Goal: Task Accomplishment & Management: Use online tool/utility

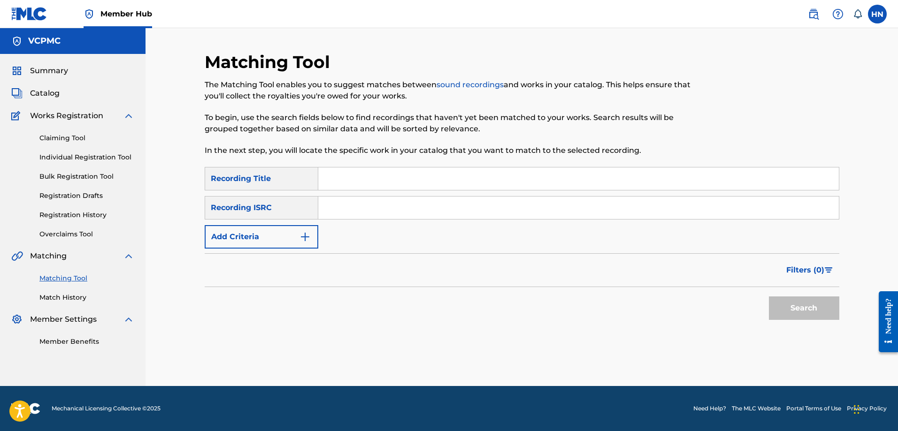
click at [393, 168] on input "Search Form" at bounding box center [578, 179] width 521 height 23
paste input "CÁNH VÕNG MẸ RU"
click at [769, 297] on button "Search" at bounding box center [804, 308] width 70 height 23
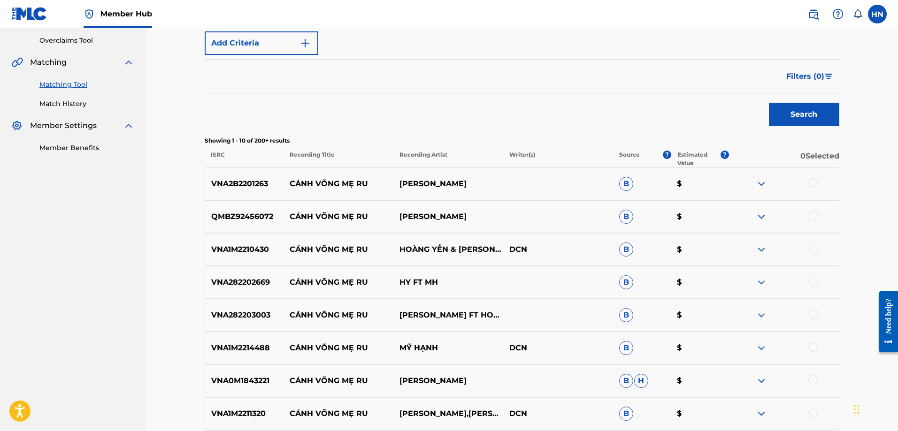
scroll to position [186, 0]
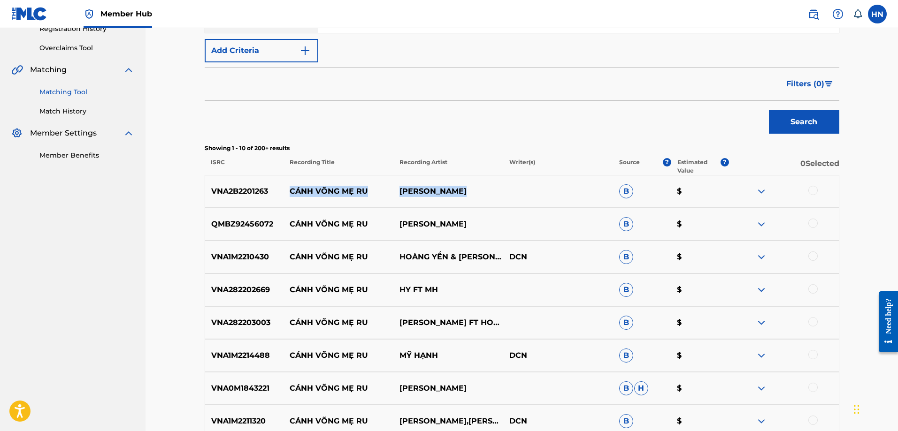
drag, startPoint x: 291, startPoint y: 194, endPoint x: 477, endPoint y: 192, distance: 185.9
click at [477, 192] on div "VNA2B2201263 CÁNH VÕNG MẸ RU ĐẬU THANH TÀI B $" at bounding box center [522, 191] width 635 height 33
copy div "CÁNH VÕNG MẸ RU ĐẬU THANH TÀI"
click at [250, 189] on p "VNA2B2201263" at bounding box center [244, 191] width 79 height 11
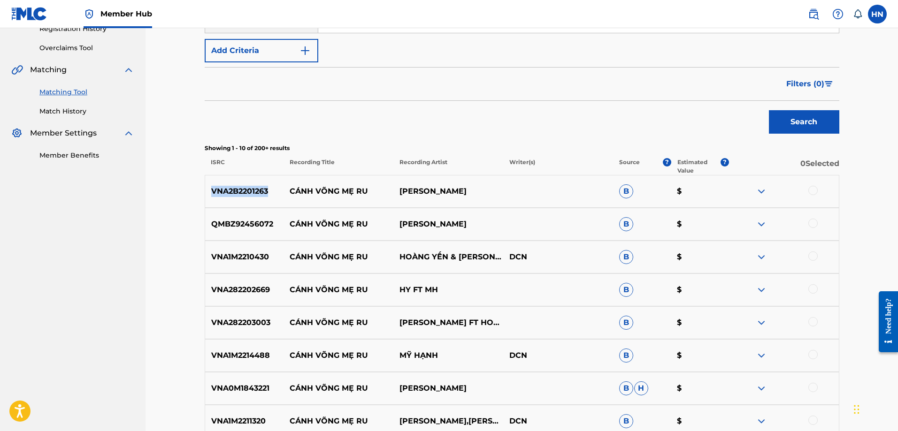
copy p "VNA2B2201263"
click at [814, 188] on div at bounding box center [812, 190] width 9 height 9
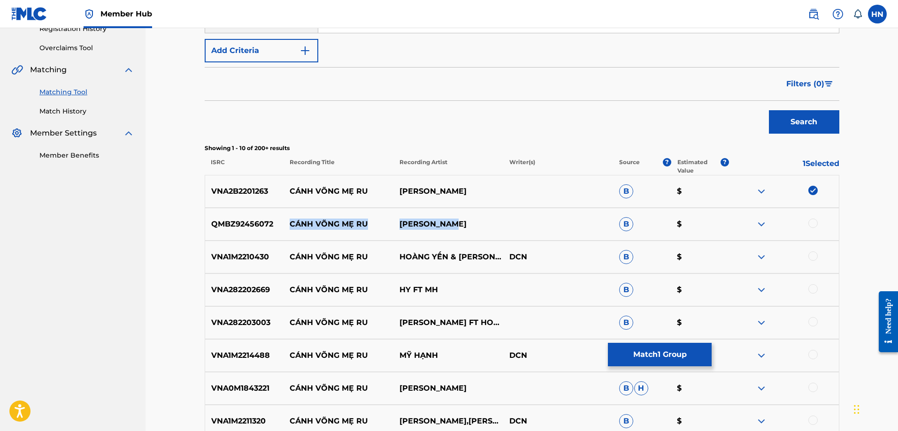
drag, startPoint x: 281, startPoint y: 222, endPoint x: 523, endPoint y: 215, distance: 241.8
click at [521, 216] on div "QMBZ92456072 CÁNH VÕNG MẸ RU QUANG THIỆN B $" at bounding box center [522, 224] width 635 height 33
copy div "CÁNH VÕNG MẸ RU QUANG THIỆN"
click at [242, 220] on p "QMBZ92456072" at bounding box center [244, 224] width 79 height 11
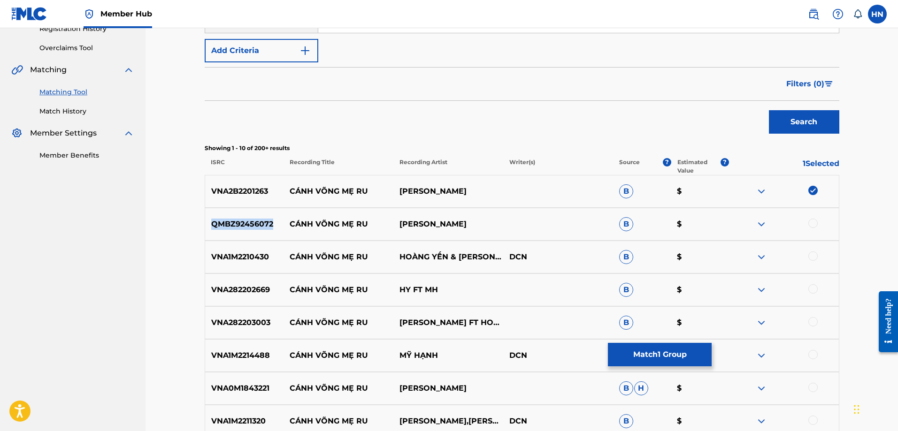
copy p "QMBZ92456072"
click at [231, 254] on p "VNA1M2210430" at bounding box center [244, 257] width 79 height 11
copy p "VNA1M2210430"
click at [811, 223] on div at bounding box center [812, 223] width 9 height 9
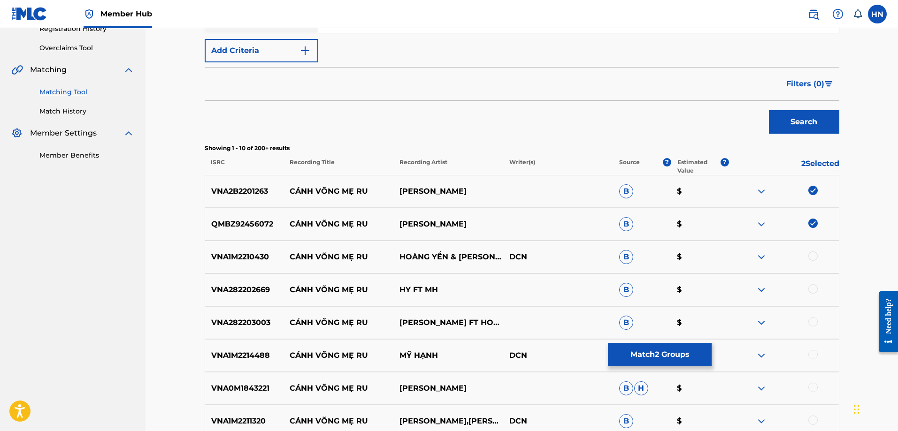
click at [812, 258] on div at bounding box center [812, 256] width 9 height 9
drag, startPoint x: 290, startPoint y: 256, endPoint x: 504, endPoint y: 248, distance: 214.2
click at [504, 248] on div "VNA1M2210430 CÁNH VÕNG MẸ RU HOÀNG YẾN & MỸ HẠNH DCN B $" at bounding box center [522, 257] width 635 height 33
copy div "CÁNH VÕNG MẸ RU HOÀNG YẾN & MỸ HẠNH"
click at [257, 326] on p "VNA282203003" at bounding box center [244, 322] width 79 height 11
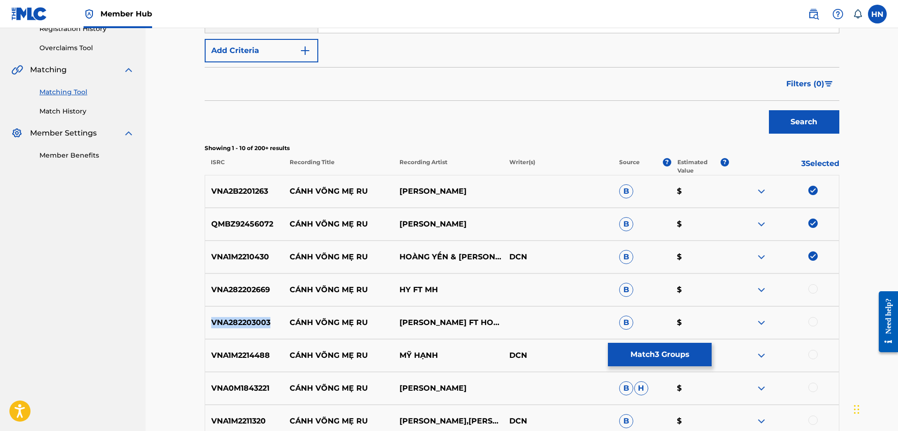
click at [257, 326] on p "VNA282203003" at bounding box center [244, 322] width 79 height 11
copy p "VNA282203003"
click at [815, 322] on div at bounding box center [812, 321] width 9 height 9
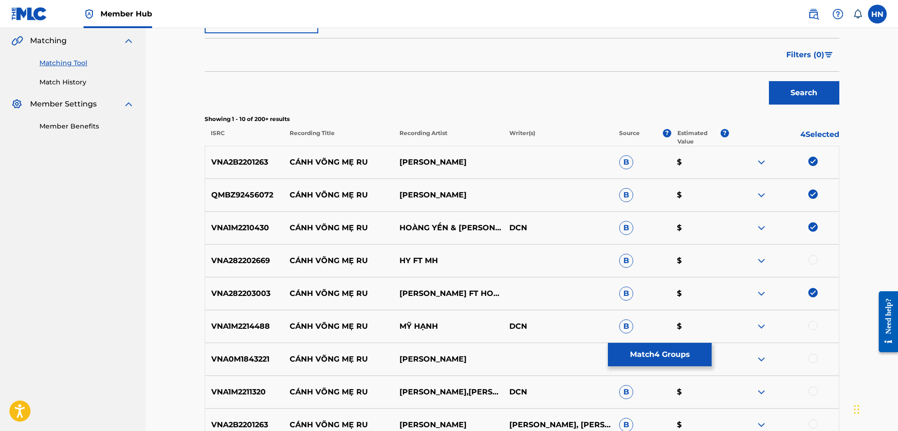
scroll to position [280, 0]
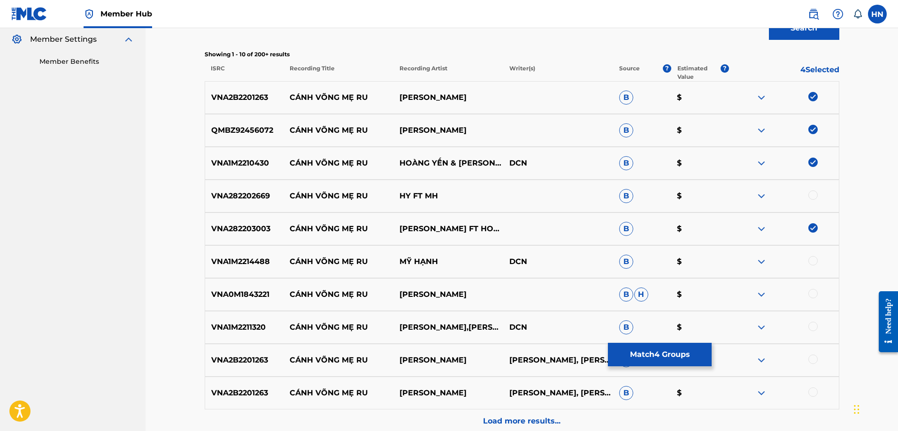
click at [250, 319] on div "VNA1M2211320 CÁNH VÕNG MẸ RU THANH NGÂN,HOÀNG YẾN DCN B $" at bounding box center [522, 327] width 635 height 33
copy p "VNA1M2211320"
click at [814, 326] on div at bounding box center [812, 326] width 9 height 9
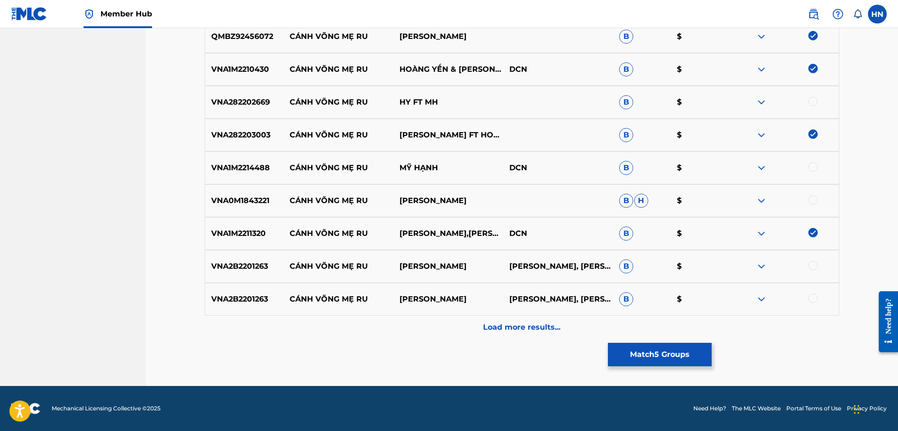
click at [813, 263] on div at bounding box center [812, 265] width 9 height 9
click at [812, 295] on div at bounding box center [812, 298] width 9 height 9
drag, startPoint x: 290, startPoint y: 202, endPoint x: 498, endPoint y: 204, distance: 207.5
click at [498, 204] on div "VNA0M1843221 CÁNH VÕNG MẸ RU LÂM CHẤN HUY B H $" at bounding box center [522, 200] width 635 height 33
copy div "CÁNH VÕNG MẸ RU LÂM CHẤN HUY"
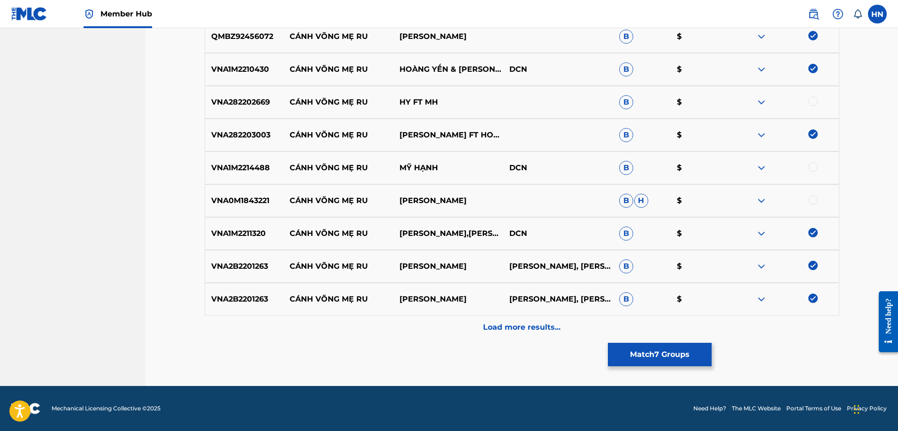
click at [227, 197] on p "VNA0M1843221" at bounding box center [244, 200] width 79 height 11
copy p "VNA0M1843221"
click at [811, 197] on div at bounding box center [812, 199] width 9 height 9
drag, startPoint x: 292, startPoint y: 168, endPoint x: 454, endPoint y: 165, distance: 161.9
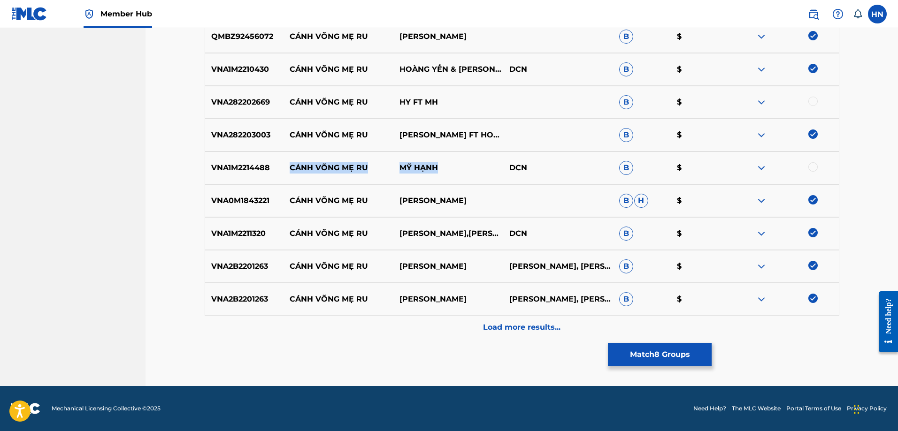
click at [454, 165] on div "VNA1M2214488 CÁNH VÕNG MẸ RU MỸ HẠNH DCN B $" at bounding box center [522, 168] width 635 height 33
click at [263, 170] on p "VNA1M2214488" at bounding box center [244, 167] width 79 height 11
click at [810, 167] on div at bounding box center [812, 166] width 9 height 9
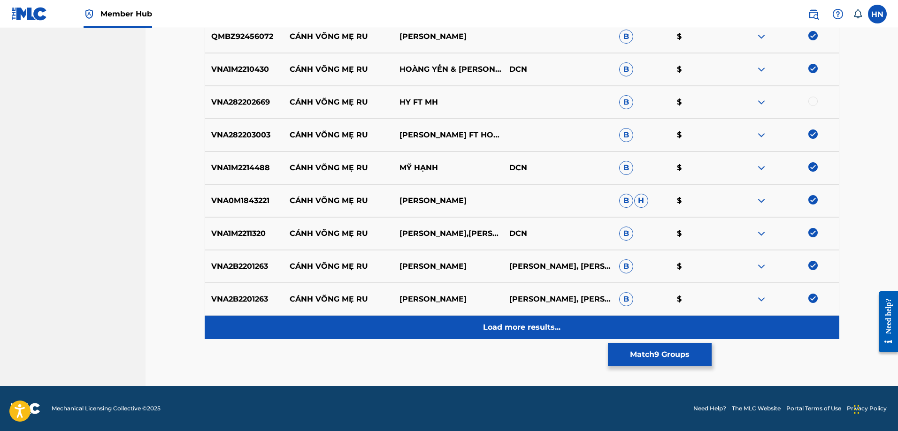
click at [543, 328] on p "Load more results..." at bounding box center [521, 327] width 77 height 11
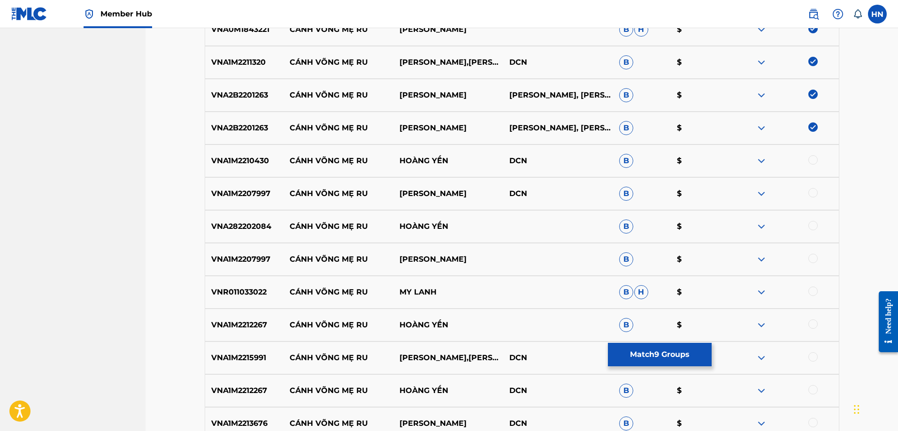
scroll to position [562, 0]
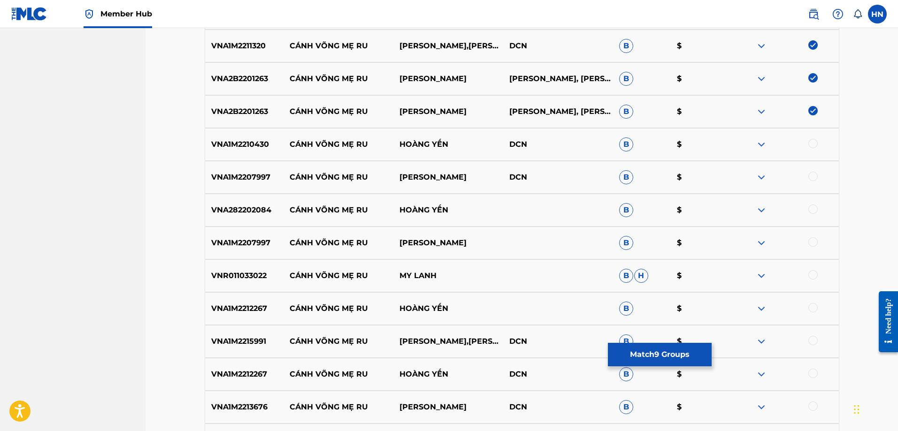
click at [241, 153] on div "VNA1M2210430 CÁNH VÕNG MẸ RU HOÀNG YẾN DCN B $" at bounding box center [522, 144] width 635 height 33
click at [815, 141] on div at bounding box center [812, 143] width 9 height 9
click at [208, 173] on p "VNA1M2207997" at bounding box center [244, 177] width 79 height 11
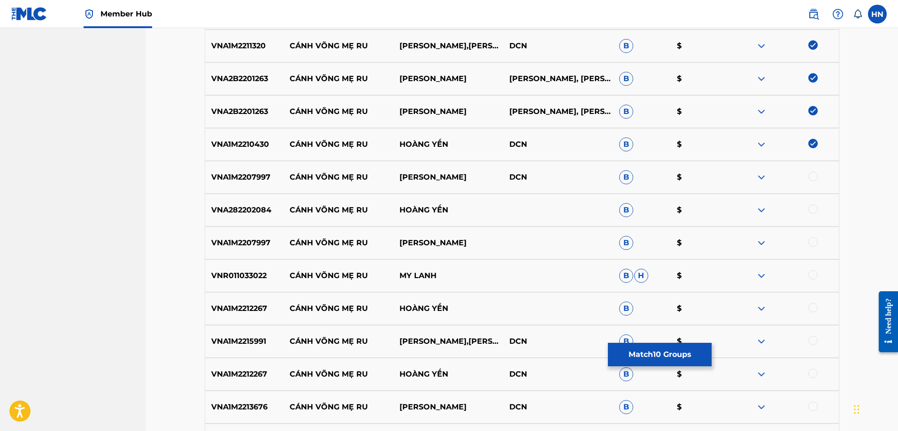
click at [810, 174] on div at bounding box center [812, 176] width 9 height 9
click at [229, 212] on p "VNA282202084" at bounding box center [244, 210] width 79 height 11
click at [813, 211] on div at bounding box center [812, 209] width 9 height 9
click at [812, 243] on div at bounding box center [812, 241] width 9 height 9
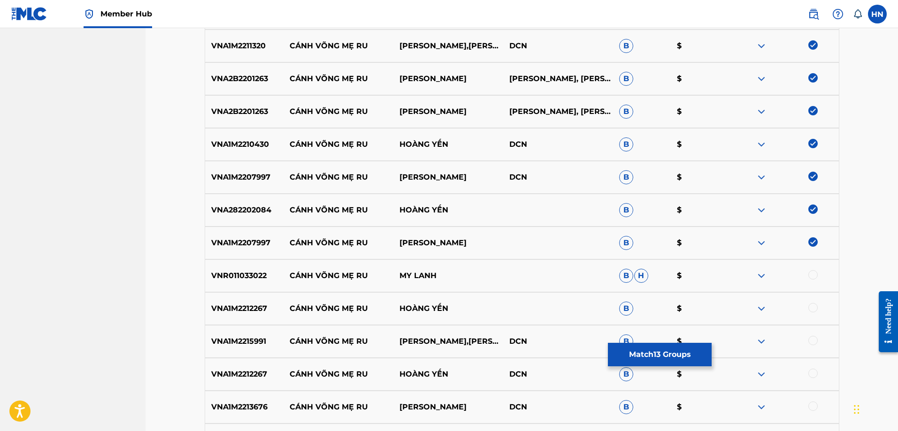
click at [259, 310] on p "VNA1M2212267" at bounding box center [244, 308] width 79 height 11
click at [812, 307] on div at bounding box center [812, 307] width 9 height 9
click at [259, 340] on p "VNA1M2215991" at bounding box center [244, 341] width 79 height 11
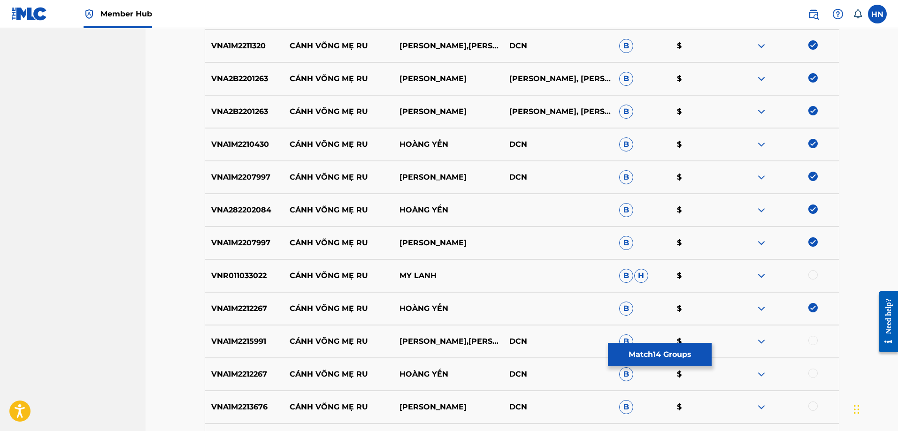
click at [811, 340] on div at bounding box center [812, 340] width 9 height 9
click at [232, 371] on p "VNA1M2212267" at bounding box center [244, 374] width 79 height 11
click at [809, 371] on div at bounding box center [812, 373] width 9 height 9
click at [256, 405] on p "VNA1M2213676" at bounding box center [244, 407] width 79 height 11
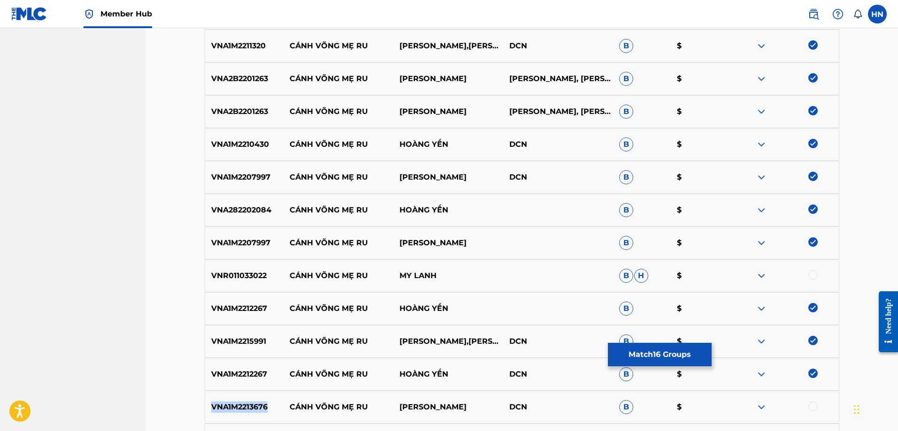
click at [256, 405] on p "VNA1M2213676" at bounding box center [244, 407] width 79 height 11
click at [811, 405] on div at bounding box center [812, 406] width 9 height 9
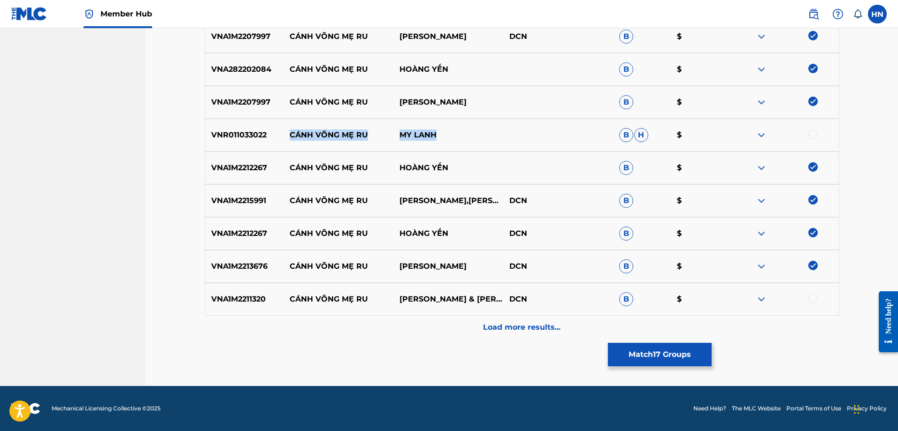
drag, startPoint x: 292, startPoint y: 134, endPoint x: 466, endPoint y: 134, distance: 174.1
click at [466, 134] on div "VNR011033022 CÁNH VÕNG MẸ RU MY LANH B H $" at bounding box center [522, 135] width 635 height 33
click at [243, 141] on div "VNR011033022 CÁNH VÕNG MẸ RU MY LANH B H $" at bounding box center [522, 135] width 635 height 33
click at [818, 134] on div at bounding box center [812, 134] width 9 height 9
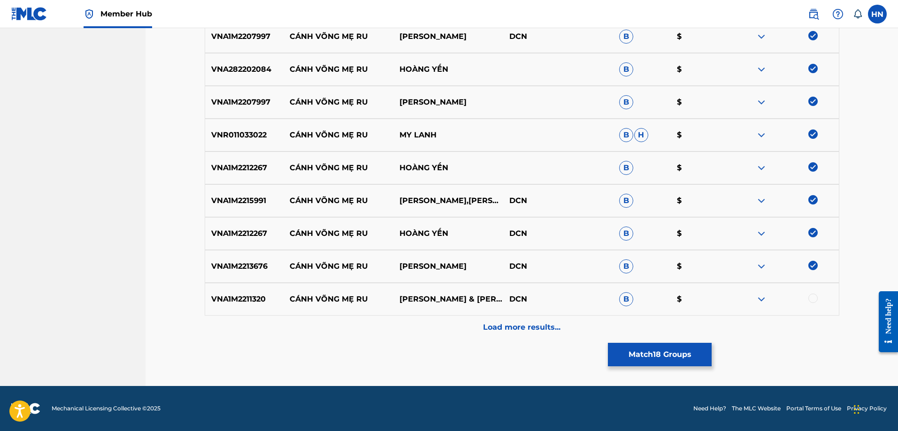
click at [236, 300] on p "VNA1M2211320" at bounding box center [244, 299] width 79 height 11
click at [815, 299] on div at bounding box center [812, 298] width 9 height 9
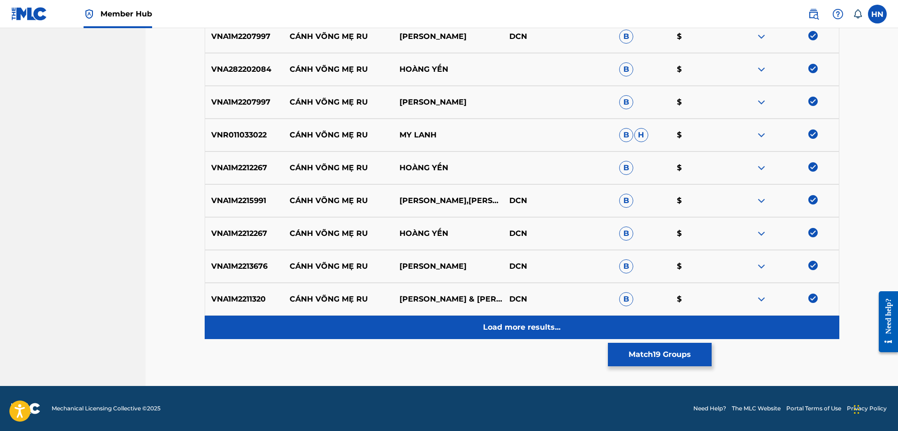
click at [545, 318] on div "Load more results..." at bounding box center [522, 327] width 635 height 23
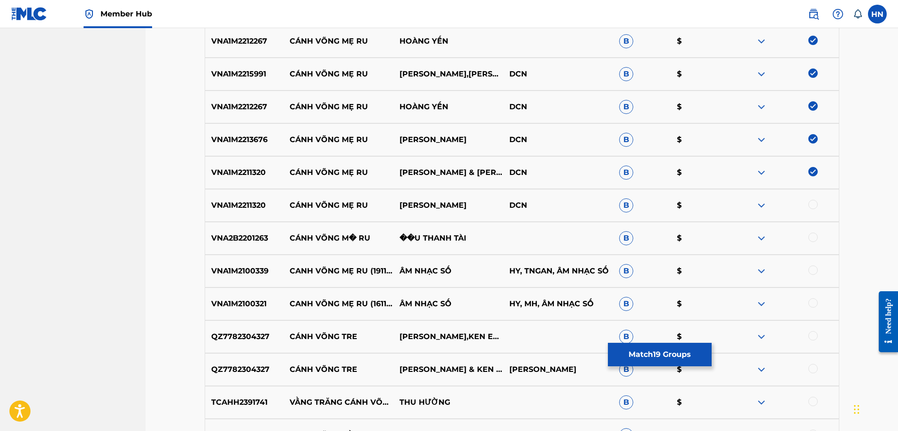
scroll to position [843, 0]
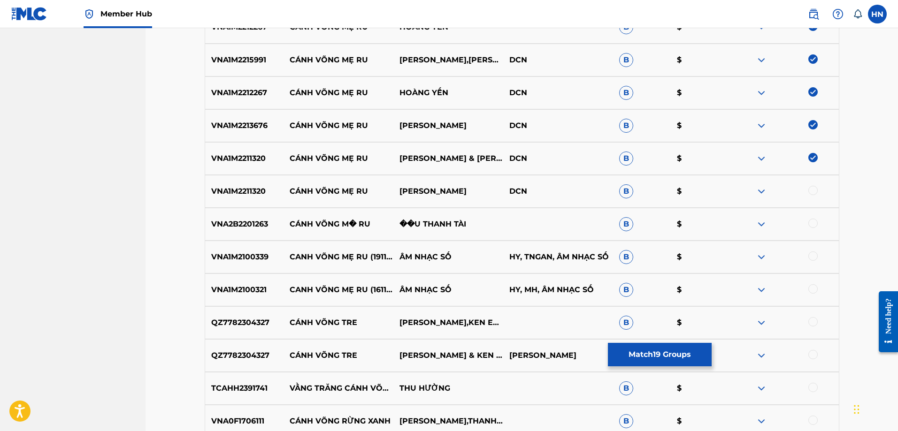
click at [270, 222] on p "VNA2B2201263" at bounding box center [244, 224] width 79 height 11
click at [261, 222] on p "VNA2B2201263" at bounding box center [244, 224] width 79 height 11
click at [811, 224] on div at bounding box center [812, 223] width 9 height 9
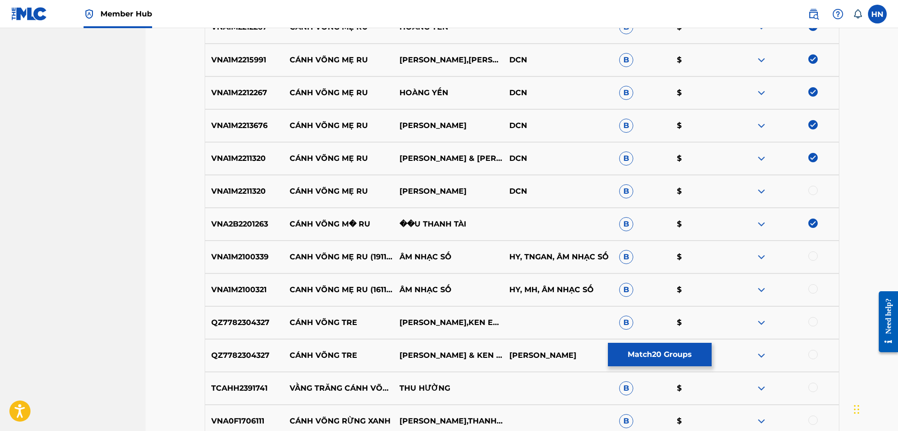
click at [236, 187] on p "VNA1M2211320" at bounding box center [244, 191] width 79 height 11
click at [810, 189] on div at bounding box center [812, 190] width 9 height 9
click at [759, 256] on img at bounding box center [761, 257] width 11 height 11
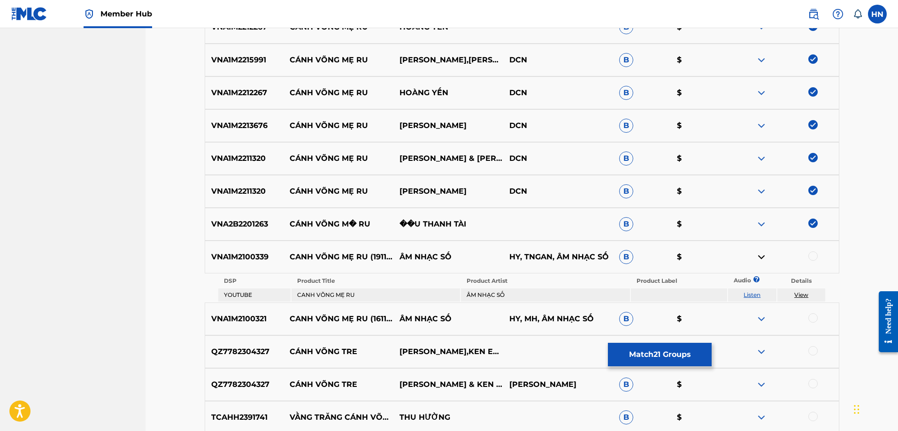
click at [753, 293] on link "Listen" at bounding box center [751, 294] width 17 height 7
click at [251, 263] on div "VNA1M2100339 CANH VÕNG MẸ RU (19112021) ÂM NHẠC SỐ HY, TNGAN, ÂM NHẠC SỐ B $" at bounding box center [522, 257] width 635 height 33
click at [816, 255] on div at bounding box center [812, 256] width 9 height 9
click at [763, 322] on img at bounding box center [761, 319] width 11 height 11
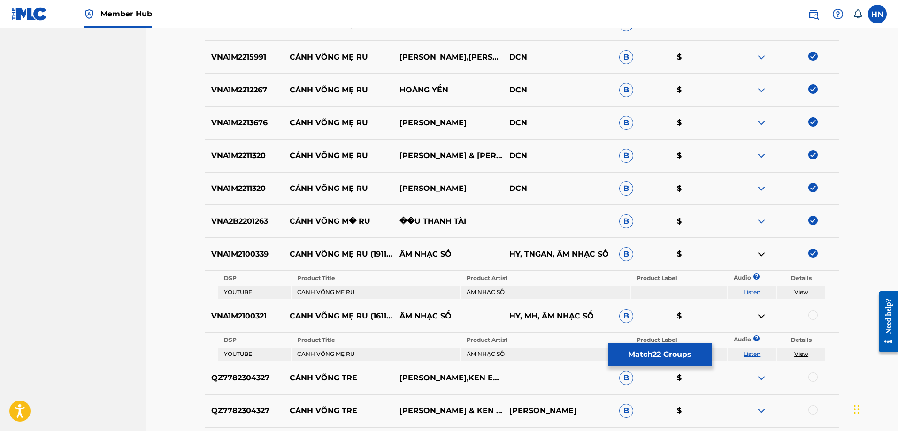
scroll to position [937, 0]
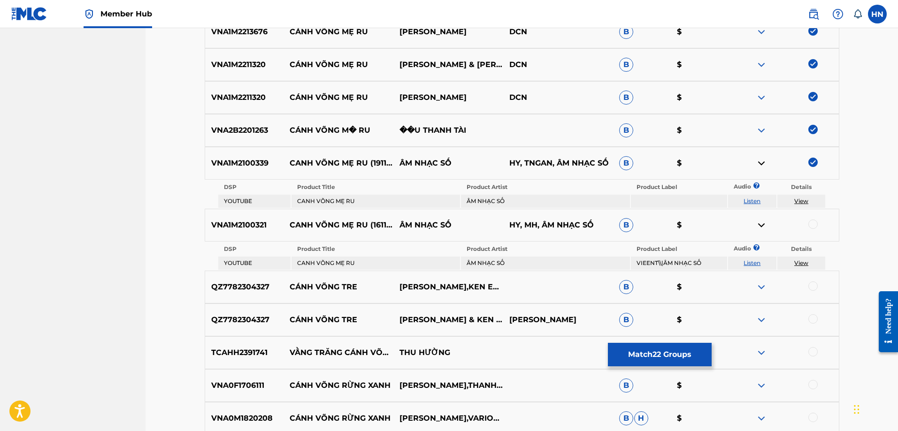
click at [753, 264] on link "Listen" at bounding box center [751, 263] width 17 height 7
click at [239, 222] on p "VNA1M2100321" at bounding box center [244, 225] width 79 height 11
click at [811, 223] on div at bounding box center [812, 224] width 9 height 9
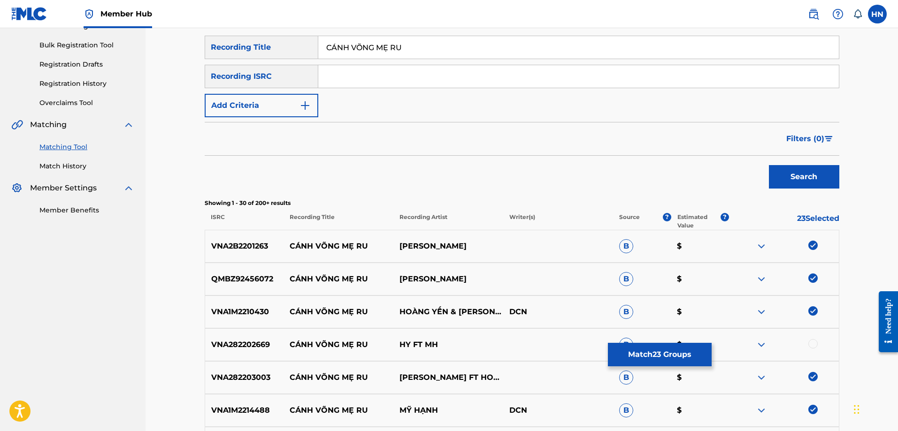
scroll to position [0, 0]
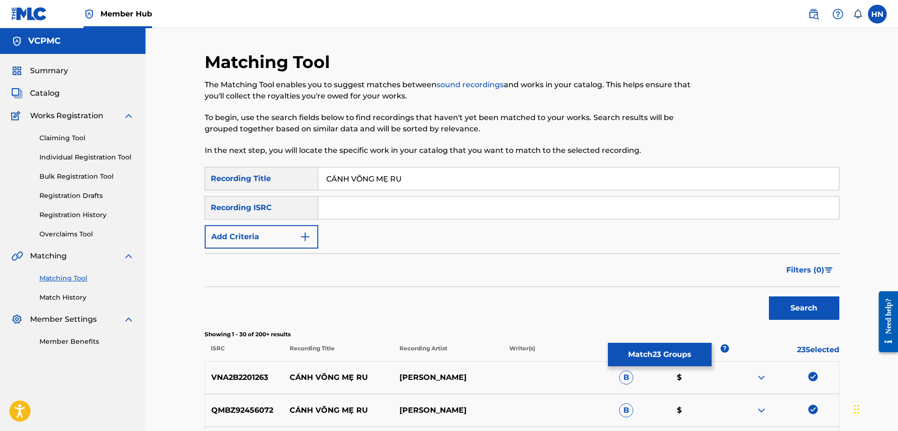
click at [454, 178] on input "CÁNH VÕNG MẸ RU" at bounding box center [578, 179] width 521 height 23
paste input "ANH VONG ME"
type input "CANH VONG ME RU"
click at [769, 297] on button "Search" at bounding box center [804, 308] width 70 height 23
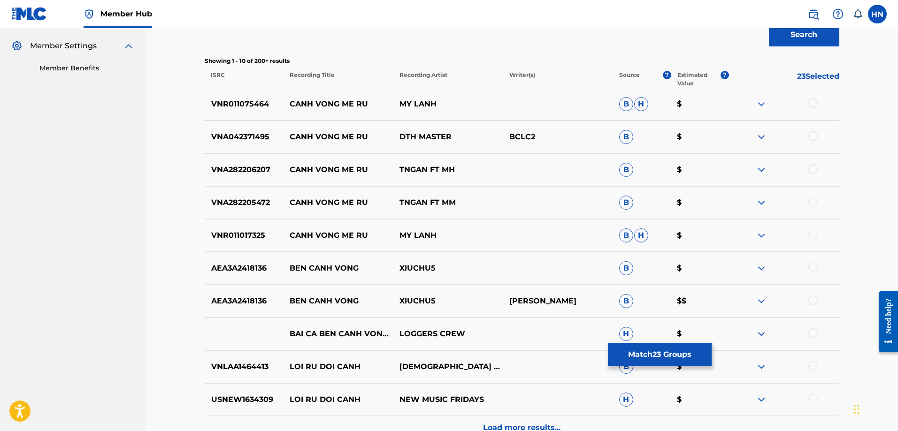
scroll to position [282, 0]
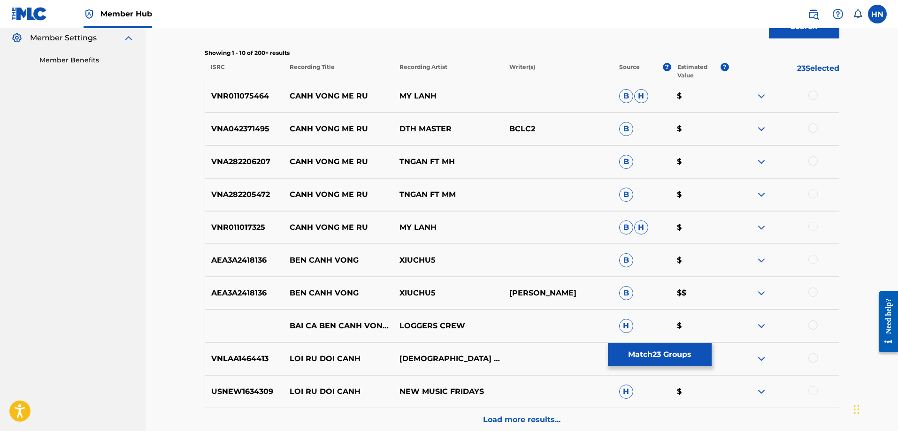
click at [446, 228] on p "MY LANH" at bounding box center [448, 227] width 110 height 11
click at [759, 225] on img at bounding box center [761, 227] width 11 height 11
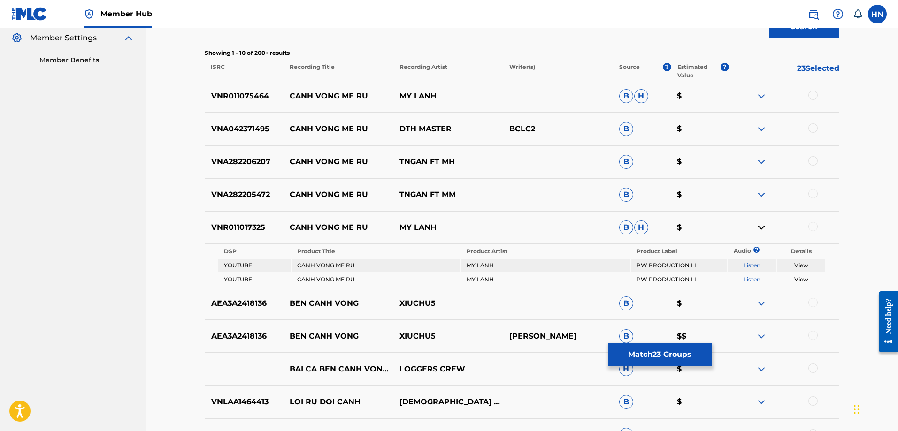
click at [752, 264] on link "Listen" at bounding box center [751, 265] width 17 height 7
click at [747, 280] on link "Listen" at bounding box center [751, 279] width 17 height 7
click at [763, 92] on img at bounding box center [761, 96] width 11 height 11
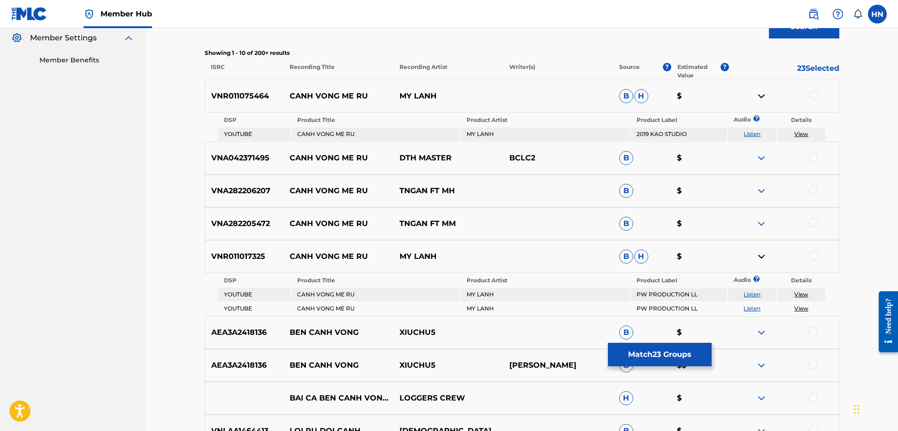
click at [750, 135] on link "Listen" at bounding box center [751, 133] width 17 height 7
click at [766, 188] on img at bounding box center [761, 190] width 11 height 11
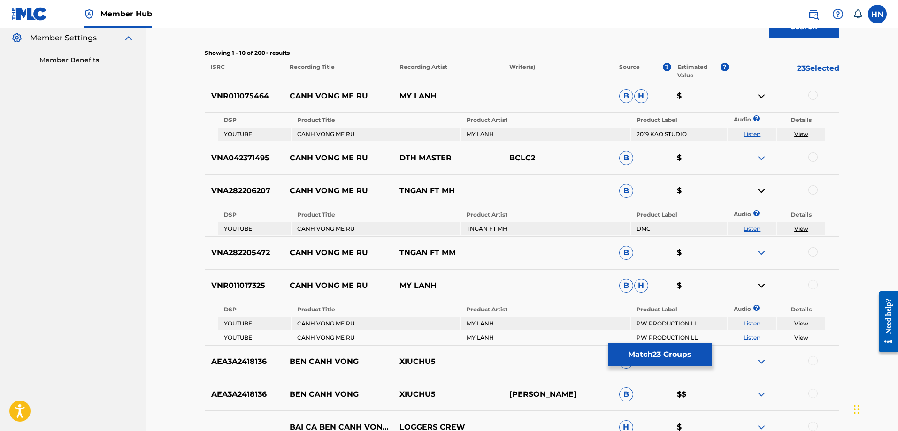
click at [750, 231] on link "Listen" at bounding box center [751, 228] width 17 height 7
click at [764, 254] on img at bounding box center [761, 252] width 11 height 11
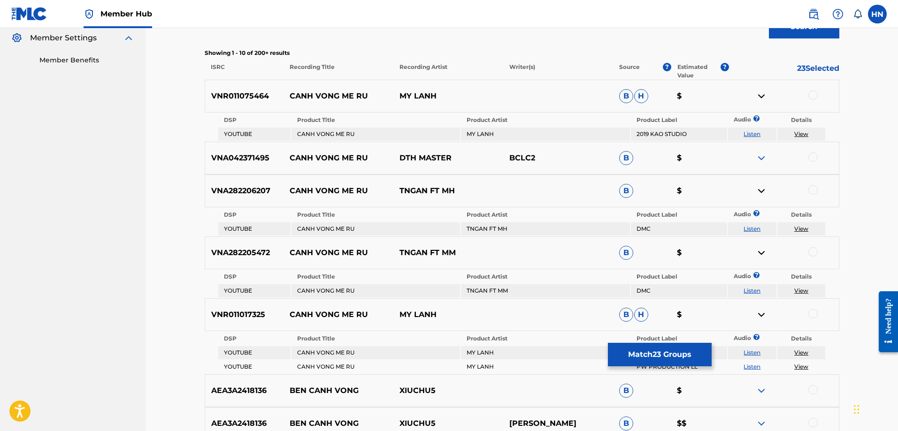
click at [751, 290] on link "Listen" at bounding box center [751, 290] width 17 height 7
click at [766, 154] on img at bounding box center [761, 158] width 11 height 11
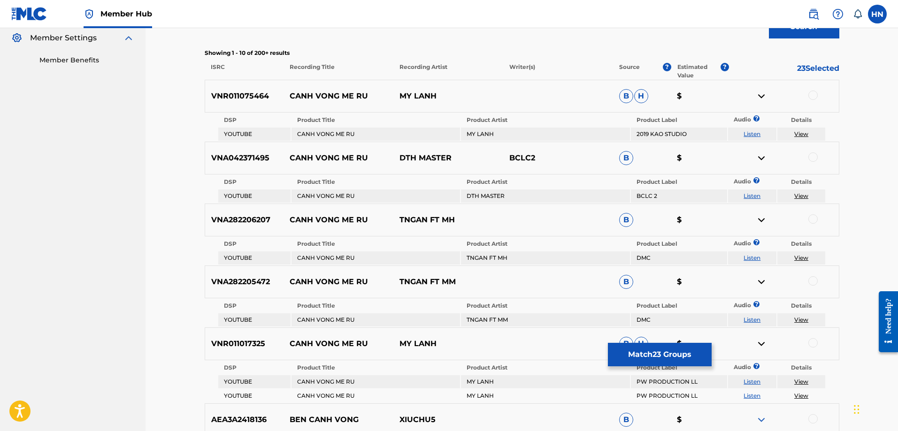
click at [754, 192] on link "Listen" at bounding box center [751, 195] width 17 height 7
click at [654, 347] on button "Match 23 Groups" at bounding box center [660, 354] width 104 height 23
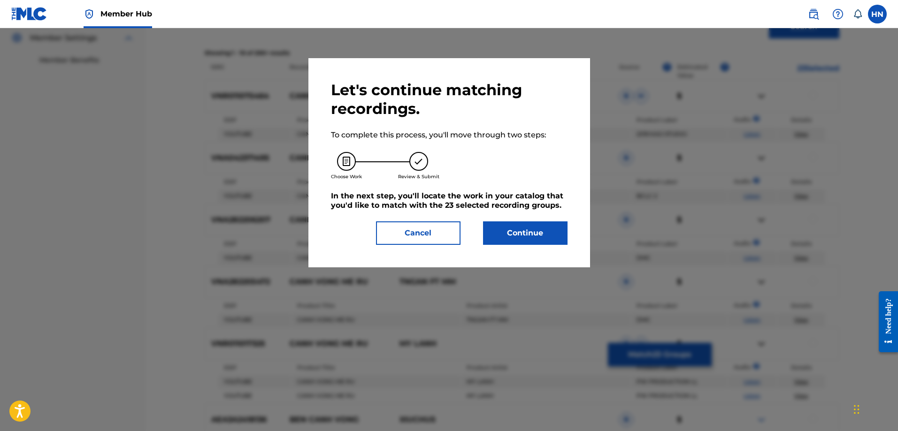
click at [543, 239] on div "Let's continue matching recordings. To complete this process, you'll move throu…" at bounding box center [449, 162] width 282 height 209
click at [543, 230] on button "Continue" at bounding box center [525, 233] width 84 height 23
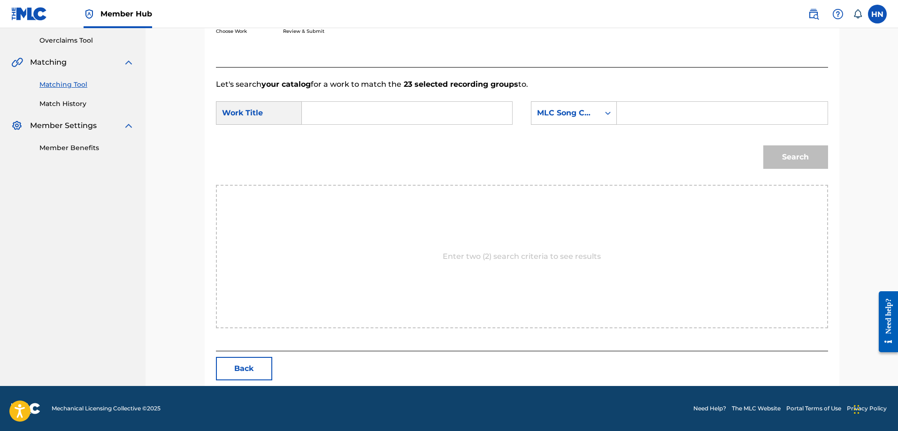
click at [463, 106] on input "Search Form" at bounding box center [407, 113] width 194 height 23
paste input "CANH VONG ME RU"
type input "CANH VONG ME RU"
click at [546, 125] on div "SearchWithCriteriab98abd1f-10df-4908-8abe-4360ccc5efa0 Work Title CANH VONG ME …" at bounding box center [522, 115] width 612 height 29
click at [550, 117] on div "MLC Song Code" at bounding box center [565, 112] width 57 height 11
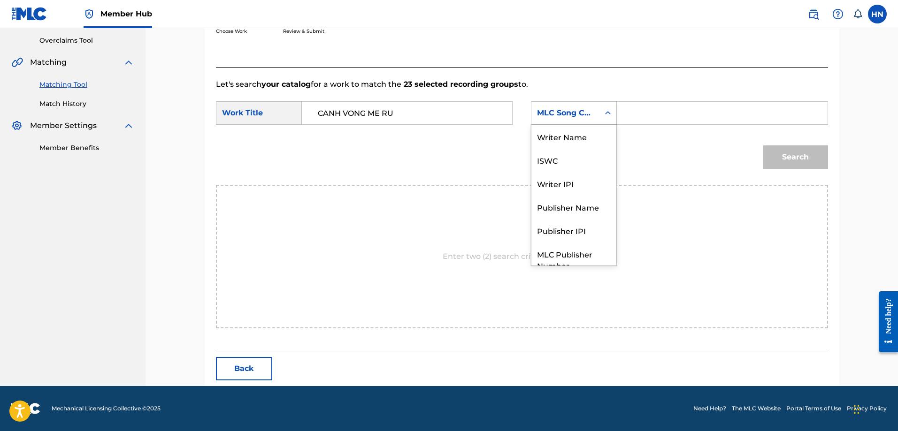
scroll to position [35, 0]
click at [553, 130] on div "ISWC" at bounding box center [573, 125] width 85 height 23
click at [639, 105] on input "Search Form" at bounding box center [722, 113] width 194 height 23
paste input "T9135500479"
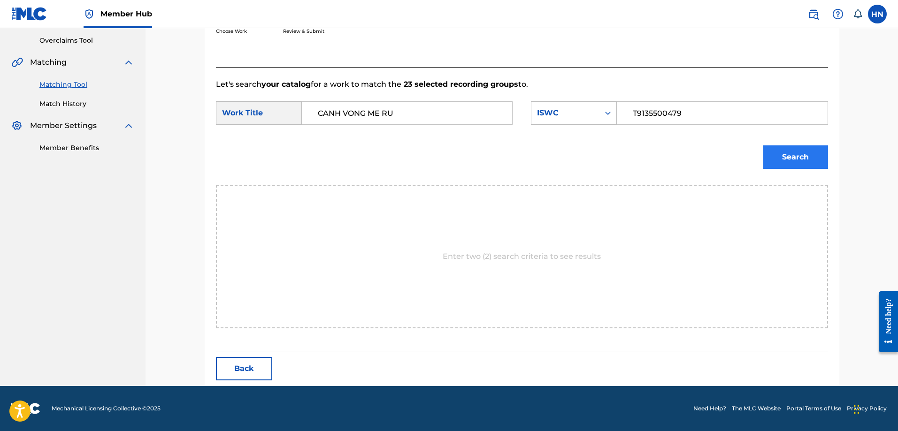
type input "T9135500479"
click at [791, 161] on button "Search" at bounding box center [795, 156] width 65 height 23
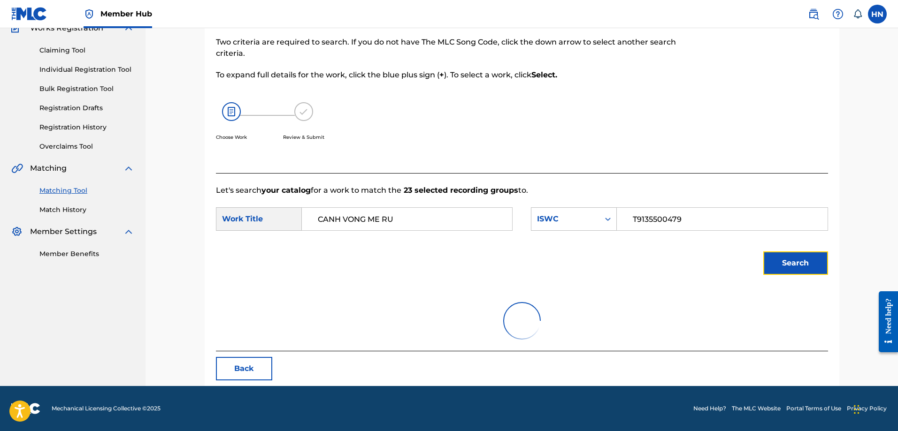
scroll to position [166, 0]
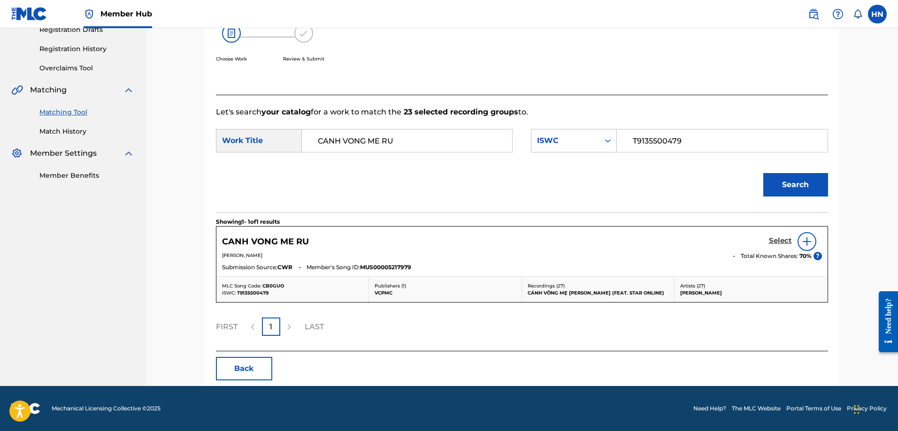
click at [771, 239] on h5 "Select" at bounding box center [780, 241] width 23 height 9
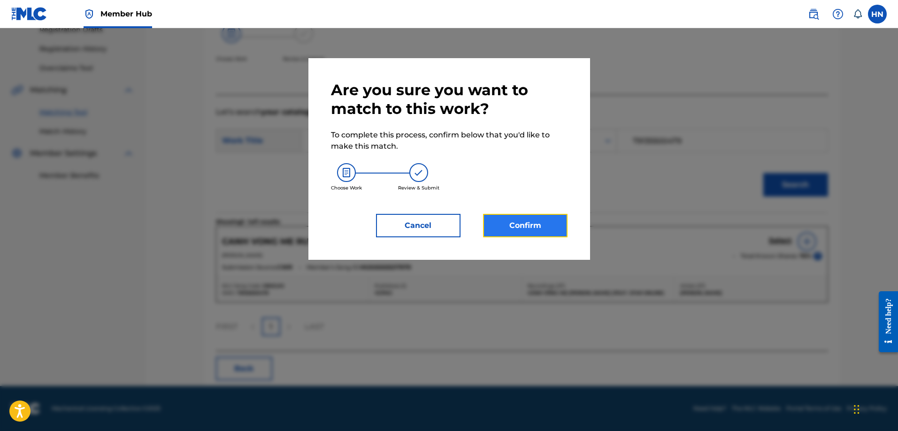
click at [504, 215] on button "Confirm" at bounding box center [525, 225] width 84 height 23
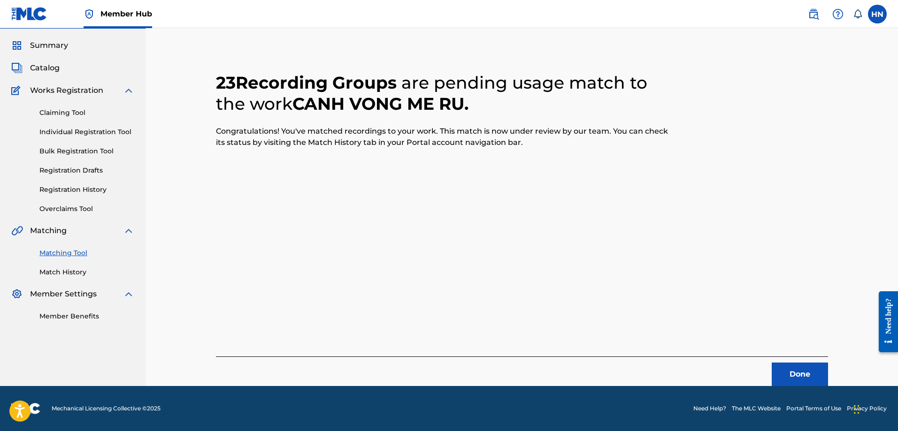
scroll to position [25, 0]
click at [785, 374] on button "Done" at bounding box center [800, 374] width 56 height 23
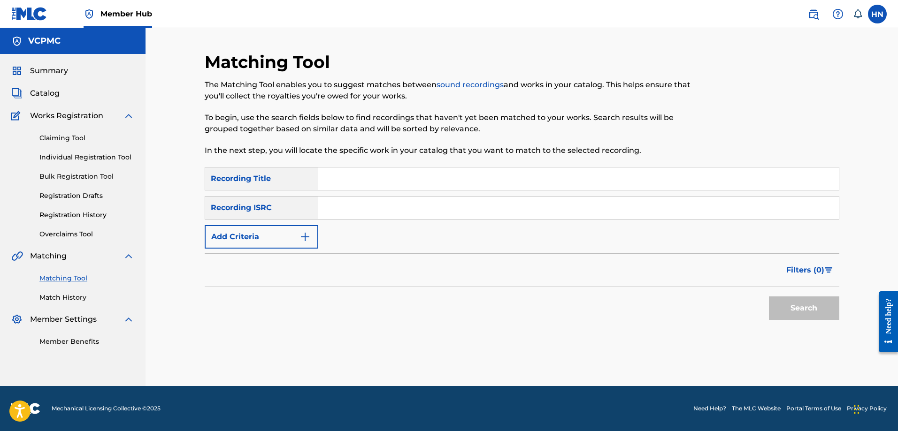
click at [400, 180] on input "Search Form" at bounding box center [578, 179] width 521 height 23
paste input "ĐỪNG VỘI VÀNG ĐỔI THAY"
click at [769, 297] on button "Search" at bounding box center [804, 308] width 70 height 23
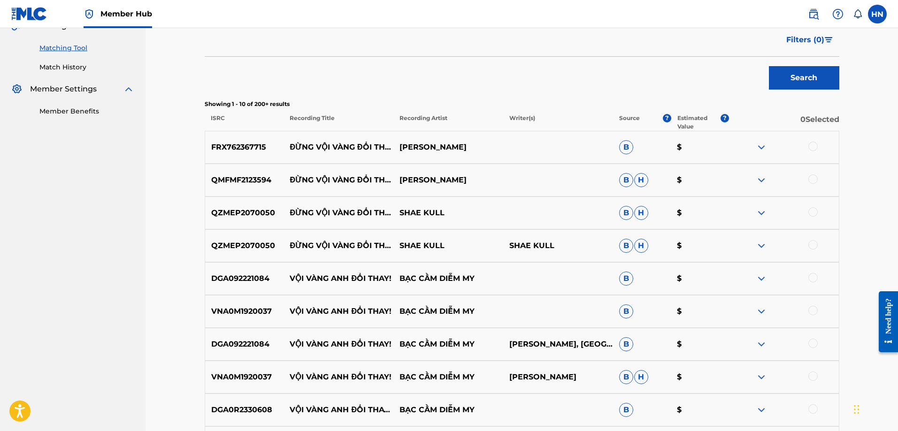
scroll to position [282, 0]
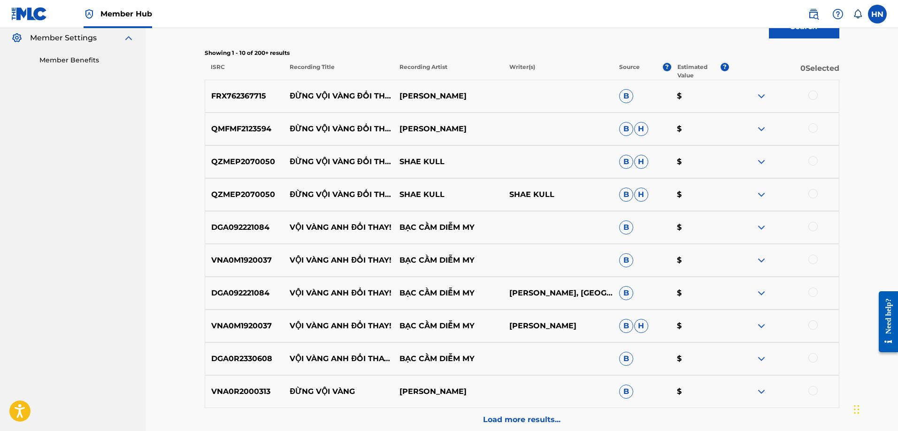
click at [248, 86] on div "FRX762367715 ĐỪNG VỘI VÀNG ĐỔI THAY CAO TÙNG ANH B $" at bounding box center [522, 96] width 635 height 33
click at [811, 96] on div at bounding box center [812, 95] width 9 height 9
click at [241, 128] on p "QMFMF2123594" at bounding box center [244, 128] width 79 height 11
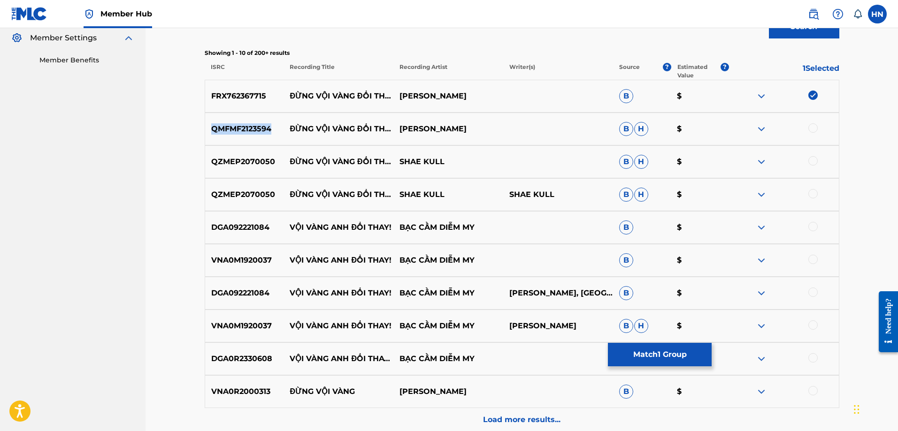
click at [241, 128] on p "QMFMF2123594" at bounding box center [244, 128] width 79 height 11
click at [808, 124] on div at bounding box center [784, 128] width 110 height 11
click at [810, 126] on div at bounding box center [812, 127] width 9 height 9
click at [759, 157] on img at bounding box center [761, 161] width 11 height 11
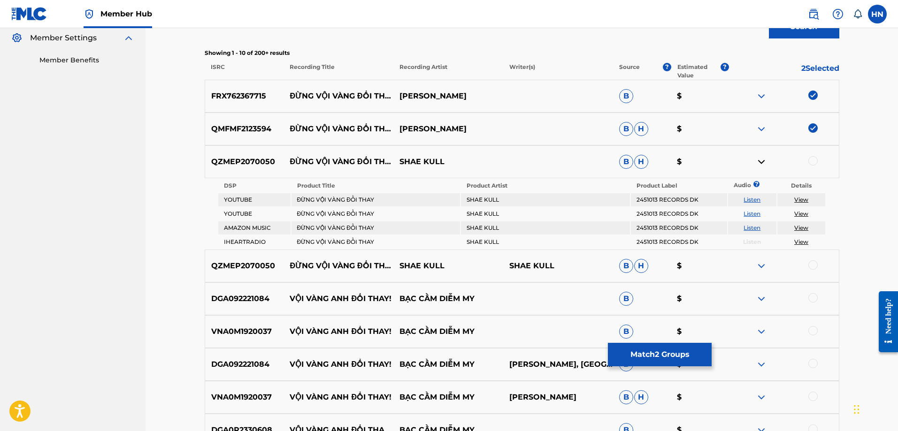
click at [754, 198] on link "Listen" at bounding box center [751, 199] width 17 height 7
drag, startPoint x: 287, startPoint y: 153, endPoint x: 469, endPoint y: 147, distance: 182.7
click at [459, 161] on div "QZMEP2070050 ĐỪNG VỘI VÀNG ĐỔI THAY SHAE KULL B H $" at bounding box center [522, 161] width 635 height 33
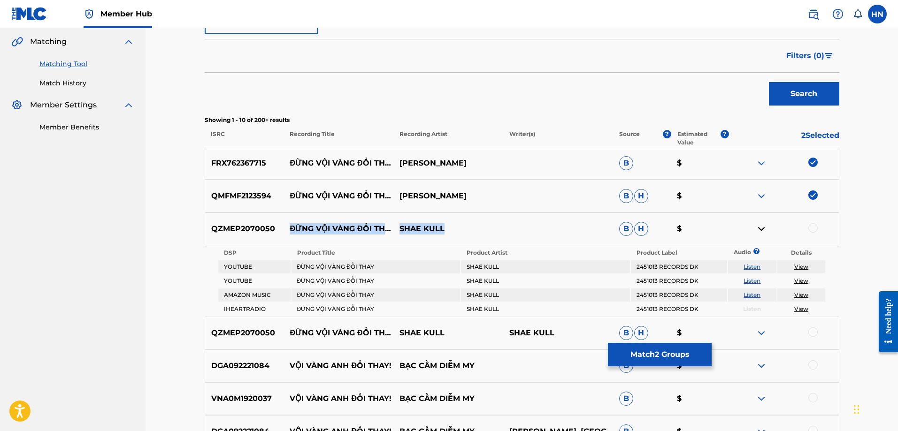
scroll to position [94, 0]
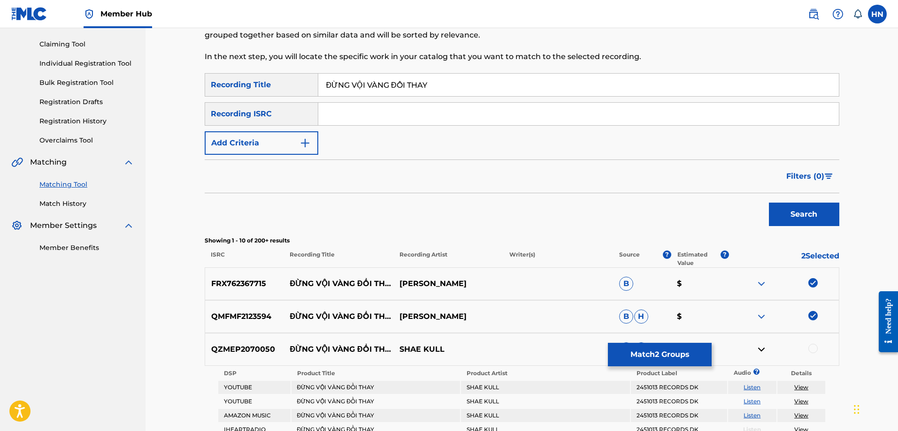
click at [478, 75] on input "ĐỪNG VỘI VÀNG ĐỔI THAY" at bounding box center [578, 85] width 521 height 23
paste input "DUNG VOI VANG DO"
type input "DUNG VOI VANG DOI THAY"
click at [769, 203] on button "Search" at bounding box center [804, 214] width 70 height 23
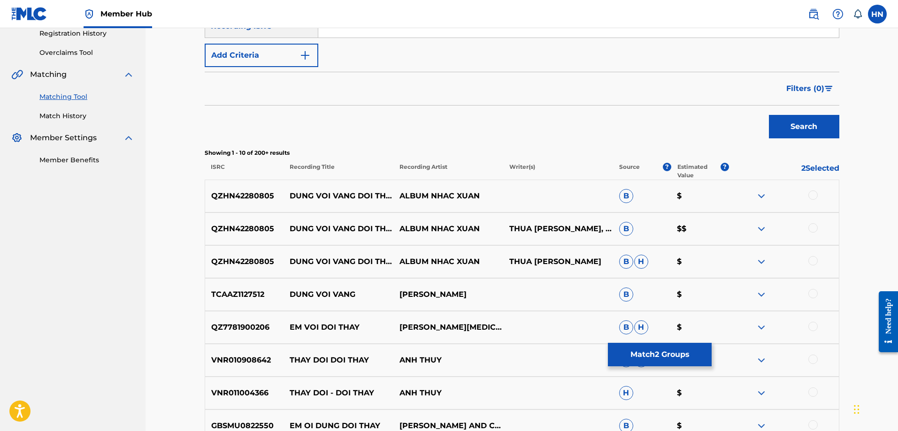
scroll to position [188, 0]
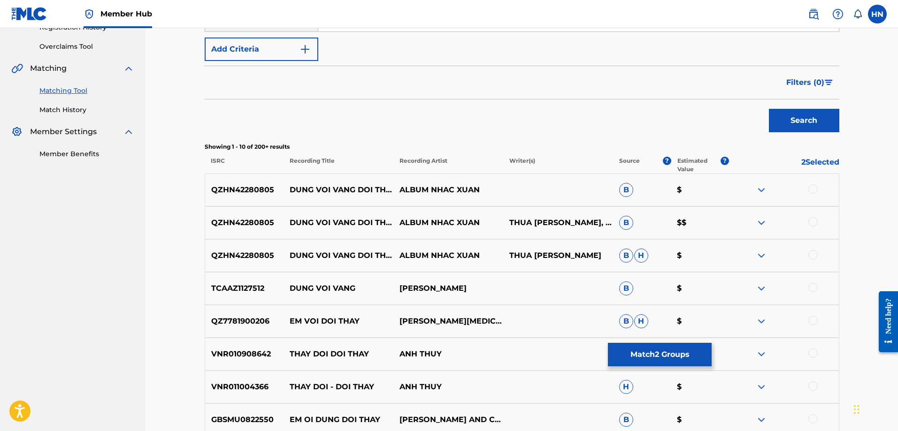
click at [760, 187] on img at bounding box center [761, 189] width 11 height 11
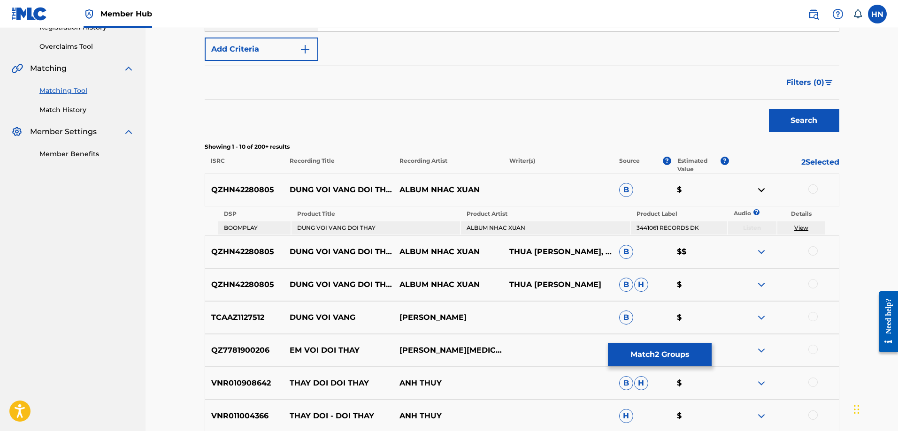
click at [764, 245] on div "QZHN42280805 DUNG VOI VANG DOI THAY ALBUM NHAC XUAN THUA VAN LUONG, THUA VAN LU…" at bounding box center [522, 252] width 635 height 33
click at [762, 248] on img at bounding box center [761, 251] width 11 height 11
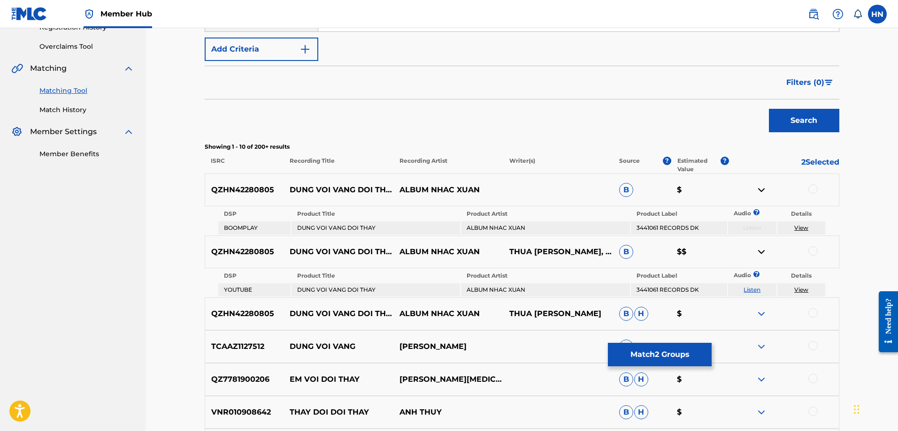
click at [757, 289] on link "Listen" at bounding box center [751, 289] width 17 height 7
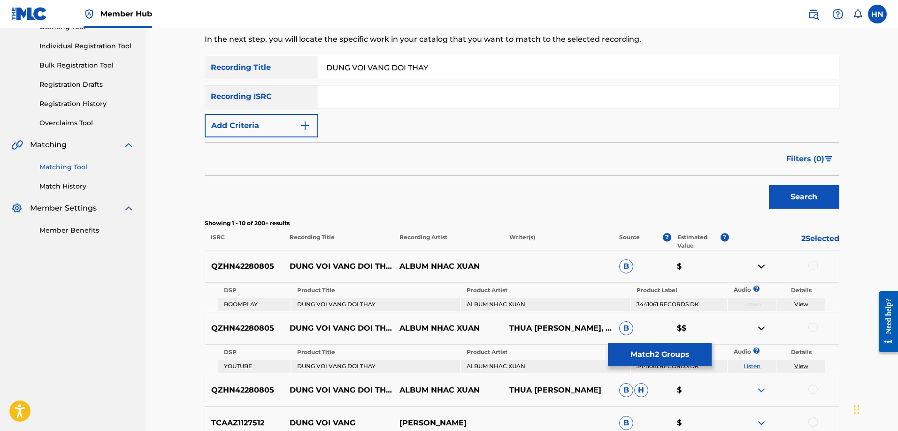
scroll to position [0, 0]
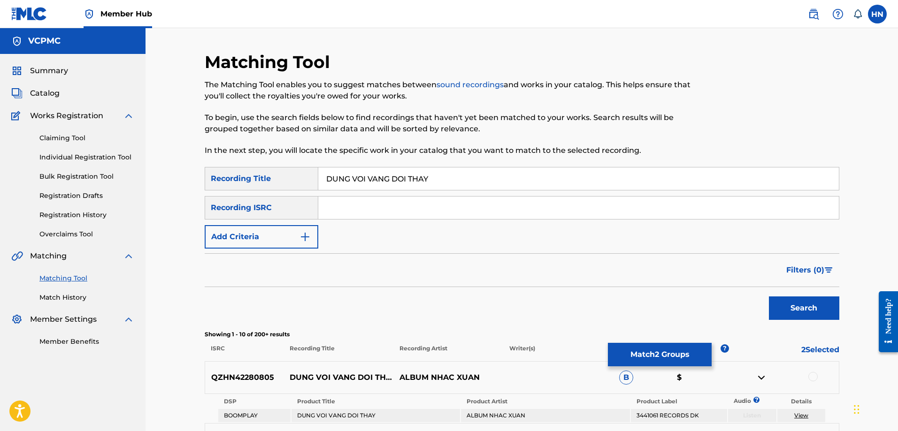
drag, startPoint x: 433, startPoint y: 179, endPoint x: 286, endPoint y: 180, distance: 146.9
click at [286, 180] on div "SearchWithCriteria45c1c889-8521-4759-afa5-5993187cad8a Recording Title DUNG VOI…" at bounding box center [522, 178] width 635 height 23
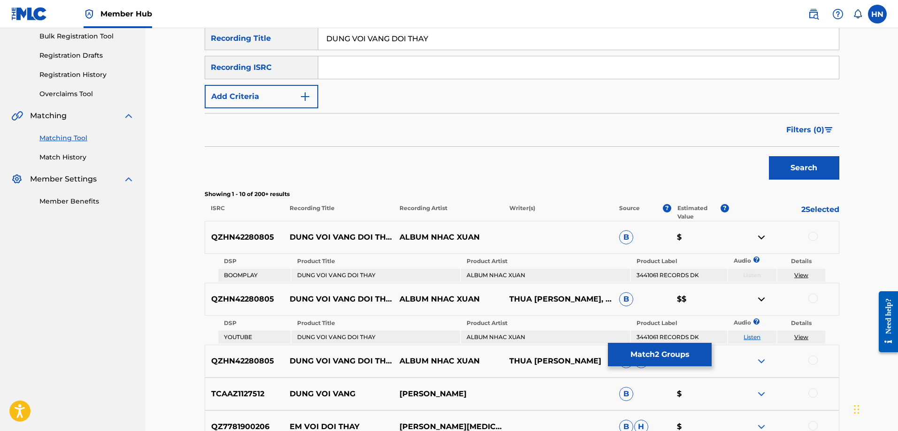
scroll to position [235, 0]
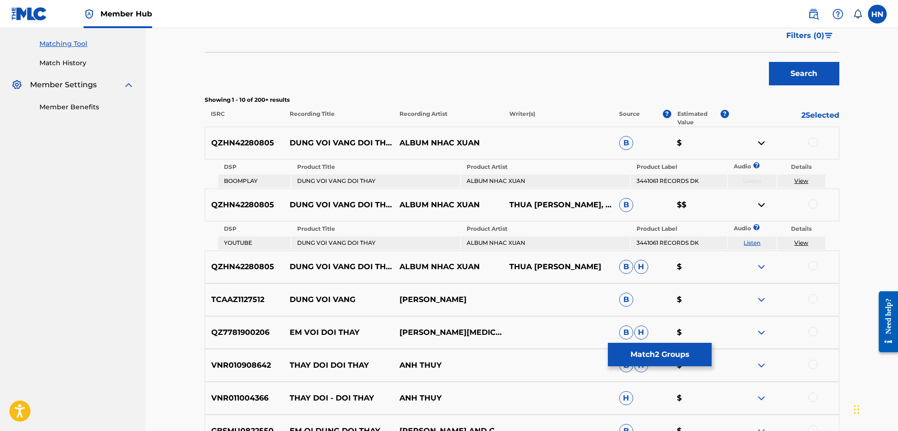
click at [257, 153] on div "QZHN42280805 DUNG VOI VANG DOI THAY ALBUM NHAC XUAN B $" at bounding box center [522, 143] width 635 height 33
click at [810, 138] on div at bounding box center [784, 143] width 110 height 11
click at [812, 204] on div at bounding box center [812, 203] width 9 height 9
click at [813, 260] on div "QZHN42280805 DUNG VOI VANG DOI THAY ALBUM NHAC XUAN THUA VAN LUONG B H $" at bounding box center [522, 267] width 635 height 33
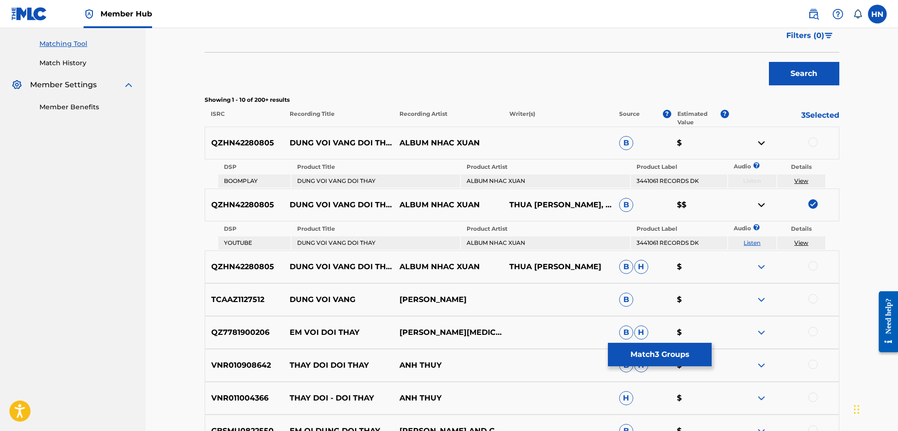
click at [813, 262] on div at bounding box center [812, 265] width 9 height 9
click at [810, 136] on div "QZHN42280805 DUNG VOI VANG DOI THAY ALBUM NHAC XUAN B $" at bounding box center [522, 143] width 635 height 33
click at [810, 140] on div at bounding box center [812, 142] width 9 height 9
click at [646, 351] on button "Match 5 Groups" at bounding box center [660, 354] width 104 height 23
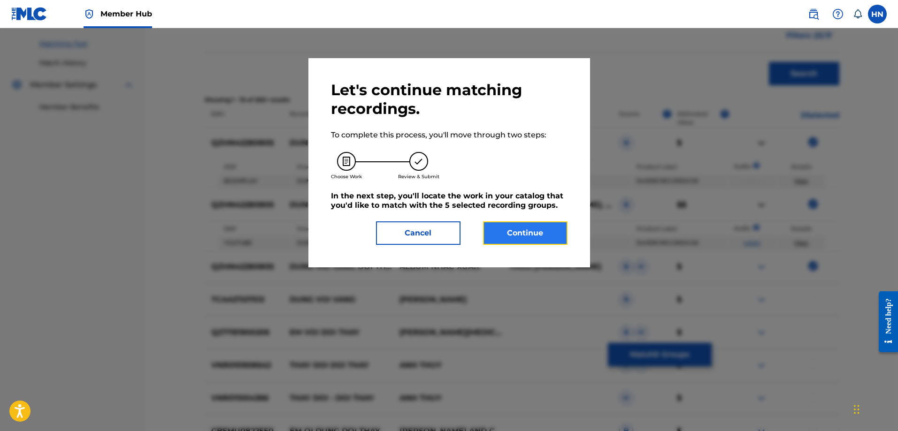
click at [511, 227] on button "Continue" at bounding box center [525, 233] width 84 height 23
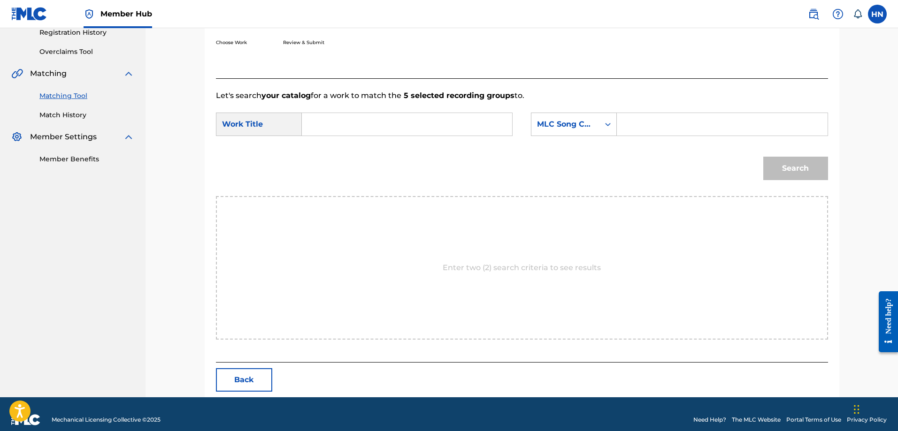
scroll to position [194, 0]
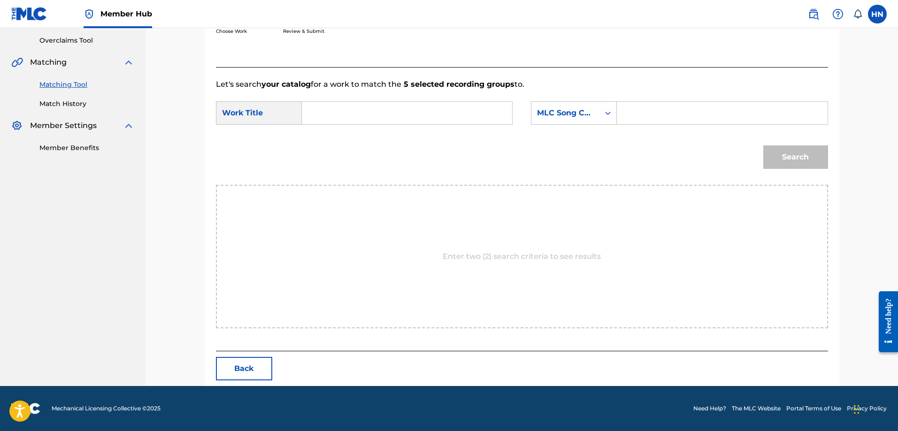
click at [425, 107] on input "Search Form" at bounding box center [407, 113] width 194 height 23
paste input "ĐỪNG VỘI VÀNG ĐỔI THAY"
type input "ĐỪNG VỘI VÀNG ĐỔI THAY"
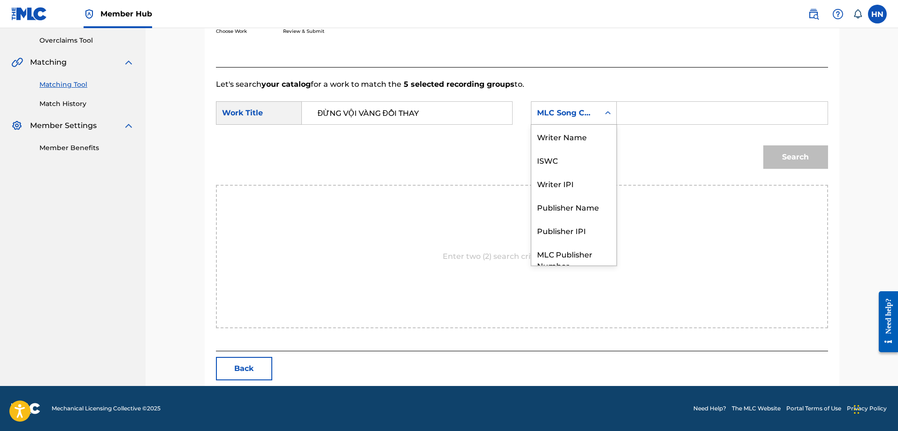
click at [537, 114] on div "MLC Song Code" at bounding box center [565, 112] width 57 height 11
click at [546, 128] on div "ISWC" at bounding box center [573, 125] width 85 height 23
click at [679, 97] on form "SearchWithCriteriab98abd1f-10df-4908-8abe-4360ccc5efa0 Work Title ĐỪNG VỘI VÀNG…" at bounding box center [522, 137] width 612 height 95
click at [671, 107] on input "Search Form" at bounding box center [722, 113] width 194 height 23
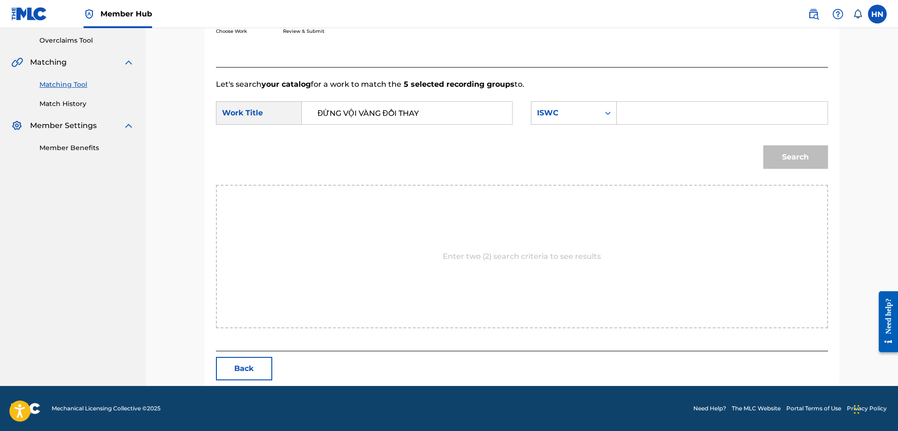
paste input "T3010576071"
type input "T3010576071"
click at [768, 158] on button "Search" at bounding box center [795, 156] width 65 height 23
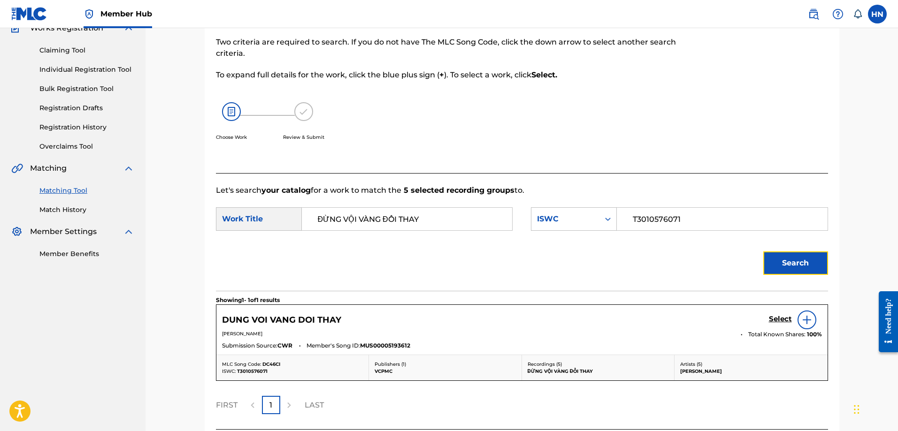
scroll to position [166, 0]
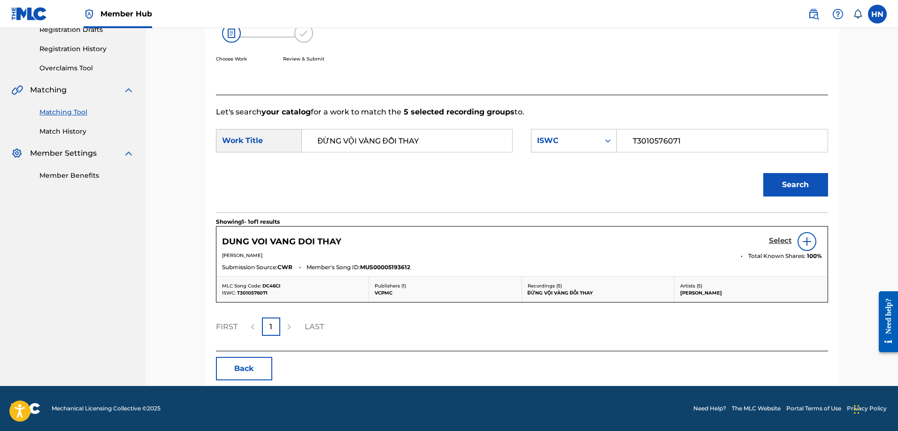
click at [775, 240] on h5 "Select" at bounding box center [780, 241] width 23 height 9
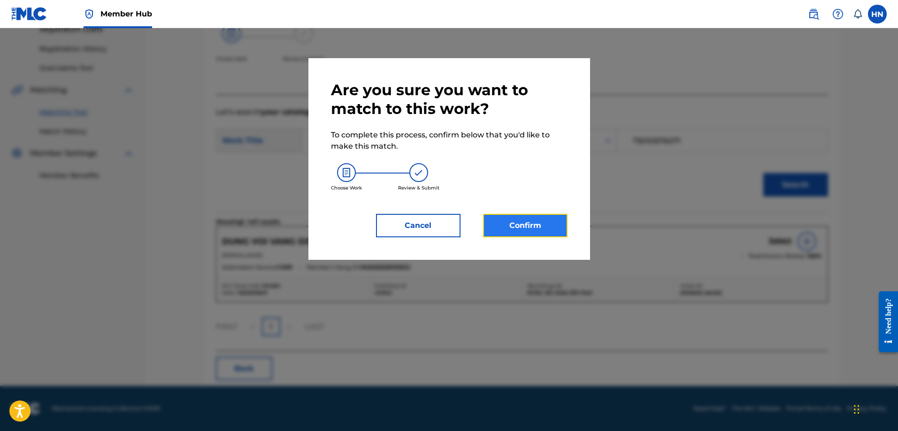
click at [537, 229] on button "Confirm" at bounding box center [525, 225] width 84 height 23
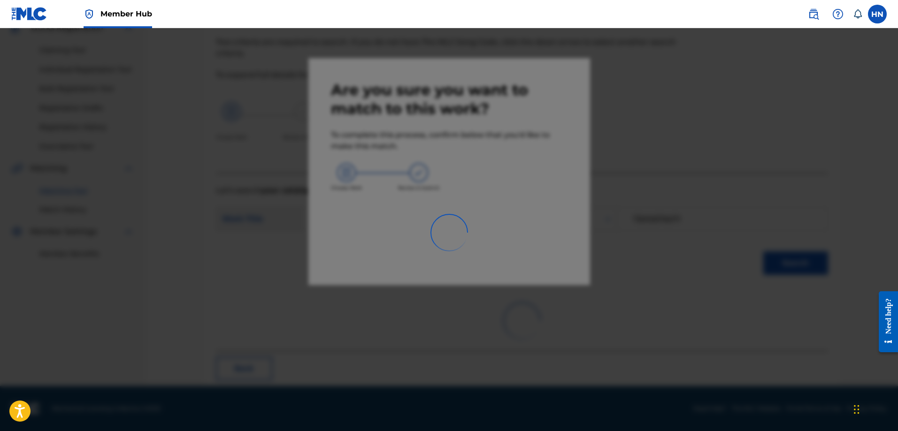
scroll to position [25, 0]
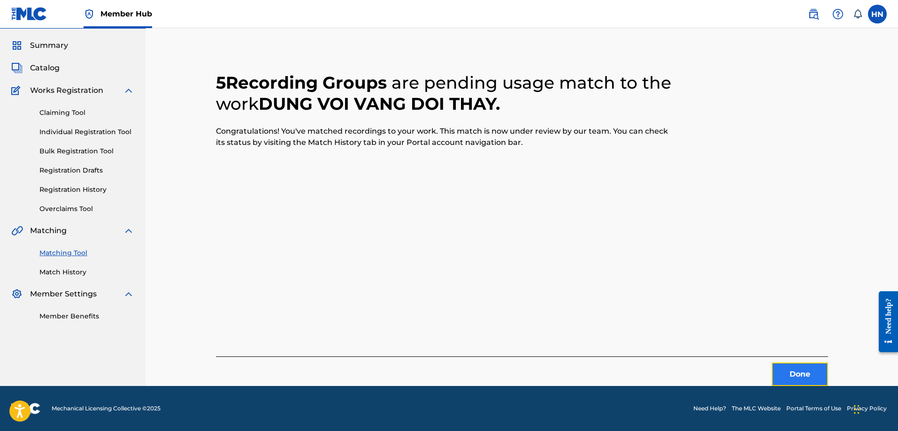
click at [783, 377] on button "Done" at bounding box center [800, 374] width 56 height 23
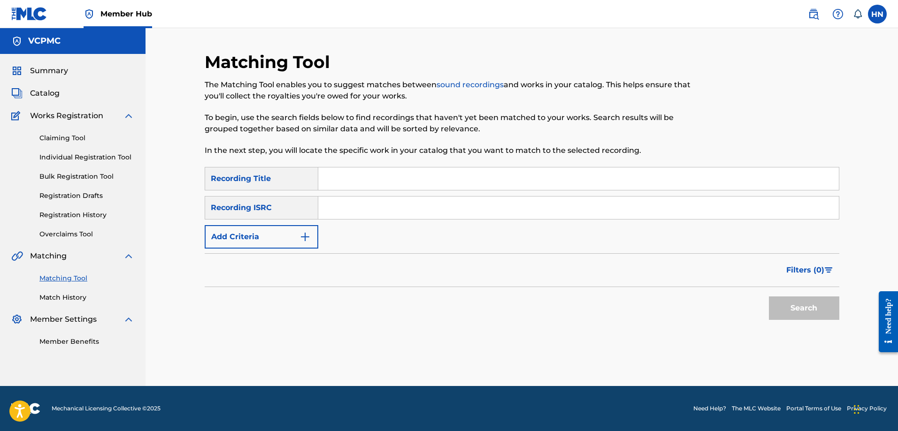
click at [406, 185] on input "Search Form" at bounding box center [578, 179] width 521 height 23
paste input "NẾU NHƯ ANH THÀNH CÔNG"
click at [769, 297] on button "Search" at bounding box center [804, 308] width 70 height 23
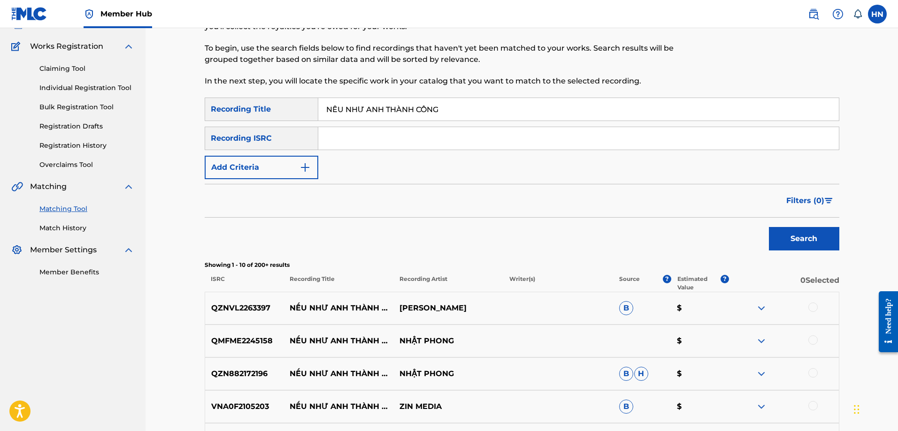
scroll to position [141, 0]
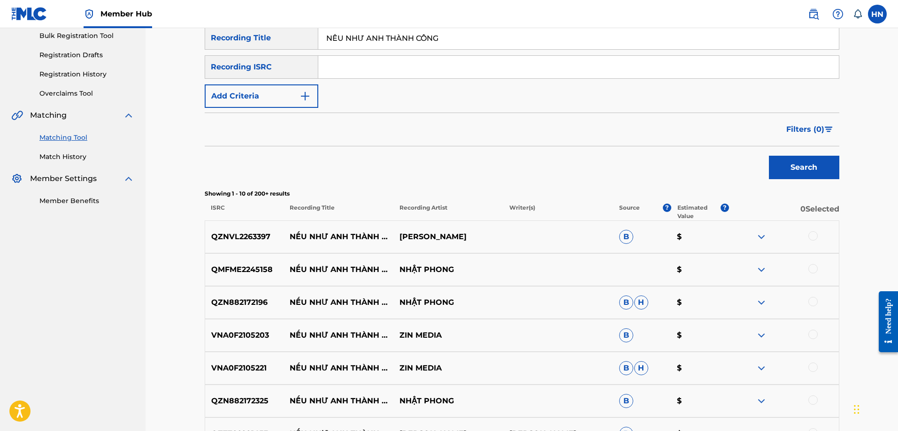
click at [249, 268] on p "QMFME2245158" at bounding box center [244, 269] width 79 height 11
click at [241, 306] on p "QZN882172196" at bounding box center [244, 302] width 79 height 11
click at [815, 267] on div at bounding box center [812, 268] width 9 height 9
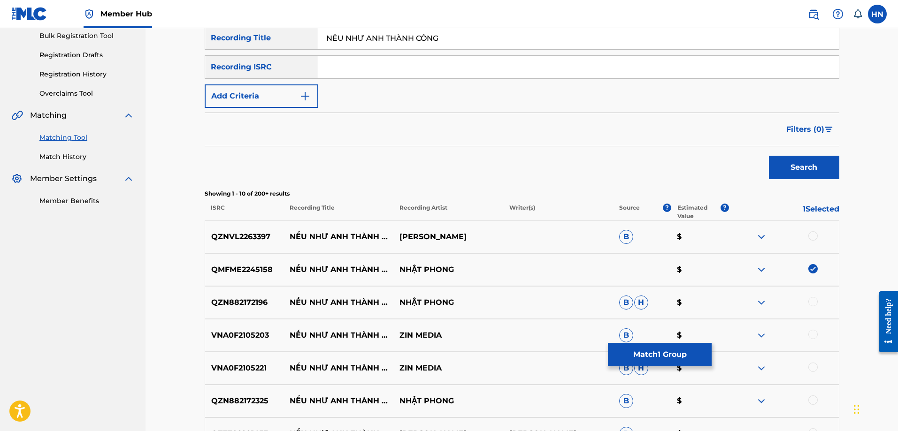
click at [810, 298] on div at bounding box center [812, 301] width 9 height 9
click at [241, 403] on p "QZN882172325" at bounding box center [244, 401] width 79 height 11
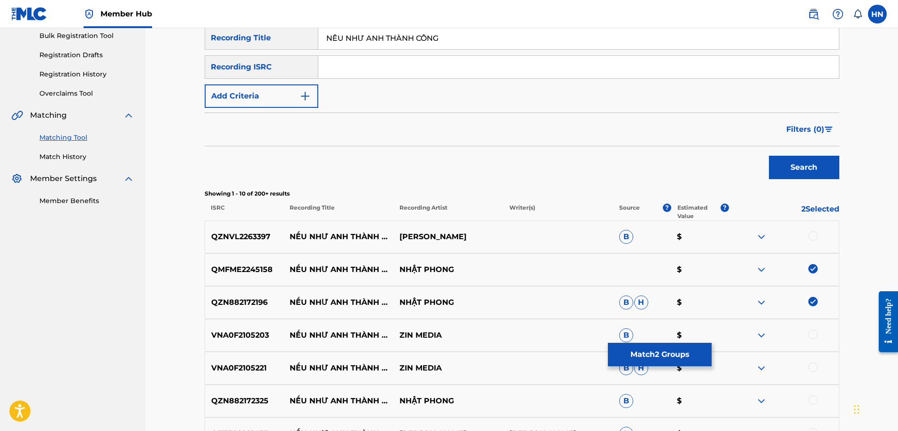
click at [810, 406] on div at bounding box center [784, 401] width 110 height 11
click at [812, 400] on div at bounding box center [812, 400] width 9 height 9
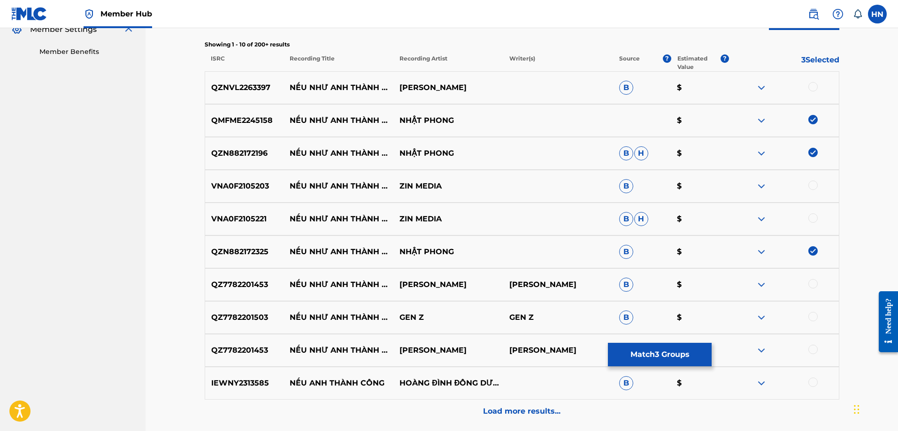
scroll to position [329, 0]
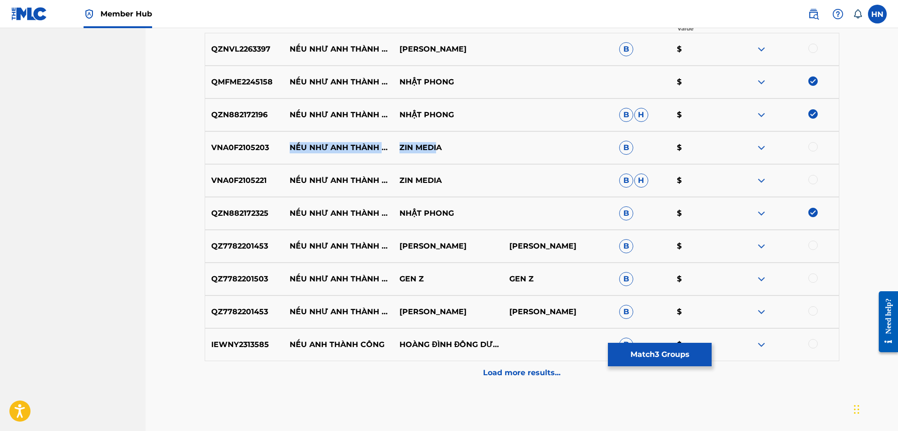
drag, startPoint x: 291, startPoint y: 138, endPoint x: 436, endPoint y: 152, distance: 146.6
click at [436, 152] on div "VNA0F2105203 NẾU NHƯ ANH THÀNH CÔNG (ÂN) ZIN MEDIA B $" at bounding box center [522, 147] width 635 height 33
click at [445, 148] on p "ZIN MEDIA" at bounding box center [448, 147] width 110 height 11
click at [242, 138] on div "VNA0F2105203 NẾU NHƯ ANH THÀNH CÔNG (ÂN) ZIN MEDIA B $" at bounding box center [522, 147] width 635 height 33
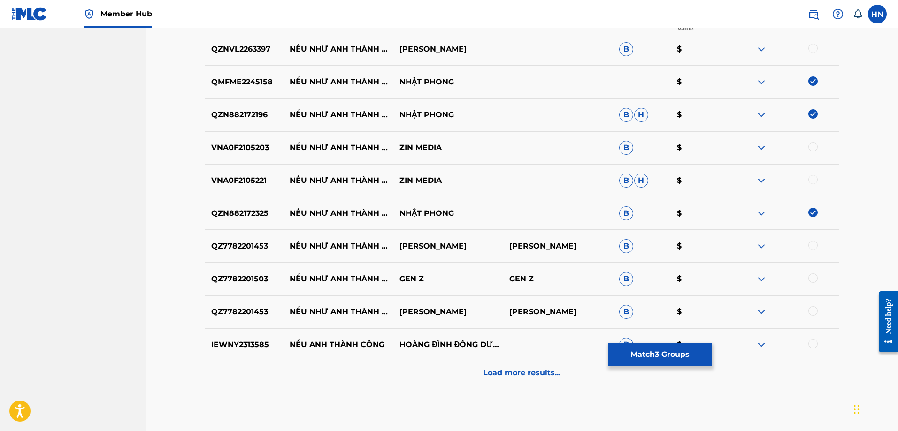
click at [805, 150] on div at bounding box center [784, 147] width 110 height 11
click at [809, 148] on div at bounding box center [812, 146] width 9 height 9
click at [235, 184] on p "VNA0F2105221" at bounding box center [244, 180] width 79 height 11
click at [811, 178] on div at bounding box center [812, 179] width 9 height 9
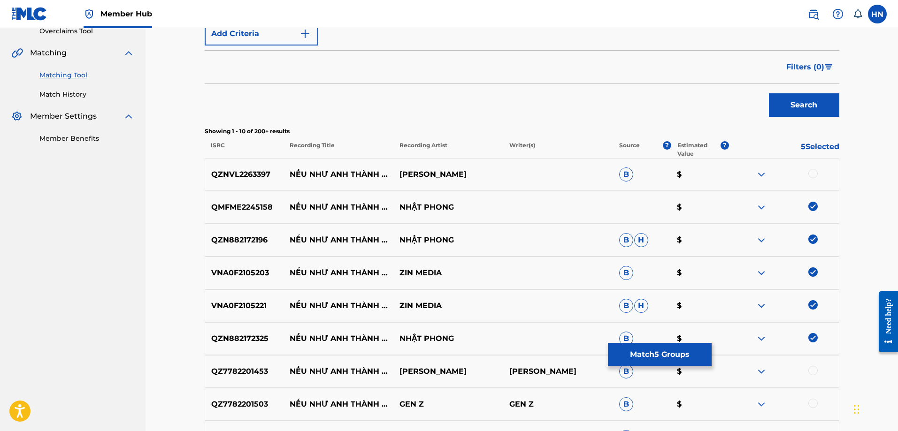
scroll to position [188, 0]
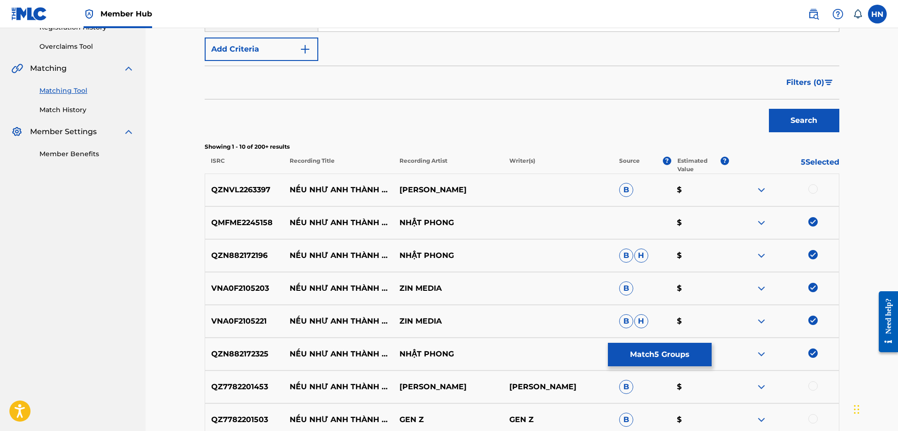
click at [764, 190] on img at bounding box center [761, 189] width 11 height 11
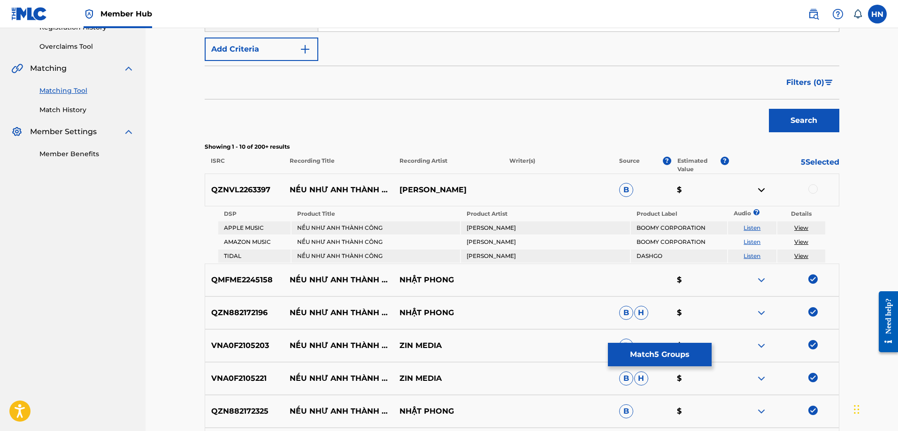
click at [759, 226] on link "Listen" at bounding box center [751, 227] width 17 height 7
drag, startPoint x: 463, startPoint y: 189, endPoint x: 286, endPoint y: 181, distance: 177.1
click at [286, 181] on div "QZNVL2263397 NẾU NHƯ ANH THÀNH CÔNG HÀ ANH TUẤN B $" at bounding box center [522, 190] width 635 height 33
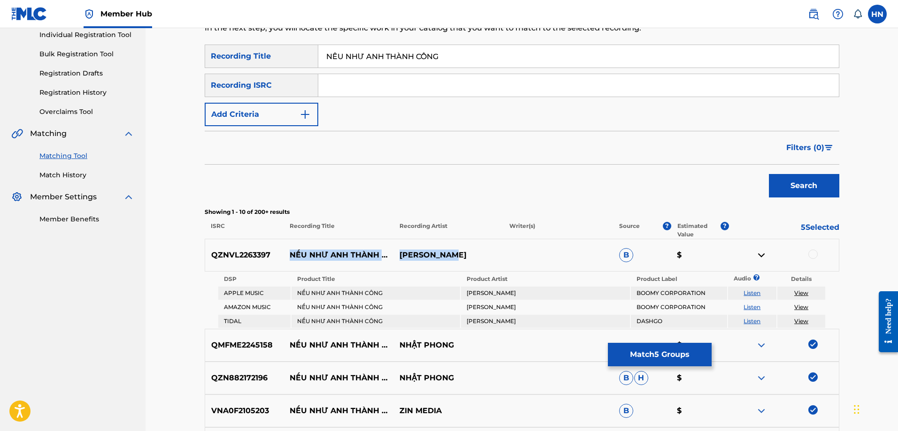
scroll to position [94, 0]
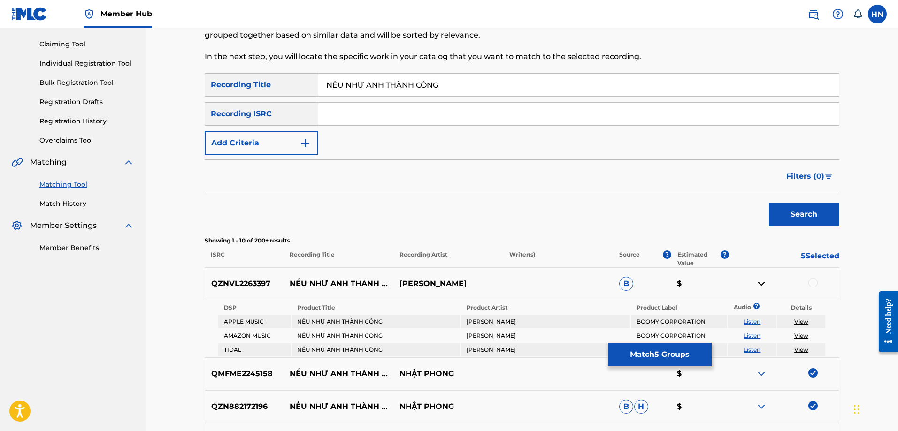
click at [455, 86] on input "NẾU NHƯ ANH THÀNH CÔNG" at bounding box center [578, 85] width 521 height 23
paste input "EU NHU ANH THANH CO"
type input "NEU NHU ANH THANH CONG"
click at [769, 203] on button "Search" at bounding box center [804, 214] width 70 height 23
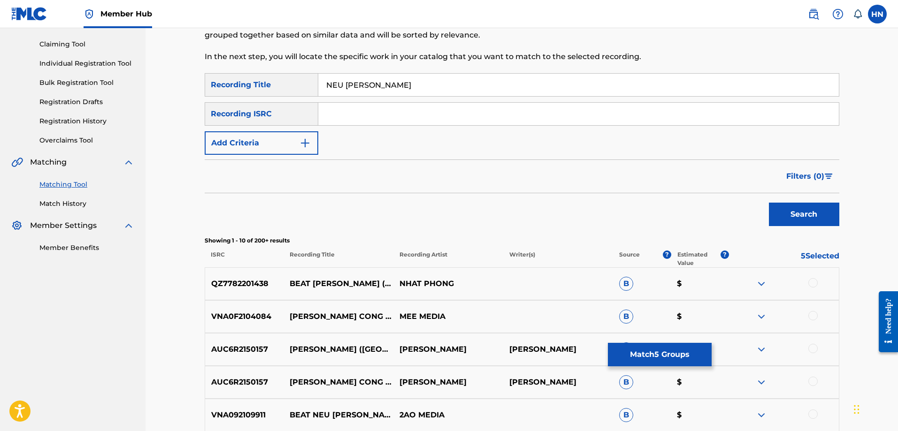
click at [260, 289] on p "QZ7782201438" at bounding box center [244, 283] width 79 height 11
click at [811, 286] on div at bounding box center [812, 282] width 9 height 9
click at [266, 315] on p "VNA0F2104084" at bounding box center [244, 316] width 79 height 11
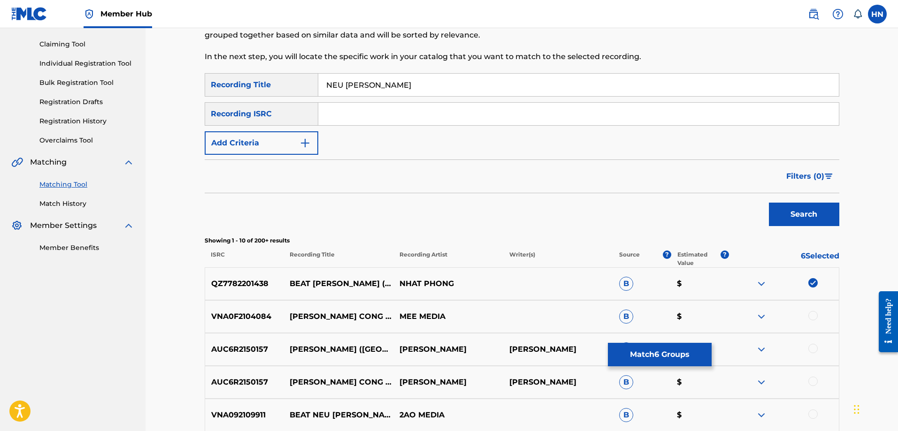
click at [812, 314] on div at bounding box center [812, 315] width 9 height 9
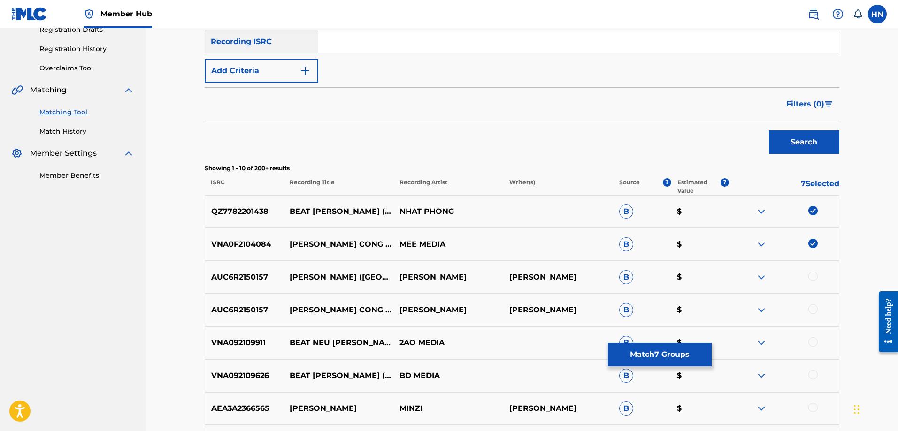
scroll to position [235, 0]
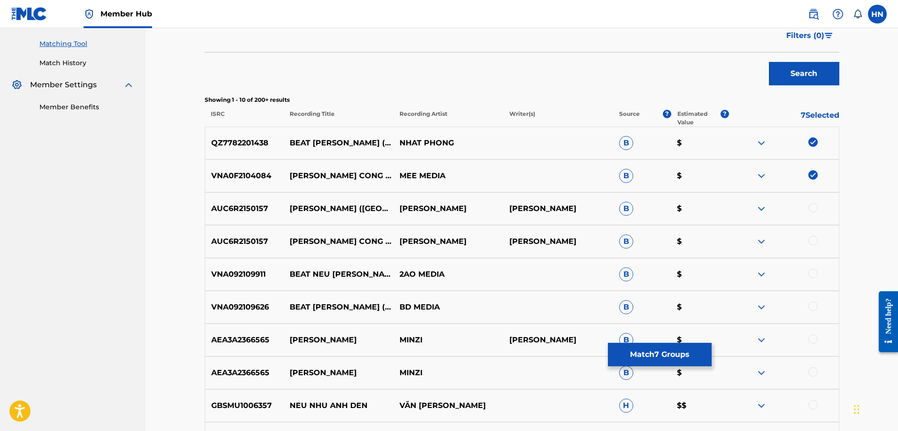
click at [261, 307] on p "VNA092109626" at bounding box center [244, 307] width 79 height 11
click at [811, 310] on div at bounding box center [812, 306] width 9 height 9
click at [260, 275] on p "VNA092109911" at bounding box center [244, 274] width 79 height 11
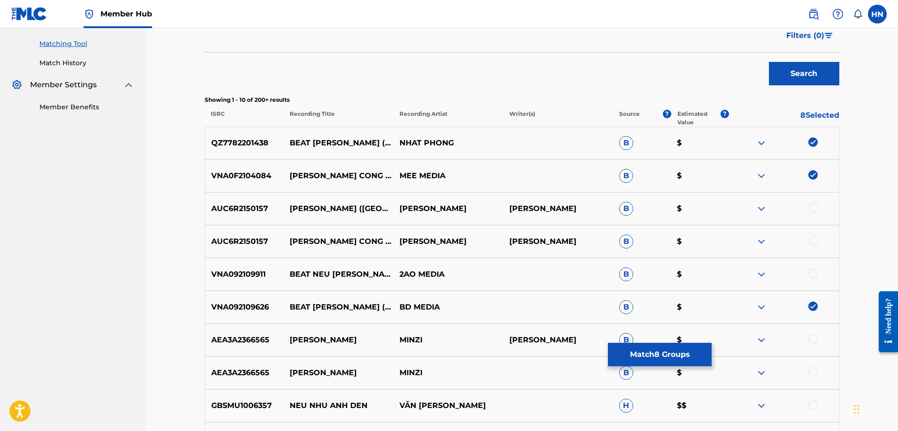
click at [812, 274] on div at bounding box center [812, 273] width 9 height 9
click at [674, 361] on button "Match 9 Groups" at bounding box center [660, 354] width 104 height 23
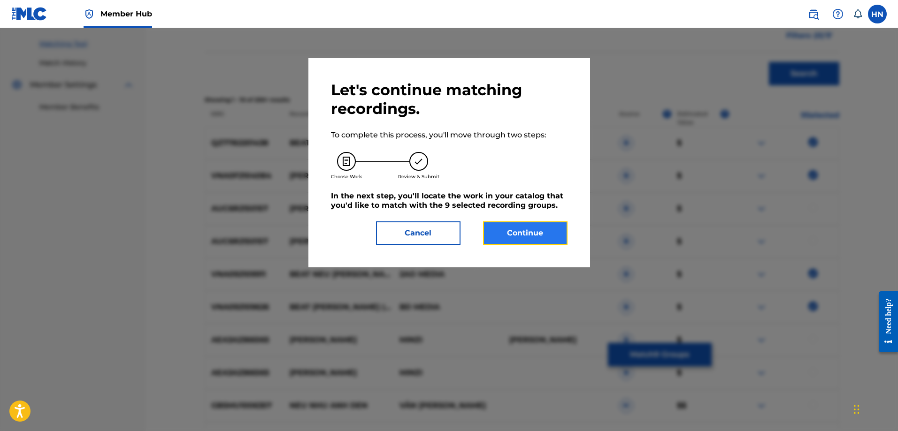
click at [541, 237] on button "Continue" at bounding box center [525, 233] width 84 height 23
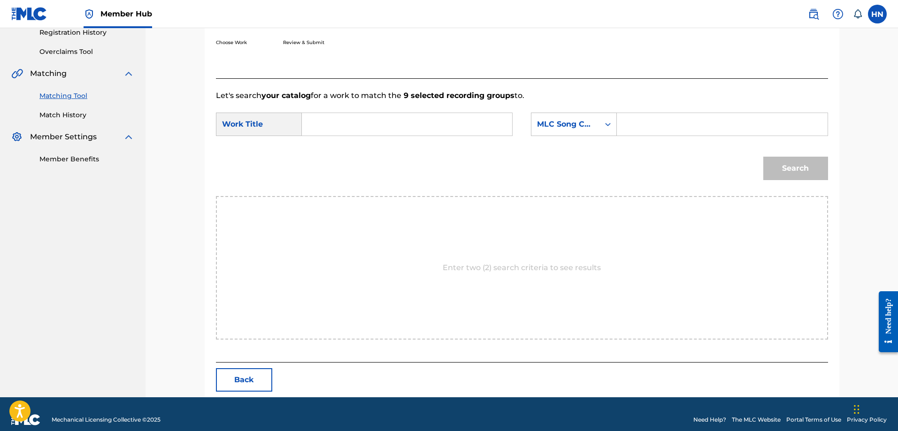
scroll to position [194, 0]
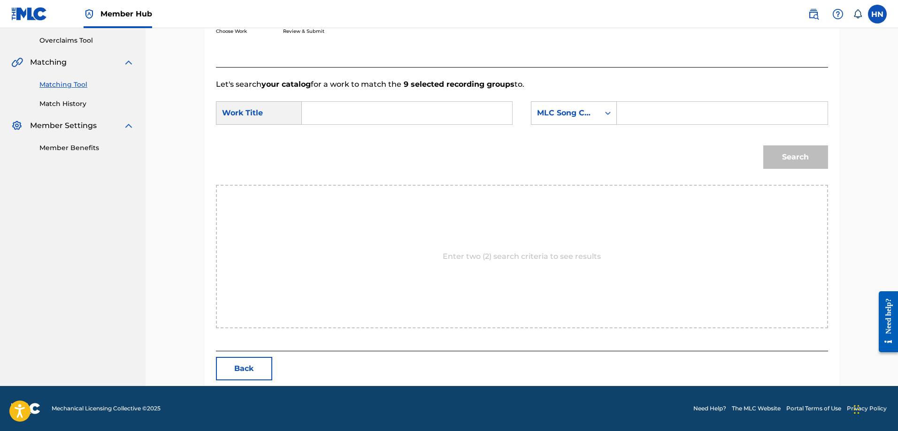
click at [417, 110] on input "Search Form" at bounding box center [407, 113] width 194 height 23
paste input "NEU NHU ANH THANH CONG"
type input "NEU NHU ANH THANH CONG"
click at [561, 109] on div "MLC Song Code" at bounding box center [565, 112] width 57 height 11
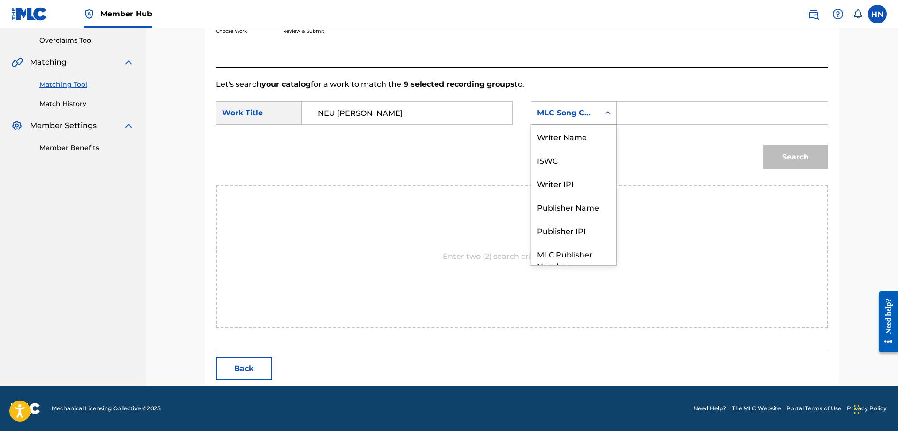
scroll to position [35, 0]
click at [554, 131] on div "ISWC" at bounding box center [573, 125] width 85 height 23
click at [648, 107] on input "Search Form" at bounding box center [722, 113] width 194 height 23
paste input "T3093253722"
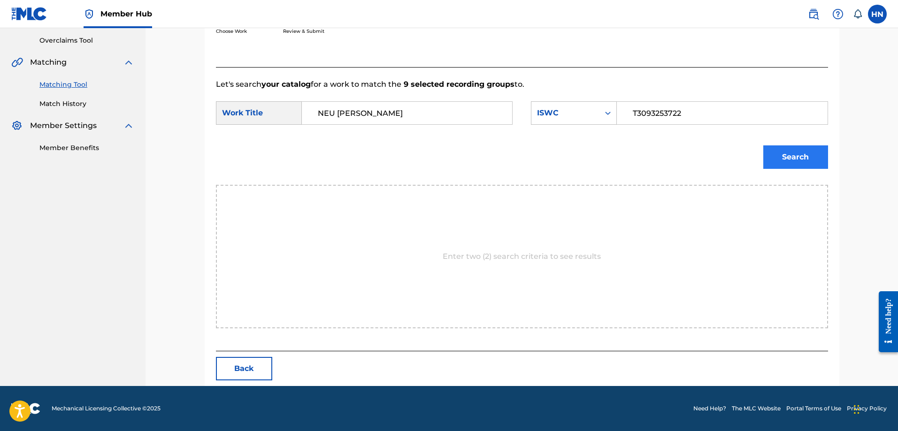
type input "T3093253722"
click at [792, 153] on button "Search" at bounding box center [795, 156] width 65 height 23
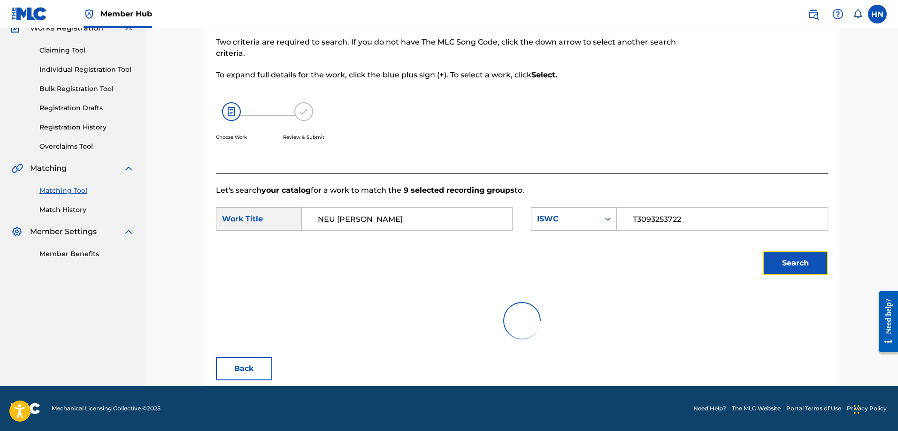
scroll to position [166, 0]
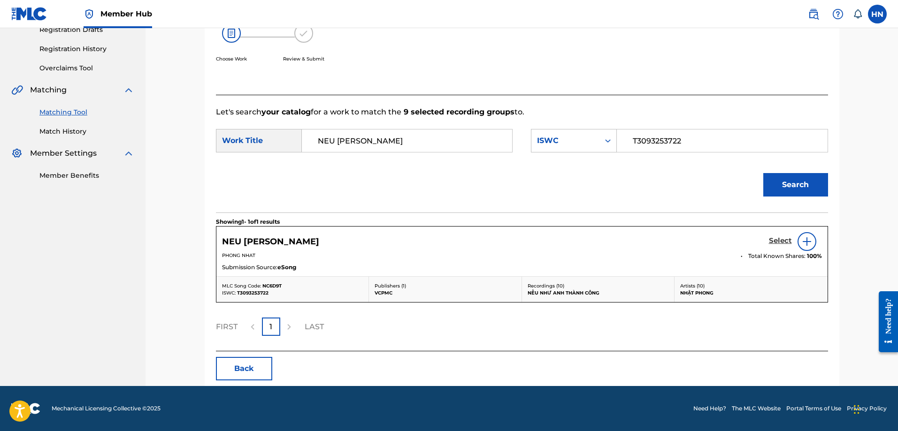
click at [781, 243] on h5 "Select" at bounding box center [780, 241] width 23 height 9
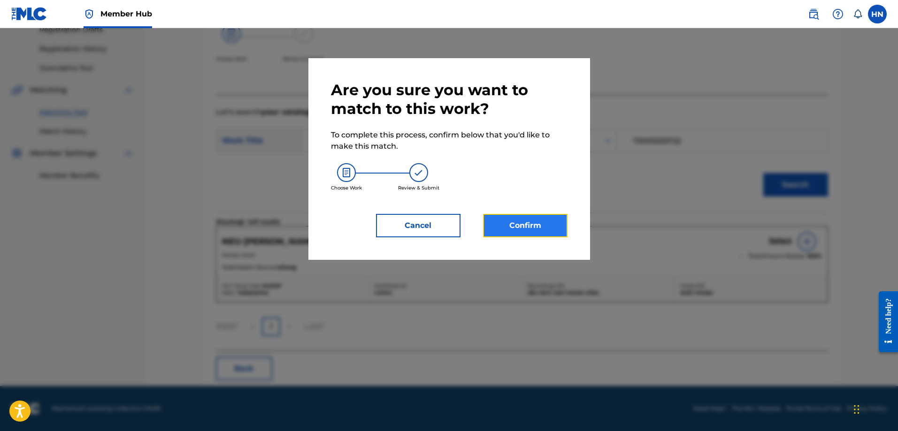
click at [537, 225] on button "Confirm" at bounding box center [525, 225] width 84 height 23
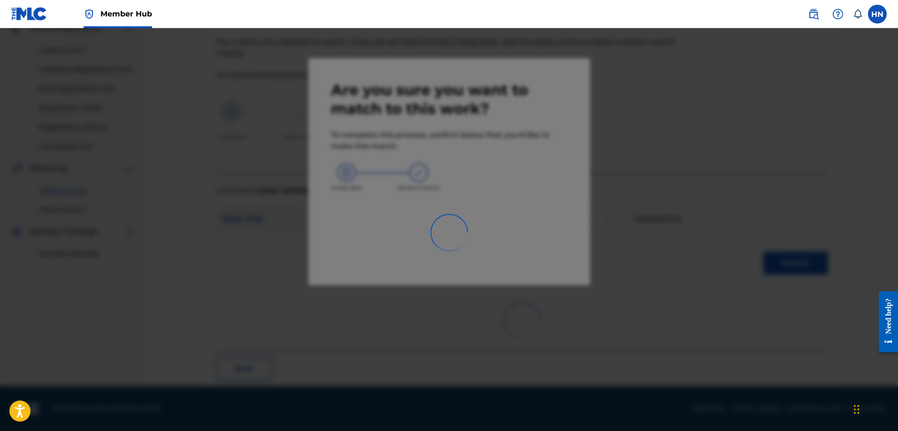
scroll to position [25, 0]
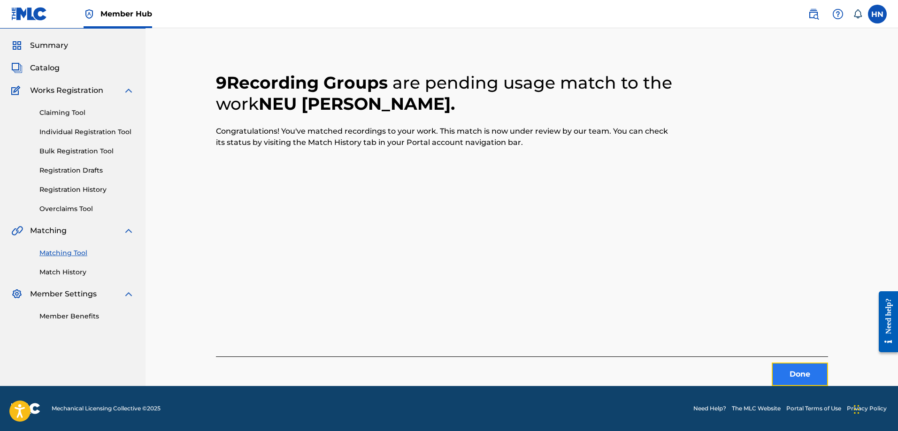
click at [815, 372] on button "Done" at bounding box center [800, 374] width 56 height 23
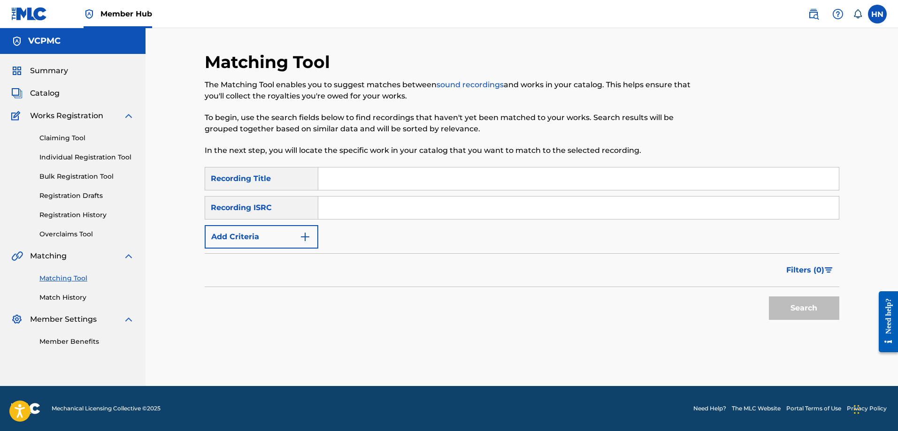
click at [361, 168] on input "Search Form" at bounding box center [578, 179] width 521 height 23
paste input "MỘT NGÀY HAY TRĂM NĂM"
click at [769, 297] on button "Search" at bounding box center [804, 308] width 70 height 23
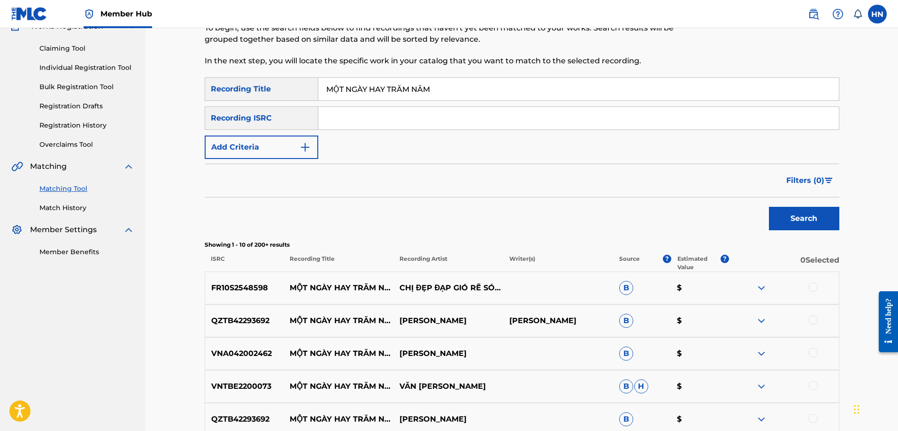
scroll to position [188, 0]
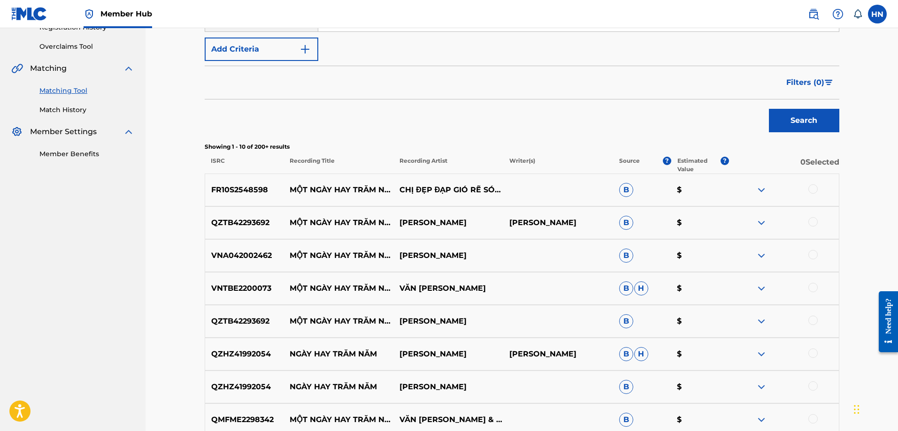
click at [257, 187] on p "FR10S2548598" at bounding box center [244, 189] width 79 height 11
click at [811, 188] on div at bounding box center [812, 188] width 9 height 9
click at [240, 248] on div "VNA042002462 MỘT NGÀY HAY TRĂM NĂM MAI HUONG B $" at bounding box center [522, 255] width 635 height 33
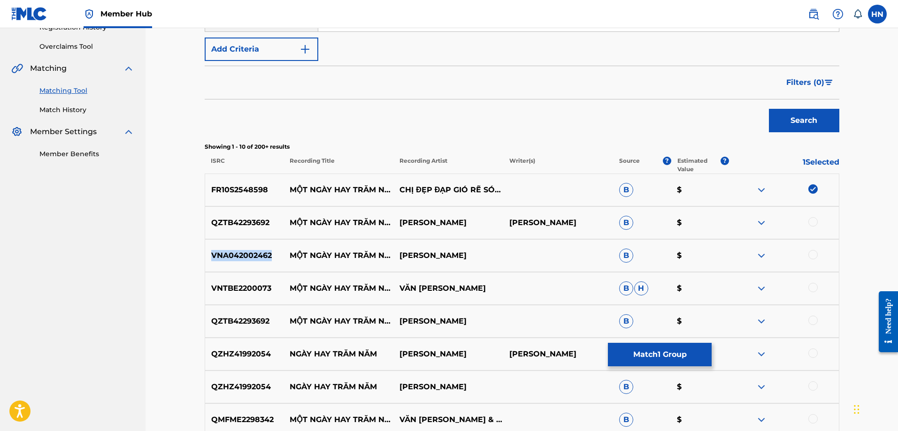
click at [240, 248] on div "VNA042002462 MỘT NGÀY HAY TRĂM NĂM MAI HUONG B $" at bounding box center [522, 255] width 635 height 33
click at [812, 254] on div at bounding box center [812, 254] width 9 height 9
click at [249, 288] on p "VNTBE2200073" at bounding box center [244, 288] width 79 height 11
click at [817, 286] on div at bounding box center [812, 287] width 9 height 9
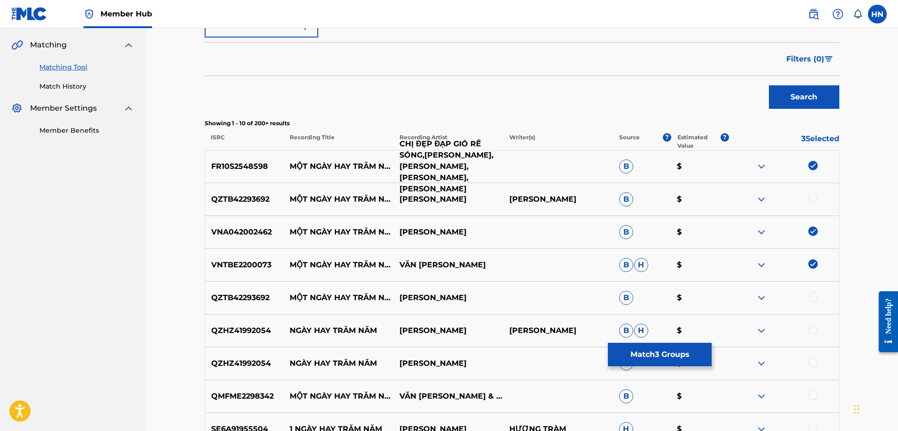
scroll to position [329, 0]
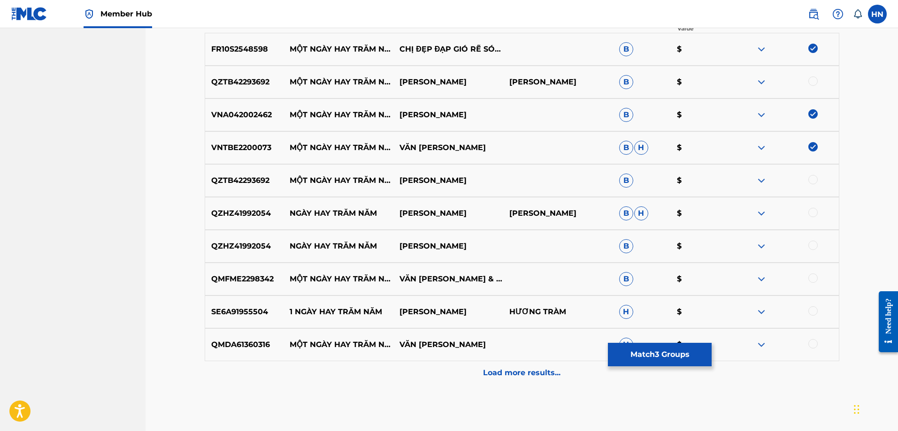
click at [266, 278] on p "QMFME2298342" at bounding box center [244, 279] width 79 height 11
click at [815, 278] on div at bounding box center [812, 278] width 9 height 9
click at [248, 341] on p "QMDA61360316" at bounding box center [244, 344] width 79 height 11
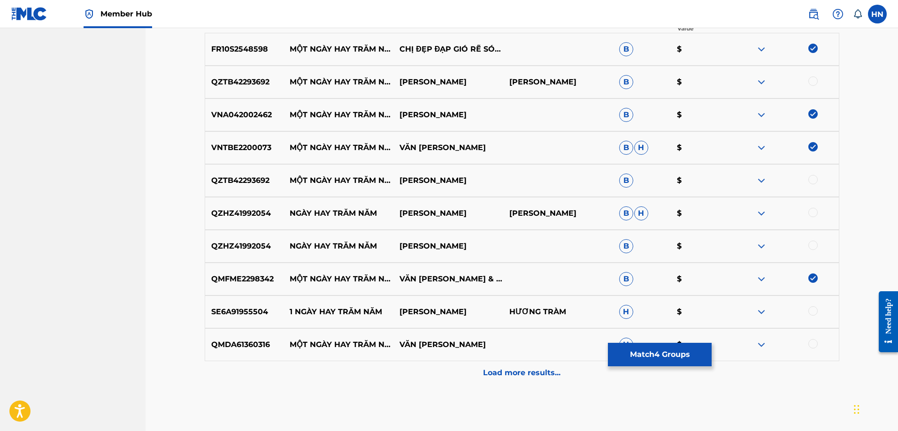
click at [815, 343] on div at bounding box center [812, 343] width 9 height 9
click at [761, 179] on img at bounding box center [761, 180] width 11 height 11
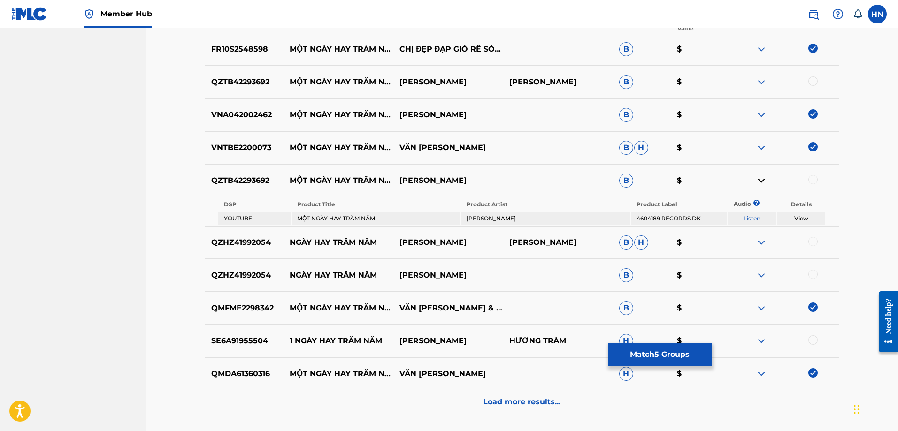
click at [752, 220] on link "Listen" at bounding box center [751, 218] width 17 height 7
click at [762, 241] on img at bounding box center [761, 242] width 11 height 11
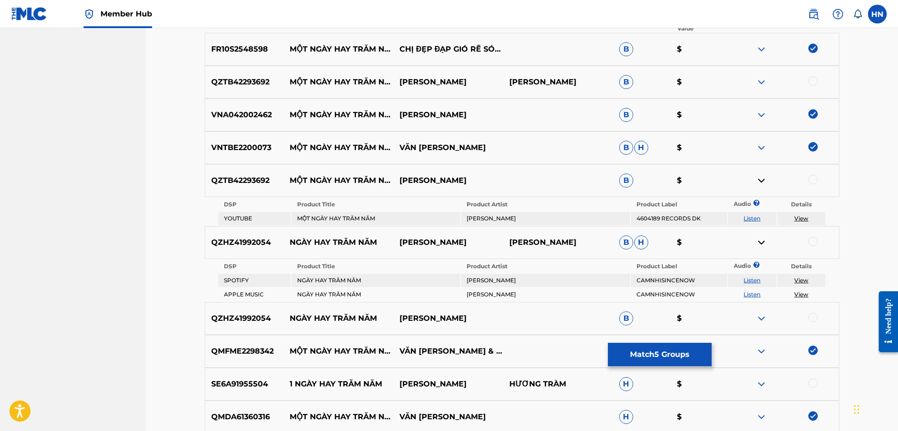
click at [753, 284] on td "Listen" at bounding box center [752, 280] width 48 height 13
click at [751, 278] on link "Listen" at bounding box center [751, 280] width 17 height 7
click at [279, 245] on p "QZHZ41992054" at bounding box center [244, 242] width 79 height 11
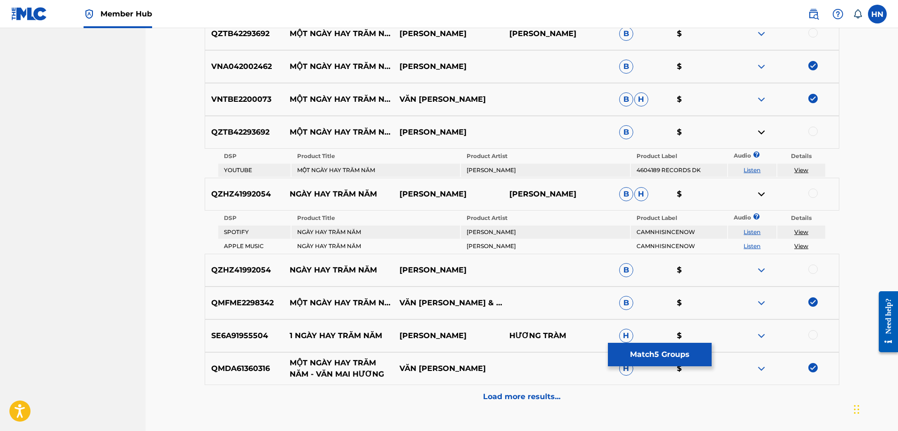
scroll to position [422, 0]
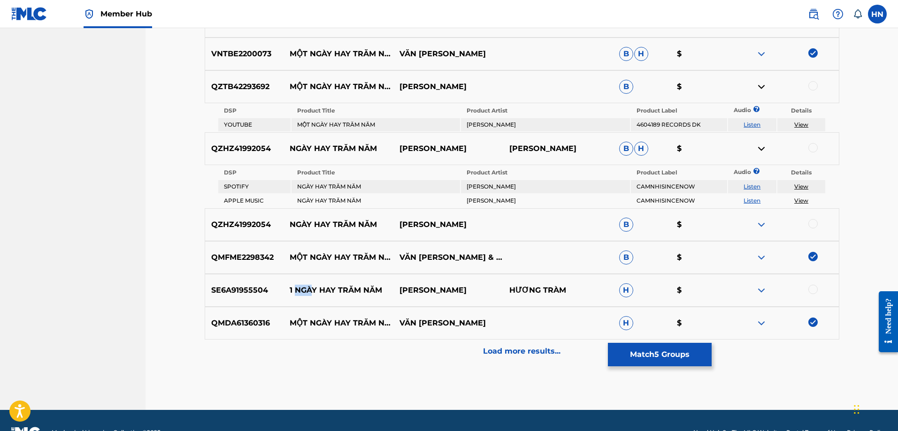
click at [312, 290] on p "1 NGÀY HAY TRĂM NĂM" at bounding box center [338, 290] width 110 height 11
click at [765, 290] on img at bounding box center [761, 290] width 11 height 11
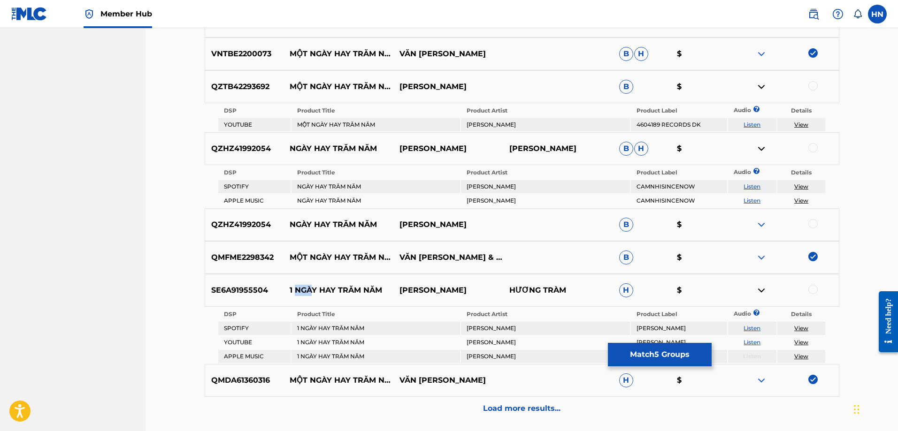
click at [751, 342] on link "Listen" at bounding box center [751, 342] width 17 height 7
click at [752, 331] on link "Listen" at bounding box center [751, 328] width 17 height 7
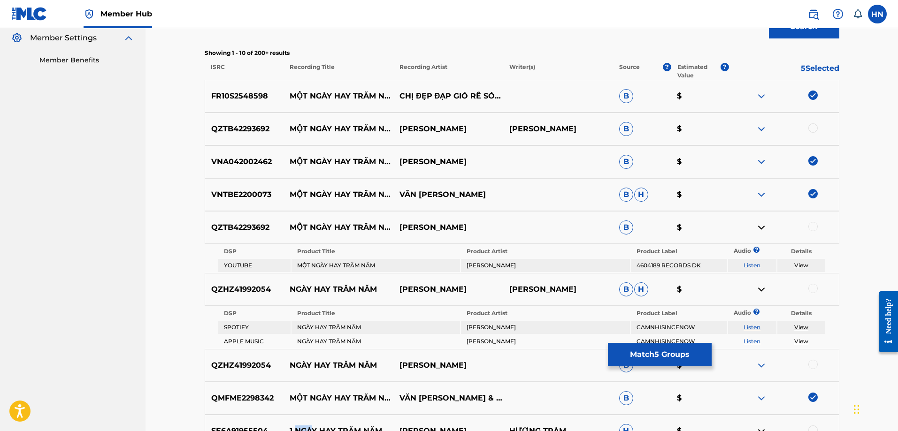
click at [756, 130] on img at bounding box center [761, 128] width 11 height 11
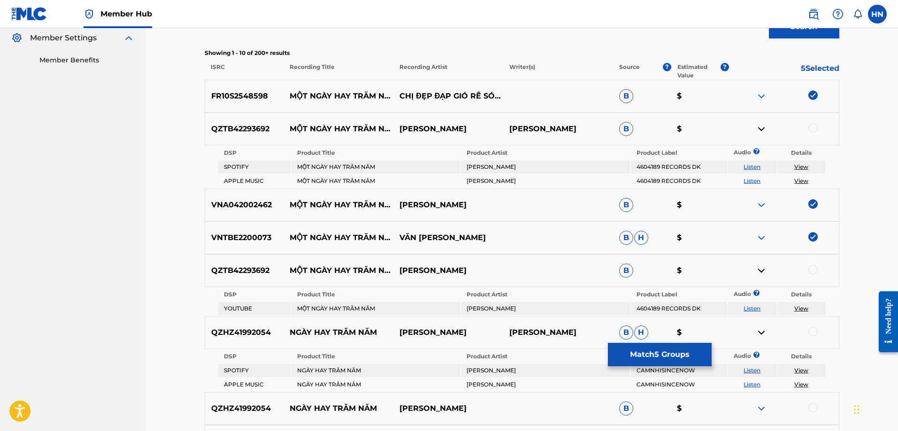
click at [752, 164] on link "Listen" at bounding box center [751, 166] width 17 height 7
click at [260, 136] on div "QZTB42293692 MỘT NGÀY HAY TRĂM NĂM TRẦN QUANG NGỌC TRẦN QUANG NGỌC B $" at bounding box center [522, 129] width 635 height 33
click at [816, 131] on div at bounding box center [812, 127] width 9 height 9
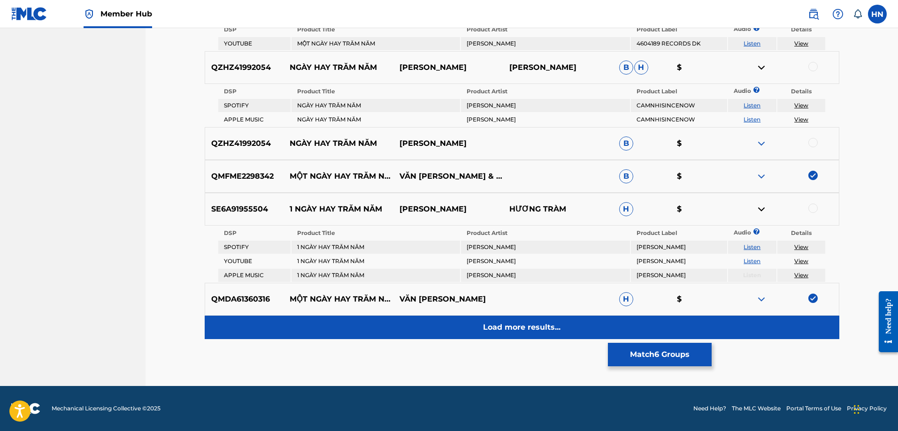
click at [538, 324] on p "Load more results..." at bounding box center [521, 327] width 77 height 11
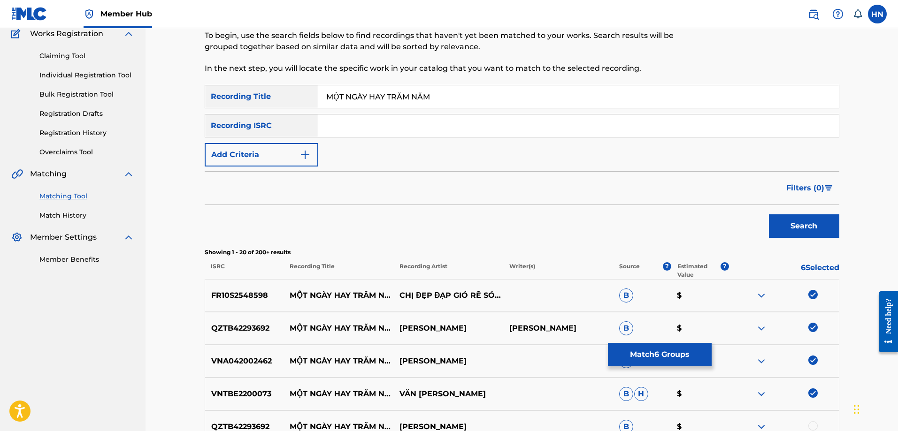
scroll to position [547, 0]
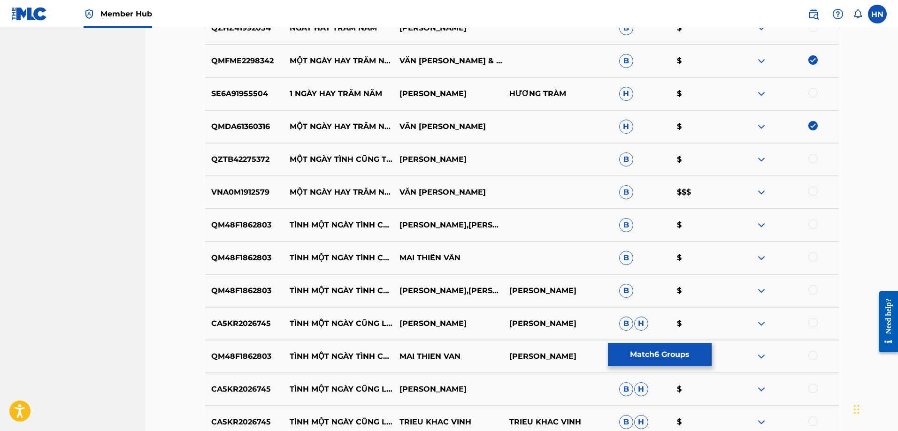
click at [255, 194] on p "VNA0M1912579" at bounding box center [244, 192] width 79 height 11
click at [812, 191] on div at bounding box center [812, 191] width 9 height 9
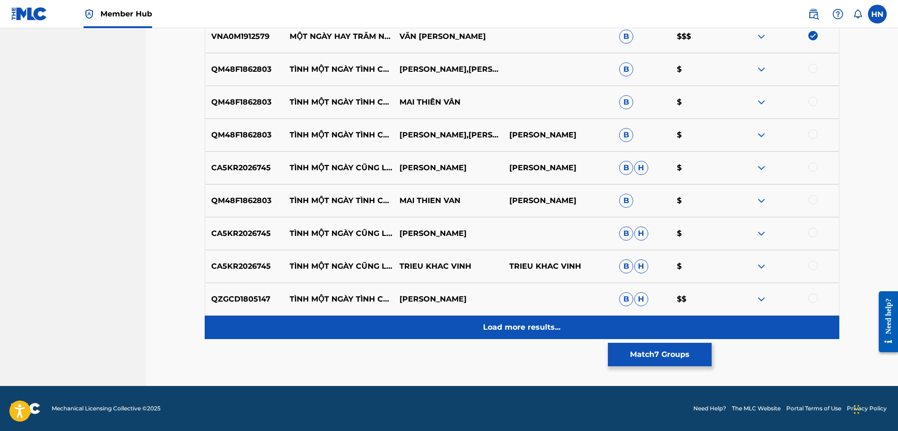
click at [499, 333] on div "Load more results..." at bounding box center [522, 327] width 635 height 23
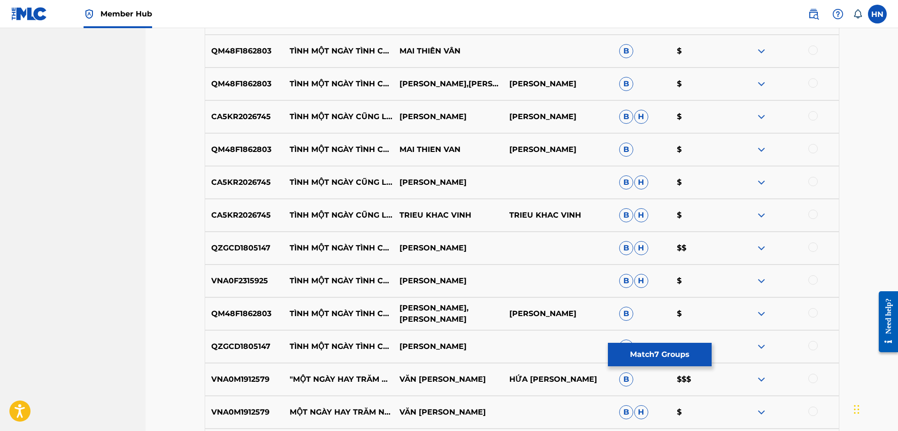
scroll to position [796, 0]
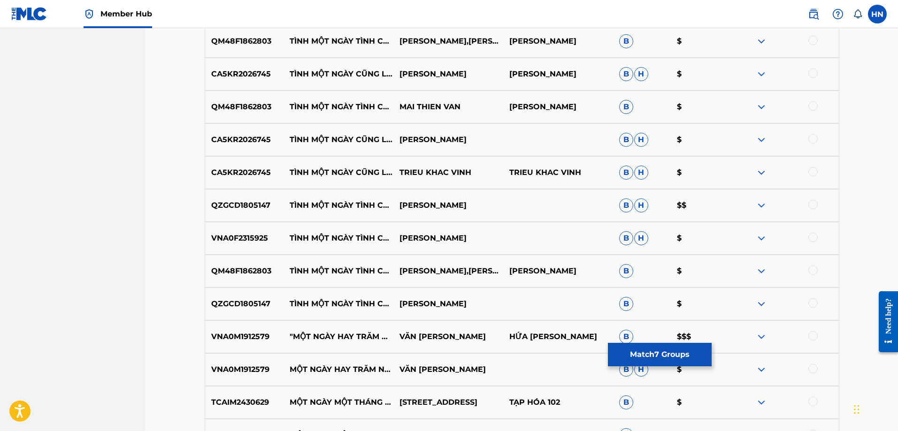
click at [249, 341] on p "VNA0M1912579" at bounding box center [244, 336] width 79 height 11
click at [811, 338] on div at bounding box center [812, 335] width 9 height 9
click at [812, 365] on div at bounding box center [812, 368] width 9 height 9
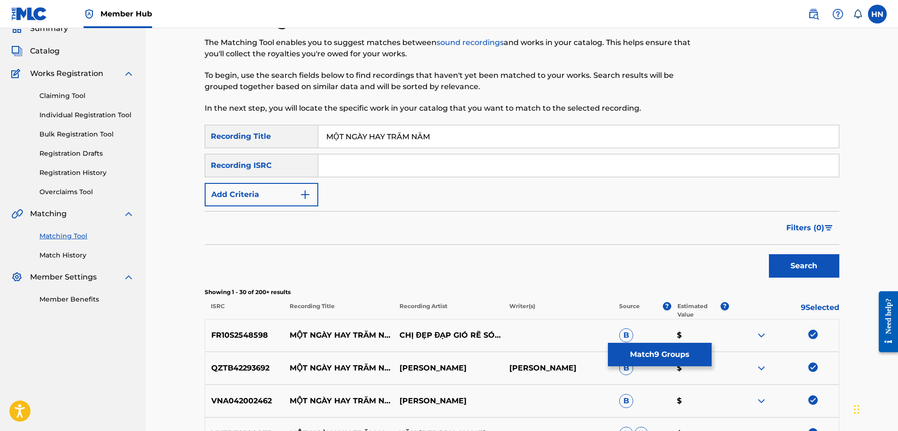
scroll to position [0, 0]
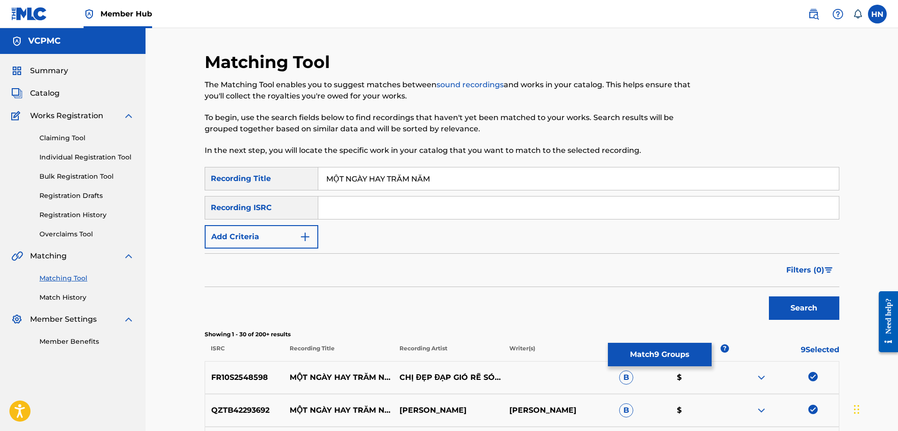
click at [451, 176] on input "MỘT NGÀY HAY TRĂM NĂM" at bounding box center [578, 179] width 521 height 23
paste input "OT NGAY HAY TRAM NA"
click at [769, 297] on button "Search" at bounding box center [804, 308] width 70 height 23
paste input "1 NGÀY HAY 100 NĂ"
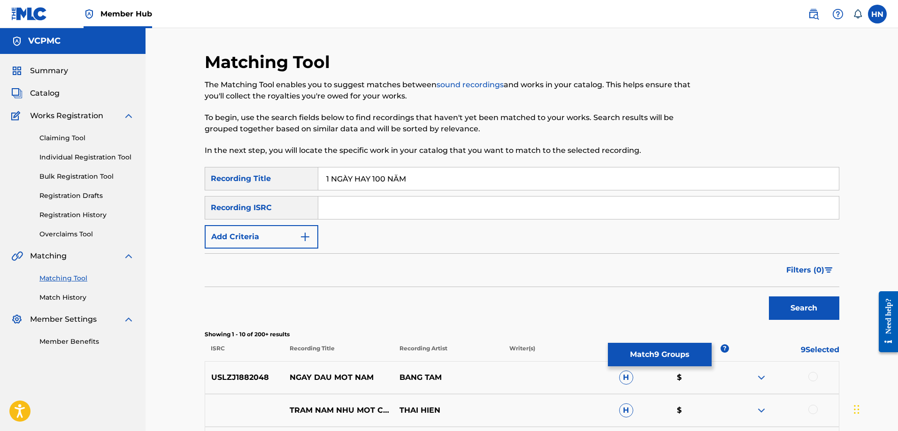
type input "1 NGÀY HAY 100 NĂM"
click at [769, 297] on button "Search" at bounding box center [804, 308] width 70 height 23
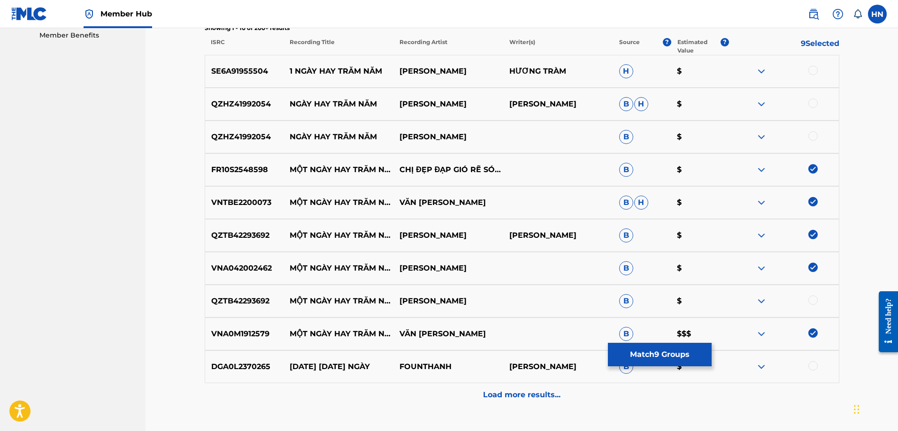
scroll to position [329, 0]
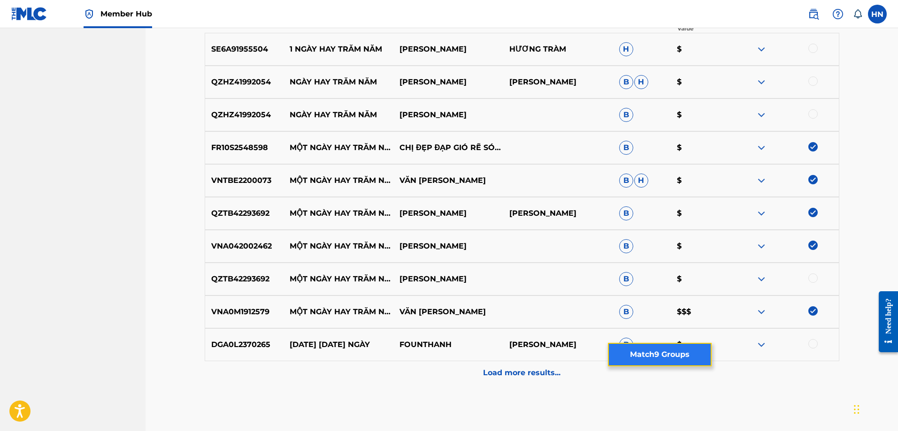
click at [666, 354] on button "Match 9 Groups" at bounding box center [660, 354] width 104 height 23
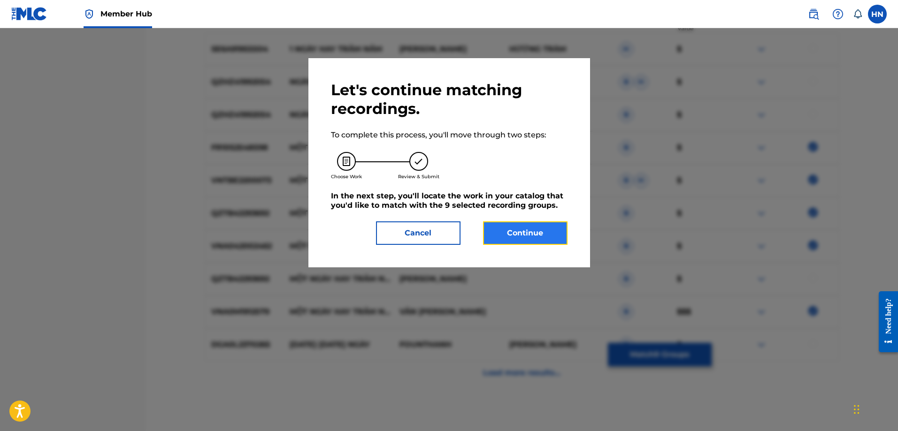
click at [538, 224] on button "Continue" at bounding box center [525, 233] width 84 height 23
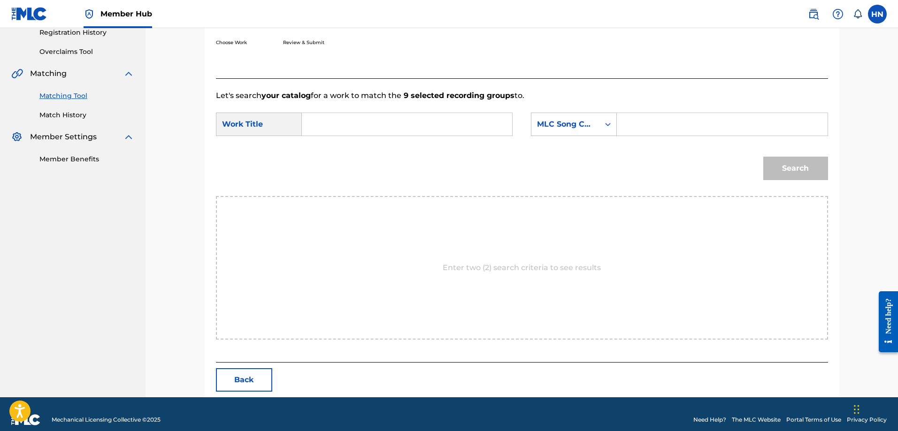
scroll to position [194, 0]
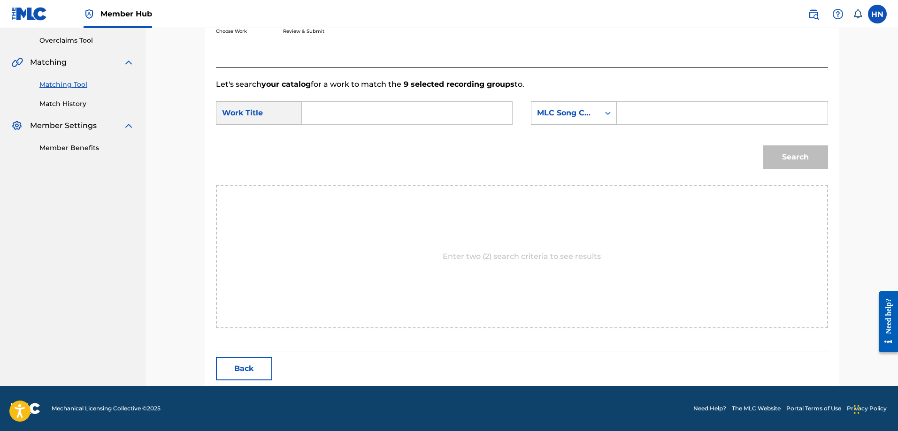
click at [500, 114] on input "Search Form" at bounding box center [407, 113] width 194 height 23
paste input "MỘT NGÀY HAY TRĂM NĂM"
type input "MỘT NGÀY HAY TRĂM NĂM"
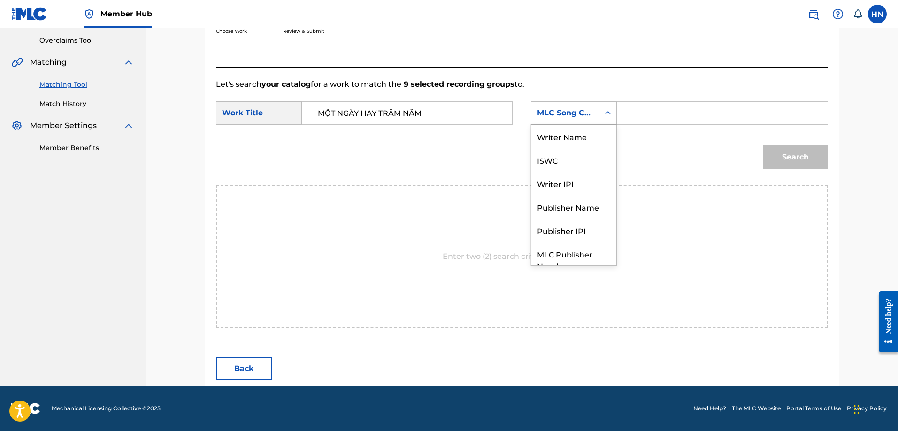
click at [570, 121] on div "MLC Song Code" at bounding box center [565, 113] width 68 height 18
click at [558, 136] on div "ISWC" at bounding box center [573, 125] width 85 height 23
click at [650, 118] on input "Search Form" at bounding box center [722, 113] width 194 height 23
paste input "T9296234576"
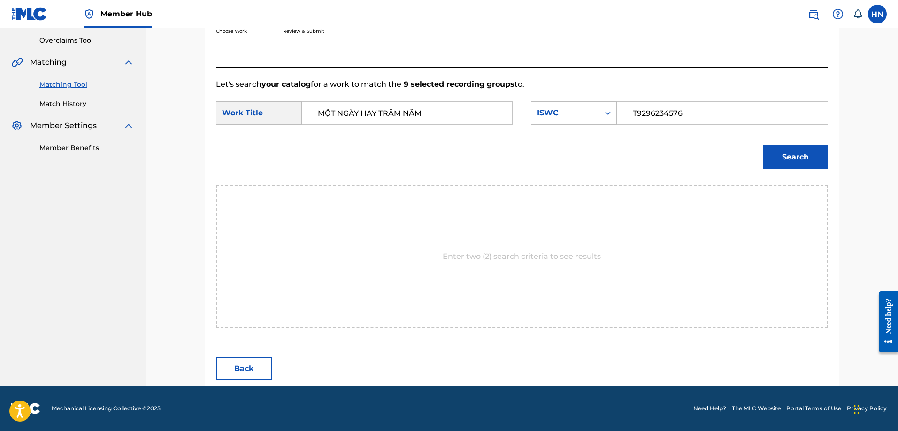
type input "T9296234576"
click at [771, 145] on div "Search" at bounding box center [792, 155] width 69 height 38
click at [772, 154] on button "Search" at bounding box center [795, 156] width 65 height 23
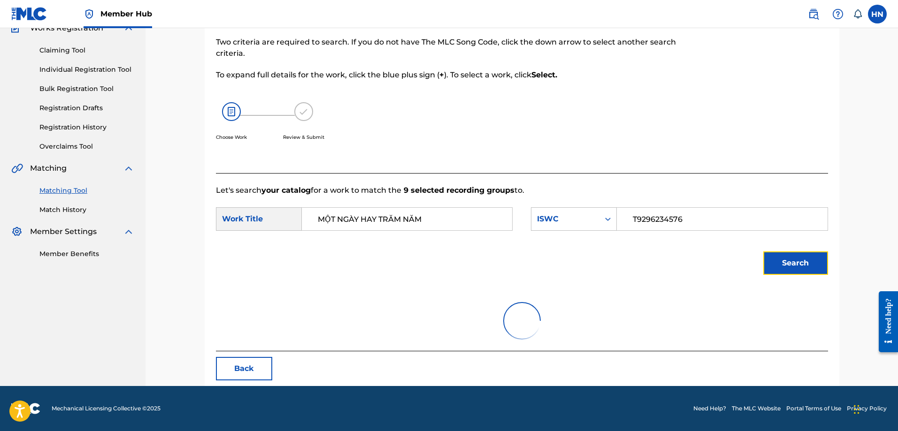
scroll to position [166, 0]
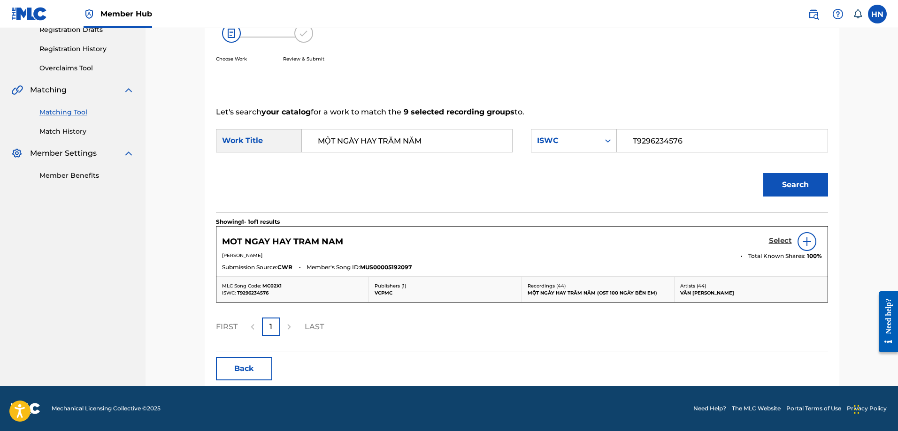
click at [774, 242] on h5 "Select" at bounding box center [780, 241] width 23 height 9
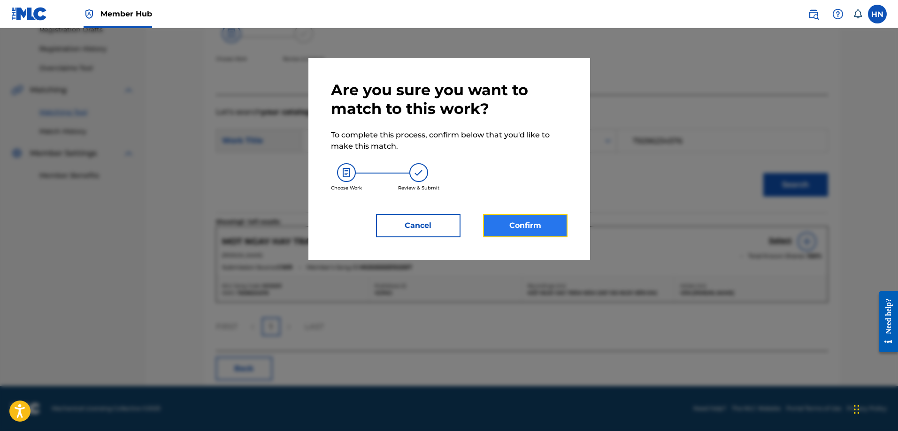
click at [536, 224] on button "Confirm" at bounding box center [525, 225] width 84 height 23
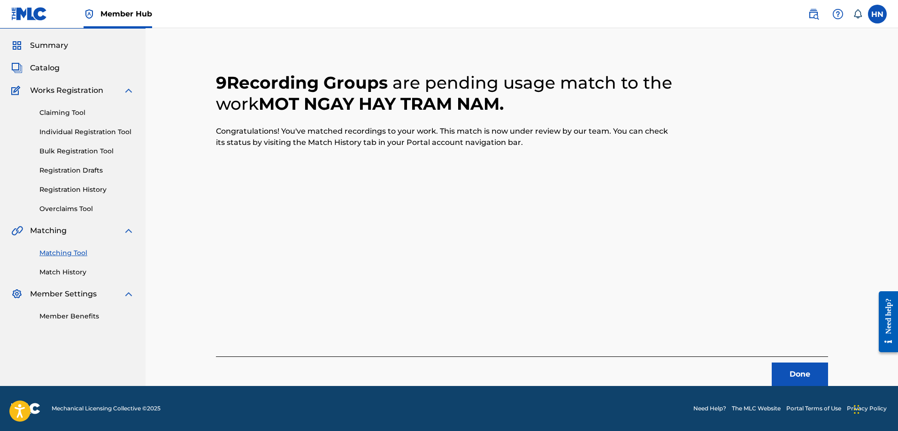
scroll to position [25, 0]
click at [792, 371] on button "Done" at bounding box center [800, 374] width 56 height 23
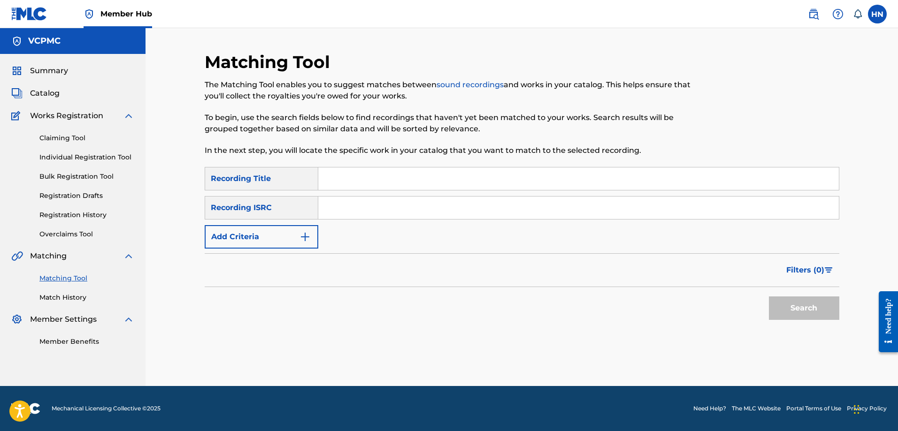
scroll to position [0, 0]
click at [392, 178] on input "Search Form" at bounding box center [578, 179] width 521 height 23
paste input "SÀI GÒN ĐẸP LẮM"
click at [769, 297] on button "Search" at bounding box center [804, 308] width 70 height 23
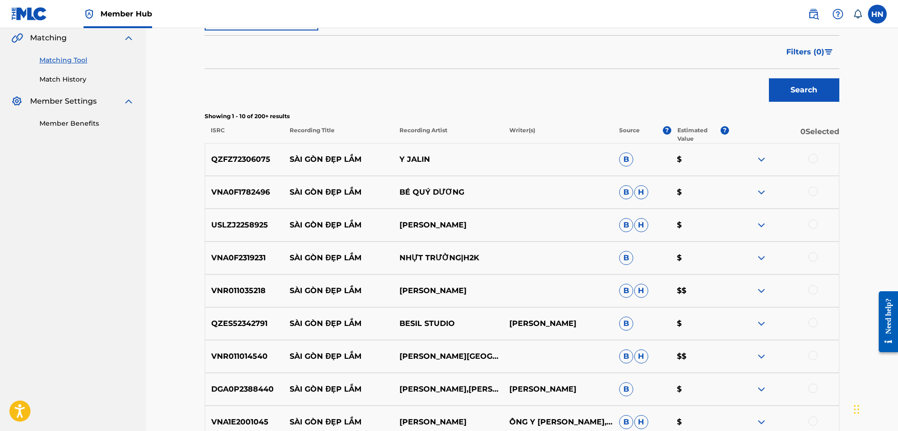
scroll to position [235, 0]
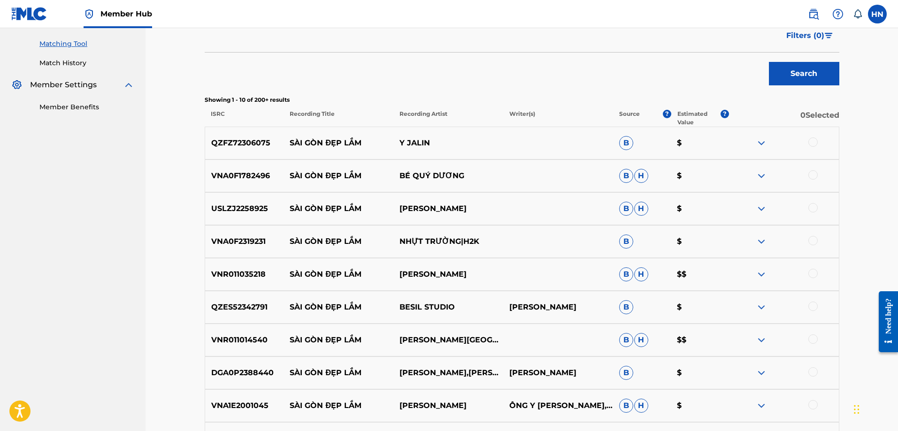
click at [252, 181] on p "VNA0F1782496" at bounding box center [244, 175] width 79 height 11
click at [816, 175] on div at bounding box center [812, 174] width 9 height 9
click at [226, 207] on p "USLZJ2258925" at bounding box center [244, 208] width 79 height 11
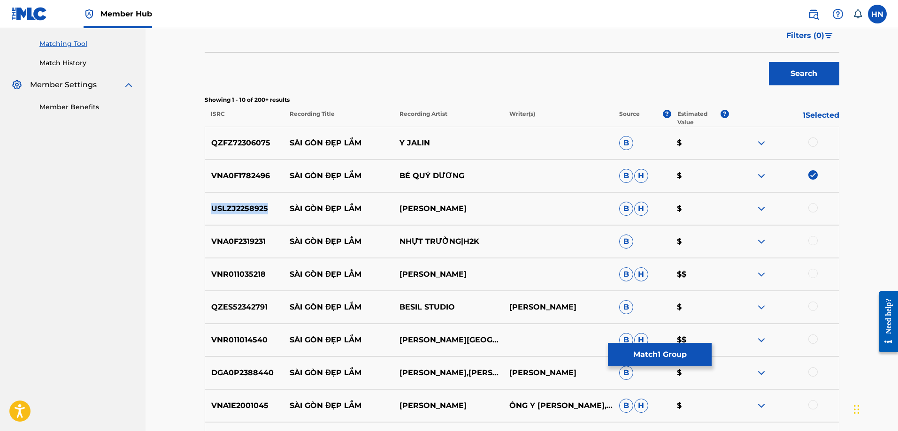
click at [226, 207] on p "USLZJ2258925" at bounding box center [244, 208] width 79 height 11
click at [810, 207] on div at bounding box center [812, 207] width 9 height 9
click at [228, 273] on p "VNR011035218" at bounding box center [244, 274] width 79 height 11
click at [810, 271] on div at bounding box center [812, 273] width 9 height 9
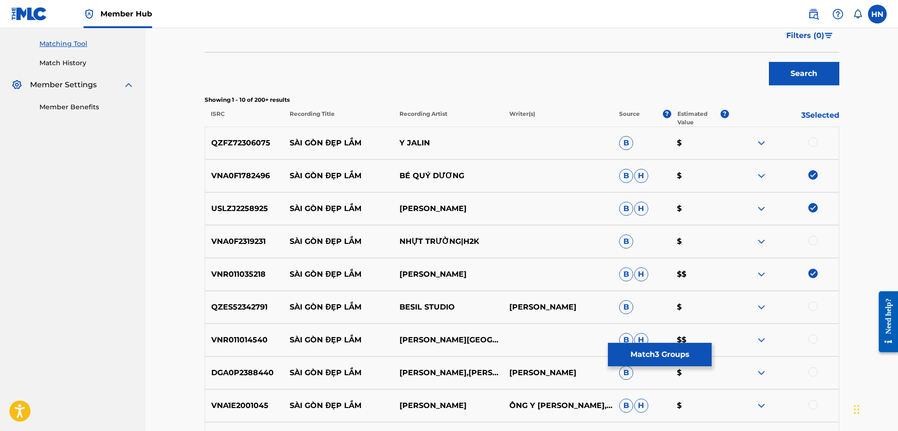
click at [268, 242] on p "VNA0F2319231" at bounding box center [244, 241] width 79 height 11
click at [257, 238] on p "VNA0F2319231" at bounding box center [244, 241] width 79 height 11
click at [812, 238] on div at bounding box center [812, 240] width 9 height 9
click at [243, 329] on div "VNR011014540 SÀI GÒN ĐẸP LẮM ĐÀM VĨNH HƯNG B H $$" at bounding box center [522, 340] width 635 height 33
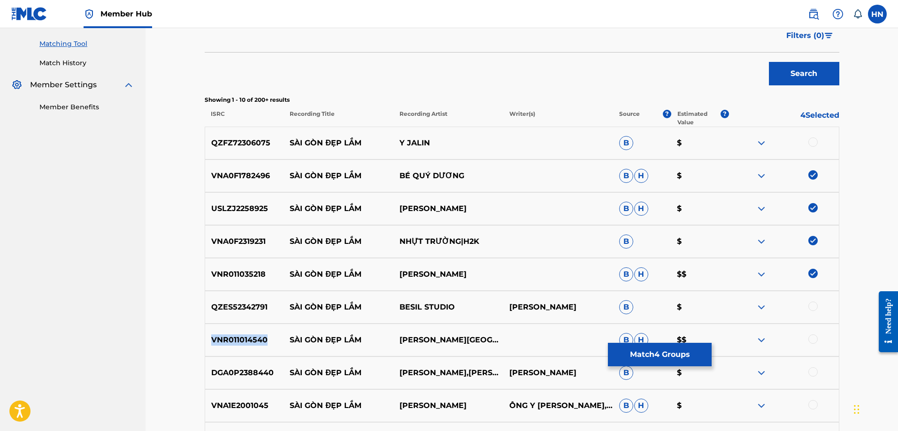
click at [243, 329] on div "VNR011014540 SÀI GÒN ĐẸP LẮM ĐÀM VĨNH HƯNG B H $$" at bounding box center [522, 340] width 635 height 33
click at [811, 337] on div at bounding box center [812, 339] width 9 height 9
click at [758, 307] on img at bounding box center [761, 307] width 11 height 11
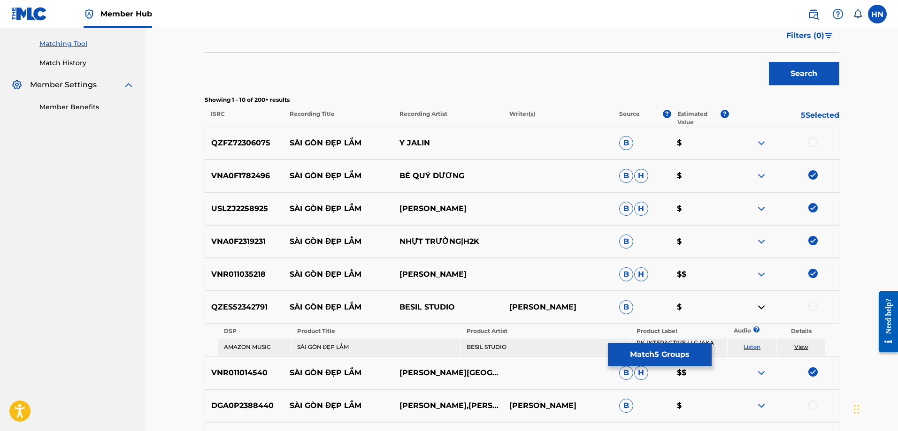
click at [757, 350] on link "Listen" at bounding box center [751, 347] width 17 height 7
drag, startPoint x: 462, startPoint y: 306, endPoint x: 284, endPoint y: 307, distance: 177.4
click at [284, 307] on div "QZES52342791 SÀI GÒN ĐẸP LẮM BESIL STUDIO DAO XUAN DUC B $" at bounding box center [522, 307] width 635 height 33
click at [761, 143] on img at bounding box center [761, 143] width 11 height 11
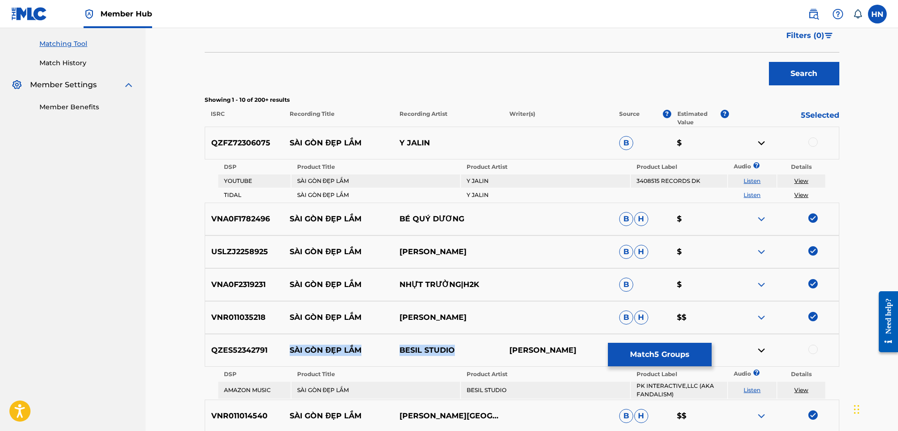
click at [746, 180] on link "Listen" at bounding box center [751, 180] width 17 height 7
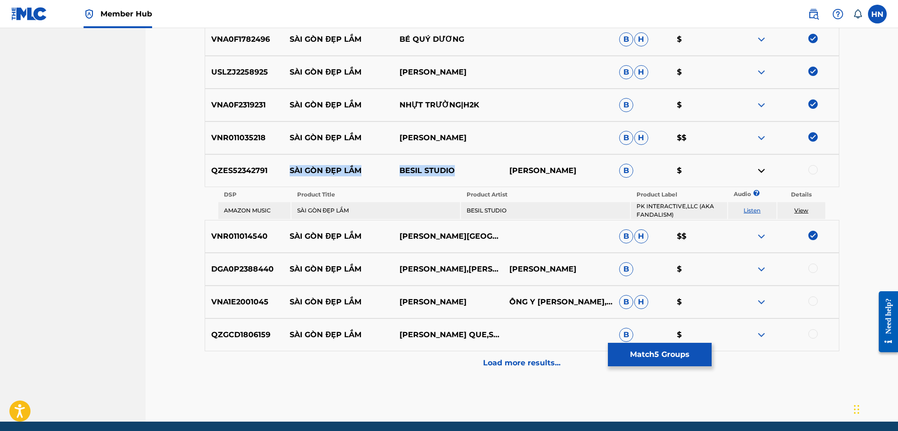
scroll to position [450, 0]
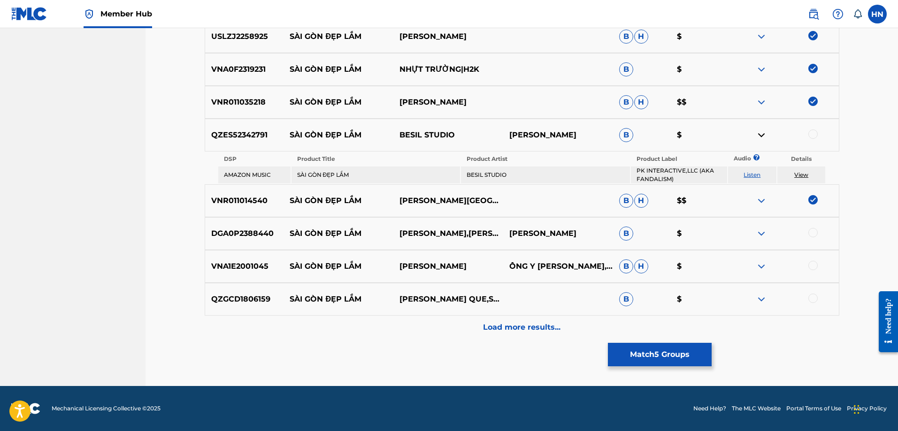
click at [237, 239] on p "DGA0P2388440" at bounding box center [244, 233] width 79 height 11
click at [816, 230] on div at bounding box center [812, 232] width 9 height 9
click at [230, 269] on p "VNA1E2001045" at bounding box center [244, 266] width 79 height 11
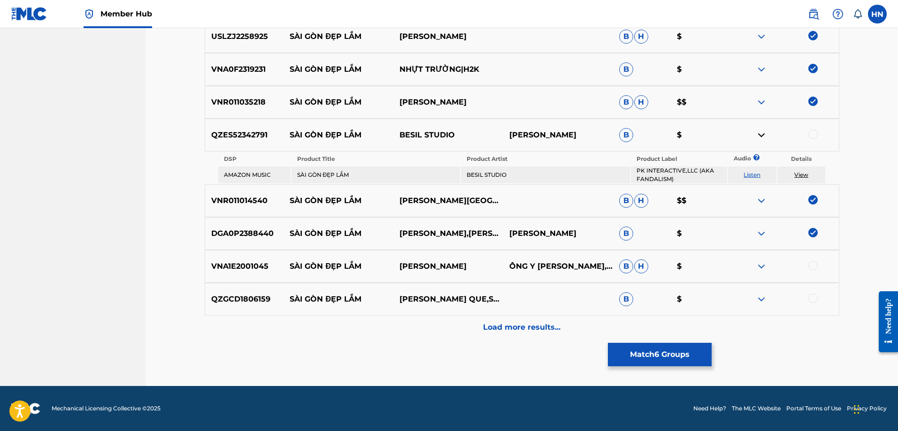
click at [811, 264] on div at bounding box center [812, 265] width 9 height 9
click at [761, 302] on img at bounding box center [761, 299] width 11 height 11
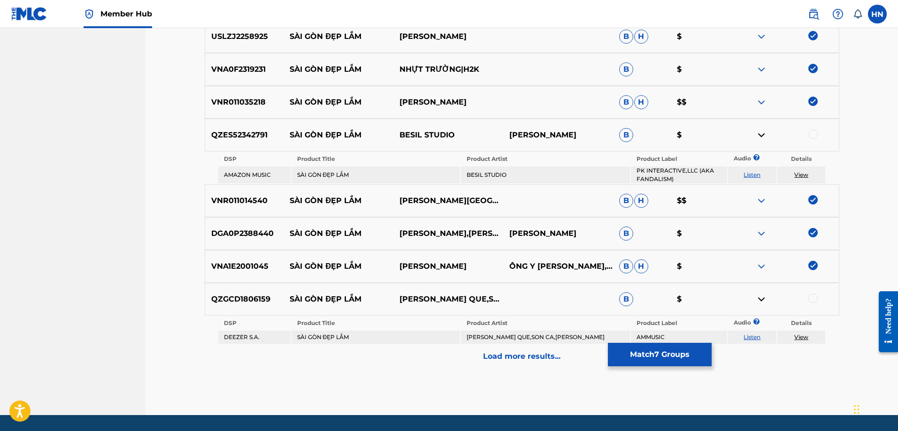
click at [268, 306] on div "QZGCD1806159 SÀI GÒN ĐẸP LẮM PHUONG HONG QUE,SON CA,BANG CHAU B $" at bounding box center [522, 299] width 635 height 33
click at [258, 301] on p "QZGCD1806159" at bounding box center [244, 299] width 79 height 11
drag, startPoint x: 286, startPoint y: 200, endPoint x: 437, endPoint y: 178, distance: 152.7
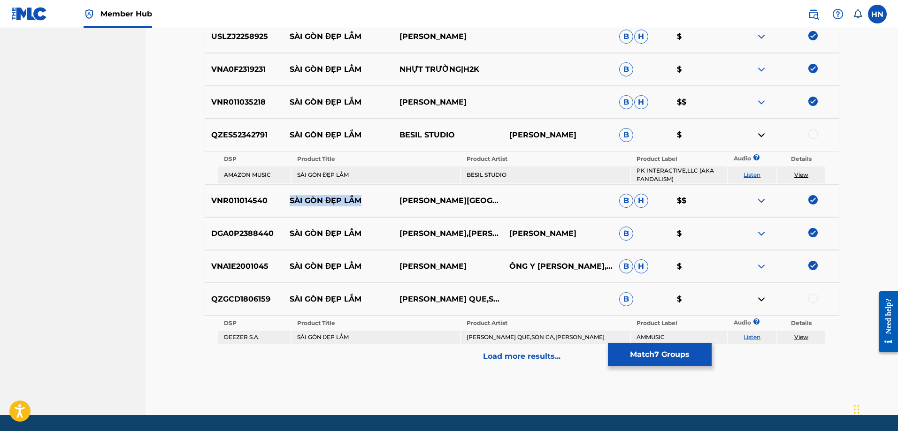
click at [377, 197] on p "SÀI GÒN ĐẸP LẮM" at bounding box center [338, 200] width 110 height 11
click at [253, 302] on p "QZGCD1806159" at bounding box center [244, 299] width 79 height 11
click at [819, 298] on div at bounding box center [784, 299] width 110 height 11
click at [817, 298] on div at bounding box center [812, 298] width 9 height 9
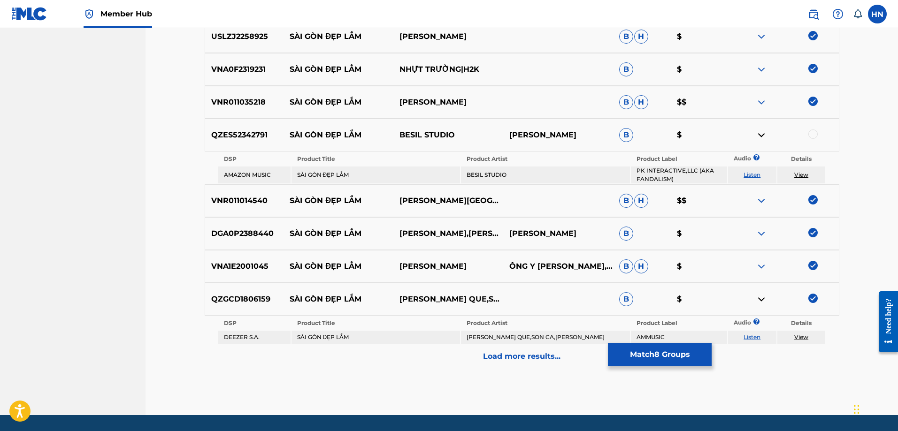
click at [550, 369] on div "Matching Tool The Matching Tool enables you to suggest matches between sound re…" at bounding box center [522, 9] width 635 height 814
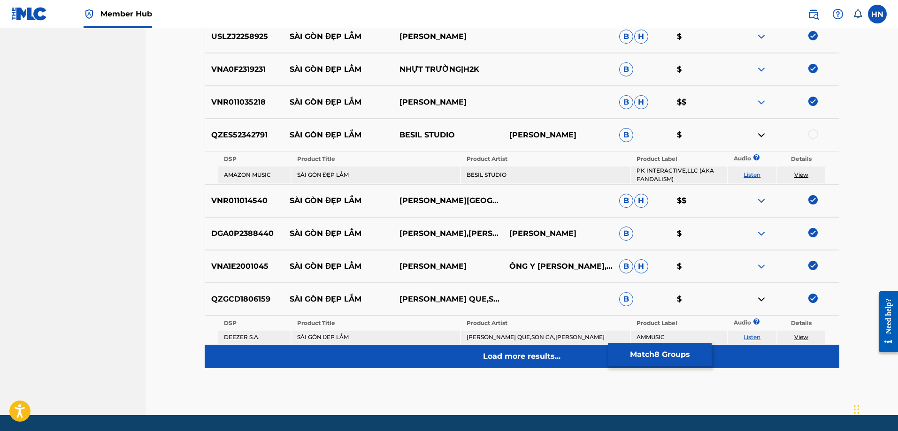
click at [550, 365] on div "Load more results..." at bounding box center [522, 356] width 635 height 23
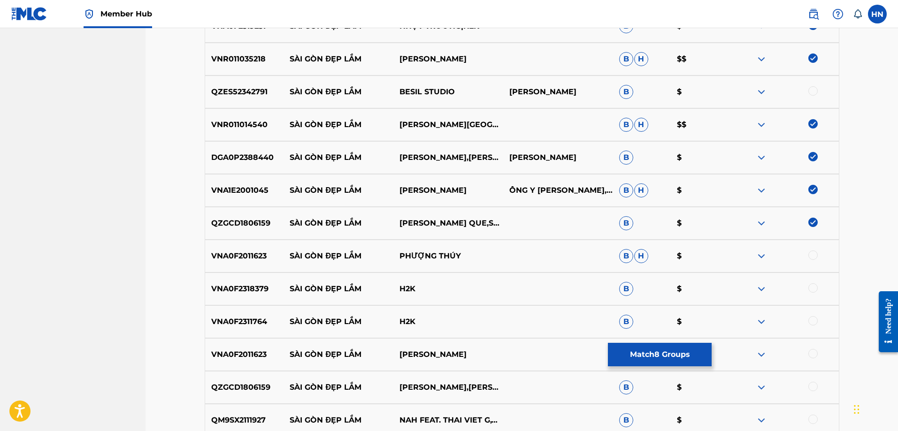
click at [222, 254] on p "VNA0F2011623" at bounding box center [244, 256] width 79 height 11
click at [815, 260] on div at bounding box center [812, 255] width 9 height 9
click at [248, 281] on div "VNA0F2318379 SÀI GÒN ĐẸP LẮM H2K B $" at bounding box center [522, 289] width 635 height 33
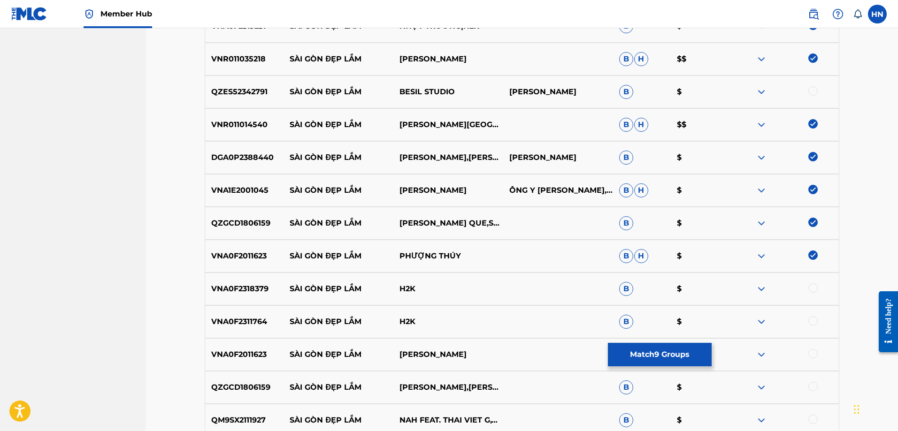
click at [811, 286] on div at bounding box center [812, 287] width 9 height 9
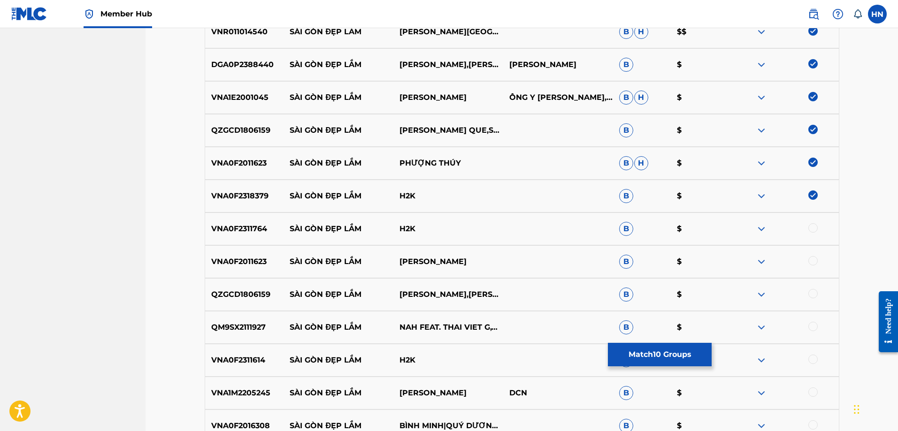
scroll to position [544, 0]
click at [253, 232] on p "VNA0F2311764" at bounding box center [244, 227] width 79 height 11
click at [811, 227] on div at bounding box center [812, 226] width 9 height 9
click at [240, 261] on p "VNA0F2011623" at bounding box center [244, 260] width 79 height 11
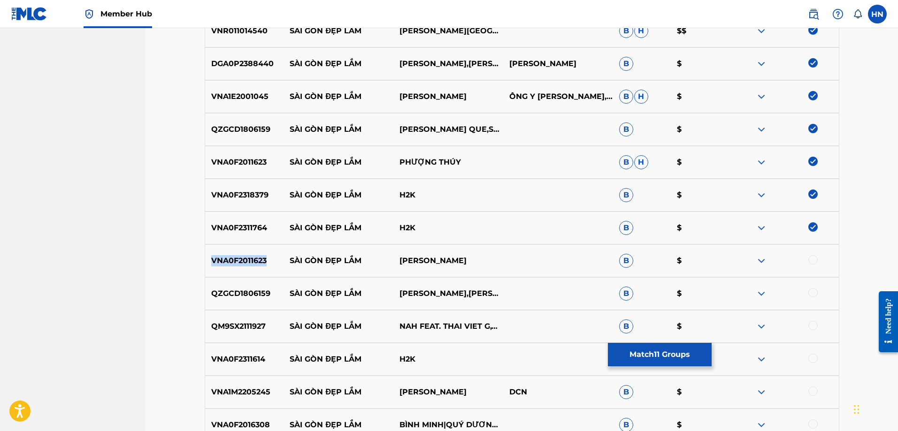
click at [240, 261] on p "VNA0F2011623" at bounding box center [244, 260] width 79 height 11
click at [816, 255] on div at bounding box center [784, 260] width 110 height 11
click at [812, 257] on div at bounding box center [812, 259] width 9 height 9
click at [811, 293] on div at bounding box center [812, 292] width 9 height 9
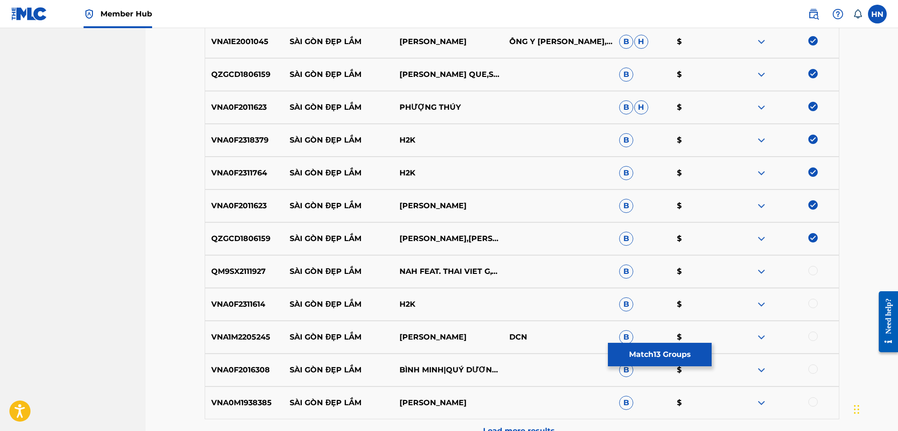
scroll to position [685, 0]
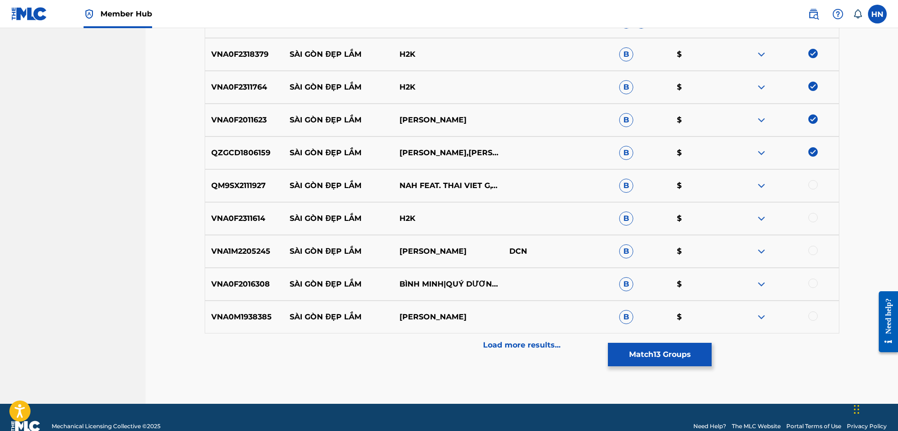
click at [248, 196] on div "QM9SX2111927 SÀI GÒN ĐẸP LẮM NAH FEAT. THAI VIET G,WOWY B $" at bounding box center [522, 185] width 635 height 33
click at [813, 184] on div at bounding box center [812, 184] width 9 height 9
click at [240, 220] on p "VNA0F2311614" at bounding box center [244, 218] width 79 height 11
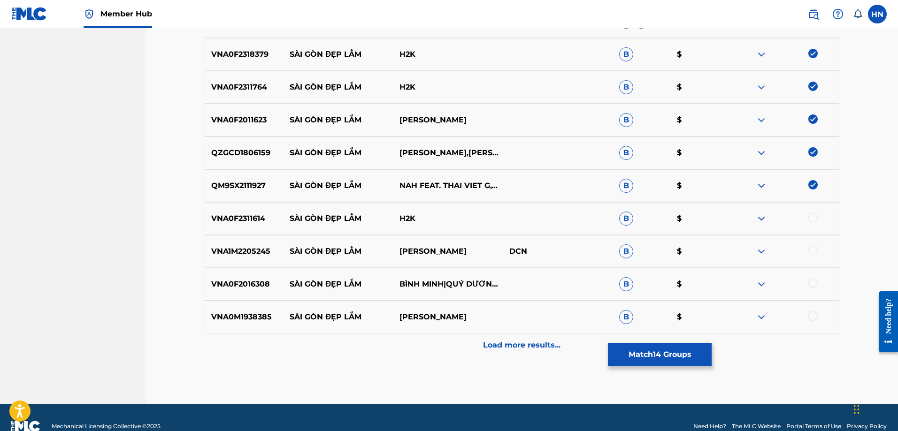
click at [810, 216] on div at bounding box center [812, 217] width 9 height 9
click at [236, 251] on p "VNA1M2205245" at bounding box center [244, 251] width 79 height 11
click at [812, 249] on div at bounding box center [812, 250] width 9 height 9
click at [241, 282] on p "VNA0F2016308" at bounding box center [244, 284] width 79 height 11
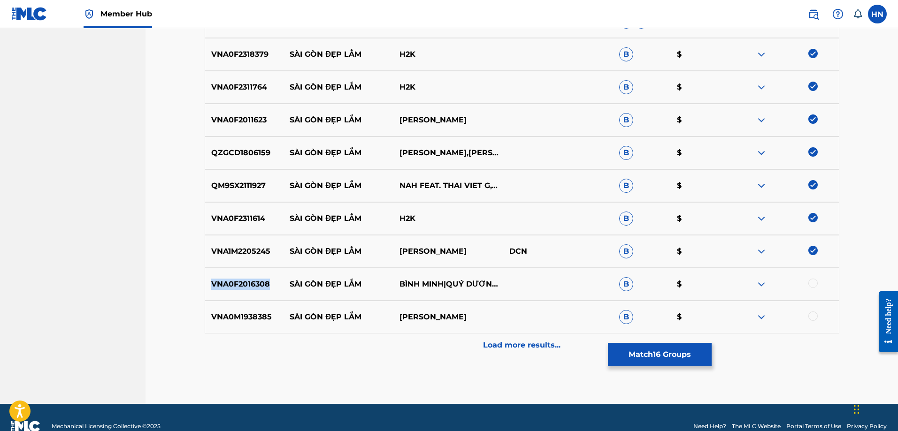
click at [241, 282] on p "VNA0F2016308" at bounding box center [244, 284] width 79 height 11
click at [812, 281] on div at bounding box center [812, 283] width 9 height 9
click at [238, 311] on div "VNA0M1938385 SÀI GÒN ĐẸP LẮM HOÀI LINH B $" at bounding box center [522, 317] width 635 height 33
click at [808, 314] on div at bounding box center [784, 317] width 110 height 11
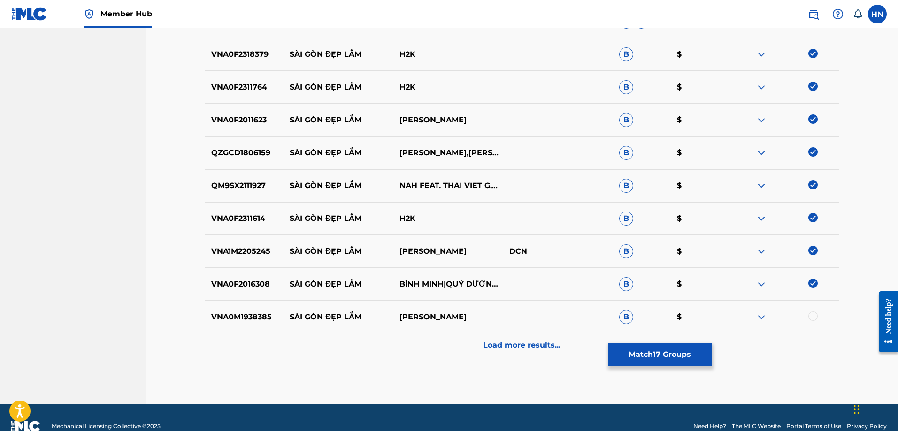
click at [811, 315] on div at bounding box center [812, 316] width 9 height 9
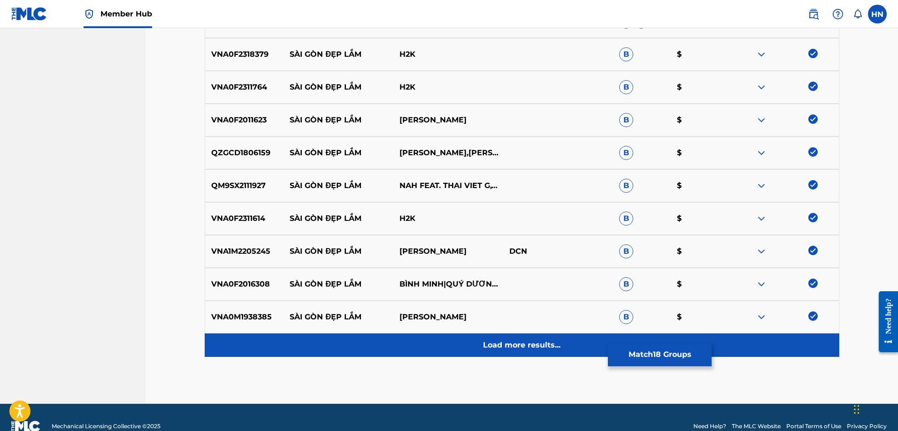
click at [508, 341] on p "Load more results..." at bounding box center [521, 345] width 77 height 11
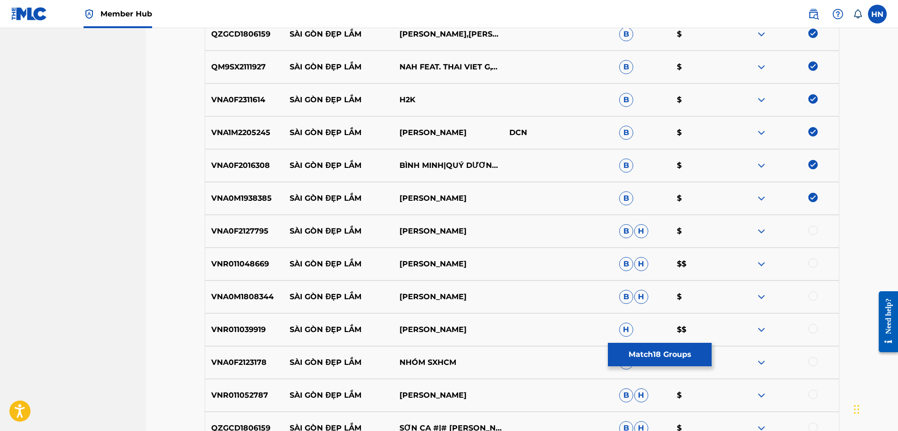
scroll to position [873, 0]
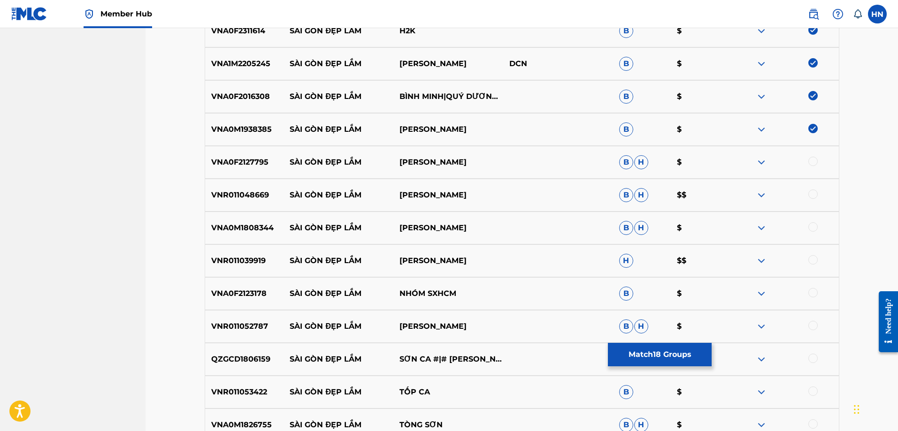
click at [210, 149] on div "VNA0F2127795 SÀI GÒN ĐẸP LẮM GIA HUY B H $" at bounding box center [522, 162] width 635 height 33
click at [812, 168] on div "VNA0F2127795 SÀI GÒN ĐẸP LẮM GIA HUY B H $" at bounding box center [522, 162] width 635 height 33
click at [812, 161] on div at bounding box center [812, 161] width 9 height 9
click at [237, 190] on p "VNR011048669" at bounding box center [244, 195] width 79 height 11
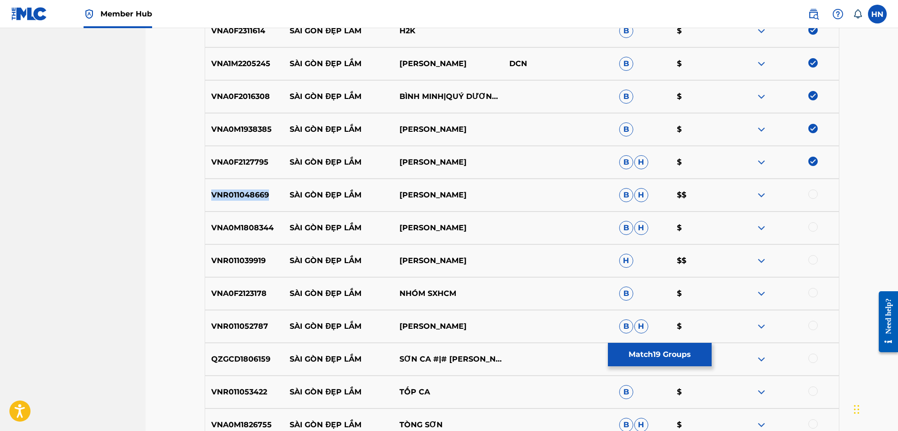
click at [237, 190] on p "VNR011048669" at bounding box center [244, 195] width 79 height 11
click at [818, 194] on div at bounding box center [784, 195] width 110 height 11
click at [809, 197] on div at bounding box center [812, 194] width 9 height 9
click at [215, 230] on p "VNA0M1808344" at bounding box center [244, 227] width 79 height 11
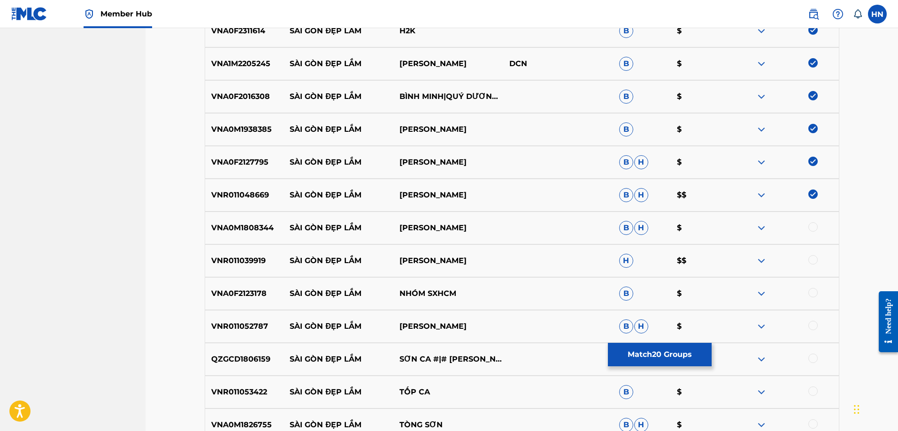
click at [815, 229] on div at bounding box center [812, 226] width 9 height 9
click at [256, 255] on p "VNR011039919" at bounding box center [244, 260] width 79 height 11
click at [812, 260] on div at bounding box center [812, 259] width 9 height 9
click at [259, 289] on p "VNA0F2123178" at bounding box center [244, 293] width 79 height 11
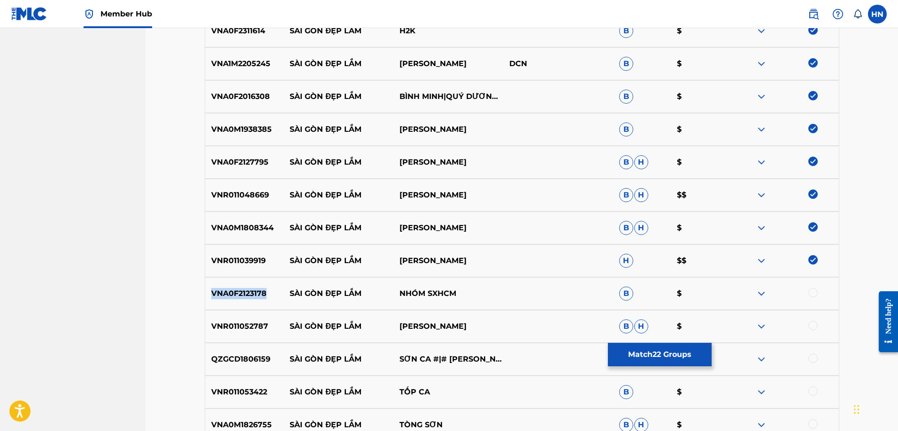
click at [259, 289] on p "VNA0F2123178" at bounding box center [244, 293] width 79 height 11
click at [811, 292] on div at bounding box center [812, 292] width 9 height 9
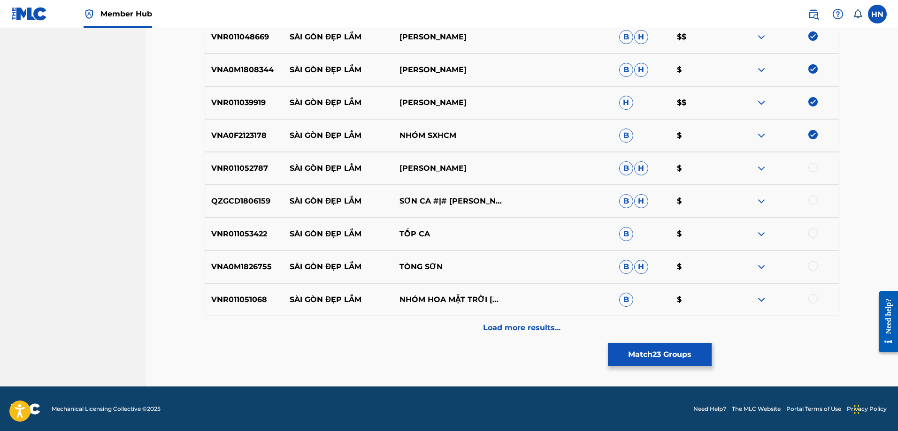
scroll to position [1031, 0]
click at [245, 169] on p "VNR011052787" at bounding box center [244, 167] width 79 height 11
click at [815, 168] on div at bounding box center [812, 166] width 9 height 9
click at [251, 195] on p "QZGCD1806159" at bounding box center [244, 200] width 79 height 11
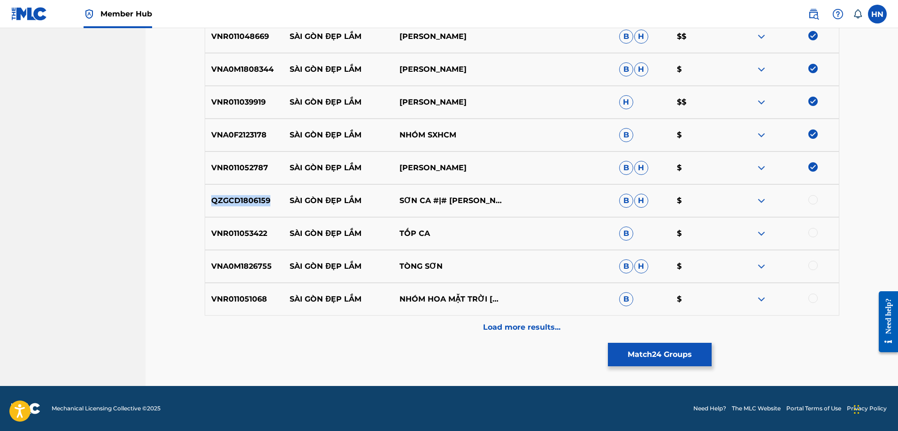
click at [251, 195] on p "QZGCD1806159" at bounding box center [244, 200] width 79 height 11
click at [815, 199] on div at bounding box center [812, 199] width 9 height 9
click at [230, 236] on p "VNR011053422" at bounding box center [244, 233] width 79 height 11
click at [817, 235] on div at bounding box center [812, 232] width 9 height 9
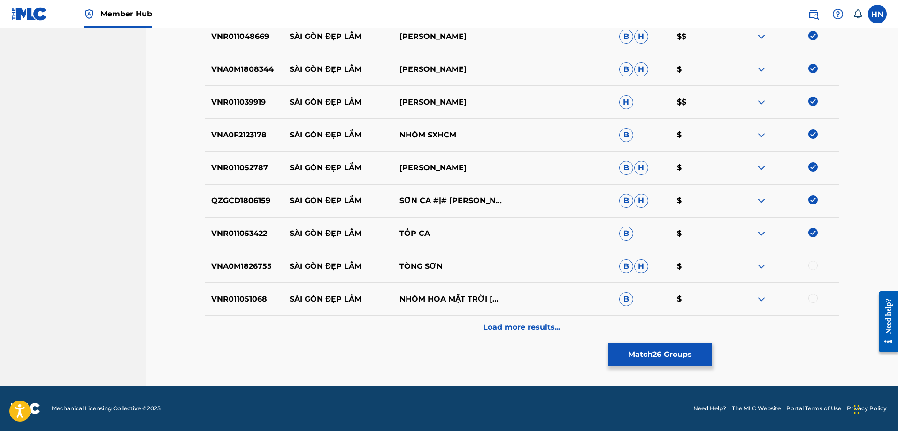
click at [249, 264] on p "VNA0M1826755" at bounding box center [244, 266] width 79 height 11
click at [814, 268] on div at bounding box center [812, 265] width 9 height 9
click at [244, 300] on p "VNR011051068" at bounding box center [244, 299] width 79 height 11
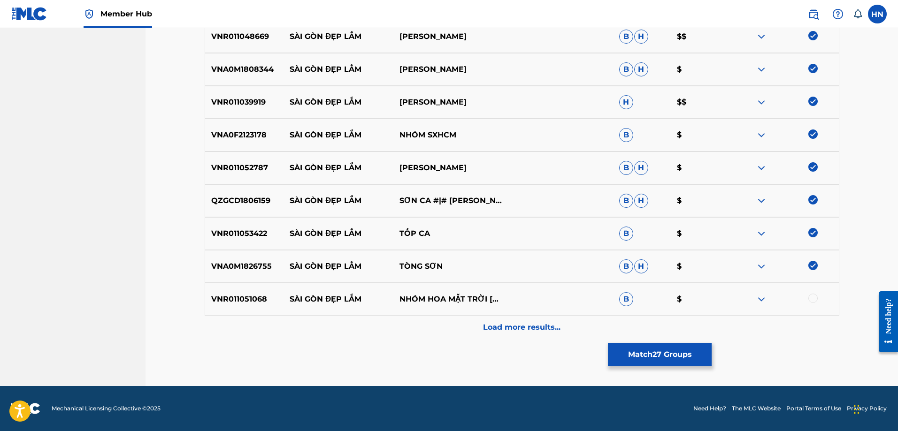
click at [810, 299] on div at bounding box center [812, 298] width 9 height 9
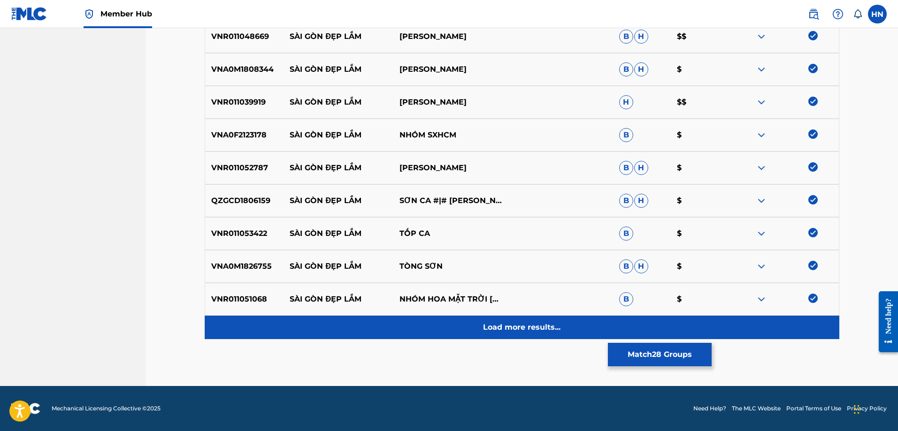
click at [507, 318] on div "Load more results..." at bounding box center [522, 327] width 635 height 23
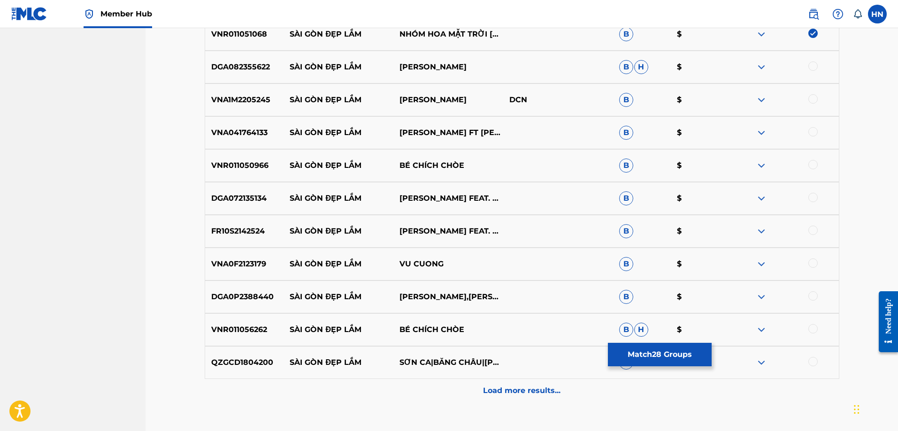
scroll to position [1313, 0]
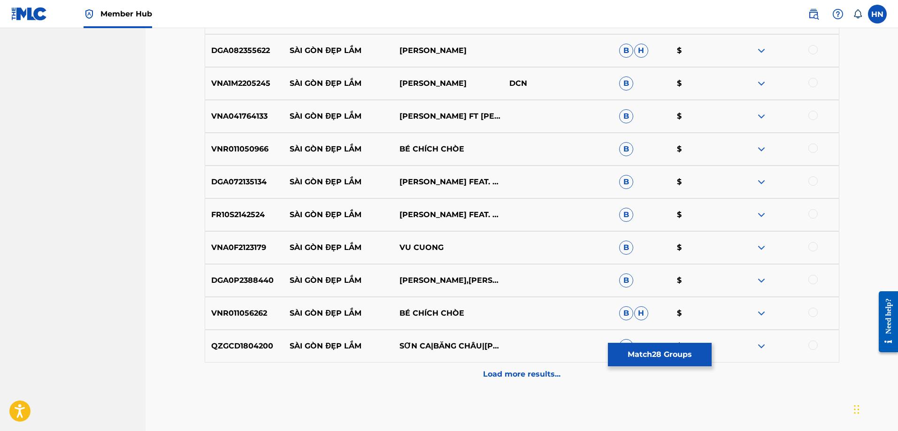
click at [216, 51] on p "DGA082355622" at bounding box center [244, 50] width 79 height 11
click at [813, 48] on div at bounding box center [812, 49] width 9 height 9
click at [244, 76] on div "VNA1M2205245 SÀI GÒN ĐẸP LẮM KIM TUYẾN DCN B $" at bounding box center [522, 83] width 635 height 33
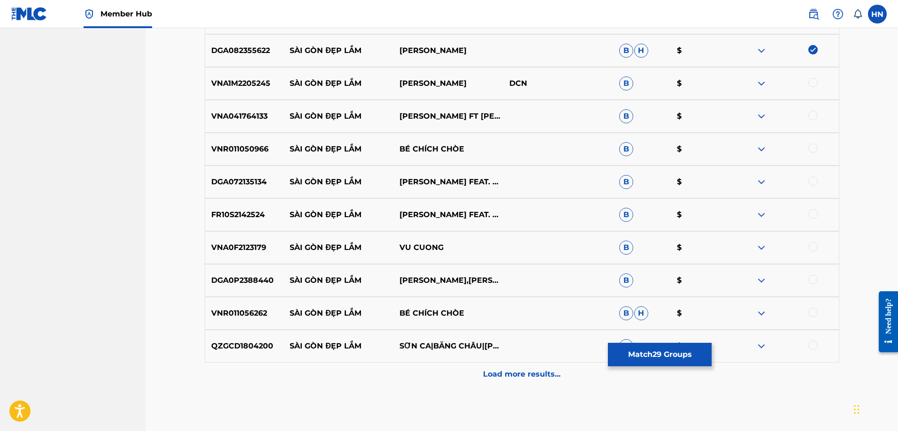
click at [812, 84] on div at bounding box center [812, 82] width 9 height 9
click at [240, 123] on div "VNA041764133 SÀI GÒN ĐẸP LẮM NGỌC ANH FT NGỌC TÙNG B $" at bounding box center [522, 116] width 635 height 33
click at [809, 115] on div at bounding box center [812, 115] width 9 height 9
click at [237, 146] on p "VNR011050966" at bounding box center [244, 149] width 79 height 11
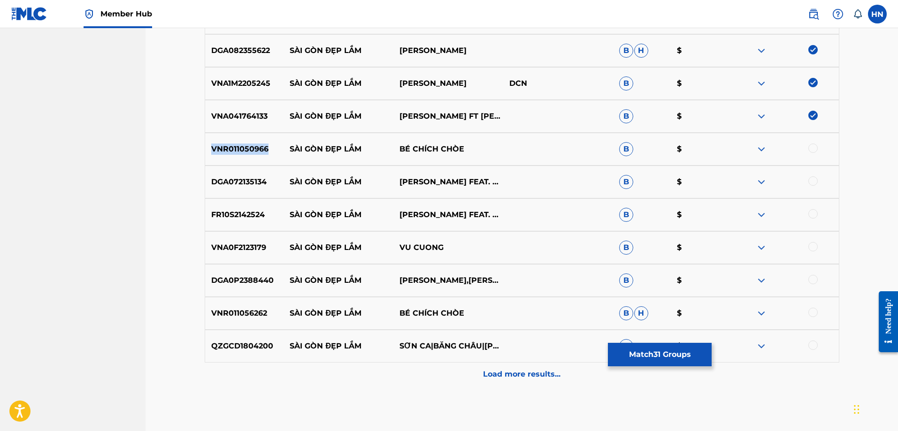
click at [237, 146] on p "VNR011050966" at bounding box center [244, 149] width 79 height 11
click at [811, 147] on div at bounding box center [812, 148] width 9 height 9
click at [241, 187] on p "DGA072135134" at bounding box center [244, 181] width 79 height 11
click at [812, 179] on div at bounding box center [812, 180] width 9 height 9
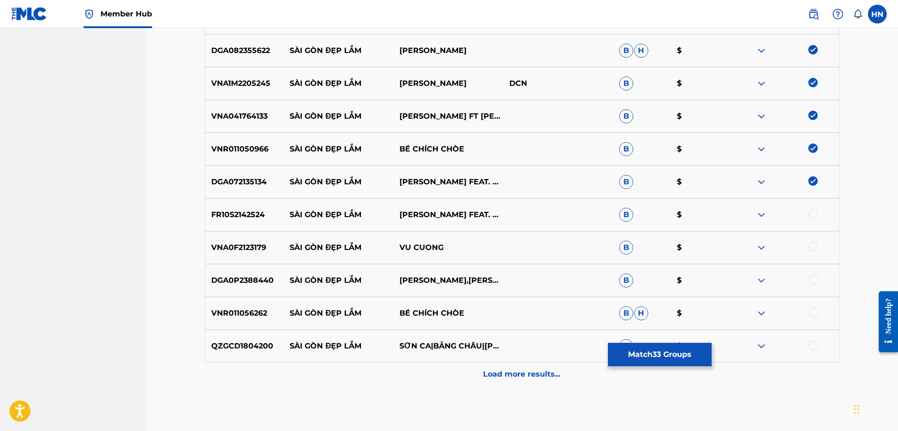
click at [228, 207] on div "FR10S2142524 SÀI GÒN ĐẸP LẮM PHƯỚC LỘC FEAT. TỐP CA B $" at bounding box center [522, 215] width 635 height 33
click at [815, 216] on div at bounding box center [812, 213] width 9 height 9
click at [245, 253] on p "VNA0F2123179" at bounding box center [244, 247] width 79 height 11
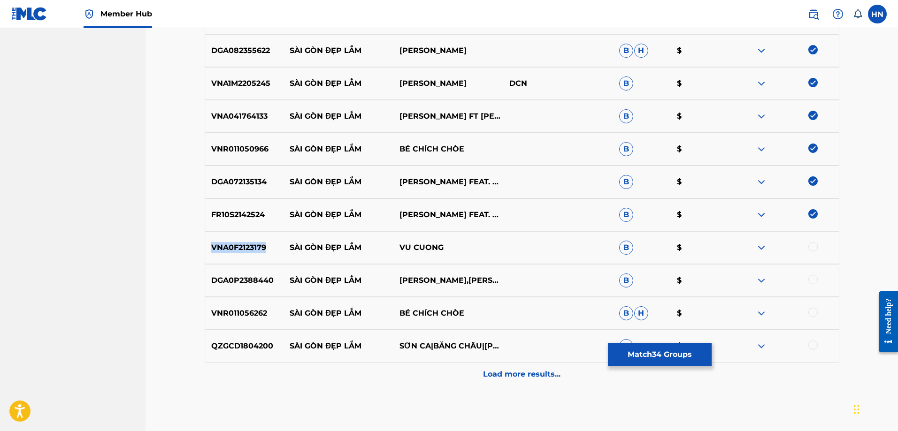
click at [811, 245] on div at bounding box center [812, 246] width 9 height 9
click at [255, 277] on p "DGA0P2388440" at bounding box center [244, 280] width 79 height 11
click at [812, 278] on div at bounding box center [812, 279] width 9 height 9
click at [265, 308] on p "VNR011056262" at bounding box center [244, 313] width 79 height 11
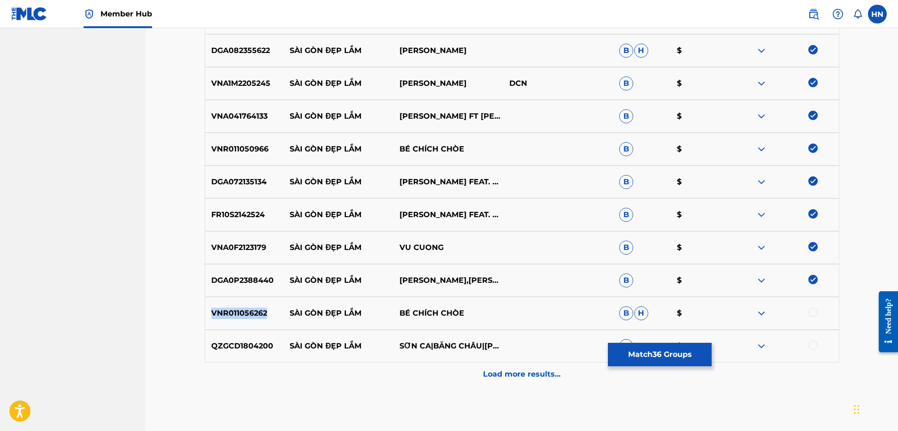
click at [265, 308] on p "VNR011056262" at bounding box center [244, 313] width 79 height 11
click at [815, 310] on div at bounding box center [812, 312] width 9 height 9
click at [259, 347] on p "QZGCD1804200" at bounding box center [244, 346] width 79 height 11
click at [817, 346] on div at bounding box center [812, 345] width 9 height 9
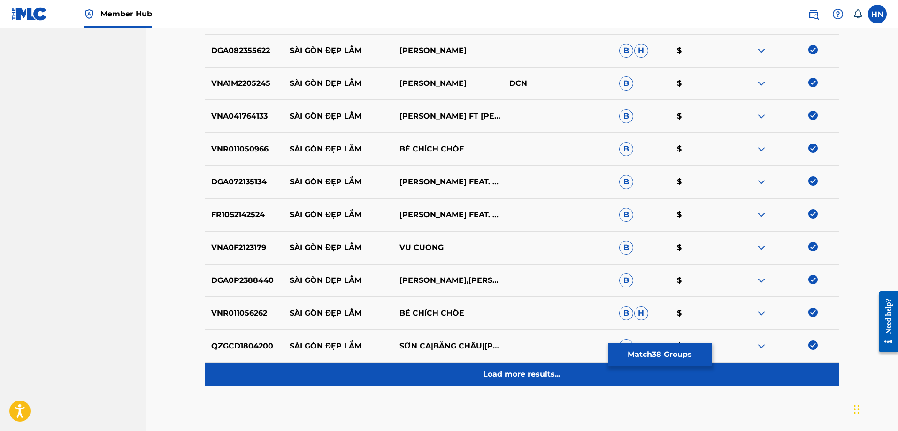
click at [521, 370] on p "Load more results..." at bounding box center [521, 374] width 77 height 11
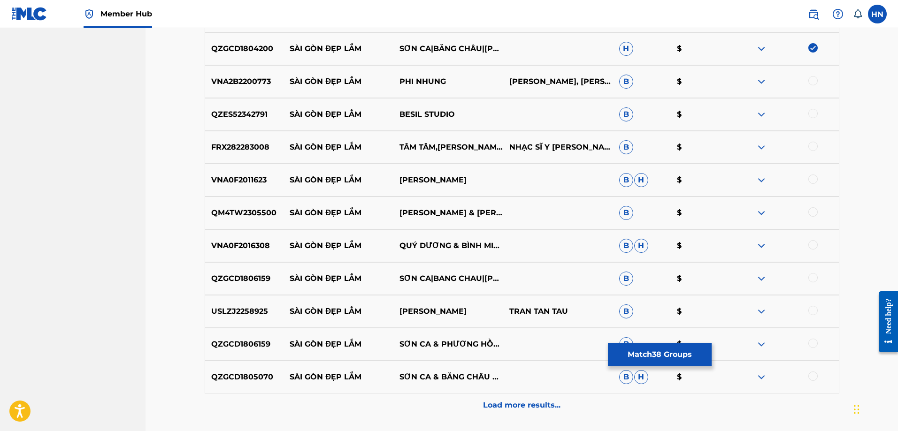
scroll to position [1594, 0]
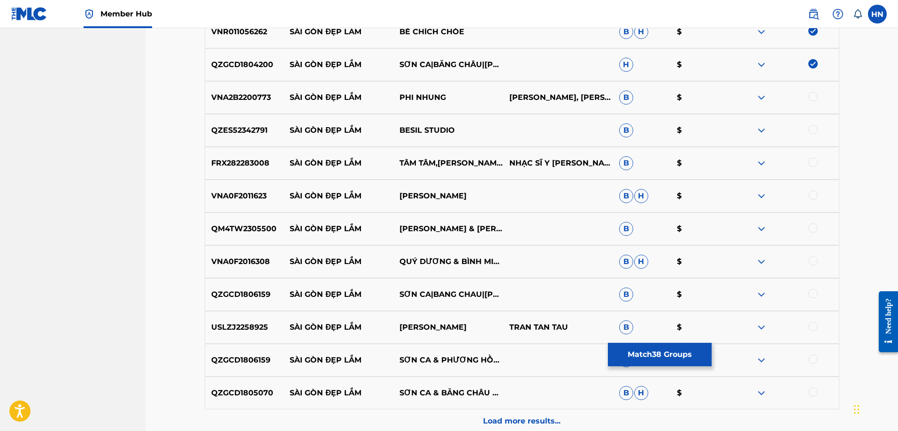
click at [243, 97] on p "VNA2B2200773" at bounding box center [244, 97] width 79 height 11
click at [811, 98] on div at bounding box center [812, 96] width 9 height 9
click at [241, 137] on div "QZES52342791 SÀI GÒN ĐẸP LẮM BESIL STUDIO B $" at bounding box center [522, 130] width 635 height 33
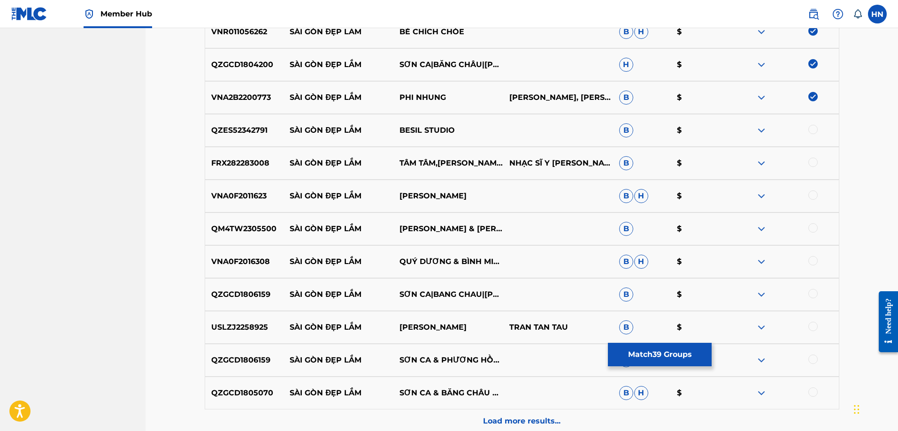
click at [243, 151] on div "FRX282283008 SÀI GÒN ĐẸP LẮM TÂM TÂM,KHÁNH TUẤN NHẠC SĨ Y VÂN B $" at bounding box center [522, 163] width 635 height 33
click at [812, 165] on div at bounding box center [812, 162] width 9 height 9
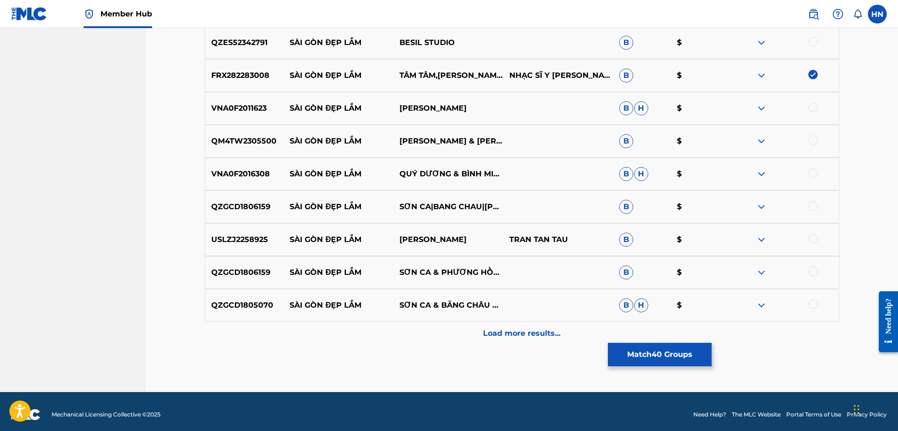
scroll to position [1688, 0]
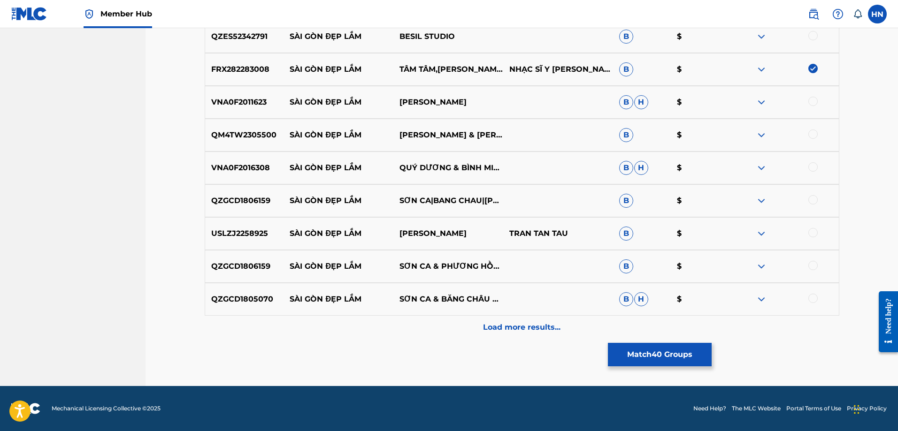
click at [252, 107] on p "VNA0F2011623" at bounding box center [244, 102] width 79 height 11
click at [814, 101] on div at bounding box center [812, 101] width 9 height 9
click at [231, 138] on p "QM4TW2305500" at bounding box center [244, 135] width 79 height 11
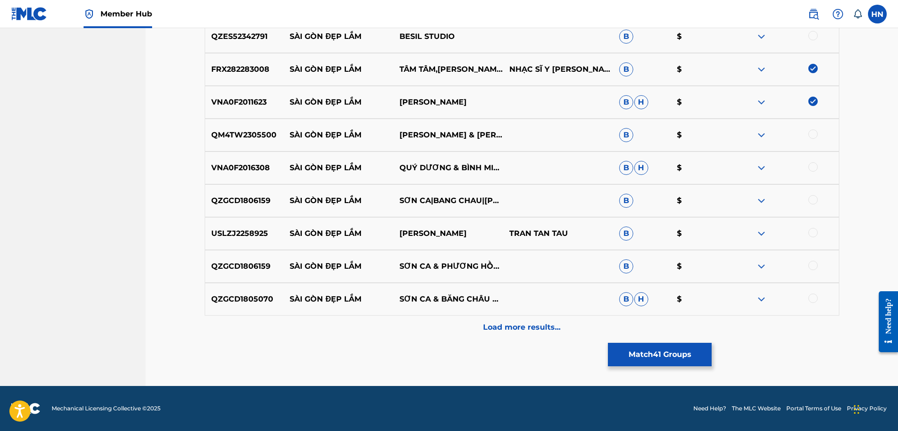
click at [813, 132] on div at bounding box center [812, 134] width 9 height 9
click at [238, 160] on div "VNA0F2016308 SÀI GÒN ĐẸP LẮM QUÝ DƯƠNG & BÌNH MINH B H $" at bounding box center [522, 168] width 635 height 33
click at [810, 168] on div at bounding box center [812, 166] width 9 height 9
click at [240, 201] on p "QZGCD1806159" at bounding box center [244, 200] width 79 height 11
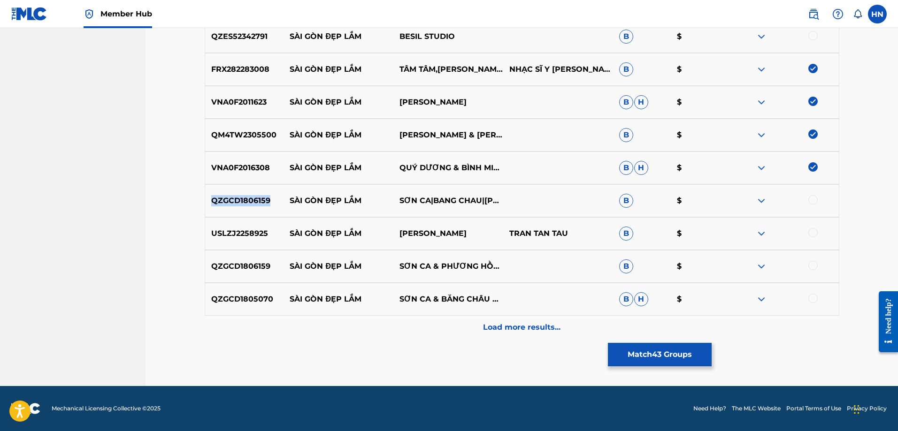
click at [240, 201] on p "QZGCD1806159" at bounding box center [244, 200] width 79 height 11
click at [812, 203] on div at bounding box center [812, 199] width 9 height 9
click at [244, 238] on p "USLZJ2258925" at bounding box center [244, 233] width 79 height 11
click at [811, 233] on div at bounding box center [812, 232] width 9 height 9
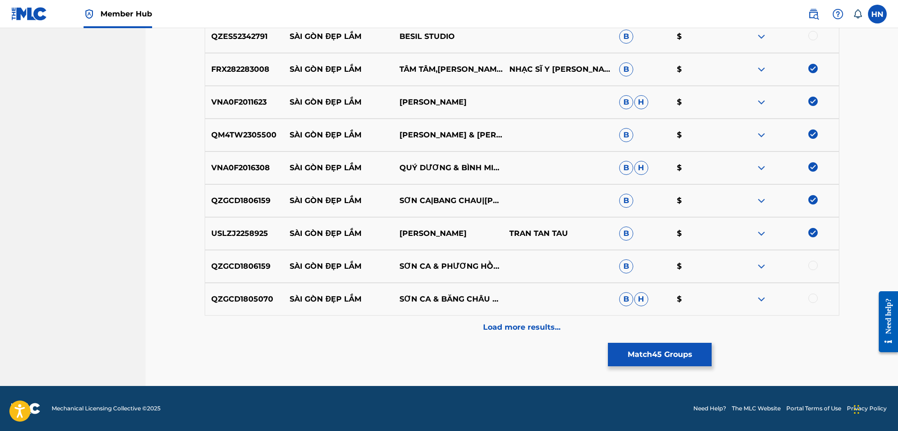
click at [816, 268] on div at bounding box center [812, 265] width 9 height 9
click at [225, 292] on div "QZGCD1805070 SÀI GÒN ĐẸP LẮM SƠN CA & BĂNG CHÂU & PHƯƠNG HỒNG QUẾ B H $" at bounding box center [522, 299] width 635 height 33
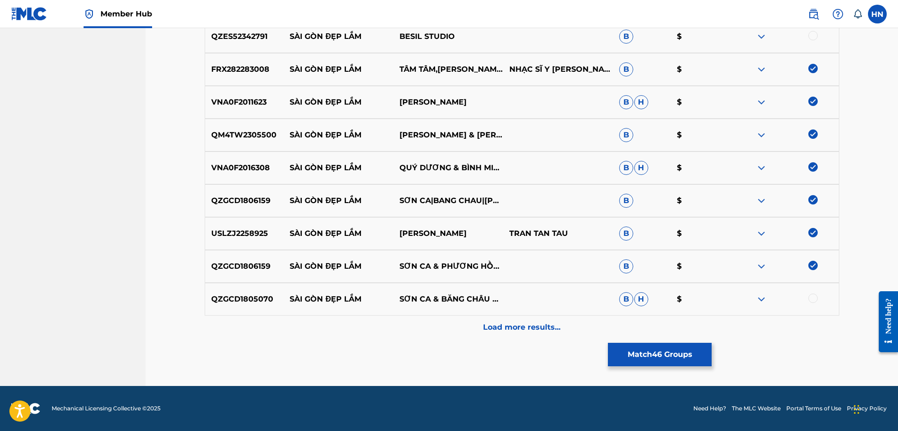
click at [812, 300] on div at bounding box center [812, 298] width 9 height 9
click at [514, 314] on div "QZGCD1805070 SÀI GÒN ĐẸP LẮM SƠN CA & BĂNG CHÂU & PHƯƠNG HỒNG QUẾ B H $" at bounding box center [522, 299] width 635 height 33
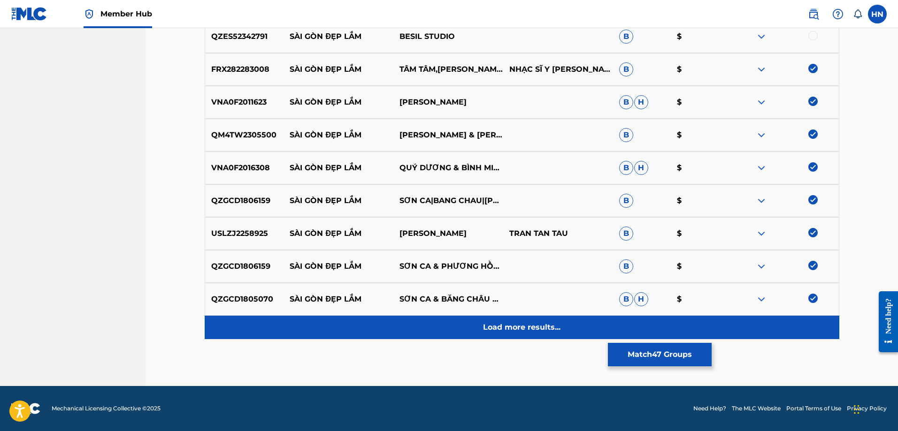
click at [501, 327] on p "Load more results..." at bounding box center [521, 327] width 77 height 11
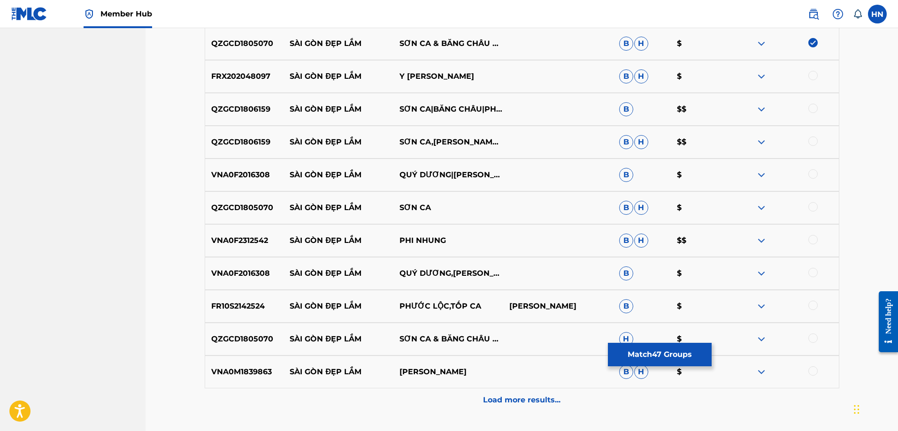
scroll to position [1923, 0]
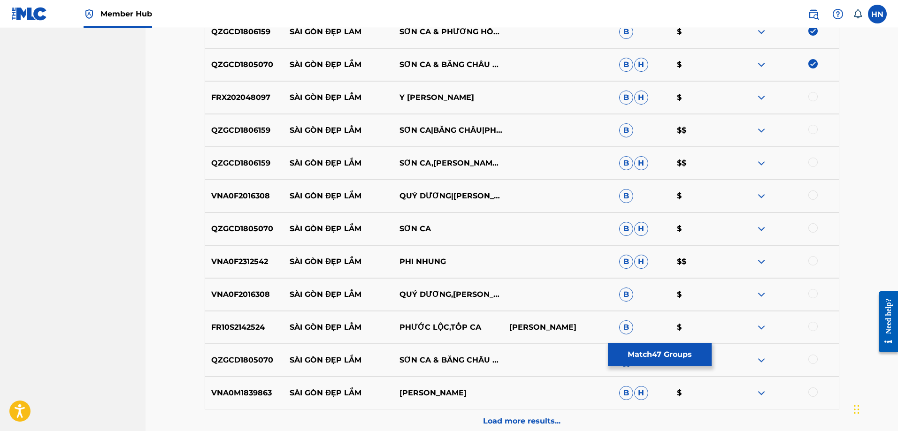
click at [248, 100] on p "FRX202048097" at bounding box center [244, 97] width 79 height 11
click at [814, 99] on div at bounding box center [812, 96] width 9 height 9
click at [257, 134] on p "QZGCD1806159" at bounding box center [244, 130] width 79 height 11
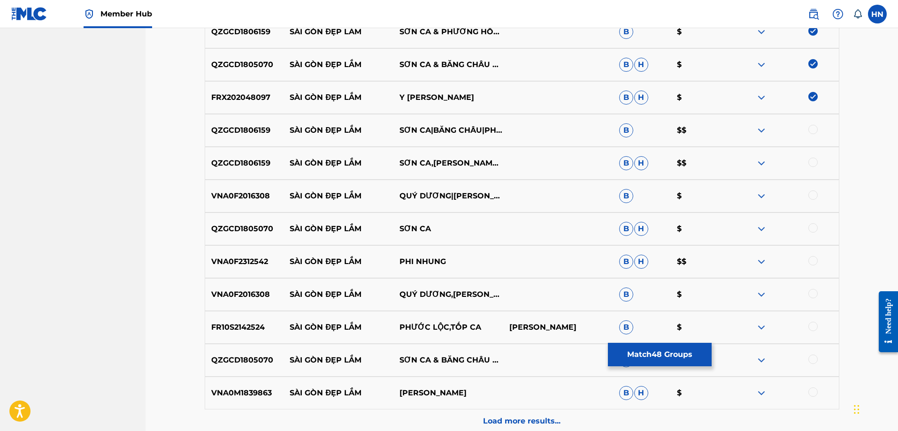
click at [814, 131] on div at bounding box center [812, 129] width 9 height 9
click at [814, 162] on div at bounding box center [812, 162] width 9 height 9
click at [228, 185] on div "VNA0F2016308 SÀI GÒN ĐẸP LẮM QUÝ DƯƠNG|BINH MINH B $" at bounding box center [522, 196] width 635 height 33
click at [812, 192] on div at bounding box center [812, 195] width 9 height 9
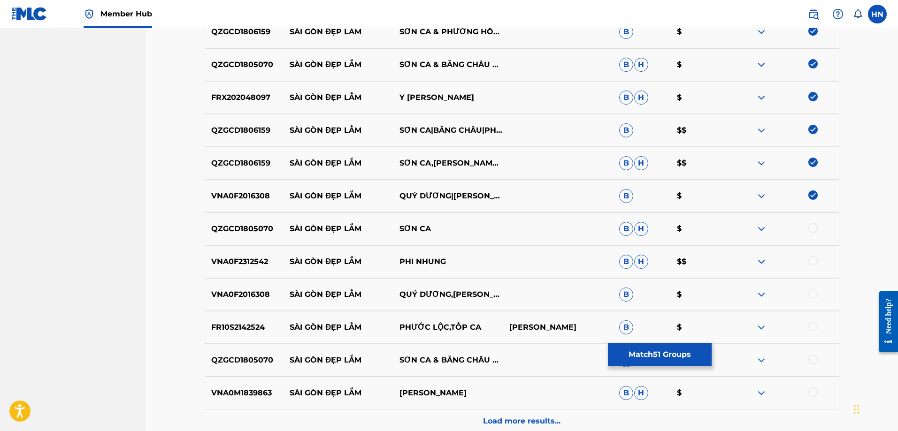
click at [248, 236] on div "QZGCD1805070 SÀI GÒN ĐẸP LẮM SƠN CA B H $" at bounding box center [522, 229] width 635 height 33
click at [814, 226] on div at bounding box center [812, 227] width 9 height 9
click at [219, 264] on p "VNA0F2312542" at bounding box center [244, 261] width 79 height 11
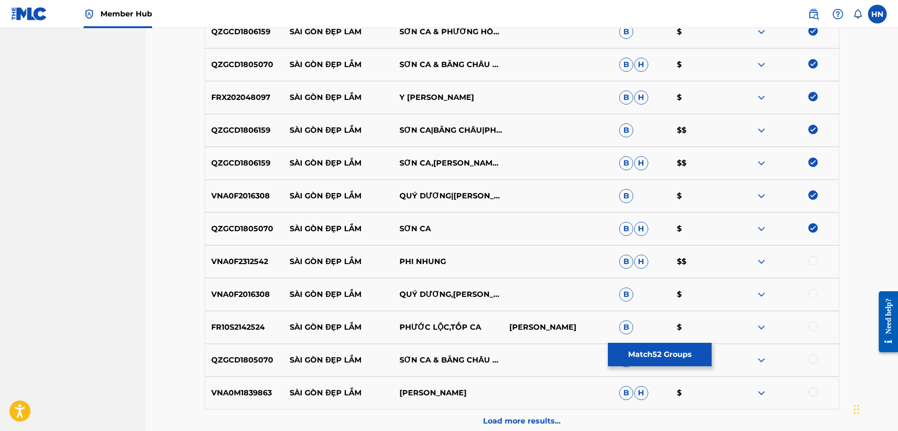
click at [813, 263] on div at bounding box center [812, 260] width 9 height 9
click at [218, 303] on div "VNA0F2016308 SÀI GÒN ĐẸP LẮM QUÝ DƯƠNG,BÌNH MINH B $" at bounding box center [522, 294] width 635 height 33
click at [815, 292] on div at bounding box center [812, 293] width 9 height 9
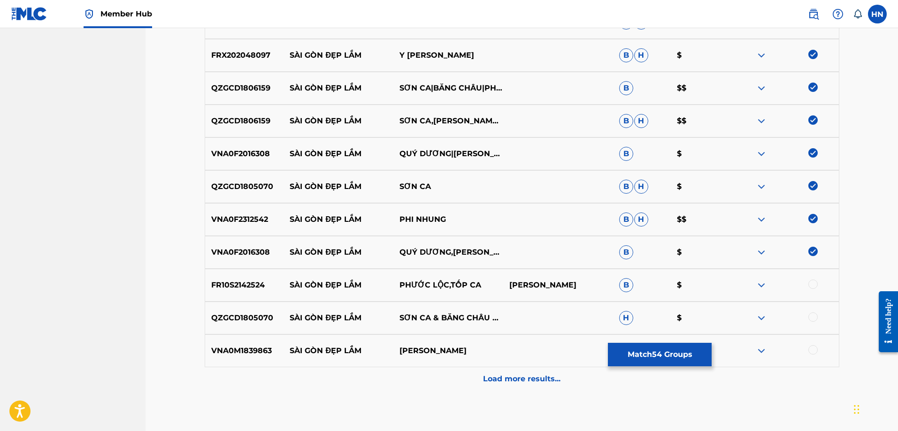
scroll to position [2017, 0]
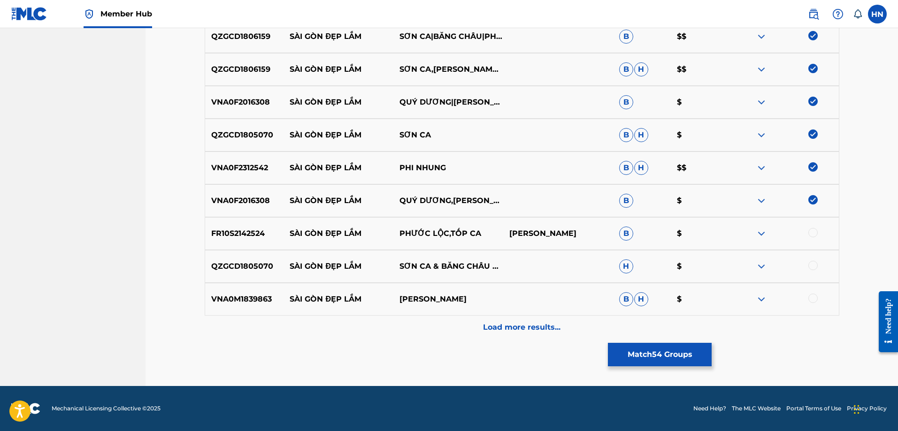
click at [238, 232] on p "FR10S2142524" at bounding box center [244, 233] width 79 height 11
click at [812, 232] on div at bounding box center [812, 232] width 9 height 9
click at [250, 266] on p "QZGCD1805070" at bounding box center [244, 266] width 79 height 11
click at [813, 267] on div at bounding box center [812, 265] width 9 height 9
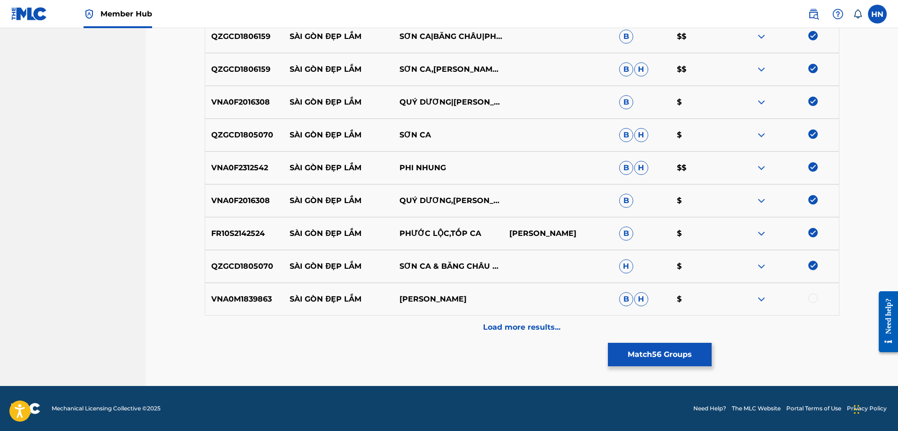
click at [223, 293] on div "VNA0M1839863 SÀI GÒN ĐẸP LẮM HOÀI LINH B H $" at bounding box center [522, 299] width 635 height 33
click at [813, 296] on div at bounding box center [812, 298] width 9 height 9
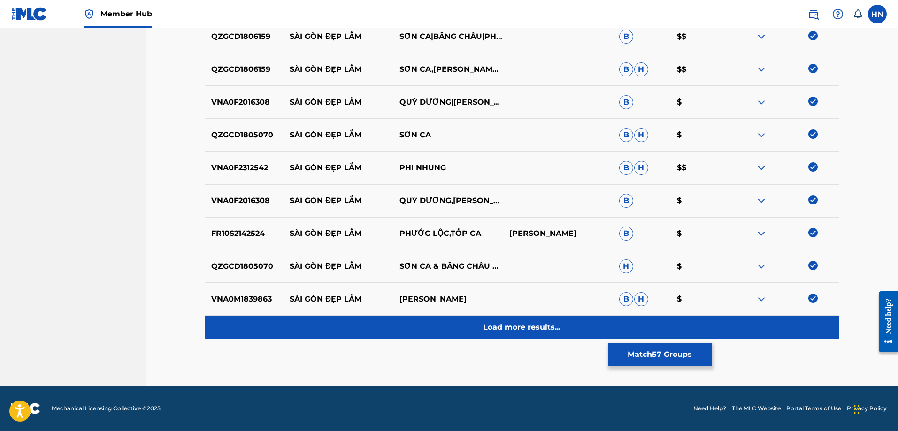
click at [568, 328] on div "Load more results..." at bounding box center [522, 327] width 635 height 23
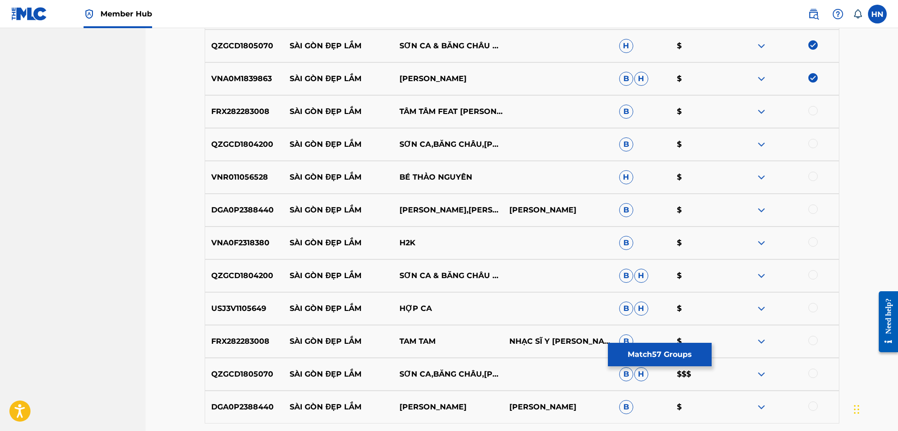
scroll to position [2251, 0]
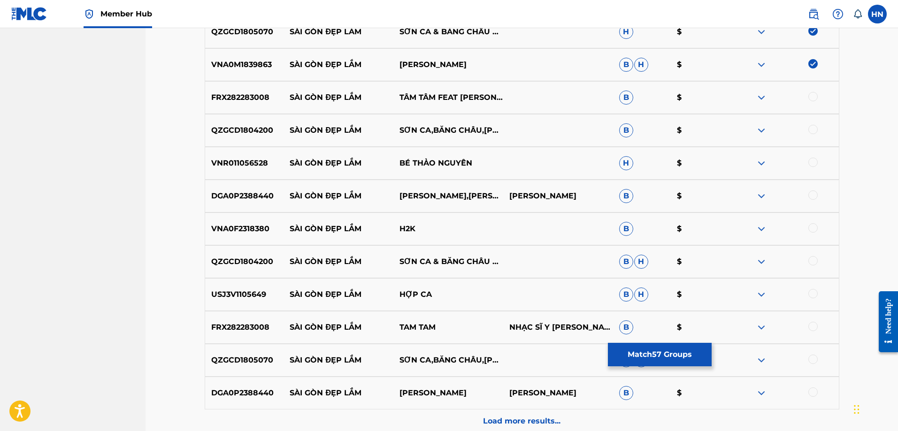
click at [228, 109] on div "FRX282283008 SÀI GÒN ĐẸP LẮM TÂM TÂM FEAT KHÁNH TUẤN B $" at bounding box center [522, 97] width 635 height 33
click at [812, 96] on div at bounding box center [812, 96] width 9 height 9
click at [229, 130] on p "QZGCD1804200" at bounding box center [244, 130] width 79 height 11
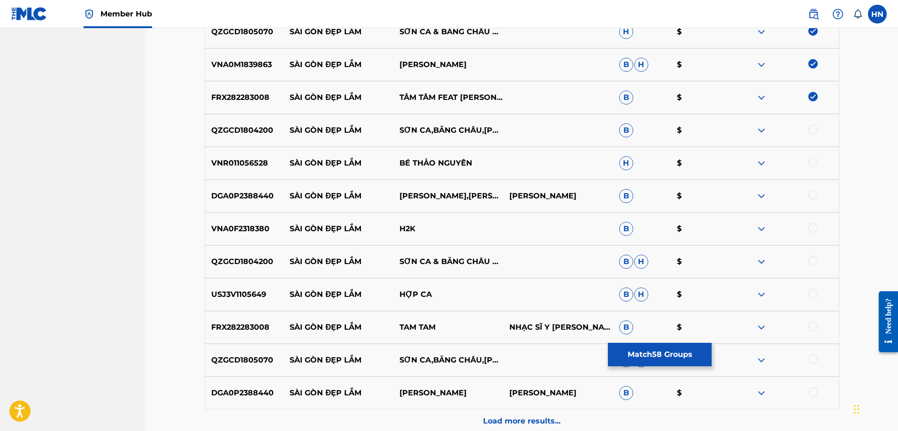
click at [810, 131] on div at bounding box center [812, 129] width 9 height 9
click at [816, 264] on div at bounding box center [812, 260] width 9 height 9
click at [251, 161] on p "VNR011056528" at bounding box center [244, 163] width 79 height 11
click at [811, 163] on div at bounding box center [812, 162] width 9 height 9
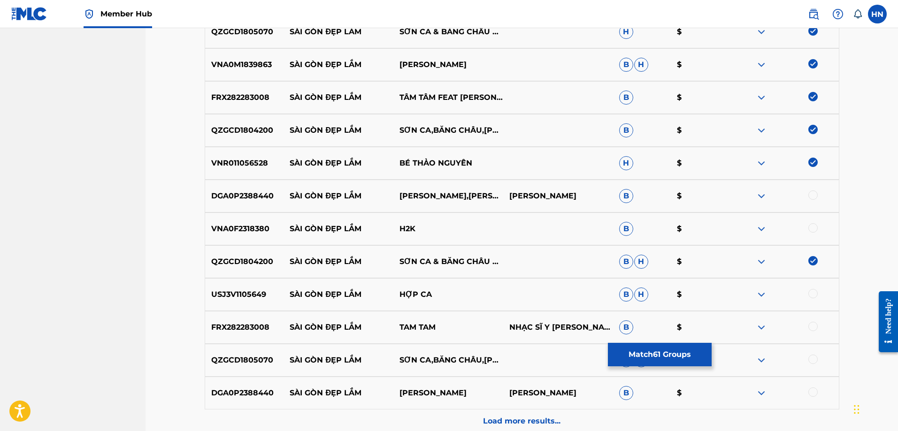
click at [232, 201] on p "DGA0P2388440" at bounding box center [244, 196] width 79 height 11
click at [818, 196] on div at bounding box center [784, 196] width 110 height 11
click at [815, 196] on div at bounding box center [812, 195] width 9 height 9
click at [242, 234] on p "VNA0F2318380" at bounding box center [244, 228] width 79 height 11
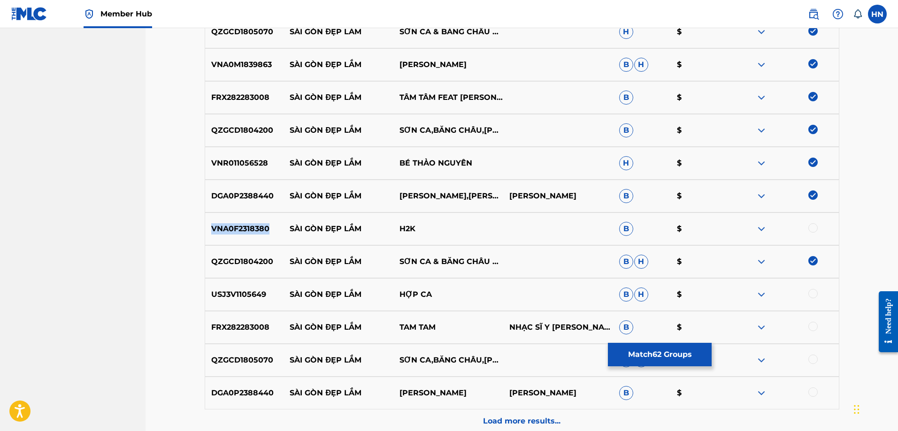
click at [242, 234] on p "VNA0F2318380" at bounding box center [244, 228] width 79 height 11
click at [813, 225] on div at bounding box center [812, 227] width 9 height 9
click at [239, 294] on p "USJ3V1105649" at bounding box center [244, 294] width 79 height 11
click at [811, 294] on div at bounding box center [812, 293] width 9 height 9
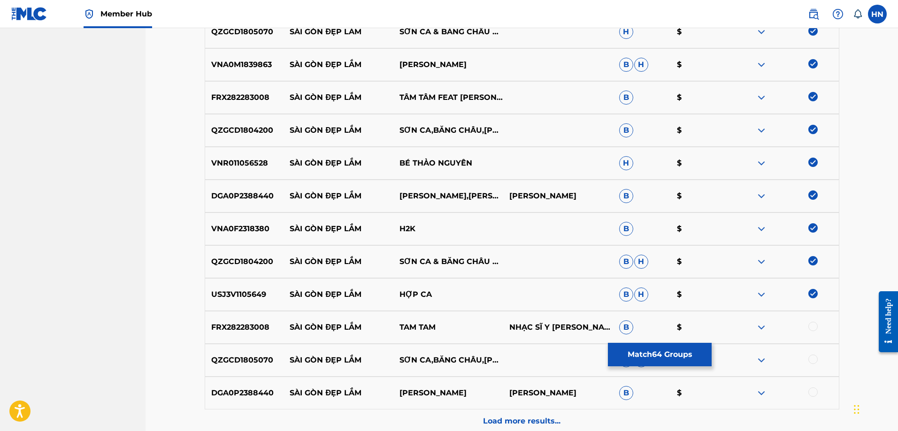
click at [258, 335] on div "FRX282283008 SÀI GÒN ĐẸP LẮM TAM TAM NHẠC SĨ Y VÂN B $" at bounding box center [522, 327] width 635 height 33
click at [810, 329] on div at bounding box center [812, 326] width 9 height 9
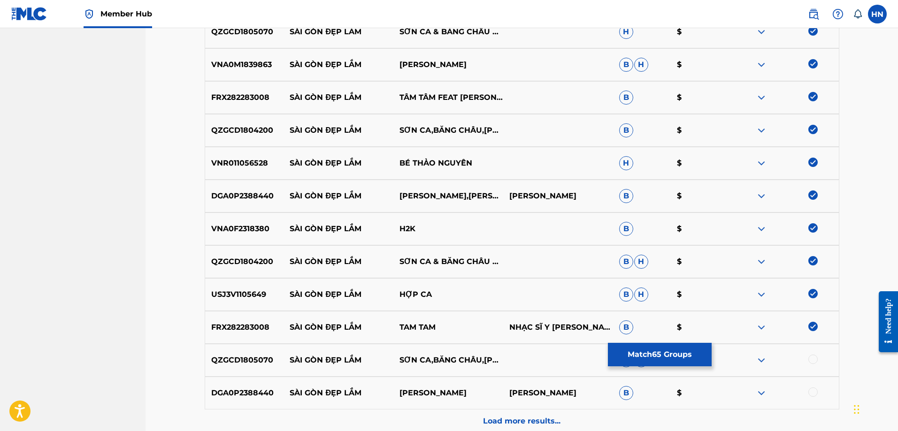
click at [811, 358] on div at bounding box center [812, 359] width 9 height 9
click at [257, 391] on p "DGA0P2388440" at bounding box center [244, 393] width 79 height 11
click at [816, 390] on div at bounding box center [812, 392] width 9 height 9
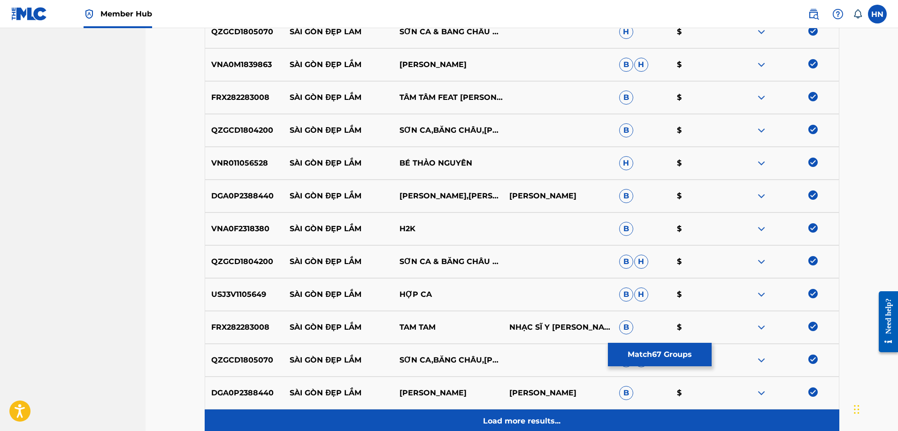
click at [545, 424] on p "Load more results..." at bounding box center [521, 421] width 77 height 11
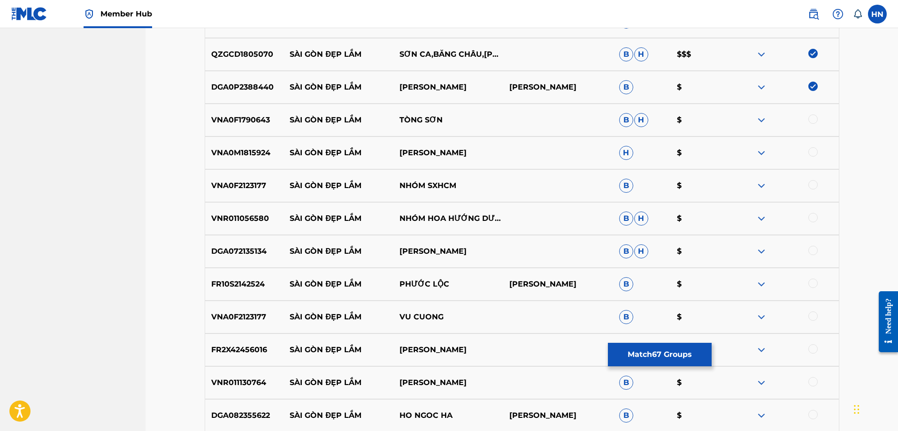
scroll to position [2580, 0]
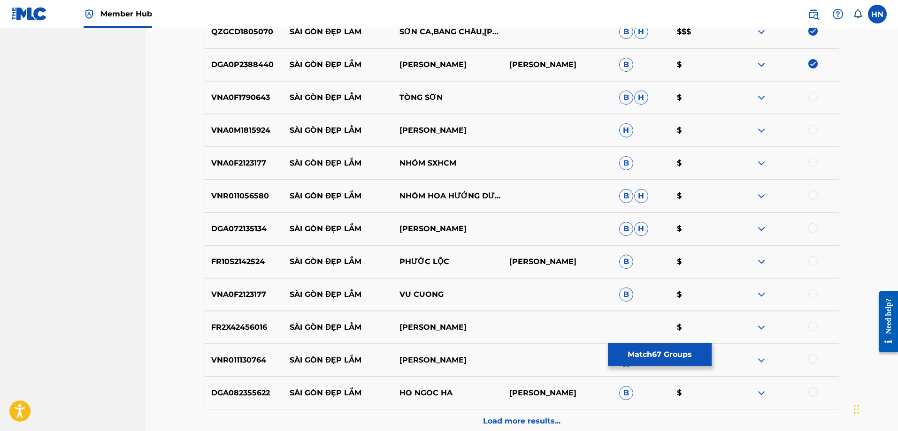
click at [250, 94] on p "VNA0F1790643" at bounding box center [244, 97] width 79 height 11
click at [813, 99] on div at bounding box center [812, 96] width 9 height 9
click at [253, 134] on p "VNA0M1815924" at bounding box center [244, 130] width 79 height 11
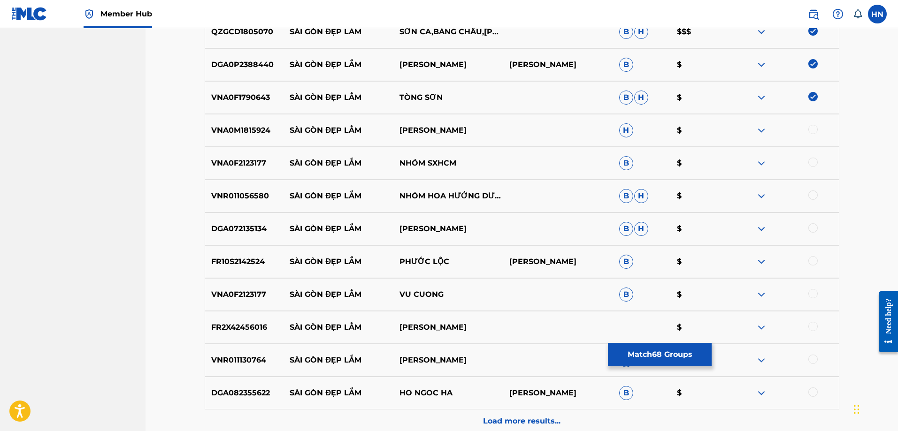
click at [810, 129] on div at bounding box center [812, 129] width 9 height 9
click at [246, 160] on p "VNA0F2123177" at bounding box center [244, 163] width 79 height 11
click at [811, 159] on div at bounding box center [812, 162] width 9 height 9
click at [235, 199] on p "VNR011056580" at bounding box center [244, 196] width 79 height 11
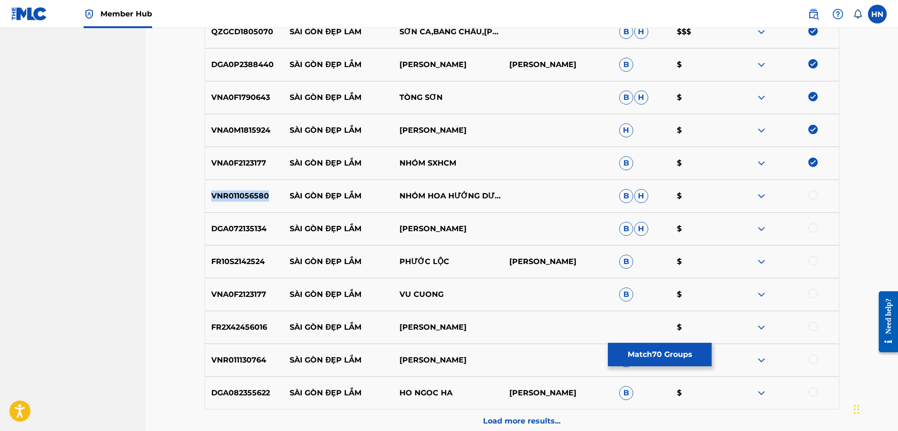
click at [235, 199] on p "VNR011056580" at bounding box center [244, 196] width 79 height 11
click at [808, 195] on div at bounding box center [812, 195] width 9 height 9
click at [249, 229] on p "DGA072135134" at bounding box center [244, 228] width 79 height 11
click at [813, 227] on div at bounding box center [812, 227] width 9 height 9
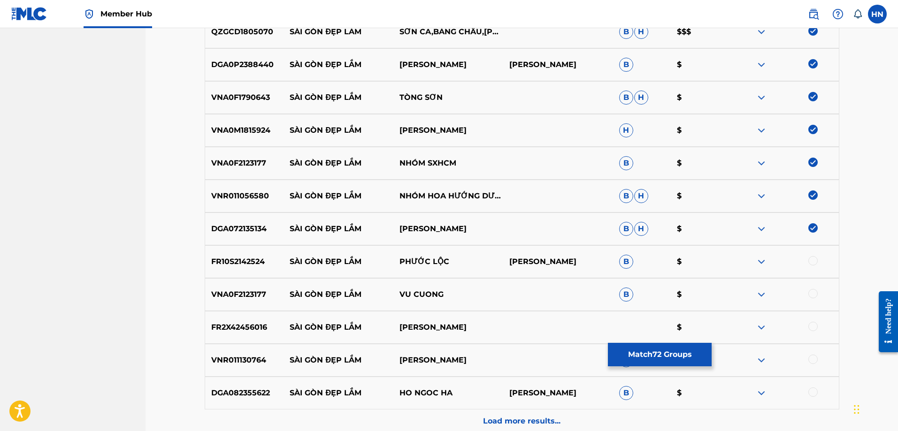
click at [246, 262] on p "FR10S2142524" at bounding box center [244, 261] width 79 height 11
click at [814, 259] on div at bounding box center [812, 260] width 9 height 9
click at [230, 302] on div "VNA0F2123177 SÀI GÒN ĐẸP LẮM VU CUONG B $" at bounding box center [522, 294] width 635 height 33
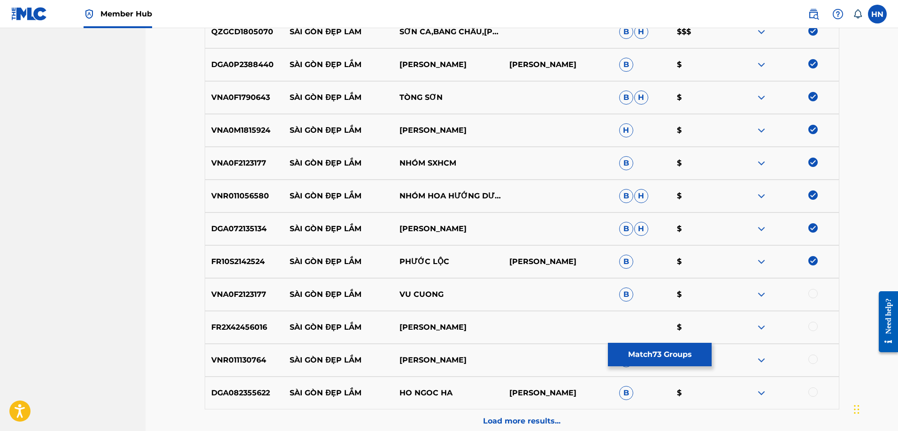
click at [808, 292] on div at bounding box center [812, 293] width 9 height 9
click at [231, 314] on div "FR2X42456016 SÀI GÒN ĐẸP LẮM LÊ DUY MẠNH $" at bounding box center [522, 327] width 635 height 33
click at [816, 324] on div at bounding box center [812, 326] width 9 height 9
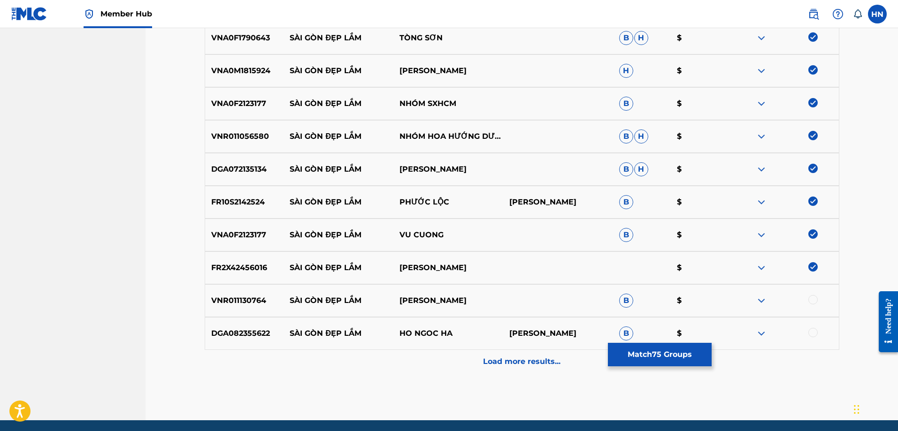
scroll to position [2674, 0]
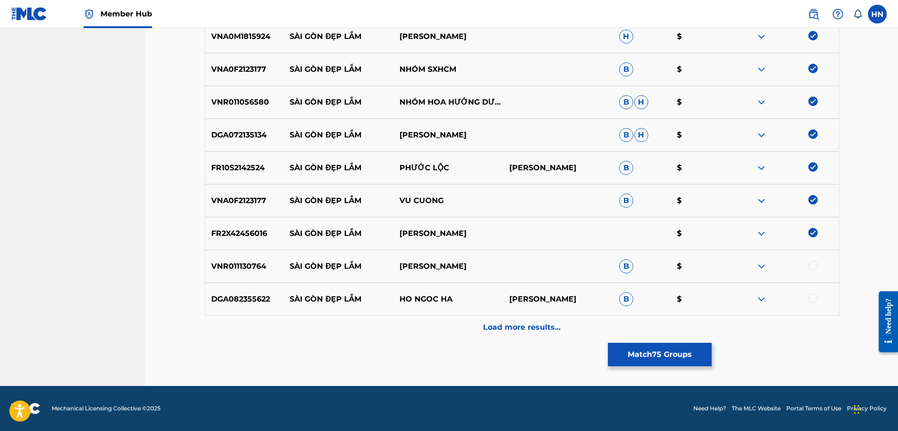
click at [264, 270] on p "VNR011130764" at bounding box center [244, 266] width 79 height 11
click at [263, 269] on p "VNR011130764" at bounding box center [244, 266] width 79 height 11
click at [810, 267] on div at bounding box center [812, 265] width 9 height 9
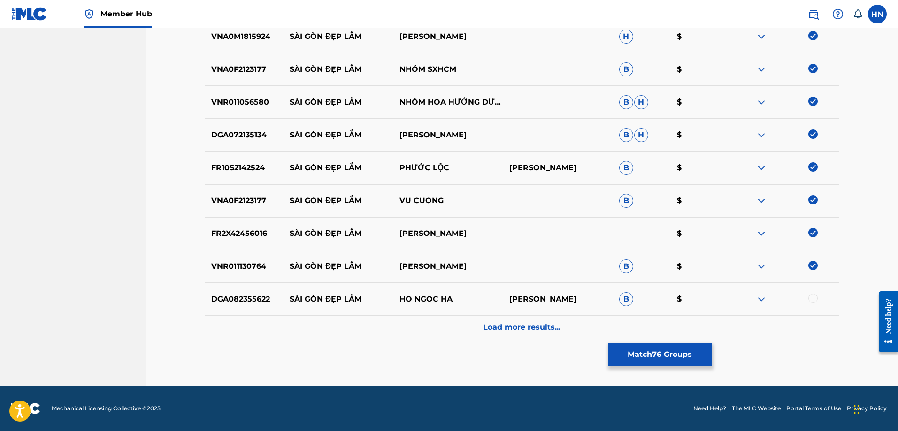
click at [246, 300] on p "DGA082355622" at bounding box center [244, 299] width 79 height 11
click at [816, 300] on div at bounding box center [812, 298] width 9 height 9
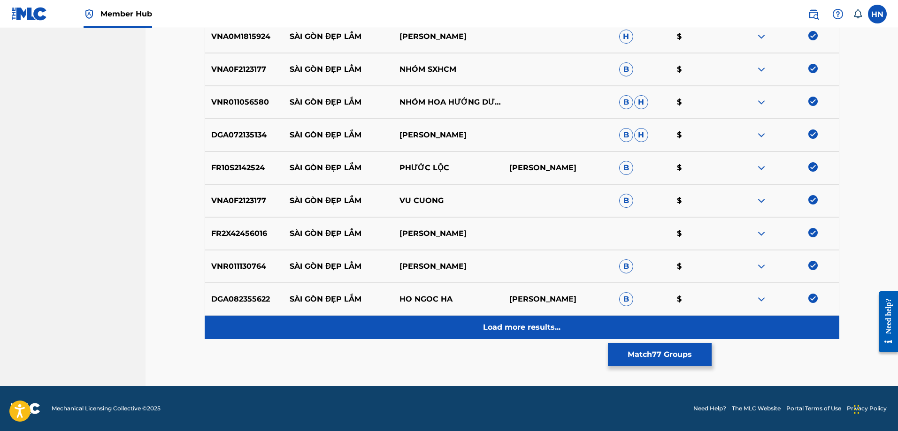
click at [604, 320] on div "Load more results..." at bounding box center [522, 327] width 635 height 23
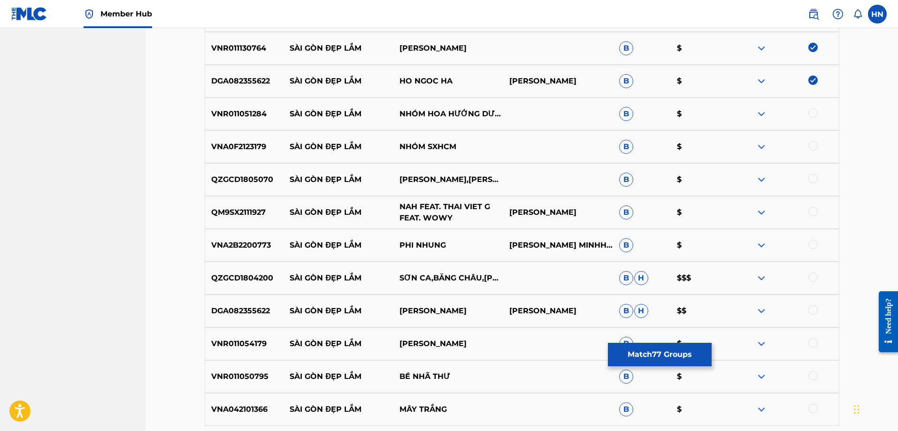
scroll to position [2909, 0]
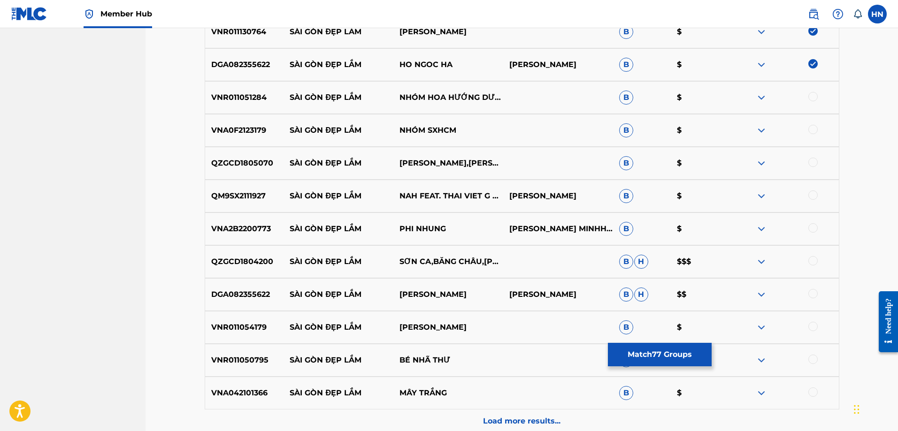
click at [249, 97] on p "VNR011051284" at bounding box center [244, 97] width 79 height 11
click at [806, 98] on div at bounding box center [784, 97] width 110 height 11
click at [810, 98] on div at bounding box center [812, 96] width 9 height 9
click at [260, 130] on p "VNA0F2123179" at bounding box center [244, 130] width 79 height 11
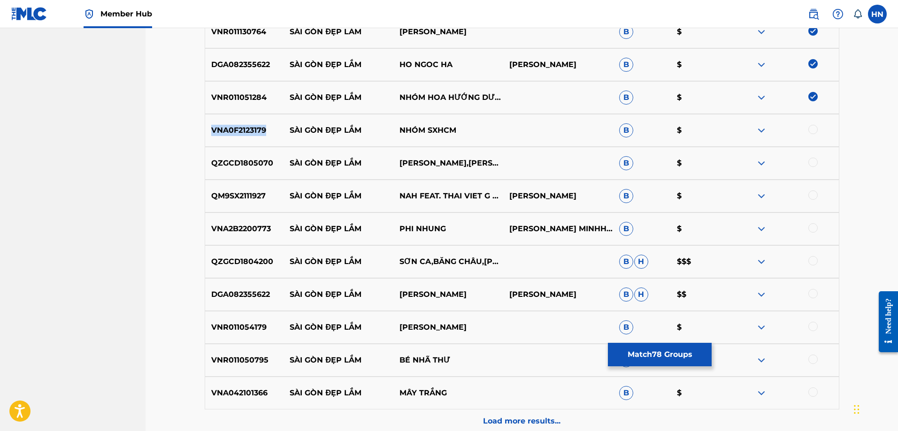
click at [260, 130] on p "VNA0F2123179" at bounding box center [244, 130] width 79 height 11
click at [812, 124] on div "VNA0F2123179 SÀI GÒN ĐẸP LẮM NHÓM SXHCM B $" at bounding box center [522, 130] width 635 height 33
click at [812, 128] on div at bounding box center [812, 129] width 9 height 9
click at [235, 160] on p "QZGCD1805070" at bounding box center [244, 163] width 79 height 11
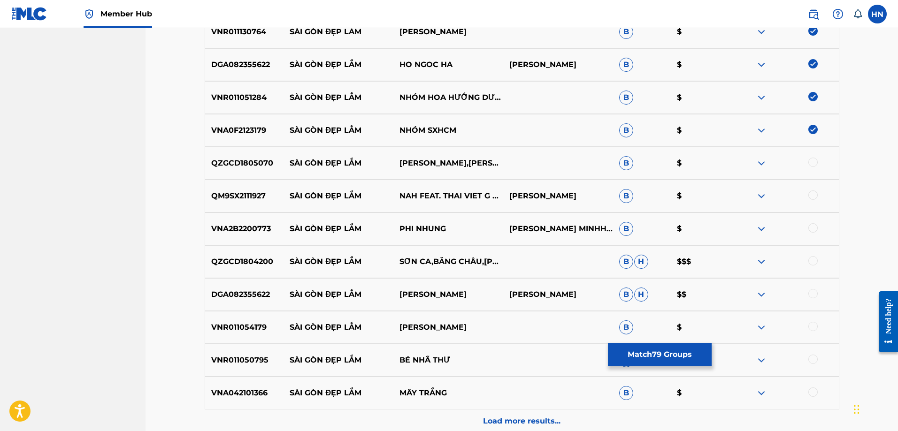
click at [812, 162] on div at bounding box center [812, 162] width 9 height 9
click at [244, 205] on div "QM9SX2111927 SÀI GÒN ĐẸP LẮM NAH FEAT. THAI VIET G FEAT. WOWY NGUYEN NGOC MINH …" at bounding box center [522, 196] width 635 height 33
click at [813, 195] on div at bounding box center [812, 195] width 9 height 9
click at [234, 227] on p "VNA2B2200773" at bounding box center [244, 228] width 79 height 11
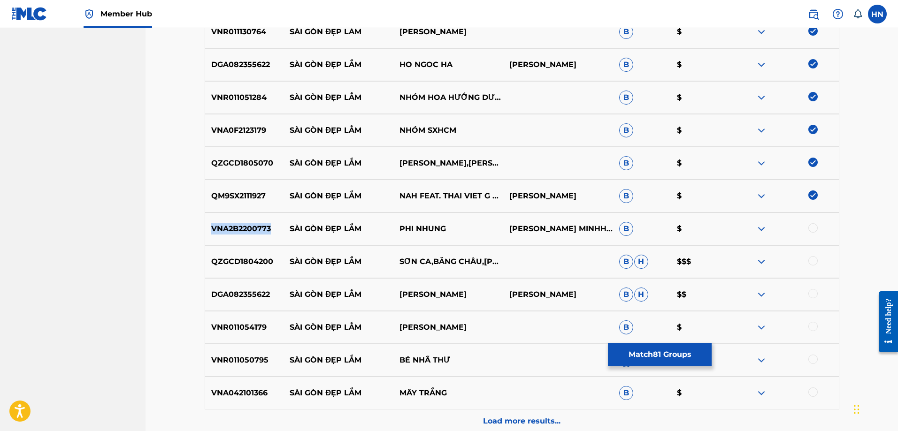
click at [234, 227] on p "VNA2B2200773" at bounding box center [244, 228] width 79 height 11
click at [815, 229] on div at bounding box center [812, 227] width 9 height 9
click at [259, 262] on p "QZGCD1804200" at bounding box center [244, 261] width 79 height 11
click at [815, 258] on div at bounding box center [812, 260] width 9 height 9
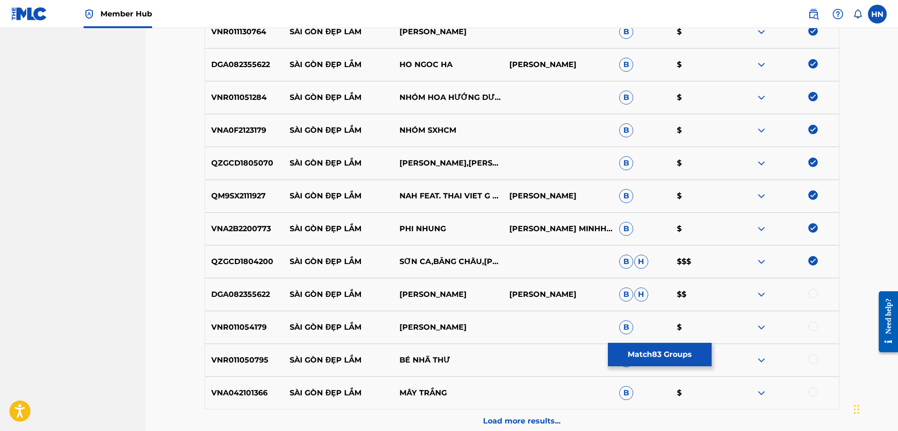
click at [258, 298] on p "DGA082355622" at bounding box center [244, 294] width 79 height 11
click at [811, 293] on div at bounding box center [812, 293] width 9 height 9
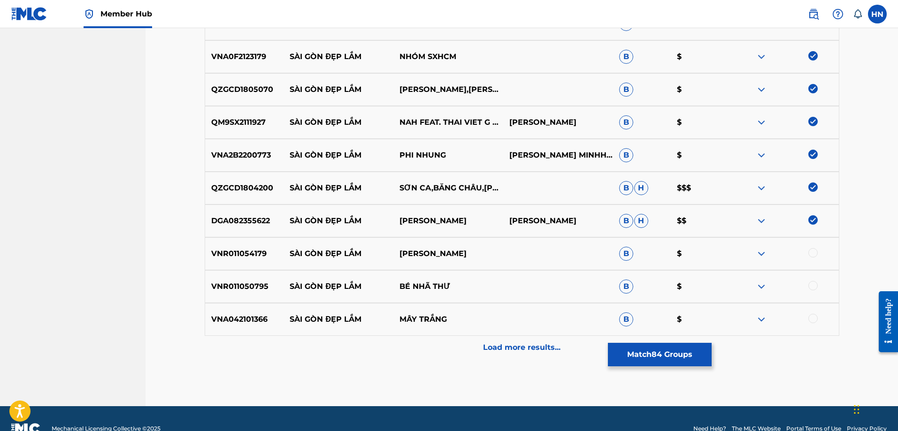
scroll to position [3002, 0]
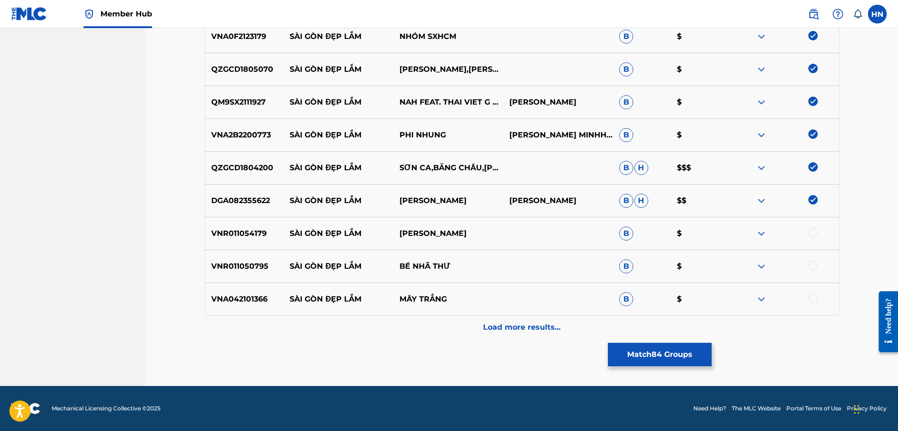
click at [245, 231] on p "VNR011054179" at bounding box center [244, 233] width 79 height 11
click at [817, 233] on div at bounding box center [812, 232] width 9 height 9
click at [238, 268] on p "VNR011050795" at bounding box center [244, 266] width 79 height 11
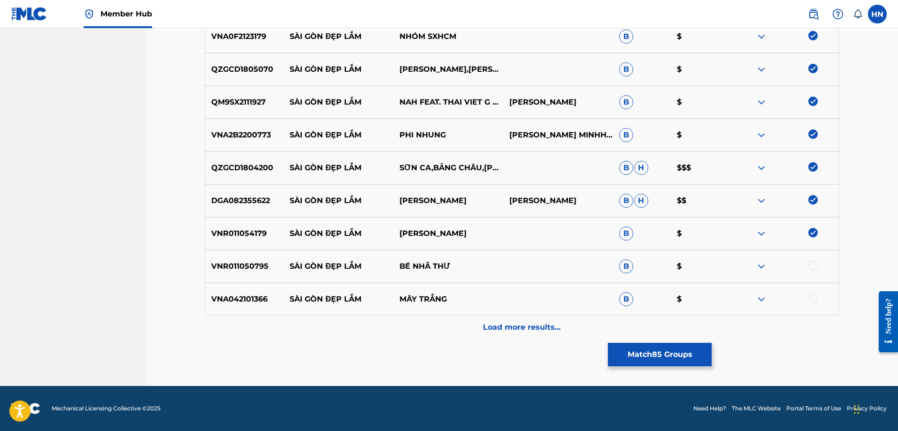
click at [813, 266] on div at bounding box center [812, 265] width 9 height 9
click at [238, 300] on p "VNA042101366" at bounding box center [244, 299] width 79 height 11
click at [815, 297] on div at bounding box center [812, 298] width 9 height 9
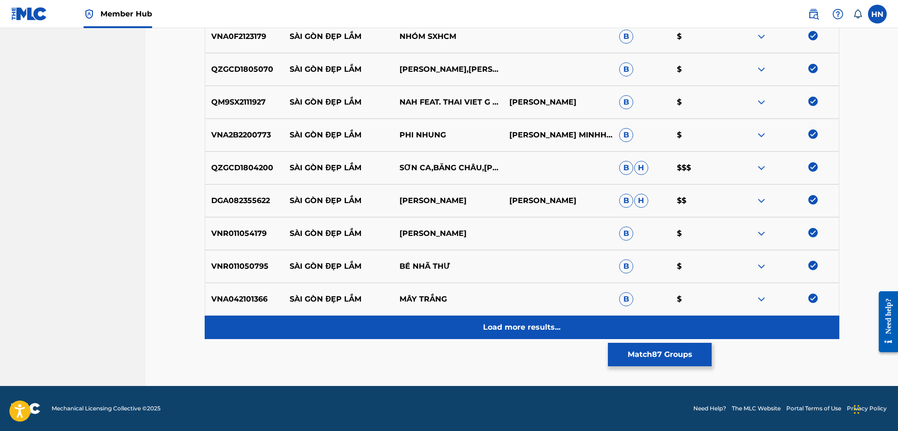
click at [559, 321] on div "Load more results..." at bounding box center [522, 327] width 635 height 23
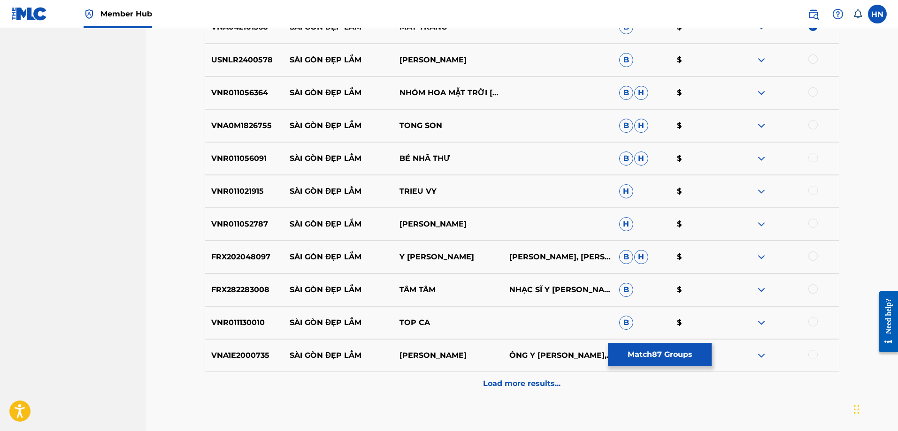
scroll to position [3284, 0]
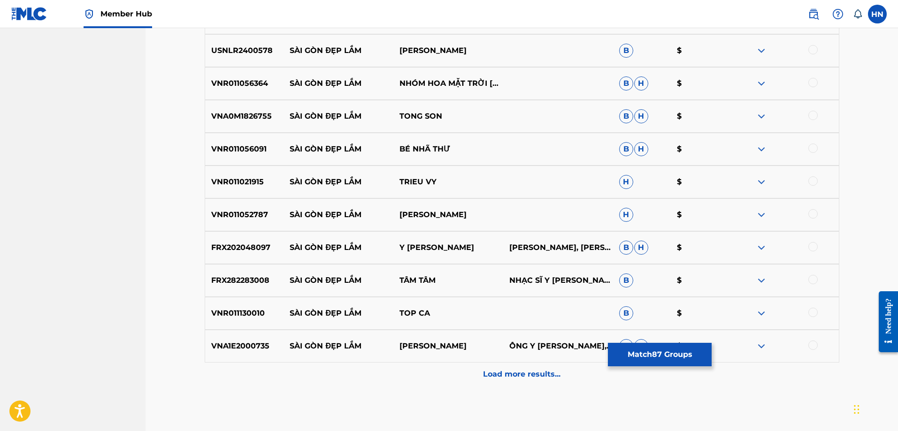
click at [249, 56] on div "USNLR2400578 SÀI GÒN ĐẸP LẮM CHO YOUNG-WUK B $" at bounding box center [522, 50] width 635 height 33
click at [814, 50] on div at bounding box center [812, 49] width 9 height 9
click at [217, 86] on p "VNR011056364" at bounding box center [244, 83] width 79 height 11
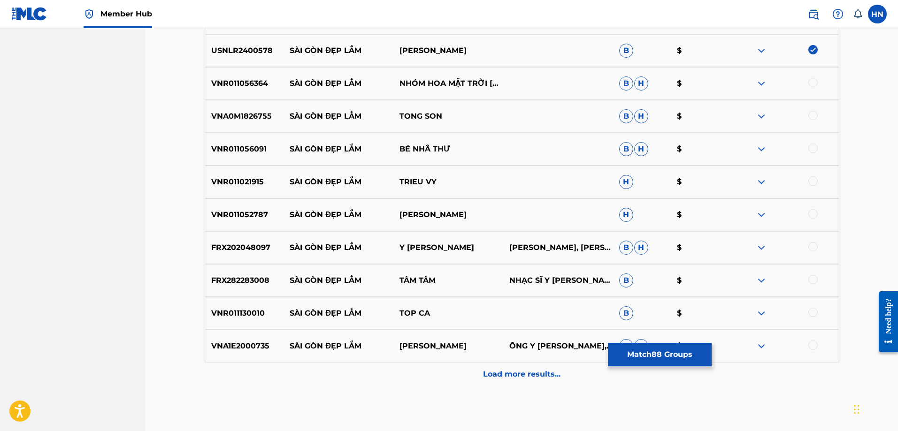
click at [814, 82] on div at bounding box center [812, 82] width 9 height 9
click at [219, 120] on p "VNA0M1826755" at bounding box center [244, 116] width 79 height 11
click at [811, 115] on div at bounding box center [812, 115] width 9 height 9
click at [254, 153] on p "VNR011056091" at bounding box center [244, 149] width 79 height 11
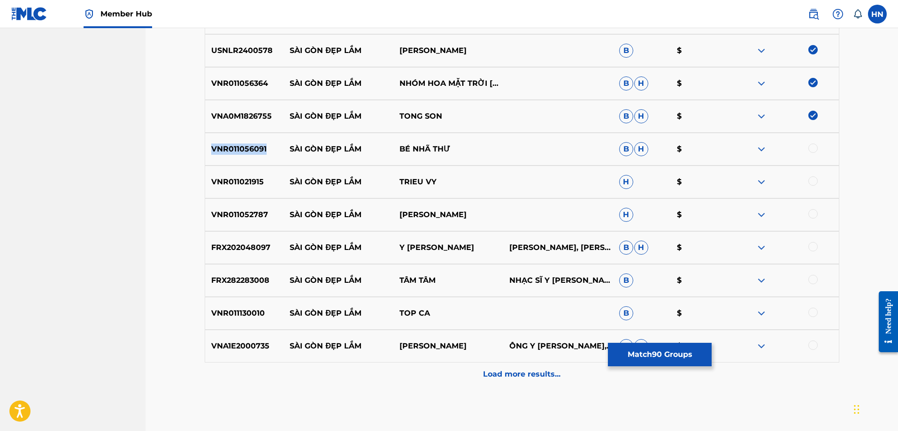
click at [254, 153] on p "VNR011056091" at bounding box center [244, 149] width 79 height 11
click at [812, 146] on div at bounding box center [812, 148] width 9 height 9
click at [257, 180] on p "VNR011021915" at bounding box center [244, 181] width 79 height 11
click at [815, 179] on div at bounding box center [812, 180] width 9 height 9
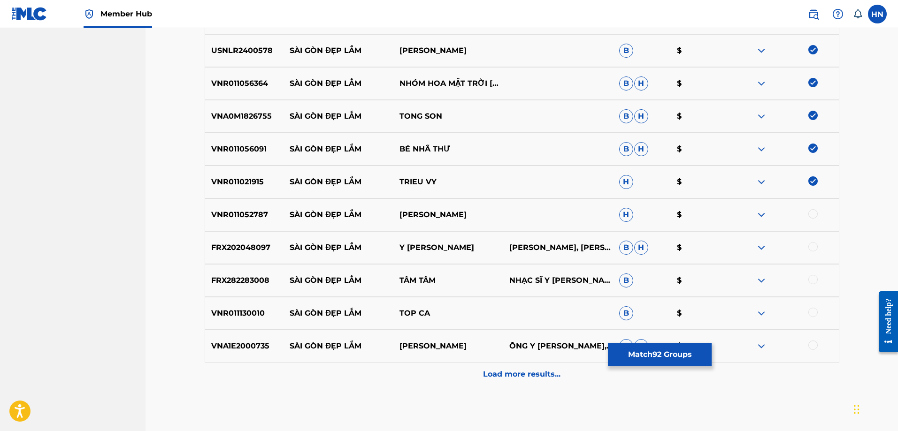
click at [257, 223] on div "VNR011052787 SÀI GÒN ĐẸP LẮM HOANG HOA H $" at bounding box center [522, 215] width 635 height 33
click at [815, 213] on div at bounding box center [812, 213] width 9 height 9
click at [223, 251] on p "FRX202048097" at bounding box center [244, 247] width 79 height 11
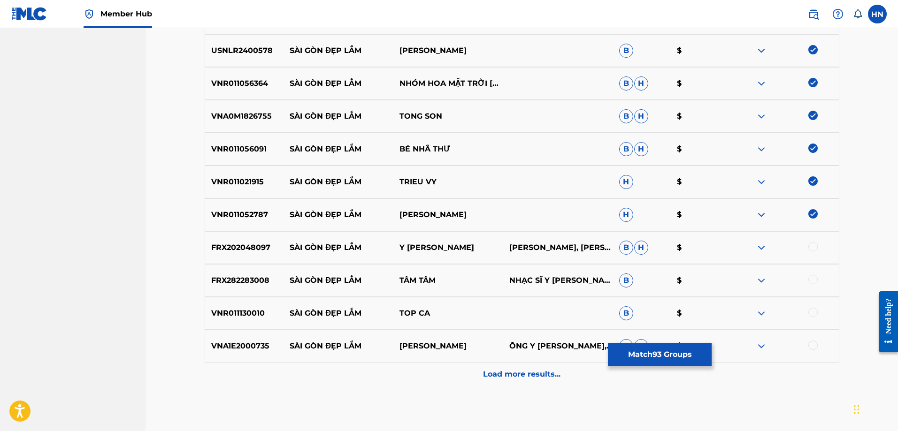
click at [814, 248] on div at bounding box center [812, 246] width 9 height 9
click at [226, 269] on div "FRX282283008 SÀI GÒN ĐẸP LẮM TÂM TÂM NHẠC SĨ Y VÂN B $" at bounding box center [522, 280] width 635 height 33
click at [810, 280] on div at bounding box center [812, 279] width 9 height 9
click at [259, 326] on div "VNR011130010 SÀI GÒN ĐẸP LẮM TOP CA B $" at bounding box center [522, 313] width 635 height 33
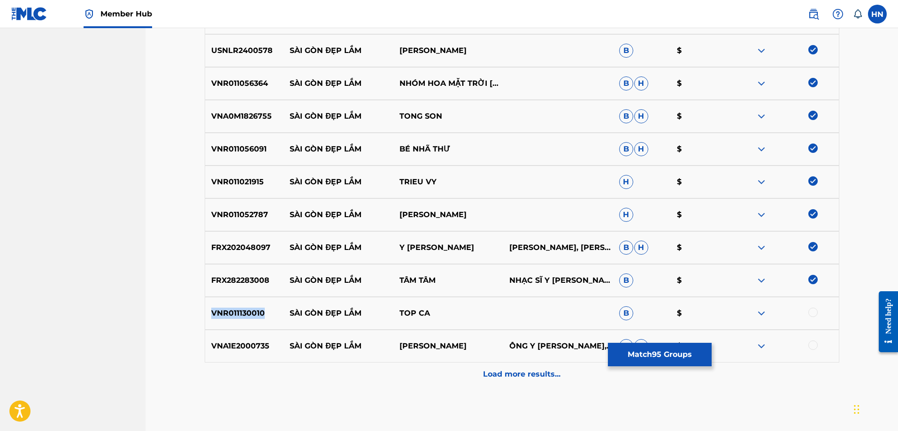
click at [259, 326] on div "VNR011130010 SÀI GÒN ĐẸP LẮM TOP CA B $" at bounding box center [522, 313] width 635 height 33
click at [816, 310] on div at bounding box center [812, 312] width 9 height 9
click at [257, 349] on p "VNA1E2000735" at bounding box center [244, 346] width 79 height 11
click at [814, 344] on div at bounding box center [812, 345] width 9 height 9
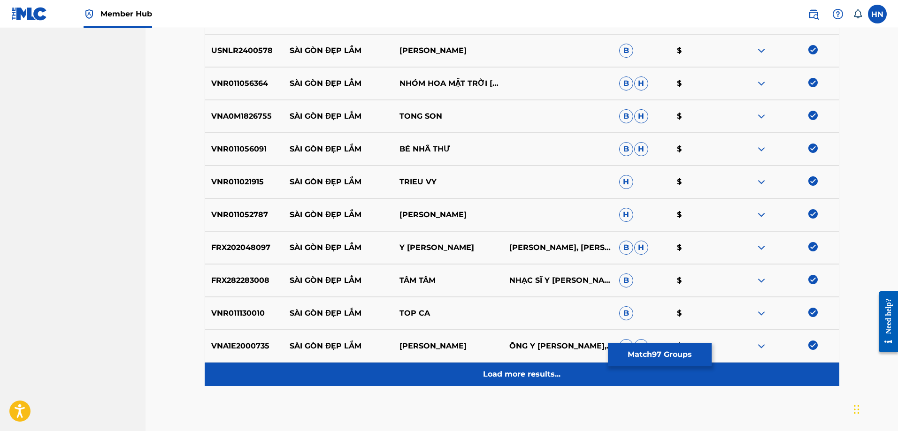
click at [545, 370] on p "Load more results..." at bounding box center [521, 374] width 77 height 11
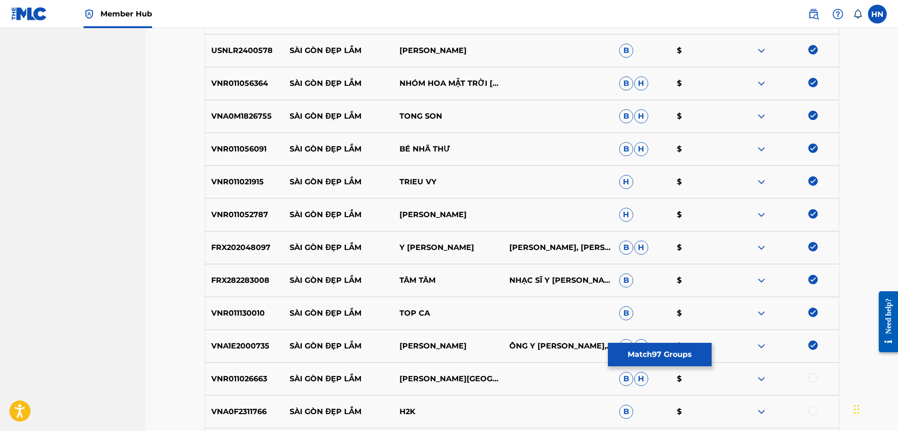
scroll to position [3472, 0]
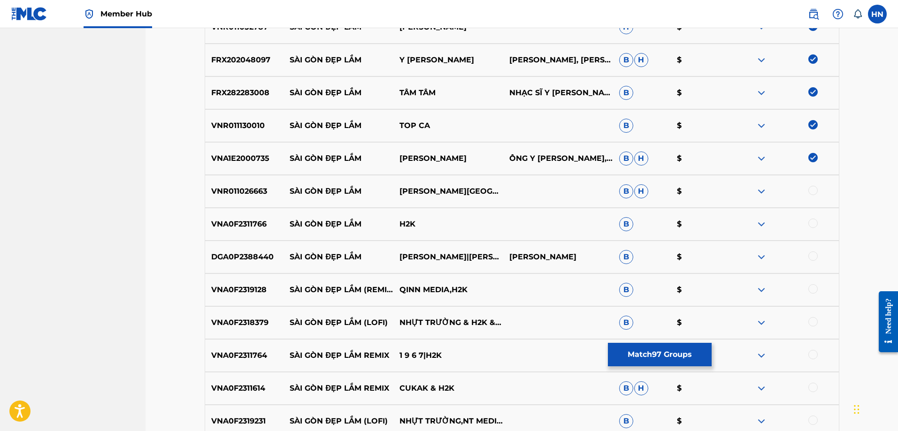
click at [250, 194] on p "VNR011026663" at bounding box center [244, 191] width 79 height 11
click at [812, 191] on div at bounding box center [812, 190] width 9 height 9
click at [225, 229] on p "VNA0F2311766" at bounding box center [244, 224] width 79 height 11
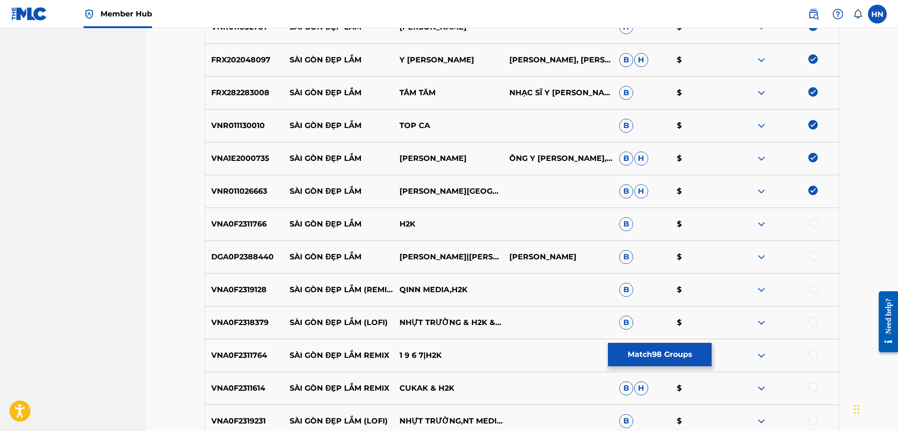
click at [811, 225] on div at bounding box center [812, 223] width 9 height 9
click at [208, 259] on p "DGA0P2388440" at bounding box center [244, 257] width 79 height 11
click at [811, 254] on div at bounding box center [812, 256] width 9 height 9
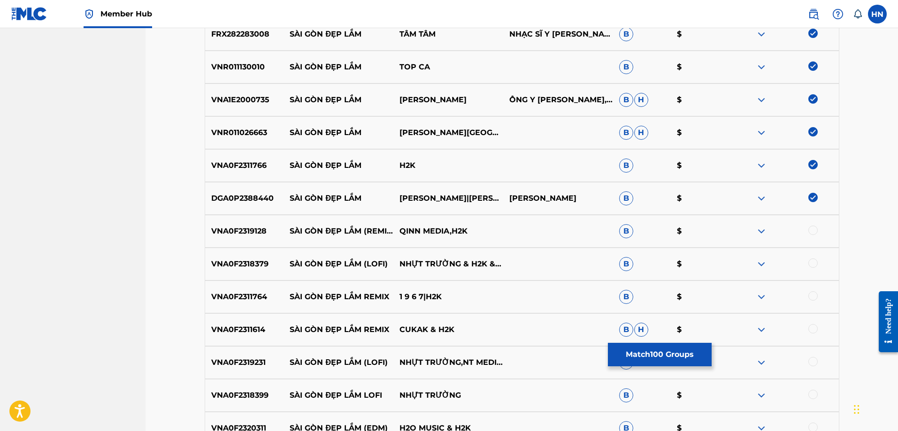
scroll to position [3613, 0]
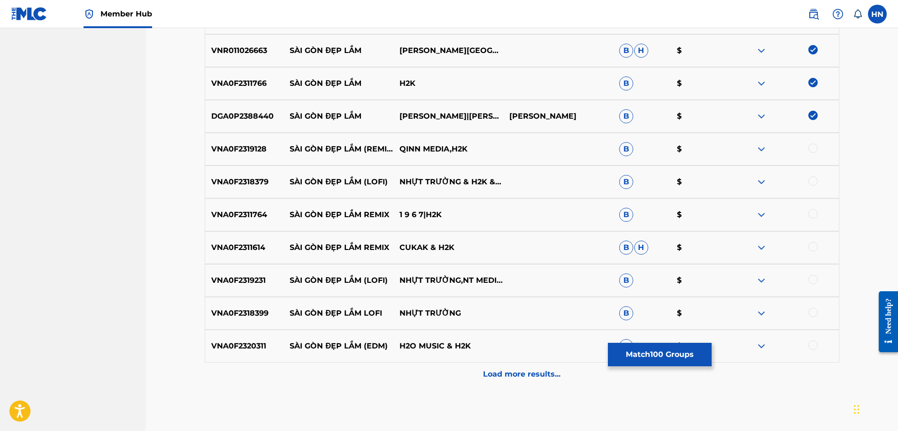
click at [224, 138] on div "VNA0F2319128 SÀI GÒN ĐẸP LẮM (REMIX) QINN MEDIA,H2K B $" at bounding box center [522, 149] width 635 height 33
click at [810, 150] on div at bounding box center [812, 148] width 9 height 9
click at [215, 191] on div "VNA0F2318379 SÀI GÒN ĐẸP LẮM (LOFI) NHỰT TRƯỜNG & H2K & NT MEDIA B $" at bounding box center [522, 182] width 635 height 33
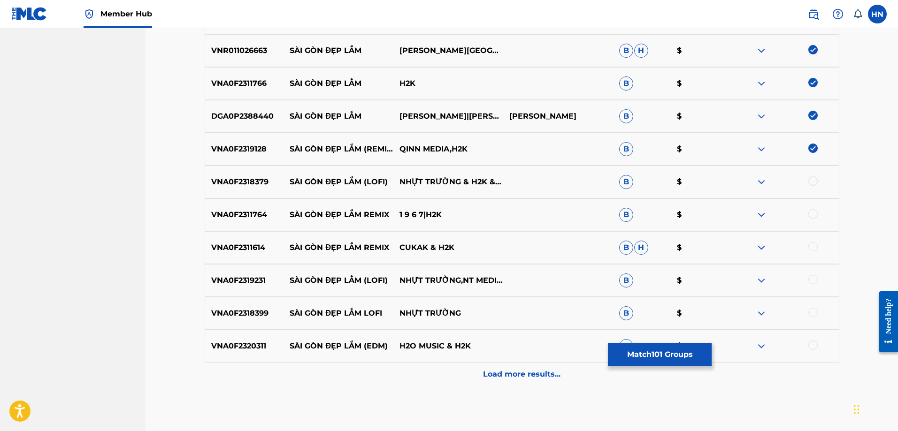
click at [810, 182] on div at bounding box center [812, 180] width 9 height 9
click at [215, 212] on p "VNA0F2311764" at bounding box center [244, 214] width 79 height 11
click at [809, 214] on div at bounding box center [812, 213] width 9 height 9
click at [813, 246] on div at bounding box center [812, 246] width 9 height 9
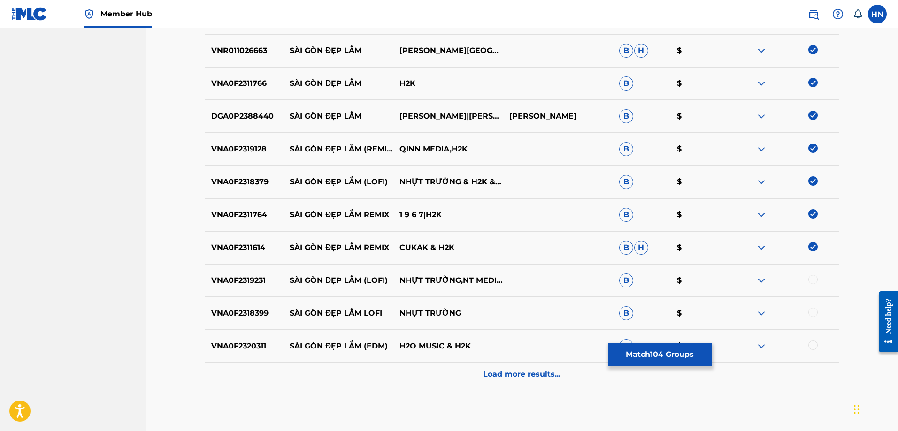
click at [252, 291] on div "VNA0F2319231 SÀI GÒN ĐẸP LẮM (LOFI) NHỰT TRƯỜNG,NT MEDIA & H2K B $" at bounding box center [522, 280] width 635 height 33
click at [812, 279] on div at bounding box center [812, 279] width 9 height 9
click at [249, 316] on p "VNA0F2318399" at bounding box center [244, 313] width 79 height 11
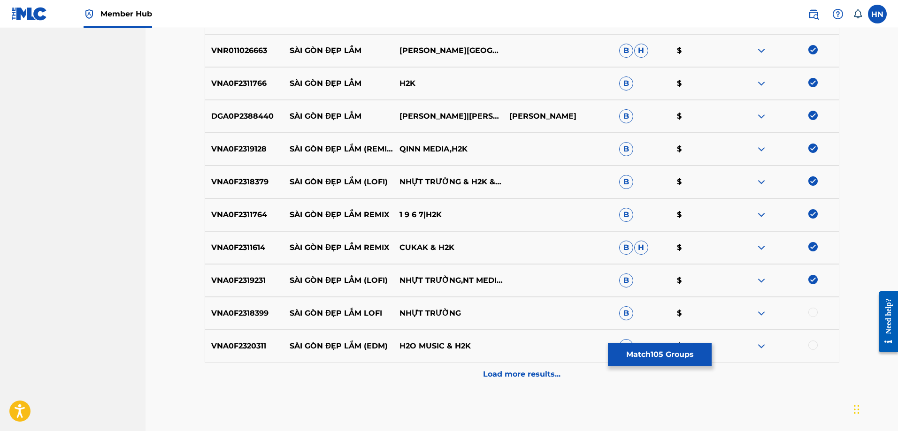
click at [812, 312] on div at bounding box center [812, 312] width 9 height 9
click at [257, 347] on p "VNA0F2320311" at bounding box center [244, 346] width 79 height 11
click at [815, 345] on div at bounding box center [812, 345] width 9 height 9
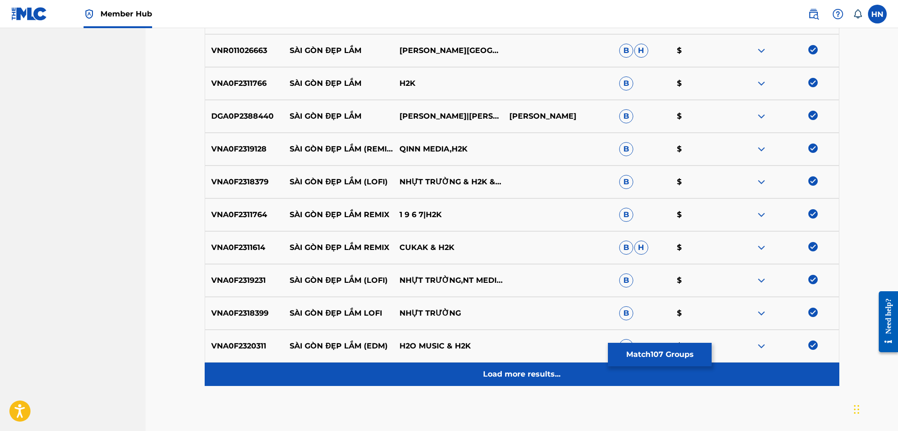
click at [542, 369] on p "Load more results..." at bounding box center [521, 374] width 77 height 11
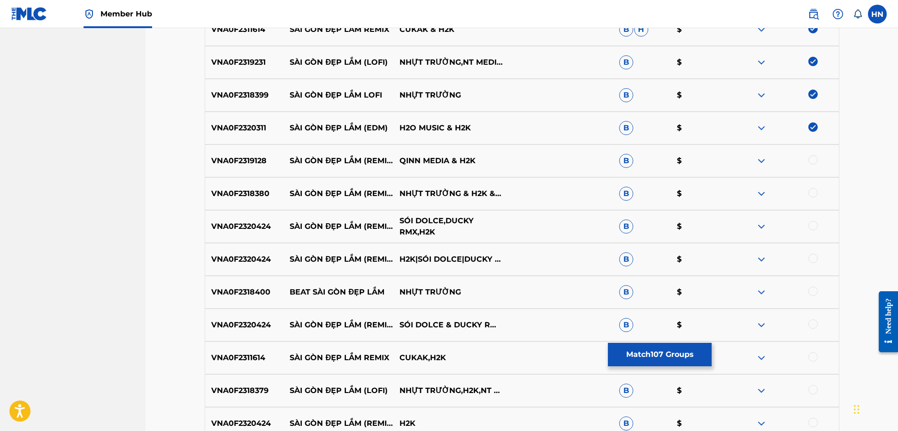
scroll to position [3847, 0]
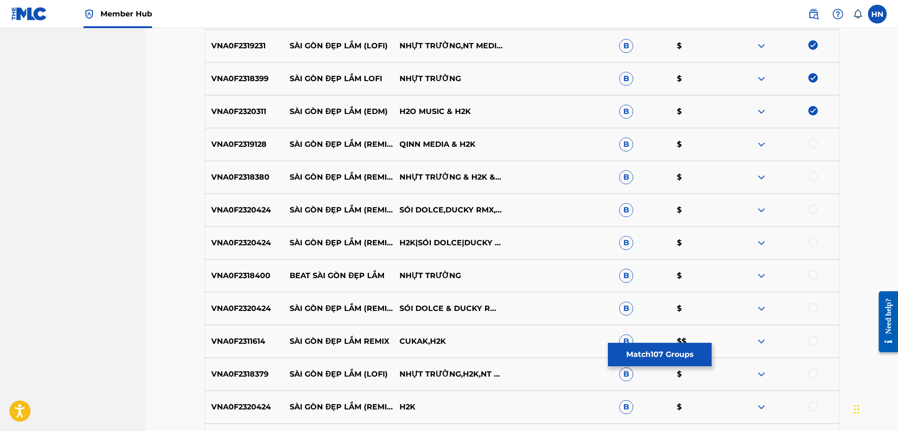
click at [260, 140] on p "VNA0F2319128" at bounding box center [244, 144] width 79 height 11
click at [811, 140] on div at bounding box center [812, 143] width 9 height 9
click at [252, 191] on div "VNA0F2318380 SÀI GÒN ĐẸP LẮM (REMIX) NHỰT TRƯỜNG & H2K & NT MEDIA B $" at bounding box center [522, 177] width 635 height 33
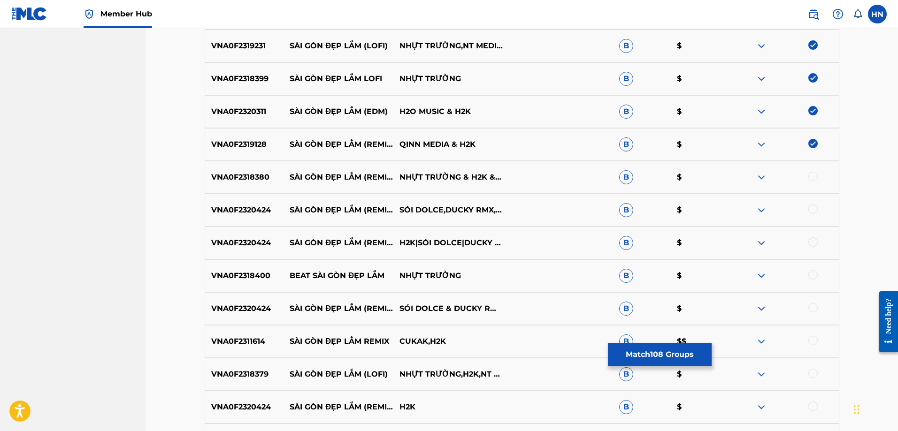
click at [811, 179] on div at bounding box center [812, 176] width 9 height 9
click at [245, 211] on p "VNA0F2320424" at bounding box center [244, 210] width 79 height 11
click at [815, 207] on div at bounding box center [812, 209] width 9 height 9
click at [808, 245] on div at bounding box center [784, 242] width 110 height 11
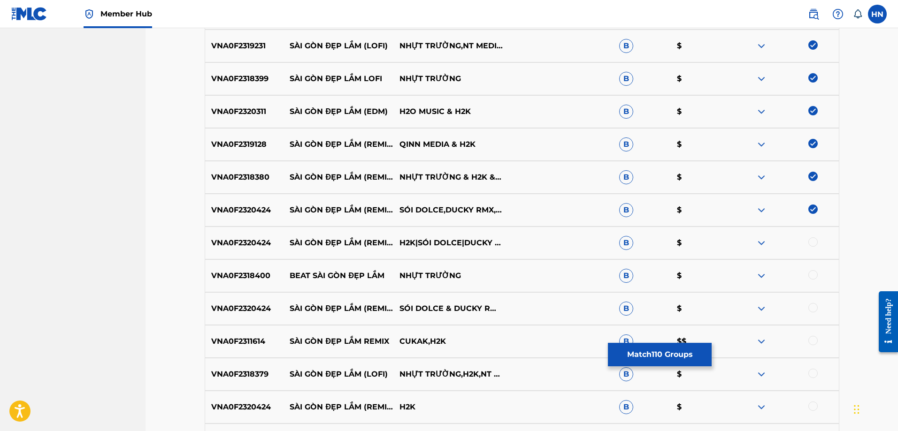
click at [815, 242] on div at bounding box center [812, 241] width 9 height 9
click at [810, 306] on div at bounding box center [812, 307] width 9 height 9
click at [247, 277] on p "VNA0F2318400" at bounding box center [244, 275] width 79 height 11
click at [813, 272] on div at bounding box center [812, 274] width 9 height 9
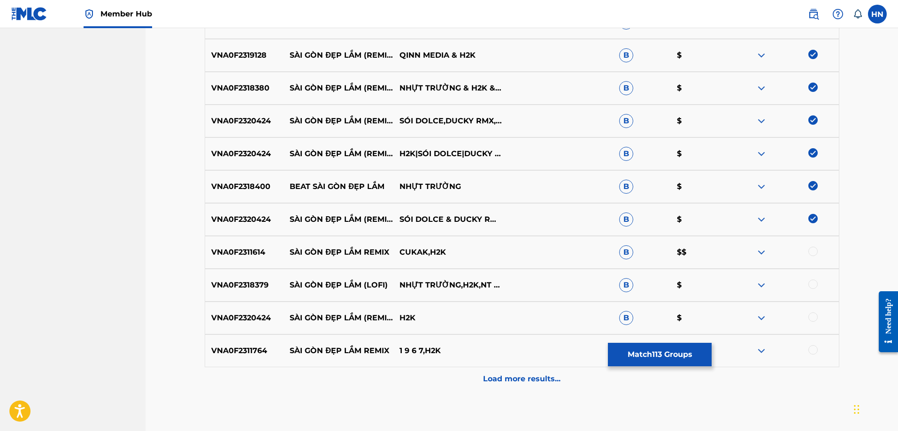
scroll to position [3988, 0]
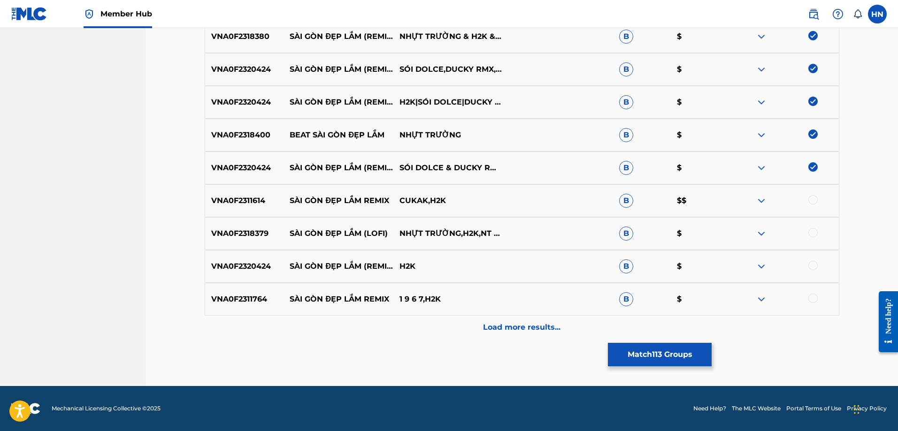
click at [243, 194] on div "VNA0F2311614 SÀI GÒN ĐẸP LẮM REMIX CUKAK,H2K B $$" at bounding box center [522, 200] width 635 height 33
click at [805, 201] on div at bounding box center [784, 200] width 110 height 11
click at [812, 199] on div at bounding box center [812, 199] width 9 height 9
click at [214, 228] on p "VNA0F2318379" at bounding box center [244, 233] width 79 height 11
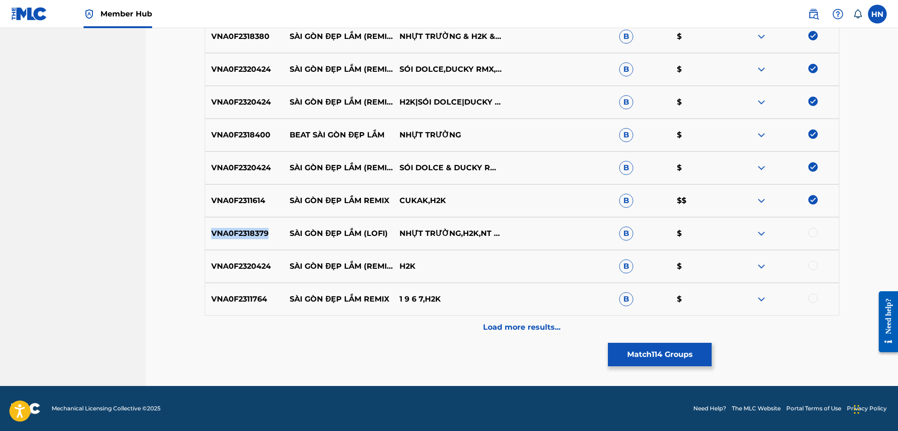
click at [214, 228] on p "VNA0F2318379" at bounding box center [244, 233] width 79 height 11
click at [812, 236] on div at bounding box center [812, 232] width 9 height 9
click at [226, 257] on div "VNA0F2320424 SÀI GÒN ĐẸP LẮM (REMIX) H2K B $" at bounding box center [522, 266] width 635 height 33
click at [814, 268] on div at bounding box center [812, 265] width 9 height 9
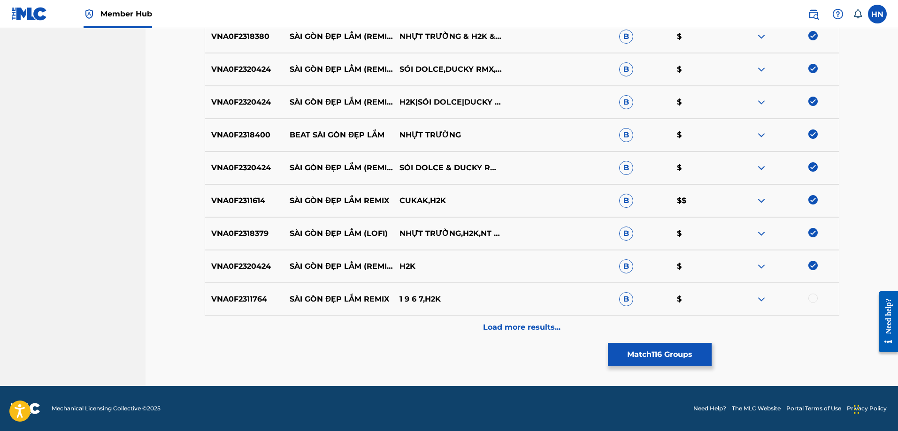
click at [245, 293] on div "VNA0F2311764 SÀI GÒN ĐẸP LẮM REMIX 1 9 6 7,H2K B $" at bounding box center [522, 299] width 635 height 33
click at [812, 298] on div at bounding box center [812, 298] width 9 height 9
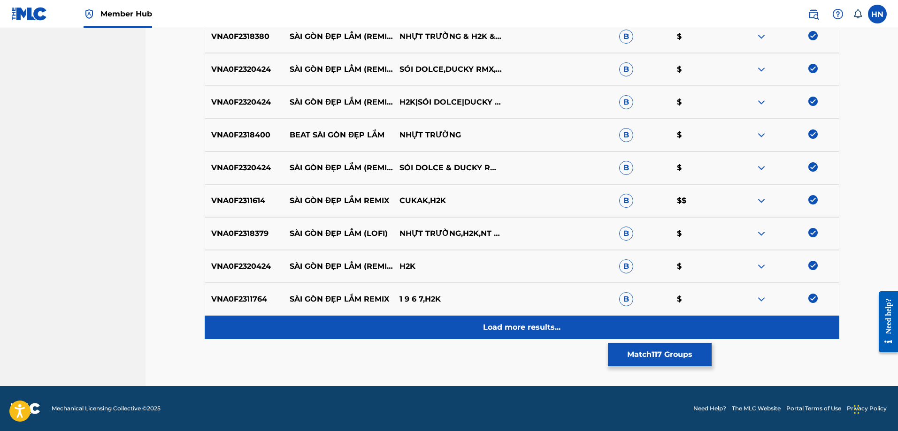
click at [525, 334] on div "Load more results..." at bounding box center [522, 327] width 635 height 23
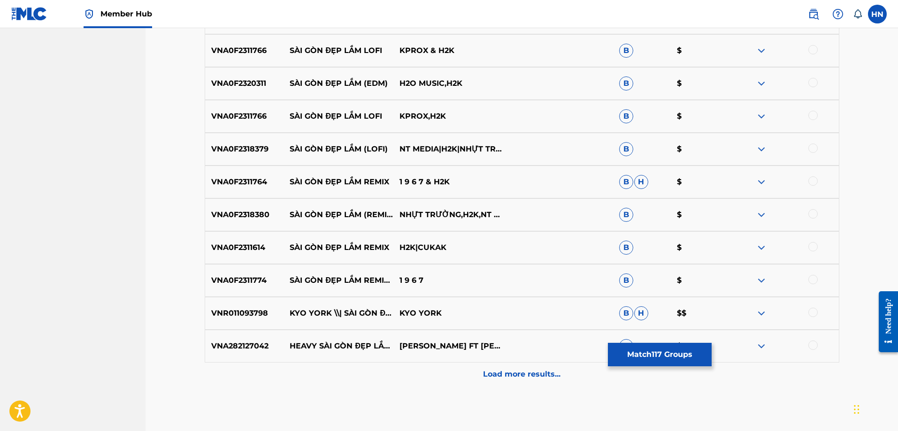
scroll to position [4223, 0]
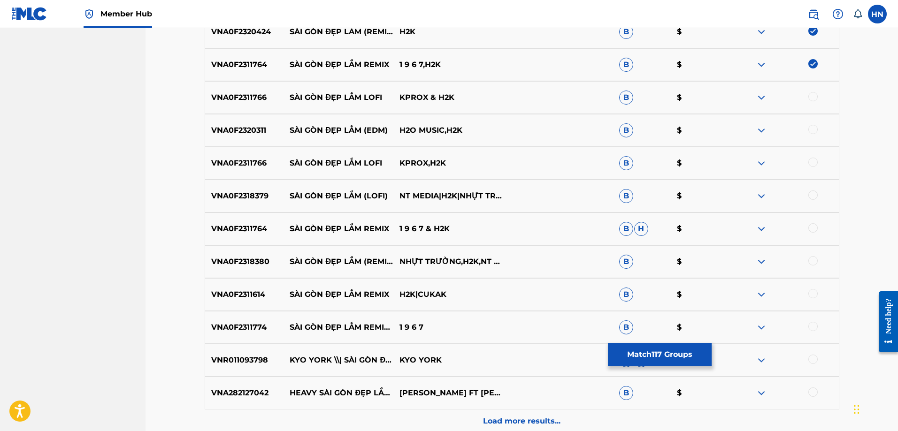
click at [226, 97] on p "VNA0F2311766" at bounding box center [244, 97] width 79 height 11
click at [807, 98] on div at bounding box center [784, 97] width 110 height 11
click at [812, 98] on div at bounding box center [812, 96] width 9 height 9
click at [245, 138] on div "VNA0F2320311 SÀI GÒN ĐẸP LẮM (EDM) H2O MUSIC,H2K B $" at bounding box center [522, 130] width 635 height 33
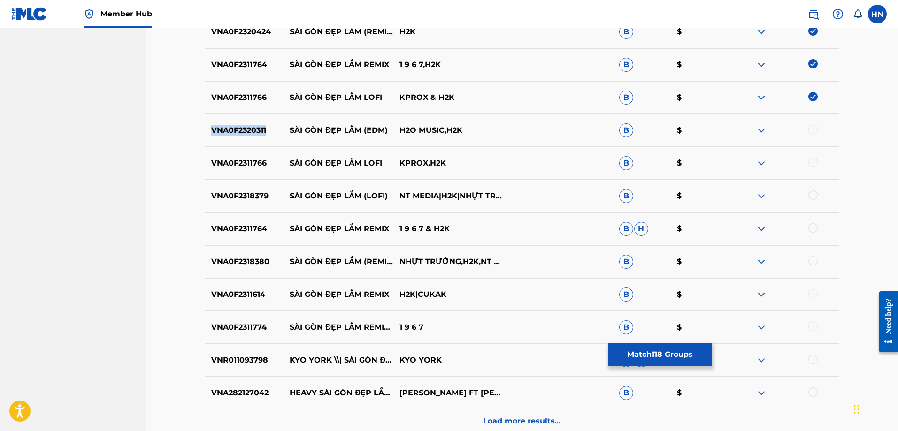
click at [245, 138] on div "VNA0F2320311 SÀI GÒN ĐẸP LẮM (EDM) H2O MUSIC,H2K B $" at bounding box center [522, 130] width 635 height 33
click at [810, 128] on div at bounding box center [812, 129] width 9 height 9
click at [246, 172] on div "VNA0F2311766 SÀI GÒN ĐẸP LẮM LOFI KPROX,H2K B $" at bounding box center [522, 163] width 635 height 33
click at [809, 163] on div at bounding box center [812, 162] width 9 height 9
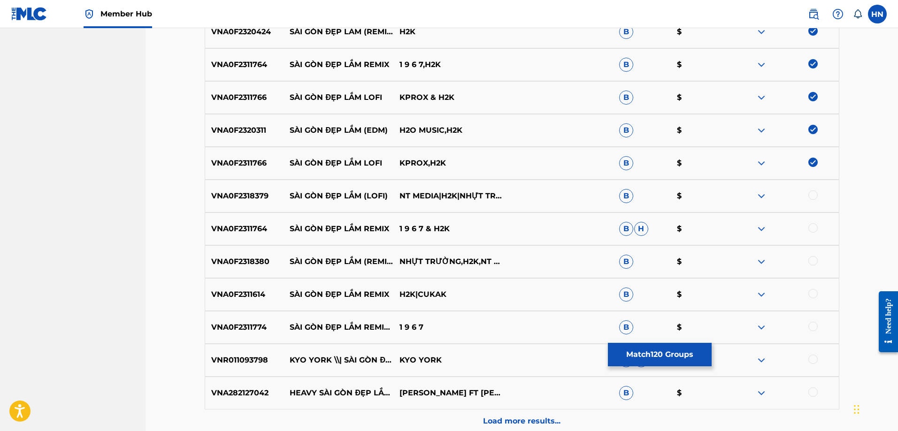
click at [236, 192] on p "VNA0F2318379" at bounding box center [244, 196] width 79 height 11
click at [813, 193] on div at bounding box center [812, 195] width 9 height 9
click at [256, 225] on p "VNA0F2311764" at bounding box center [244, 228] width 79 height 11
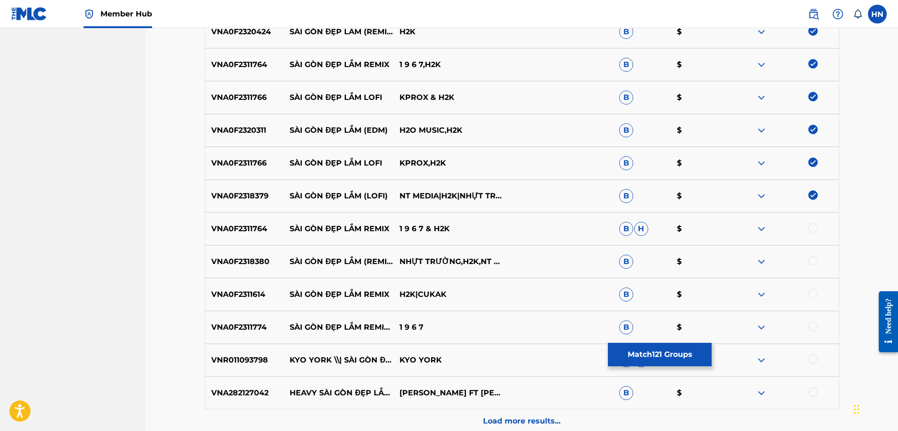
click at [813, 229] on div at bounding box center [812, 227] width 9 height 9
click at [253, 265] on p "VNA0F2318380" at bounding box center [244, 261] width 79 height 11
click at [809, 260] on div at bounding box center [812, 260] width 9 height 9
click at [259, 291] on p "VNA0F2311614" at bounding box center [244, 294] width 79 height 11
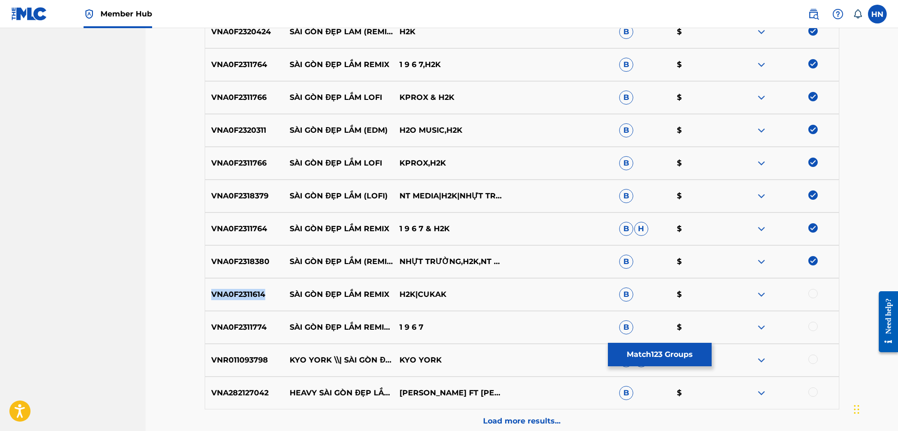
click at [259, 291] on p "VNA0F2311614" at bounding box center [244, 294] width 79 height 11
click at [812, 290] on div at bounding box center [812, 293] width 9 height 9
click at [271, 338] on div "VNA0F2311774 SÀI GÒN ĐẸP LẮM REMIX BEAT 1 9 6 7 B $" at bounding box center [522, 327] width 635 height 33
click at [252, 329] on p "VNA0F2311774" at bounding box center [244, 327] width 79 height 11
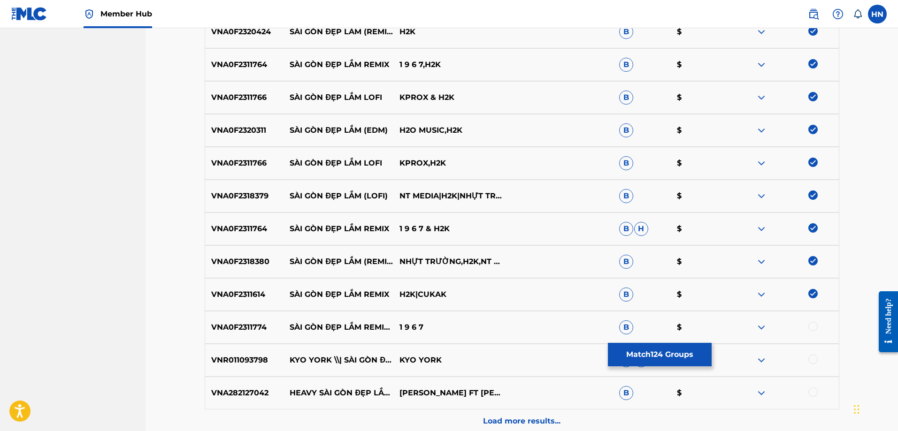
click at [815, 325] on div at bounding box center [812, 326] width 9 height 9
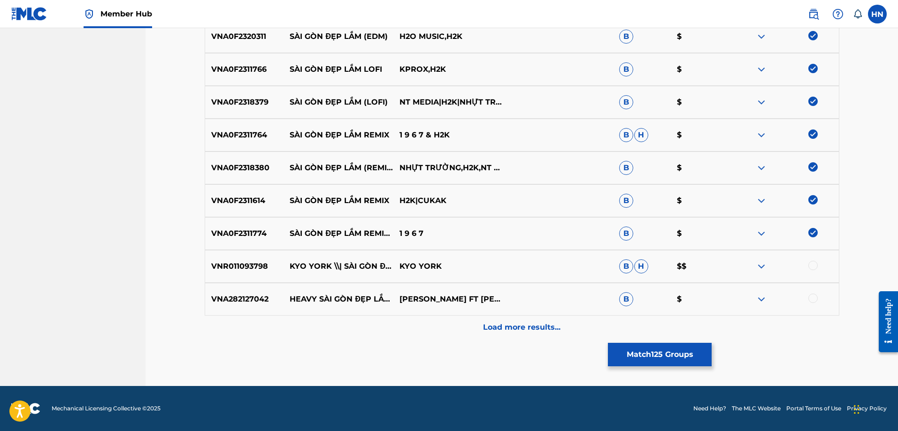
click at [259, 276] on div "VNR011093798 KYO YORK \\| SÀI GÒN ĐẸP LẮM KYO YORK B H $$" at bounding box center [522, 266] width 635 height 33
click at [813, 261] on div at bounding box center [812, 265] width 9 height 9
click at [224, 301] on p "VNA282127042" at bounding box center [244, 299] width 79 height 11
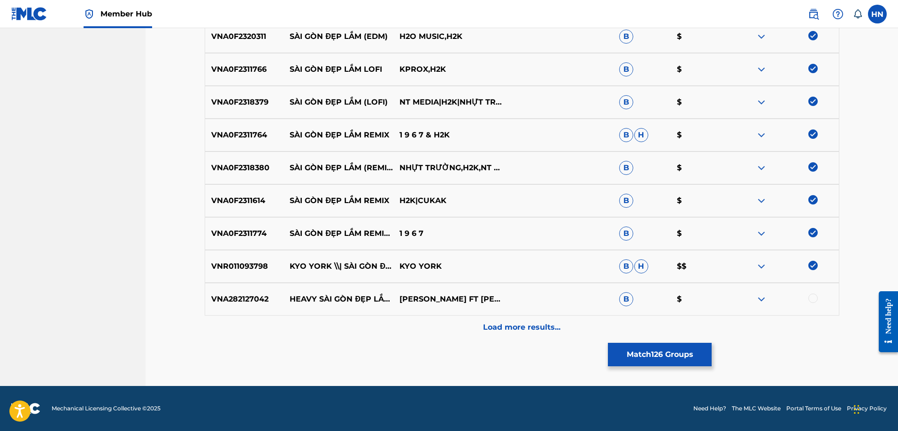
click at [811, 296] on div at bounding box center [812, 298] width 9 height 9
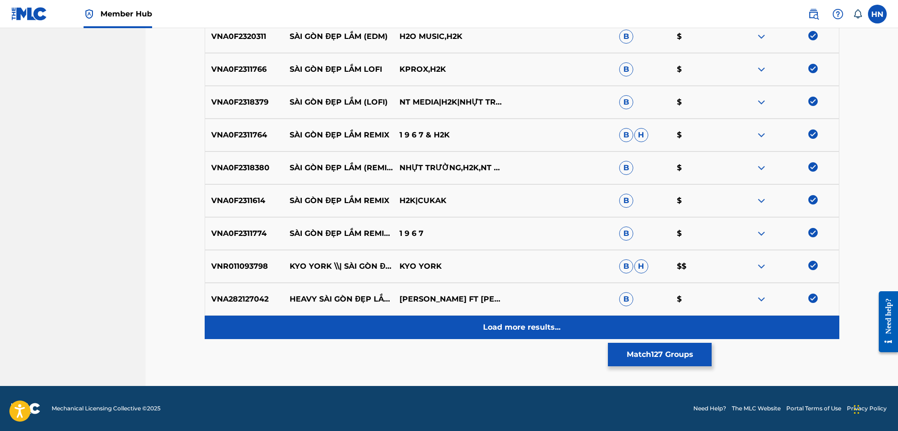
click at [463, 323] on div "Load more results..." at bounding box center [522, 327] width 635 height 23
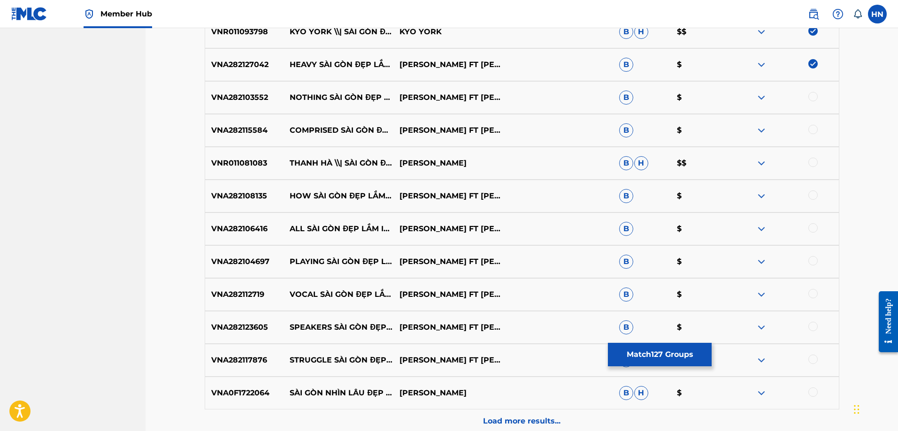
scroll to position [4504, 0]
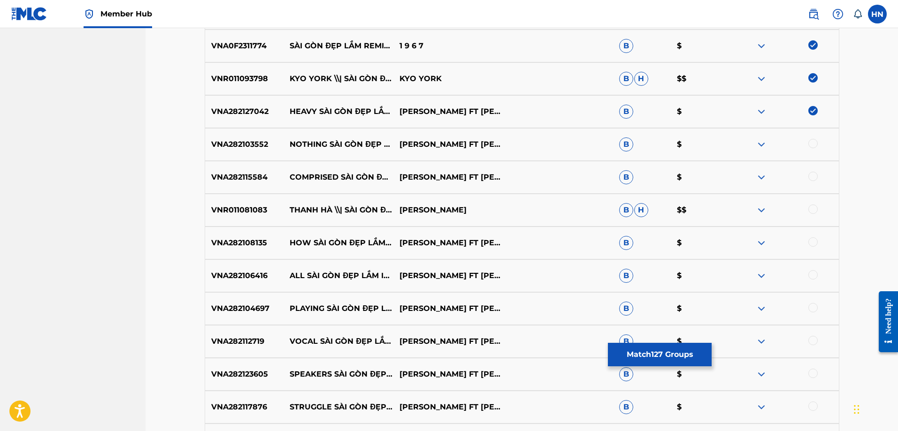
click at [257, 211] on p "VNR011081083" at bounding box center [244, 210] width 79 height 11
click at [812, 207] on div at bounding box center [812, 209] width 9 height 9
click at [260, 144] on p "VNA282103552" at bounding box center [244, 144] width 79 height 11
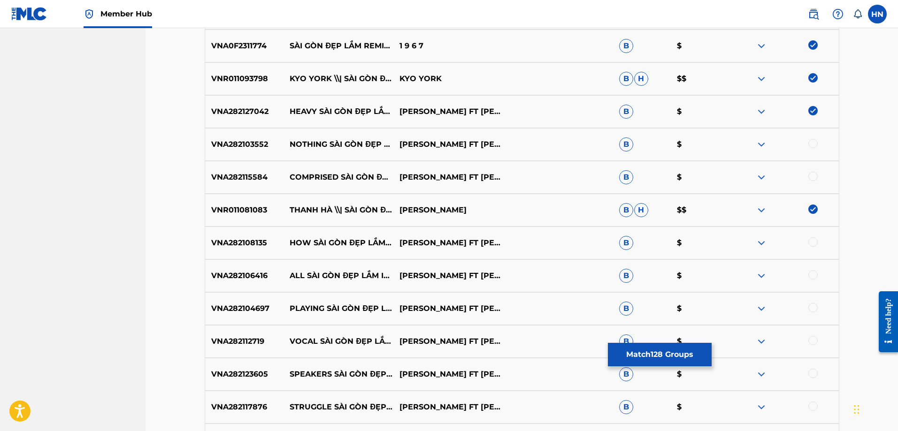
click at [814, 142] on div at bounding box center [812, 143] width 9 height 9
click at [812, 177] on div at bounding box center [812, 176] width 9 height 9
click at [242, 236] on div "VNA282108135 HOW SÀI GÒN ĐẸP LẮM PIANO NGỌC ANH FT NGỌC TÙNG B $" at bounding box center [522, 243] width 635 height 33
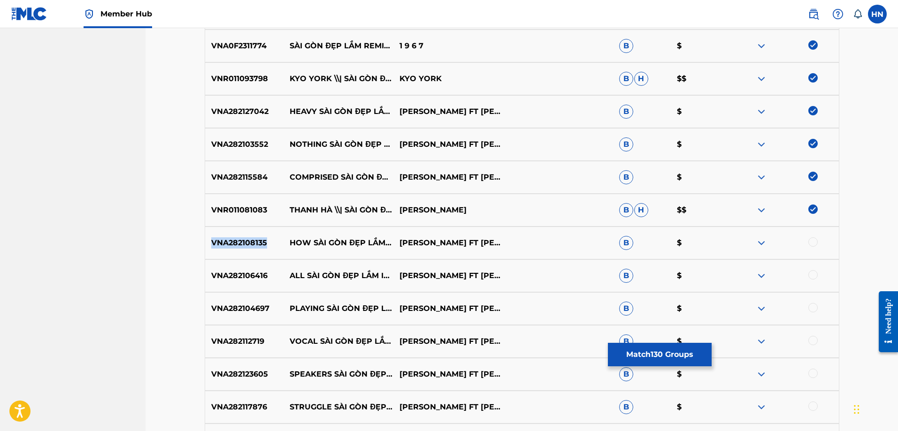
click at [242, 236] on div "VNA282108135 HOW SÀI GÒN ĐẸP LẮM PIANO NGỌC ANH FT NGỌC TÙNG B $" at bounding box center [522, 243] width 635 height 33
click at [816, 237] on div "VNA282108135 HOW SÀI GÒN ĐẸP LẮM PIANO NGỌC ANH FT NGỌC TÙNG B $" at bounding box center [522, 243] width 635 height 33
click at [811, 239] on div at bounding box center [812, 241] width 9 height 9
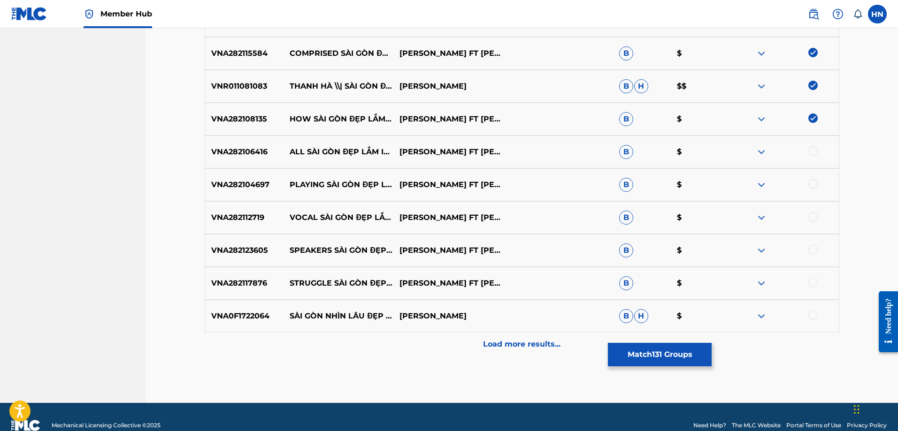
scroll to position [4645, 0]
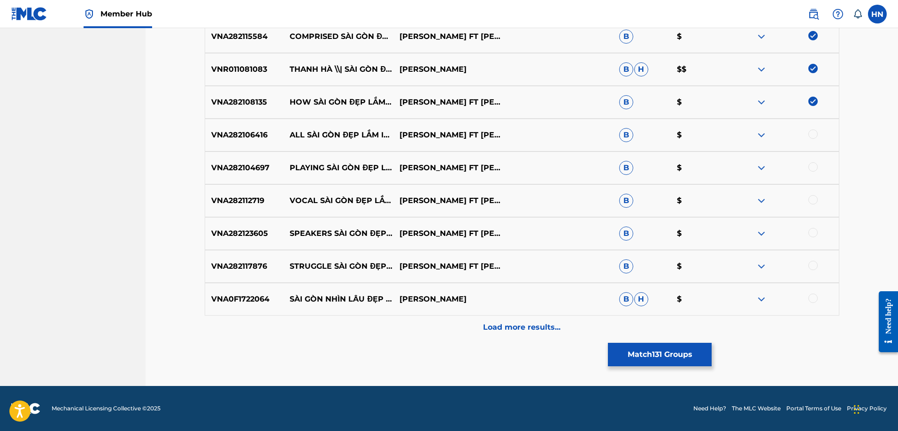
click at [244, 135] on p "VNA282106416" at bounding box center [244, 135] width 79 height 11
click at [812, 133] on div at bounding box center [812, 134] width 9 height 9
click at [239, 162] on div "VNA282104697 PLAYING SÀI GÒN ĐẸP LẮM NATURE NGỌC ANH FT NGỌC TÙNG B $" at bounding box center [522, 168] width 635 height 33
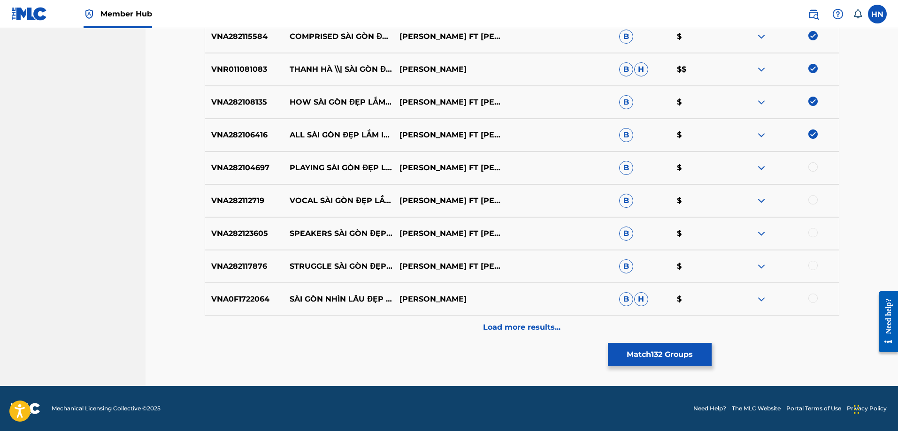
click at [813, 166] on div at bounding box center [812, 166] width 9 height 9
click at [251, 190] on div "VNA282112719 VOCAL SÀI GÒN ĐẸP LẮM MELODY NGỌC ANH FT NGỌC TÙNG B $" at bounding box center [522, 200] width 635 height 33
click at [817, 200] on div at bounding box center [812, 199] width 9 height 9
click at [242, 237] on p "VNA282123605" at bounding box center [244, 233] width 79 height 11
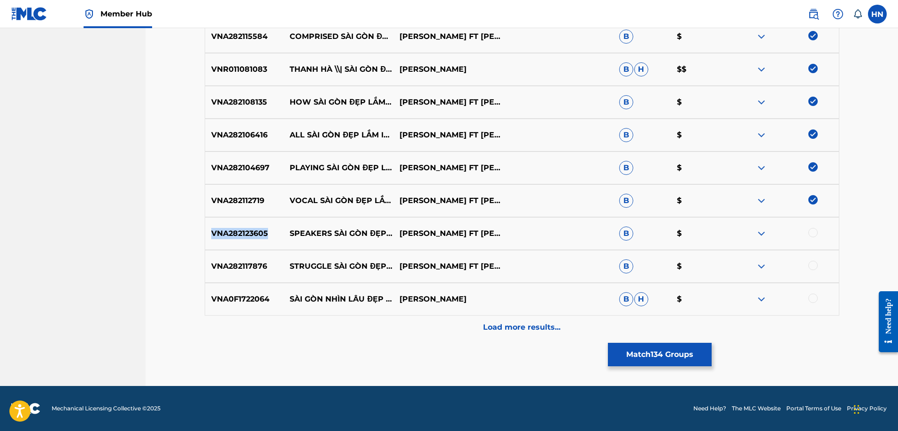
click at [242, 237] on p "VNA282123605" at bounding box center [244, 233] width 79 height 11
click at [810, 232] on div at bounding box center [812, 232] width 9 height 9
click at [214, 257] on div "VNA282117876 STRUGGLE SÀI GÒN ĐẸP LẮM SAD NGỌC ANH FT NGỌC TÙNG B $" at bounding box center [522, 266] width 635 height 33
click at [812, 264] on div at bounding box center [812, 265] width 9 height 9
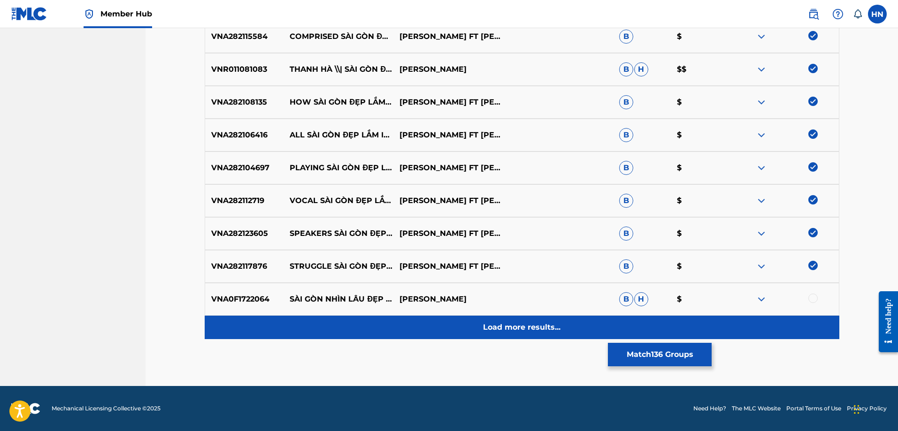
click at [491, 322] on div "Load more results..." at bounding box center [522, 327] width 635 height 23
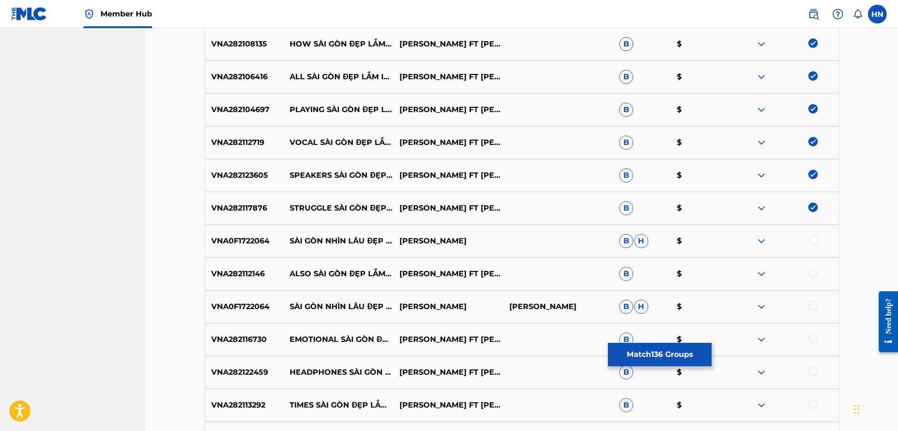
scroll to position [4786, 0]
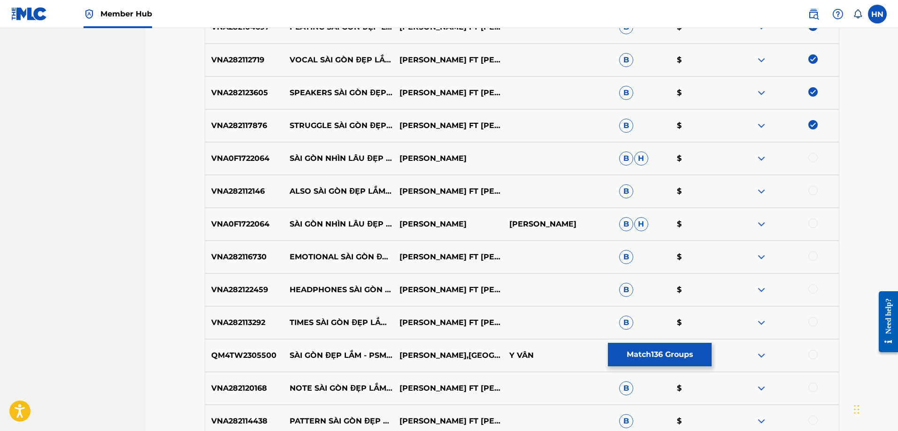
click at [252, 192] on p "VNA282112146" at bounding box center [244, 191] width 79 height 11
click at [814, 192] on div at bounding box center [812, 190] width 9 height 9
click at [240, 263] on div "VNA282116730 EMOTIONAL SÀI GÒN ĐẸP LẮM ACCORDING NGỌC ANH FT NGỌC TÙNG B $" at bounding box center [522, 257] width 635 height 33
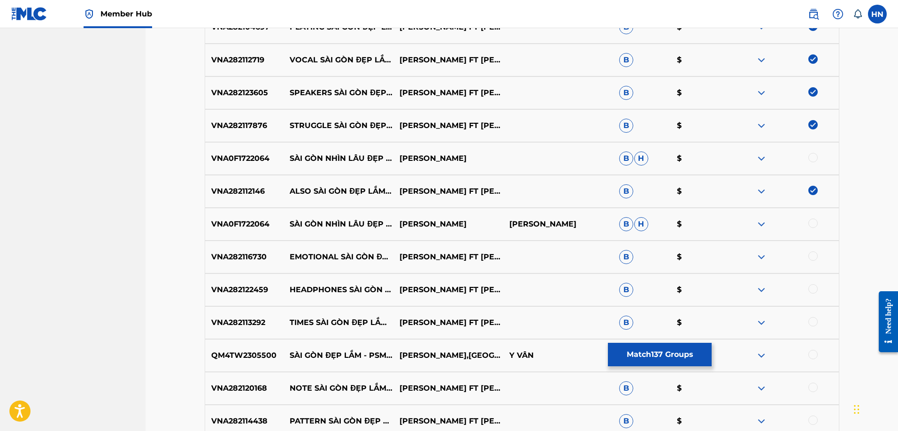
click at [814, 253] on div at bounding box center [812, 256] width 9 height 9
click at [254, 289] on p "VNA282122459" at bounding box center [244, 289] width 79 height 11
click at [814, 288] on div at bounding box center [812, 288] width 9 height 9
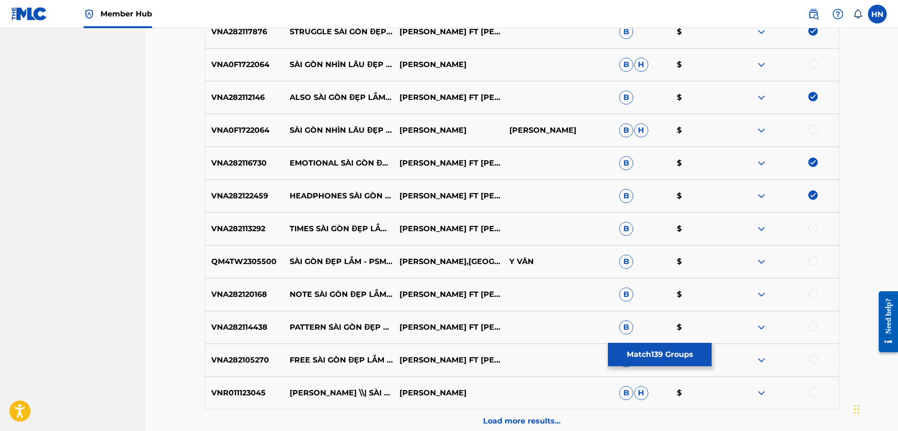
click at [260, 225] on p "VNA282113292" at bounding box center [244, 228] width 79 height 11
click at [811, 226] on div at bounding box center [812, 227] width 9 height 9
click at [252, 266] on p "QM4TW2305500" at bounding box center [244, 261] width 79 height 11
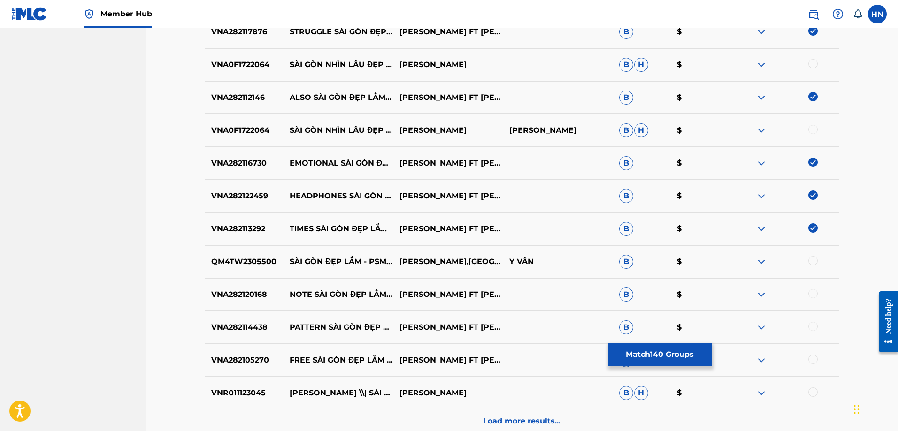
click at [814, 259] on div at bounding box center [812, 260] width 9 height 9
click at [226, 291] on p "VNA282120168" at bounding box center [244, 294] width 79 height 11
click at [815, 291] on div at bounding box center [812, 293] width 9 height 9
click at [239, 326] on p "VNA282114438" at bounding box center [244, 327] width 79 height 11
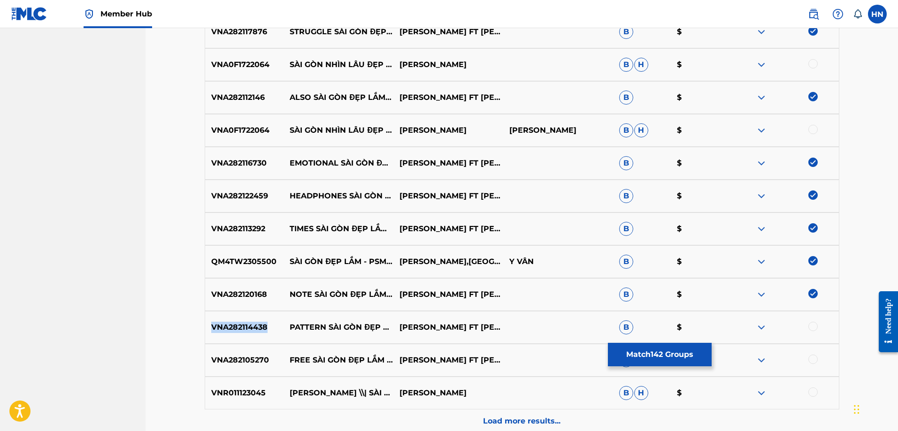
click at [239, 326] on p "VNA282114438" at bounding box center [244, 327] width 79 height 11
click at [810, 324] on div at bounding box center [812, 326] width 9 height 9
click at [228, 369] on div "VNA282105270 FREE SÀI GÒN ĐẸP LẮM MUSIC NGỌC ANH FT NGỌC TÙNG B $" at bounding box center [522, 360] width 635 height 33
click at [809, 358] on div at bounding box center [812, 359] width 9 height 9
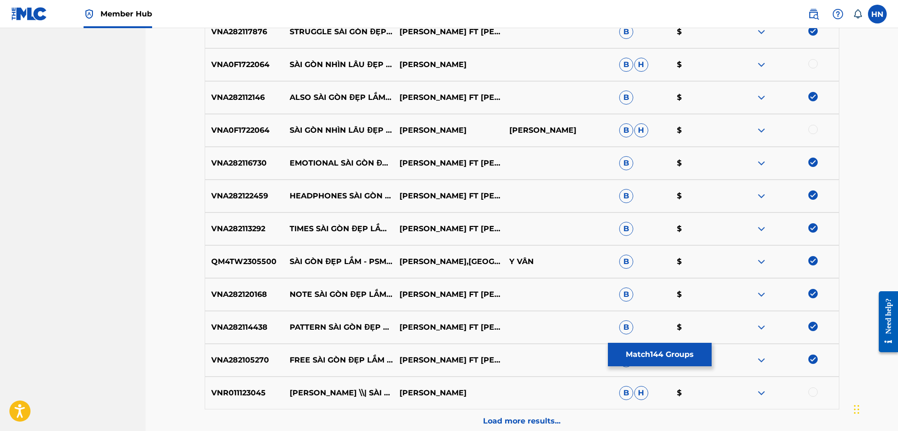
click at [245, 398] on p "VNR011123045" at bounding box center [244, 393] width 79 height 11
click at [808, 391] on div at bounding box center [812, 392] width 9 height 9
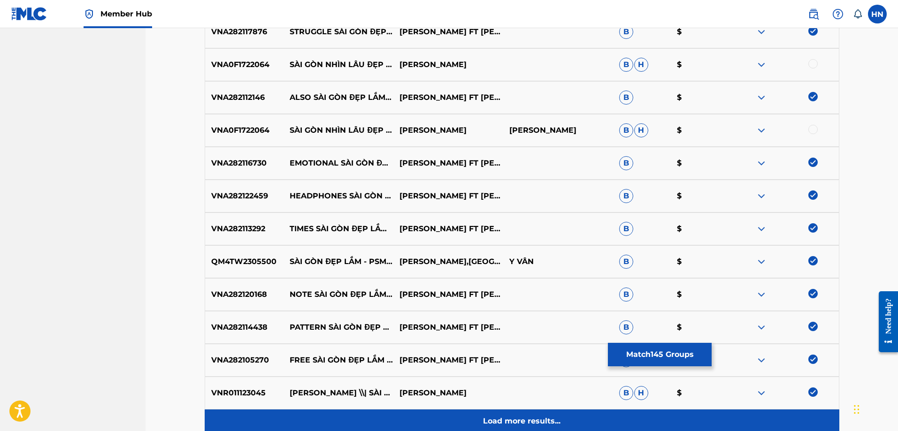
click at [588, 413] on div "Load more results..." at bounding box center [522, 421] width 635 height 23
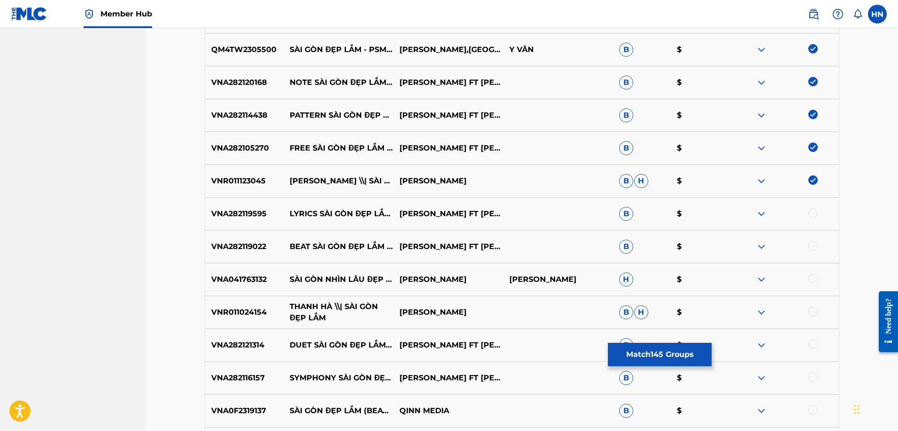
scroll to position [5114, 0]
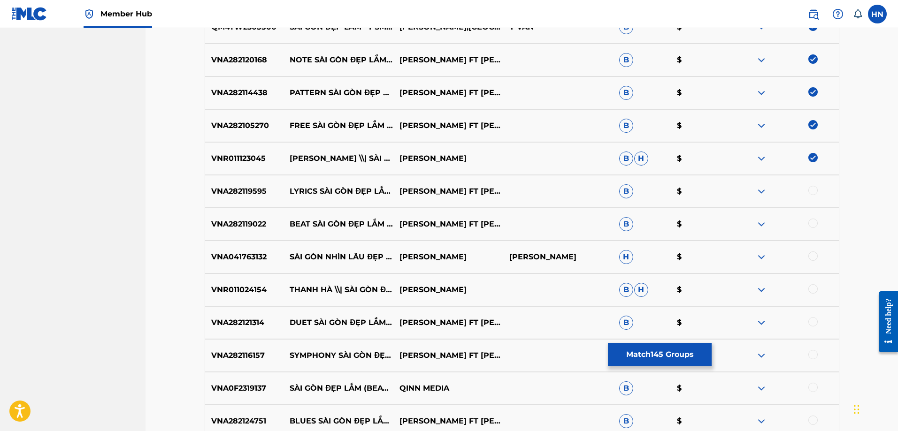
click at [245, 195] on p "VNA282119595" at bounding box center [244, 191] width 79 height 11
click at [812, 189] on div at bounding box center [812, 190] width 9 height 9
click at [243, 225] on p "VNA282119022" at bounding box center [244, 224] width 79 height 11
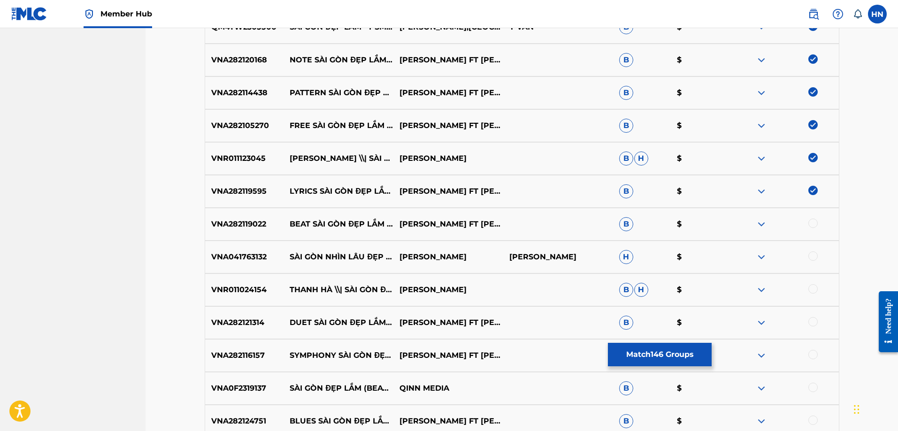
click at [814, 222] on div at bounding box center [812, 223] width 9 height 9
click at [219, 290] on p "VNR011024154" at bounding box center [244, 289] width 79 height 11
click at [812, 288] on div at bounding box center [812, 288] width 9 height 9
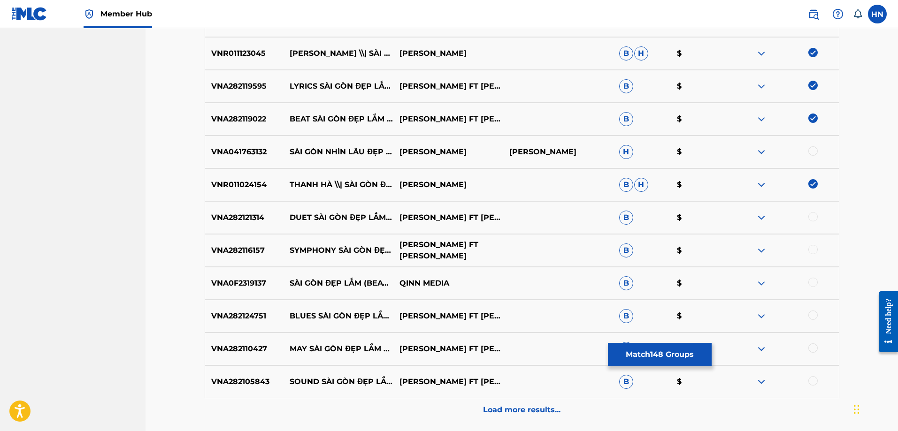
scroll to position [5302, 0]
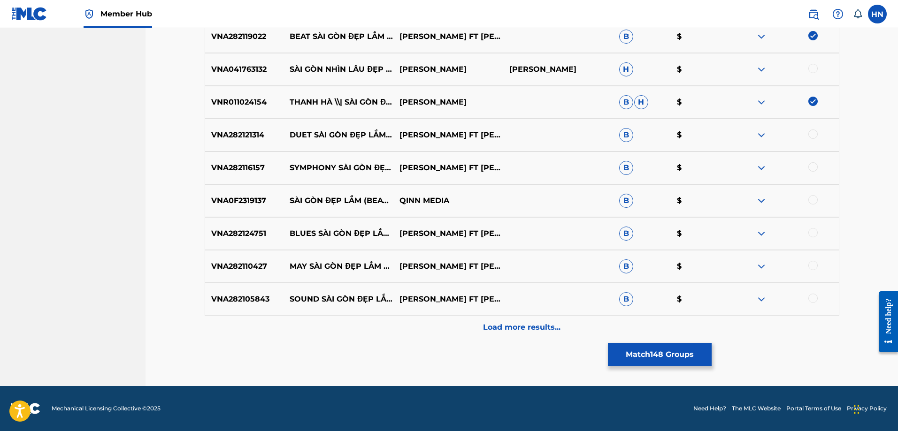
click at [246, 144] on div "VNA282121314 DUET SÀI GÒN ĐẸP LẮM TUNE NGỌC ANH FT NGỌC TÙNG B $" at bounding box center [522, 135] width 635 height 33
click at [813, 135] on div at bounding box center [812, 134] width 9 height 9
click at [226, 176] on div "VNA282116157 SYMPHONY SÀI GÒN ĐẸP LẮM RELATION NGỌC ANH FT NGỌC TÙNG B $" at bounding box center [522, 168] width 635 height 33
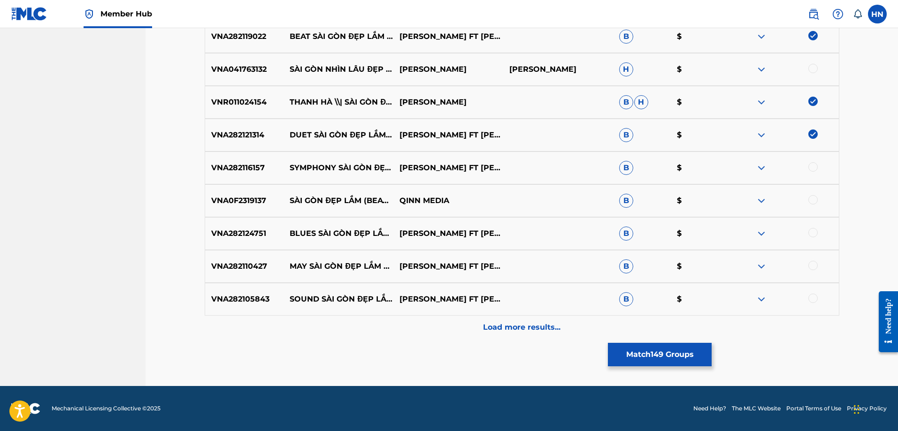
click at [811, 168] on div at bounding box center [812, 166] width 9 height 9
click at [220, 201] on p "VNA0F2319137" at bounding box center [244, 200] width 79 height 11
click at [811, 199] on div at bounding box center [812, 199] width 9 height 9
click at [255, 235] on p "VNA282124751" at bounding box center [244, 233] width 79 height 11
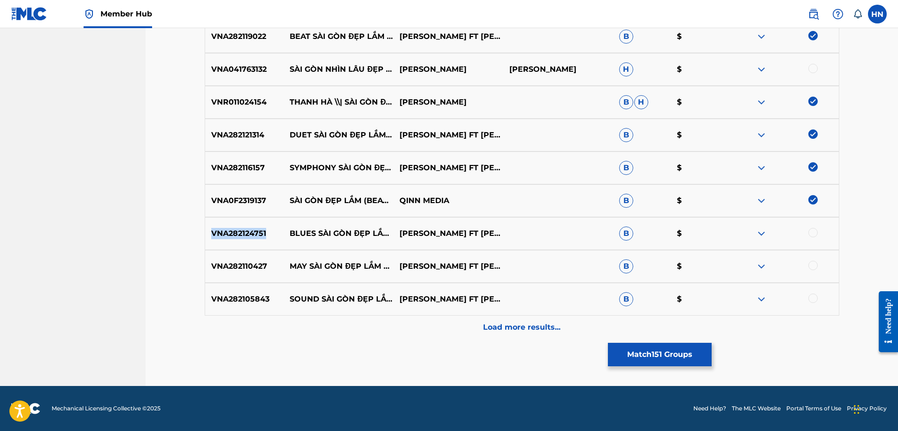
click at [255, 235] on p "VNA282124751" at bounding box center [244, 233] width 79 height 11
click at [815, 233] on div at bounding box center [812, 232] width 9 height 9
click at [245, 271] on p "VNA282110427" at bounding box center [244, 266] width 79 height 11
click at [815, 266] on div at bounding box center [812, 265] width 9 height 9
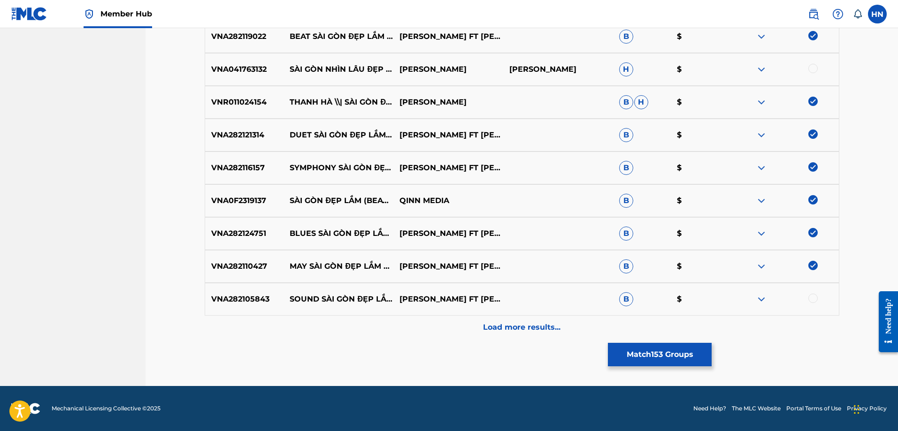
click at [243, 312] on div "VNA282105843 SOUND SÀI GÒN ĐẸP LẮM INSTRUMENT NGỌC ANH FT NGỌC TÙNG B $" at bounding box center [522, 299] width 635 height 33
click at [811, 298] on div at bounding box center [812, 298] width 9 height 9
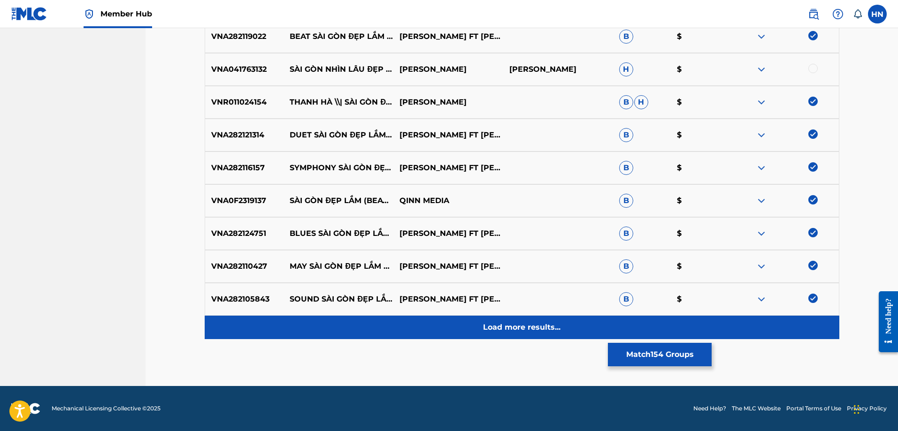
click at [477, 317] on div "Load more results..." at bounding box center [522, 327] width 635 height 23
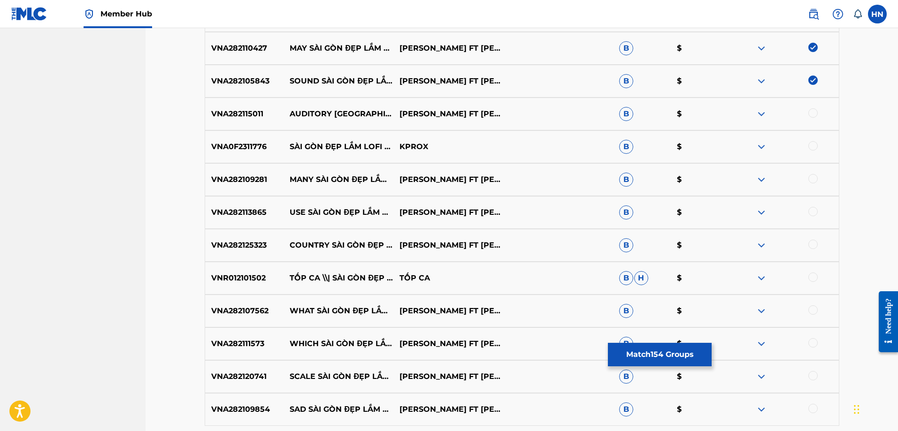
scroll to position [5537, 0]
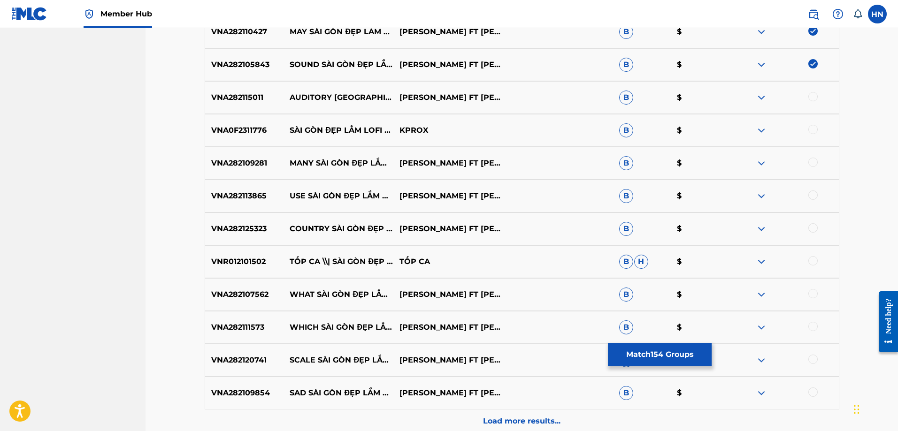
click at [244, 102] on p "VNA282115011" at bounding box center [244, 97] width 79 height 11
click at [810, 92] on div at bounding box center [812, 96] width 9 height 9
click at [237, 133] on p "VNA0F2311776" at bounding box center [244, 130] width 79 height 11
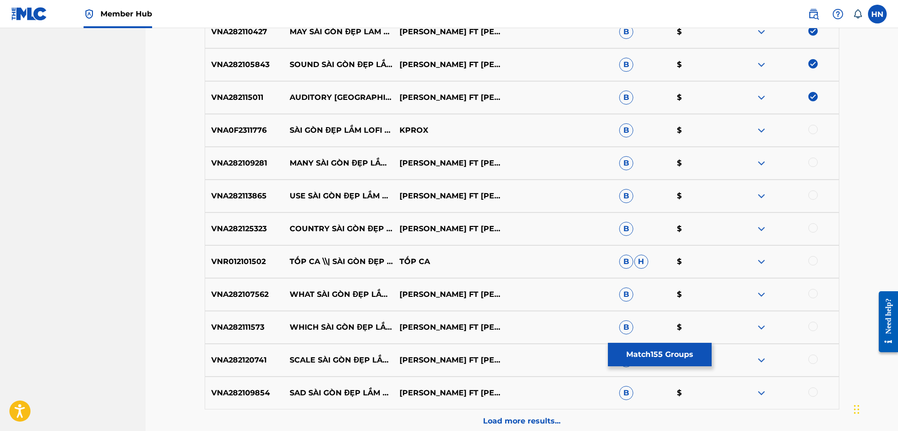
click at [809, 130] on div at bounding box center [812, 129] width 9 height 9
click at [259, 163] on p "VNA282109281" at bounding box center [244, 163] width 79 height 11
click at [812, 159] on div at bounding box center [812, 162] width 9 height 9
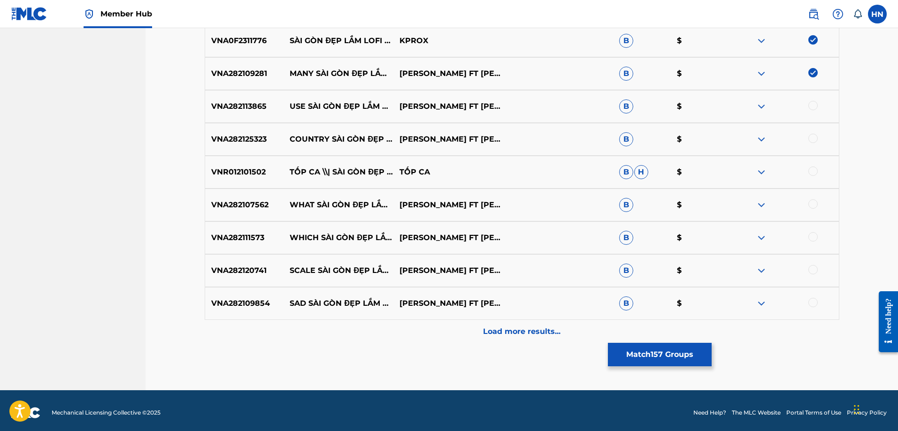
scroll to position [5631, 0]
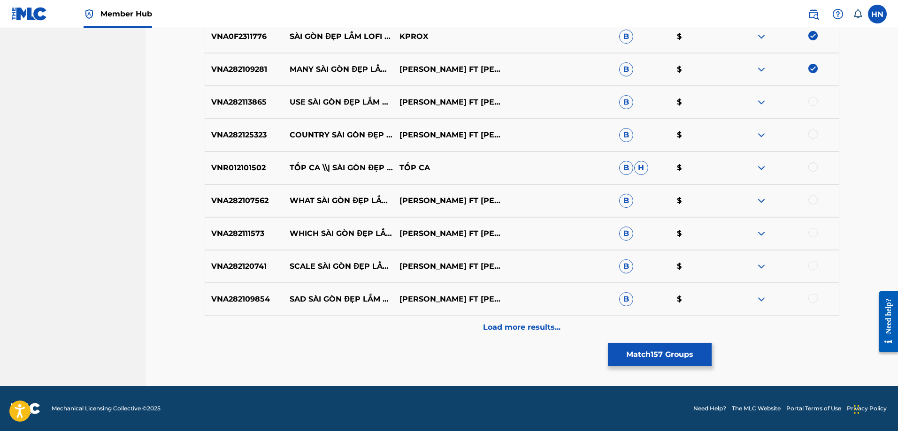
click at [237, 103] on p "VNA282113865" at bounding box center [244, 102] width 79 height 11
click at [813, 105] on div at bounding box center [812, 101] width 9 height 9
click at [231, 134] on p "VNA282125323" at bounding box center [244, 135] width 79 height 11
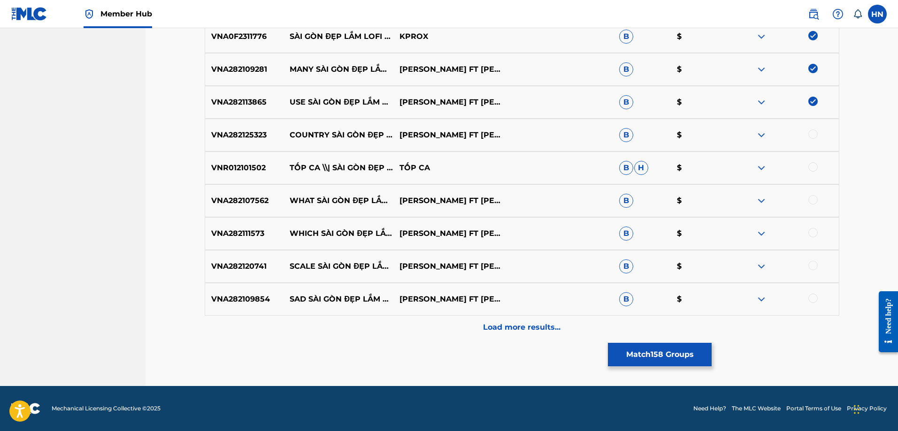
click at [816, 135] on div at bounding box center [812, 134] width 9 height 9
click at [810, 168] on div at bounding box center [812, 166] width 9 height 9
click at [216, 196] on p "VNA282107562" at bounding box center [244, 200] width 79 height 11
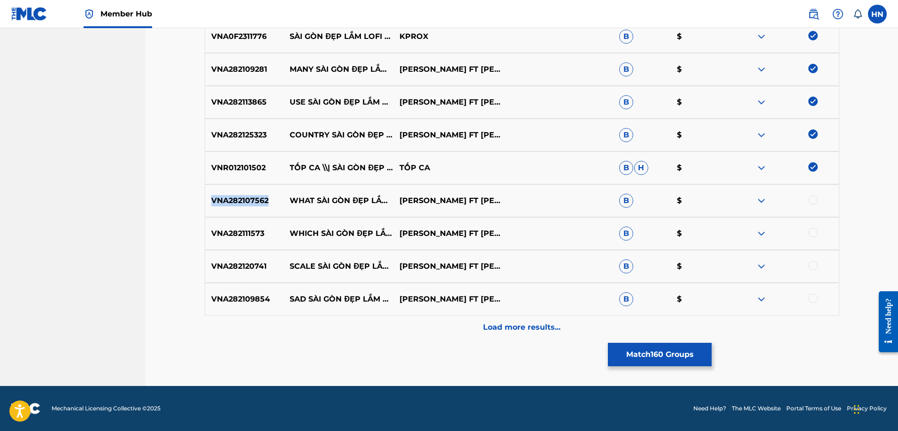
click at [216, 196] on p "VNA282107562" at bounding box center [244, 200] width 79 height 11
click at [811, 200] on div at bounding box center [812, 199] width 9 height 9
click at [244, 230] on p "VNA282111573" at bounding box center [244, 233] width 79 height 11
click at [806, 230] on div at bounding box center [784, 233] width 110 height 11
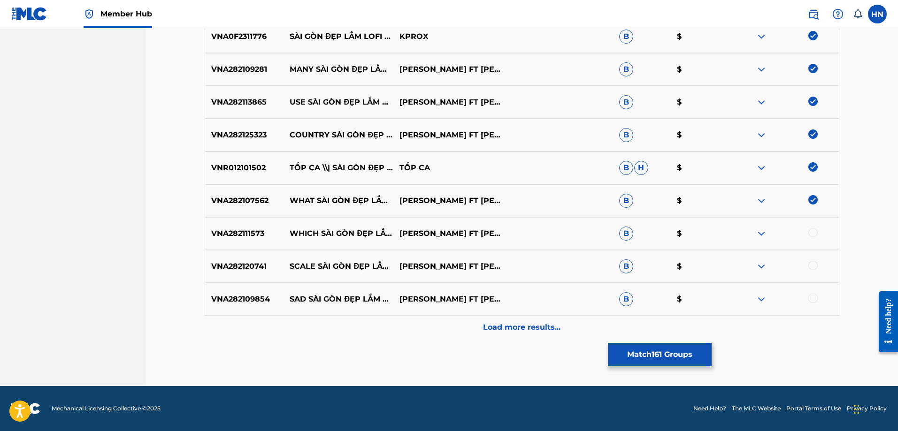
click at [811, 232] on div at bounding box center [812, 232] width 9 height 9
click at [233, 267] on p "VNA282120741" at bounding box center [244, 266] width 79 height 11
click at [812, 262] on div at bounding box center [812, 265] width 9 height 9
click at [218, 301] on p "VNA282109854" at bounding box center [244, 299] width 79 height 11
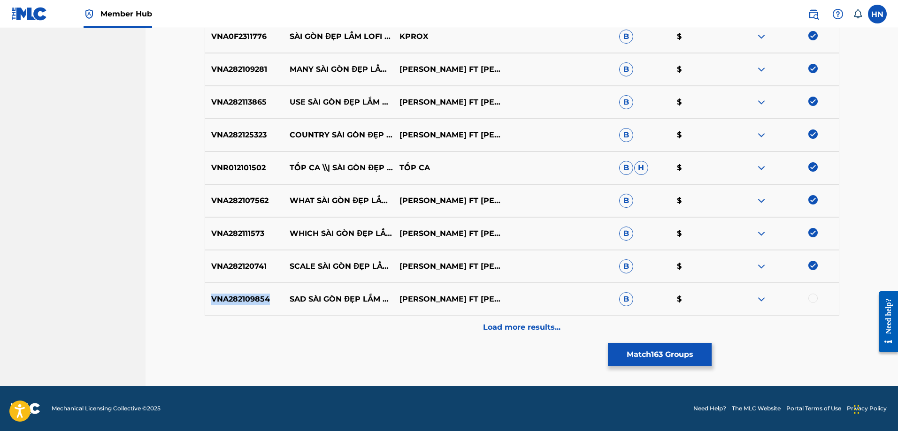
click at [218, 301] on p "VNA282109854" at bounding box center [244, 299] width 79 height 11
click at [810, 296] on div at bounding box center [812, 298] width 9 height 9
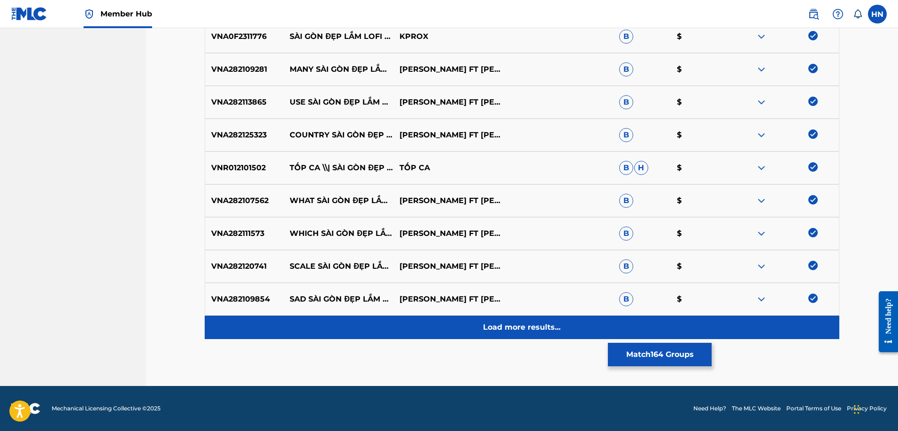
click at [509, 321] on div "Load more results..." at bounding box center [522, 327] width 635 height 23
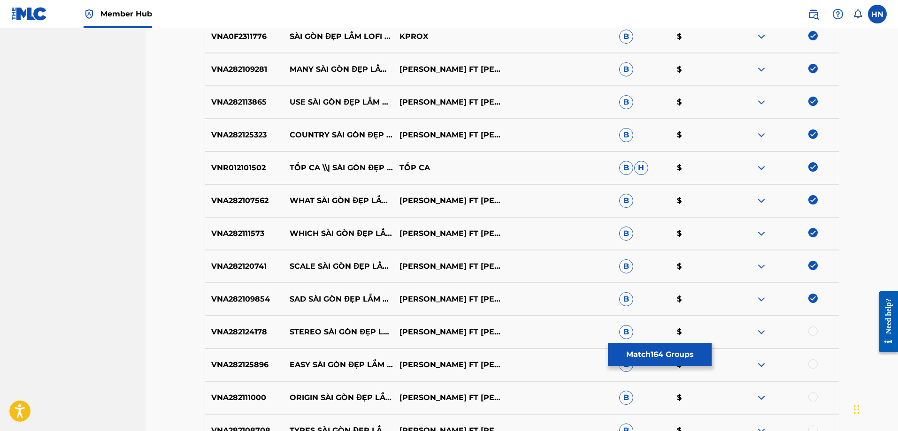
click at [231, 328] on p "VNA282124178" at bounding box center [244, 332] width 79 height 11
click at [812, 332] on div at bounding box center [812, 331] width 9 height 9
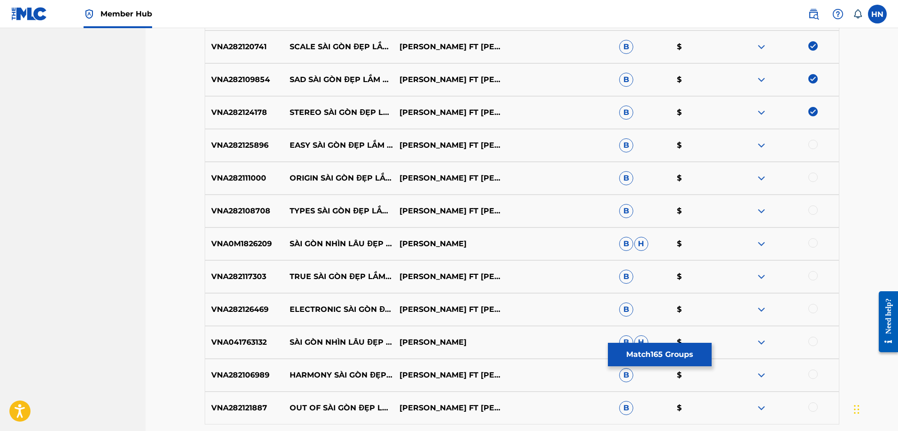
scroll to position [5865, 0]
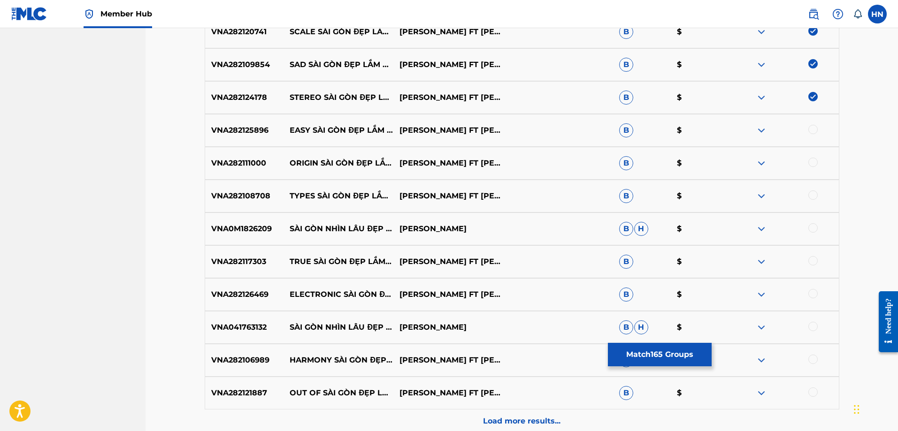
click at [233, 123] on div "VNA282125896 EASY SÀI GÒN ĐẸP LẮM LISTENING NGỌC ANH FT NGỌC TÙNG B $" at bounding box center [522, 130] width 635 height 33
click at [814, 128] on div at bounding box center [812, 129] width 9 height 9
click at [251, 167] on p "VNA282111000" at bounding box center [244, 163] width 79 height 11
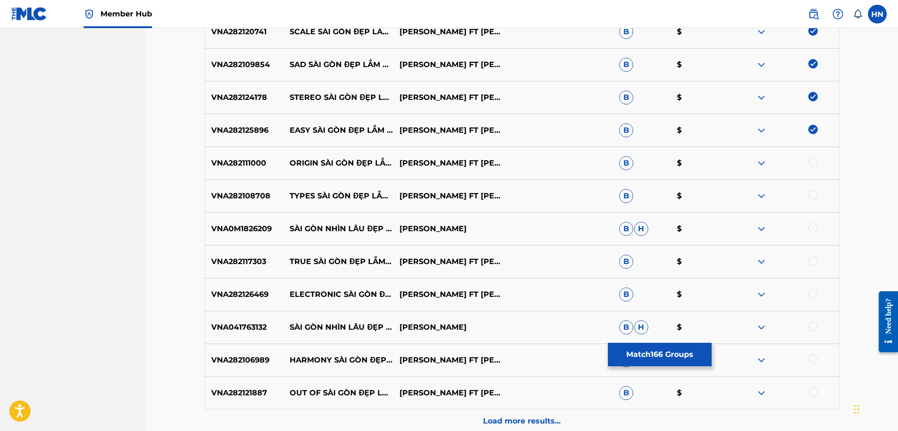
click at [809, 164] on div at bounding box center [812, 162] width 9 height 9
click at [250, 199] on p "VNA282108708" at bounding box center [244, 196] width 79 height 11
click at [815, 194] on div at bounding box center [812, 195] width 9 height 9
click at [248, 253] on div "VNA282117303 TRUE SÀI GÒN ĐẸP LẮM MUSIC NGỌC ANH FT NGỌC TÙNG B $" at bounding box center [522, 261] width 635 height 33
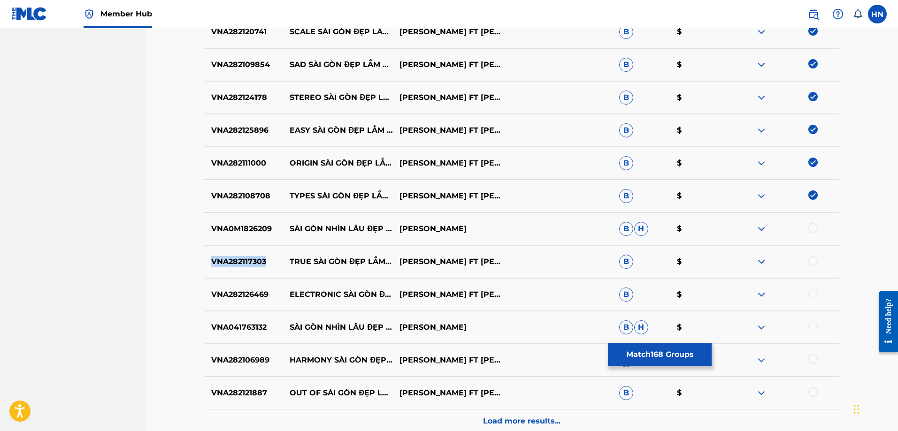
click at [248, 253] on div "VNA282117303 TRUE SÀI GÒN ĐẸP LẮM MUSIC NGỌC ANH FT NGỌC TÙNG B $" at bounding box center [522, 261] width 635 height 33
click at [812, 259] on div at bounding box center [812, 260] width 9 height 9
click at [256, 294] on p "VNA282126469" at bounding box center [244, 294] width 79 height 11
click at [817, 297] on div at bounding box center [784, 294] width 110 height 11
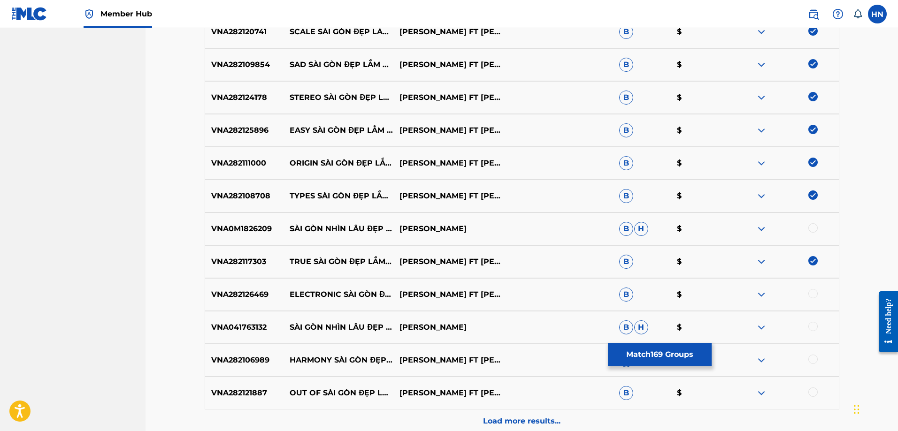
click at [815, 296] on div at bounding box center [812, 293] width 9 height 9
click at [245, 360] on p "VNA282106989" at bounding box center [244, 360] width 79 height 11
click at [812, 357] on div at bounding box center [812, 359] width 9 height 9
click at [239, 390] on p "VNA282121887" at bounding box center [244, 393] width 79 height 11
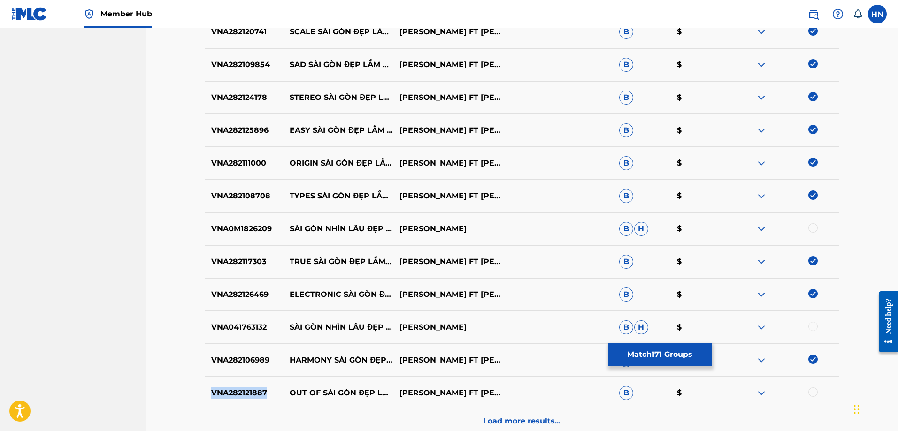
click at [239, 390] on p "VNA282121887" at bounding box center [244, 393] width 79 height 11
click at [813, 393] on div at bounding box center [812, 392] width 9 height 9
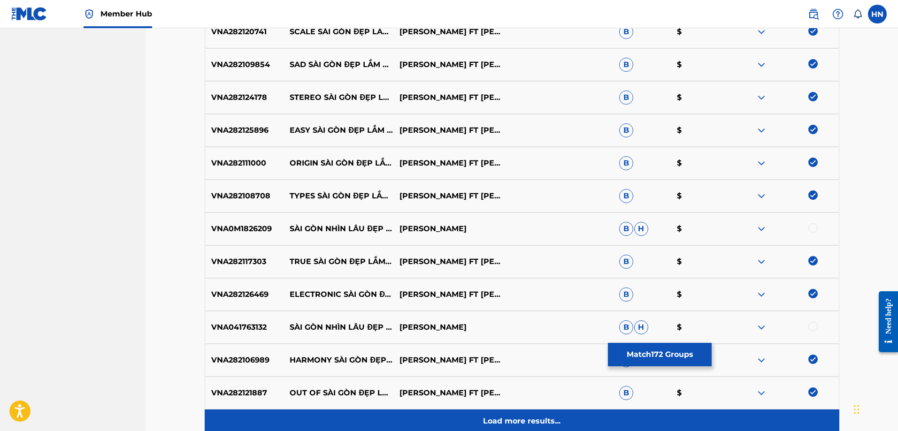
click at [530, 411] on div "Load more results..." at bounding box center [522, 421] width 635 height 23
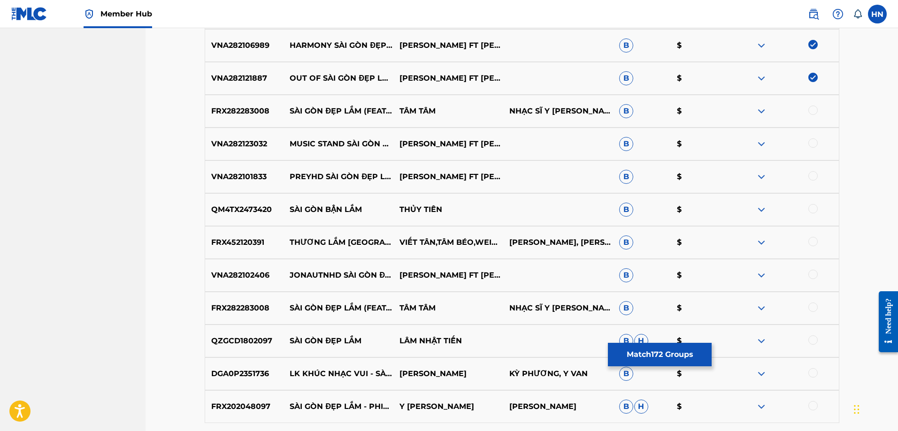
scroll to position [6194, 0]
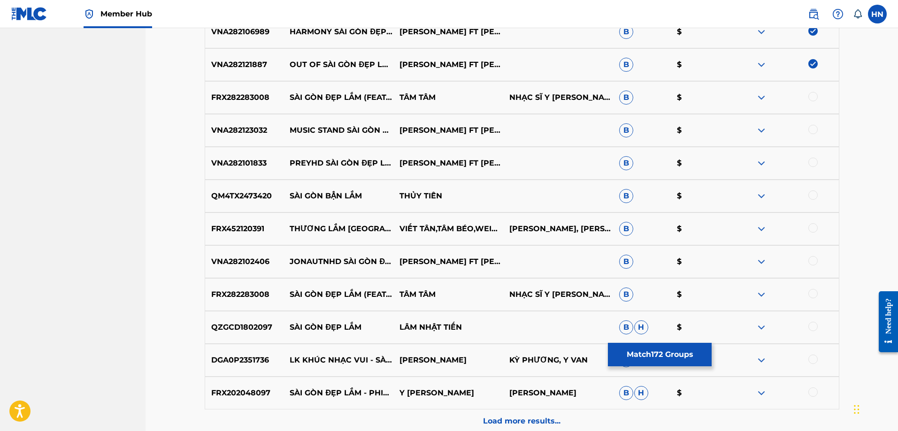
click at [214, 106] on div "FRX282283008 SÀI GÒN ĐẸP LẮM (FEAT. KHÁNH TUẤN) TÂM TÂM NHẠC SĨ Y VÂN B $" at bounding box center [522, 97] width 635 height 33
click at [812, 98] on div at bounding box center [812, 96] width 9 height 9
click at [248, 130] on p "VNA282123032" at bounding box center [244, 130] width 79 height 11
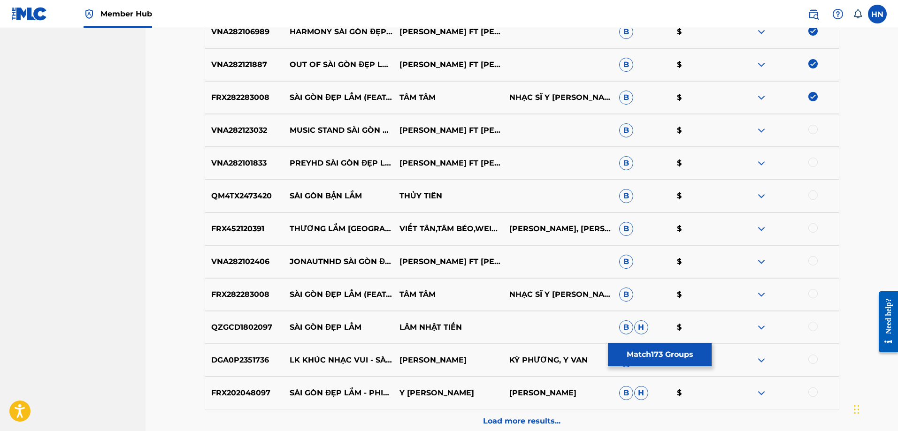
click at [250, 289] on p "FRX282283008" at bounding box center [244, 294] width 79 height 11
click at [809, 294] on div at bounding box center [812, 293] width 9 height 9
click at [241, 327] on p "QZGCD1802097" at bounding box center [244, 327] width 79 height 11
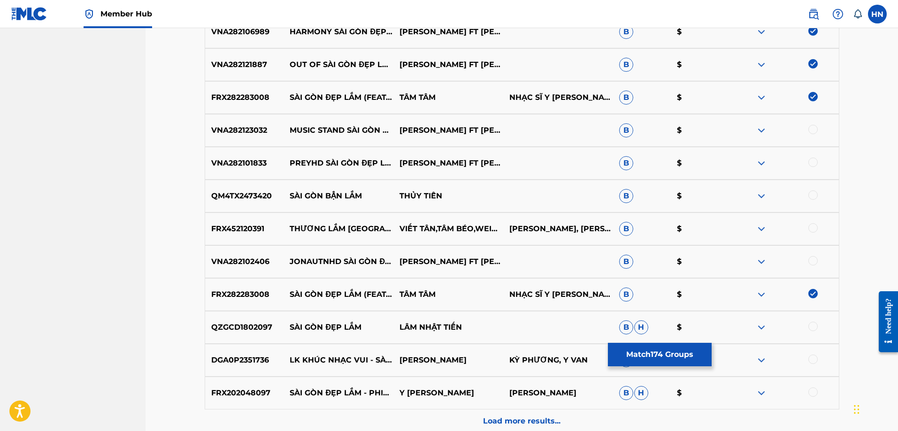
click at [250, 322] on div "QZGCD1802097 SÀI GÒN ĐẸP LẮM LÂM NHẬT TIẾN B H $" at bounding box center [522, 327] width 635 height 33
click at [813, 327] on div at bounding box center [812, 326] width 9 height 9
click at [251, 262] on p "VNA282102406" at bounding box center [244, 261] width 79 height 11
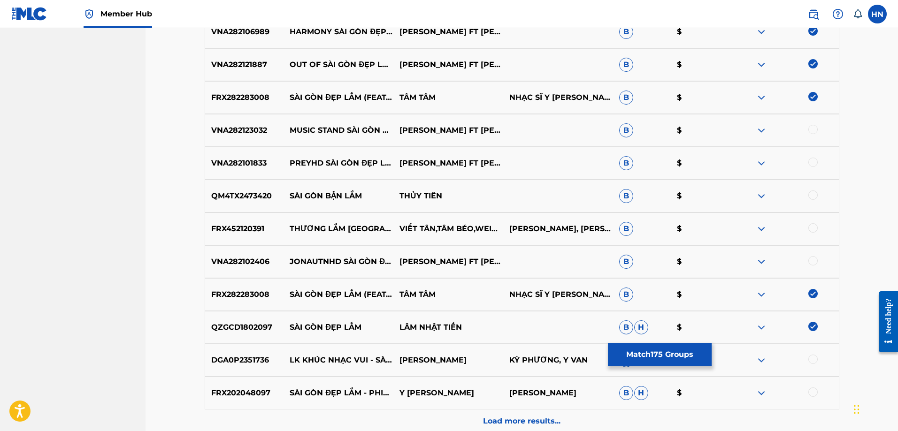
click at [813, 260] on div at bounding box center [812, 260] width 9 height 9
click at [236, 127] on p "VNA282123032" at bounding box center [244, 130] width 79 height 11
click at [810, 129] on div at bounding box center [812, 129] width 9 height 9
click at [244, 160] on p "VNA282101833" at bounding box center [244, 163] width 79 height 11
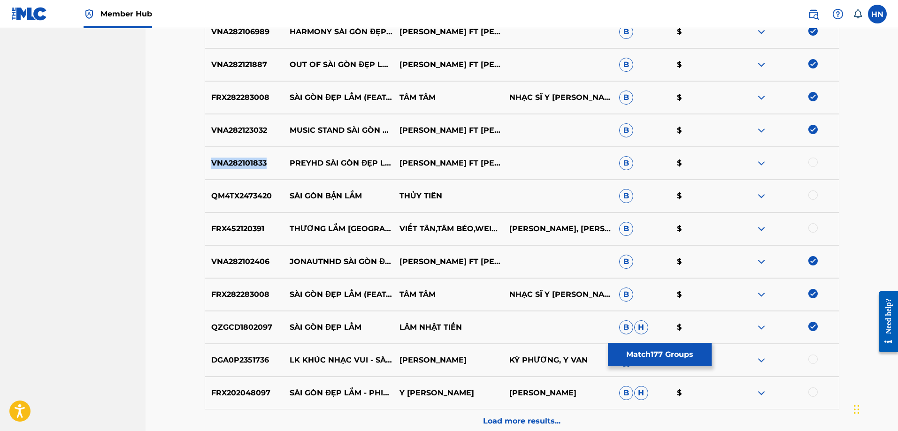
click at [244, 160] on p "VNA282101833" at bounding box center [244, 163] width 79 height 11
click at [811, 162] on div at bounding box center [812, 162] width 9 height 9
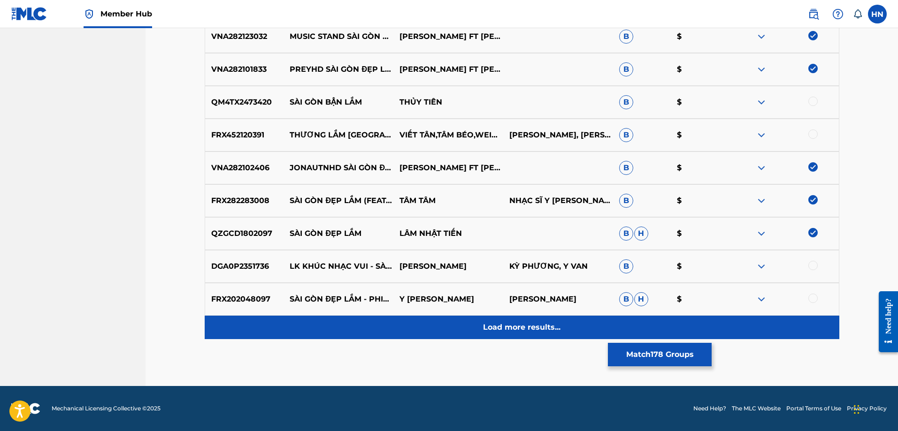
click at [504, 338] on div "Load more results..." at bounding box center [522, 327] width 635 height 23
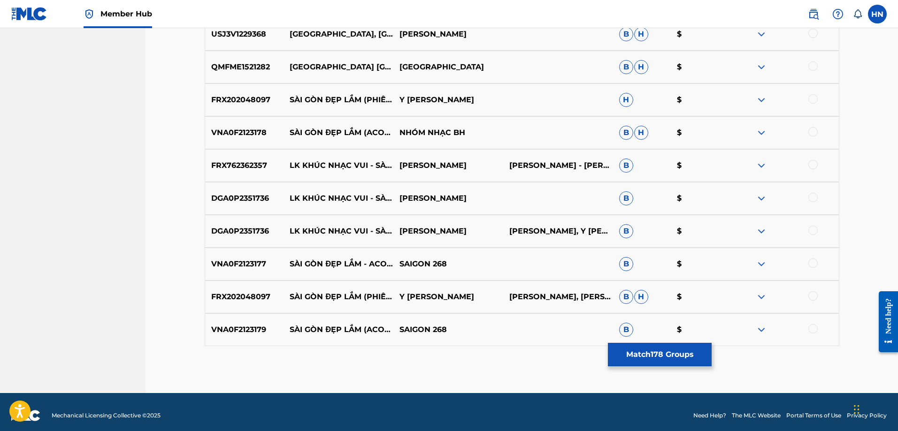
scroll to position [6593, 0]
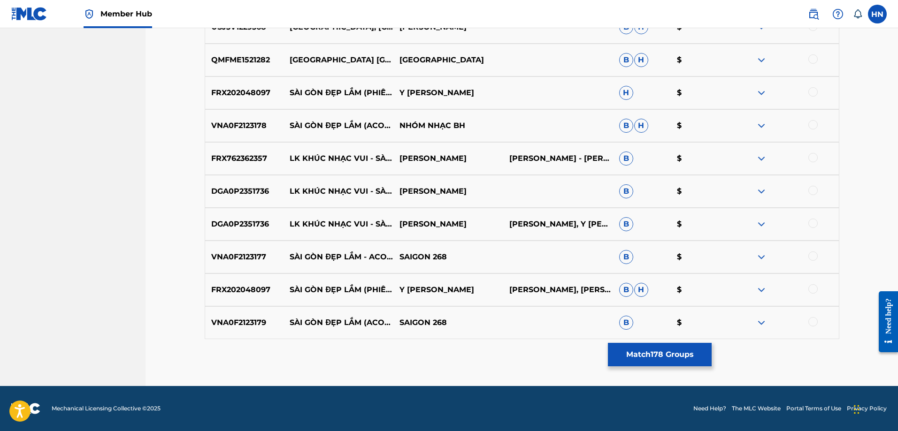
click at [239, 255] on p "VNA0F2123177" at bounding box center [244, 257] width 79 height 11
click at [812, 255] on div at bounding box center [812, 256] width 9 height 9
click at [240, 319] on p "VNA0F2123179" at bounding box center [244, 322] width 79 height 11
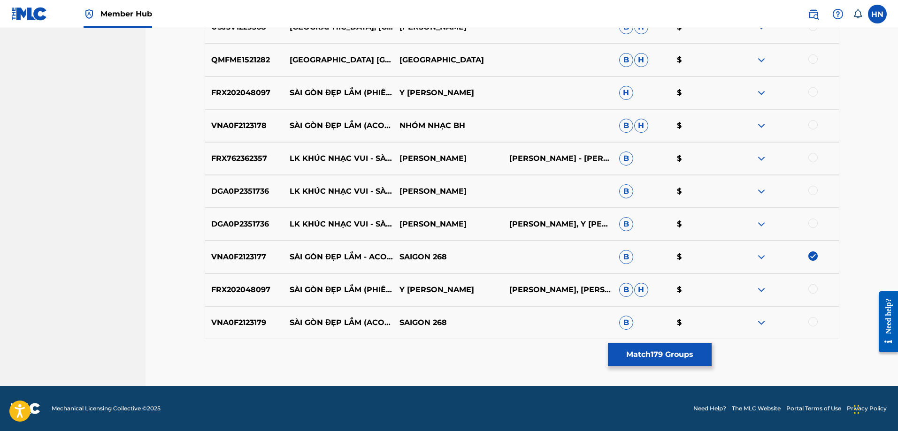
click at [811, 322] on div at bounding box center [812, 321] width 9 height 9
click at [247, 283] on div "FRX202048097 SÀI GÒN ĐẸP LẮM (PHIÊN BẢN NHẠC KỊCH) Y THANH TRẦN TẤN HẬU, TRẦN T…" at bounding box center [522, 290] width 635 height 33
click at [814, 291] on div at bounding box center [812, 288] width 9 height 9
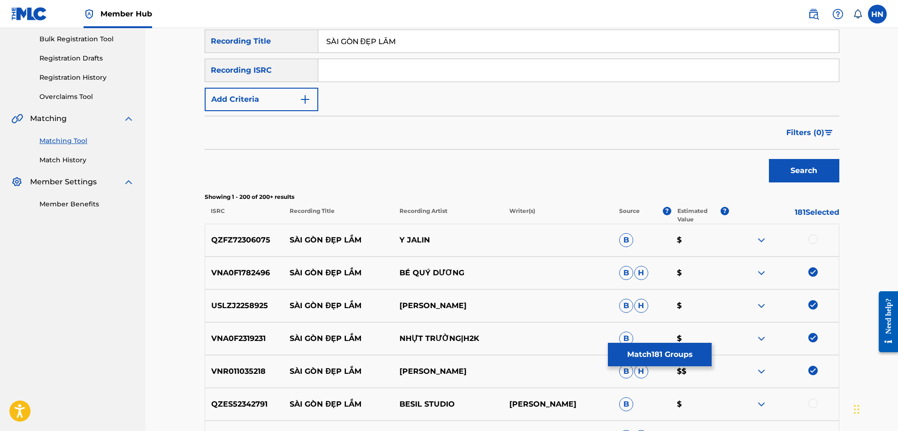
scroll to position [0, 0]
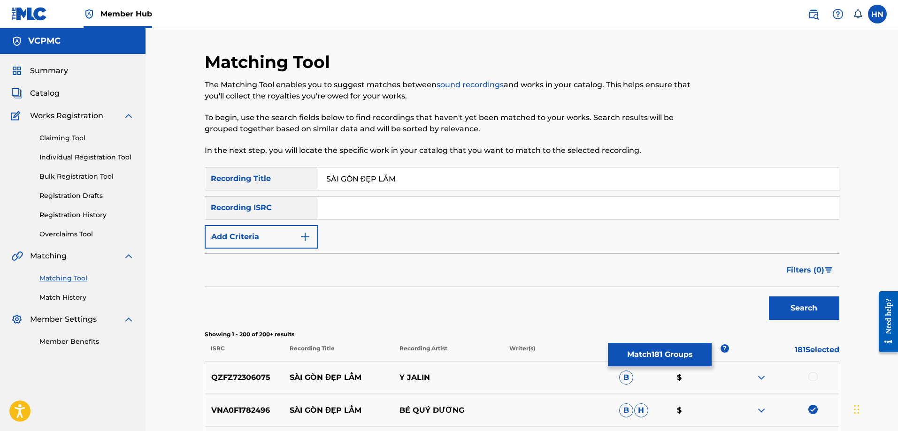
click at [406, 191] on div "SearchWithCriteria45c1c889-8521-4759-afa5-5993187cad8a Recording Title SÀI GÒN …" at bounding box center [522, 208] width 635 height 82
click at [422, 178] on input "SÀI GÒN ĐẸP LẮM" at bounding box center [578, 179] width 521 height 23
paste input "AI GON DEP LA"
type input "SAI GON DEP LAM"
click at [806, 309] on button "Search" at bounding box center [804, 308] width 70 height 23
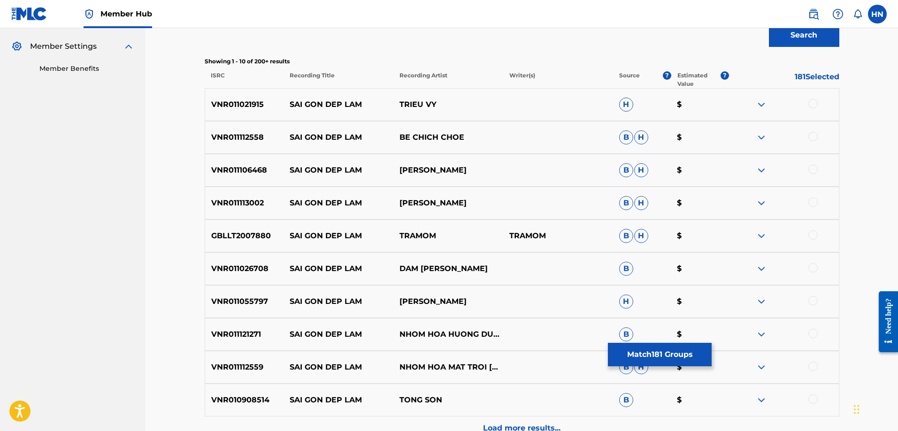
scroll to position [282, 0]
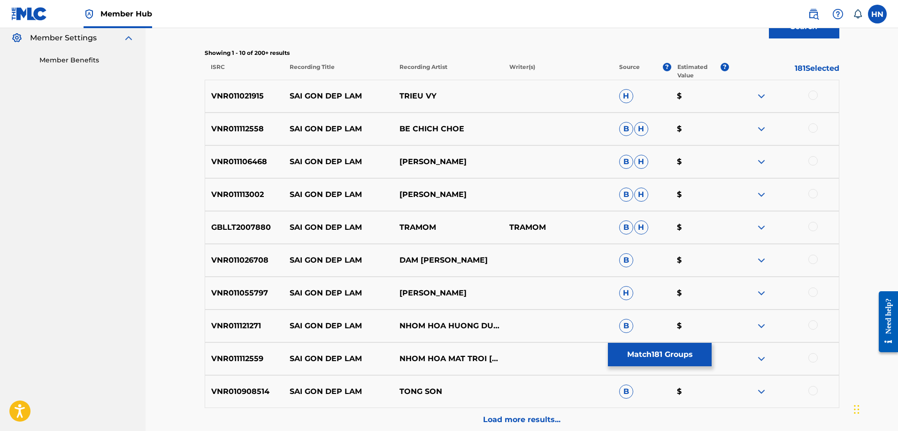
click at [235, 103] on div "VNR011021915 SAI GON DEP LAM TRIEU VY H $" at bounding box center [522, 96] width 635 height 33
click at [812, 97] on div at bounding box center [812, 95] width 9 height 9
click at [243, 124] on p "VNR011112558" at bounding box center [244, 128] width 79 height 11
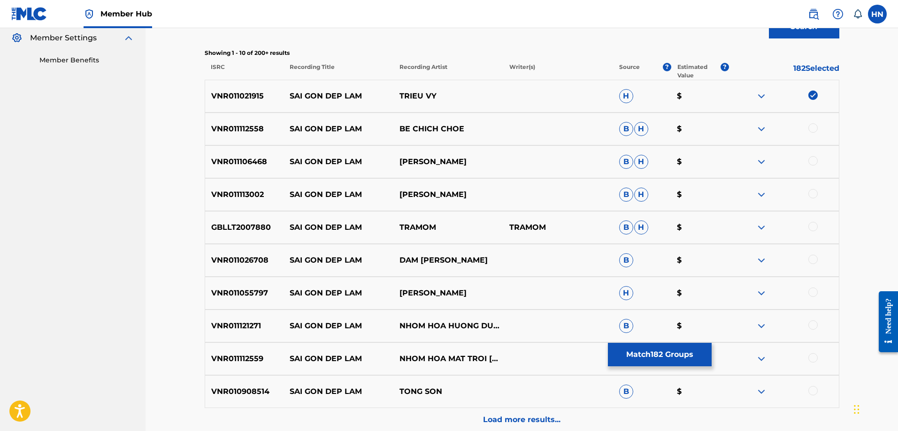
click at [811, 127] on div at bounding box center [812, 127] width 9 height 9
click at [245, 157] on p "VNR011106468" at bounding box center [244, 161] width 79 height 11
click at [817, 161] on div at bounding box center [812, 160] width 9 height 9
click at [253, 205] on div "VNR011113002 SAI GON DEP LAM VICTORIA NGUYEN B H $" at bounding box center [522, 194] width 635 height 33
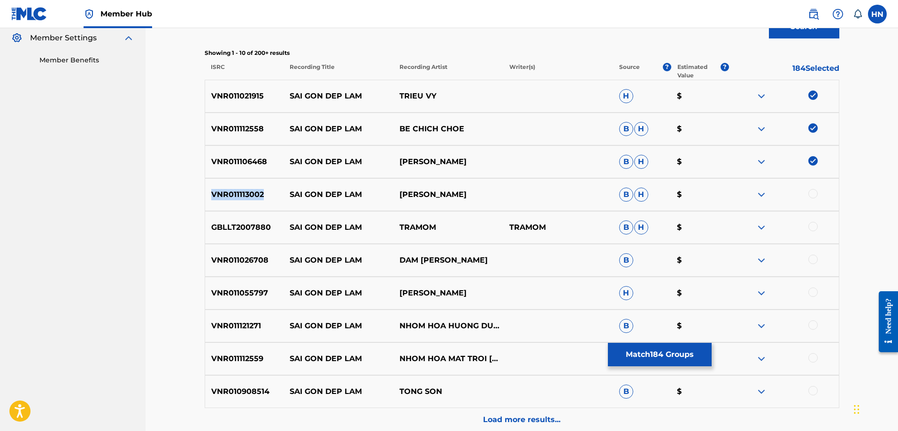
click at [253, 205] on div "VNR011113002 SAI GON DEP LAM VICTORIA NGUYEN B H $" at bounding box center [522, 194] width 635 height 33
click at [808, 194] on div at bounding box center [784, 194] width 110 height 11
click at [814, 194] on div at bounding box center [812, 193] width 9 height 9
click at [252, 259] on p "VNR011026708" at bounding box center [244, 260] width 79 height 11
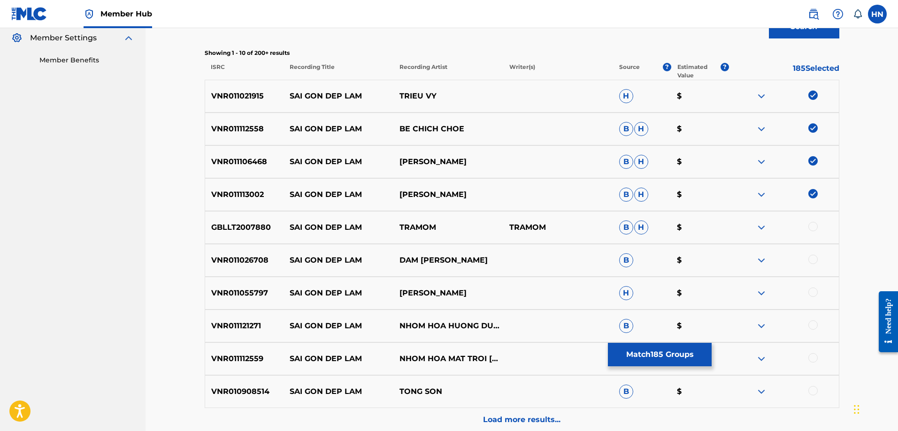
click at [811, 259] on div at bounding box center [812, 259] width 9 height 9
click at [252, 295] on p "VNR011055797" at bounding box center [244, 293] width 79 height 11
click at [810, 290] on div at bounding box center [812, 292] width 9 height 9
click at [248, 325] on p "VNR011121271" at bounding box center [244, 326] width 79 height 11
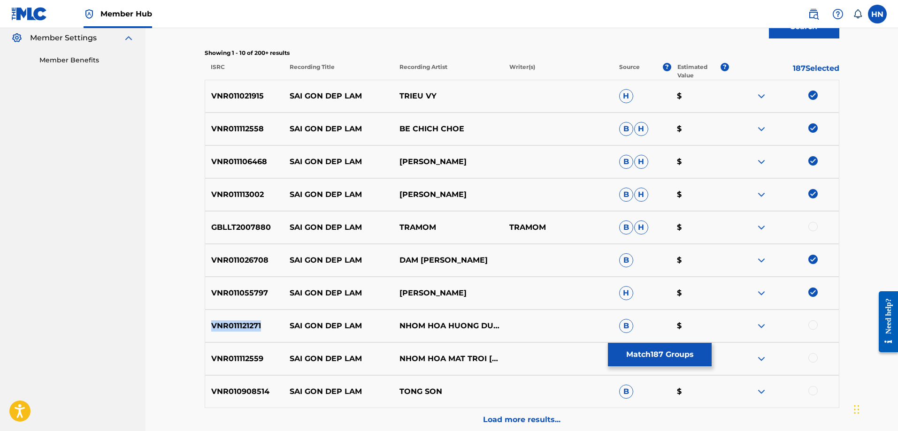
click at [248, 325] on p "VNR011121271" at bounding box center [244, 326] width 79 height 11
click at [817, 329] on div at bounding box center [784, 326] width 110 height 11
click at [814, 328] on div at bounding box center [812, 325] width 9 height 9
click at [189, 357] on div "Matching Tool The Matching Tool enables you to suggest matches between sound re…" at bounding box center [521, 113] width 752 height 732
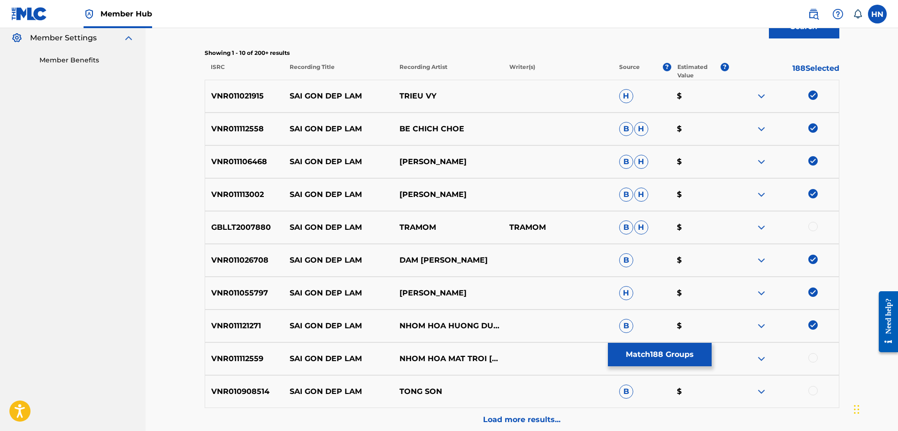
click at [815, 355] on div at bounding box center [812, 357] width 9 height 9
click at [235, 381] on div "VNR010908514 SAI GON DEP LAM TONG SON B $" at bounding box center [522, 391] width 635 height 33
click at [811, 389] on div at bounding box center [812, 390] width 9 height 9
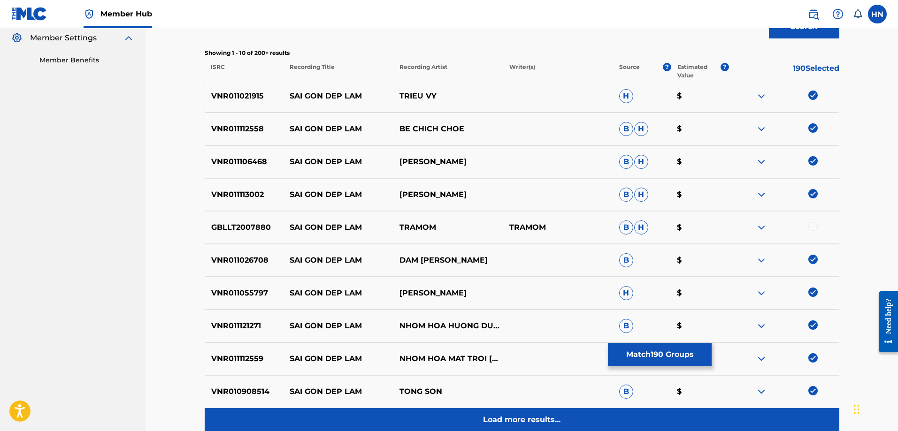
click at [474, 409] on div "Load more results..." at bounding box center [522, 419] width 635 height 23
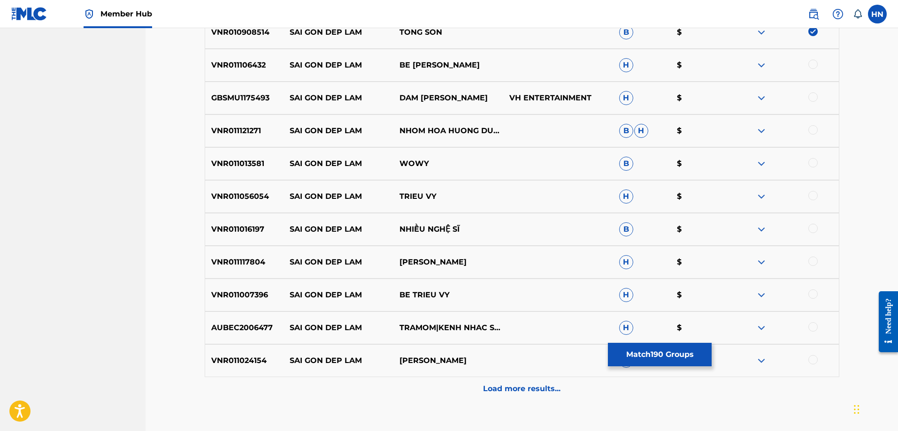
scroll to position [657, 0]
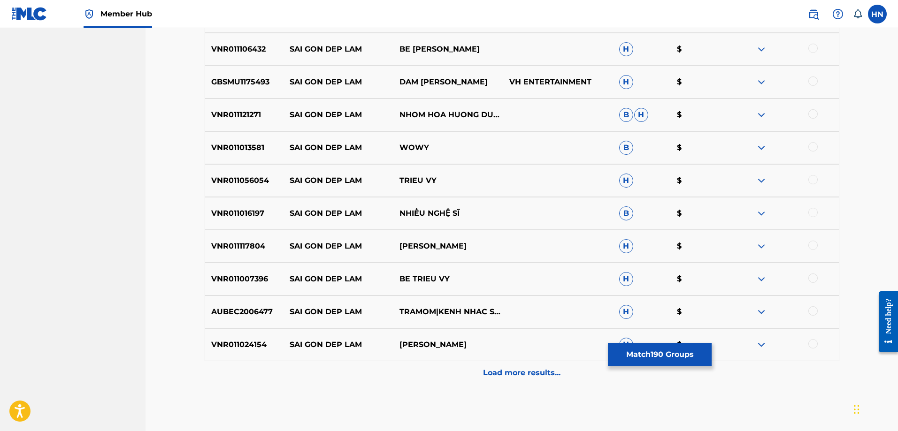
click at [256, 54] on p "VNR011106432" at bounding box center [244, 49] width 79 height 11
click at [809, 48] on div at bounding box center [812, 48] width 9 height 9
click at [269, 82] on p "GBSMU1175493" at bounding box center [244, 82] width 79 height 11
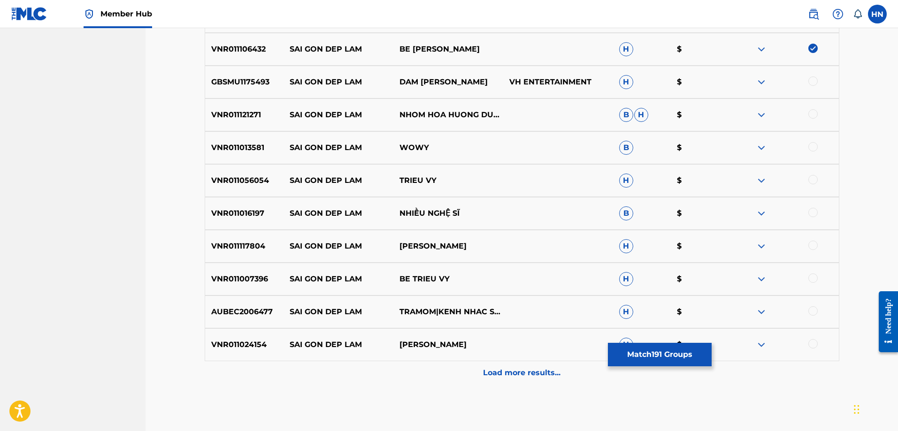
click at [261, 82] on p "GBSMU1175493" at bounding box center [244, 82] width 79 height 11
click at [808, 83] on div at bounding box center [784, 82] width 110 height 11
click at [813, 82] on div at bounding box center [812, 81] width 9 height 9
click at [249, 117] on p "VNR011121271" at bounding box center [244, 114] width 79 height 11
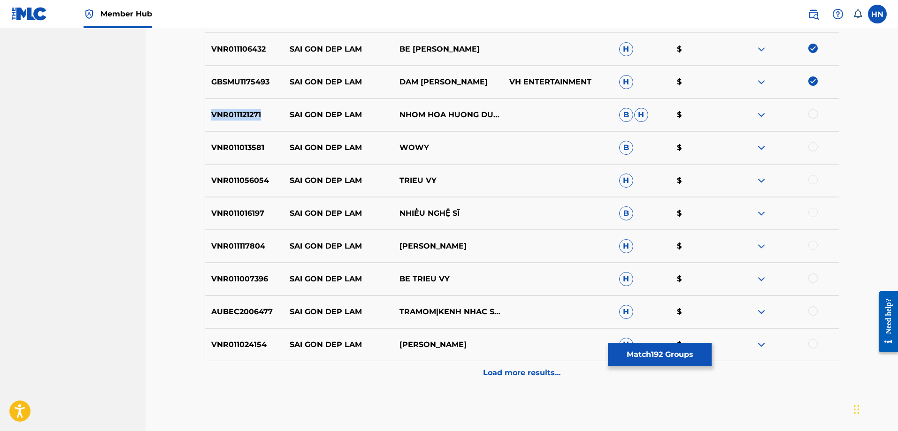
click at [249, 117] on p "VNR011121271" at bounding box center [244, 114] width 79 height 11
click at [812, 116] on div at bounding box center [812, 113] width 9 height 9
click at [222, 145] on p "VNR011013581" at bounding box center [244, 147] width 79 height 11
click at [813, 146] on div at bounding box center [812, 146] width 9 height 9
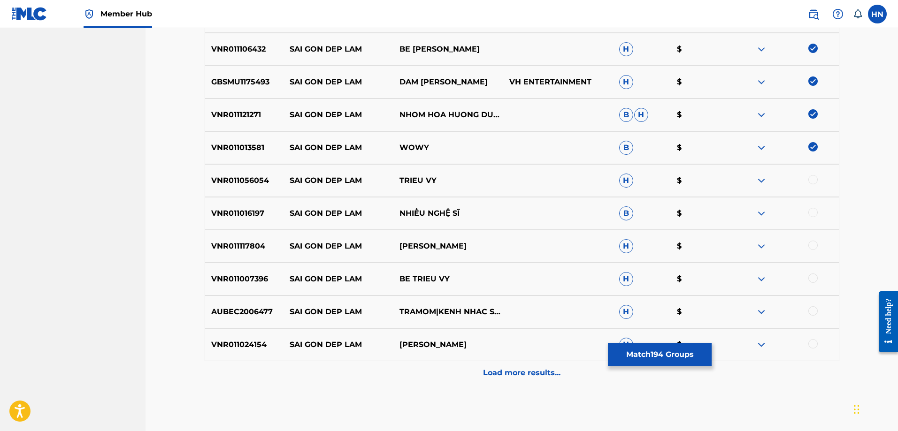
click at [219, 183] on p "VNR011056054" at bounding box center [244, 180] width 79 height 11
click at [810, 180] on div at bounding box center [812, 179] width 9 height 9
click at [251, 217] on p "VNR011016197" at bounding box center [244, 213] width 79 height 11
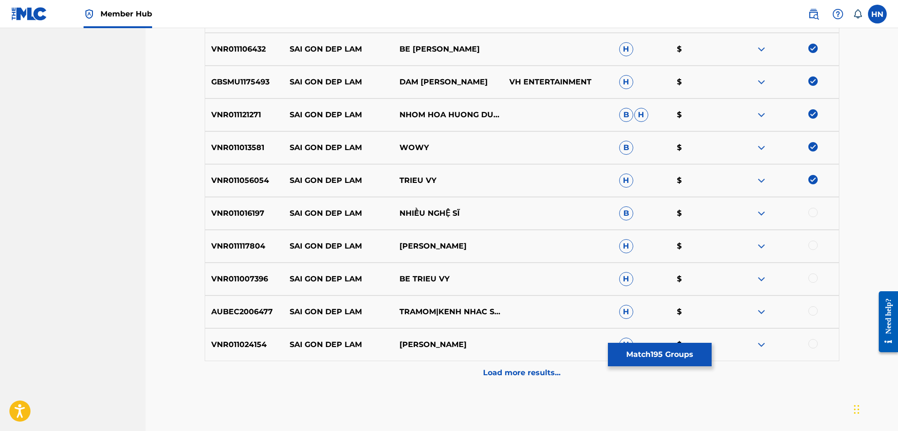
click at [813, 212] on div at bounding box center [812, 212] width 9 height 9
click at [240, 246] on p "VNR011117804" at bounding box center [244, 246] width 79 height 11
click at [811, 247] on div at bounding box center [812, 245] width 9 height 9
click at [235, 314] on p "AUBEC2006477" at bounding box center [244, 311] width 79 height 11
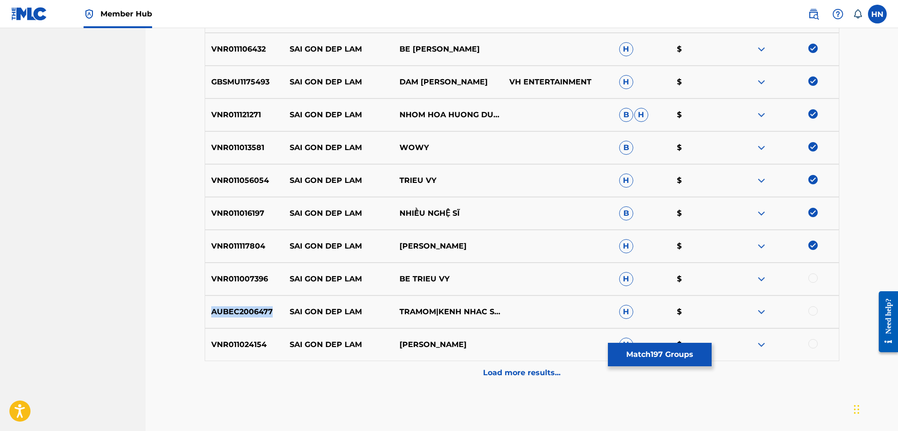
click at [235, 314] on p "AUBEC2006477" at bounding box center [244, 311] width 79 height 11
click at [235, 284] on p "VNR011007396" at bounding box center [244, 279] width 79 height 11
click at [812, 275] on div at bounding box center [812, 278] width 9 height 9
click at [213, 305] on div "AUBEC2006477 SAI GON DEP LAM TRAMOM|KENH NHAC SAN H $" at bounding box center [522, 312] width 635 height 33
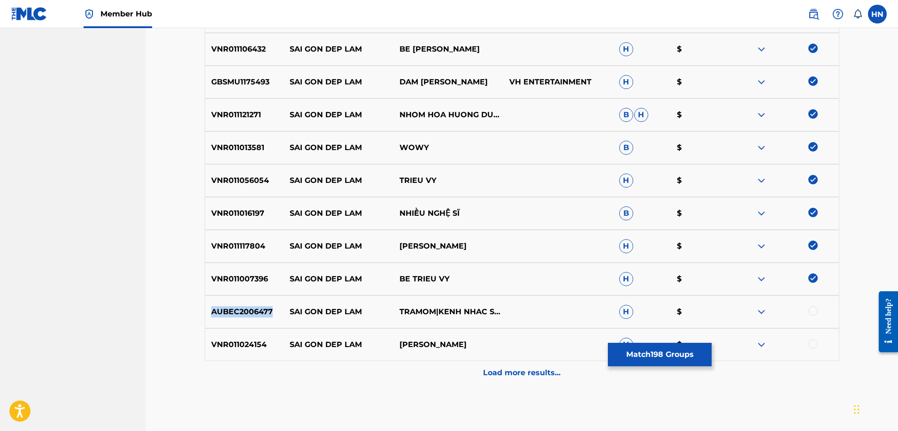
click at [213, 305] on div "AUBEC2006477 SAI GON DEP LAM TRAMOM|KENH NHAC SAN H $" at bounding box center [522, 312] width 635 height 33
click at [817, 313] on div at bounding box center [812, 310] width 9 height 9
click at [251, 346] on p "VNR011024154" at bounding box center [244, 344] width 79 height 11
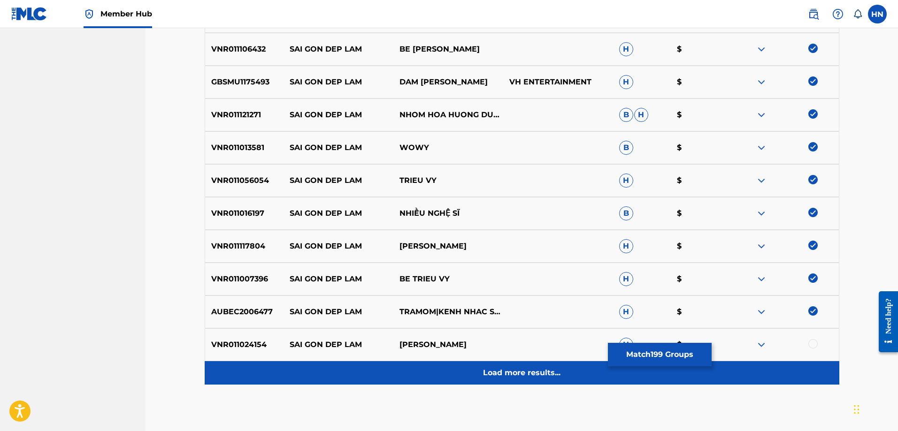
click at [395, 370] on div "Load more results..." at bounding box center [522, 372] width 635 height 23
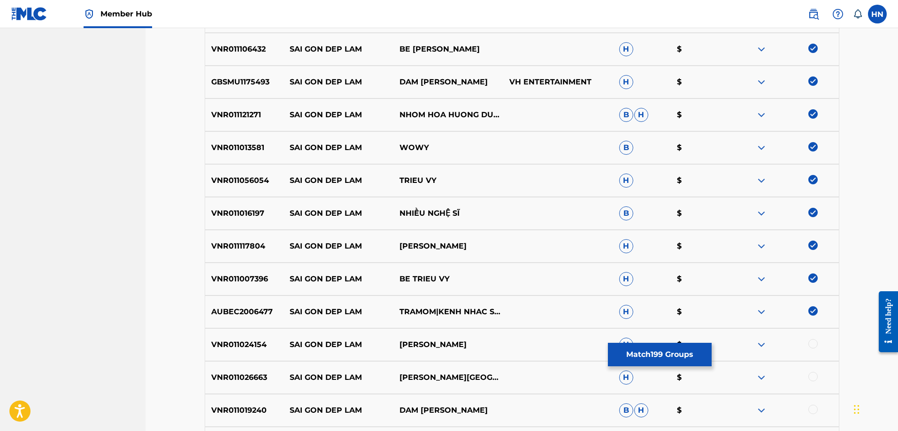
click at [819, 345] on div at bounding box center [784, 344] width 110 height 11
click at [815, 345] on div at bounding box center [812, 343] width 9 height 9
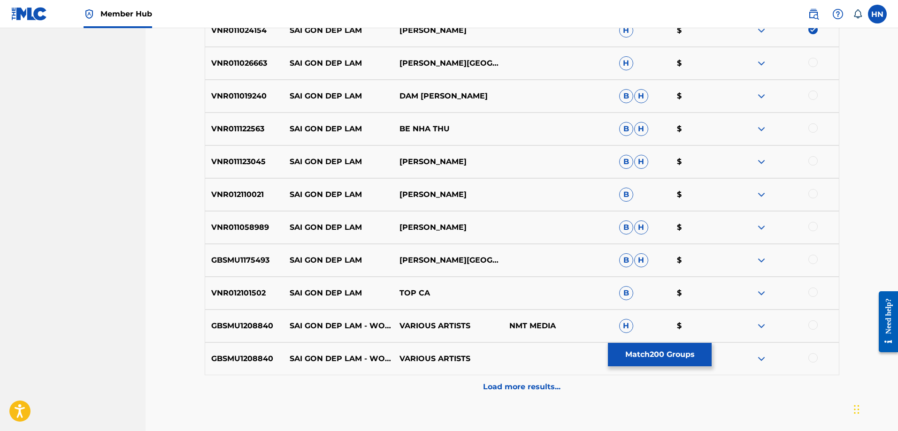
scroll to position [986, 0]
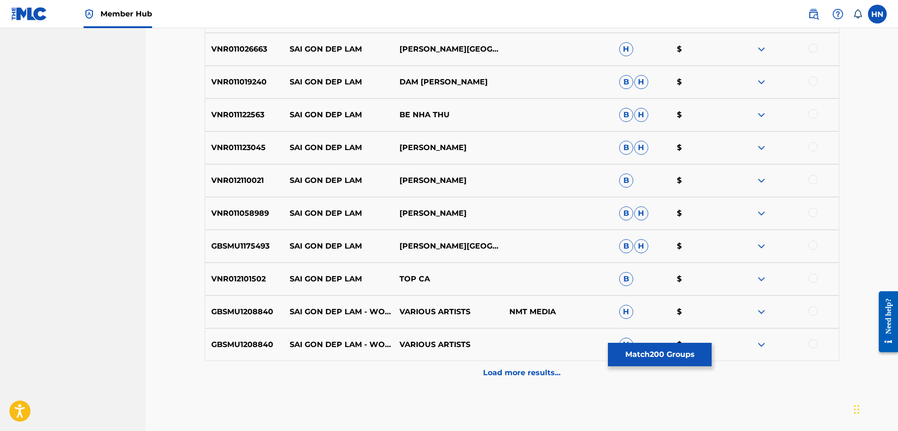
click at [237, 57] on div "VNR011026663 SAI GON DEP LAM ĐÀM VĨNH HƯNG H $" at bounding box center [522, 49] width 635 height 33
click at [811, 48] on div at bounding box center [812, 48] width 9 height 9
click at [255, 80] on p "VNR011019240" at bounding box center [244, 82] width 79 height 11
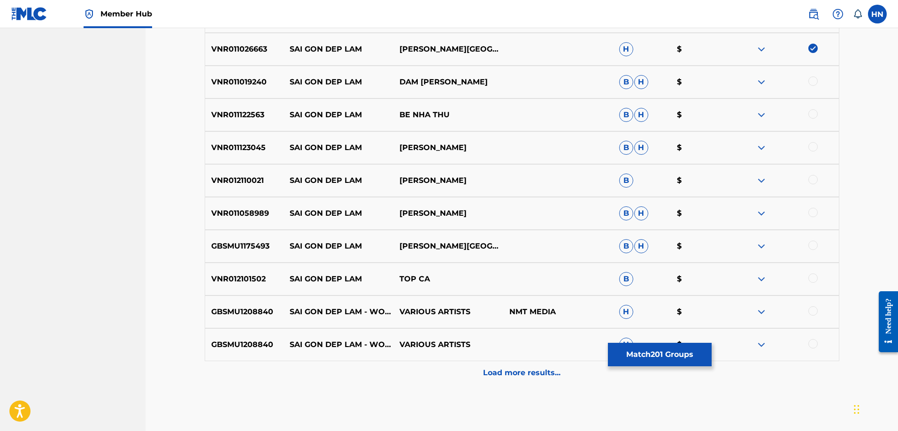
click at [807, 84] on div at bounding box center [784, 82] width 110 height 11
click at [813, 84] on div at bounding box center [812, 81] width 9 height 9
click at [252, 115] on p "VNR011122563" at bounding box center [244, 114] width 79 height 11
drag, startPoint x: 809, startPoint y: 116, endPoint x: 796, endPoint y: 118, distance: 12.8
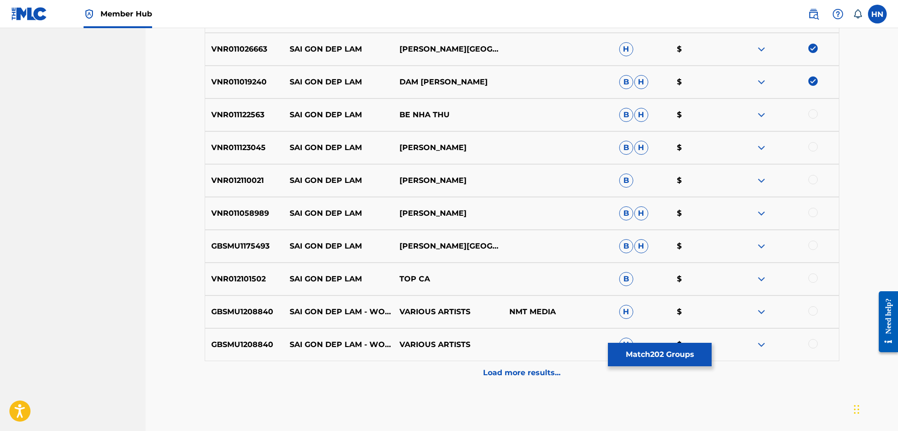
click at [810, 116] on div at bounding box center [812, 113] width 9 height 9
click at [236, 143] on p "VNR011123045" at bounding box center [244, 147] width 79 height 11
click at [814, 146] on div at bounding box center [812, 146] width 9 height 9
click at [226, 184] on p "VNR012110021" at bounding box center [244, 180] width 79 height 11
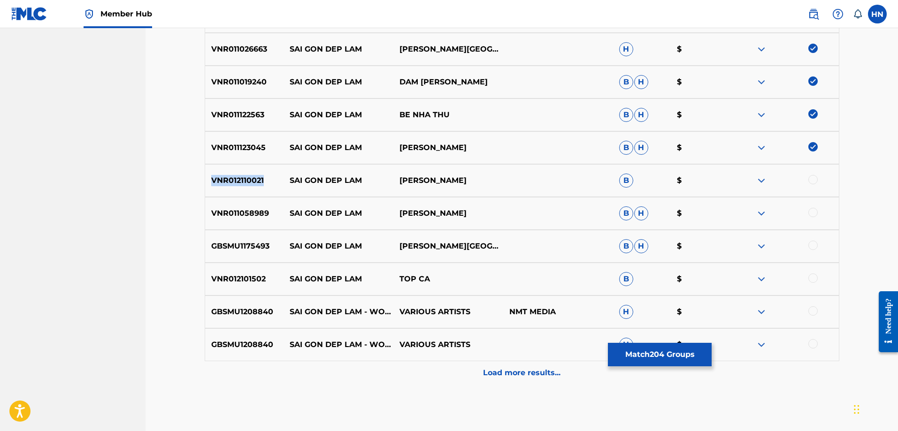
click at [226, 184] on p "VNR012110021" at bounding box center [244, 180] width 79 height 11
click at [809, 177] on div at bounding box center [812, 179] width 9 height 9
click at [248, 209] on p "VNR011058989" at bounding box center [244, 213] width 79 height 11
click at [815, 211] on div at bounding box center [812, 212] width 9 height 9
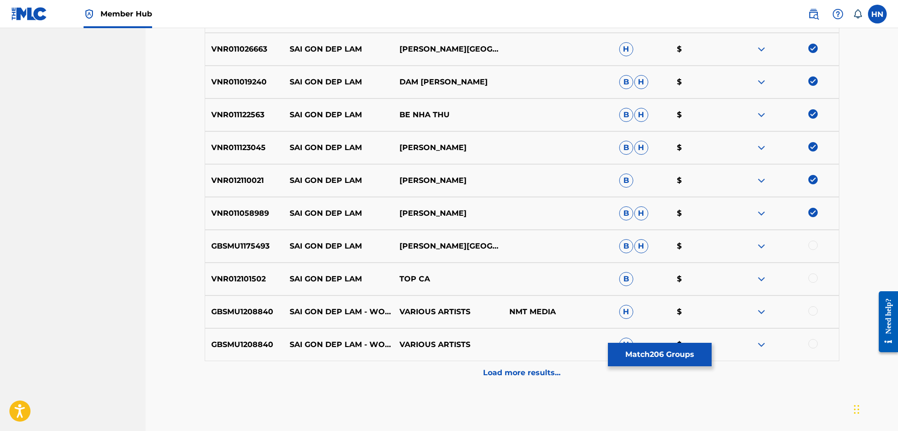
click at [233, 235] on div "GBSMU1175493 SAI GON DEP LAM ĐÀM VĨNH HƯNG B H $" at bounding box center [522, 246] width 635 height 33
click at [810, 243] on div at bounding box center [812, 245] width 9 height 9
click at [261, 271] on div "VNR012101502 SAI GON DEP LAM TOP CA B $" at bounding box center [522, 279] width 635 height 33
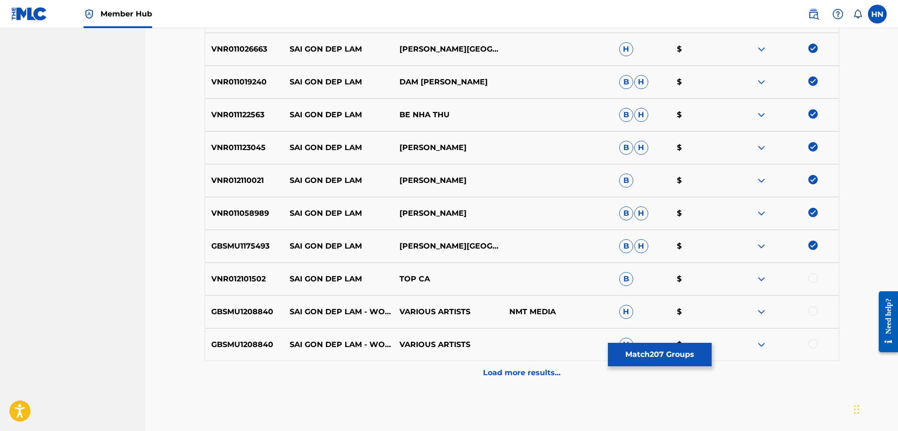
click at [813, 276] on div at bounding box center [812, 278] width 9 height 9
click at [230, 301] on div "GBSMU1208840 SAI GON DEP LAM - WOWY VARIOUS ARTISTS NMT MEDIA H $" at bounding box center [522, 312] width 635 height 33
click at [812, 311] on div at bounding box center [812, 310] width 9 height 9
click at [248, 350] on p "GBSMU1208840" at bounding box center [244, 344] width 79 height 11
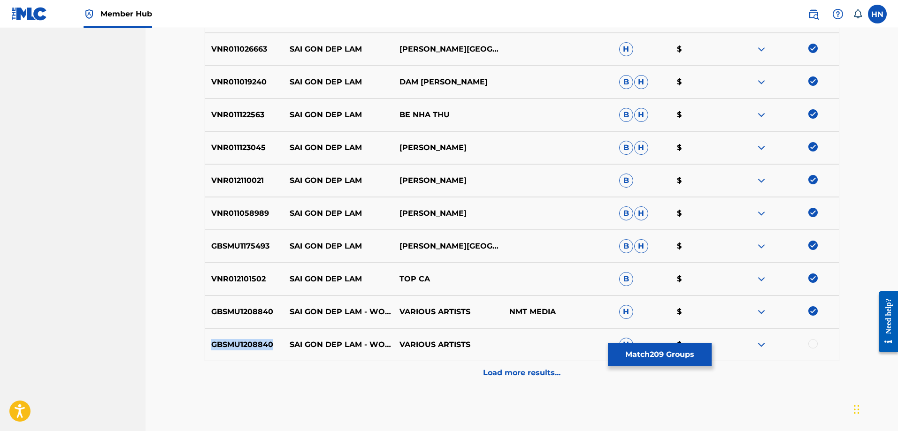
click at [248, 350] on p "GBSMU1208840" at bounding box center [244, 344] width 79 height 11
click at [808, 348] on div at bounding box center [784, 344] width 110 height 11
click at [813, 343] on div at bounding box center [812, 343] width 9 height 9
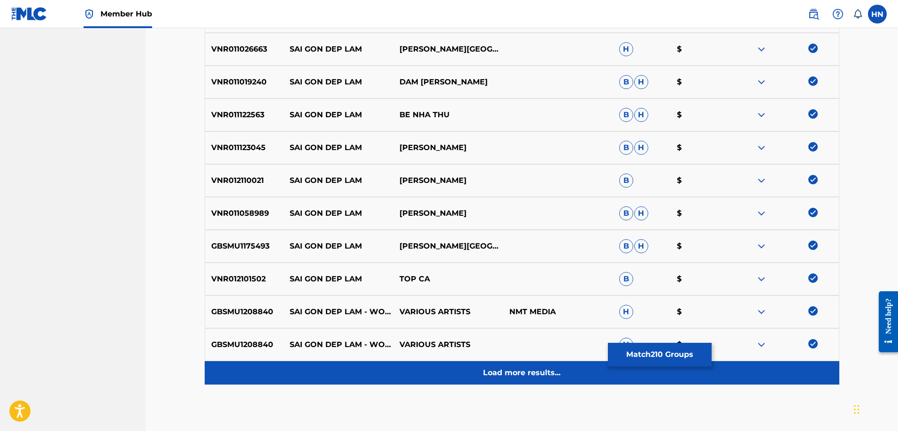
click at [531, 367] on div "Load more results..." at bounding box center [522, 372] width 635 height 23
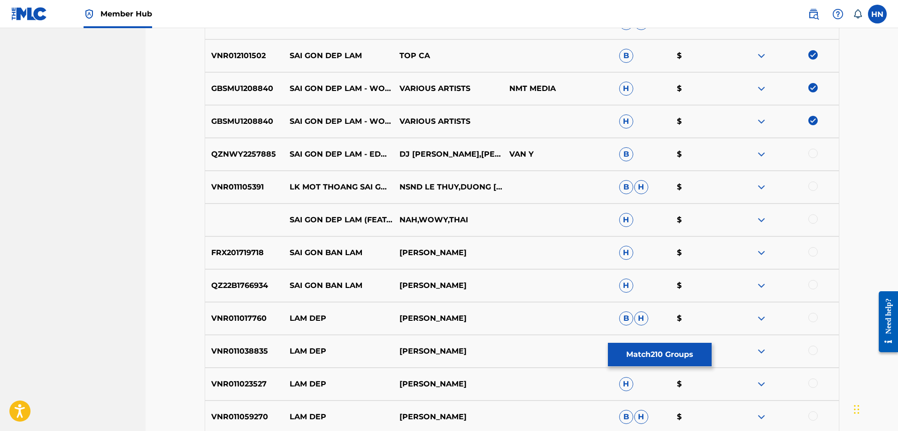
scroll to position [1267, 0]
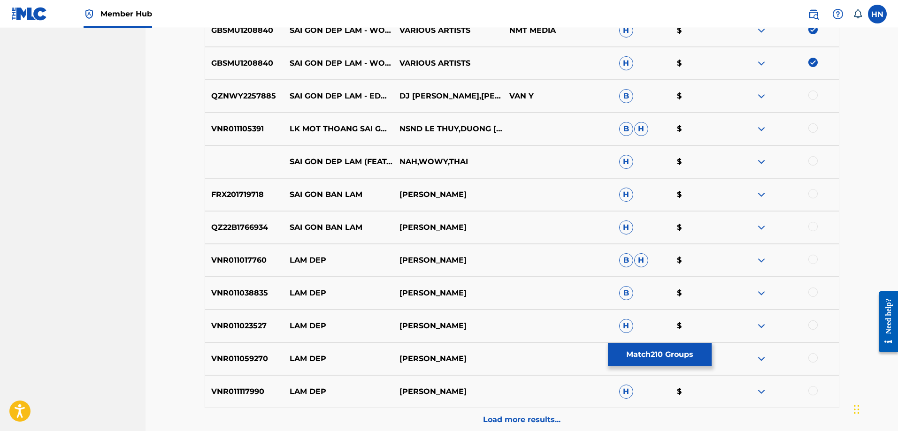
click at [245, 95] on p "QZNWY2257885" at bounding box center [244, 96] width 79 height 11
click at [812, 93] on div at bounding box center [812, 95] width 9 height 9
drag, startPoint x: 283, startPoint y: 153, endPoint x: 498, endPoint y: 165, distance: 214.9
click at [498, 165] on div "SAI GON DEP LAM (FEAT. WOWY & THAI) NAH,WOWY,THAI H $" at bounding box center [522, 161] width 635 height 33
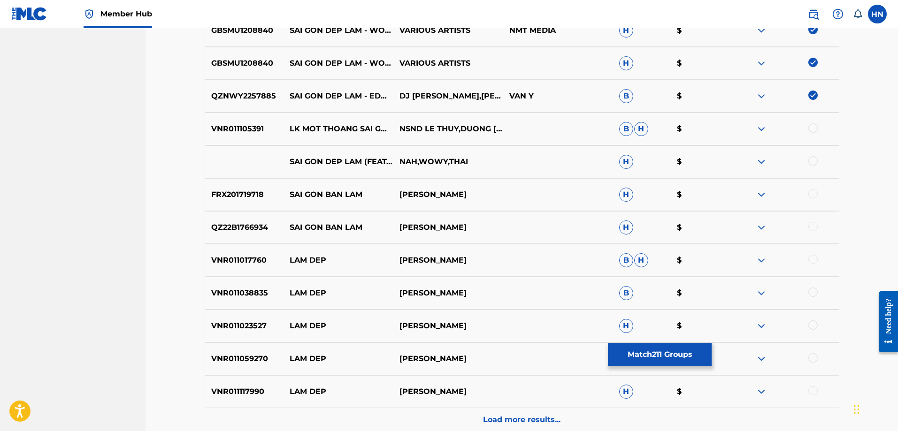
click at [813, 160] on div at bounding box center [812, 160] width 9 height 9
click at [763, 161] on img at bounding box center [761, 161] width 11 height 11
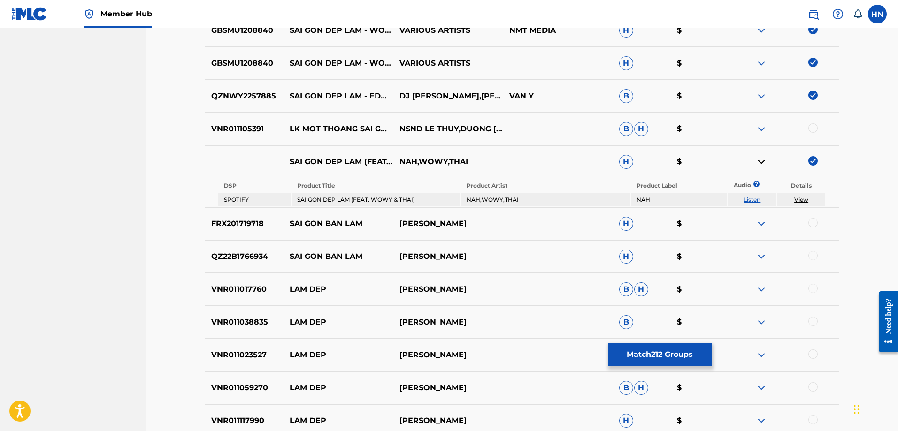
click at [752, 200] on link "Listen" at bounding box center [751, 199] width 17 height 7
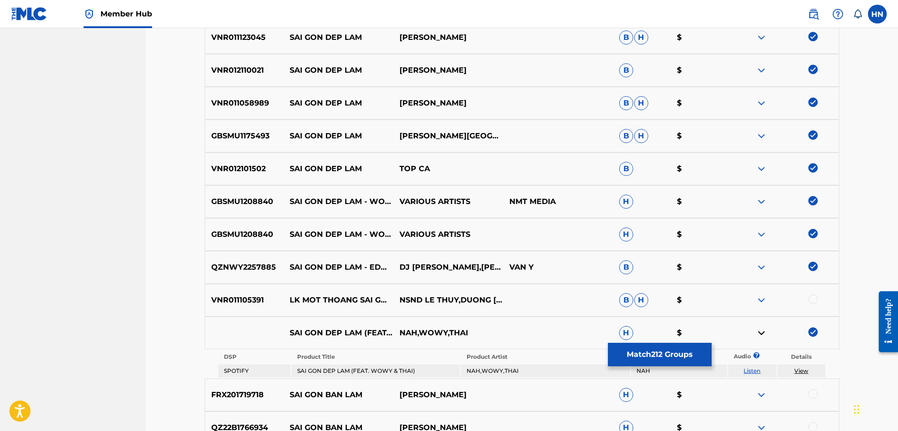
scroll to position [1080, 0]
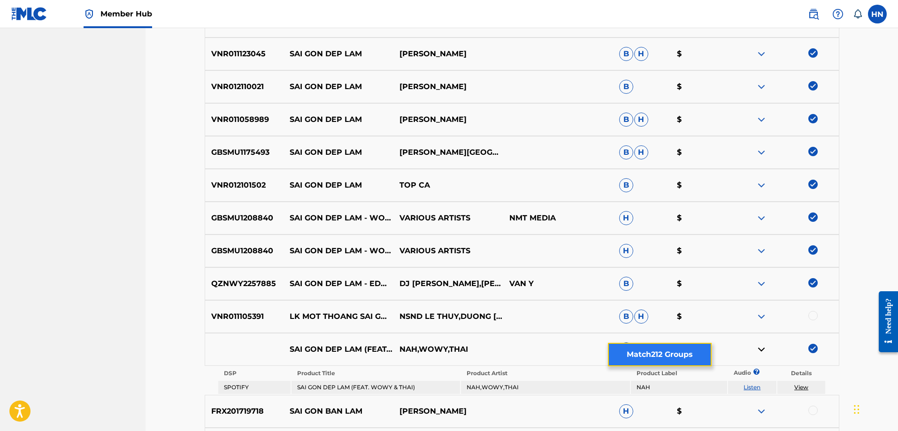
click at [651, 352] on button "Match 212 Groups" at bounding box center [660, 354] width 104 height 23
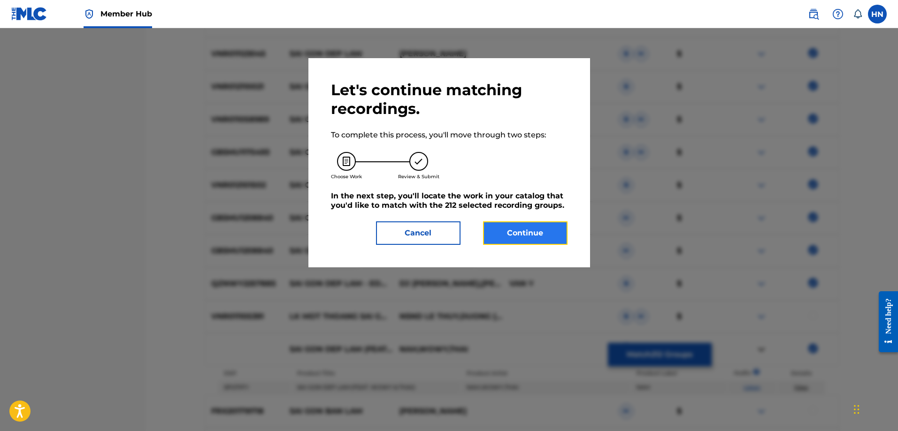
click at [514, 230] on button "Continue" at bounding box center [525, 233] width 84 height 23
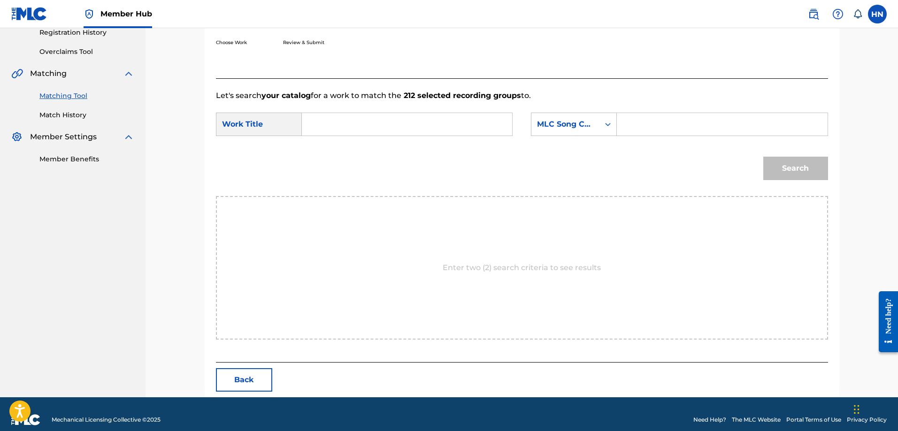
scroll to position [194, 0]
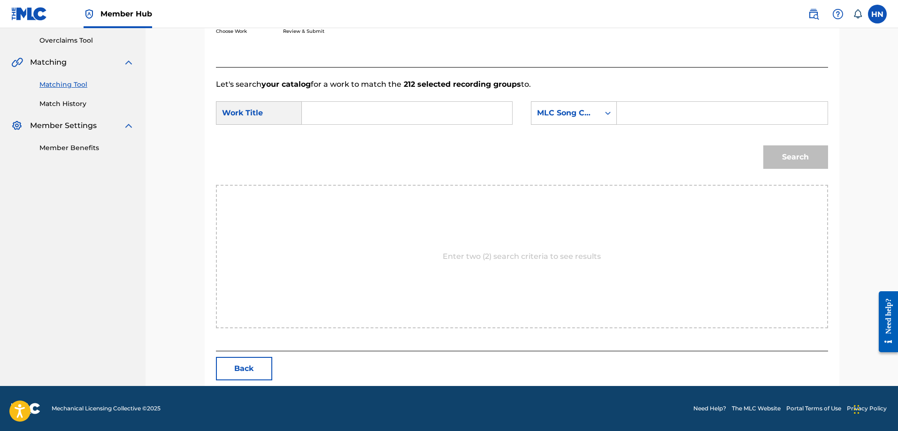
drag, startPoint x: 438, startPoint y: 134, endPoint x: 442, endPoint y: 119, distance: 15.6
click at [438, 132] on form "SearchWithCriteriab98abd1f-10df-4908-8abe-4360ccc5efa0 Work Title SearchWithCri…" at bounding box center [522, 137] width 612 height 95
click at [442, 118] on input "Search Form" at bounding box center [407, 113] width 194 height 23
paste input "SÀI GÒN ĐẸP LẮM"
type input "SÀI GÒN ĐẸP LẮM"
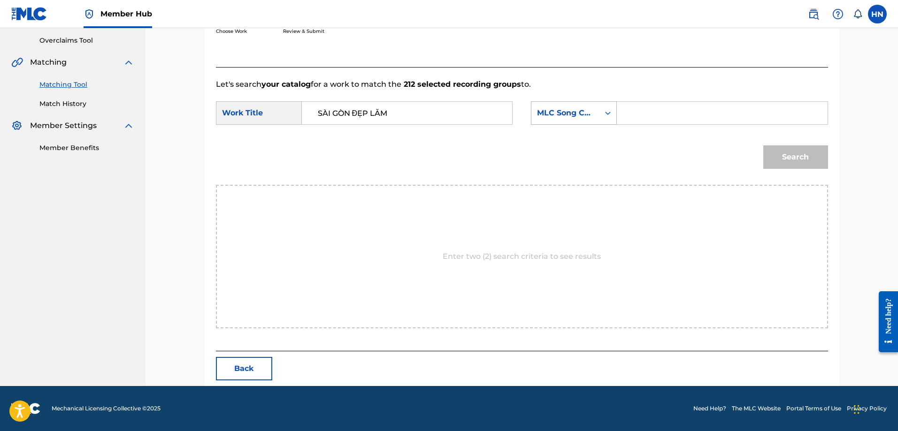
click at [570, 114] on div "MLC Song Code" at bounding box center [565, 112] width 57 height 11
click at [554, 129] on div "ISWC" at bounding box center [573, 125] width 85 height 23
drag, startPoint x: 670, startPoint y: 101, endPoint x: 671, endPoint y: 107, distance: 6.6
click at [670, 104] on form "SearchWithCriteriab98abd1f-10df-4908-8abe-4360ccc5efa0 Work Title SÀI GÒN ĐẸP L…" at bounding box center [522, 137] width 612 height 95
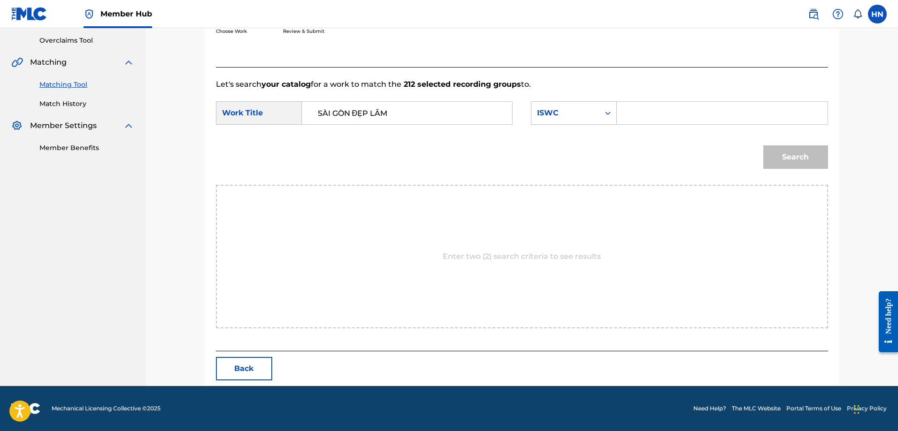
drag, startPoint x: 671, startPoint y: 109, endPoint x: 678, endPoint y: 113, distance: 7.8
click at [671, 109] on input "Search Form" at bounding box center [722, 113] width 194 height 23
paste input "T9141978270"
type input "T9141978270"
click at [810, 157] on button "Search" at bounding box center [795, 156] width 65 height 23
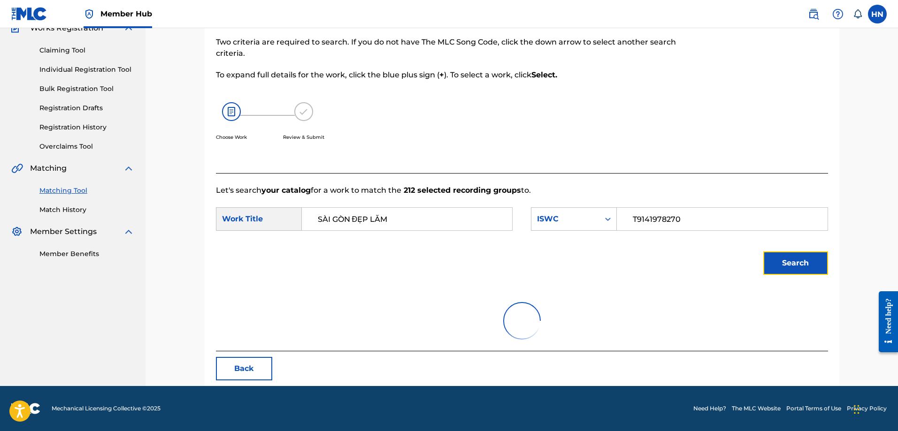
scroll to position [47, 0]
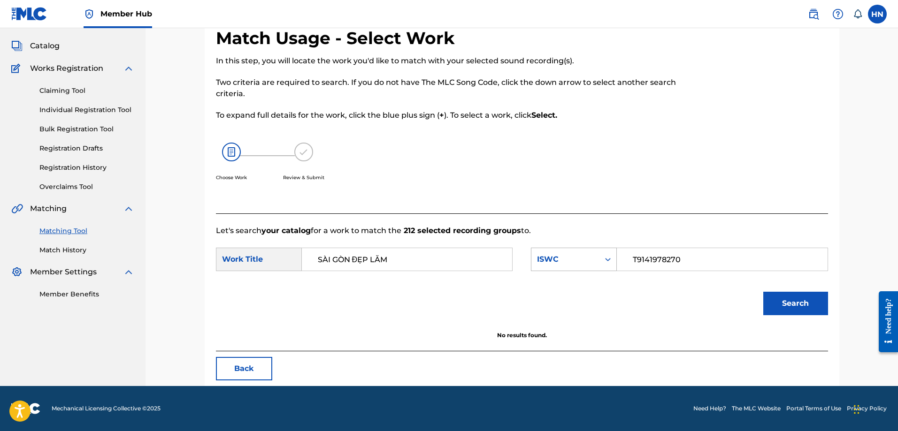
click at [558, 255] on div "ISWC" at bounding box center [565, 259] width 57 height 11
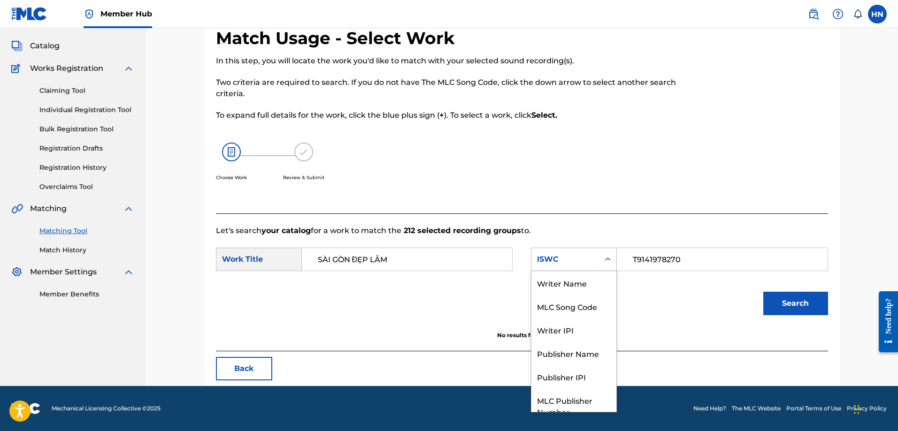
scroll to position [0, 0]
click at [574, 276] on div "Writer Name" at bounding box center [573, 282] width 85 height 23
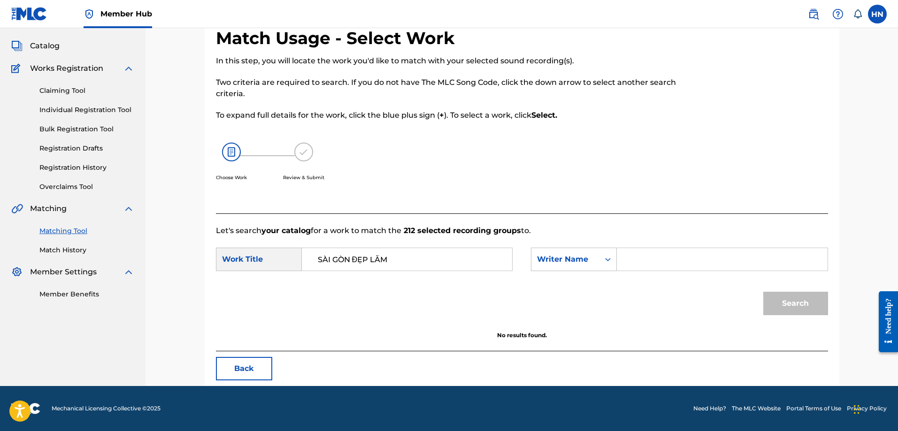
click at [658, 264] on input "Search Form" at bounding box center [722, 259] width 194 height 23
type input "van y"
click at [763, 292] on button "Search" at bounding box center [795, 303] width 65 height 23
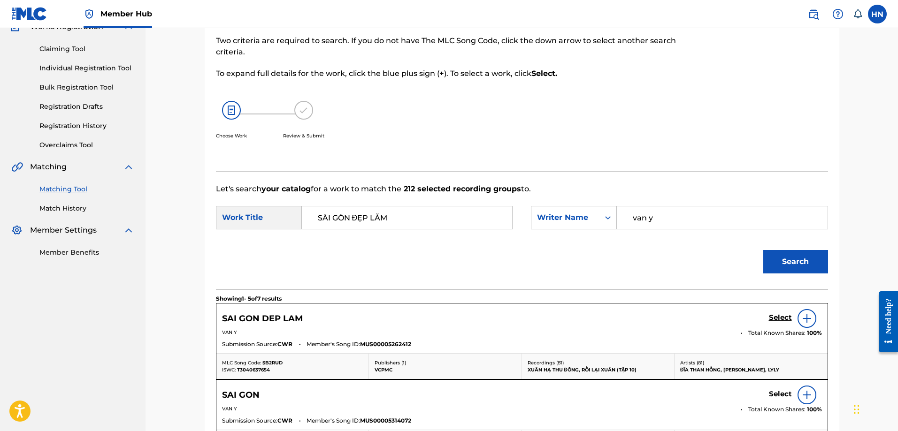
scroll to position [141, 0]
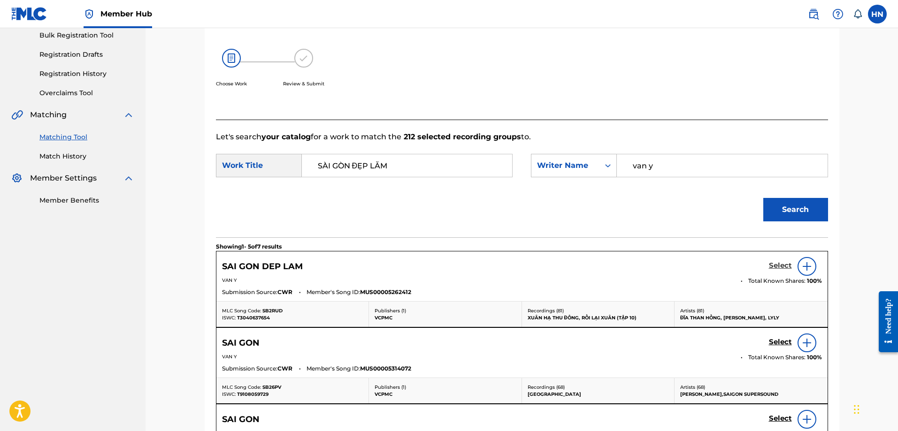
click at [769, 268] on h5 "Select" at bounding box center [780, 265] width 23 height 9
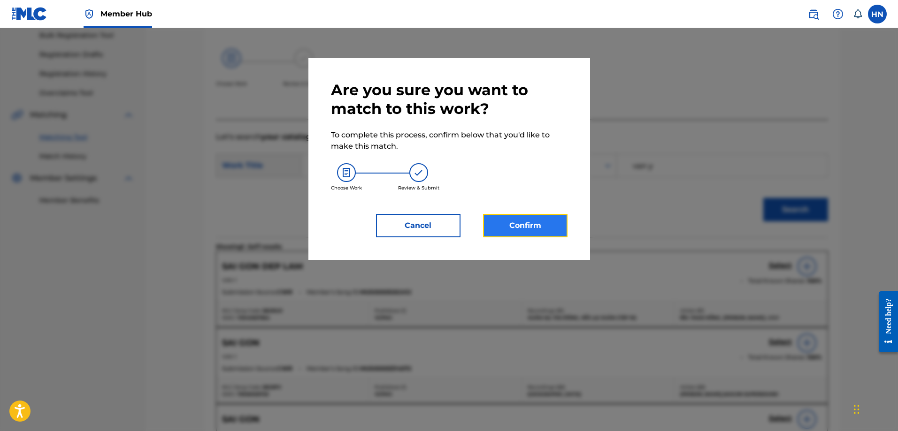
click at [527, 228] on button "Confirm" at bounding box center [525, 225] width 84 height 23
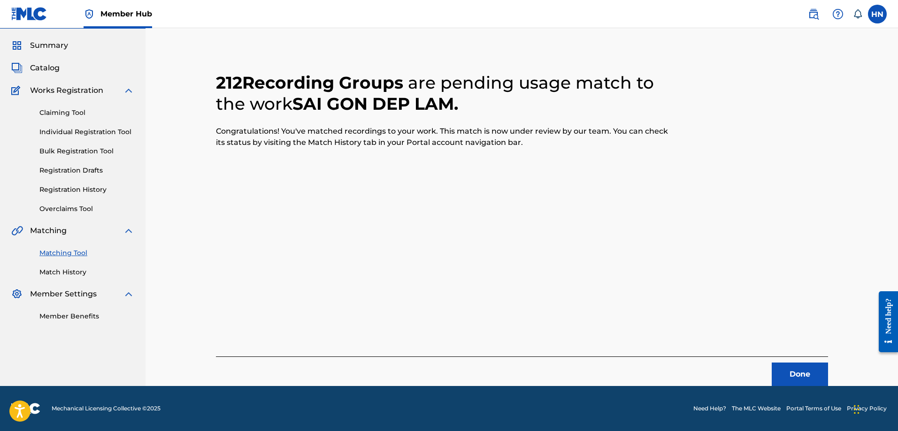
scroll to position [25, 0]
click at [795, 375] on button "Done" at bounding box center [800, 374] width 56 height 23
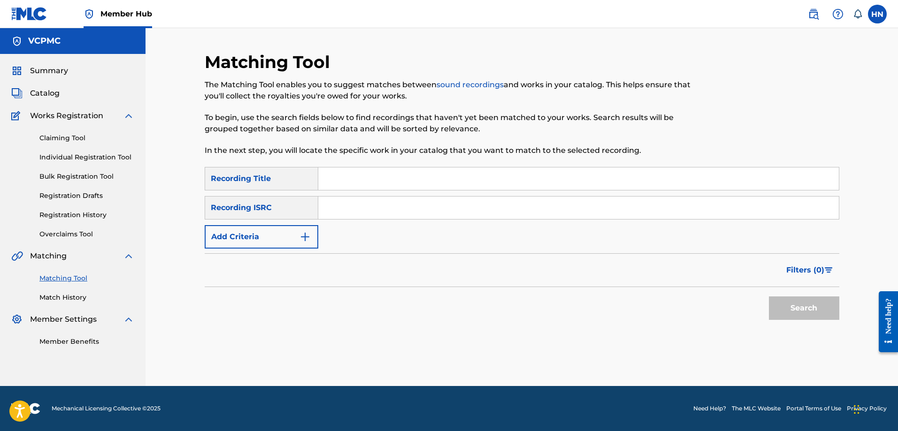
click at [489, 184] on input "Search Form" at bounding box center [578, 179] width 521 height 23
paste input "NHƯ NGÀY HÔM QUA"
click at [769, 297] on button "Search" at bounding box center [804, 308] width 70 height 23
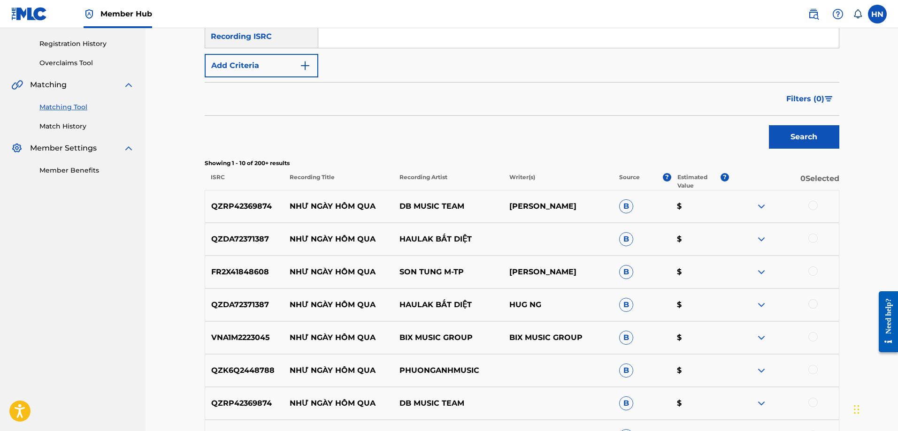
scroll to position [188, 0]
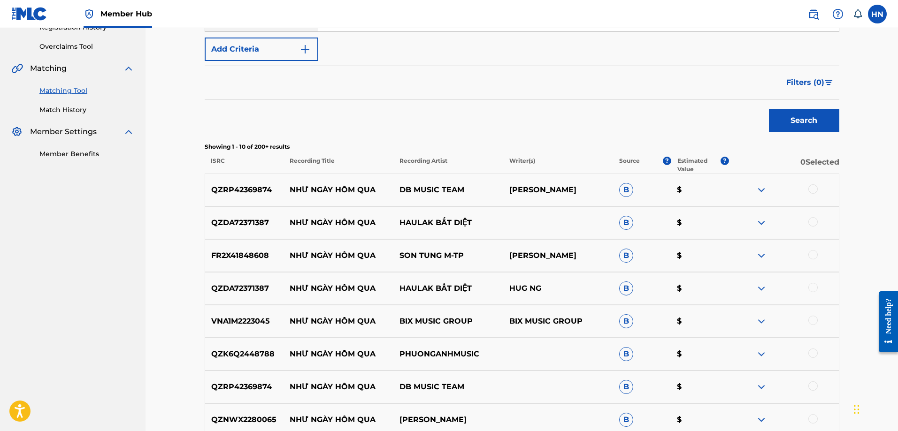
click at [247, 259] on p "FR2X41848608" at bounding box center [244, 255] width 79 height 11
click at [812, 252] on div at bounding box center [812, 254] width 9 height 9
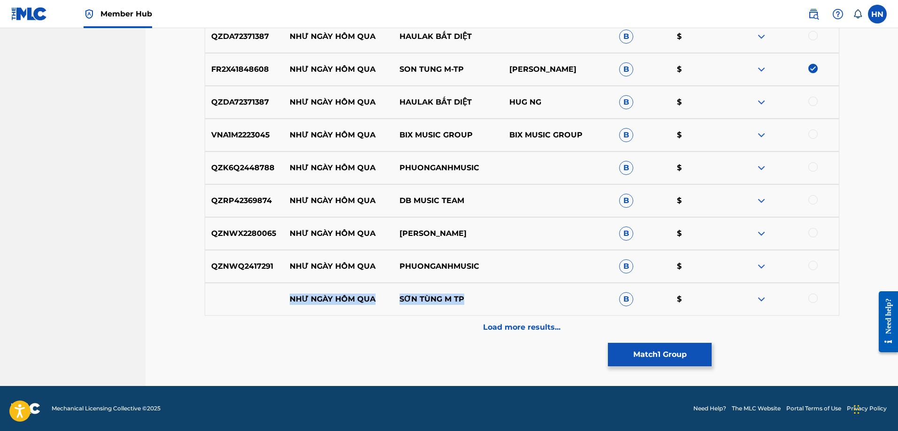
drag, startPoint x: 265, startPoint y: 298, endPoint x: 498, endPoint y: 307, distance: 232.5
click at [498, 307] on div "NHƯ NGÀY HÔM QUA SƠN TÙNG M TP B $" at bounding box center [522, 299] width 635 height 33
click at [818, 297] on div at bounding box center [784, 299] width 110 height 11
click at [811, 298] on div at bounding box center [812, 298] width 9 height 9
click at [744, 302] on div at bounding box center [784, 299] width 110 height 11
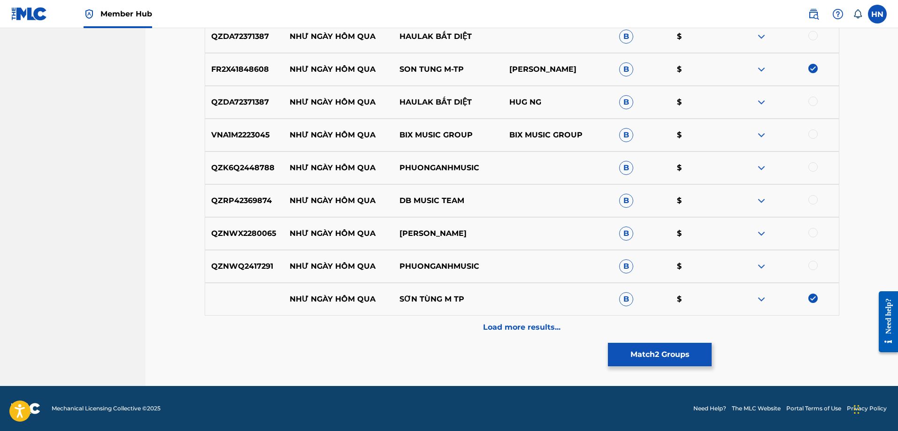
click at [759, 302] on img at bounding box center [761, 299] width 11 height 11
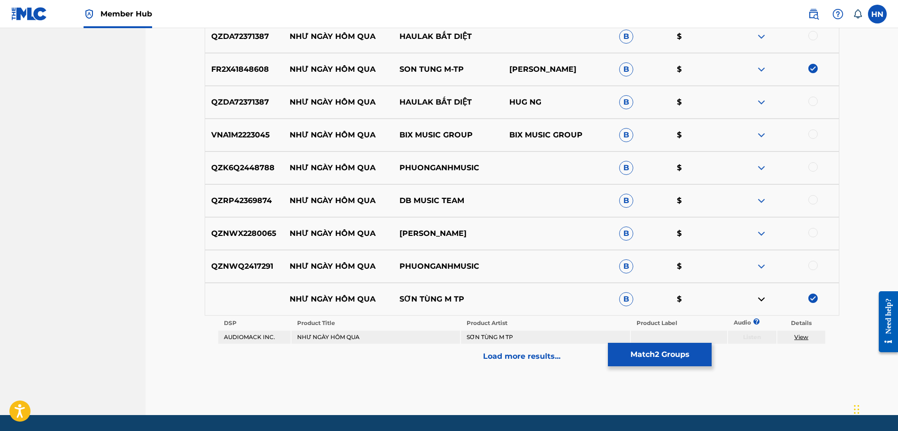
click at [242, 230] on p "QZNWX2280065" at bounding box center [244, 233] width 79 height 11
click at [808, 232] on div at bounding box center [812, 232] width 9 height 9
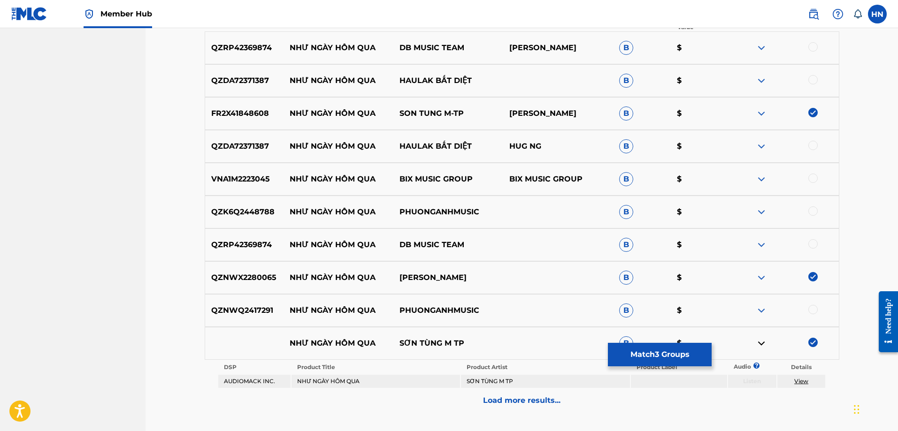
scroll to position [280, 0]
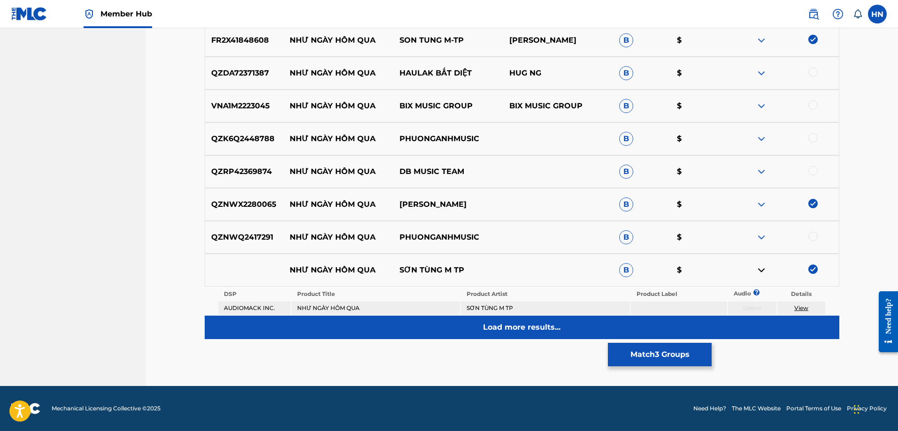
click at [515, 332] on p "Load more results..." at bounding box center [521, 327] width 77 height 11
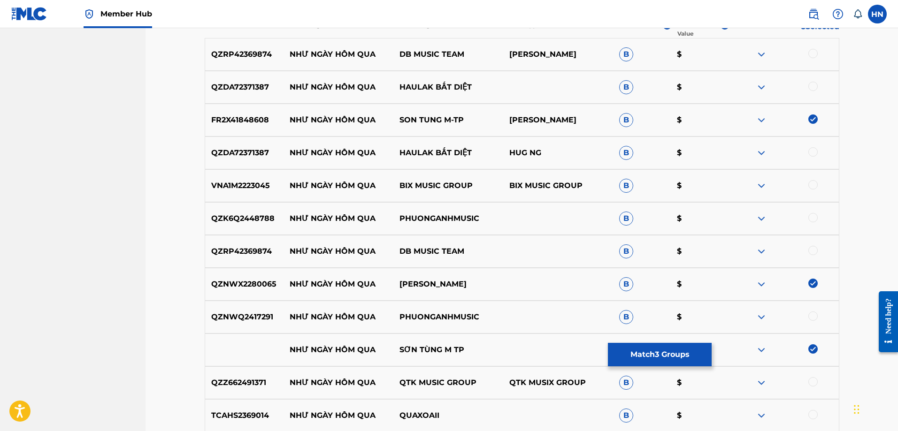
scroll to position [309, 0]
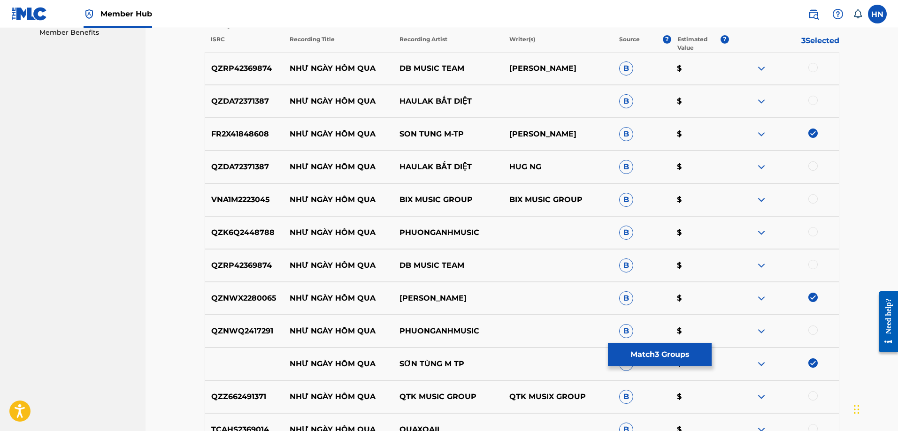
click at [763, 335] on img at bounding box center [761, 331] width 11 height 11
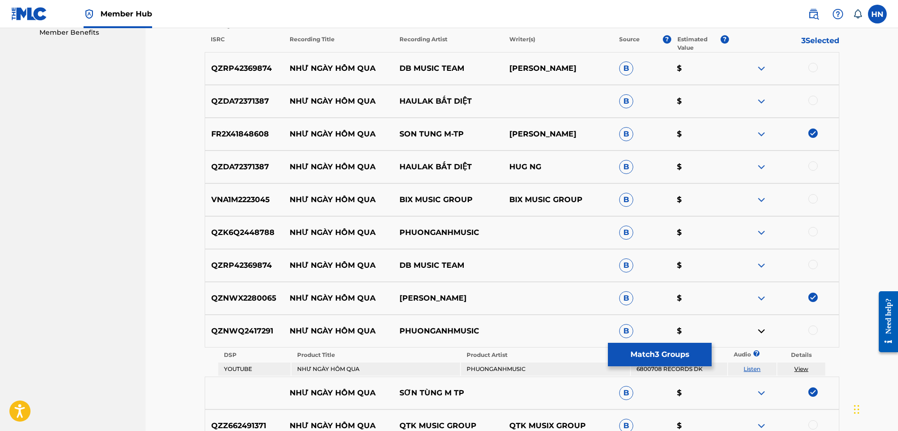
click at [755, 369] on link "Listen" at bounding box center [751, 369] width 17 height 7
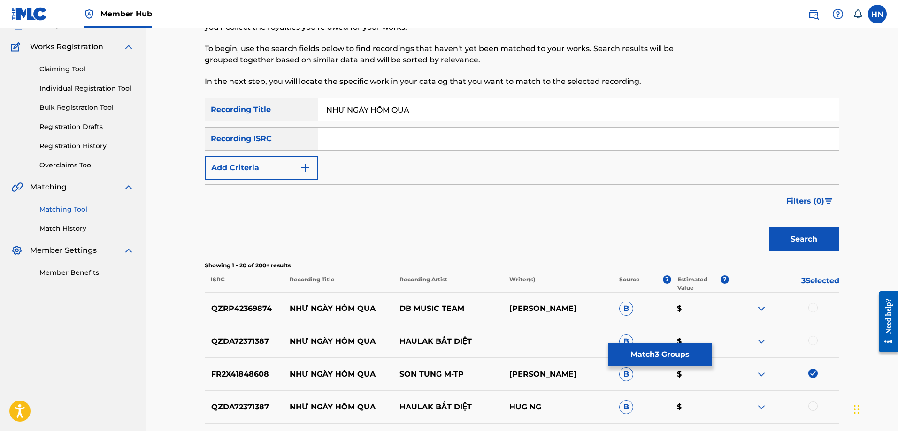
scroll to position [0, 0]
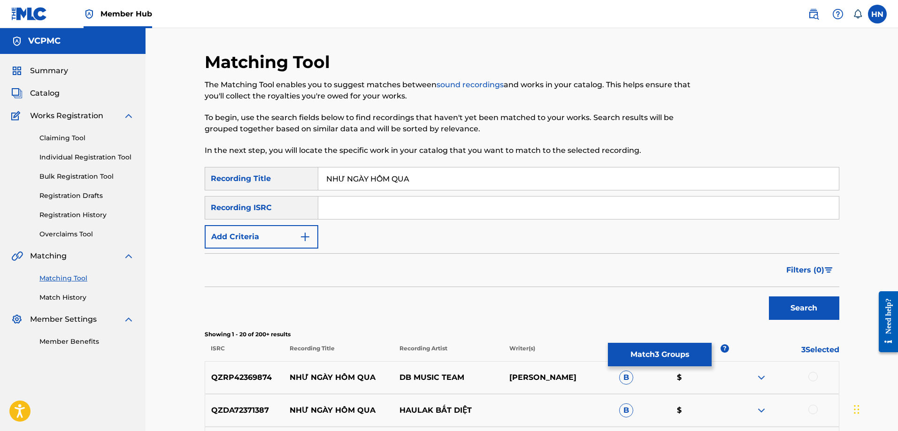
click at [450, 189] on input "NHƯ NGÀY HÔM QUA" at bounding box center [578, 179] width 521 height 23
paste input "MIỀN HẠNH PHÚC"
type input "MIỀN HẠNH PHÚC"
click at [769, 297] on button "Search" at bounding box center [804, 308] width 70 height 23
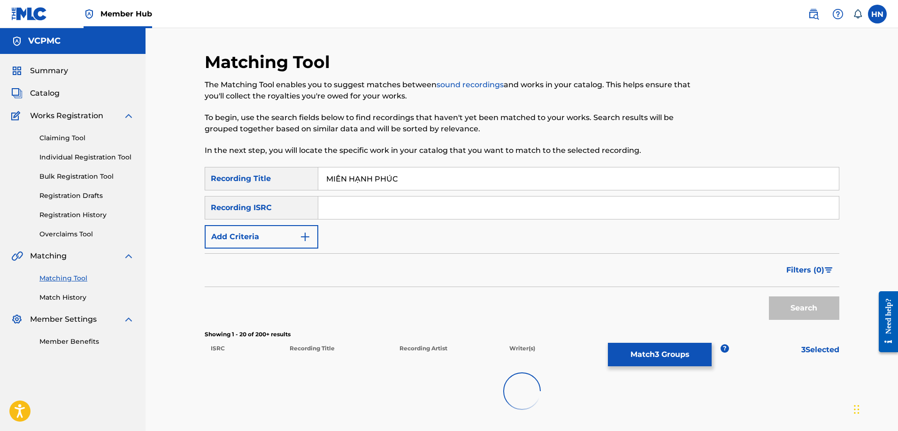
click at [61, 283] on link "Matching Tool" at bounding box center [86, 279] width 95 height 10
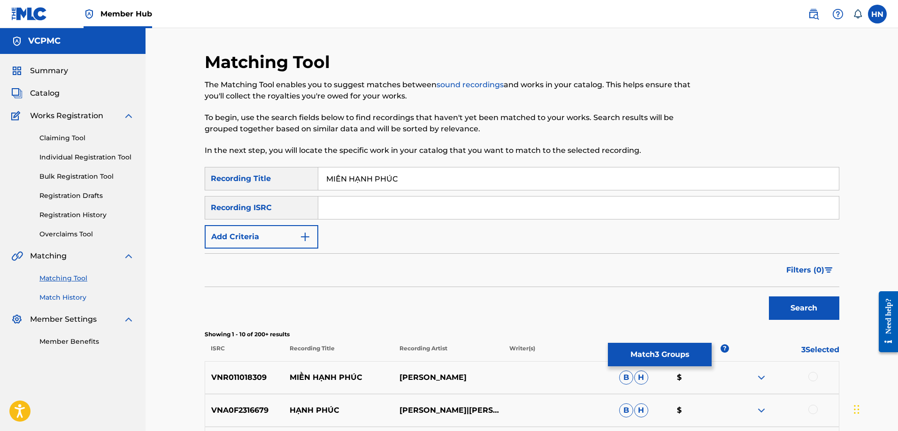
click at [61, 294] on link "Match History" at bounding box center [86, 298] width 95 height 10
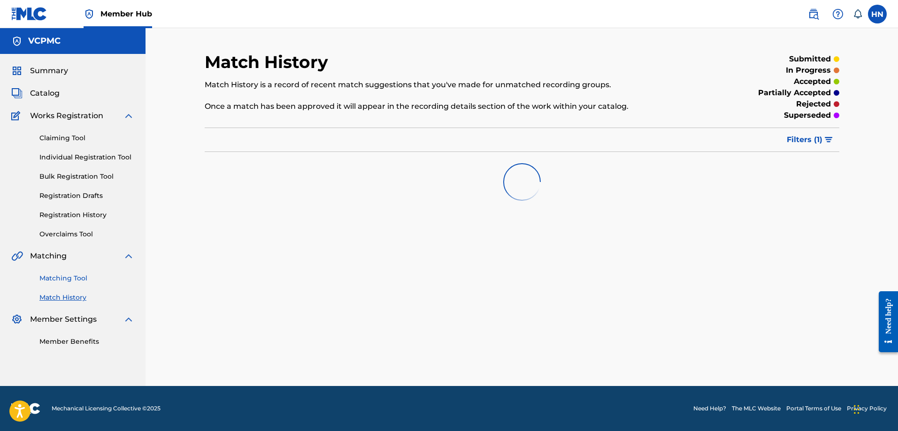
click at [61, 280] on link "Matching Tool" at bounding box center [86, 279] width 95 height 10
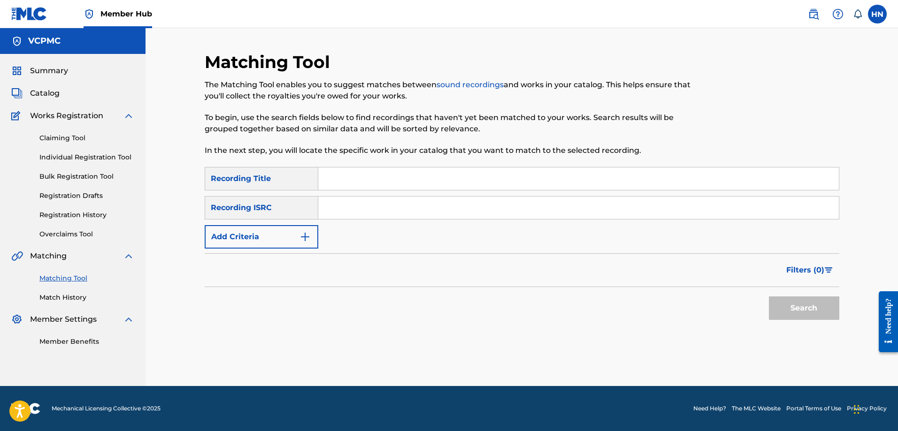
click at [343, 179] on input "Search Form" at bounding box center [578, 179] width 521 height 23
paste input "MIỀN HẠNH PHÚC"
click at [793, 309] on button "Search" at bounding box center [804, 308] width 70 height 23
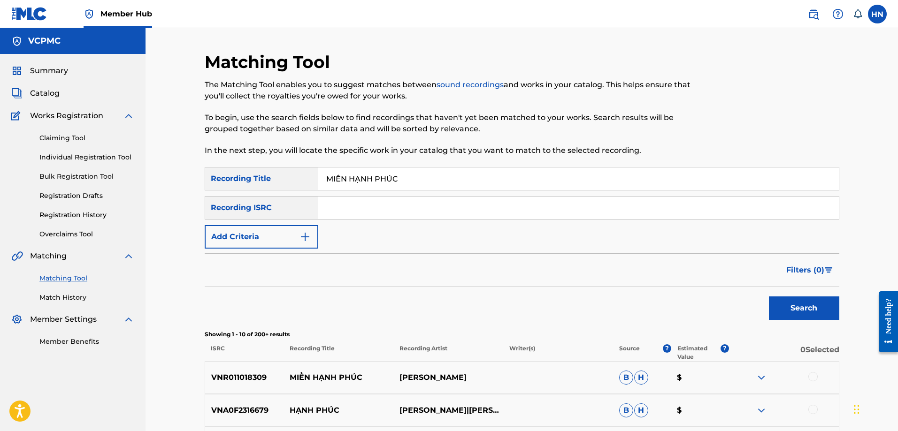
scroll to position [141, 0]
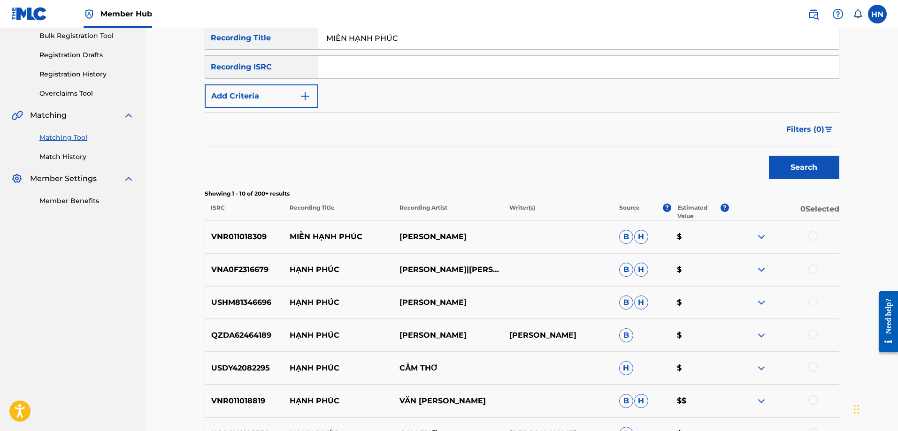
click at [236, 233] on p "VNR011018309" at bounding box center [244, 236] width 79 height 11
click at [811, 233] on div at bounding box center [812, 235] width 9 height 9
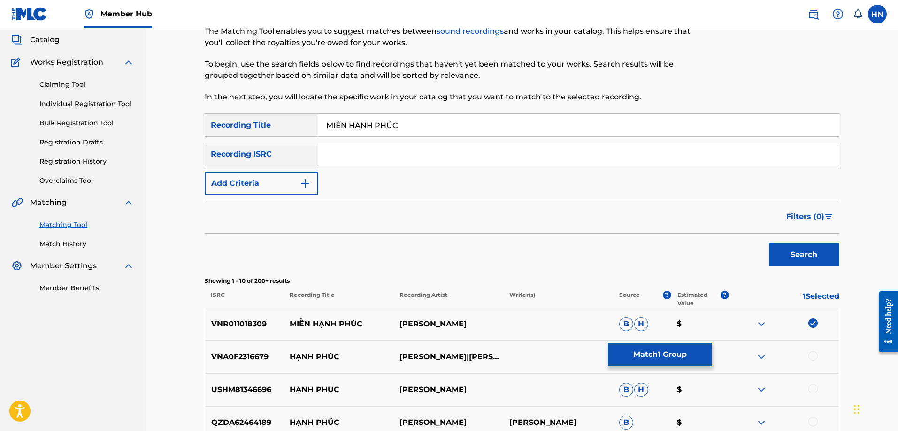
scroll to position [0, 0]
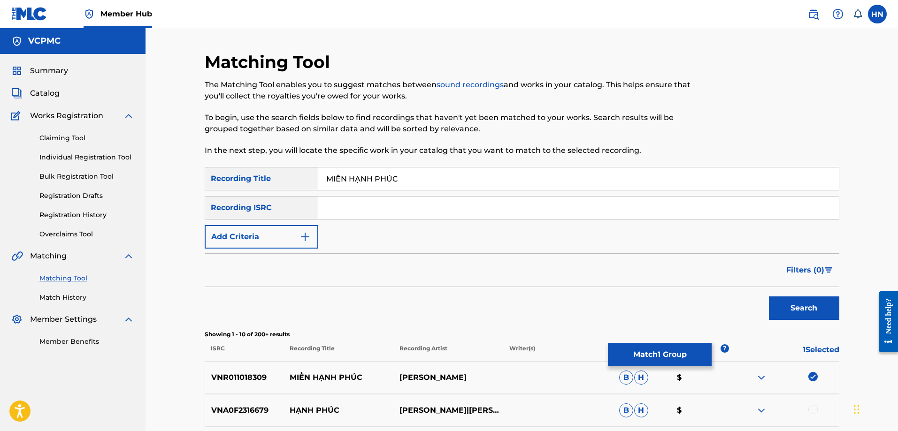
click at [429, 177] on input "MIỀN HẠNH PHÚC" at bounding box center [578, 179] width 521 height 23
paste input "EN HANH PHU"
type input "[PERSON_NAME]"
click at [769, 297] on button "Search" at bounding box center [804, 308] width 70 height 23
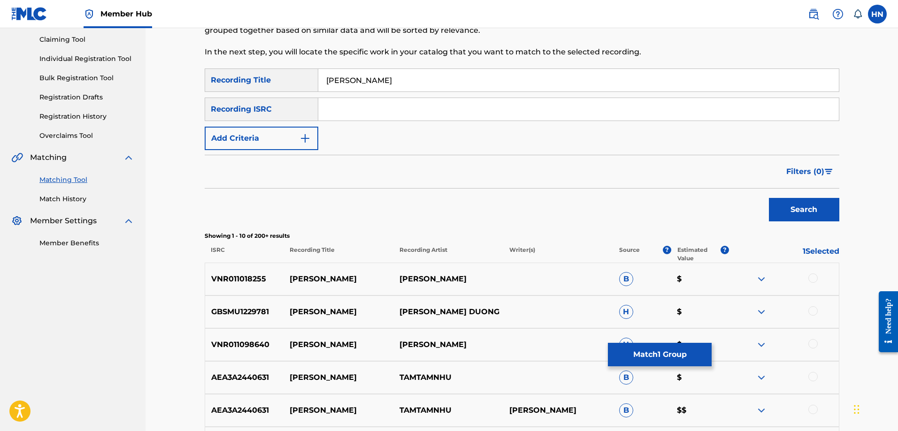
scroll to position [188, 0]
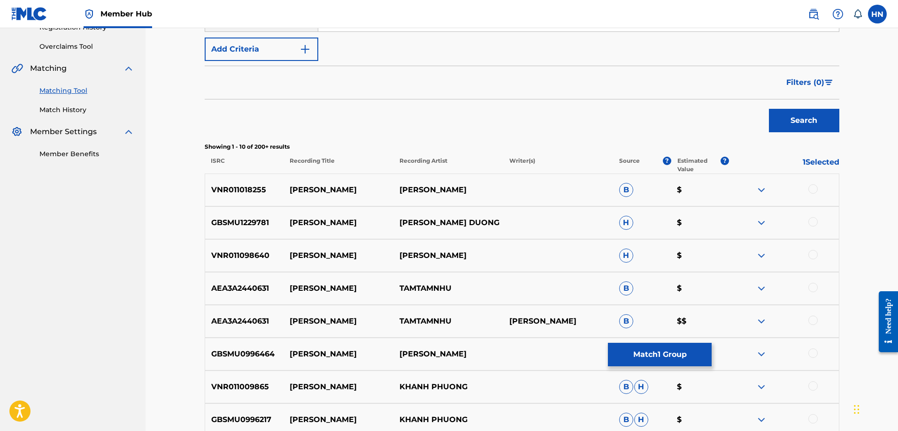
click at [223, 177] on div "VNR011018255 MIEN HANH PHUC DONG THIEN DUC B $" at bounding box center [522, 190] width 635 height 33
click at [817, 191] on div at bounding box center [812, 188] width 9 height 9
click at [242, 218] on p "GBSMU1229781" at bounding box center [244, 222] width 79 height 11
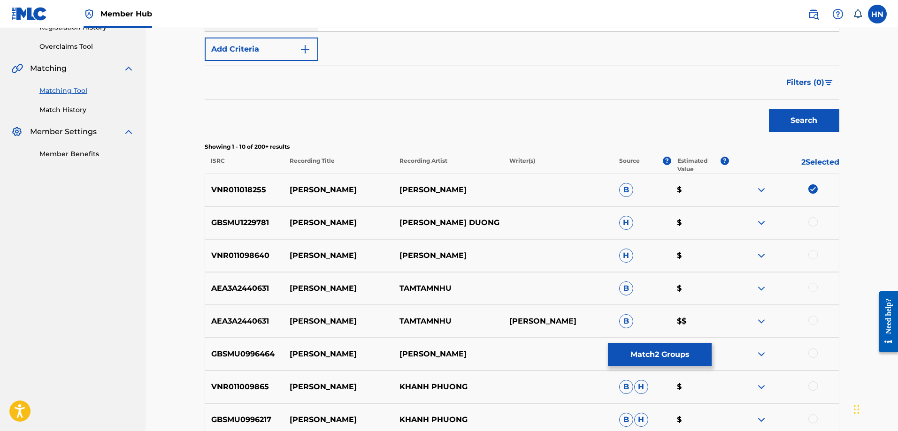
click at [811, 222] on div at bounding box center [812, 221] width 9 height 9
click at [213, 260] on p "VNR011098640" at bounding box center [244, 255] width 79 height 11
click at [814, 253] on div at bounding box center [812, 254] width 9 height 9
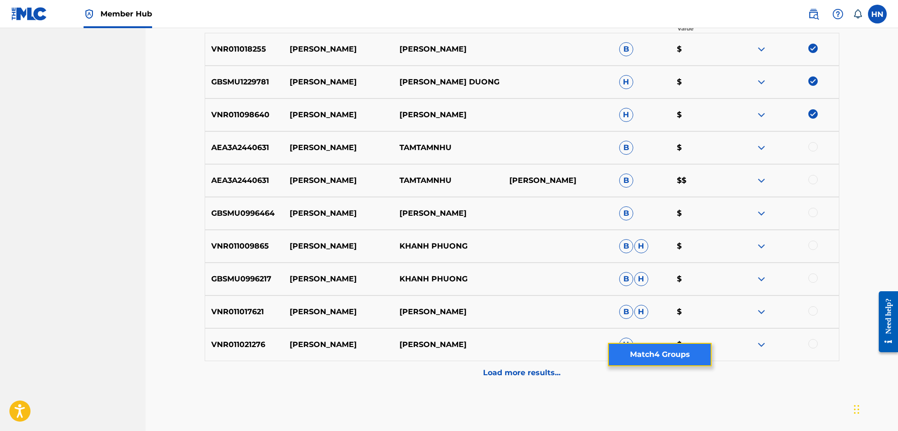
click at [608, 354] on button "Match 4 Groups" at bounding box center [660, 354] width 104 height 23
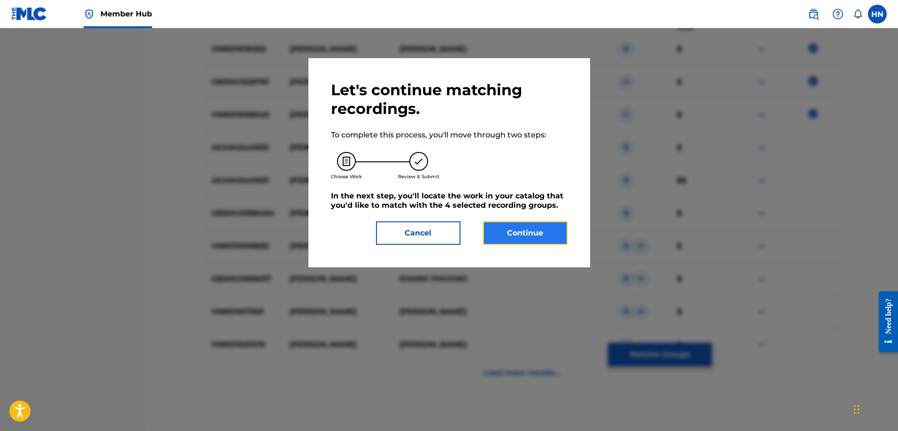
click at [501, 235] on button "Continue" at bounding box center [525, 233] width 84 height 23
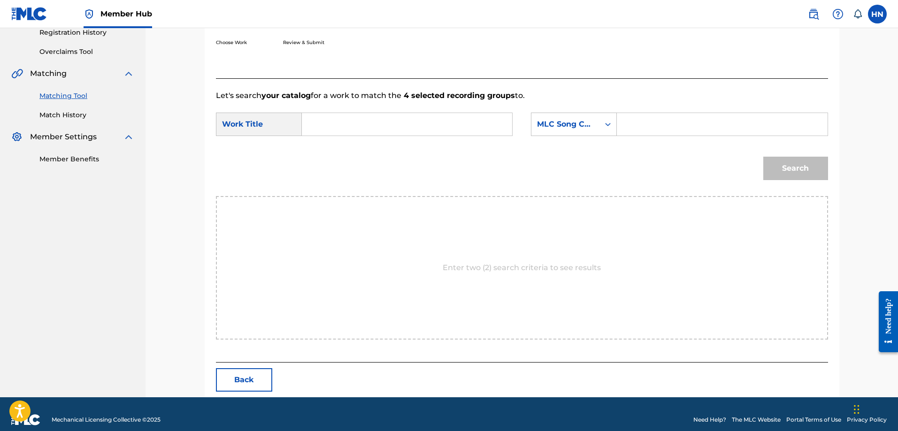
scroll to position [194, 0]
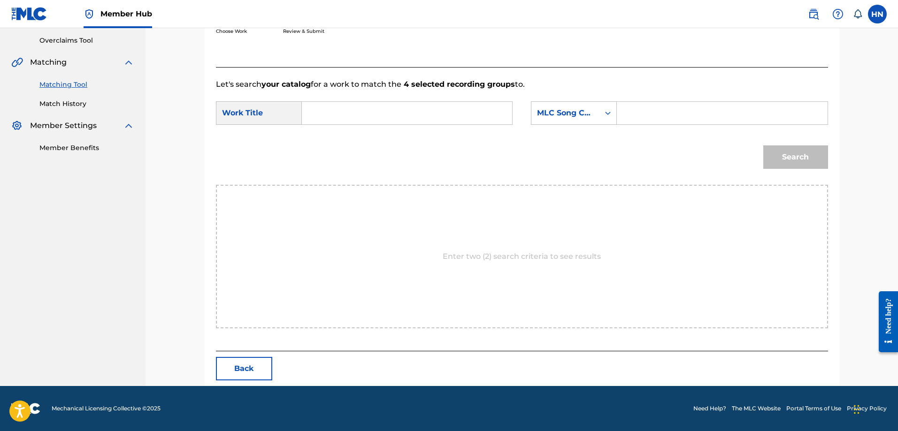
click at [454, 114] on input "Search Form" at bounding box center [407, 113] width 194 height 23
paste input "MIỀN HẠNH PHÚC"
type input "MIỀN HẠNH PHÚC"
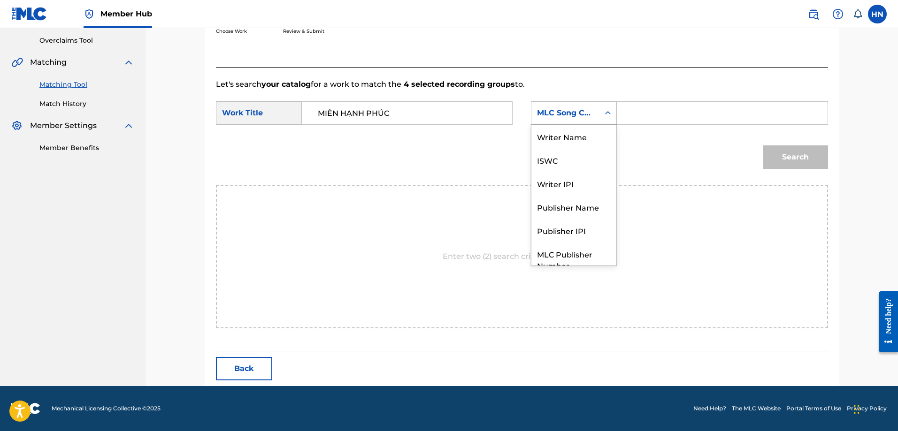
click at [562, 115] on div "MLC Song Code" at bounding box center [565, 112] width 57 height 11
click at [558, 125] on div "ISWC" at bounding box center [573, 125] width 85 height 23
click at [543, 110] on div "ISWC" at bounding box center [565, 112] width 57 height 11
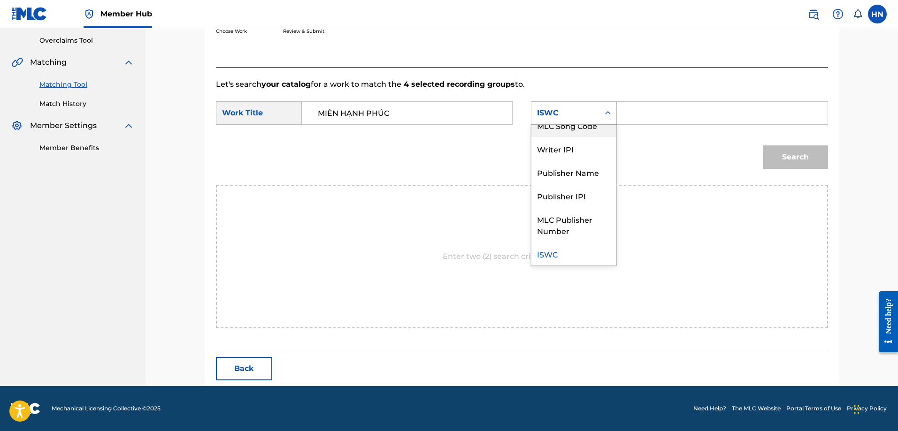
scroll to position [0, 0]
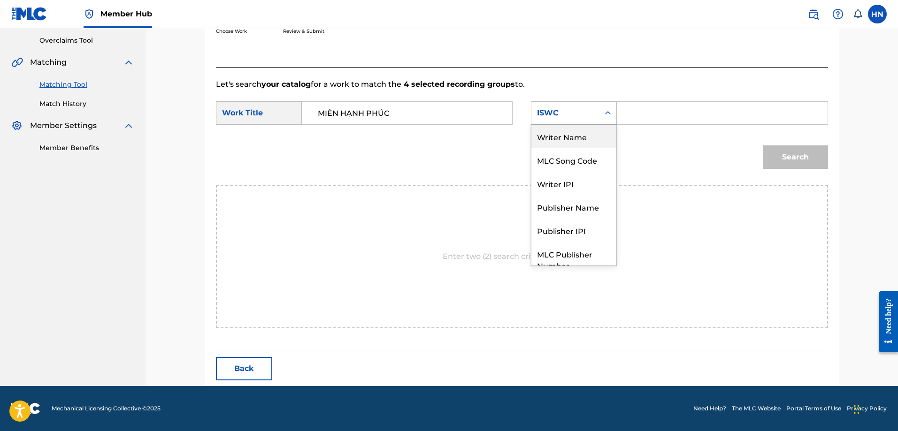
click at [560, 140] on div "Writer Name" at bounding box center [573, 136] width 85 height 23
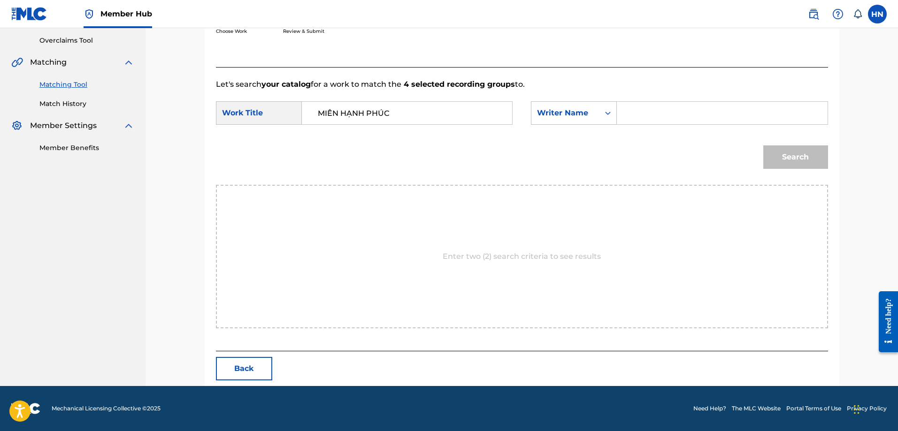
click at [638, 117] on input "Search Form" at bounding box center [722, 113] width 194 height 23
type input "duc dong thien"
click at [763, 145] on button "Search" at bounding box center [795, 156] width 65 height 23
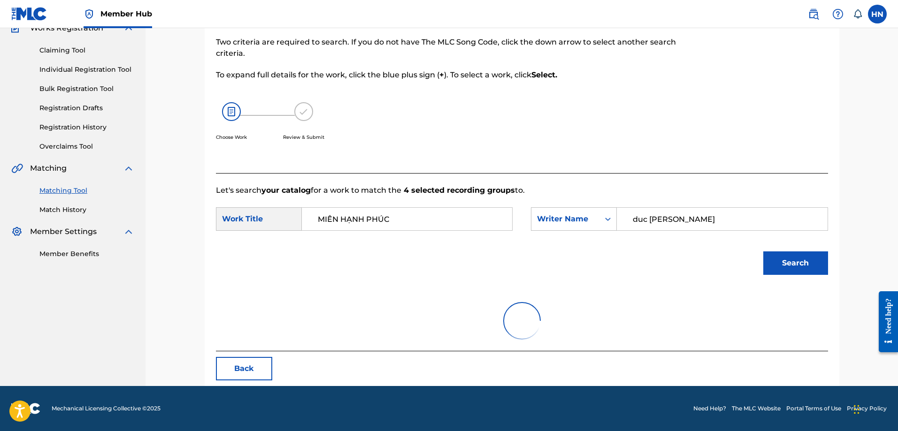
scroll to position [194, 0]
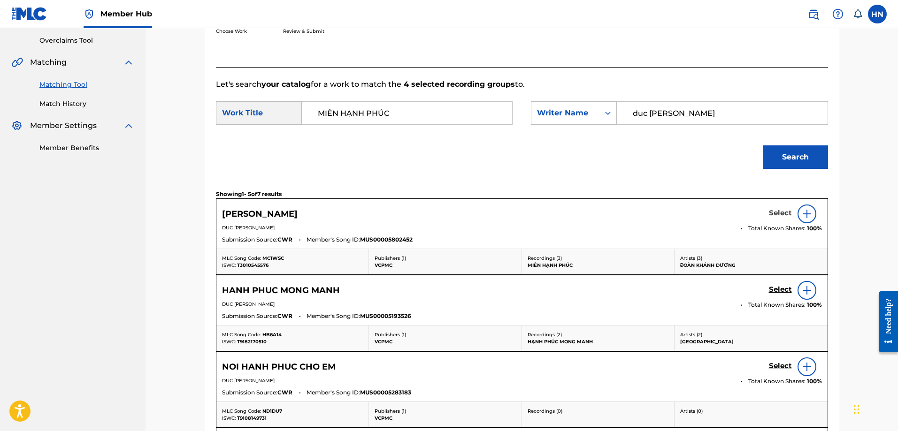
click at [769, 216] on h5 "Select" at bounding box center [780, 213] width 23 height 9
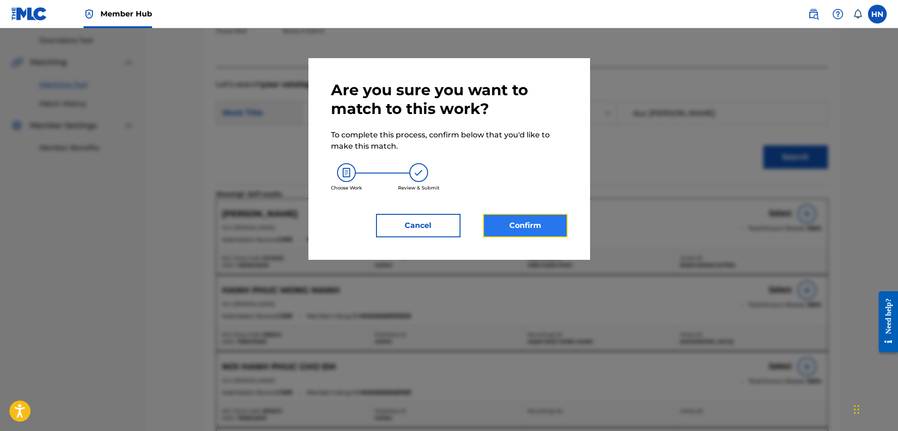
click at [519, 229] on button "Confirm" at bounding box center [525, 225] width 84 height 23
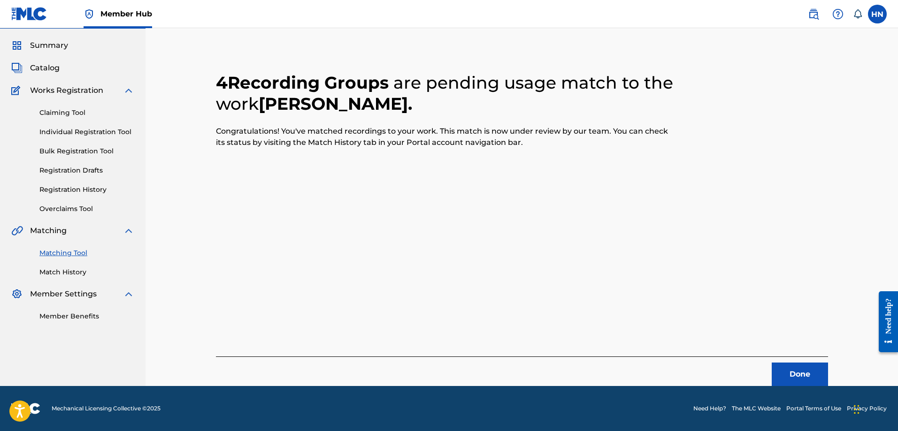
scroll to position [25, 0]
click at [791, 369] on button "Done" at bounding box center [800, 374] width 56 height 23
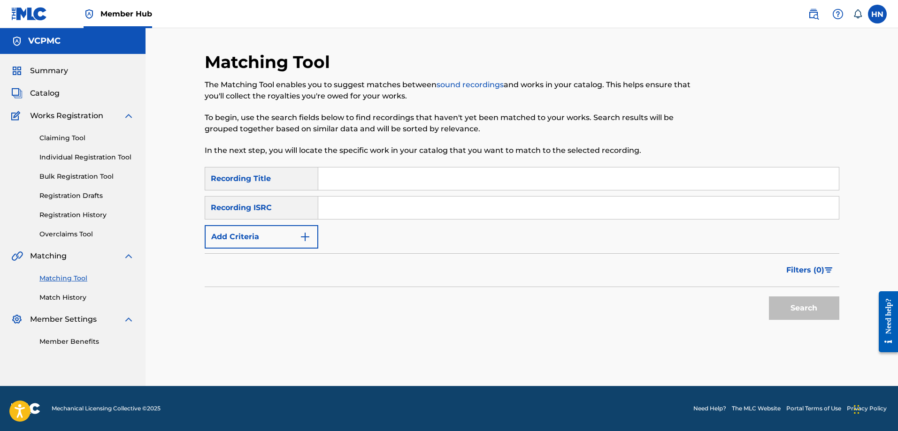
click at [421, 176] on input "Search Form" at bounding box center [578, 179] width 521 height 23
paste input "CƯỜI LÊN BẠN NHÉ"
click at [769, 297] on button "Search" at bounding box center [804, 308] width 70 height 23
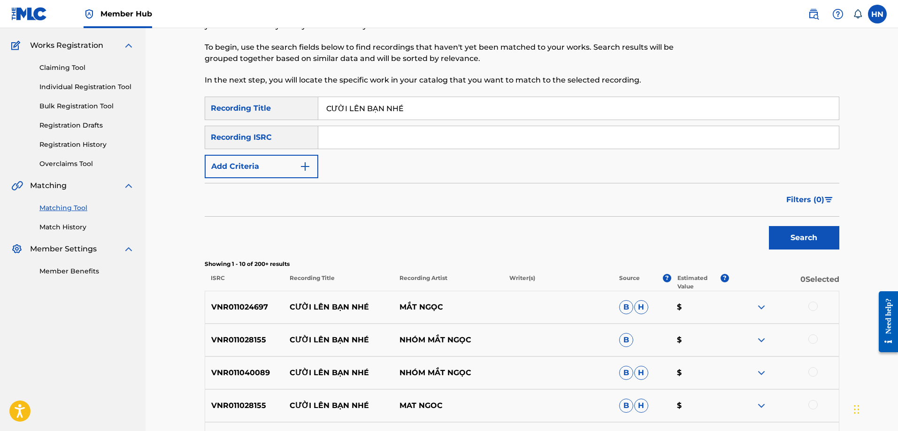
scroll to position [141, 0]
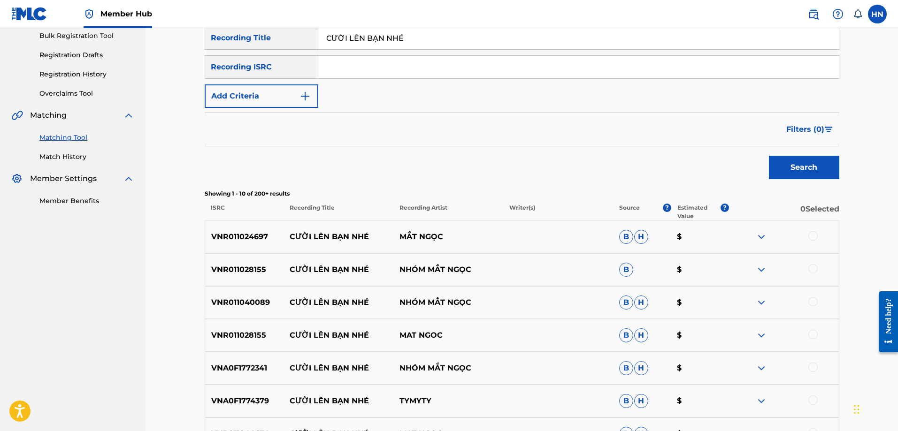
click at [266, 235] on p "VNR011024697" at bounding box center [244, 236] width 79 height 11
drag, startPoint x: 812, startPoint y: 234, endPoint x: 766, endPoint y: 234, distance: 45.5
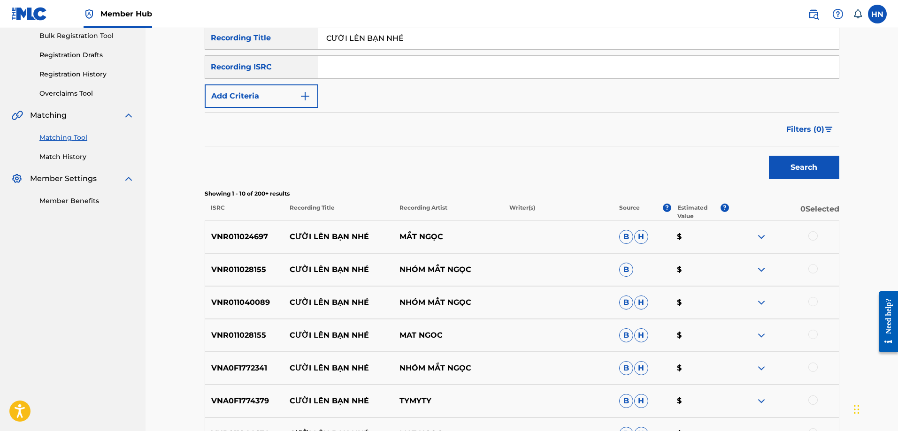
click at [812, 234] on div at bounding box center [812, 235] width 9 height 9
click at [237, 275] on p "VNR011028155" at bounding box center [244, 269] width 79 height 11
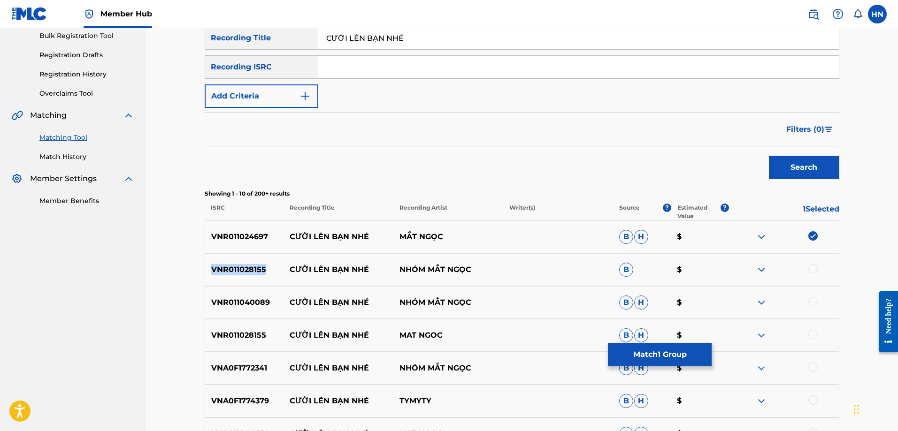
click at [237, 275] on p "VNR011028155" at bounding box center [244, 269] width 79 height 11
click at [812, 270] on div at bounding box center [812, 268] width 9 height 9
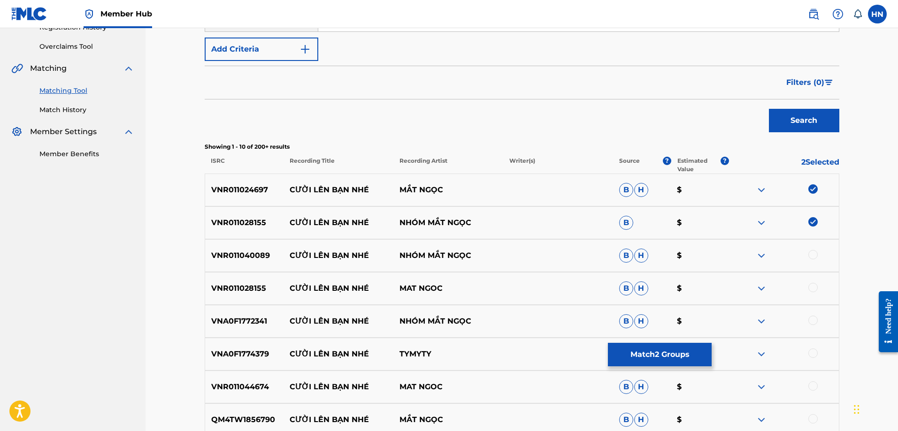
click at [815, 288] on div at bounding box center [812, 287] width 9 height 9
click at [242, 259] on p "VNR011040089" at bounding box center [244, 255] width 79 height 11
click at [811, 256] on div at bounding box center [812, 254] width 9 height 9
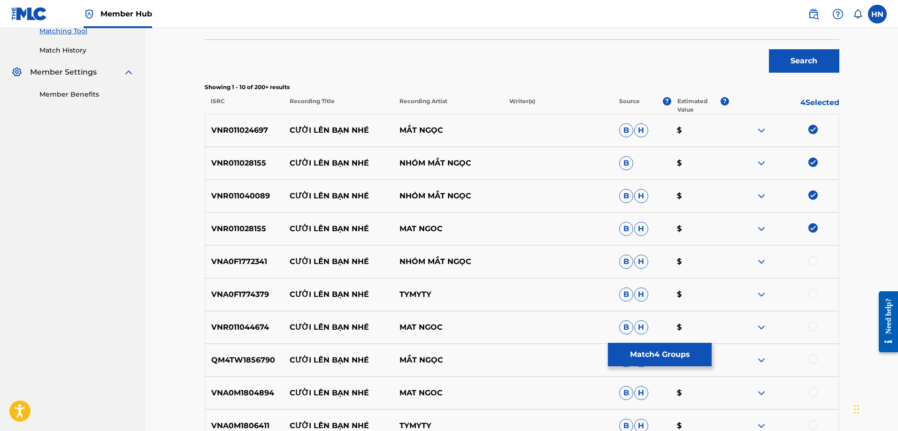
scroll to position [329, 0]
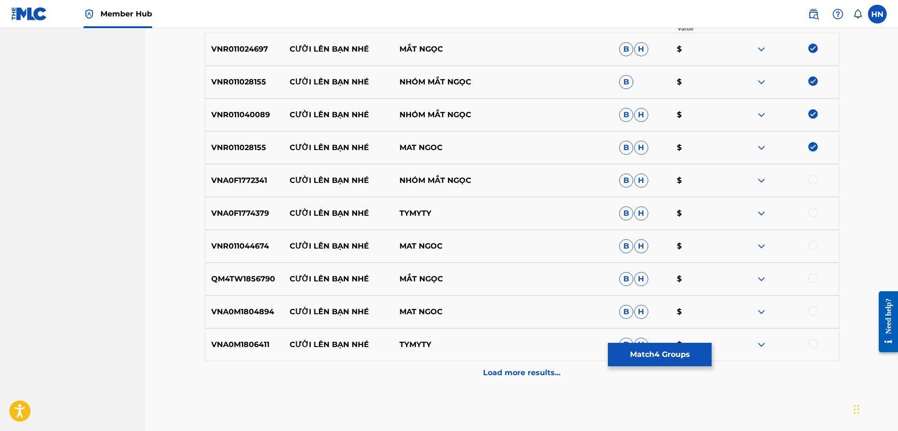
click at [224, 174] on div "VNA0F1772341 CƯỜI LÊN BẠN NHÉ NHÓM MẮT NGỌC B H $" at bounding box center [522, 180] width 635 height 33
click at [816, 179] on div at bounding box center [812, 179] width 9 height 9
click at [255, 209] on p "VNA0F1774379" at bounding box center [244, 213] width 79 height 11
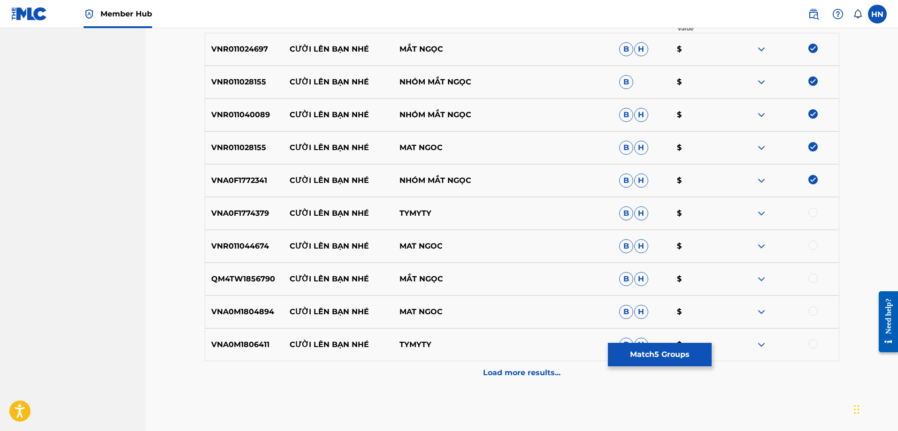
click at [810, 212] on div at bounding box center [812, 212] width 9 height 9
click at [253, 246] on p "VNR011044674" at bounding box center [244, 246] width 79 height 11
click at [814, 241] on div at bounding box center [812, 245] width 9 height 9
click at [235, 277] on p "QM4TW1856790" at bounding box center [244, 279] width 79 height 11
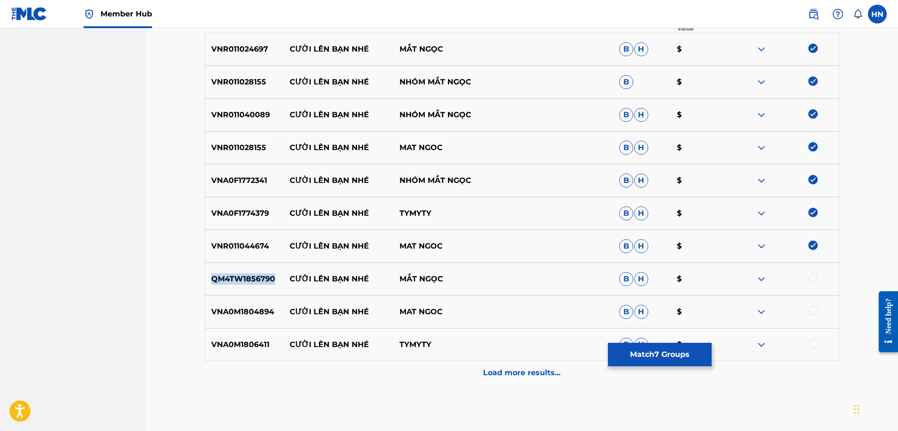
click at [235, 277] on p "QM4TW1856790" at bounding box center [244, 279] width 79 height 11
click at [811, 276] on div at bounding box center [812, 278] width 9 height 9
click at [250, 315] on p "VNA0M1804894" at bounding box center [244, 311] width 79 height 11
click at [815, 312] on div at bounding box center [812, 310] width 9 height 9
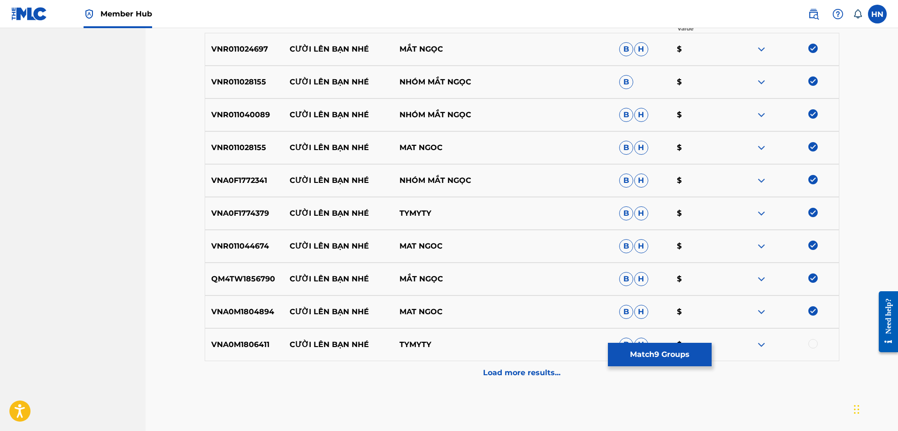
click at [261, 345] on p "VNA0M1806411" at bounding box center [244, 344] width 79 height 11
click at [812, 345] on div at bounding box center [812, 343] width 9 height 9
click at [762, 345] on img at bounding box center [761, 344] width 11 height 11
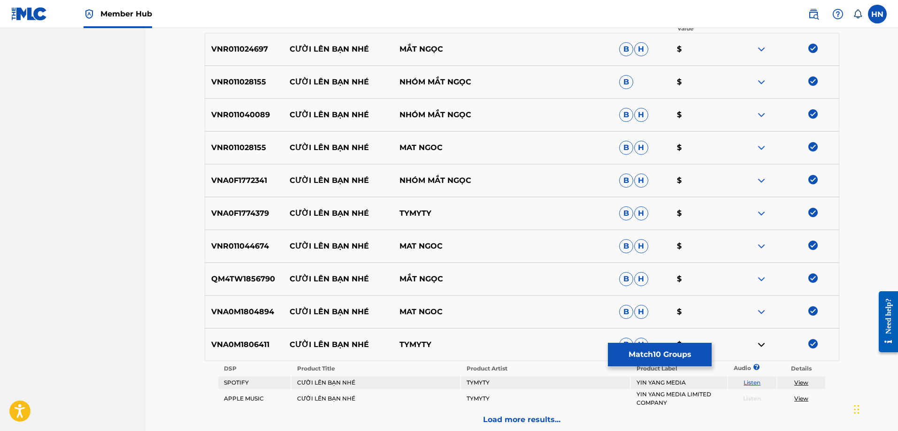
click at [748, 384] on link "Listen" at bounding box center [751, 382] width 17 height 7
drag, startPoint x: 375, startPoint y: 141, endPoint x: 272, endPoint y: 143, distance: 102.3
click at [272, 143] on div "VNR011028155 CƯỜI LÊN BẠN NHÉ MAT NGOC B H $" at bounding box center [522, 147] width 635 height 33
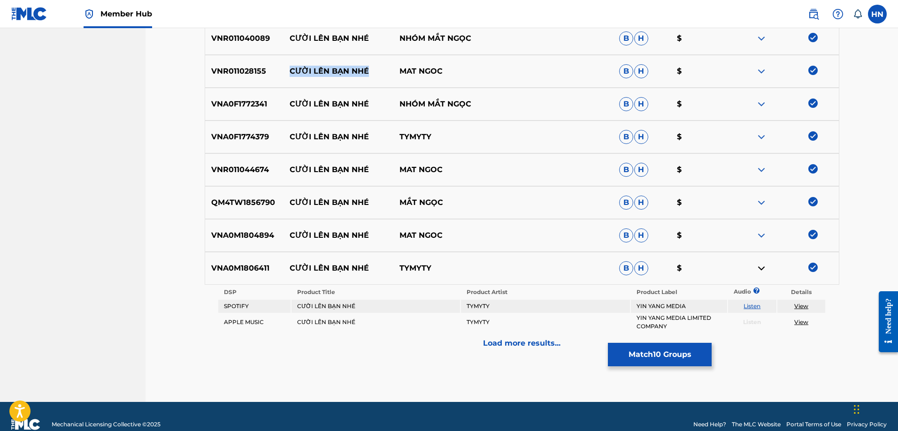
scroll to position [421, 0]
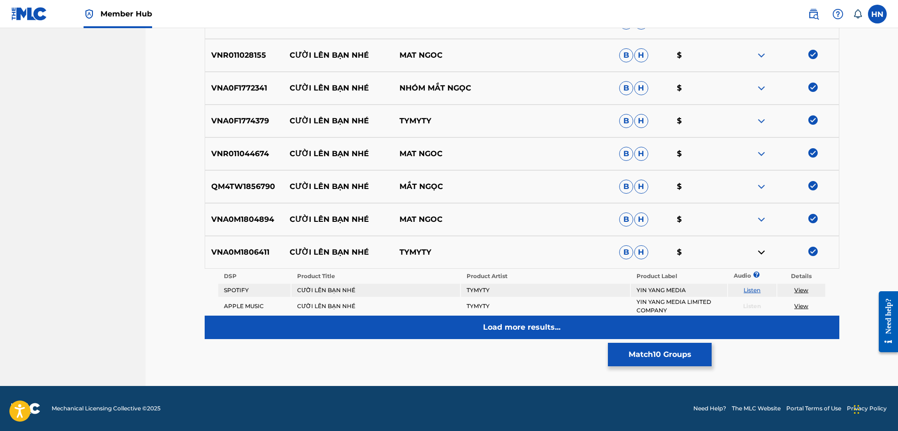
click at [547, 329] on p "Load more results..." at bounding box center [521, 327] width 77 height 11
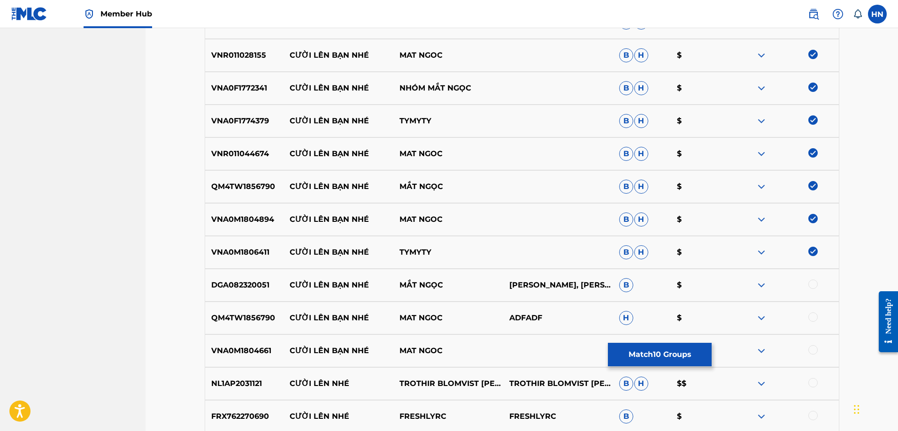
click at [254, 253] on p "VNA0M1806411" at bounding box center [244, 252] width 79 height 11
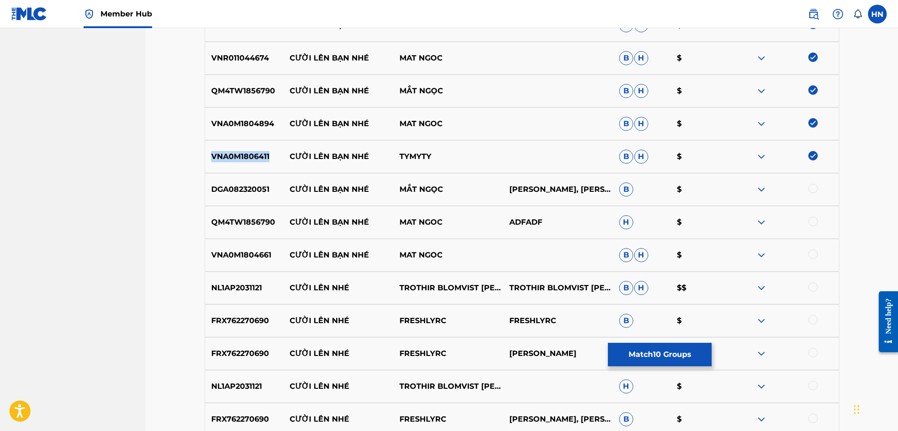
scroll to position [562, 0]
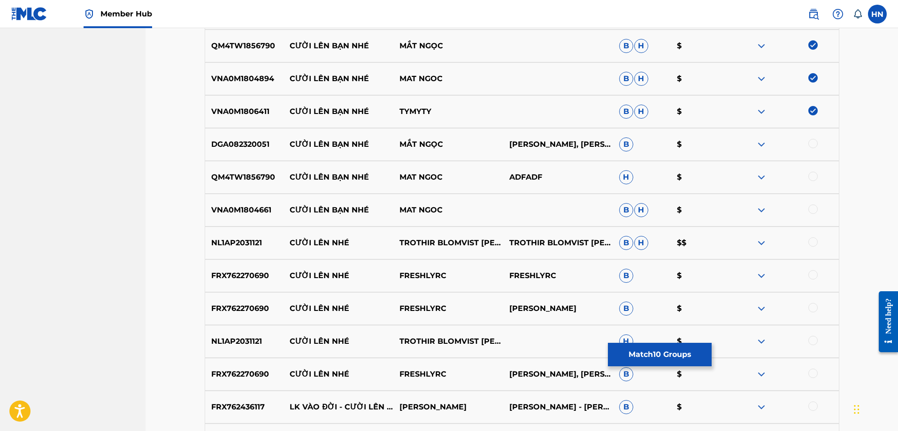
click at [253, 143] on p "DGA082320051" at bounding box center [244, 144] width 79 height 11
click at [812, 146] on div at bounding box center [812, 143] width 9 height 9
click at [255, 180] on p "QM4TW1856790" at bounding box center [244, 177] width 79 height 11
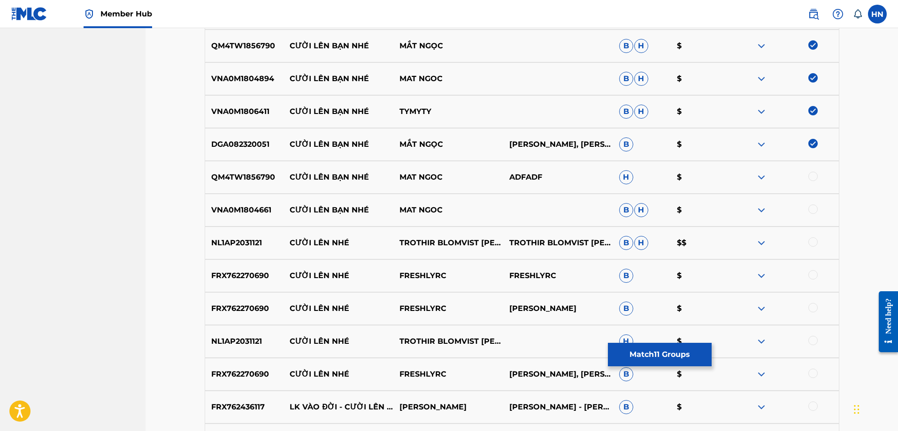
click at [811, 174] on div at bounding box center [812, 176] width 9 height 9
click at [244, 210] on p "VNA0M1804661" at bounding box center [244, 210] width 79 height 11
click at [816, 209] on div at bounding box center [812, 209] width 9 height 9
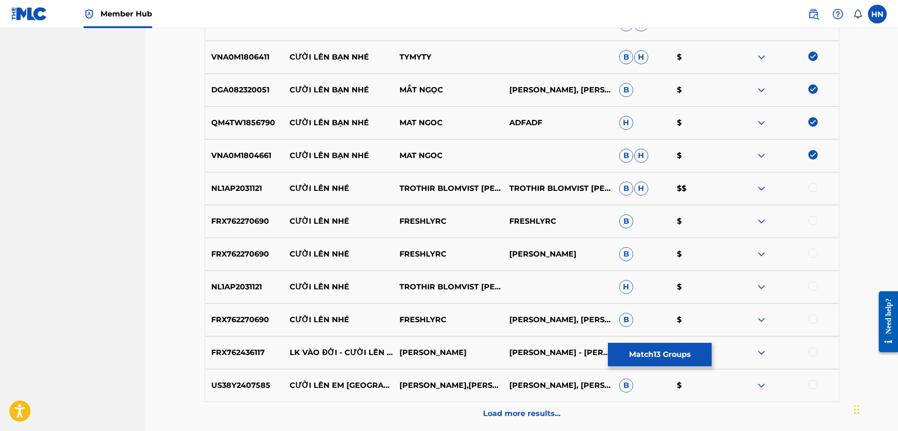
scroll to position [703, 0]
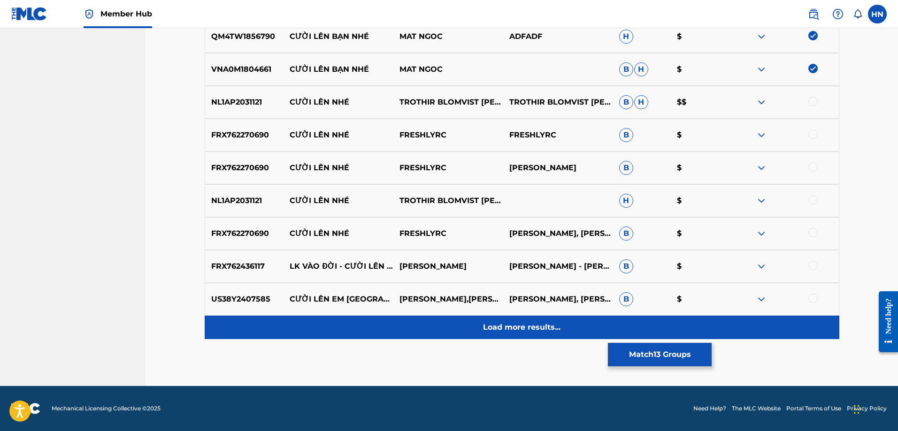
click at [522, 319] on div "Load more results..." at bounding box center [522, 327] width 635 height 23
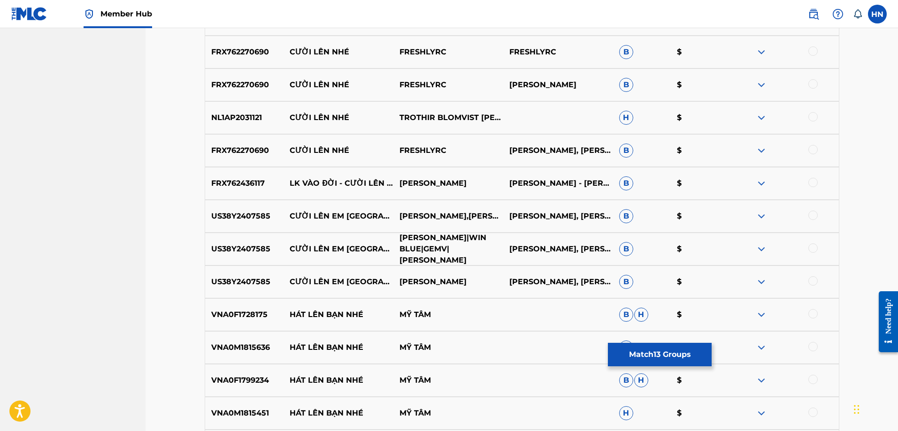
scroll to position [890, 0]
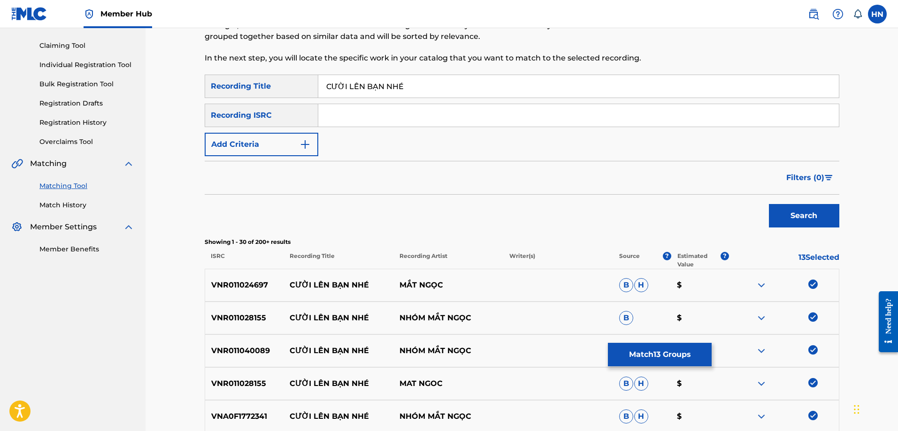
click at [420, 86] on input "CƯỜI LÊN BẠN NHÉ" at bounding box center [578, 86] width 521 height 23
paste input "UOI LEN BAN NHE"
type input "CUOI LEN BAN NHE"
click at [769, 204] on button "Search" at bounding box center [804, 215] width 70 height 23
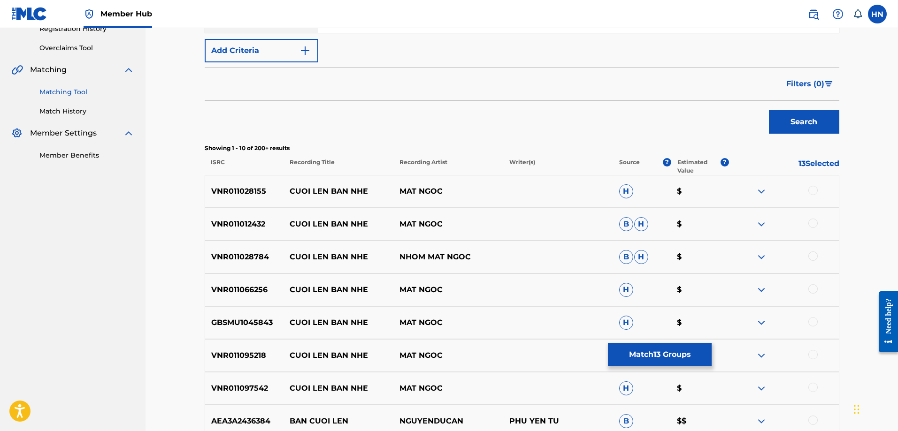
click at [253, 198] on div "VNR011028155 CUOI LEN BAN NHE MAT NGOC H $" at bounding box center [522, 191] width 635 height 33
click at [814, 190] on div at bounding box center [812, 190] width 9 height 9
click at [259, 224] on p "VNR011012432" at bounding box center [244, 224] width 79 height 11
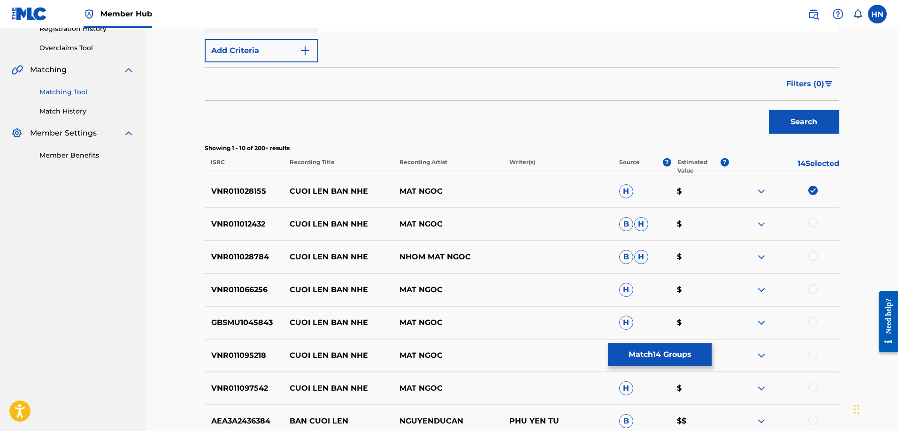
click at [814, 223] on div at bounding box center [812, 223] width 9 height 9
click at [238, 255] on p "VNR011028784" at bounding box center [244, 257] width 79 height 11
click at [810, 258] on div at bounding box center [812, 256] width 9 height 9
click at [229, 291] on p "VNR011066256" at bounding box center [244, 289] width 79 height 11
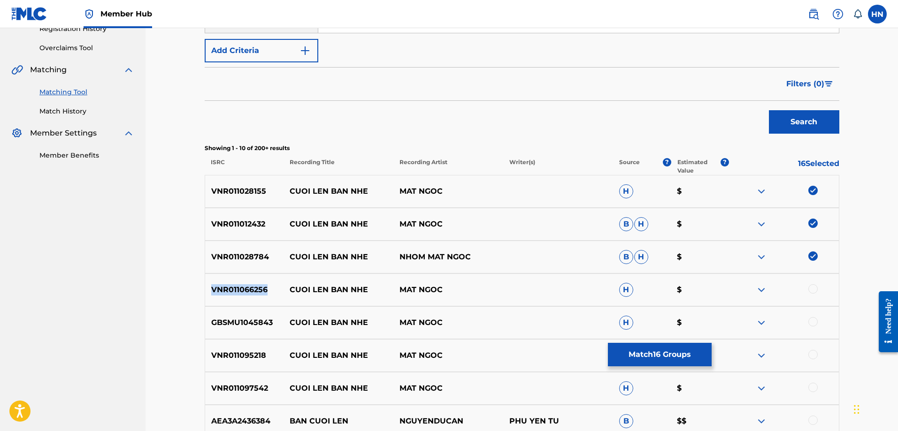
click at [229, 291] on p "VNR011066256" at bounding box center [244, 289] width 79 height 11
click at [814, 287] on div at bounding box center [812, 288] width 9 height 9
click at [245, 318] on p "GBSMU1045843" at bounding box center [244, 322] width 79 height 11
click at [813, 321] on div at bounding box center [812, 321] width 9 height 9
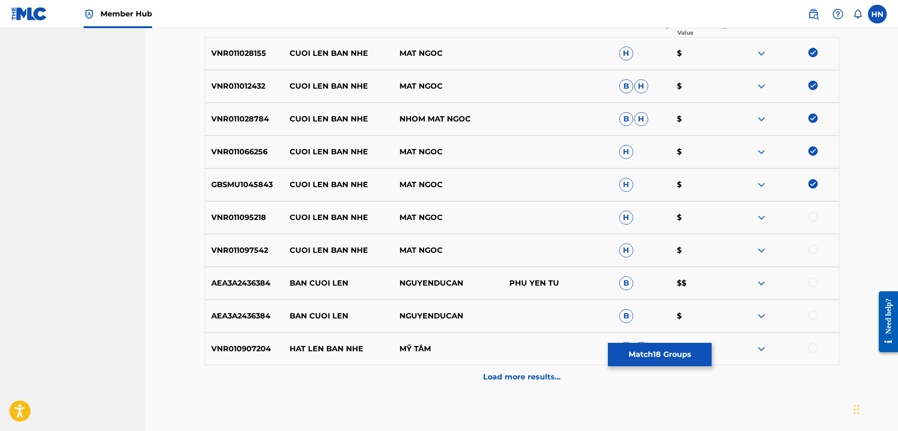
scroll to position [327, 0]
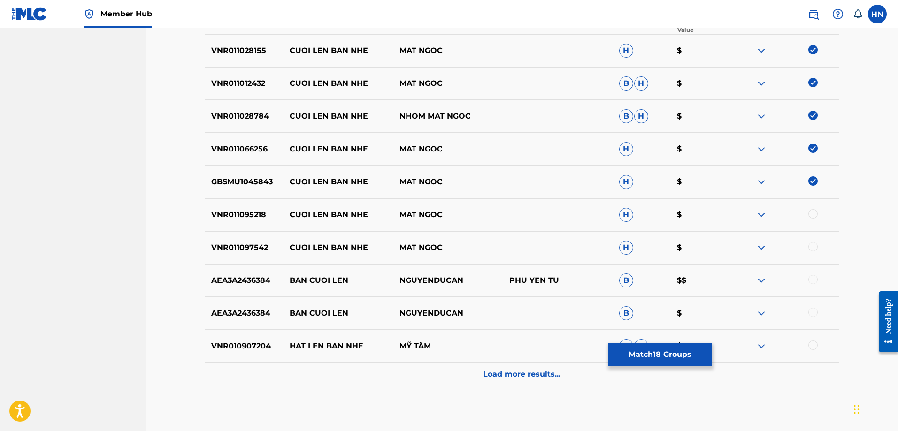
click at [258, 218] on p "VNR011095218" at bounding box center [244, 214] width 79 height 11
click at [814, 214] on div at bounding box center [812, 213] width 9 height 9
click at [232, 257] on div "VNR011097542 CUOI LEN BAN NHE MAT NGOC H $" at bounding box center [522, 247] width 635 height 33
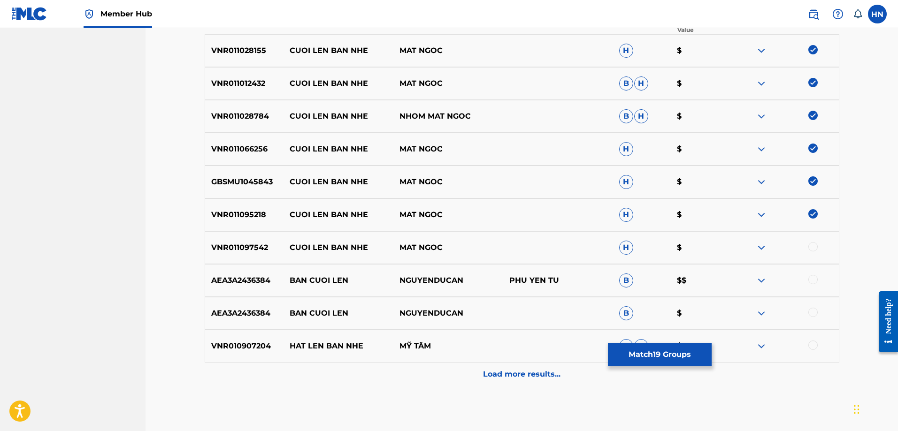
click at [812, 244] on div at bounding box center [812, 246] width 9 height 9
click at [665, 352] on button "Match 20 Groups" at bounding box center [660, 354] width 104 height 23
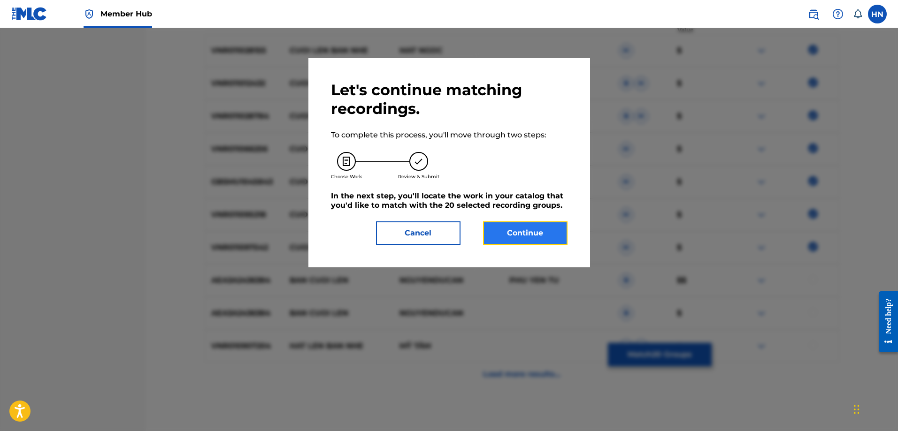
click at [544, 241] on button "Continue" at bounding box center [525, 233] width 84 height 23
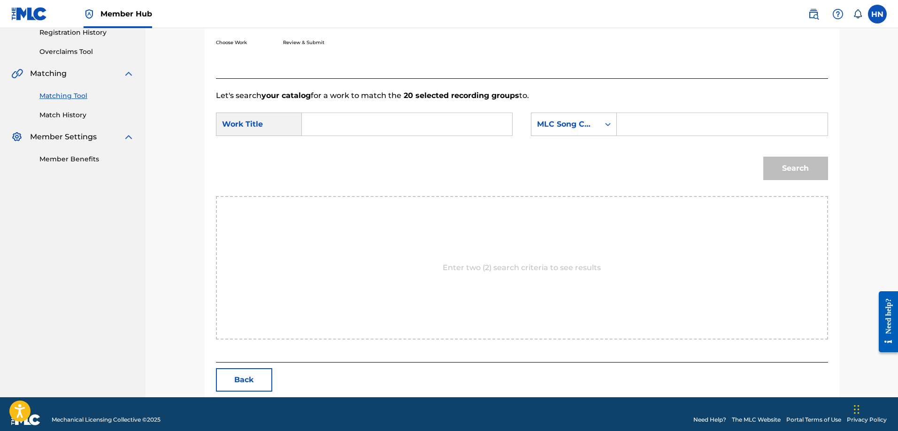
scroll to position [194, 0]
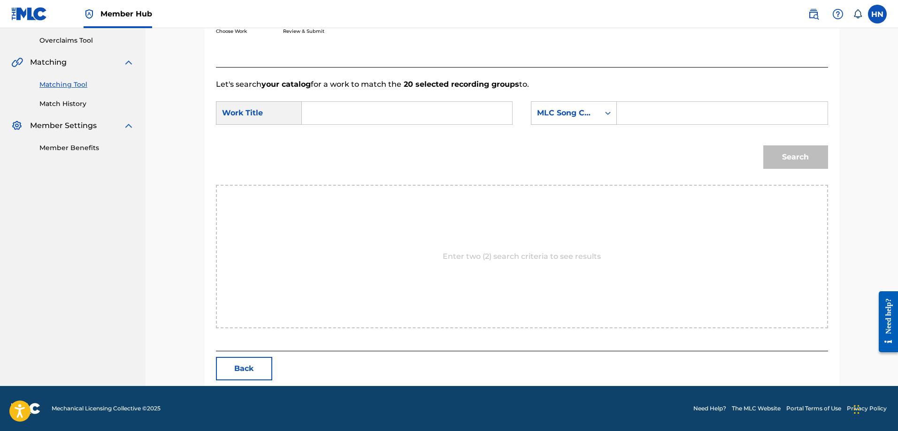
click at [482, 110] on input "Search Form" at bounding box center [407, 113] width 194 height 23
paste input "CUOI LEN BAN NHE"
type input "CUOI LEN BAN NHE"
click at [564, 113] on div "MLC Song Code" at bounding box center [565, 112] width 57 height 11
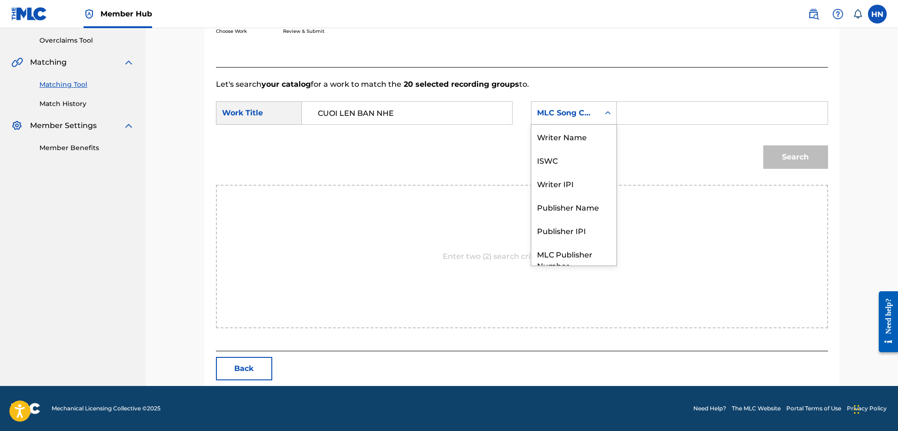
scroll to position [35, 0]
click at [556, 133] on div "ISWC" at bounding box center [573, 125] width 85 height 23
click at [676, 114] on input "Search Form" at bounding box center [722, 113] width 194 height 23
paste input "T9108175888"
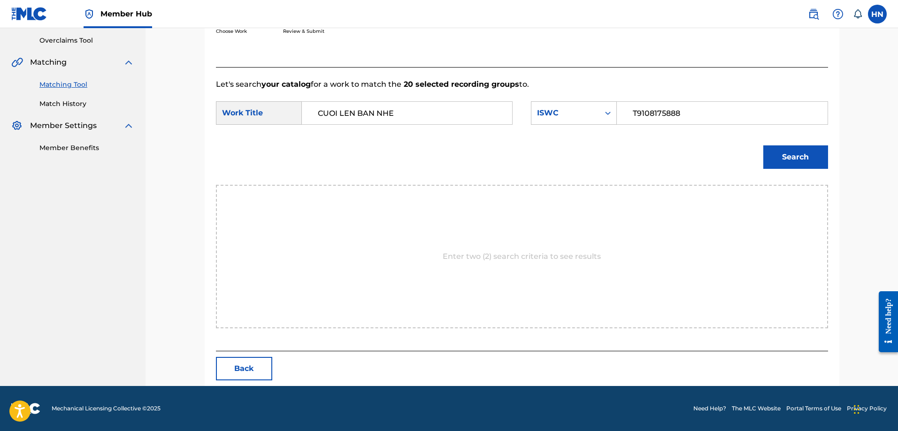
type input "T9108175888"
click at [763, 145] on button "Search" at bounding box center [795, 156] width 65 height 23
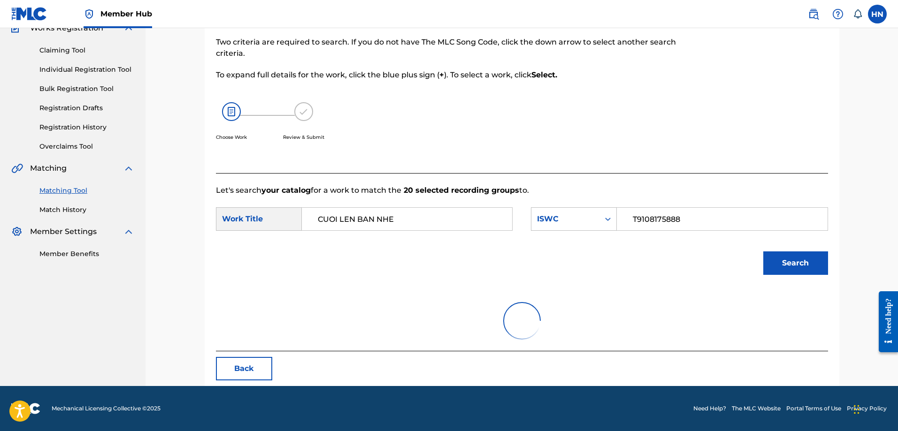
scroll to position [166, 0]
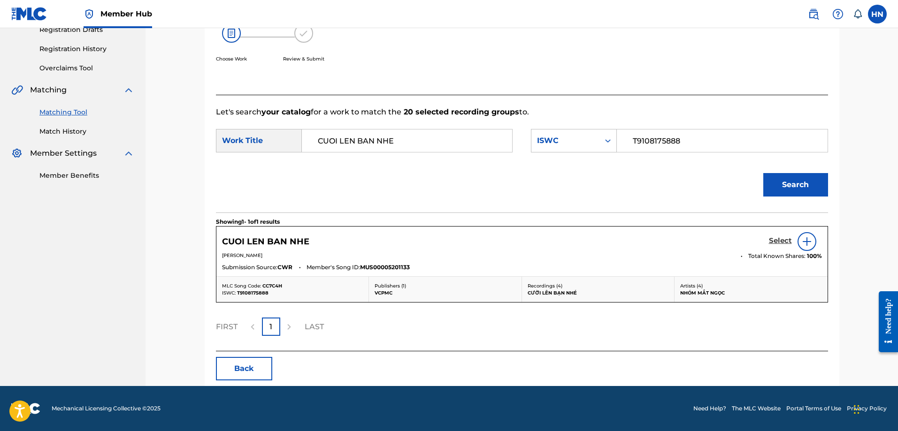
click at [772, 242] on h5 "Select" at bounding box center [780, 241] width 23 height 9
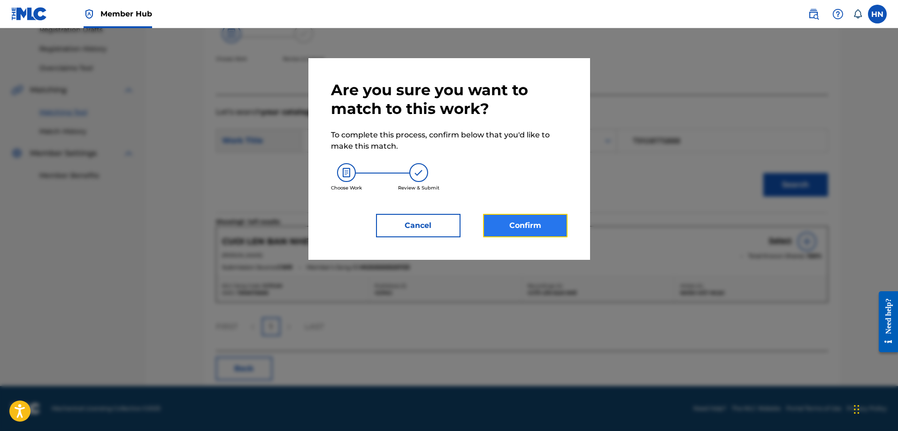
click at [523, 227] on button "Confirm" at bounding box center [525, 225] width 84 height 23
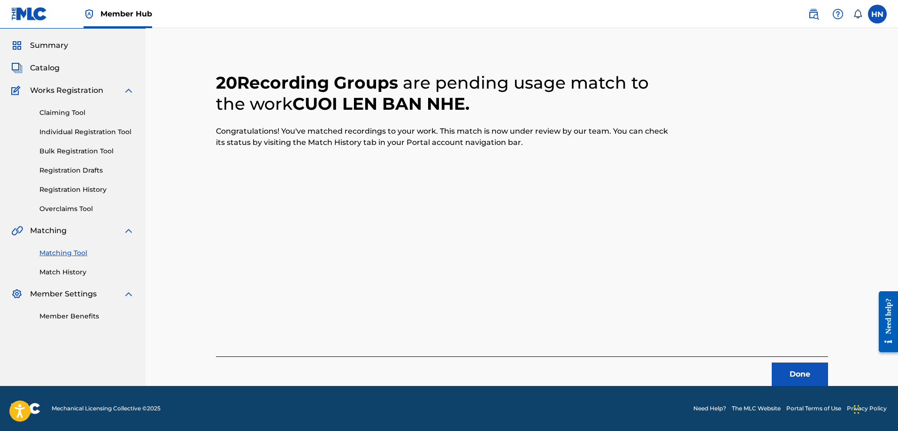
scroll to position [25, 0]
click at [781, 376] on button "Done" at bounding box center [800, 374] width 56 height 23
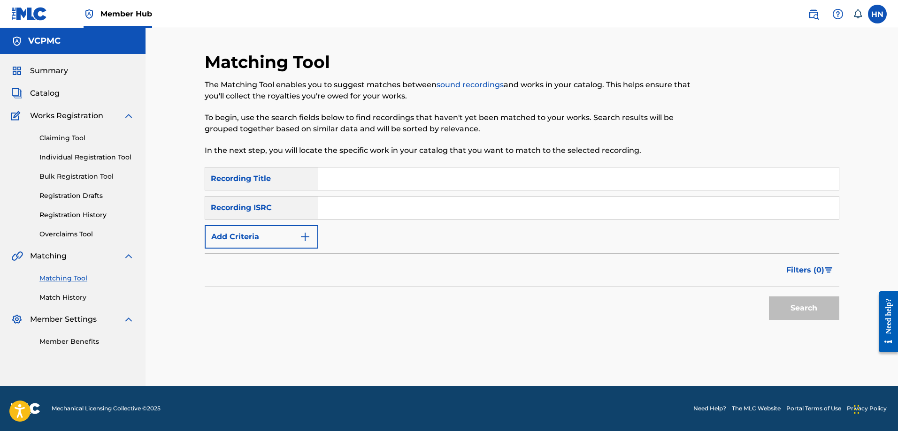
scroll to position [0, 0]
click at [478, 170] on input "Search Form" at bounding box center [578, 179] width 521 height 23
paste input "TÌNH YÊU TRẢ LẠI TRĂNG SAO"
type input "TÌNH YÊU TRẢ LẠI TRĂNG SAO"
click at [769, 297] on button "Search" at bounding box center [804, 308] width 70 height 23
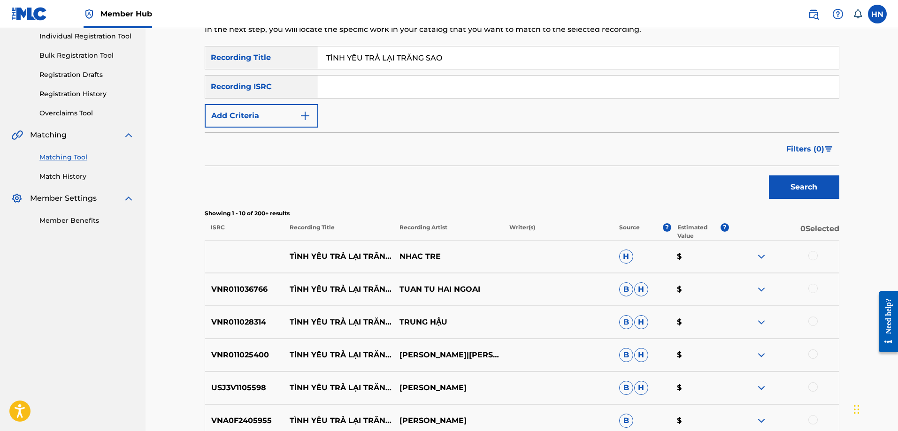
scroll to position [188, 0]
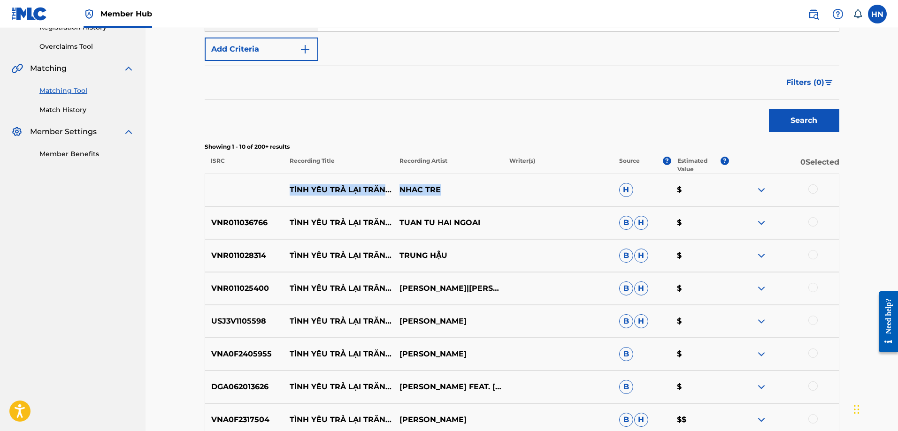
drag, startPoint x: 284, startPoint y: 185, endPoint x: 516, endPoint y: 195, distance: 232.0
click at [516, 195] on div "TÌNH YÊU TRẢ LẠI TRĂNG SAO NHAC TRE H $" at bounding box center [522, 190] width 635 height 33
click at [816, 187] on div at bounding box center [812, 188] width 9 height 9
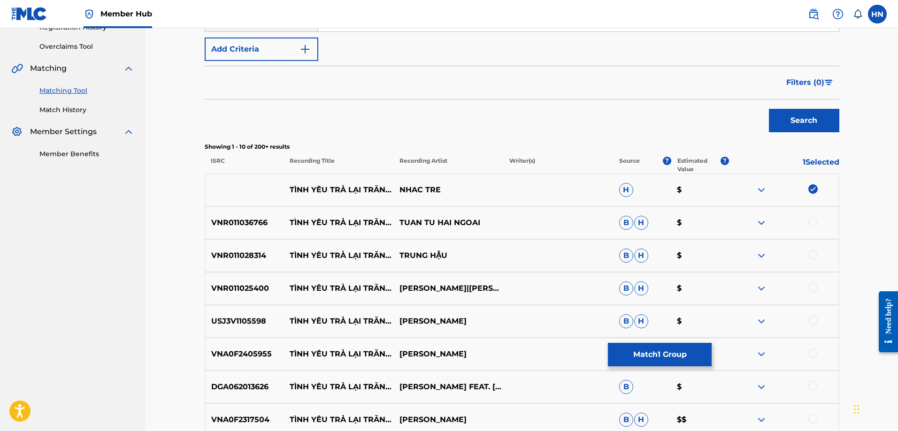
click at [761, 190] on img at bounding box center [761, 189] width 11 height 11
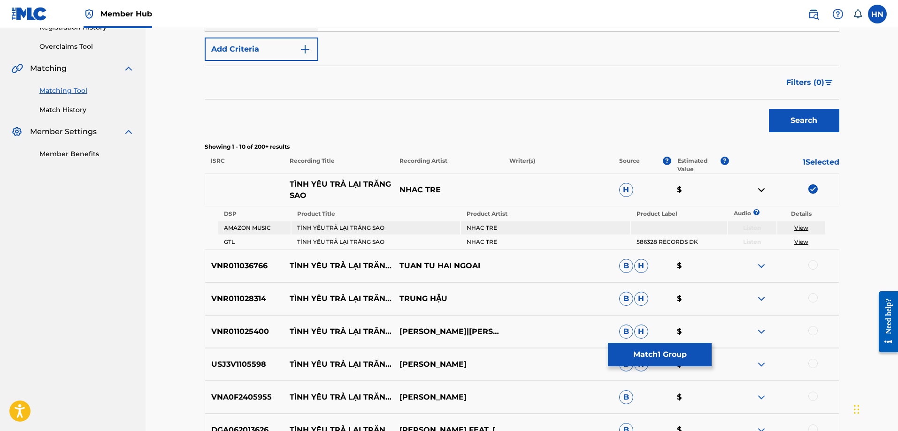
click at [287, 186] on div "TÌNH YÊU TRẢ LẠI TRĂNG SAO NHAC TRE H $" at bounding box center [522, 190] width 635 height 33
drag, startPoint x: 289, startPoint y: 182, endPoint x: 483, endPoint y: 176, distance: 194.9
click at [483, 176] on div "TÌNH YÊU TRẢ LẠI TRĂNG SAO NHAC TRE H $" at bounding box center [522, 190] width 635 height 33
click at [256, 269] on p "VNR011036766" at bounding box center [244, 265] width 79 height 11
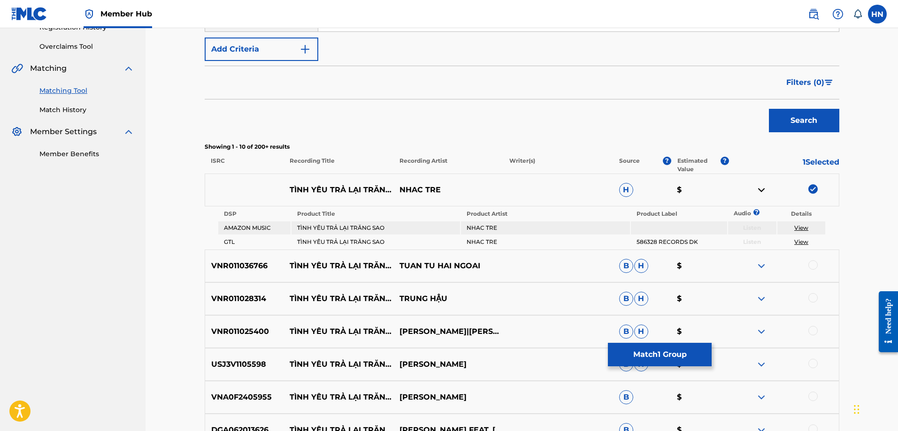
click at [812, 265] on div at bounding box center [812, 264] width 9 height 9
click at [812, 189] on img at bounding box center [812, 188] width 9 height 9
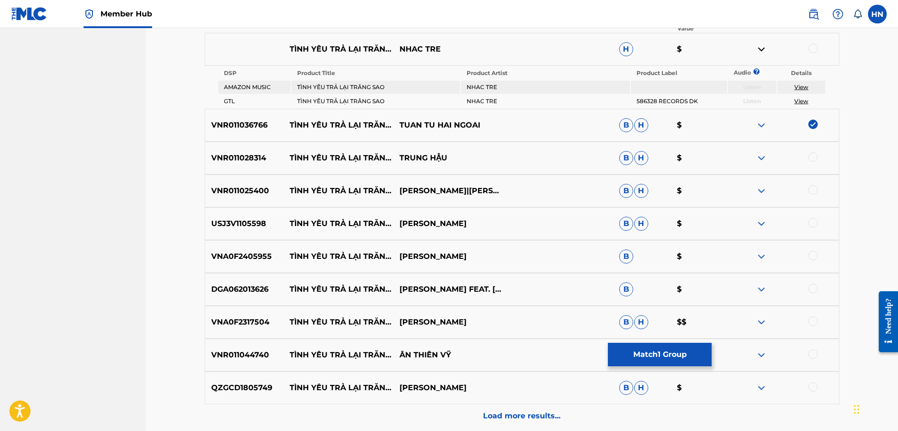
click at [242, 170] on div "VNR011028314 TÌNH YÊU TRẢ LẠI TRĂNG SAO TRUNG HẬU B H $" at bounding box center [522, 158] width 635 height 33
click at [810, 159] on div at bounding box center [812, 157] width 9 height 9
click at [253, 208] on div "USJ3V1105598 TÌNH YÊU TRẢ LẠI TRĂNG SAO CHẾ LINH B H $" at bounding box center [522, 223] width 635 height 33
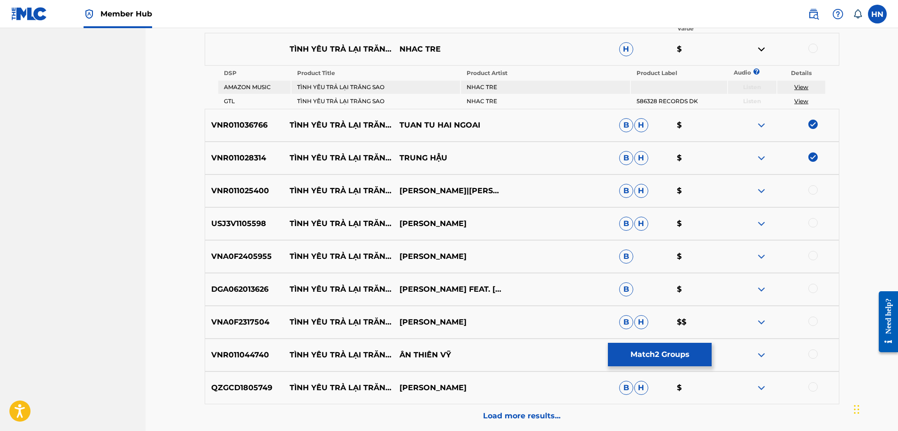
click at [818, 225] on div at bounding box center [784, 223] width 110 height 11
click at [815, 223] on div at bounding box center [812, 222] width 9 height 9
click at [222, 185] on div "VNR011025400 TÌNH YÊU TRẢ LẠI TRĂNG SAO HOANG NGOC ANH|DƯƠNG HỒNG LOAN B H $" at bounding box center [522, 191] width 635 height 33
click at [808, 192] on div at bounding box center [784, 190] width 110 height 11
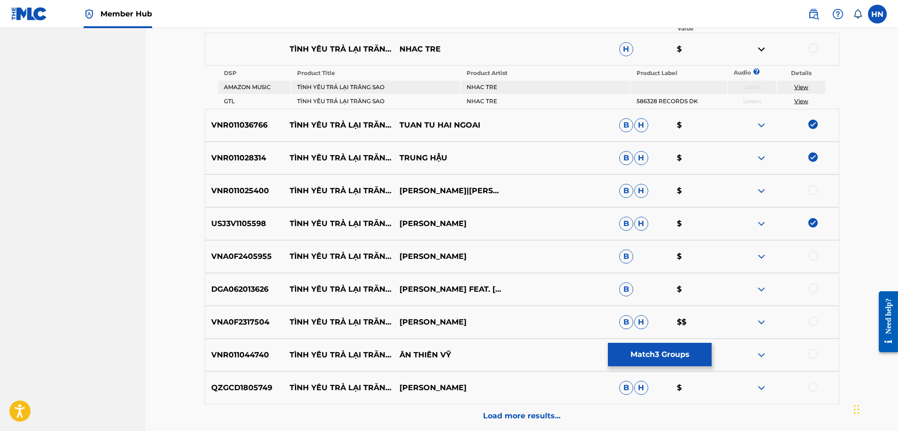
click at [812, 191] on div at bounding box center [812, 189] width 9 height 9
click at [255, 254] on p "VNA0F2405955" at bounding box center [244, 256] width 79 height 11
click at [813, 253] on div at bounding box center [812, 255] width 9 height 9
click at [246, 310] on div "VNA0F2317504 TÌNH YÊU TRẢ LẠI TRĂNG SAO PHI THANH B H $$" at bounding box center [522, 322] width 635 height 33
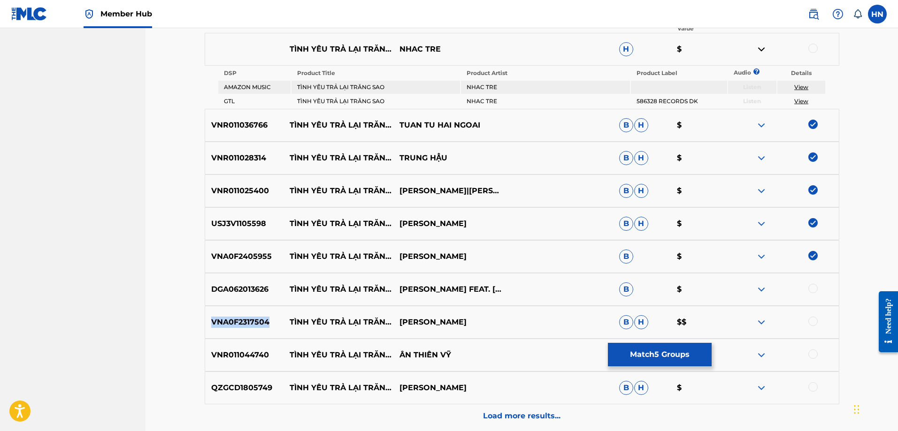
click at [246, 310] on div "VNA0F2317504 TÌNH YÊU TRẢ LẠI TRĂNG SAO PHI THANH B H $$" at bounding box center [522, 322] width 635 height 33
click at [246, 285] on p "DGA062013626" at bounding box center [244, 289] width 79 height 11
click at [813, 285] on div at bounding box center [812, 288] width 9 height 9
click at [244, 322] on p "VNA0F2317504" at bounding box center [244, 322] width 79 height 11
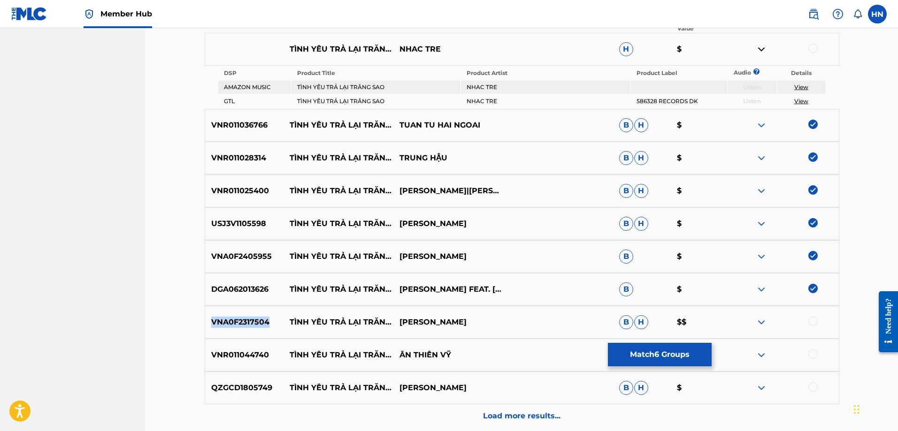
click at [244, 322] on p "VNA0F2317504" at bounding box center [244, 322] width 79 height 11
click at [812, 318] on div at bounding box center [812, 321] width 9 height 9
click at [232, 344] on div "VNR011044740 TÌNH YÊU TRẢ LẠI TRĂNG SAO ÂN THIÊN VỸ B $" at bounding box center [522, 355] width 635 height 33
click at [814, 358] on div at bounding box center [812, 354] width 9 height 9
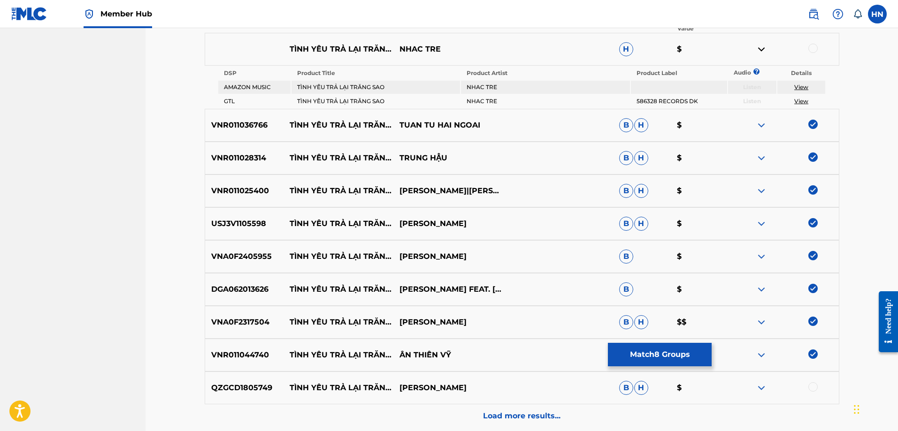
click at [245, 380] on div "QZGCD1805749 TÌNH YÊU TRẢ LẠI TRĂNG SAO ĐĂNG VŨ B H $" at bounding box center [522, 388] width 635 height 33
click at [804, 386] on div at bounding box center [784, 388] width 110 height 11
click at [809, 387] on div at bounding box center [812, 387] width 9 height 9
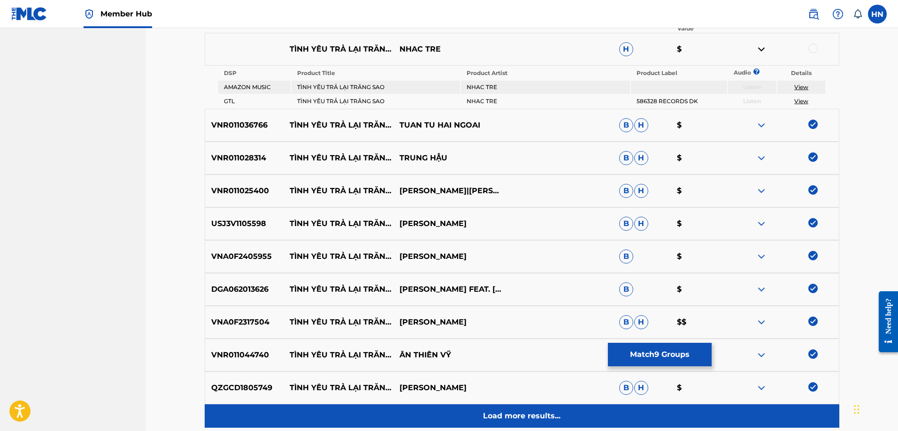
click at [589, 413] on div "Load more results..." at bounding box center [522, 416] width 635 height 23
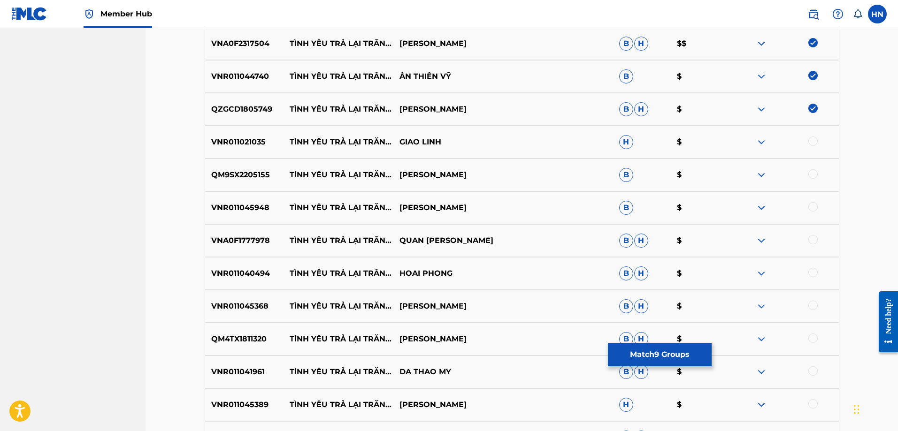
scroll to position [610, 0]
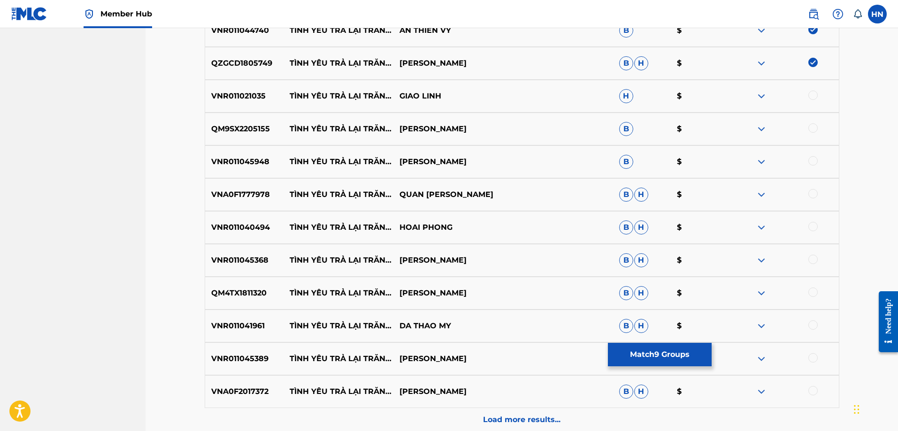
click at [243, 86] on div "VNR011021035 TÌNH YÊU TRẢ LẠI TRĂNG SAO GIAO LINH H $" at bounding box center [522, 96] width 635 height 33
click at [812, 95] on div at bounding box center [812, 95] width 9 height 9
click at [249, 130] on p "QM9SX2205155" at bounding box center [244, 128] width 79 height 11
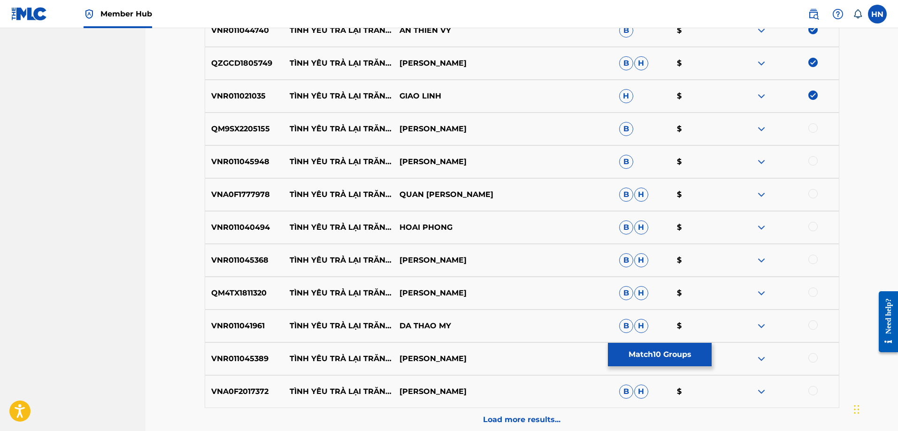
click at [811, 125] on div at bounding box center [812, 127] width 9 height 9
click at [237, 168] on div "VNR011045948 TÌNH YÊU TRẢ LẠI TRĂNG SAO ĐỖ KIM ĐẠT B $" at bounding box center [522, 161] width 635 height 33
click at [809, 161] on div at bounding box center [812, 160] width 9 height 9
click at [252, 199] on p "VNA0F1777978" at bounding box center [244, 194] width 79 height 11
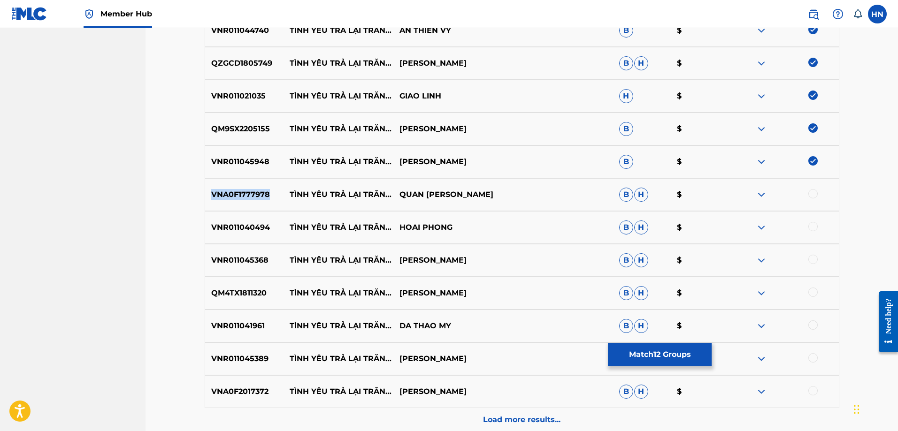
click at [252, 199] on p "VNA0F1777978" at bounding box center [244, 194] width 79 height 11
drag, startPoint x: 291, startPoint y: 186, endPoint x: 540, endPoint y: 191, distance: 249.7
click at [537, 191] on div "VNA0F1777978 TÌNH YÊU TRẢ LẠI TRĂNG SAO QUAN KIM THỦY B H $" at bounding box center [522, 194] width 635 height 33
click at [253, 190] on p "VNA0F1777978" at bounding box center [244, 194] width 79 height 11
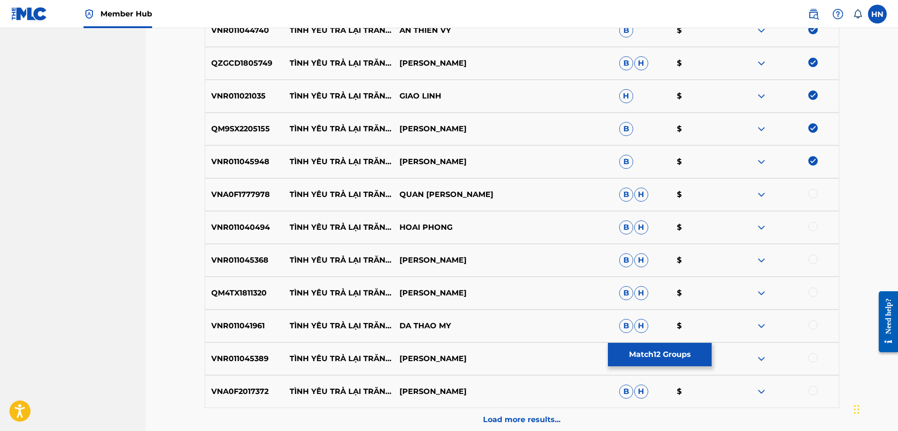
click at [242, 196] on p "VNA0F1777978" at bounding box center [244, 194] width 79 height 11
click at [815, 191] on div at bounding box center [812, 193] width 9 height 9
click at [247, 222] on p "VNR011040494" at bounding box center [244, 227] width 79 height 11
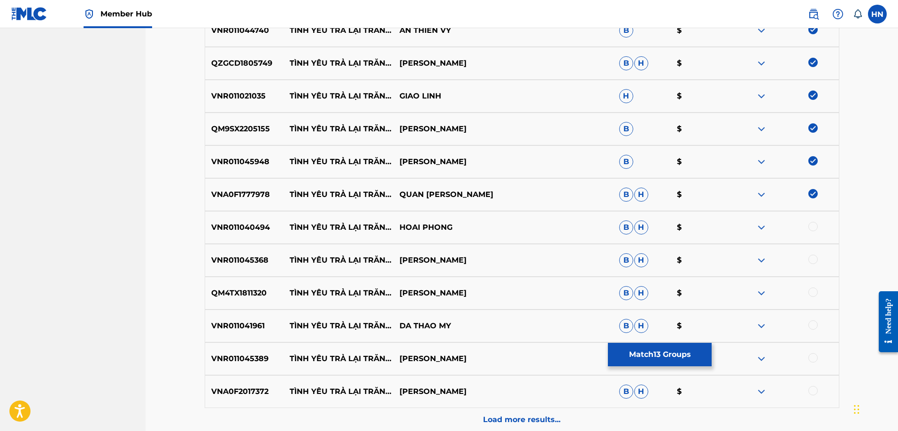
click at [809, 225] on div at bounding box center [812, 226] width 9 height 9
click at [260, 257] on p "VNR011045368" at bounding box center [244, 260] width 79 height 11
click at [812, 258] on div at bounding box center [812, 259] width 9 height 9
click at [235, 298] on p "QM4TX1811320" at bounding box center [244, 293] width 79 height 11
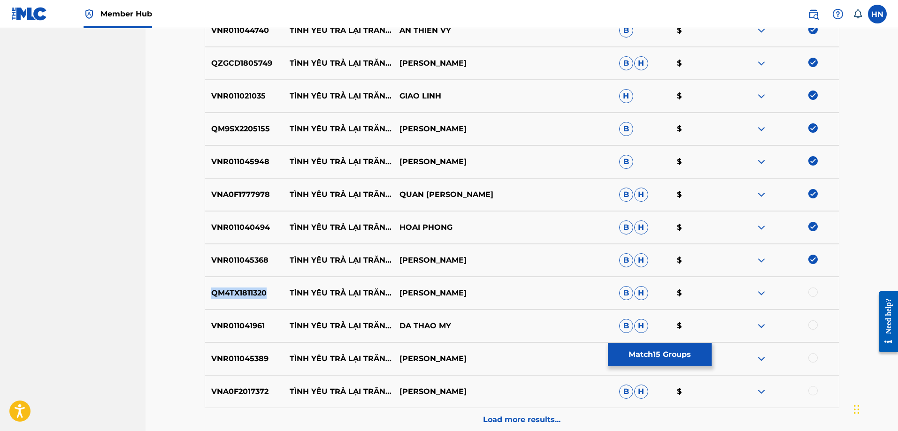
click at [235, 298] on p "QM4TX1811320" at bounding box center [244, 293] width 79 height 11
click at [812, 293] on div at bounding box center [812, 292] width 9 height 9
click at [251, 321] on p "VNR011041961" at bounding box center [244, 326] width 79 height 11
click at [814, 323] on div at bounding box center [812, 325] width 9 height 9
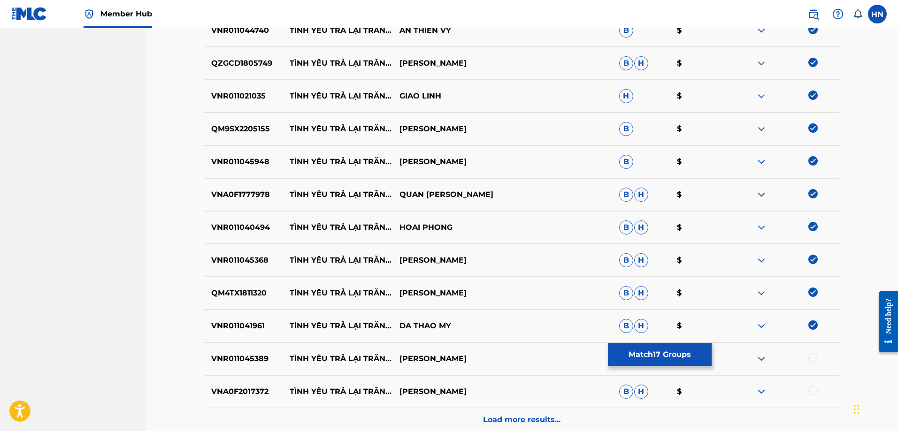
click at [230, 347] on div "VNR011045389 TÌNH YÊU TRẢ LẠI TRĂNG SAO HOANG TUAN H $" at bounding box center [522, 359] width 635 height 33
click at [813, 361] on div at bounding box center [812, 357] width 9 height 9
click at [207, 390] on p "VNA0F2017372" at bounding box center [244, 391] width 79 height 11
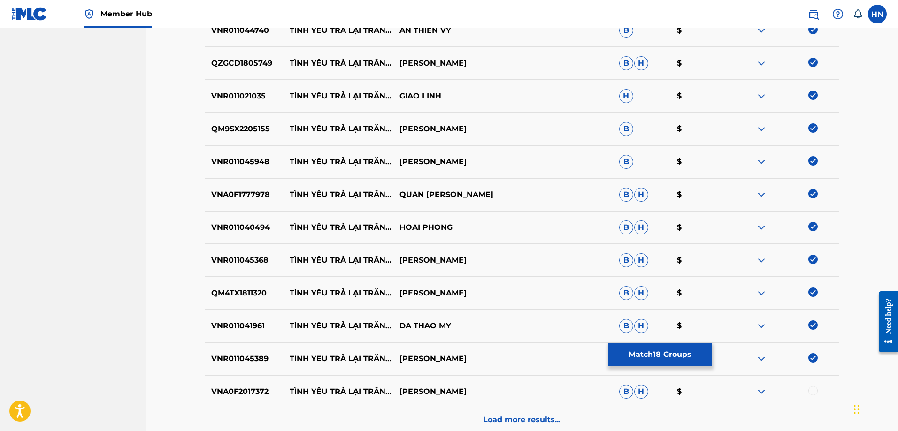
click at [814, 390] on div at bounding box center [812, 390] width 9 height 9
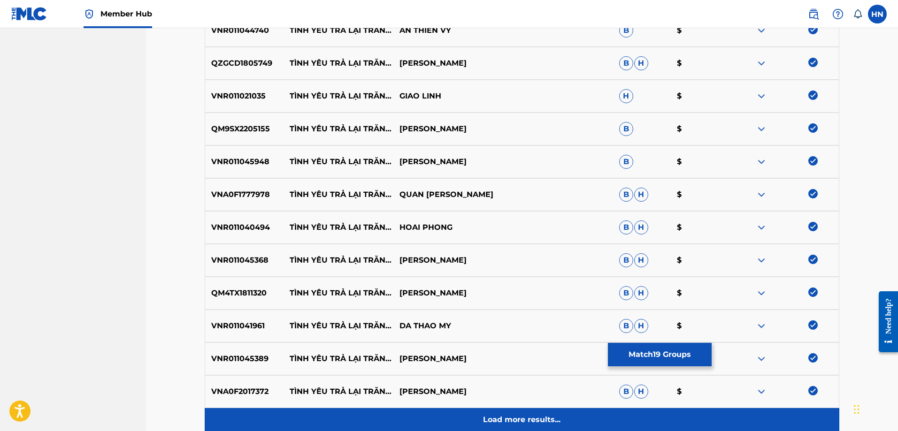
click at [532, 416] on p "Load more results..." at bounding box center [521, 419] width 77 height 11
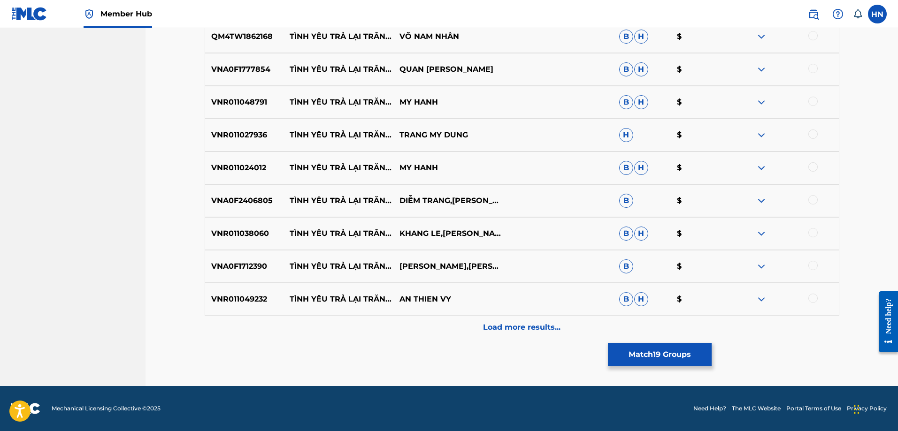
scroll to position [937, 0]
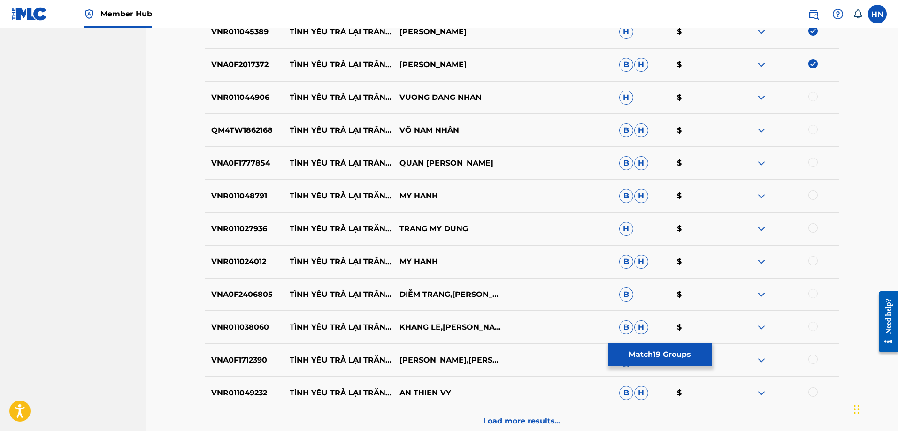
click at [249, 95] on p "VNR011044906" at bounding box center [244, 97] width 79 height 11
click at [809, 99] on div at bounding box center [812, 96] width 9 height 9
click at [279, 130] on p "QM4TW1862168" at bounding box center [244, 130] width 79 height 11
click at [252, 127] on p "QM4TW1862168" at bounding box center [244, 130] width 79 height 11
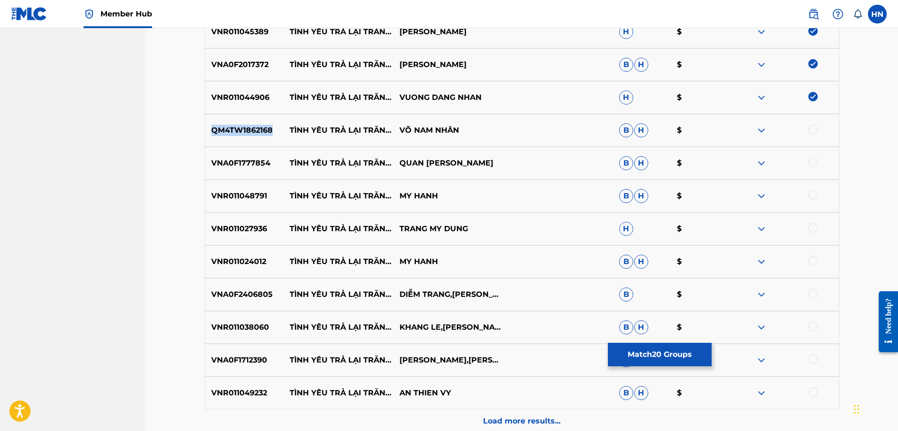
click at [252, 127] on p "QM4TW1862168" at bounding box center [244, 130] width 79 height 11
click at [811, 130] on div at bounding box center [812, 129] width 9 height 9
click at [248, 195] on p "VNR011048791" at bounding box center [244, 196] width 79 height 11
click at [816, 191] on div at bounding box center [784, 196] width 110 height 11
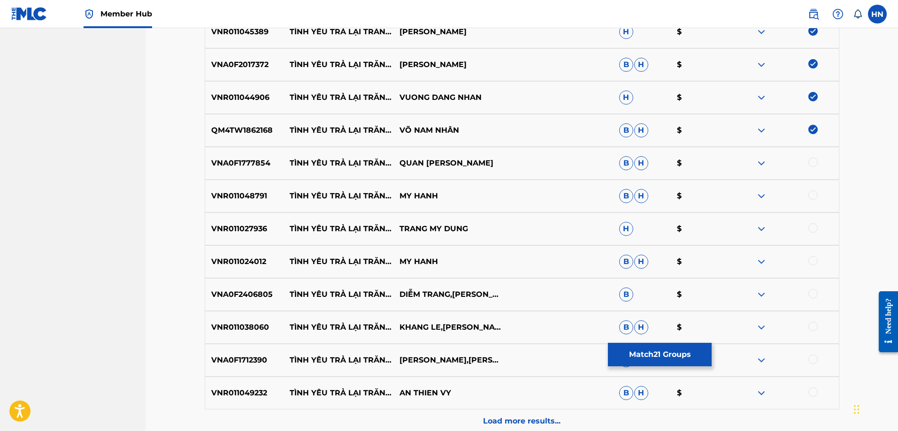
click at [812, 193] on div at bounding box center [812, 195] width 9 height 9
click at [212, 153] on div "VNA0F1777854 TÌNH YÊU TRẢ LẠI TRĂNG SAO QUAN KIM THỦY B H $" at bounding box center [522, 163] width 635 height 33
click at [812, 165] on div at bounding box center [812, 162] width 9 height 9
click at [221, 216] on div "VNR011027936 TÌNH YÊU TRẢ LẠI TRĂNG SAO TRANG MY DUNG H $" at bounding box center [522, 229] width 635 height 33
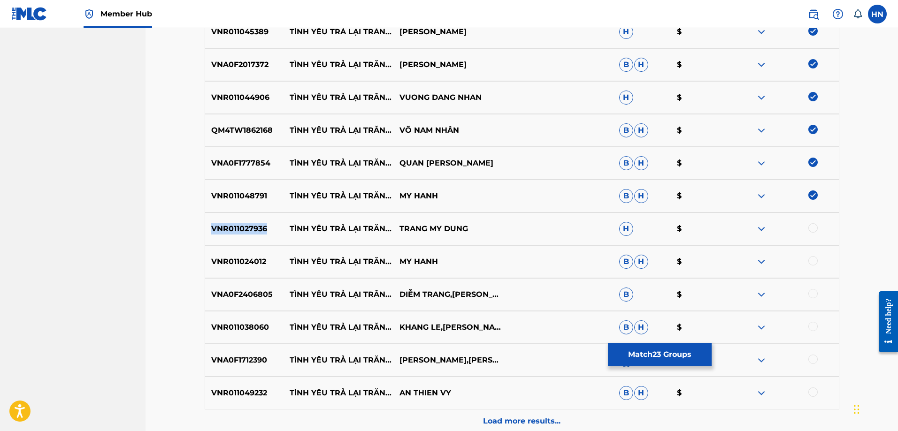
click at [221, 216] on div "VNR011027936 TÌNH YÊU TRẢ LẠI TRĂNG SAO TRANG MY DUNG H $" at bounding box center [522, 229] width 635 height 33
click at [815, 227] on div at bounding box center [812, 227] width 9 height 9
click at [226, 251] on div "VNR011024012 TÌNH YÊU TRẢ LẠI TRĂNG SAO MY HANH B H $" at bounding box center [522, 261] width 635 height 33
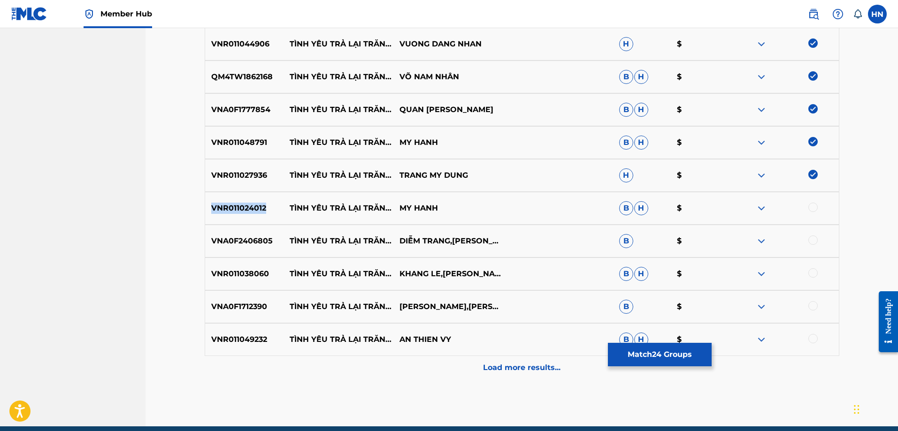
scroll to position [1031, 0]
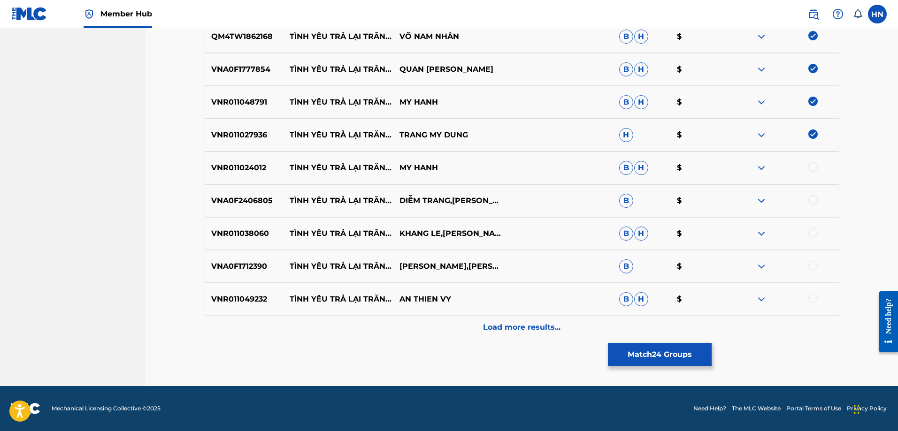
click at [813, 161] on div "VNR011024012 TÌNH YÊU TRẢ LẠI TRĂNG SAO MY HANH B H $" at bounding box center [522, 168] width 635 height 33
click at [812, 163] on div at bounding box center [812, 166] width 9 height 9
click at [243, 194] on div "VNA0F2406805 TÌNH YÊU TRẢ LẠI TRĂNG SAO DIỄM TRANG,TUẤN KIỆT B $" at bounding box center [522, 200] width 635 height 33
click at [815, 200] on div at bounding box center [812, 199] width 9 height 9
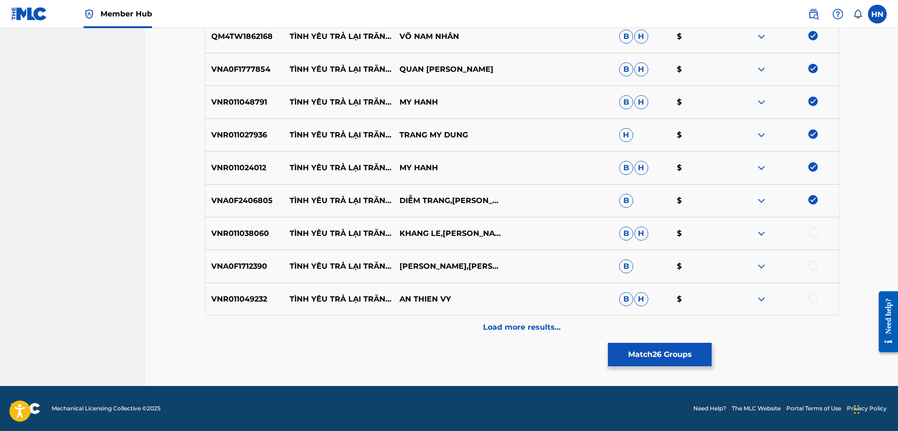
click at [255, 229] on p "VNR011038060" at bounding box center [244, 233] width 79 height 11
click at [812, 232] on div at bounding box center [812, 232] width 9 height 9
click at [257, 268] on p "VNA0F1712390" at bounding box center [244, 266] width 79 height 11
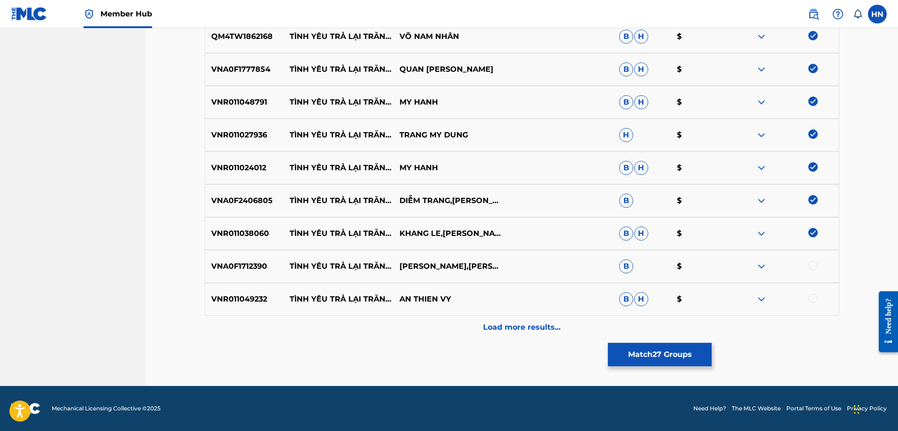
click at [816, 265] on div at bounding box center [812, 265] width 9 height 9
click at [260, 297] on p "VNR011049232" at bounding box center [244, 299] width 79 height 11
click at [816, 298] on div at bounding box center [812, 298] width 9 height 9
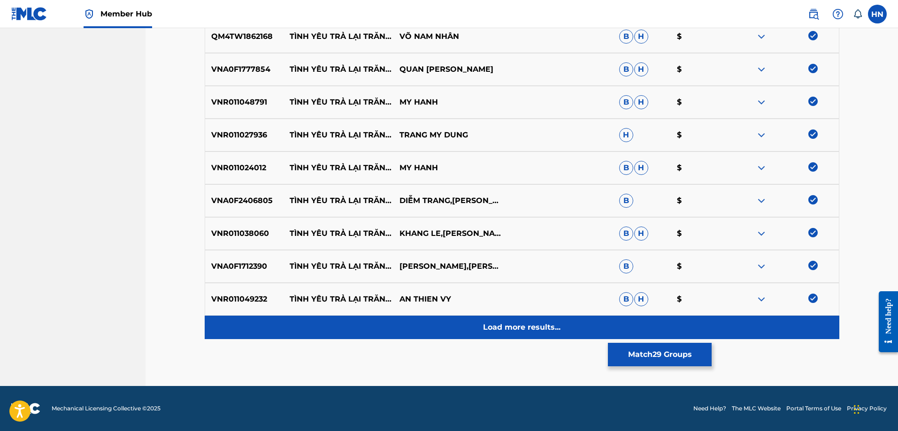
click at [540, 318] on div "Load more results..." at bounding box center [522, 327] width 635 height 23
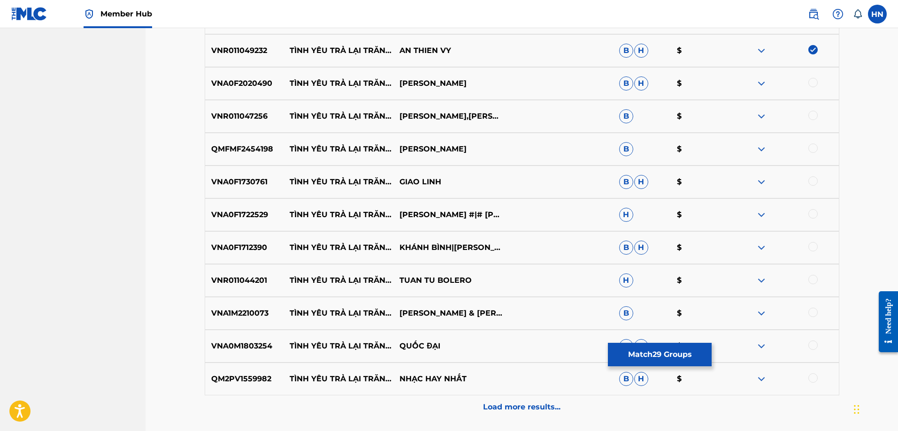
scroll to position [1266, 0]
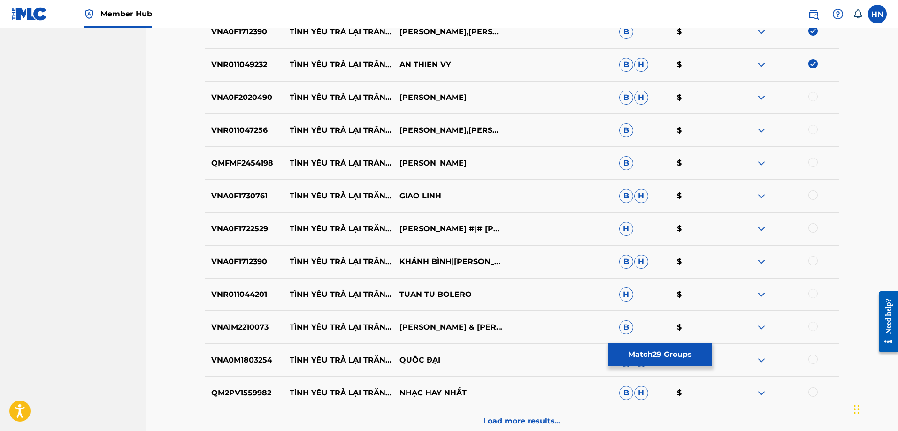
click at [253, 100] on p "VNA0F2020490" at bounding box center [244, 97] width 79 height 11
click at [814, 96] on div at bounding box center [812, 96] width 9 height 9
click at [256, 127] on p "VNR011047256" at bounding box center [244, 130] width 79 height 11
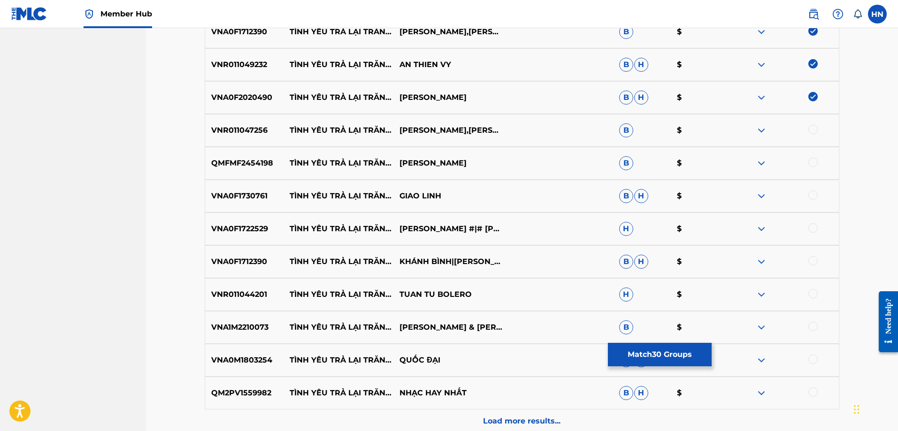
click at [810, 127] on div at bounding box center [812, 129] width 9 height 9
click at [254, 171] on div "QMFMF2454198 TÌNH YÊU TRẢ LẠI TRĂNG SAO LÂM MẠNH QUỲNH B $" at bounding box center [522, 163] width 635 height 33
click at [815, 163] on div at bounding box center [812, 162] width 9 height 9
click at [257, 195] on p "VNA0F1730761" at bounding box center [244, 196] width 79 height 11
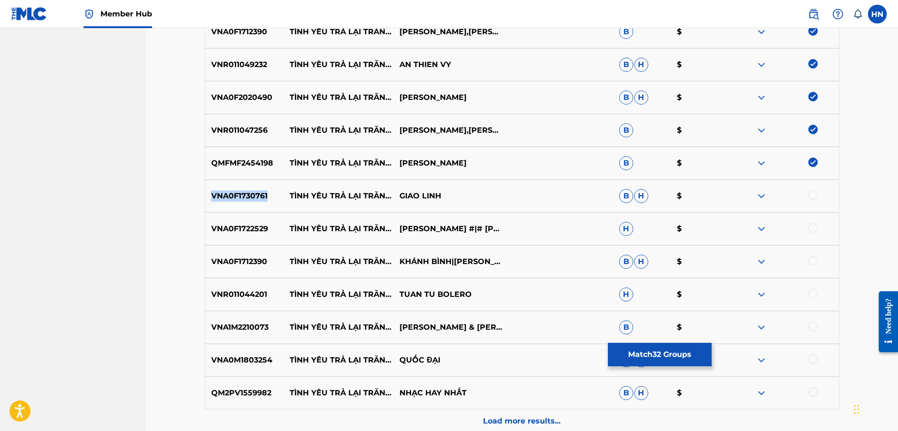
click at [257, 195] on p "VNA0F1730761" at bounding box center [244, 196] width 79 height 11
click at [812, 195] on div at bounding box center [812, 195] width 9 height 9
click at [243, 230] on p "VNA0F1722529" at bounding box center [244, 228] width 79 height 11
click at [811, 228] on div at bounding box center [812, 227] width 9 height 9
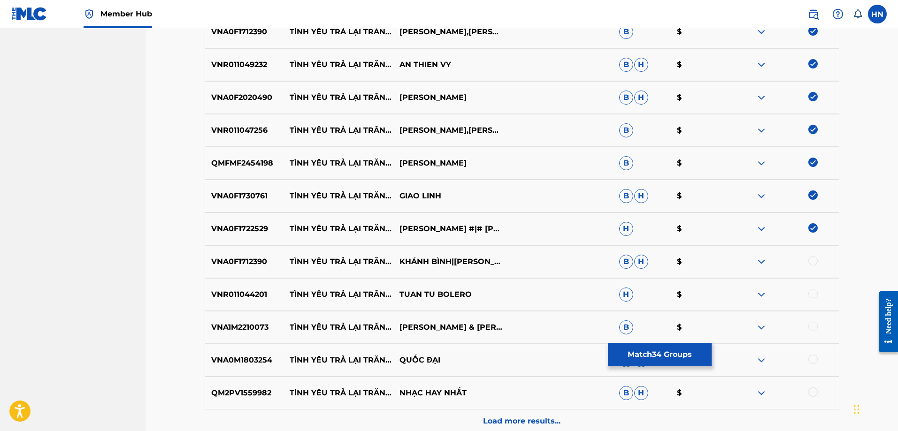
click at [241, 253] on div "VNA0F1712390 TÌNH YÊU TRẢ LẠI TRĂNG SAO KHÁNH BÌNH|HẠ VÂN B H $" at bounding box center [522, 261] width 635 height 33
click at [813, 260] on div at bounding box center [812, 260] width 9 height 9
click at [240, 285] on div "VNR011044201 TÌNH YÊU TRẢ LẠI TRĂNG SAO TUAN TU BOLERO H $" at bounding box center [522, 294] width 635 height 33
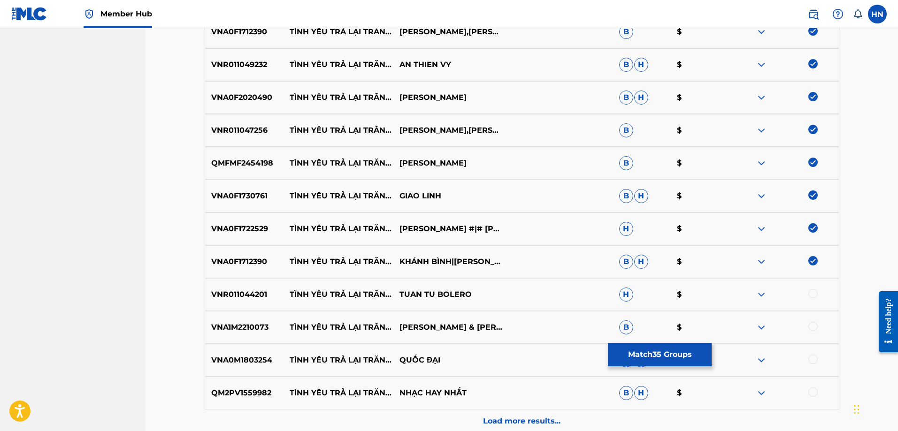
click at [814, 294] on div at bounding box center [812, 293] width 9 height 9
click at [242, 327] on p "VNA1M2210073" at bounding box center [244, 327] width 79 height 11
click at [811, 325] on div at bounding box center [812, 326] width 9 height 9
click at [212, 368] on div "VNA0M1803254 TÌNH YÊU TRẢ LẠI TRĂNG SAO QUỐC ĐẠI B H $" at bounding box center [522, 360] width 635 height 33
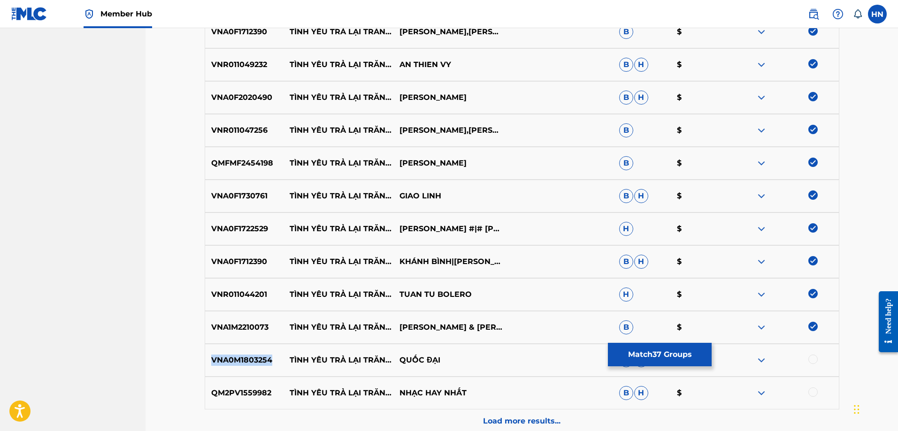
click at [212, 368] on div "VNA0M1803254 TÌNH YÊU TRẢ LẠI TRĂNG SAO QUỐC ĐẠI B H $" at bounding box center [522, 360] width 635 height 33
click at [811, 360] on div at bounding box center [812, 359] width 9 height 9
click at [818, 395] on div at bounding box center [784, 393] width 110 height 11
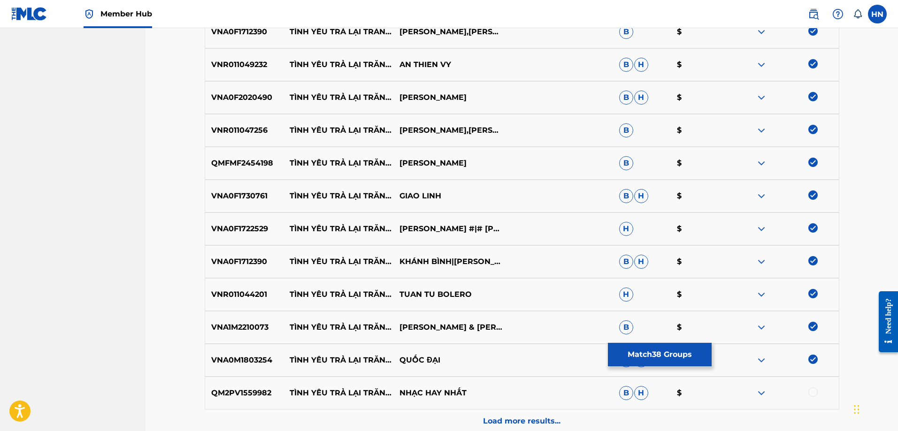
click at [816, 394] on div at bounding box center [812, 392] width 9 height 9
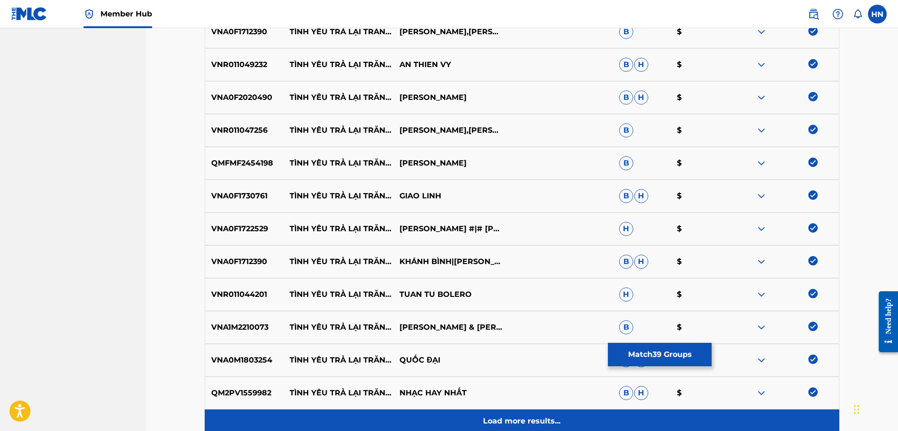
click at [543, 420] on p "Load more results..." at bounding box center [521, 421] width 77 height 11
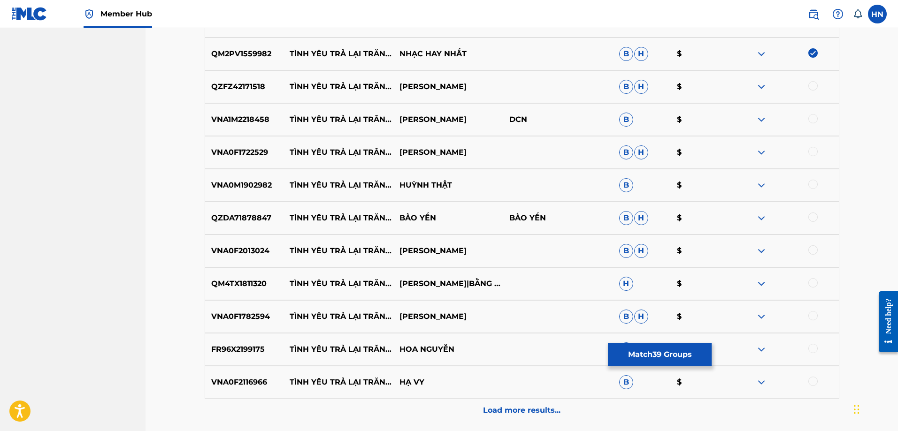
scroll to position [1594, 0]
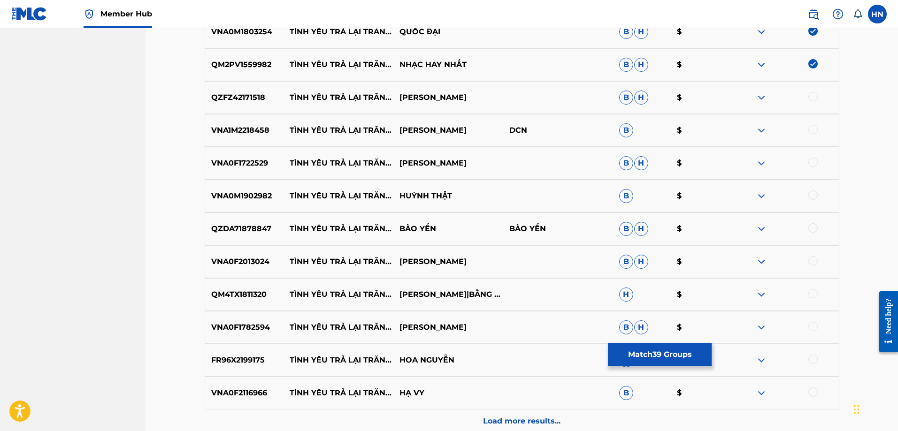
click at [229, 95] on p "QZFZ42171518" at bounding box center [244, 97] width 79 height 11
click at [816, 100] on div at bounding box center [812, 96] width 9 height 9
click at [254, 138] on div "VNA1M2218458 TÌNH YÊU TRẢ LẠI TRĂNG SAO THANH NGÂN DCN B $" at bounding box center [522, 130] width 635 height 33
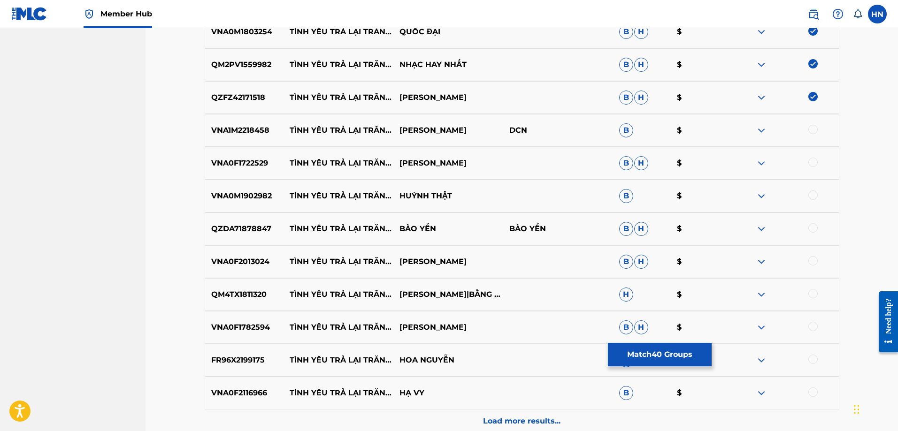
click at [815, 131] on div at bounding box center [812, 129] width 9 height 9
click at [253, 241] on div "QZDA71878847 TÌNH YÊU TRẢ LẠI TRĂNG SAO BẢO YẾN BẢO YẾN B H $" at bounding box center [522, 229] width 635 height 33
click at [812, 227] on div at bounding box center [812, 227] width 9 height 9
click at [214, 166] on p "VNA0F1722529" at bounding box center [244, 163] width 79 height 11
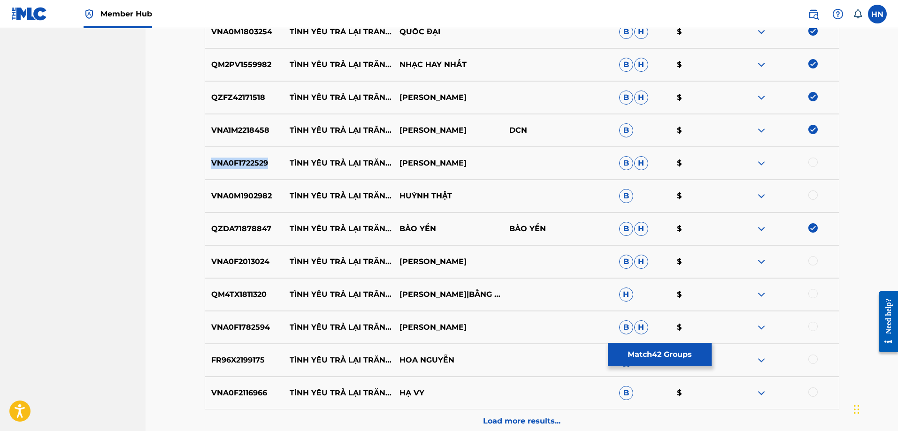
click at [214, 166] on p "VNA0F1722529" at bounding box center [244, 163] width 79 height 11
drag, startPoint x: 809, startPoint y: 160, endPoint x: 814, endPoint y: 160, distance: 4.7
click at [814, 160] on div at bounding box center [812, 162] width 9 height 9
click at [257, 202] on div "VNA0M1902982 TÌNH YÊU TRẢ LẠI TRĂNG SAO HUỲNH THẬT B $" at bounding box center [522, 196] width 635 height 33
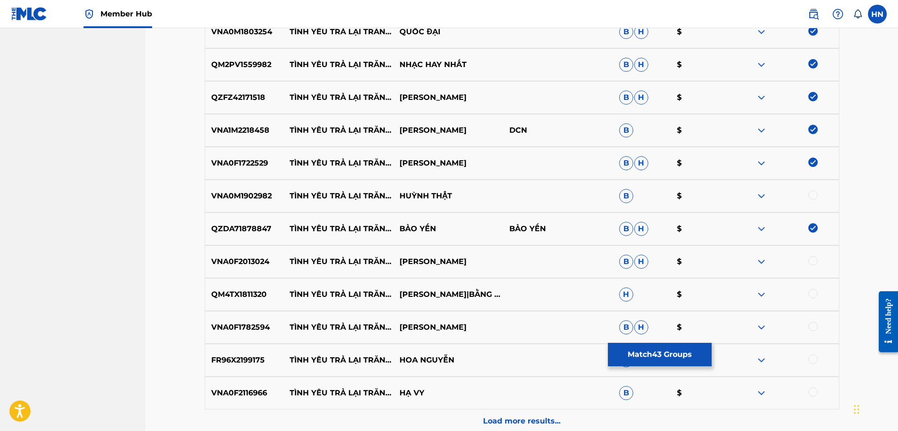
click at [810, 197] on div at bounding box center [812, 195] width 9 height 9
click at [209, 262] on p "VNA0F2013024" at bounding box center [244, 261] width 79 height 11
click at [814, 261] on div at bounding box center [812, 260] width 9 height 9
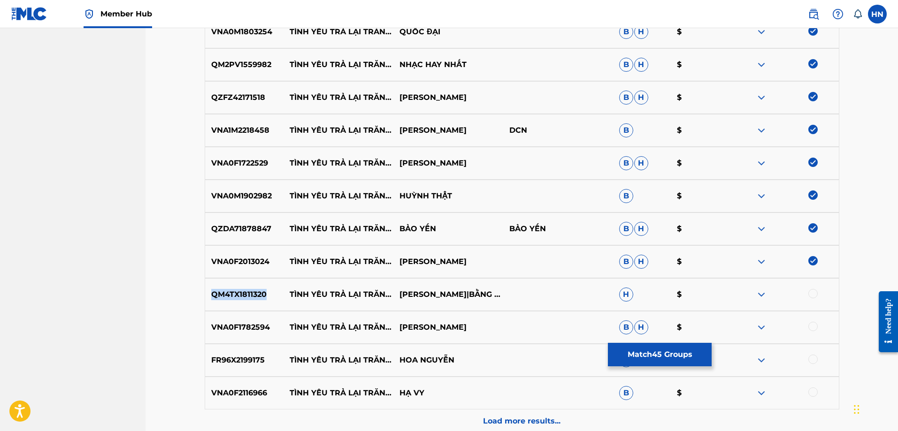
click at [811, 292] on div at bounding box center [812, 293] width 9 height 9
click at [255, 327] on p "VNA0F1782594" at bounding box center [244, 327] width 79 height 11
click at [810, 325] on div at bounding box center [812, 326] width 9 height 9
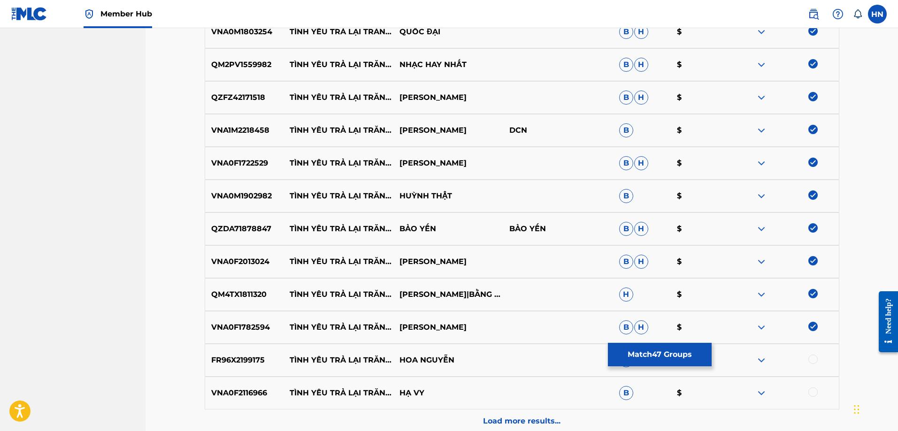
click at [232, 356] on p "FR96X2199175" at bounding box center [244, 360] width 79 height 11
click at [818, 358] on div at bounding box center [784, 360] width 110 height 11
click at [815, 360] on div at bounding box center [812, 359] width 9 height 9
click at [256, 392] on p "VNA0F2116966" at bounding box center [244, 393] width 79 height 11
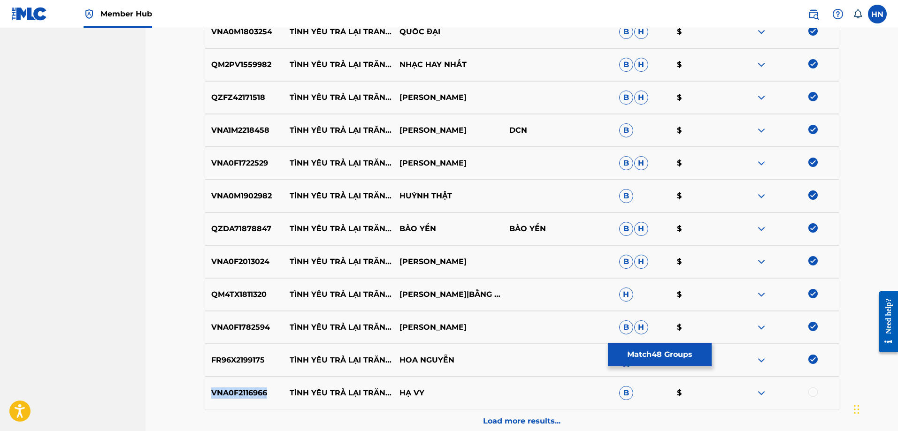
click at [256, 392] on p "VNA0F2116966" at bounding box center [244, 393] width 79 height 11
click at [818, 392] on div at bounding box center [812, 392] width 9 height 9
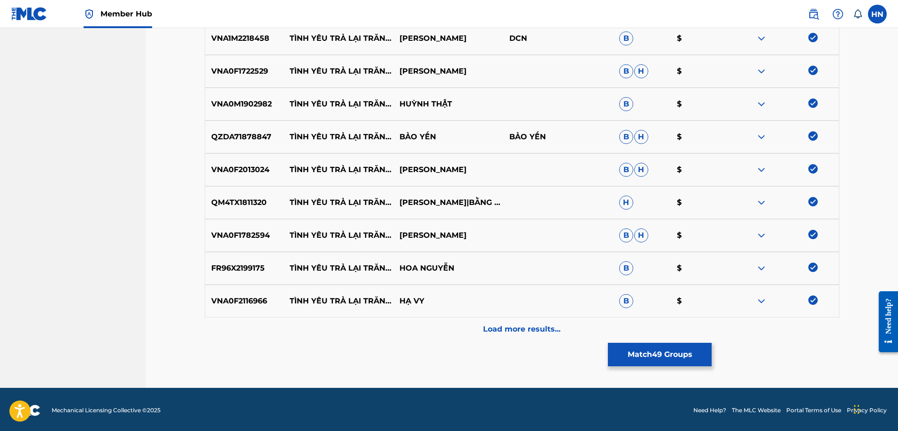
scroll to position [1688, 0]
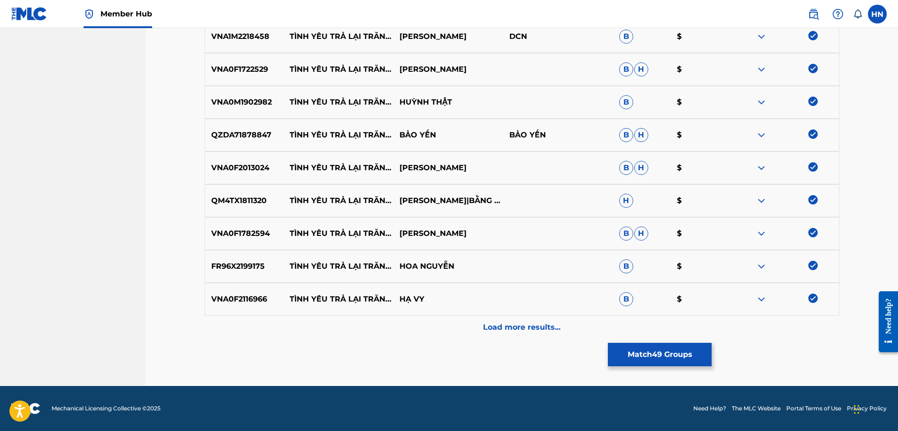
click at [534, 314] on div "VNA0F2116966 TÌNH YÊU TRẢ LẠI TRĂNG SAO HẠ VY B $" at bounding box center [522, 299] width 635 height 33
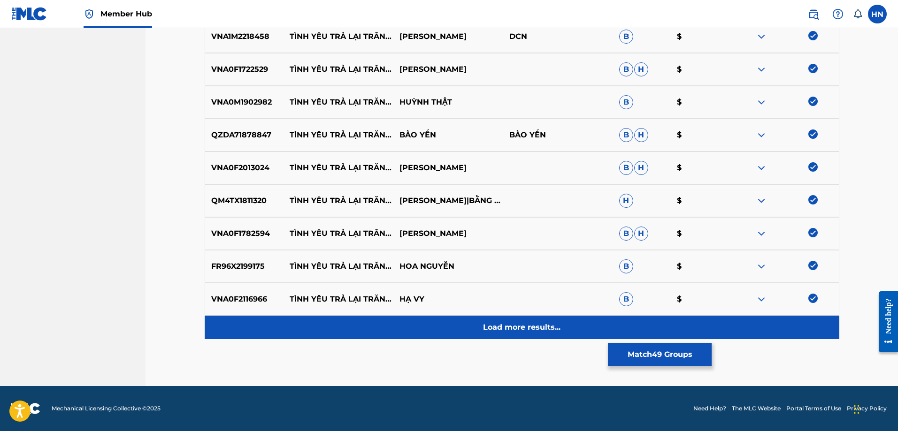
click at [530, 326] on p "Load more results..." at bounding box center [521, 327] width 77 height 11
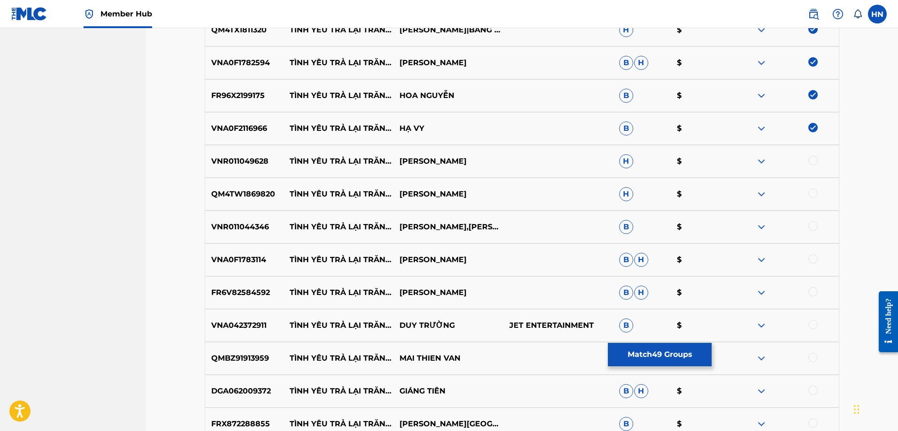
scroll to position [1876, 0]
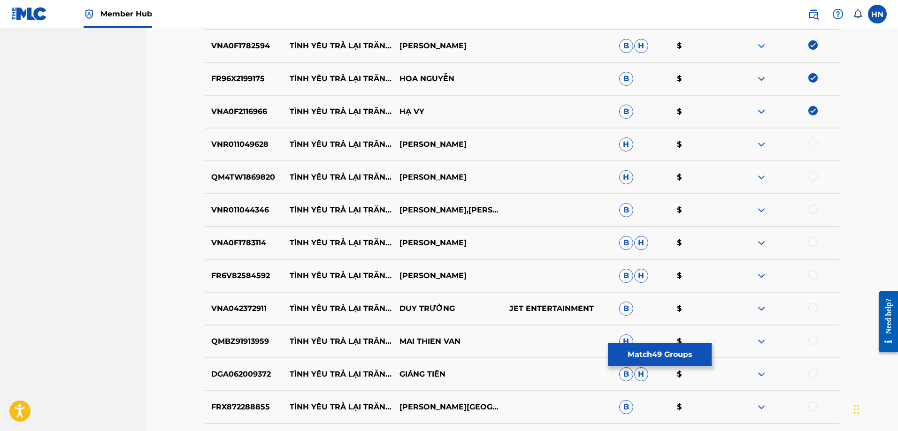
click at [250, 144] on p "VNR011049628" at bounding box center [244, 144] width 79 height 11
click at [812, 145] on div at bounding box center [812, 143] width 9 height 9
click at [264, 164] on div "QM4TW1869820 TÌNH YÊU TRẢ LẠI TRĂNG SAO TRẦN XUÂN H $" at bounding box center [522, 177] width 635 height 33
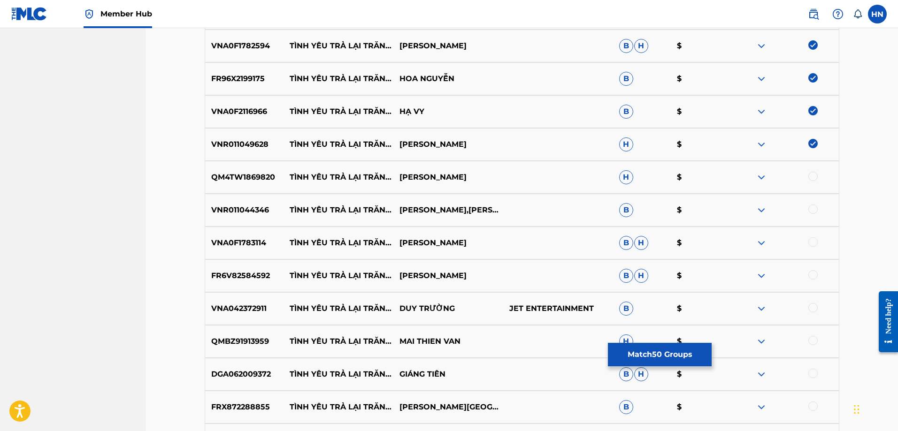
click at [810, 176] on div at bounding box center [812, 176] width 9 height 9
click at [265, 204] on div "VNR011044346 TÌNH YÊU TRẢ LẠI TRĂNG SAO ĐAN PHONG,CAM NHU B $" at bounding box center [522, 210] width 635 height 33
click at [811, 212] on div at bounding box center [812, 209] width 9 height 9
click at [250, 251] on div "VNA0F1783114 TÌNH YÊU TRẢ LẠI TRĂNG SAO THANH NGÂN B H $" at bounding box center [522, 243] width 635 height 33
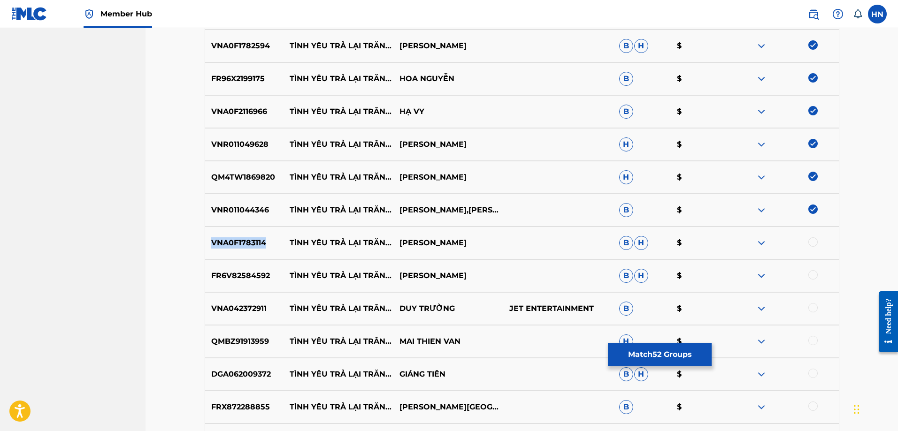
click at [250, 251] on div "VNA0F1783114 TÌNH YÊU TRẢ LẠI TRĂNG SAO THANH NGÂN B H $" at bounding box center [522, 243] width 635 height 33
click at [815, 242] on div at bounding box center [812, 241] width 9 height 9
click at [229, 279] on p "FR6V82584592" at bounding box center [244, 275] width 79 height 11
click at [812, 274] on div at bounding box center [812, 274] width 9 height 9
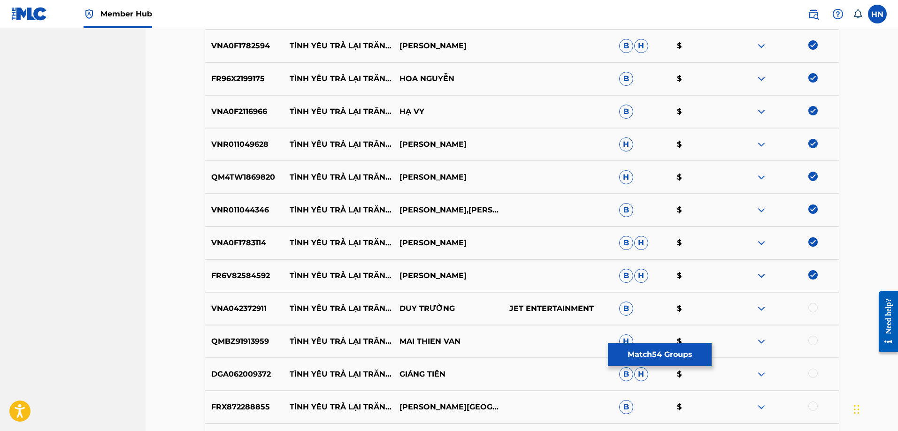
click at [249, 302] on div "VNA042372911 TÌNH YÊU TRẢ LẠI TRĂNG SAO DUY TRƯỜNG JET ENTERTAINMENT B $" at bounding box center [522, 308] width 635 height 33
click at [812, 311] on div at bounding box center [812, 307] width 9 height 9
click at [267, 329] on div "QMBZ91913959 TÌNH YÊU TRẢ LẠI TRĂNG SAO MAI THIEN VAN H $" at bounding box center [522, 341] width 635 height 33
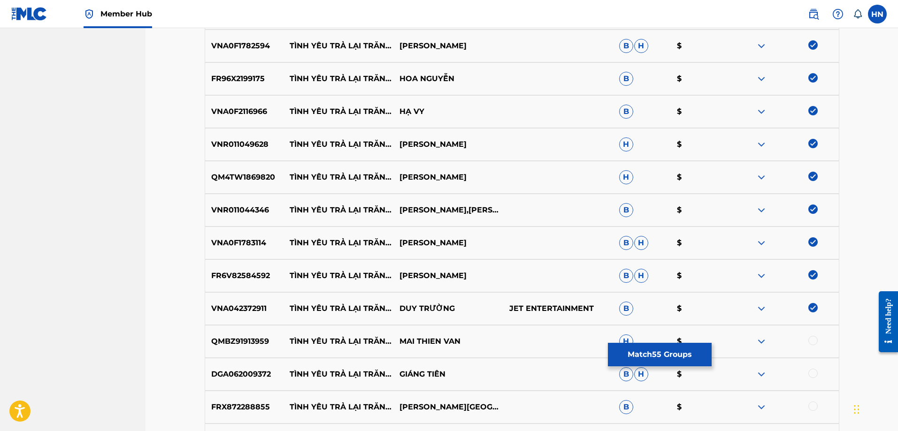
click at [262, 331] on div "QMBZ91913959 TÌNH YÊU TRẢ LẠI TRĂNG SAO MAI THIEN VAN H $" at bounding box center [522, 341] width 635 height 33
click at [818, 342] on div at bounding box center [784, 341] width 110 height 11
click at [816, 342] on div at bounding box center [812, 340] width 9 height 9
click at [270, 381] on div "DGA062009372 TÌNH YÊU TRẢ LẠI TRĂNG SAO GIÁNG TIÊN B H $" at bounding box center [522, 374] width 635 height 33
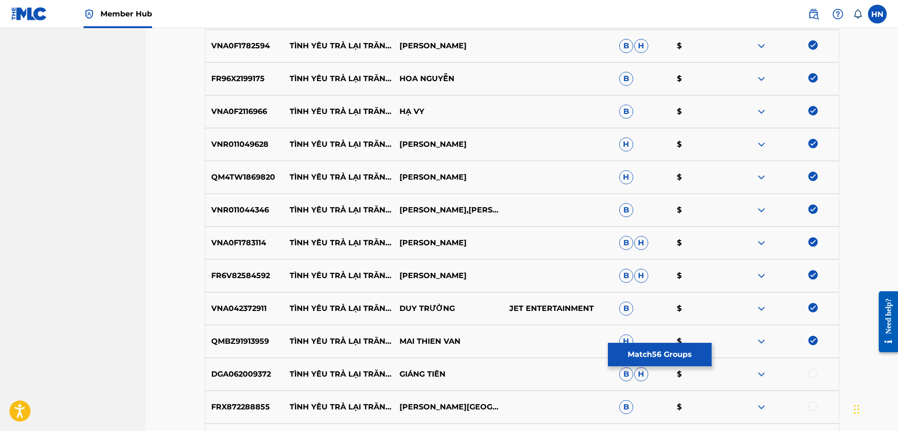
click at [270, 381] on div "DGA062009372 TÌNH YÊU TRẢ LẠI TRĂNG SAO GIÁNG TIÊN B H $" at bounding box center [522, 374] width 635 height 33
click at [266, 381] on div "DGA062009372 TÌNH YÊU TRẢ LẠI TRĂNG SAO GIÁNG TIÊN B H $" at bounding box center [522, 374] width 635 height 33
click at [815, 369] on div at bounding box center [784, 374] width 110 height 11
click at [816, 373] on div at bounding box center [812, 373] width 9 height 9
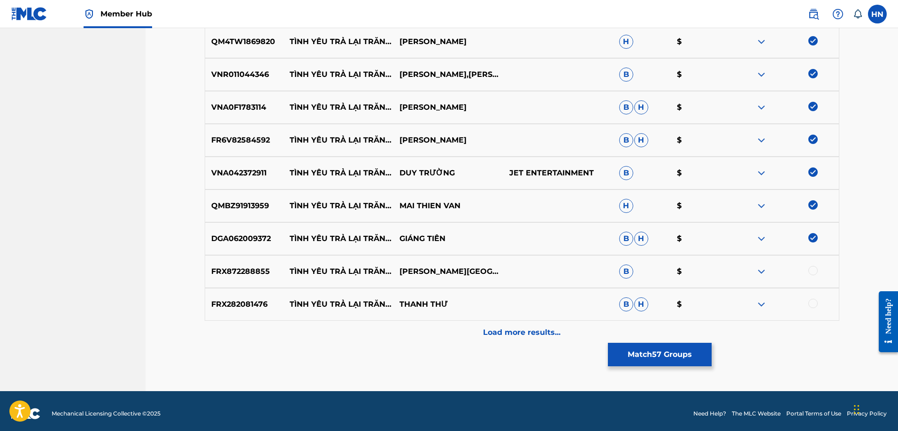
scroll to position [2017, 0]
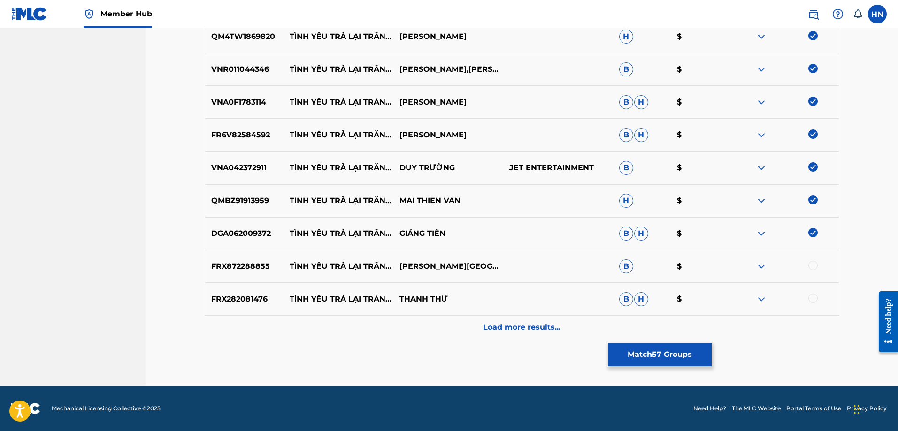
click at [256, 264] on p "FRX872288855" at bounding box center [244, 266] width 79 height 11
click at [811, 269] on div at bounding box center [812, 265] width 9 height 9
click at [249, 293] on div "FRX282081476 TÌNH YÊU TRẢ LẠI TRĂNG SAO THANH THƯ B H $" at bounding box center [522, 299] width 635 height 33
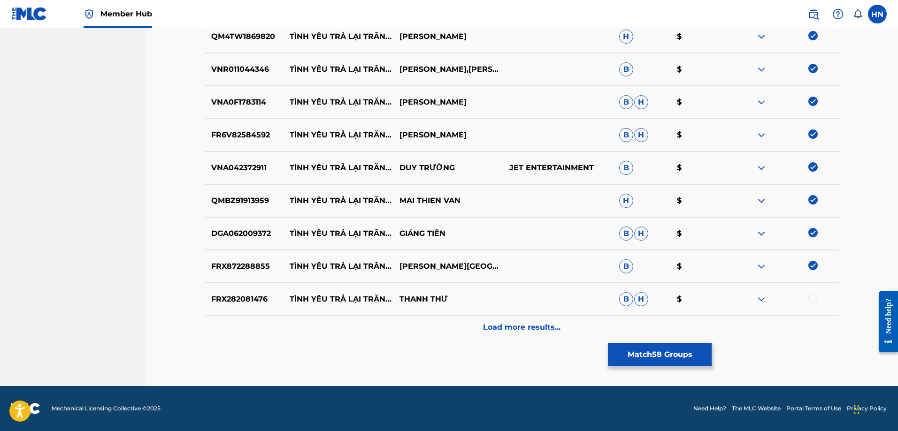
click at [815, 293] on div "FRX282081476 TÌNH YÊU TRẢ LẠI TRĂNG SAO THANH THƯ B H $" at bounding box center [522, 299] width 635 height 33
click at [813, 297] on div at bounding box center [812, 298] width 9 height 9
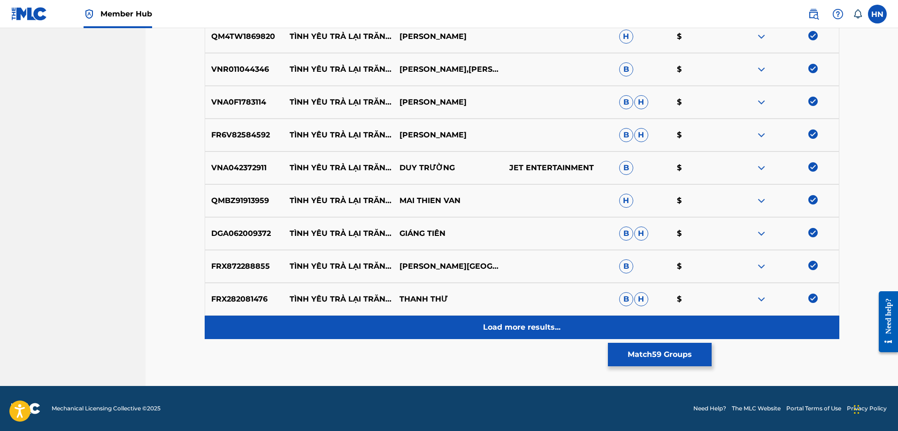
click at [553, 317] on div "Load more results..." at bounding box center [522, 327] width 635 height 23
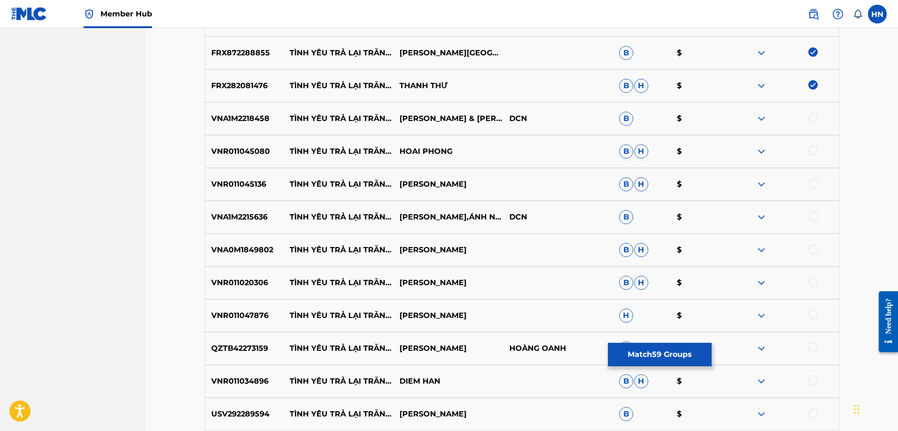
scroll to position [2251, 0]
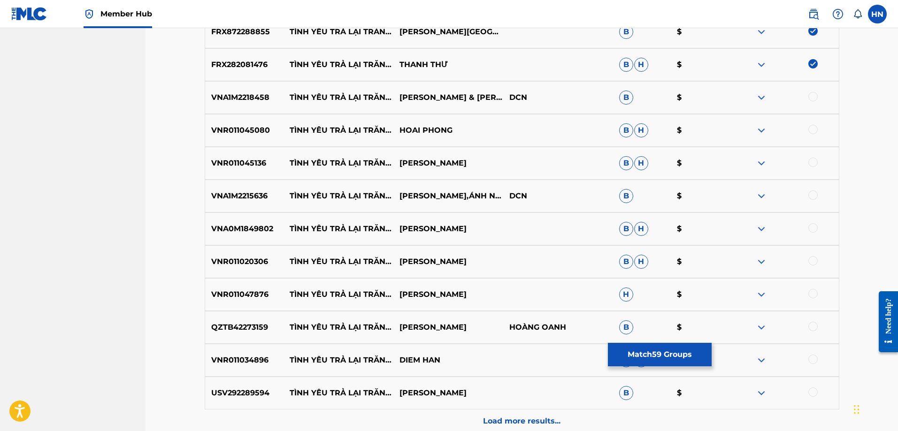
click at [243, 98] on p "VNA1M2218458" at bounding box center [244, 97] width 79 height 11
click at [811, 96] on div at bounding box center [812, 96] width 9 height 9
click at [247, 134] on p "VNR011045080" at bounding box center [244, 130] width 79 height 11
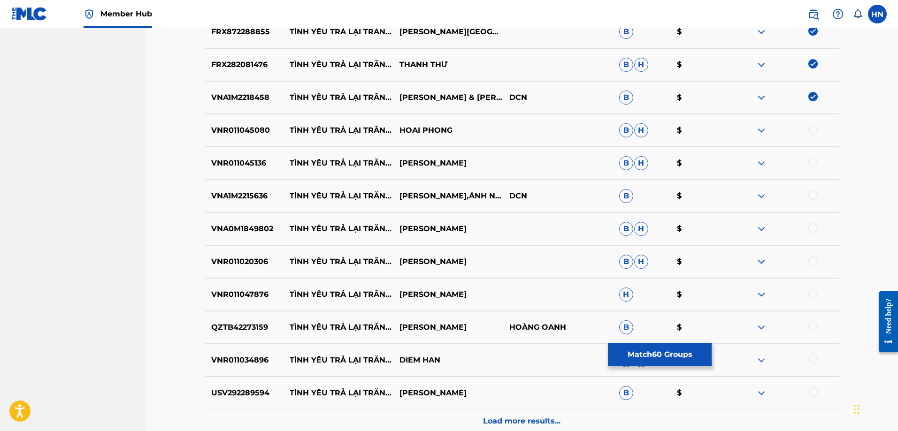
click at [815, 128] on div at bounding box center [812, 129] width 9 height 9
click at [245, 160] on p "VNR011045136" at bounding box center [244, 163] width 79 height 11
click at [814, 159] on div at bounding box center [812, 162] width 9 height 9
click at [258, 191] on p "VNA1M2215636" at bounding box center [244, 196] width 79 height 11
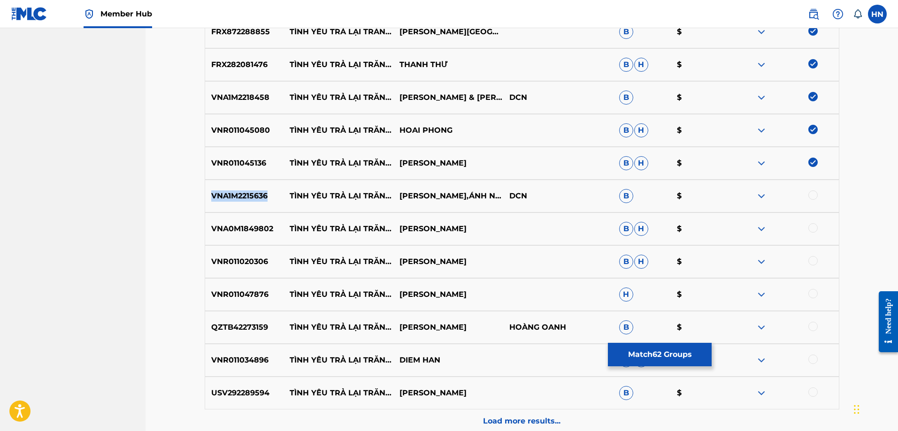
click at [258, 191] on p "VNA1M2215636" at bounding box center [244, 196] width 79 height 11
click at [816, 195] on div at bounding box center [812, 195] width 9 height 9
click at [207, 221] on div "VNA0M1849802 TÌNH YÊU TRẢ LẠI TRĂNG SAO TRIỆU QUANG HÀ B H $" at bounding box center [522, 229] width 635 height 33
click at [811, 226] on div at bounding box center [812, 227] width 9 height 9
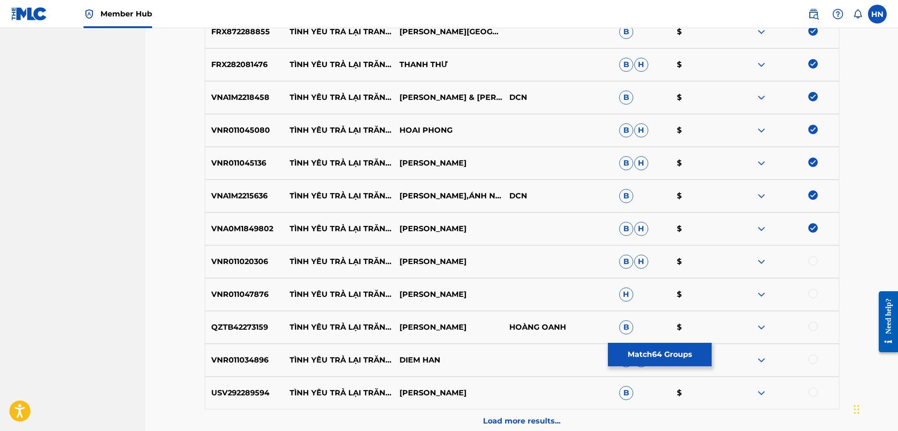
click at [261, 267] on p "VNR011020306" at bounding box center [244, 261] width 79 height 11
click at [812, 259] on div at bounding box center [812, 260] width 9 height 9
click at [251, 297] on p "VNR011047876" at bounding box center [244, 294] width 79 height 11
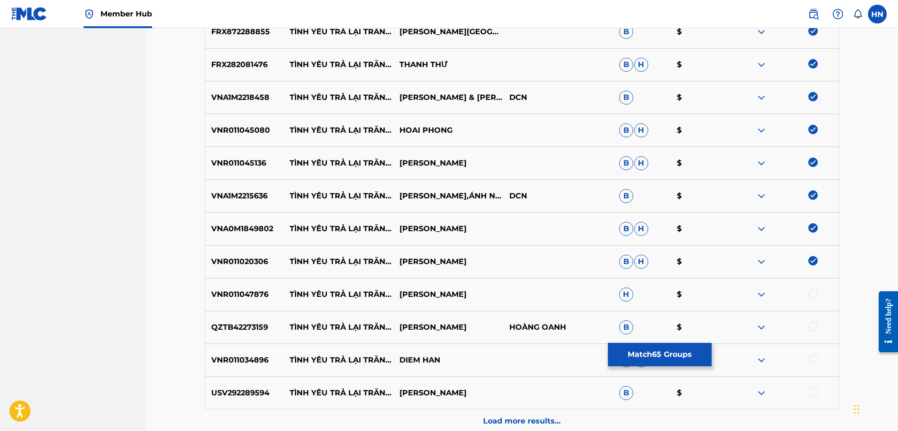
click at [815, 291] on div at bounding box center [812, 293] width 9 height 9
click at [253, 333] on div "QZTB42273159 TÌNH YÊU TRẢ LẠI TRĂNG SAO TRẦN QUANG NGỌC HOÀNG OANH B $" at bounding box center [522, 327] width 635 height 33
click at [816, 328] on div at bounding box center [812, 326] width 9 height 9
click at [255, 344] on div "QZTB42273159 TÌNH YÊU TRẢ LẠI TRĂNG SAO TRẦN QUANG NGỌC HOÀNG OANH B $" at bounding box center [522, 327] width 635 height 33
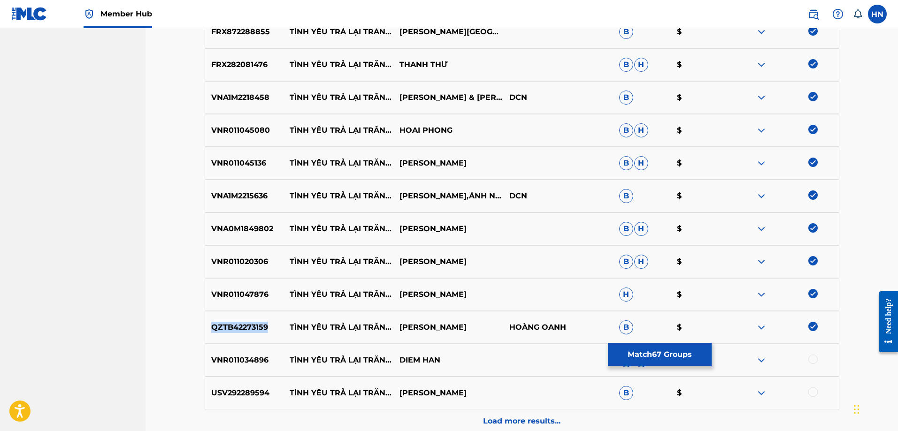
click at [255, 344] on div "QZTB42273159 TÌNH YÊU TRẢ LẠI TRĂNG SAO TRẦN QUANG NGỌC HOÀNG OANH B $" at bounding box center [522, 327] width 635 height 33
click at [239, 358] on p "VNR011034896" at bounding box center [244, 360] width 79 height 11
drag, startPoint x: 208, startPoint y: 323, endPoint x: 0, endPoint y: 321, distance: 208.4
drag, startPoint x: 0, startPoint y: 321, endPoint x: 220, endPoint y: 353, distance: 222.1
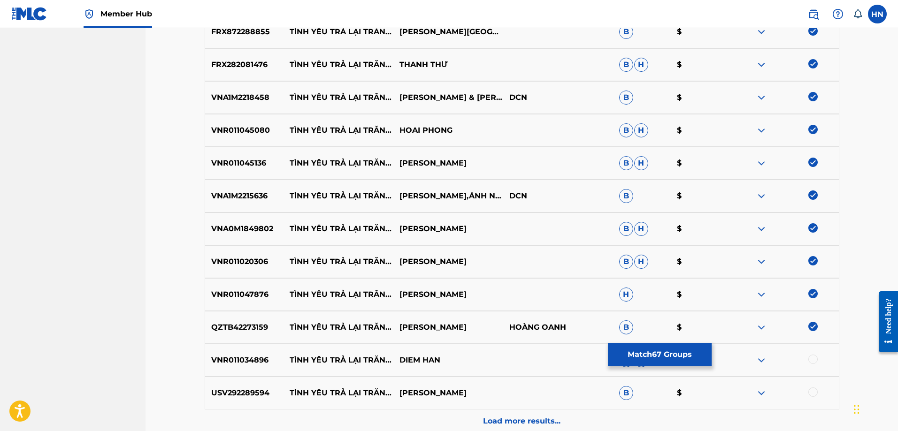
click at [220, 353] on div "VNR011034896 TÌNH YÊU TRẢ LẠI TRĂNG SAO DIEM HAN B H $" at bounding box center [522, 360] width 635 height 33
click at [812, 358] on div at bounding box center [812, 359] width 9 height 9
click at [233, 392] on p "USV292289594" at bounding box center [244, 393] width 79 height 11
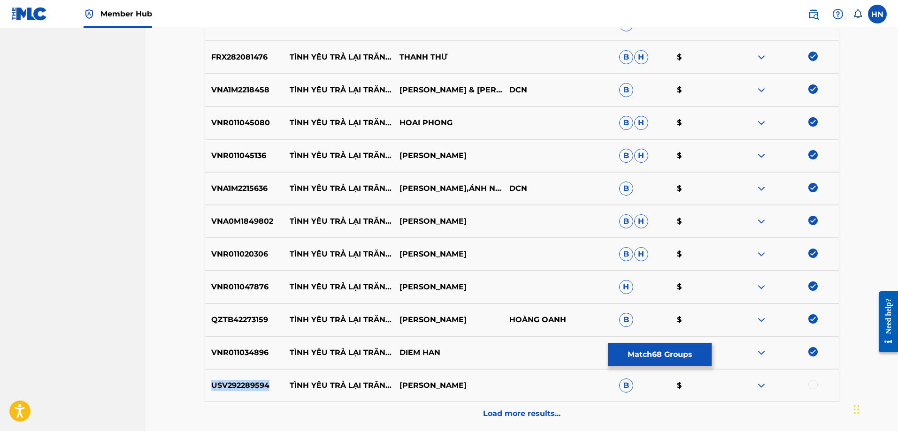
scroll to position [2345, 0]
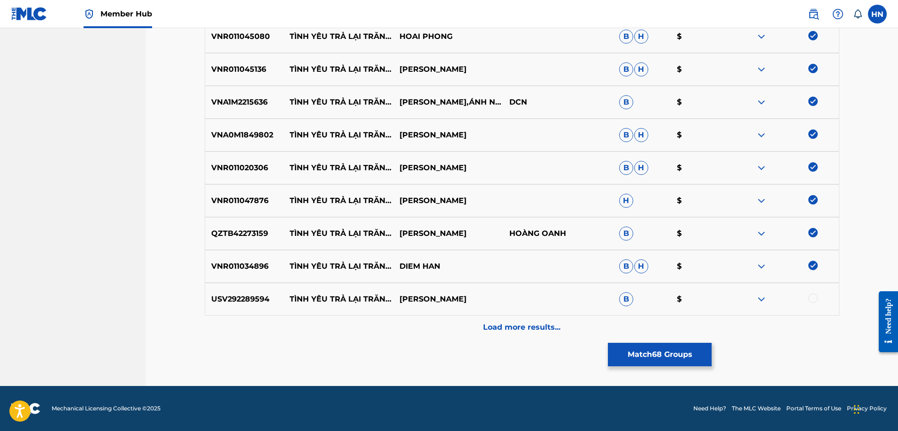
click at [812, 295] on div at bounding box center [812, 298] width 9 height 9
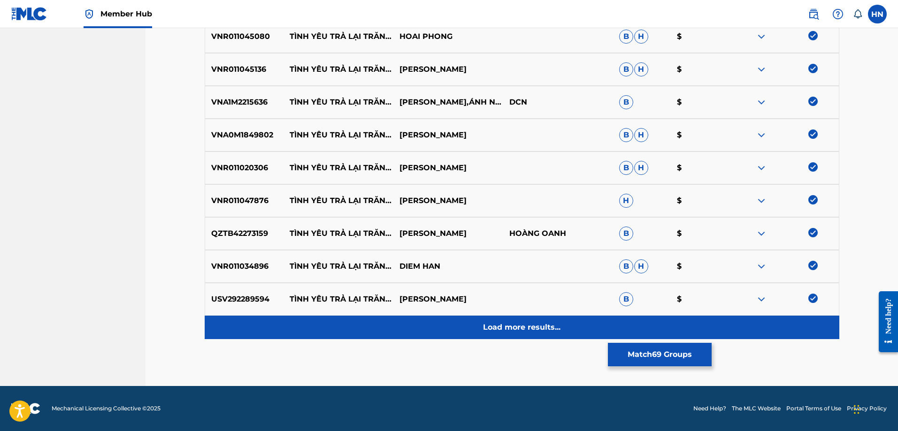
click at [483, 333] on p "Load more results..." at bounding box center [521, 327] width 77 height 11
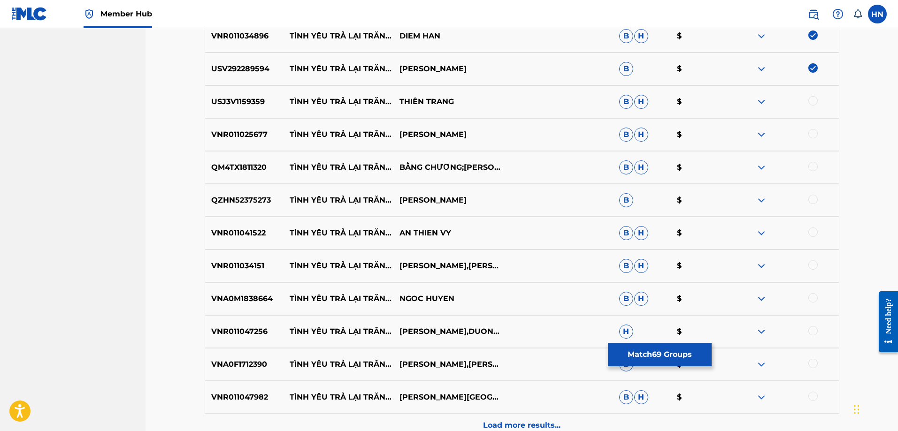
scroll to position [2627, 0]
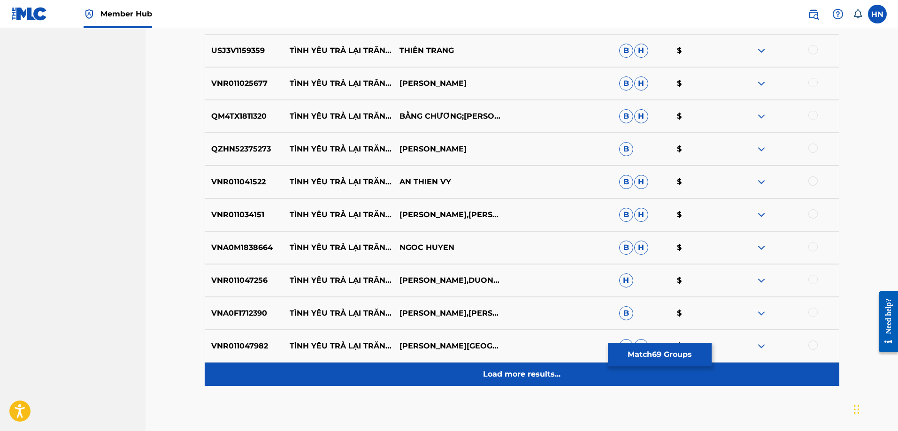
click at [361, 383] on div "Load more results..." at bounding box center [522, 374] width 635 height 23
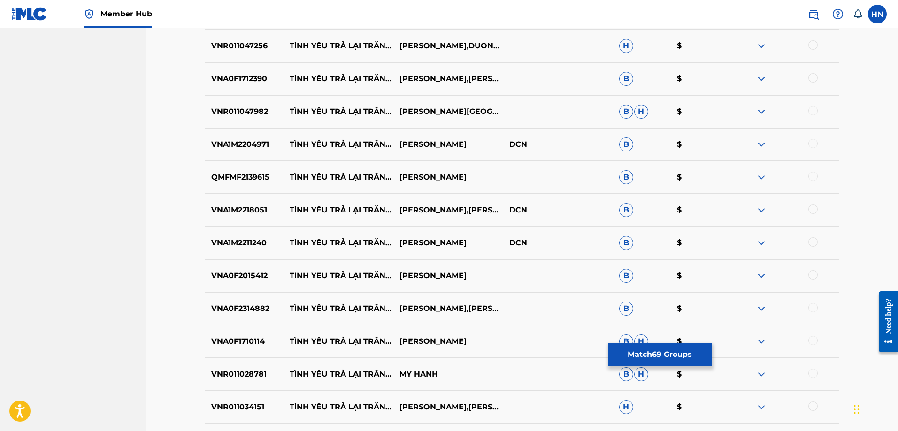
scroll to position [3002, 0]
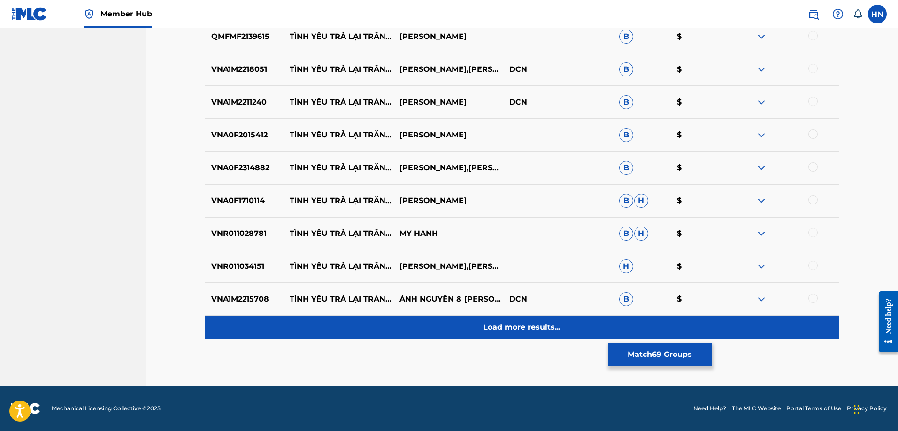
click at [360, 330] on div "Load more results..." at bounding box center [522, 327] width 635 height 23
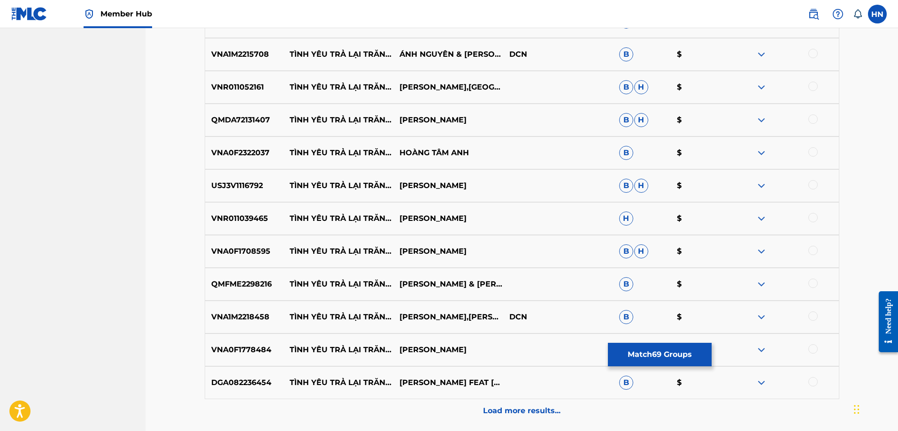
scroll to position [3331, 0]
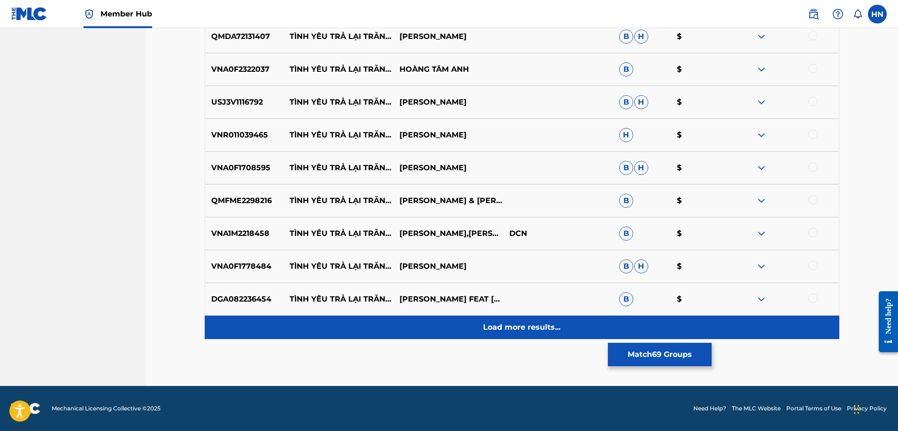
click at [510, 318] on div "Load more results..." at bounding box center [522, 327] width 635 height 23
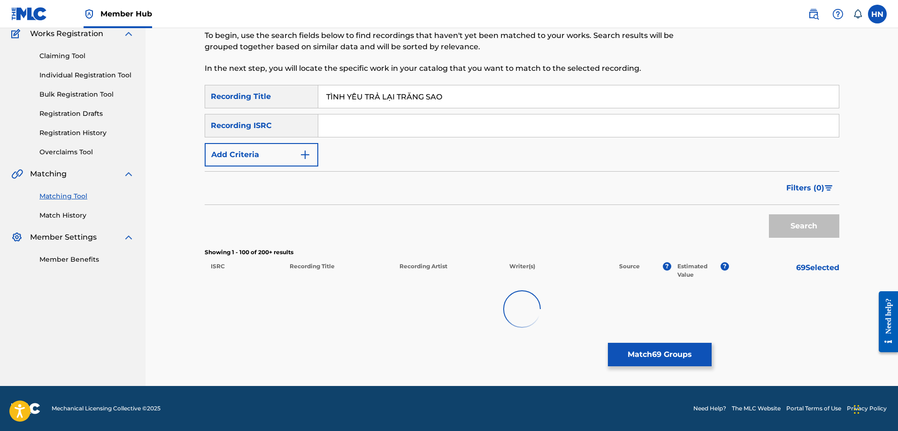
scroll to position [82, 0]
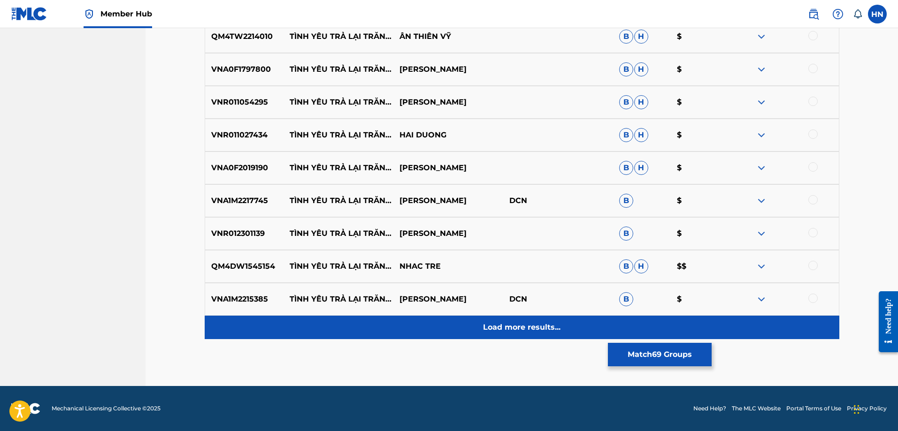
click at [468, 328] on div "Load more results..." at bounding box center [522, 327] width 635 height 23
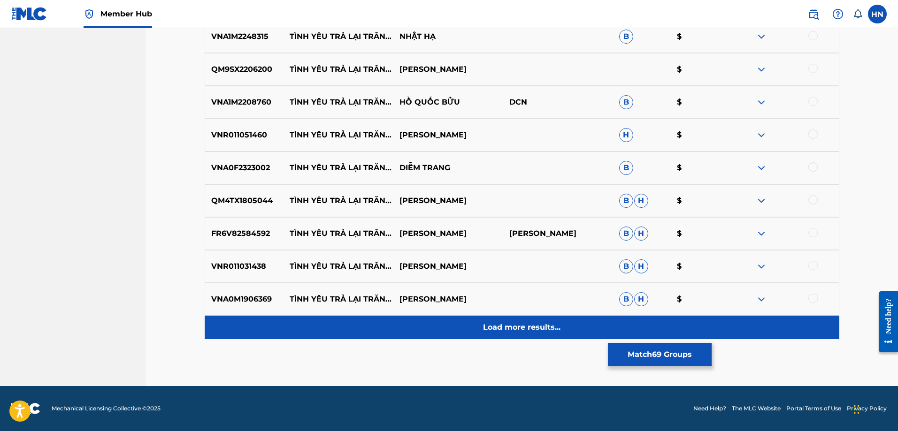
click at [480, 336] on div "Load more results..." at bounding box center [522, 327] width 635 height 23
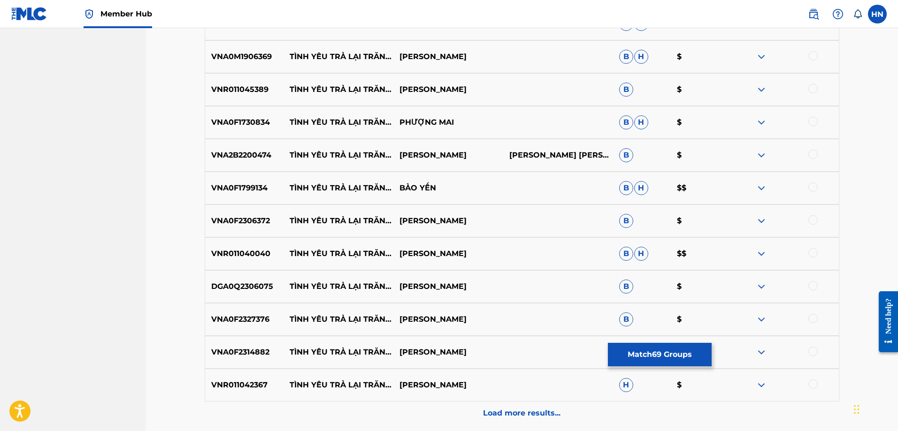
scroll to position [4270, 0]
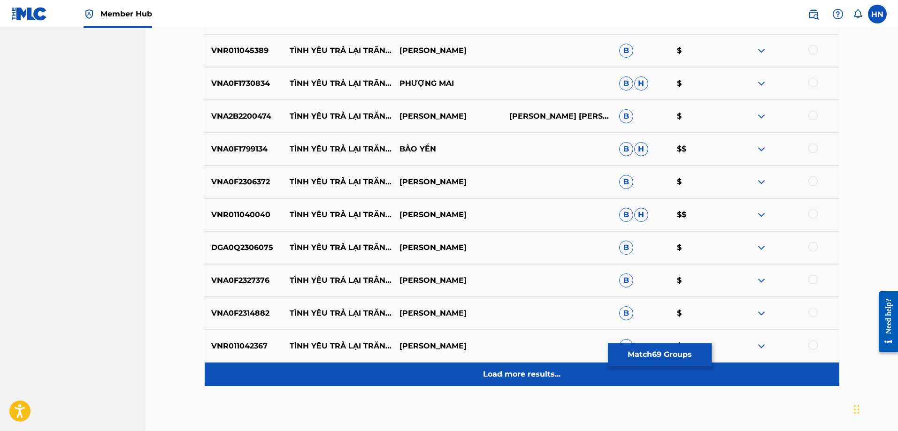
click at [468, 364] on div "Load more results..." at bounding box center [522, 374] width 635 height 23
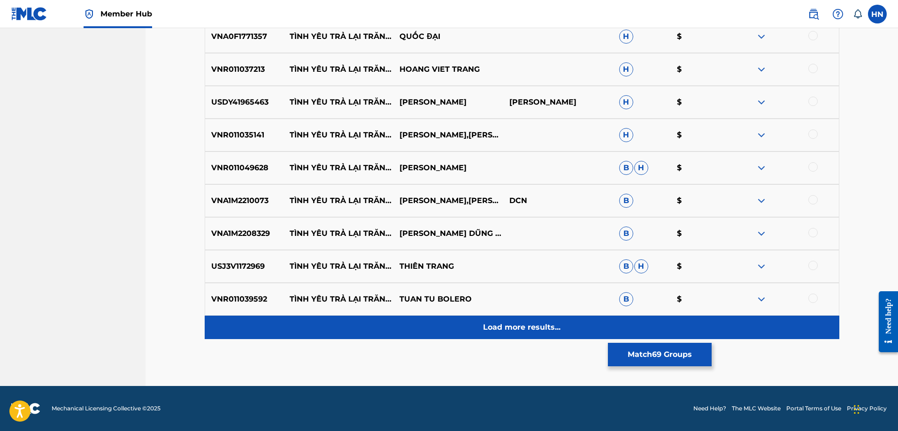
click at [478, 326] on div "Load more results..." at bounding box center [522, 327] width 635 height 23
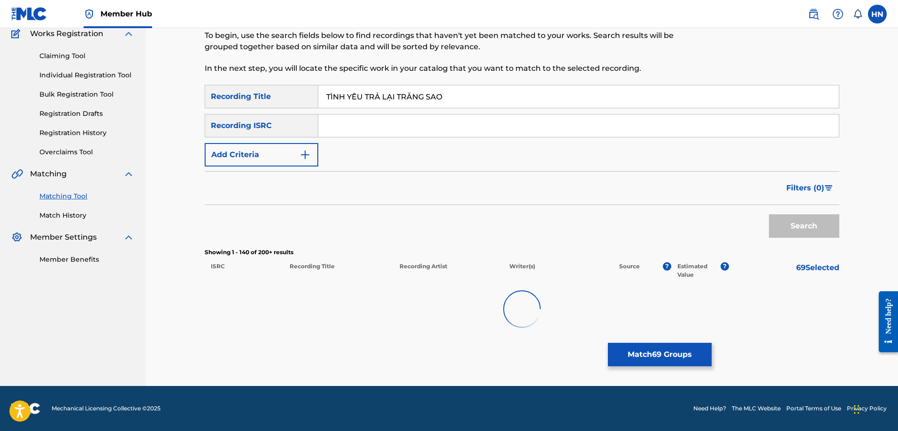
scroll to position [82, 0]
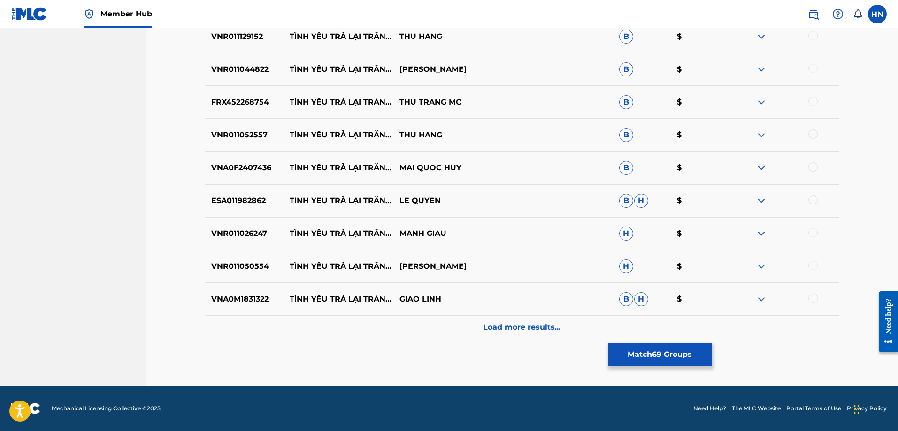
click at [471, 337] on div "Load more results..." at bounding box center [522, 327] width 635 height 23
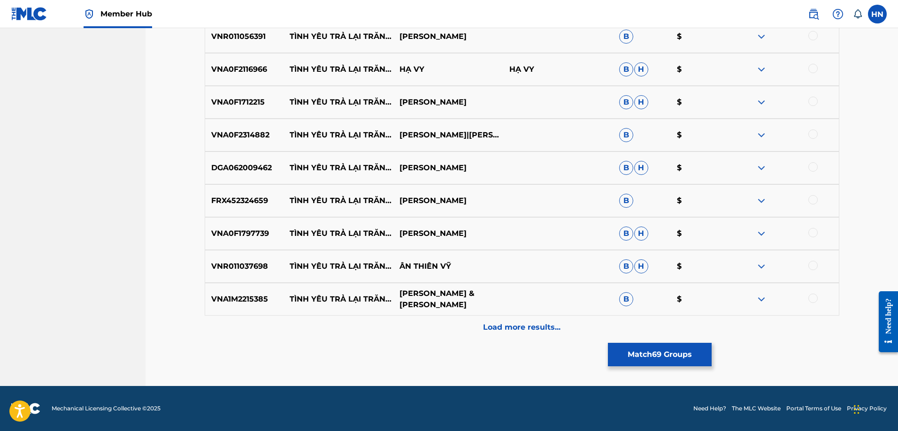
click at [470, 337] on div "Load more results..." at bounding box center [522, 327] width 635 height 23
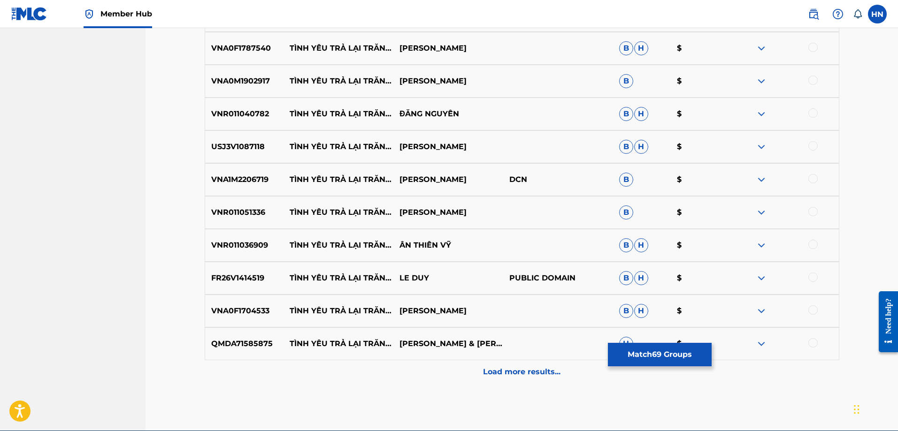
scroll to position [5631, 0]
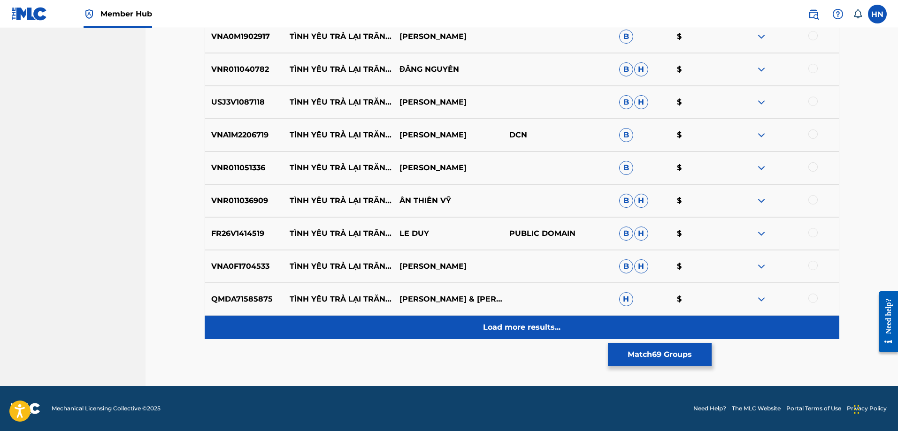
click at [388, 327] on div "Load more results..." at bounding box center [522, 327] width 635 height 23
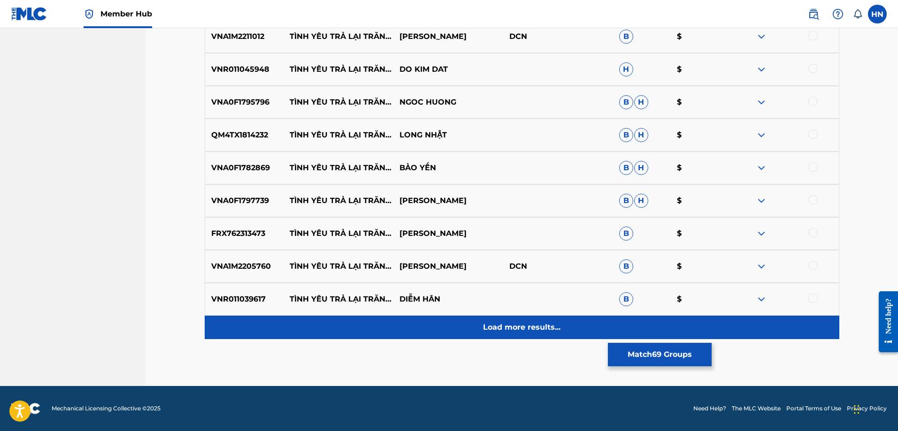
click at [359, 330] on div "Load more results..." at bounding box center [522, 327] width 635 height 23
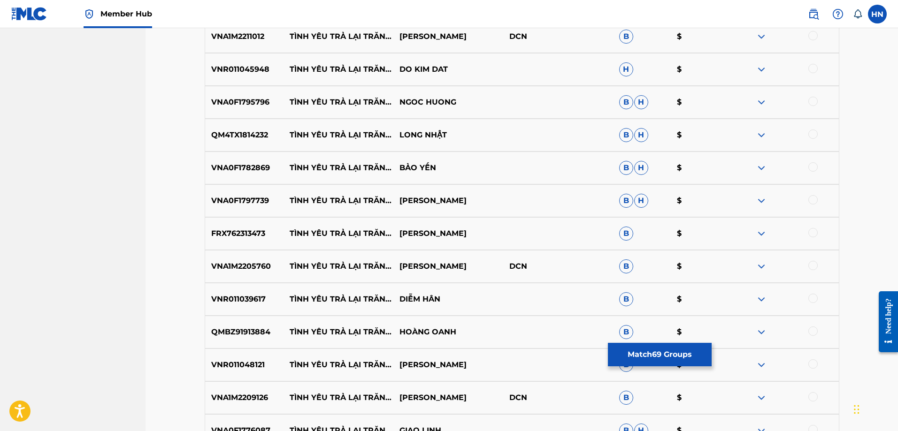
scroll to position [6241, 0]
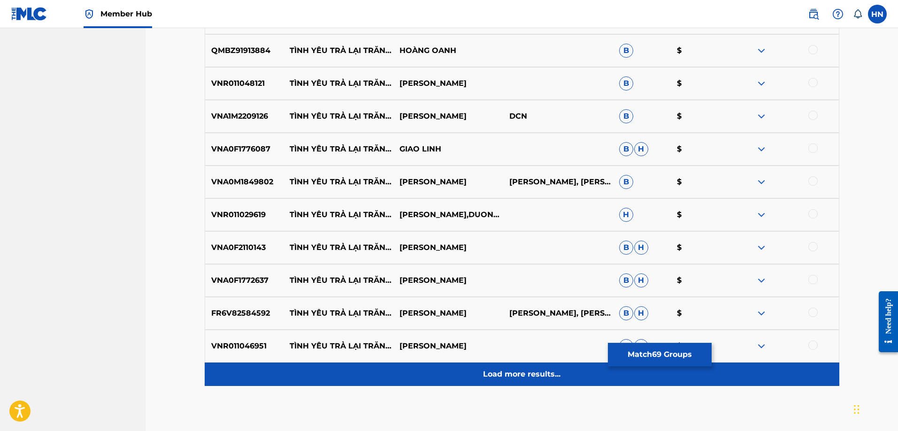
click at [358, 371] on div "Load more results..." at bounding box center [522, 374] width 635 height 23
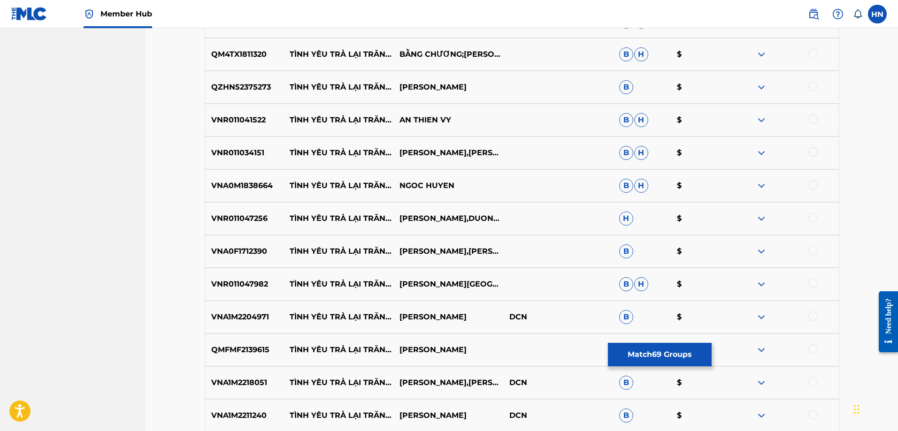
scroll to position [2582, 0]
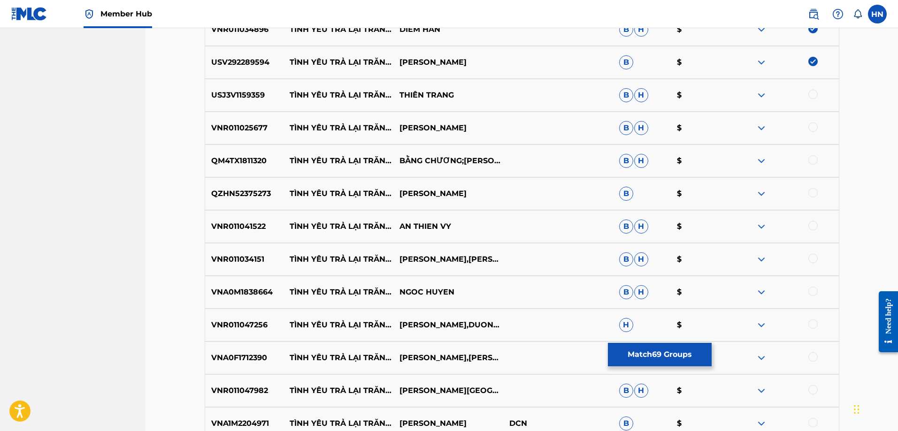
click at [246, 94] on p "USJ3V1159359" at bounding box center [244, 95] width 79 height 11
click at [817, 94] on div at bounding box center [812, 94] width 9 height 9
click at [237, 128] on p "VNR011025677" at bounding box center [244, 128] width 79 height 11
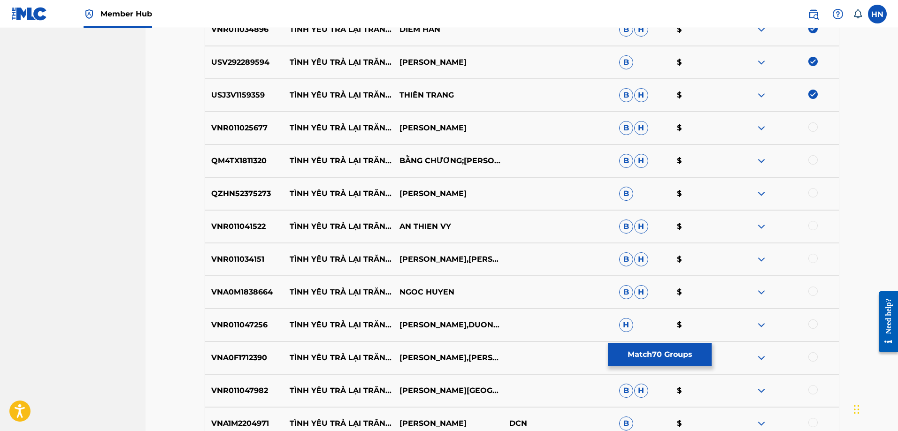
click at [817, 125] on div at bounding box center [812, 127] width 9 height 9
click at [245, 157] on p "QM4TX1811320" at bounding box center [244, 160] width 79 height 11
click at [813, 158] on div at bounding box center [812, 159] width 9 height 9
click at [239, 207] on div "QZHN52375273 TÌNH YÊU TRẢ LẠI TRĂNG SAO LÊ HÙNG CƯỜNG B $" at bounding box center [522, 193] width 635 height 33
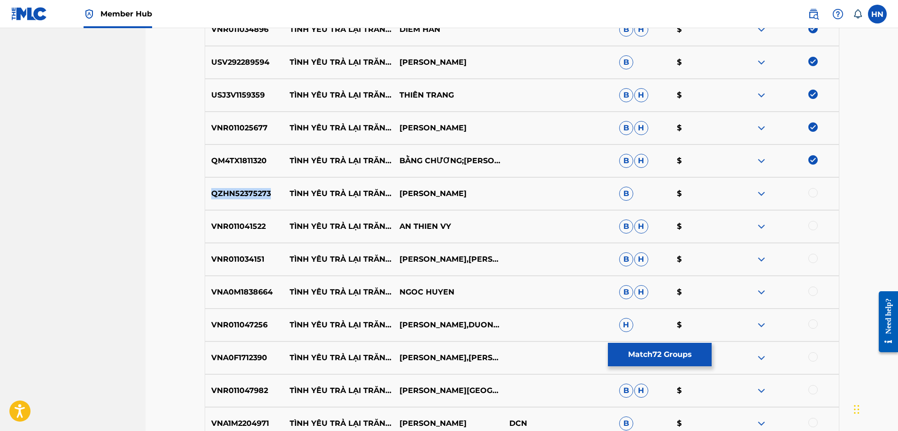
click at [239, 207] on div "QZHN52375273 TÌNH YÊU TRẢ LẠI TRĂNG SAO LÊ HÙNG CƯỜNG B $" at bounding box center [522, 193] width 635 height 33
click at [812, 192] on div at bounding box center [812, 192] width 9 height 9
click at [237, 228] on p "VNR011041522" at bounding box center [244, 226] width 79 height 11
click at [814, 224] on div at bounding box center [812, 225] width 9 height 9
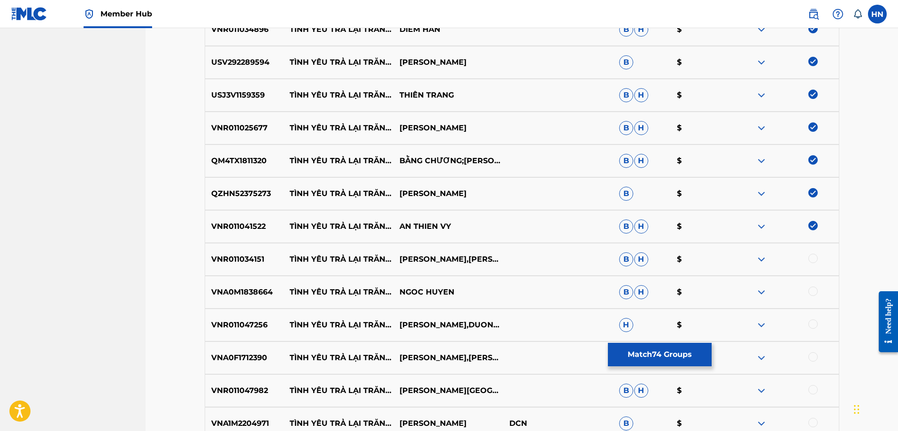
click at [244, 228] on p "VNR011041522" at bounding box center [244, 226] width 79 height 11
click at [243, 263] on p "VNR011034151" at bounding box center [244, 259] width 79 height 11
click at [809, 260] on div at bounding box center [812, 258] width 9 height 9
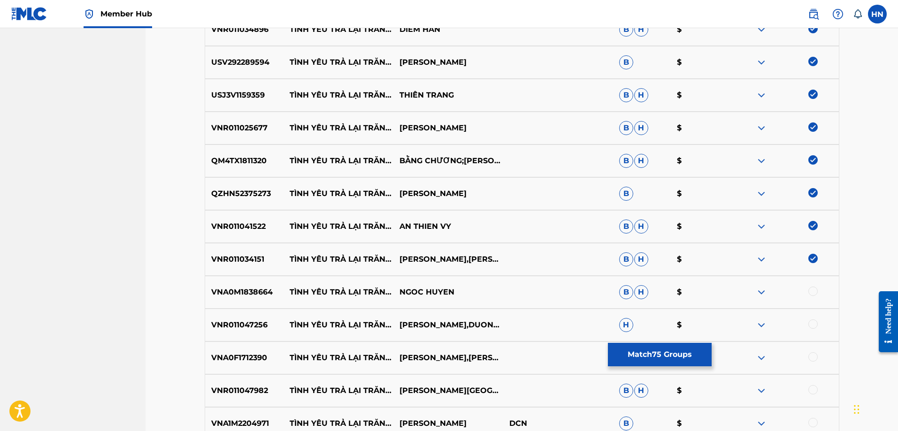
click at [257, 291] on p "VNA0M1838664" at bounding box center [244, 292] width 79 height 11
click at [815, 293] on div at bounding box center [812, 291] width 9 height 9
click at [256, 313] on div "VNR011047256 TÌNH YÊU TRẢ LẠI TRĂNG SAO LAM BAO PHI,DUONG HONG LOAN H $" at bounding box center [522, 325] width 635 height 33
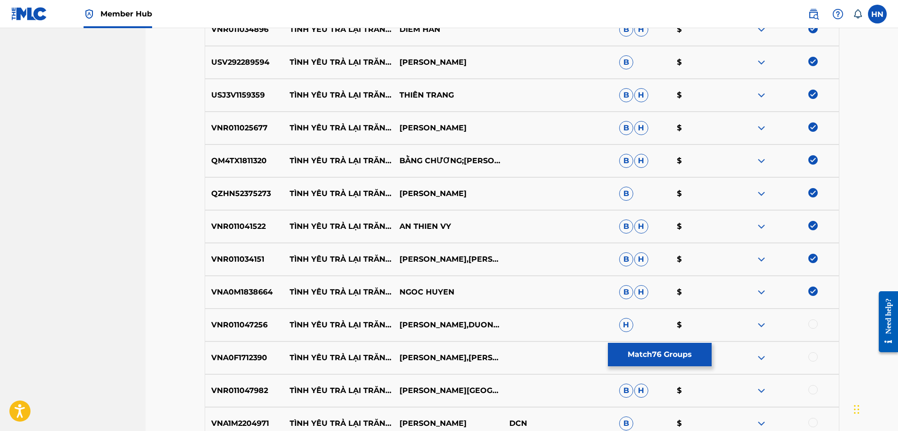
click at [815, 321] on div at bounding box center [812, 324] width 9 height 9
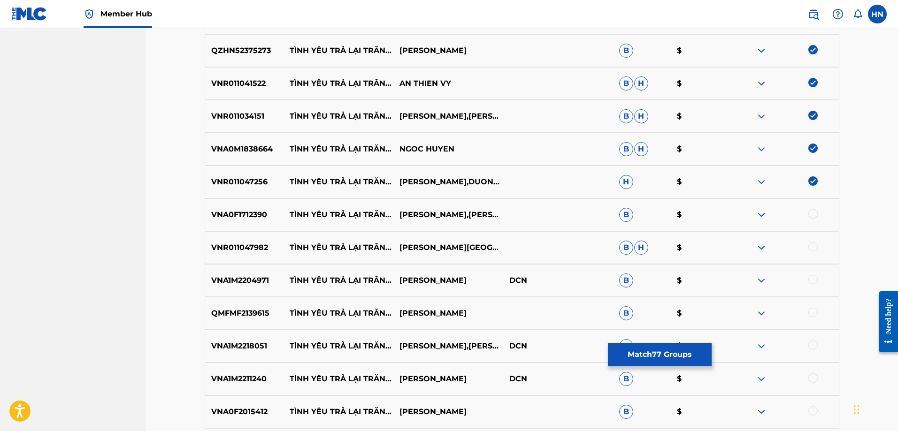
scroll to position [2864, 0]
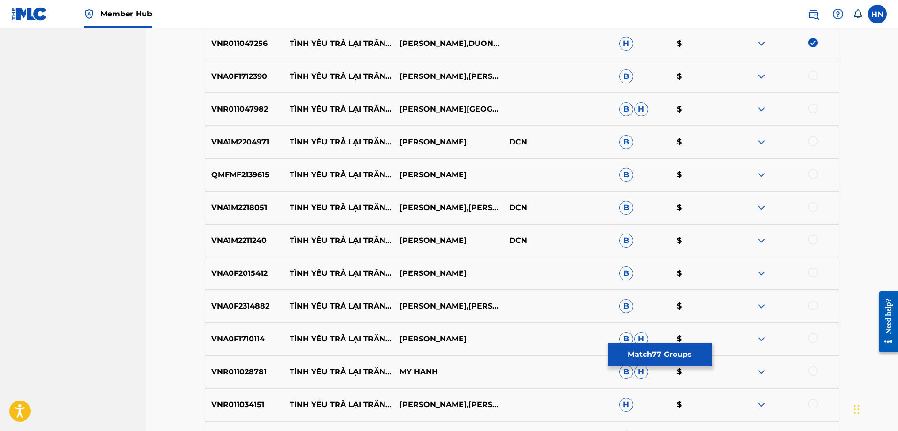
click at [239, 81] on p "VNA0F1712390" at bounding box center [244, 76] width 79 height 11
click at [813, 71] on div at bounding box center [812, 75] width 9 height 9
click at [245, 105] on p "VNR011047982" at bounding box center [244, 109] width 79 height 11
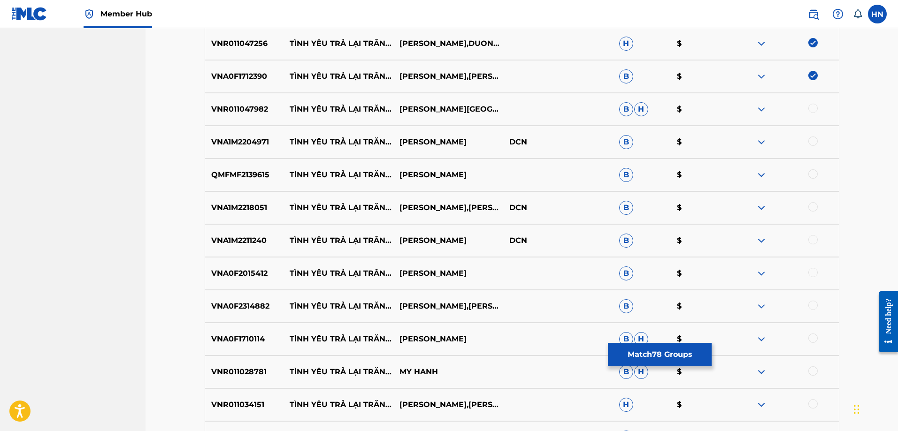
click at [810, 105] on div at bounding box center [812, 108] width 9 height 9
click at [262, 138] on p "VNA1M2204971" at bounding box center [244, 142] width 79 height 11
click at [810, 143] on div at bounding box center [812, 141] width 9 height 9
click at [244, 172] on p "QMFMF2139615" at bounding box center [244, 174] width 79 height 11
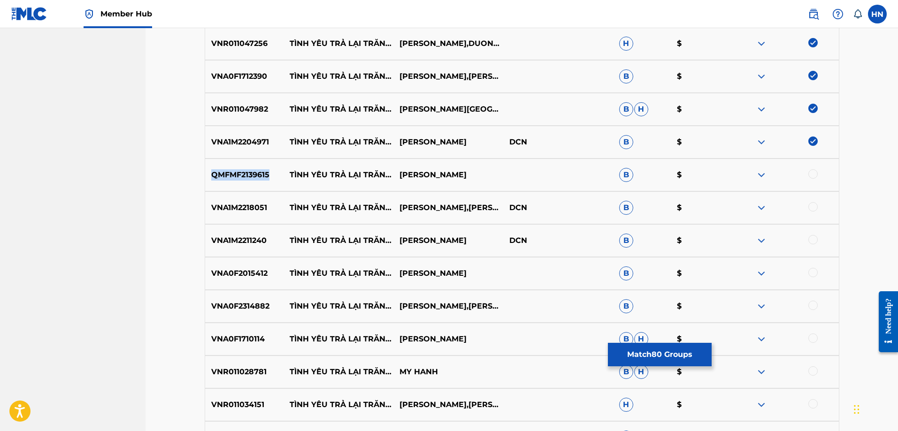
click at [244, 172] on p "QMFMF2139615" at bounding box center [244, 174] width 79 height 11
click at [811, 170] on div at bounding box center [812, 173] width 9 height 9
click at [206, 197] on div "VNA1M2218051 TÌNH YÊU TRẢ LẠI TRĂNG SAO THANH NGÂN,GIA TIẾN DCN B $" at bounding box center [522, 207] width 635 height 33
click at [812, 202] on div at bounding box center [812, 206] width 9 height 9
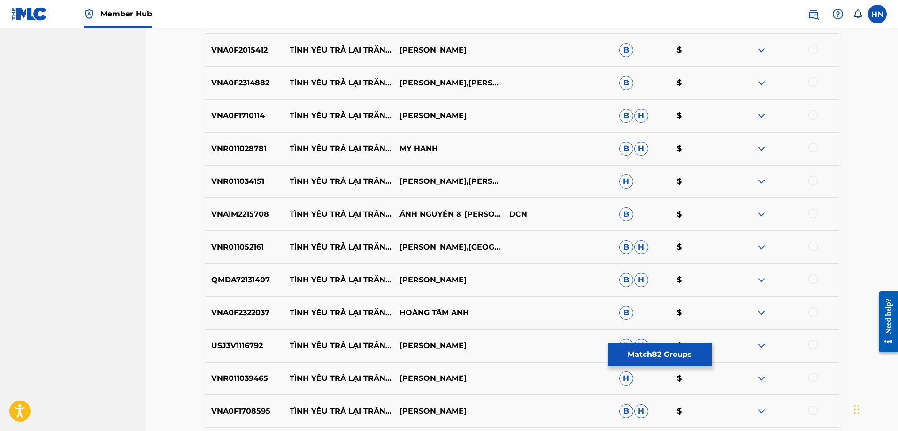
scroll to position [3052, 0]
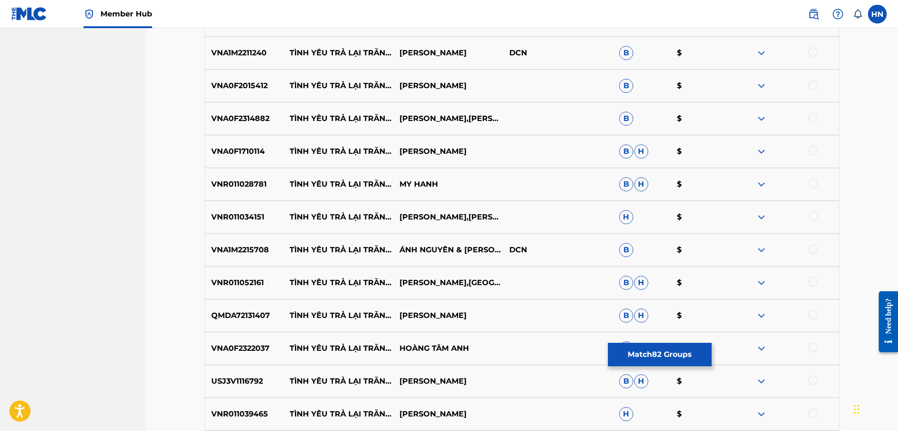
click at [240, 57] on p "VNA1M2211240" at bounding box center [244, 52] width 79 height 11
click at [815, 49] on div at bounding box center [812, 51] width 9 height 9
click at [216, 88] on p "VNA0F2015412" at bounding box center [244, 85] width 79 height 11
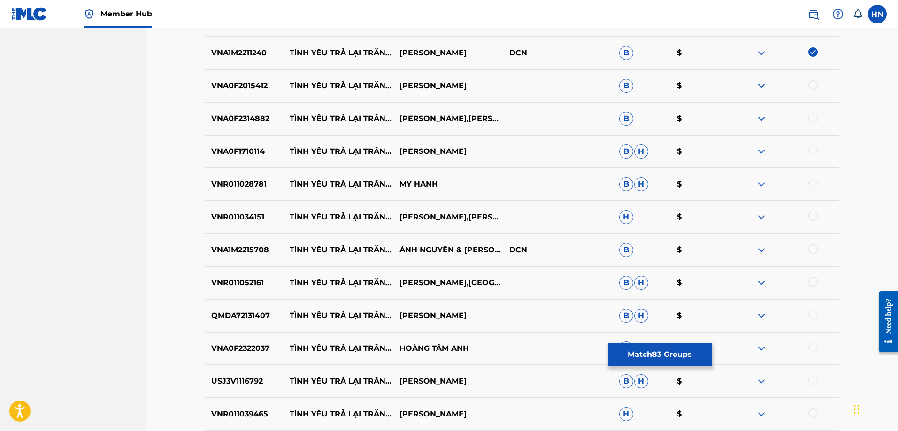
click at [812, 87] on div at bounding box center [812, 84] width 9 height 9
click at [244, 121] on p "VNA0F2314882" at bounding box center [244, 118] width 79 height 11
click at [813, 121] on div at bounding box center [812, 117] width 9 height 9
click at [243, 150] on p "VNA0F1710114" at bounding box center [244, 151] width 79 height 11
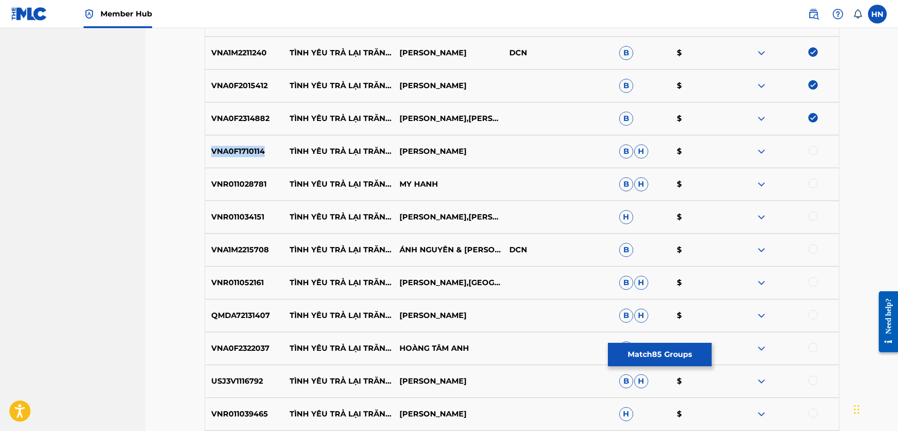
click at [243, 150] on p "VNA0F1710114" at bounding box center [244, 151] width 79 height 11
click at [809, 152] on div at bounding box center [812, 150] width 9 height 9
click at [251, 184] on p "VNR011028781" at bounding box center [244, 184] width 79 height 11
click at [813, 182] on div at bounding box center [812, 183] width 9 height 9
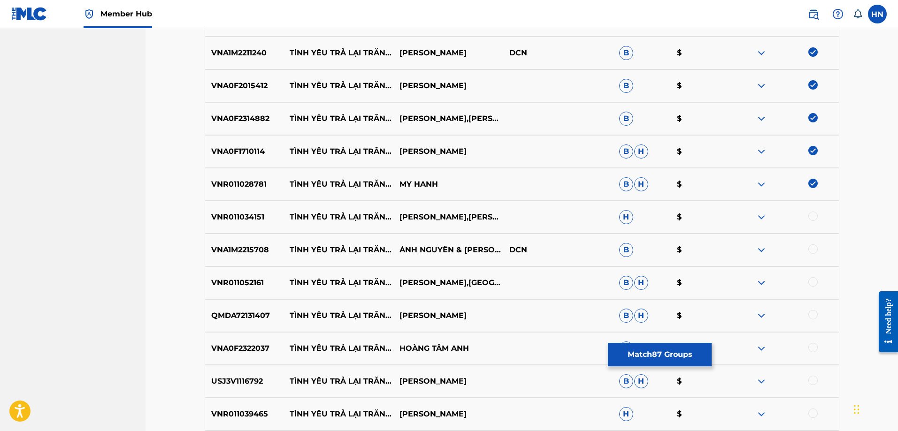
click at [245, 221] on p "VNR011034151" at bounding box center [244, 217] width 79 height 11
click at [812, 217] on div at bounding box center [812, 216] width 9 height 9
click at [213, 237] on div "VNA1M2215708 TÌNH YÊU TRẢ LẠI TRĂNG SAO ÁNH NGUYÊN & GIA TIẾN DCN B $" at bounding box center [522, 250] width 635 height 33
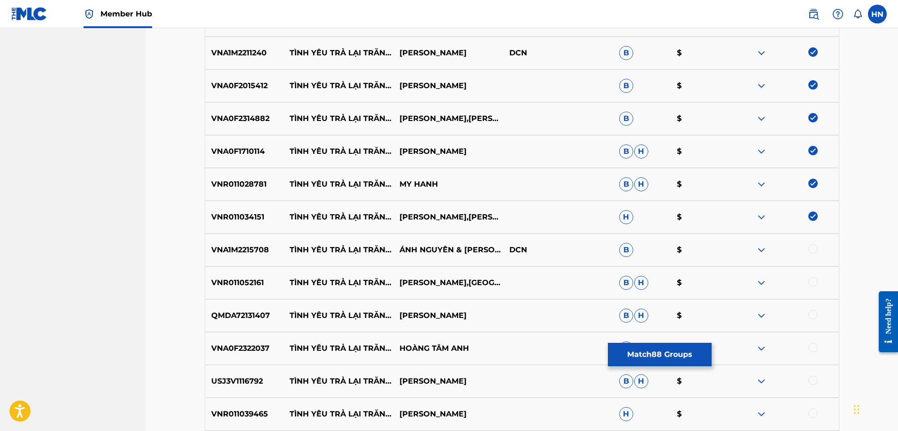
click at [809, 247] on div at bounding box center [812, 249] width 9 height 9
click at [238, 274] on div "VNR011052161 TÌNH YÊU TRẢ LẠI TRĂNG SAO LÊ MỸ HƯƠNG,NGUYÊN SƠN B H $" at bounding box center [522, 283] width 635 height 33
click at [809, 283] on div at bounding box center [812, 281] width 9 height 9
click at [247, 309] on div "QMDA72131407 TÌNH YÊU TRẢ LẠI TRĂNG SAO DƯƠNG NGỌC THÁI B H $" at bounding box center [522, 315] width 635 height 33
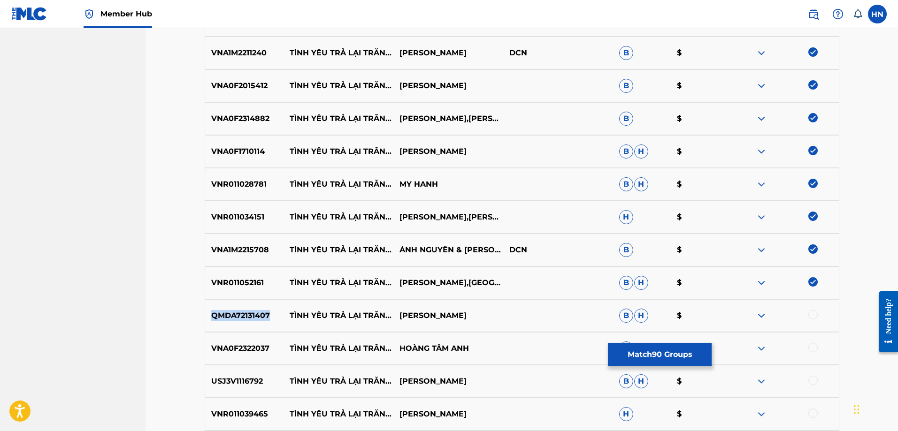
click at [247, 309] on div "QMDA72131407 TÌNH YÊU TRẢ LẠI TRĂNG SAO DƯƠNG NGỌC THÁI B H $" at bounding box center [522, 315] width 635 height 33
click at [814, 318] on div at bounding box center [812, 314] width 9 height 9
click at [235, 346] on p "VNA0F2322037" at bounding box center [244, 348] width 79 height 11
click at [815, 350] on div at bounding box center [812, 347] width 9 height 9
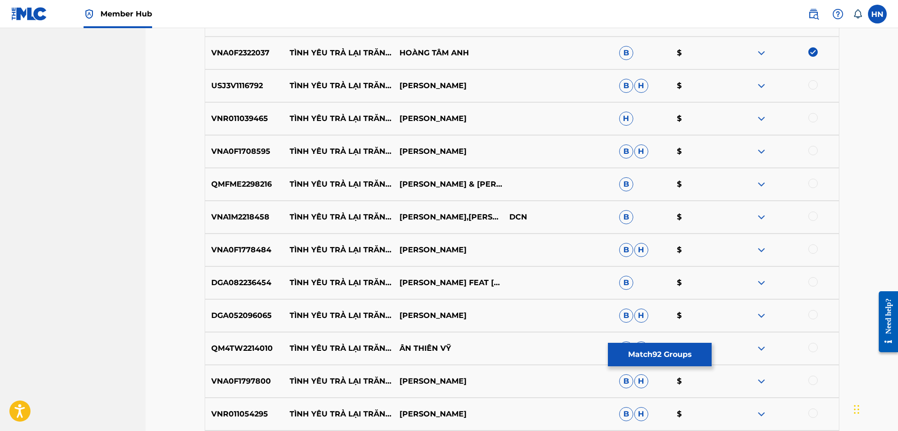
scroll to position [3333, 0]
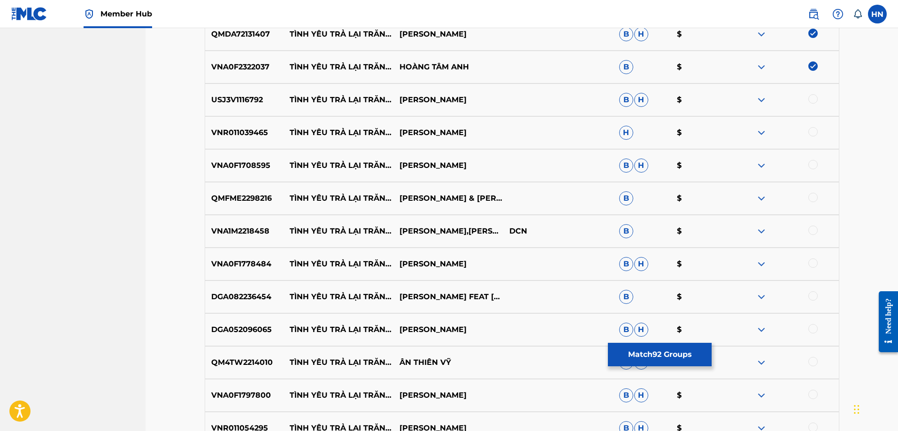
click at [239, 105] on p "USJ3V1116792" at bounding box center [244, 99] width 79 height 11
click at [812, 101] on div at bounding box center [812, 98] width 9 height 9
click at [230, 132] on p "VNR011039465" at bounding box center [244, 132] width 79 height 11
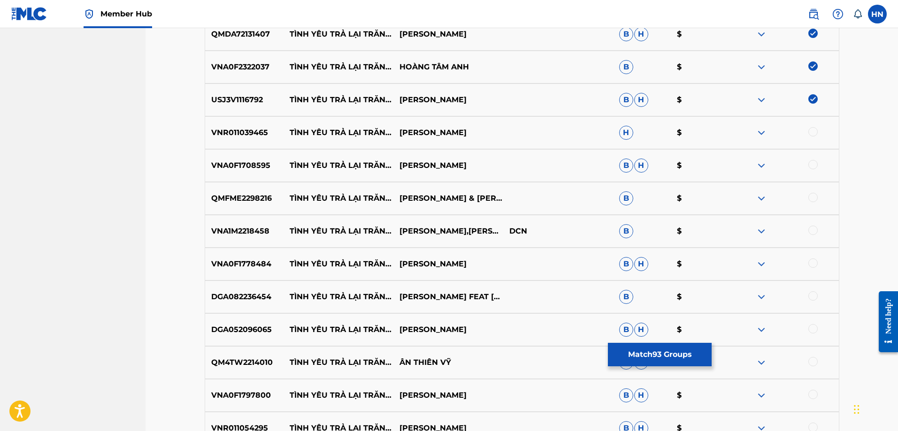
click at [812, 129] on div at bounding box center [812, 131] width 9 height 9
click at [227, 155] on div "VNA0F1708595 TÌNH YÊU TRẢ LẠI TRĂNG SAO TRƯỜNG THANH B H $" at bounding box center [522, 165] width 635 height 33
click at [811, 166] on div at bounding box center [812, 164] width 9 height 9
click at [230, 194] on p "QMFME2298216" at bounding box center [244, 198] width 79 height 11
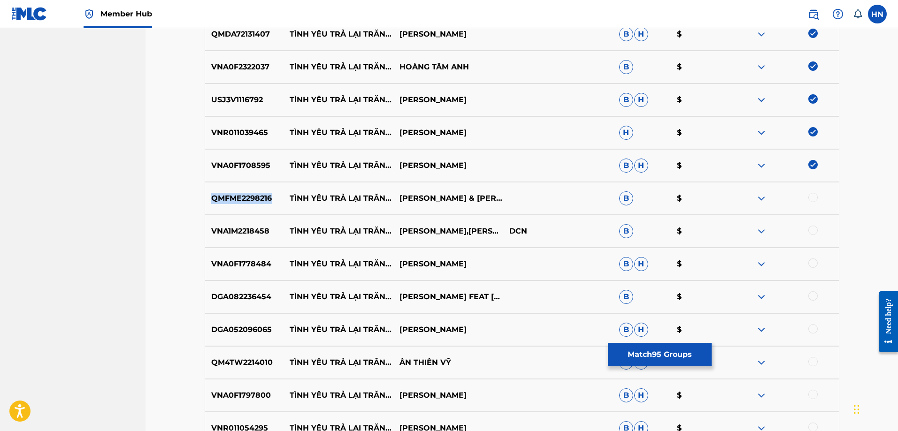
click at [230, 194] on p "QMFME2298216" at bounding box center [244, 198] width 79 height 11
click at [807, 199] on div at bounding box center [784, 198] width 110 height 11
click at [811, 199] on div at bounding box center [812, 197] width 9 height 9
click at [249, 233] on p "VNA1M2218458" at bounding box center [244, 231] width 79 height 11
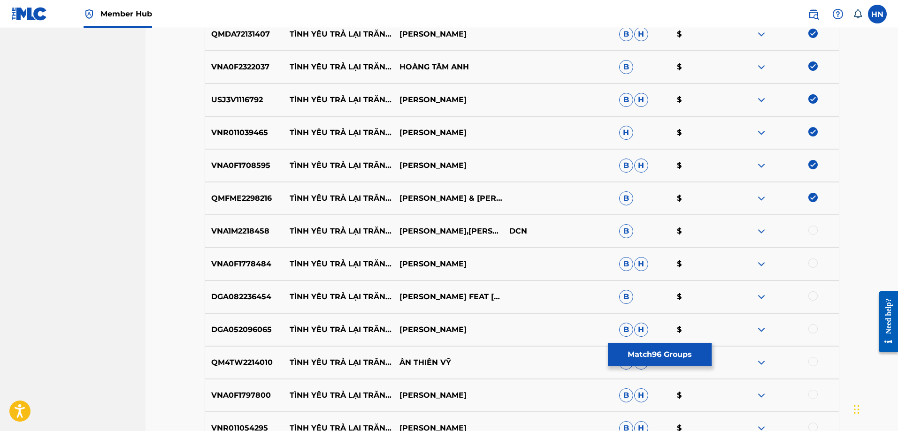
click at [816, 230] on div at bounding box center [812, 230] width 9 height 9
click at [233, 259] on p "VNA0F1778484" at bounding box center [244, 264] width 79 height 11
click at [810, 260] on div at bounding box center [812, 263] width 9 height 9
click at [258, 296] on p "DGA082236454" at bounding box center [244, 296] width 79 height 11
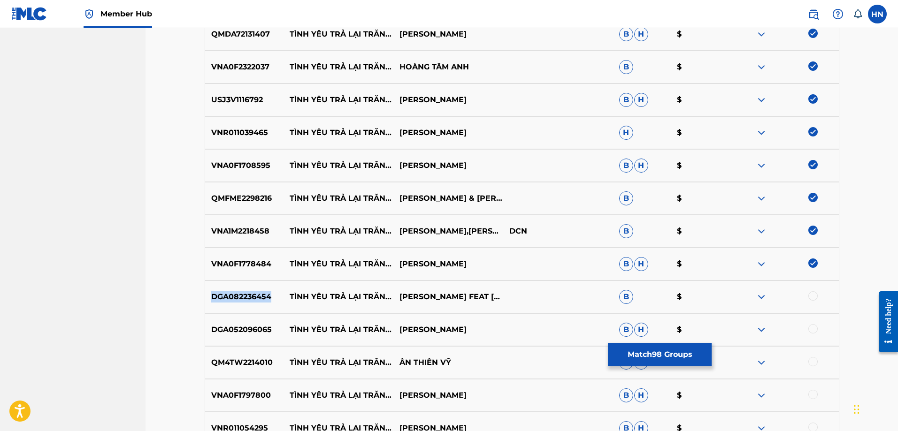
click at [258, 296] on p "DGA082236454" at bounding box center [244, 296] width 79 height 11
click at [815, 292] on div at bounding box center [812, 295] width 9 height 9
click at [229, 327] on p "DGA052096065" at bounding box center [244, 329] width 79 height 11
click at [811, 332] on div at bounding box center [812, 328] width 9 height 9
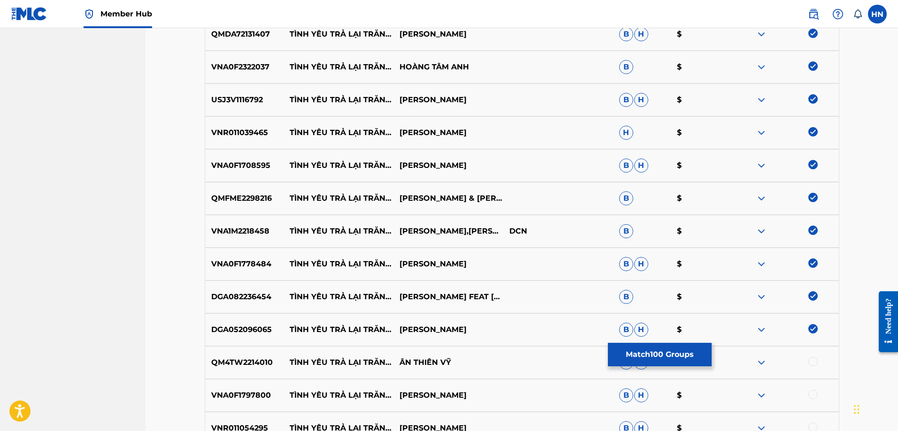
click at [222, 354] on div "QM4TW2214010 TÌNH YÊU TRẢ LẠI TRĂNG SAO ÂN THIÊN VỸ B H $" at bounding box center [522, 362] width 635 height 33
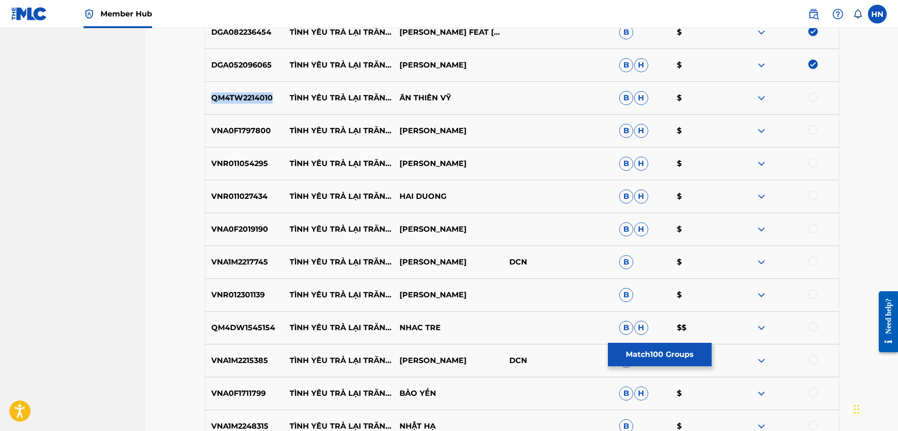
scroll to position [3615, 0]
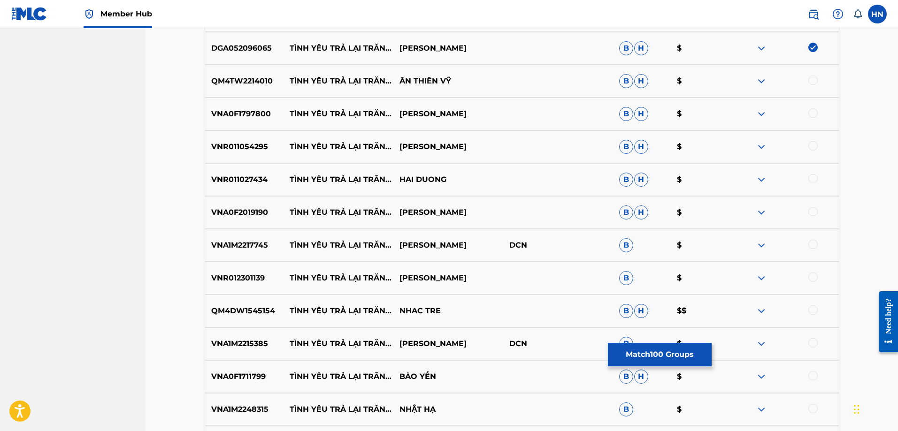
click at [811, 78] on div at bounding box center [812, 80] width 9 height 9
click at [245, 122] on div "VNA0F1797800 TÌNH YÊU TRẢ LẠI TRĂNG SAO HOÀNG ANH B H $" at bounding box center [522, 114] width 635 height 33
click at [812, 115] on div at bounding box center [812, 112] width 9 height 9
click at [260, 145] on p "VNR011054295" at bounding box center [244, 146] width 79 height 11
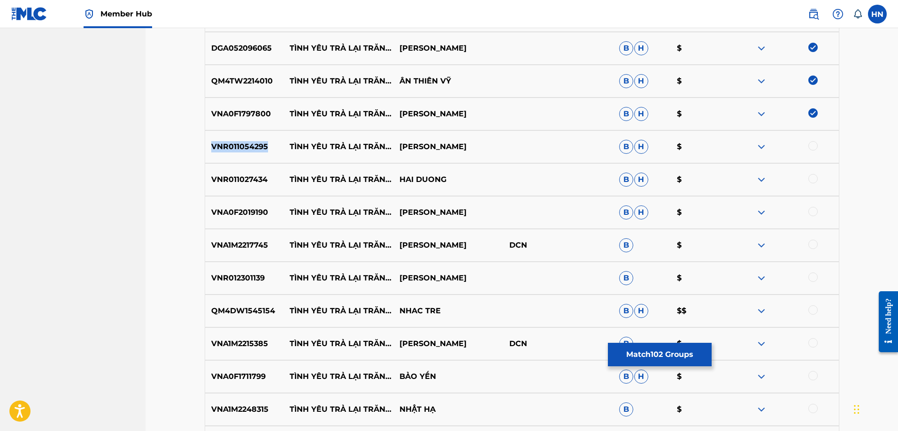
click at [260, 145] on p "VNR011054295" at bounding box center [244, 146] width 79 height 11
click at [812, 145] on div at bounding box center [812, 145] width 9 height 9
click at [230, 184] on p "VNR011027434" at bounding box center [244, 179] width 79 height 11
click at [811, 180] on div at bounding box center [812, 178] width 9 height 9
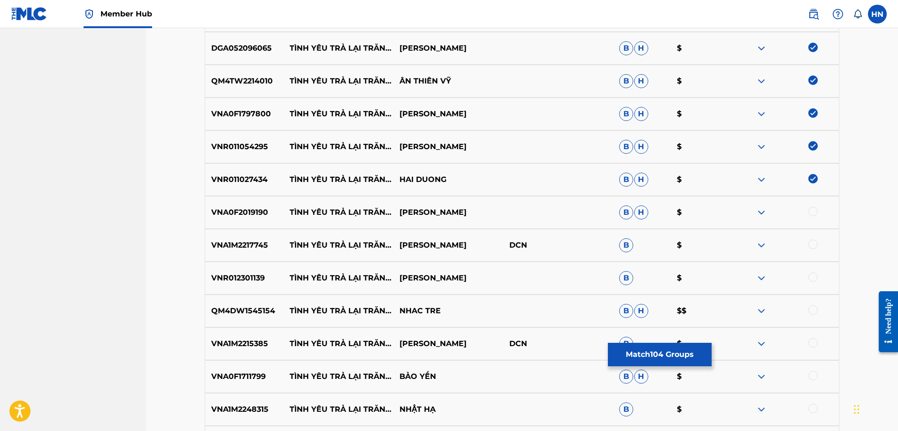
click at [238, 224] on div "VNA0F2019190 TÌNH YÊU TRẢ LẠI TRĂNG SAO MỸ HUYỀN B H $" at bounding box center [522, 212] width 635 height 33
click at [811, 210] on div at bounding box center [812, 211] width 9 height 9
click at [268, 235] on div "VNA1M2217745 TÌNH YÊU TRẢ LẠI TRĂNG SAO VÕ HOÀNG LÂM DCN B $" at bounding box center [522, 245] width 635 height 33
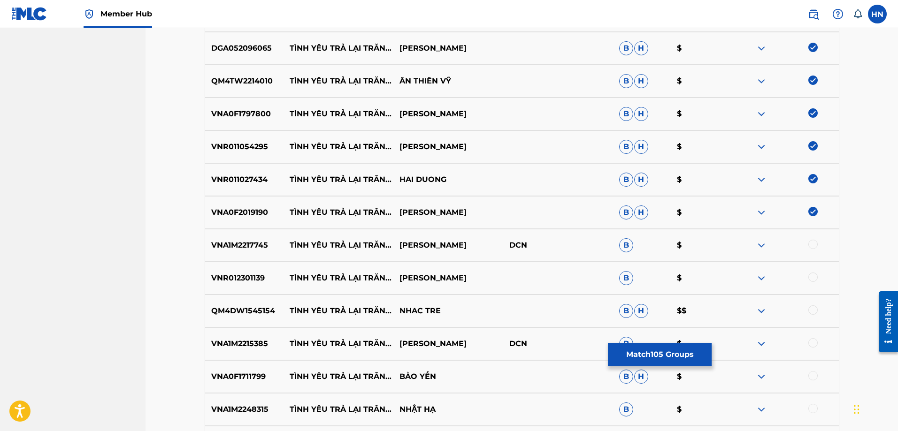
click at [263, 238] on div "VNA1M2217745 TÌNH YÊU TRẢ LẠI TRĂNG SAO VÕ HOÀNG LÂM DCN B $" at bounding box center [522, 245] width 635 height 33
click at [812, 243] on div at bounding box center [812, 244] width 9 height 9
click at [227, 274] on p "VNR012301139" at bounding box center [244, 278] width 79 height 11
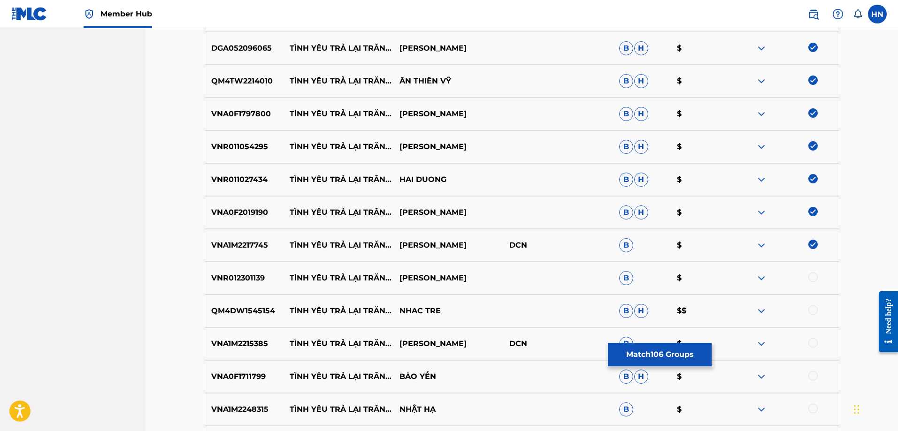
click at [812, 275] on div at bounding box center [812, 277] width 9 height 9
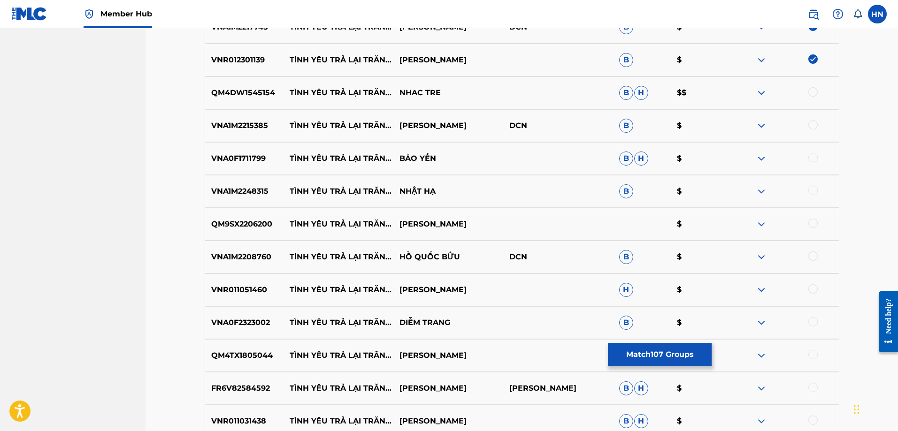
scroll to position [3850, 0]
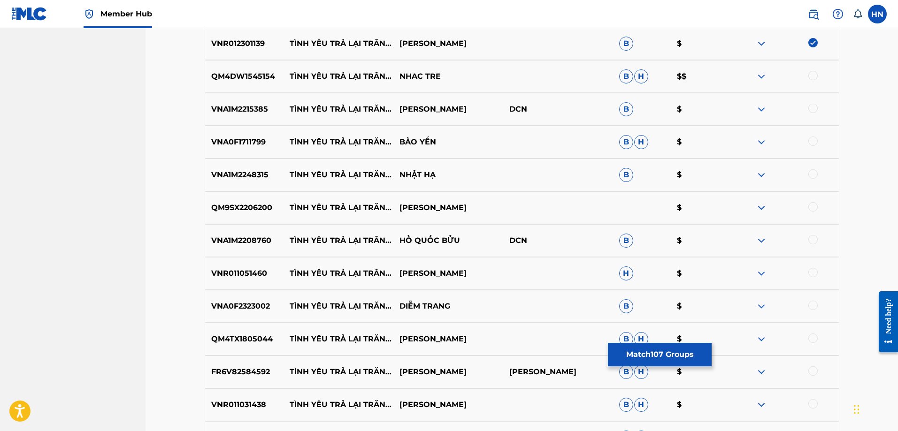
click at [235, 74] on p "QM4DW1545154" at bounding box center [244, 76] width 79 height 11
click at [815, 75] on div at bounding box center [812, 75] width 9 height 9
click at [229, 116] on div "VNA1M2215385 TÌNH YÊU TRẢ LẠI TRĂNG SAO HÀ THANH TÂM DCN B $" at bounding box center [522, 109] width 635 height 33
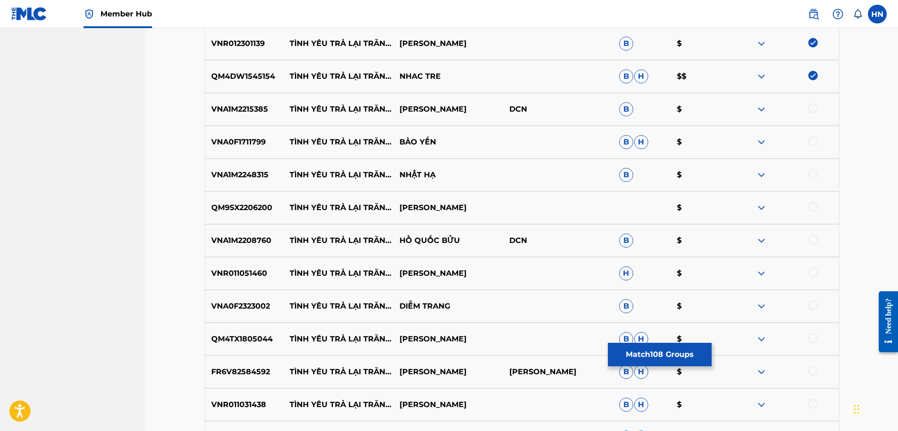
click at [804, 108] on div at bounding box center [784, 109] width 110 height 11
click at [812, 107] on div at bounding box center [812, 108] width 9 height 9
click at [257, 138] on p "VNA0F1711799" at bounding box center [244, 142] width 79 height 11
click at [812, 141] on div at bounding box center [812, 141] width 9 height 9
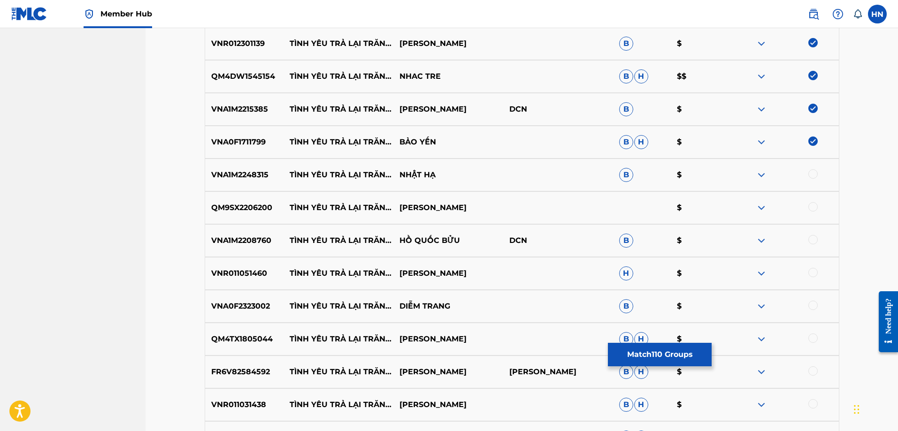
click at [215, 178] on p "VNA1M2248315" at bounding box center [244, 174] width 79 height 11
click at [812, 174] on div at bounding box center [812, 173] width 9 height 9
click at [236, 207] on p "QM9SX2206200" at bounding box center [244, 207] width 79 height 11
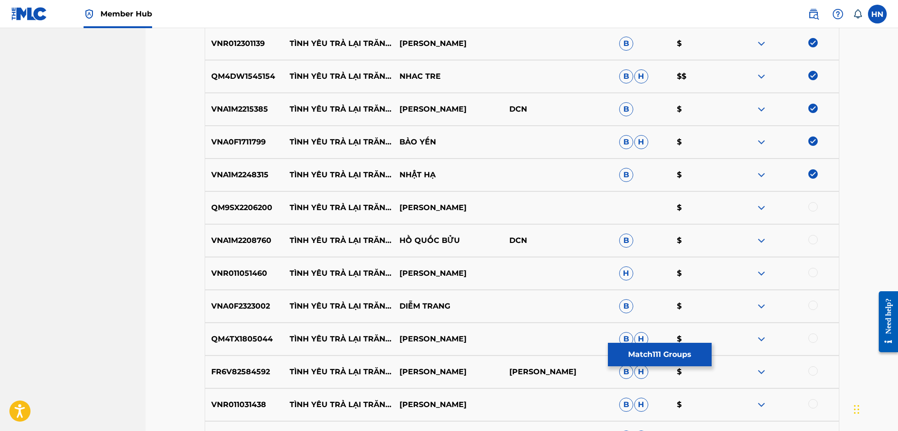
click at [812, 209] on div at bounding box center [812, 206] width 9 height 9
click at [248, 228] on div "VNA1M2208760 TÌNH YÊU TRẢ LẠI TRĂNG SAO HỒ QUỐC BỬU DCN B $" at bounding box center [522, 240] width 635 height 33
click at [811, 241] on div at bounding box center [812, 239] width 9 height 9
click at [246, 272] on p "VNR011051460" at bounding box center [244, 273] width 79 height 11
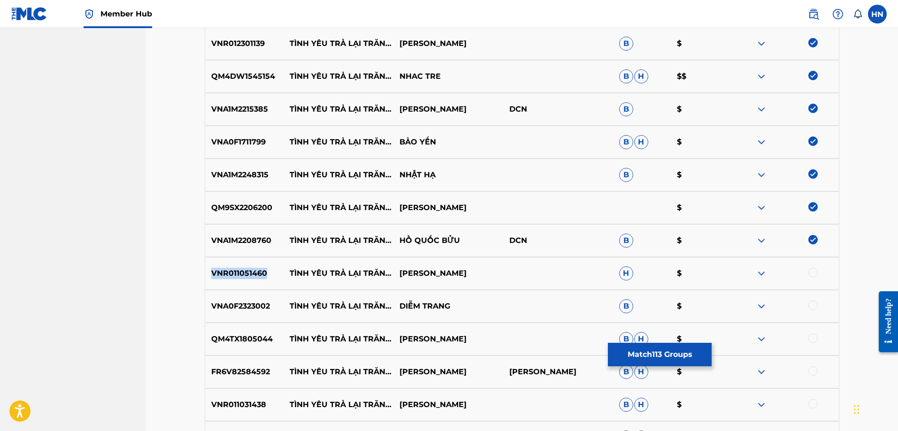
click at [246, 272] on p "VNR011051460" at bounding box center [244, 273] width 79 height 11
click at [812, 271] on div at bounding box center [812, 272] width 9 height 9
click at [237, 317] on div "VNA0F2323002 TÌNH YÊU TRẢ LẠI TRĂNG SAO DIỄM TRANG B $" at bounding box center [522, 306] width 635 height 33
click at [812, 303] on div at bounding box center [812, 305] width 9 height 9
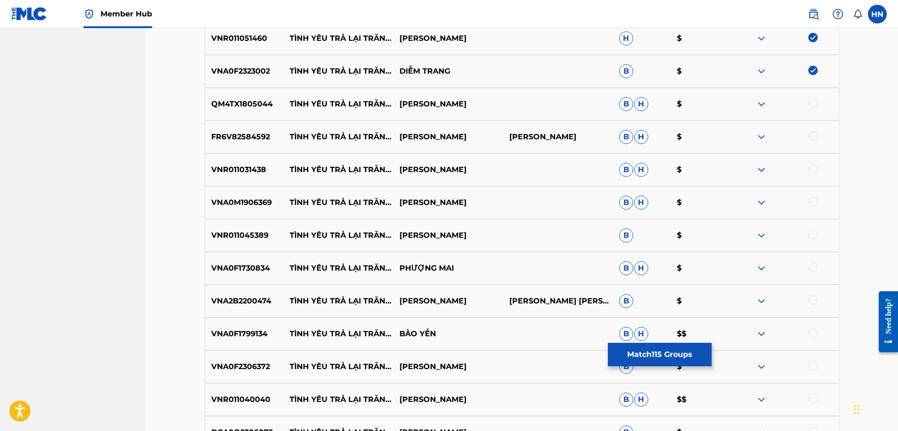
scroll to position [4131, 0]
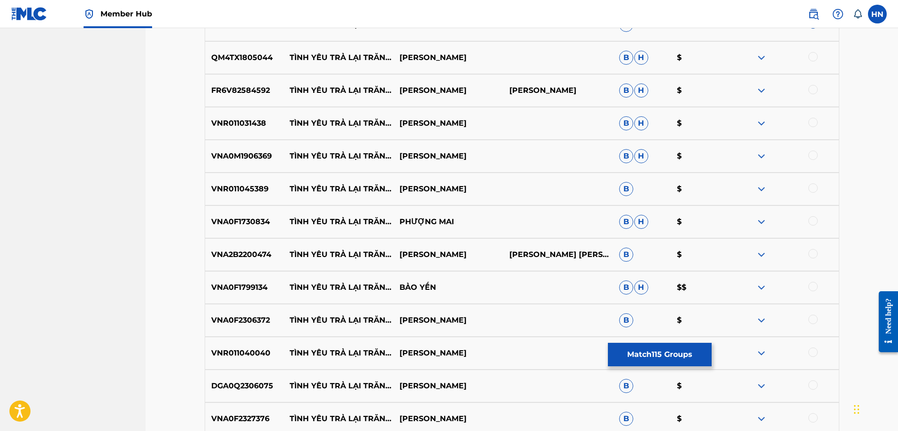
click at [229, 63] on div "QM4TX1805044 TÌNH YÊU TRẢ LẠI TRĂNG SAO HỒNG PHƯỢNG B H $" at bounding box center [522, 57] width 635 height 33
click at [810, 53] on div at bounding box center [812, 56] width 9 height 9
click at [272, 79] on div "FR6V82584592 TÌNH YÊU TRẢ LẠI TRĂNG SAO NGÔ QUỐC LINH NGÔ QUỐC LINH B H $" at bounding box center [522, 90] width 635 height 33
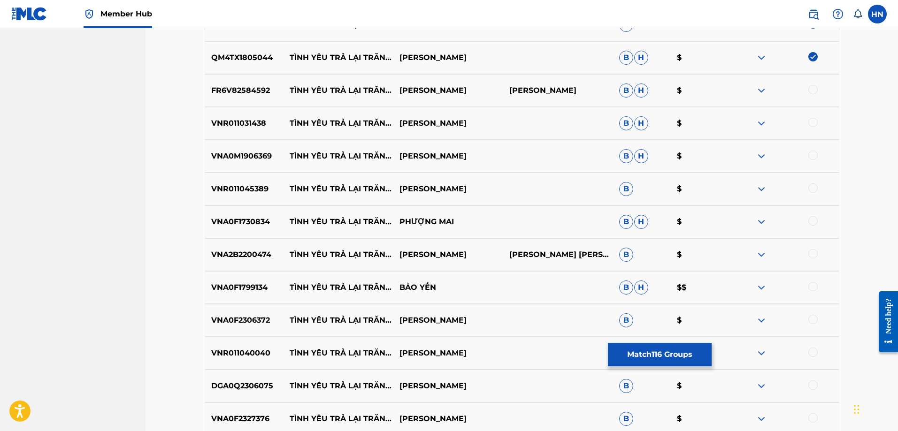
click at [242, 87] on p "FR6V82584592" at bounding box center [244, 90] width 79 height 11
click at [814, 86] on div at bounding box center [812, 89] width 9 height 9
click at [245, 121] on p "VNR011031438" at bounding box center [244, 123] width 79 height 11
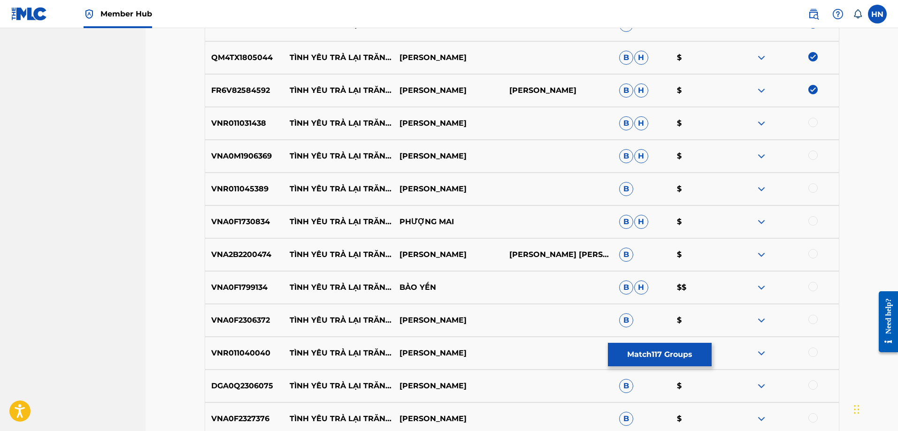
click at [811, 124] on div at bounding box center [812, 122] width 9 height 9
click at [260, 159] on p "VNA0M1906369" at bounding box center [244, 156] width 79 height 11
click at [819, 153] on div at bounding box center [784, 156] width 110 height 11
click at [810, 155] on div at bounding box center [812, 155] width 9 height 9
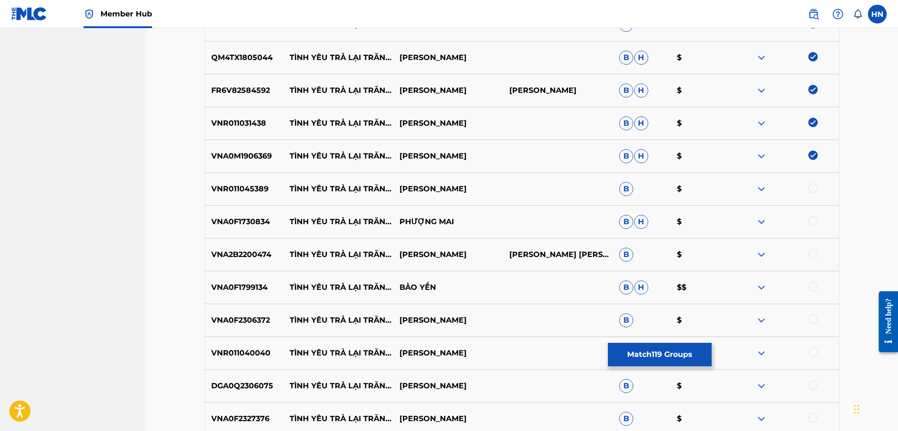
click at [255, 194] on p "VNR011045389" at bounding box center [244, 189] width 79 height 11
click at [813, 186] on div at bounding box center [812, 188] width 9 height 9
click at [238, 213] on div "VNA0F1730834 TÌNH YÊU TRẢ LẠI TRĂNG SAO PHƯỢNG MAI B H $" at bounding box center [522, 222] width 635 height 33
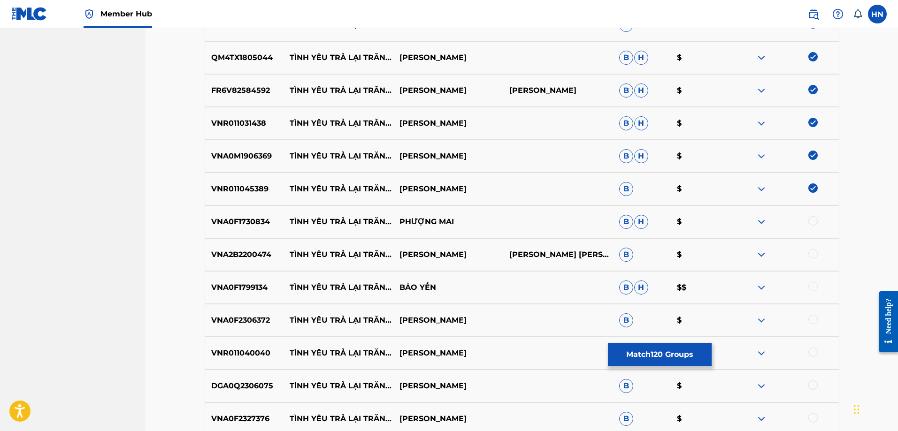
click at [816, 217] on div at bounding box center [812, 220] width 9 height 9
click at [224, 253] on p "VNA2B2200474" at bounding box center [244, 254] width 79 height 11
click at [811, 251] on div at bounding box center [812, 253] width 9 height 9
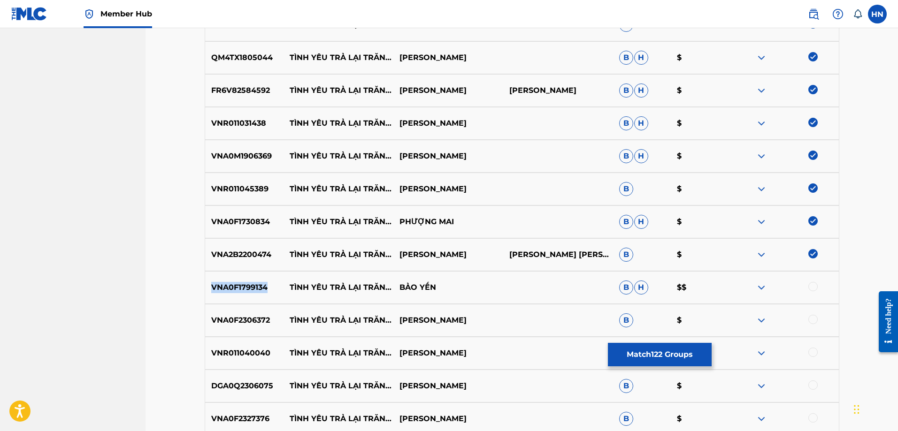
click at [813, 284] on div at bounding box center [812, 286] width 9 height 9
click at [260, 316] on p "VNA0F2306372" at bounding box center [244, 320] width 79 height 11
click at [810, 320] on div at bounding box center [812, 319] width 9 height 9
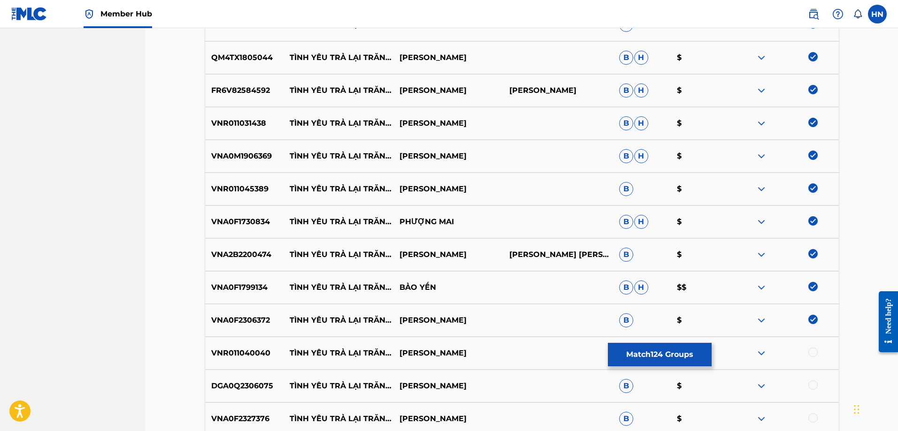
click at [235, 349] on p "VNR011040040" at bounding box center [244, 353] width 79 height 11
click at [813, 353] on div at bounding box center [812, 352] width 9 height 9
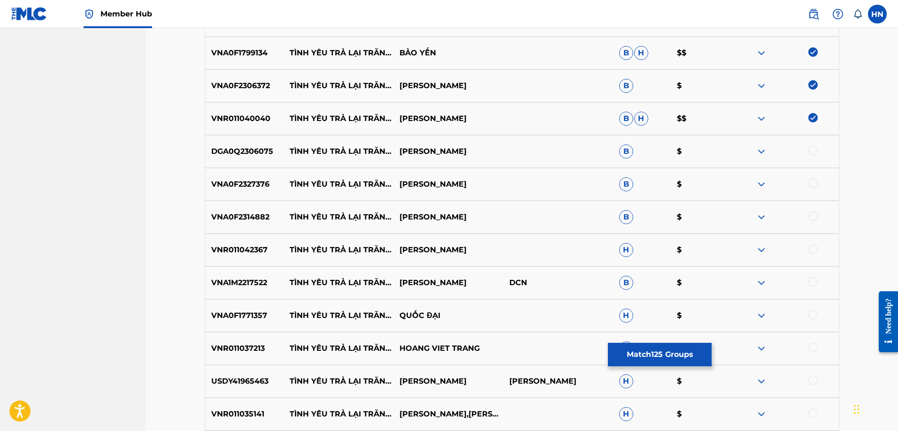
scroll to position [4413, 0]
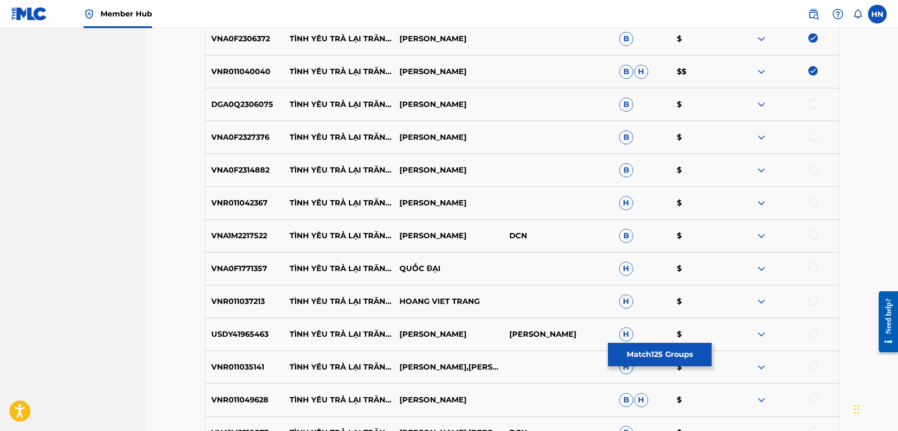
click at [811, 102] on div at bounding box center [812, 103] width 9 height 9
click at [221, 138] on p "VNA0F2327376" at bounding box center [244, 137] width 79 height 11
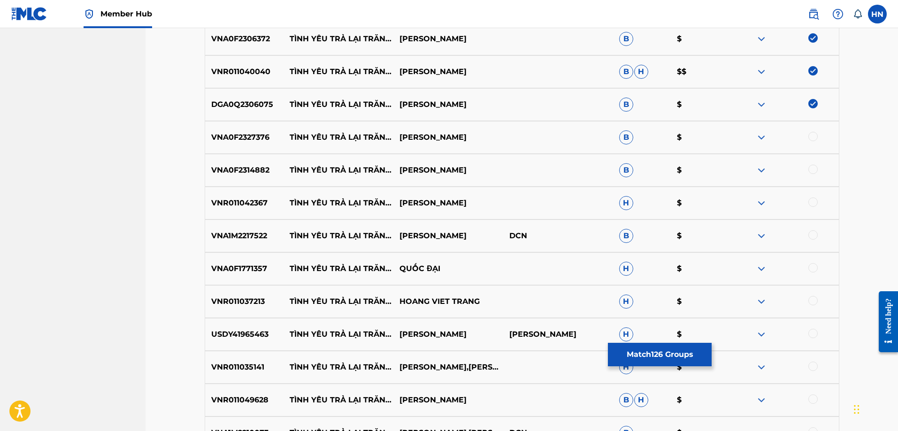
click at [811, 137] on div at bounding box center [812, 136] width 9 height 9
click at [247, 159] on div "VNA0F2314882 TÌNH YÊU TRẢ LẠI TRĂNG SAO ĐAN PHƯƠNG B $" at bounding box center [522, 170] width 635 height 33
click at [812, 167] on div at bounding box center [812, 169] width 9 height 9
click at [261, 210] on div "VNR011042367 TÌNH YÊU TRẢ LẠI TRĂNG SAO LAM BAO PHI H $" at bounding box center [522, 203] width 635 height 33
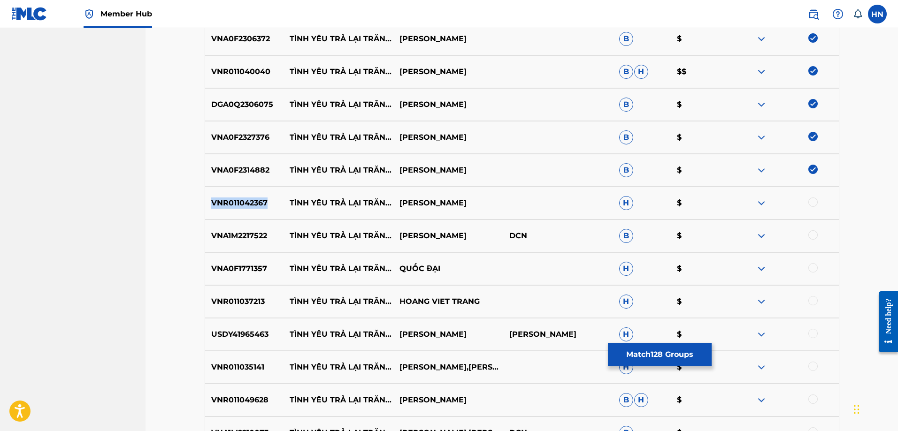
click at [261, 210] on div "VNR011042367 TÌNH YÊU TRẢ LẠI TRĂNG SAO LAM BAO PHI H $" at bounding box center [522, 203] width 635 height 33
click at [809, 204] on div at bounding box center [812, 202] width 9 height 9
click at [285, 231] on p "TÌNH YÊU TRẢ LẠI TRĂNG SAO" at bounding box center [338, 236] width 110 height 23
click at [243, 238] on p "VNA1M2217522" at bounding box center [244, 235] width 79 height 11
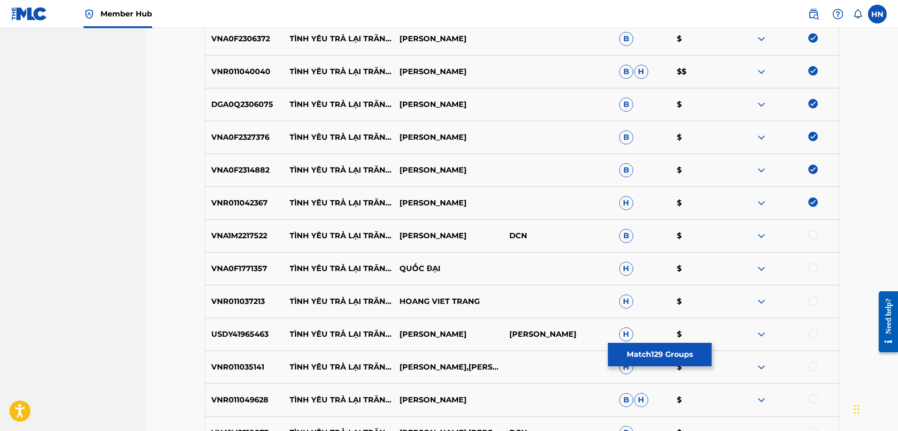
click at [811, 237] on div at bounding box center [812, 234] width 9 height 9
click at [257, 271] on p "VNA0F1771357" at bounding box center [244, 268] width 79 height 11
click at [813, 269] on div at bounding box center [812, 267] width 9 height 9
click at [258, 305] on p "VNR011037213" at bounding box center [244, 301] width 79 height 11
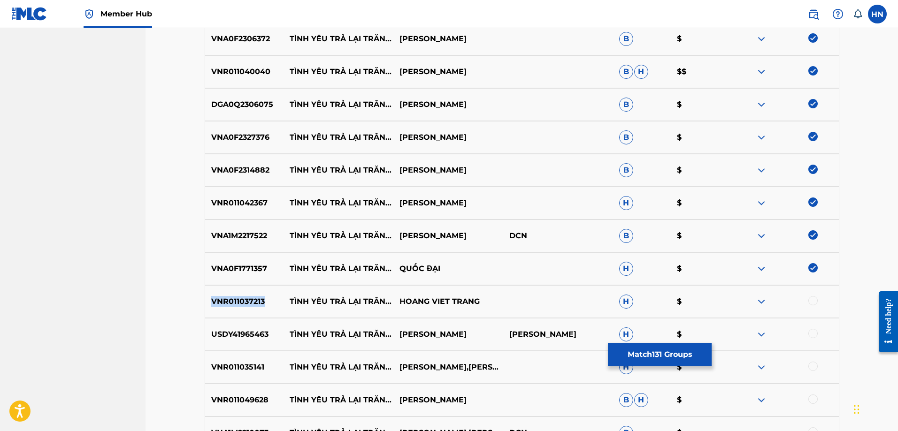
click at [258, 305] on p "VNR011037213" at bounding box center [244, 301] width 79 height 11
click at [812, 302] on div at bounding box center [812, 300] width 9 height 9
click at [224, 368] on p "VNR011035141" at bounding box center [244, 367] width 79 height 11
click at [811, 363] on div at bounding box center [812, 366] width 9 height 9
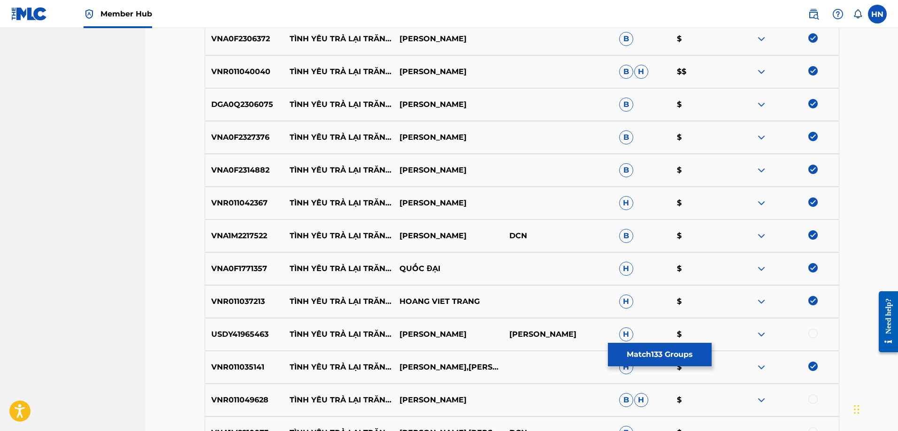
click at [255, 397] on p "VNR011049628" at bounding box center [244, 400] width 79 height 11
click at [808, 399] on div at bounding box center [812, 399] width 9 height 9
click at [236, 334] on p "USDY41965463" at bounding box center [244, 334] width 79 height 11
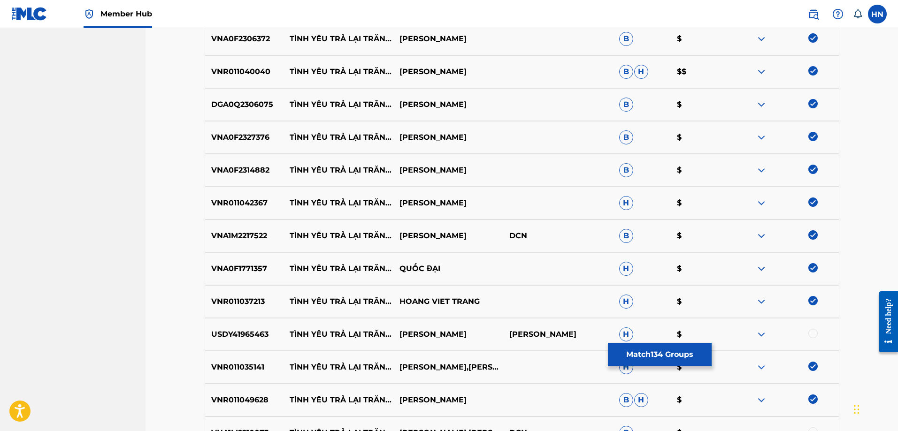
click at [814, 339] on div at bounding box center [784, 334] width 110 height 11
click at [812, 337] on div at bounding box center [812, 333] width 9 height 9
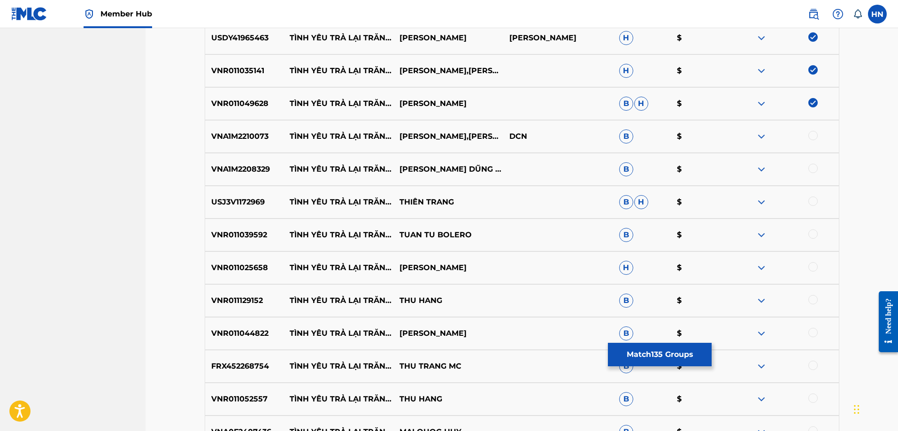
scroll to position [4788, 0]
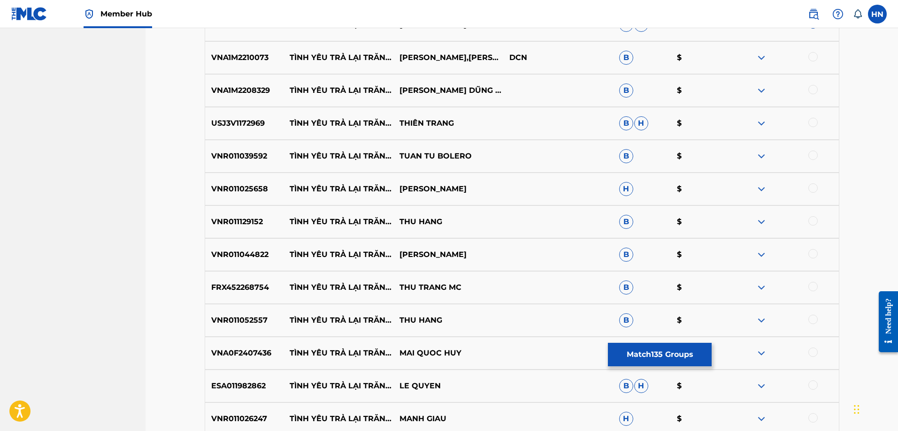
click at [226, 66] on div "VNA1M2210073 TÌNH YÊU TRẢ LẠI TRĂNG SAO THANH NGÂN,GIA TIẾN DCN B $" at bounding box center [522, 57] width 635 height 33
click at [811, 60] on div at bounding box center [812, 56] width 9 height 9
click at [229, 91] on p "VNA1M2208329" at bounding box center [244, 90] width 79 height 11
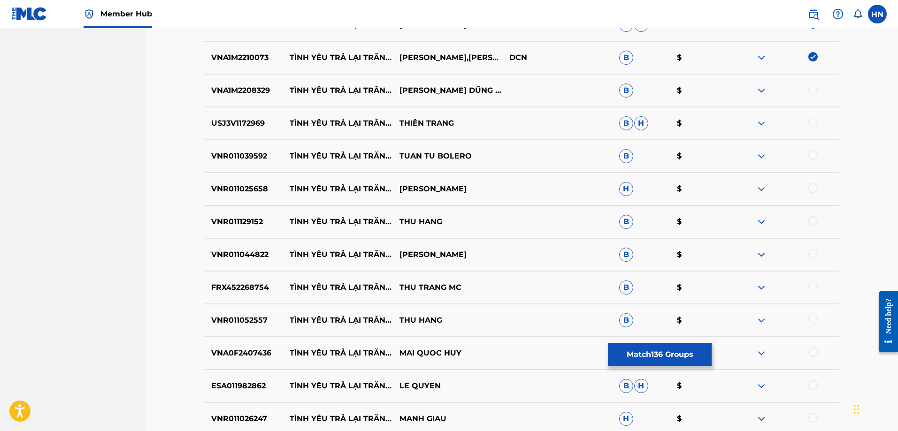
click at [817, 90] on div at bounding box center [812, 89] width 9 height 9
click at [247, 121] on p "USJ3V1172969" at bounding box center [244, 123] width 79 height 11
click at [812, 123] on div at bounding box center [812, 122] width 9 height 9
click at [231, 151] on p "VNR011039592" at bounding box center [244, 156] width 79 height 11
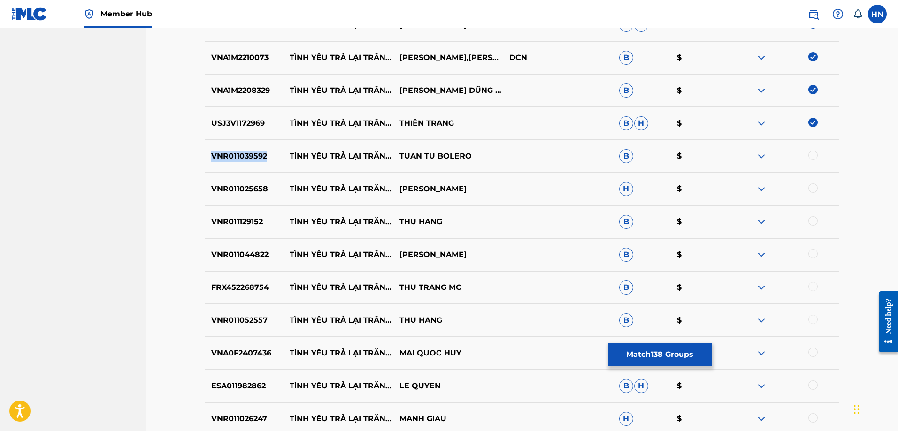
click at [231, 151] on p "VNR011039592" at bounding box center [244, 156] width 79 height 11
click at [811, 154] on div at bounding box center [812, 155] width 9 height 9
click at [242, 190] on p "VNR011025658" at bounding box center [244, 189] width 79 height 11
click at [812, 189] on div at bounding box center [812, 188] width 9 height 9
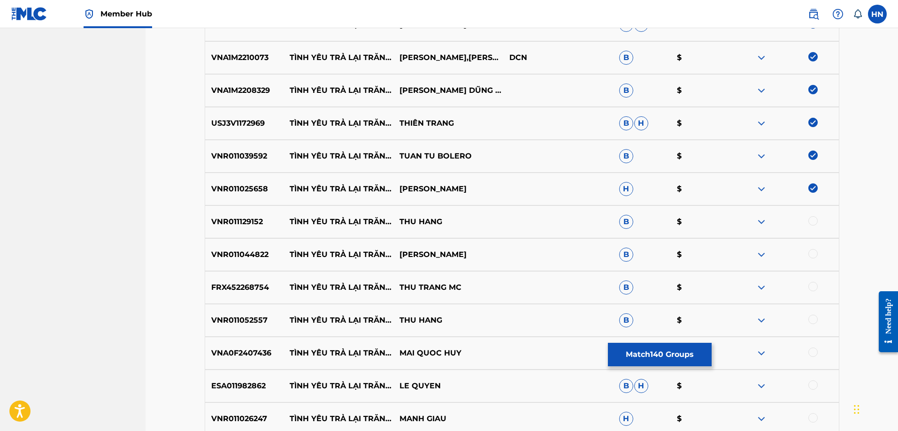
click at [227, 225] on p "VNR011129152" at bounding box center [244, 221] width 79 height 11
click at [811, 222] on div at bounding box center [812, 220] width 9 height 9
click at [239, 244] on div "VNR011044822 TÌNH YÊU TRẢ LẠI TRĂNG SAO MINH DANG B $" at bounding box center [522, 254] width 635 height 33
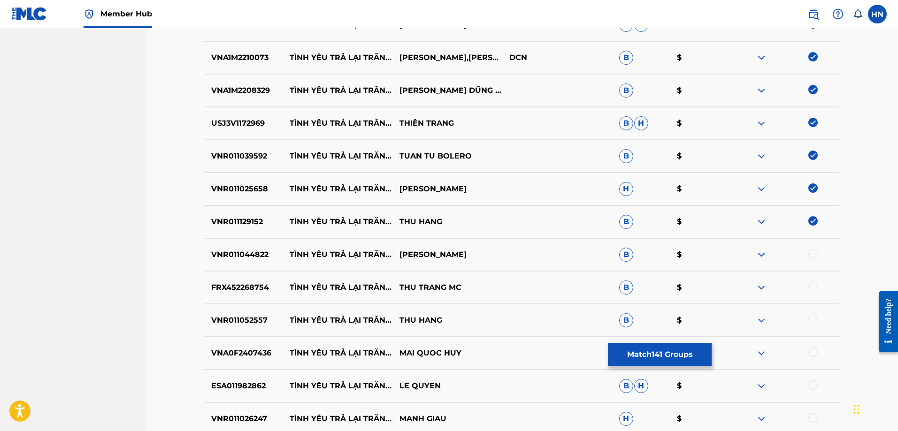
click at [812, 258] on div at bounding box center [812, 253] width 9 height 9
click at [254, 293] on p "FRX452268754" at bounding box center [244, 287] width 79 height 11
click at [809, 287] on div at bounding box center [812, 286] width 9 height 9
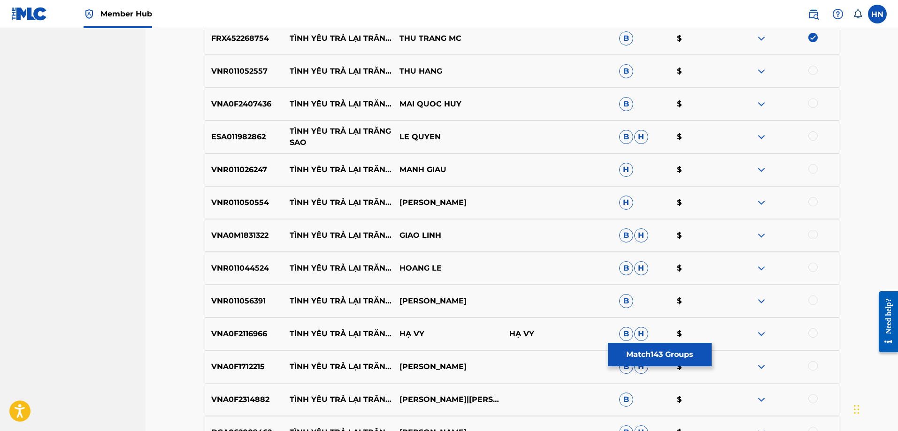
scroll to position [5023, 0]
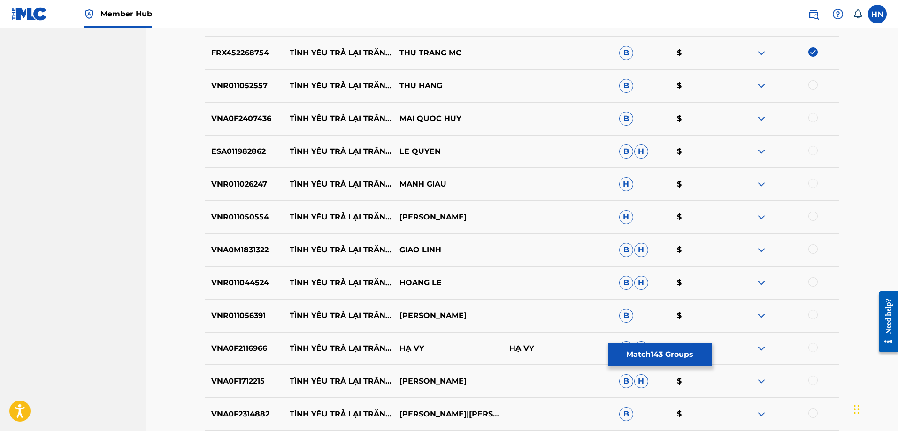
click at [226, 92] on div "VNR011052557 TÌNH YÊU TRẢ LẠI TRĂNG SAO THU HANG B $" at bounding box center [522, 85] width 635 height 33
click at [813, 86] on div at bounding box center [812, 84] width 9 height 9
click at [267, 120] on p "VNA0F2407436" at bounding box center [244, 118] width 79 height 11
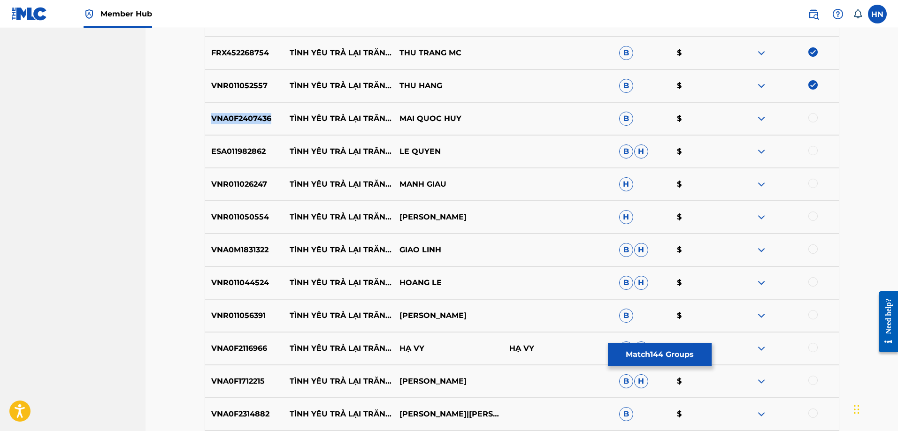
click at [813, 117] on div at bounding box center [812, 117] width 9 height 9
click at [253, 150] on p "ESA011982862" at bounding box center [244, 151] width 79 height 11
click at [810, 147] on div at bounding box center [812, 150] width 9 height 9
click at [255, 169] on div "VNR011026247 TÌNH YÊU TRẢ LẠI TRĂNG SAO MANH GIAU H $" at bounding box center [522, 184] width 635 height 33
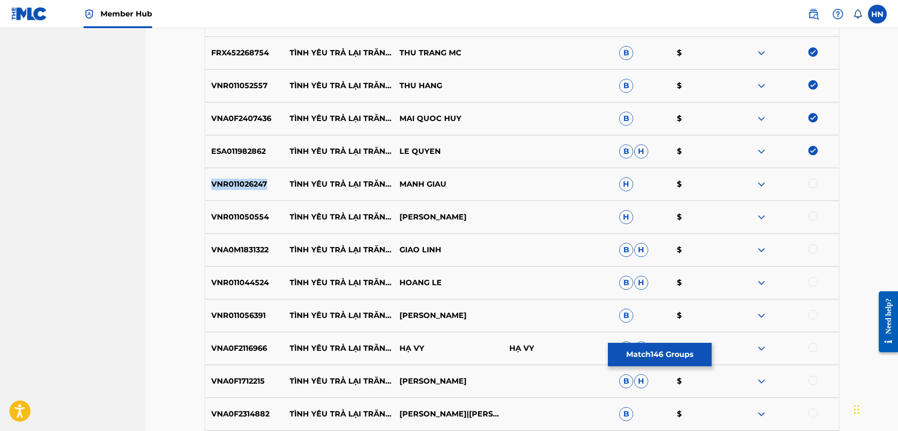
click at [255, 169] on div "VNR011026247 TÌNH YÊU TRẢ LẠI TRĂNG SAO MANH GIAU H $" at bounding box center [522, 184] width 635 height 33
click at [815, 184] on div at bounding box center [812, 183] width 9 height 9
click at [228, 222] on p "VNR011050554" at bounding box center [244, 217] width 79 height 11
click at [807, 216] on div at bounding box center [784, 217] width 110 height 11
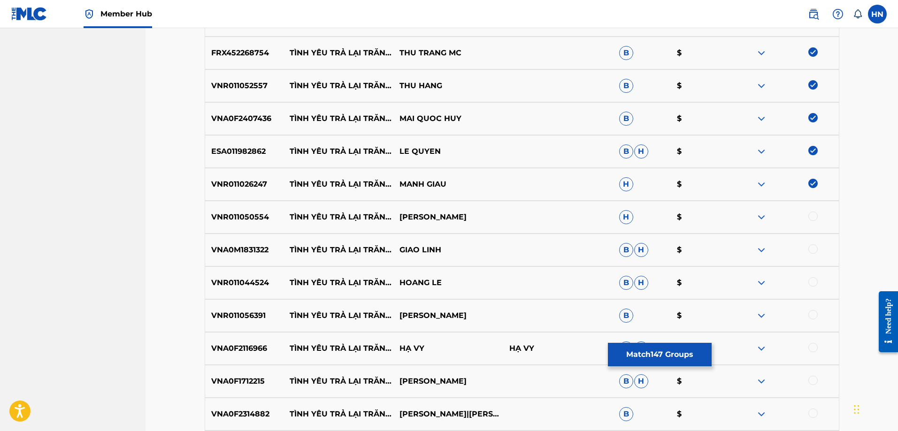
click at [810, 216] on div at bounding box center [812, 216] width 9 height 9
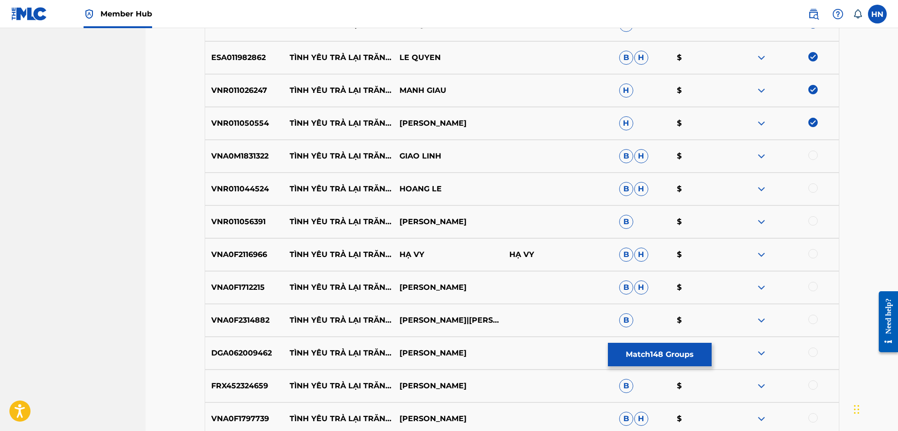
scroll to position [5164, 0]
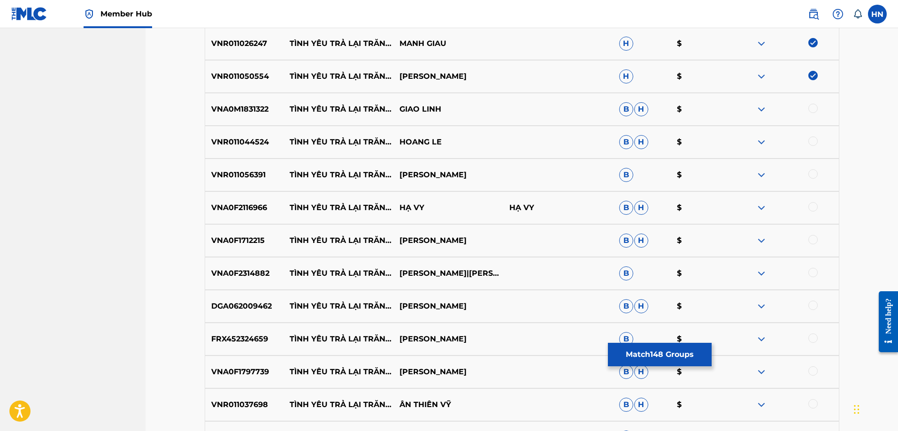
click at [244, 105] on p "VNA0M1831322" at bounding box center [244, 109] width 79 height 11
click at [808, 109] on div at bounding box center [812, 108] width 9 height 9
click at [207, 150] on div "VNR011044524 TÌNH YÊU TRẢ LẠI TRĂNG SAO HOANG LE B H $" at bounding box center [522, 142] width 635 height 33
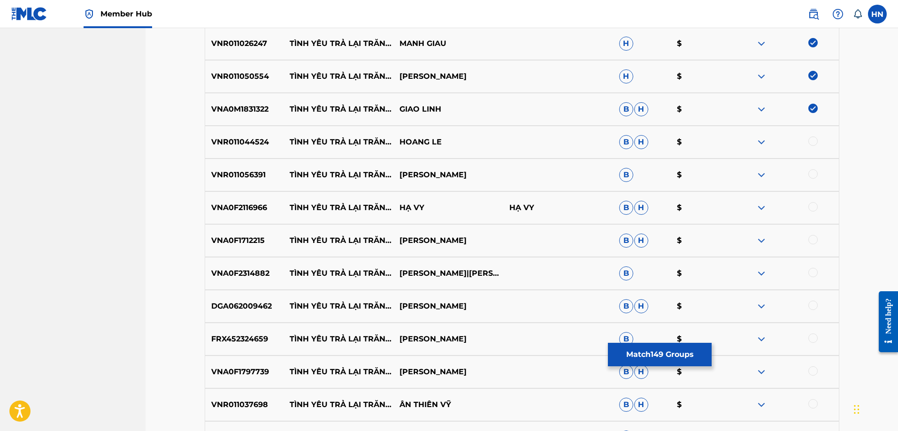
click at [811, 144] on div at bounding box center [812, 141] width 9 height 9
click at [256, 170] on p "VNR011056391" at bounding box center [244, 174] width 79 height 11
click at [812, 170] on div at bounding box center [812, 173] width 9 height 9
click at [235, 198] on div "VNA0F2116966 TÌNH YÊU TRẢ LẠI TRĂNG SAO HẠ VY HẠ VY B H $" at bounding box center [522, 207] width 635 height 33
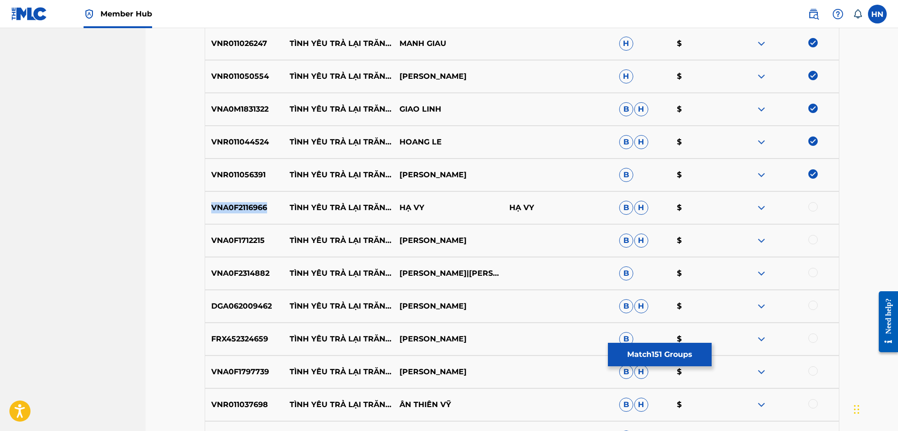
click at [235, 198] on div "VNA0F2116966 TÌNH YÊU TRẢ LẠI TRĂNG SAO HẠ VY HẠ VY B H $" at bounding box center [522, 207] width 635 height 33
click at [812, 207] on div at bounding box center [812, 206] width 9 height 9
click at [239, 244] on p "VNA0F1712215" at bounding box center [244, 240] width 79 height 11
click at [815, 240] on div at bounding box center [812, 239] width 9 height 9
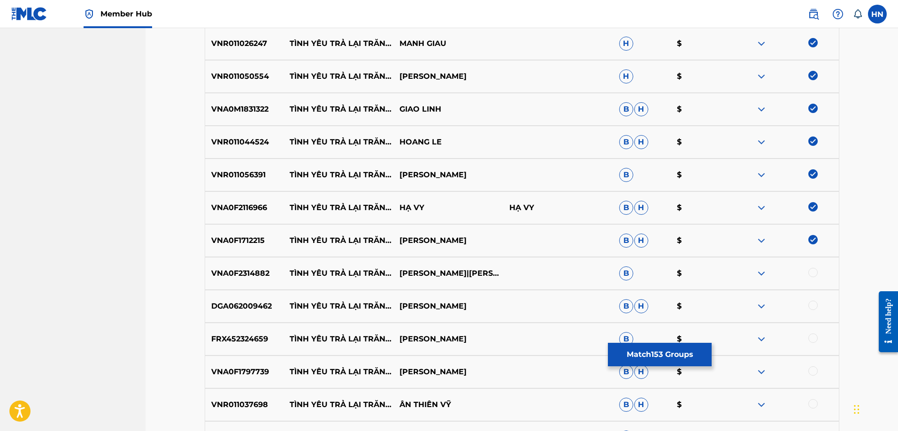
click at [230, 270] on p "VNA0F2314882" at bounding box center [244, 273] width 79 height 11
click at [811, 273] on div at bounding box center [812, 272] width 9 height 9
click at [218, 302] on p "DGA062009462" at bounding box center [244, 306] width 79 height 11
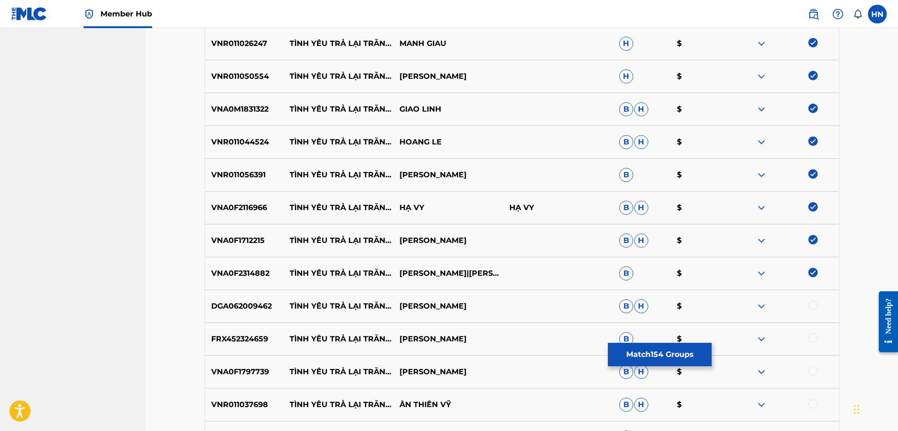
drag, startPoint x: 813, startPoint y: 305, endPoint x: 803, endPoint y: 306, distance: 10.9
click at [812, 305] on div at bounding box center [812, 305] width 9 height 9
click at [251, 346] on div "FRX452324659 TÌNH YÊU TRẢ LẠI TRĂNG SAO DƯƠNG NGHI ĐÌNH B $" at bounding box center [522, 339] width 635 height 33
click at [813, 337] on div at bounding box center [812, 338] width 9 height 9
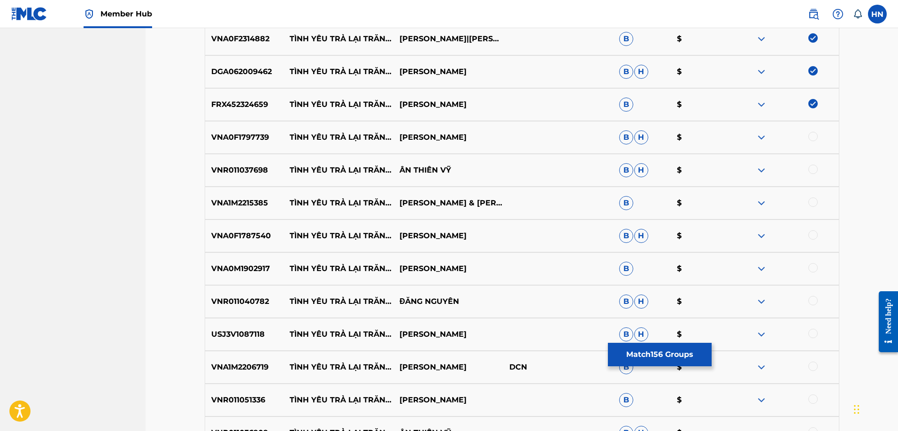
scroll to position [5445, 0]
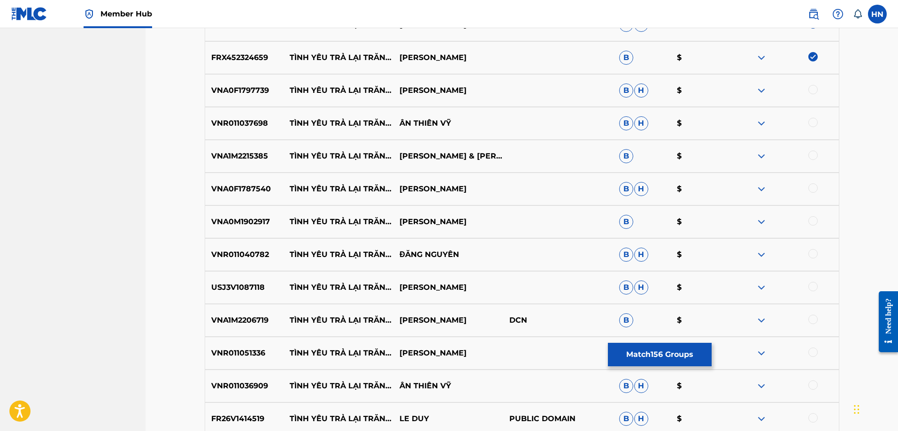
click at [249, 92] on p "VNA0F1797739" at bounding box center [244, 90] width 79 height 11
click at [808, 88] on div at bounding box center [784, 90] width 110 height 11
click at [810, 88] on div at bounding box center [812, 89] width 9 height 9
click at [260, 128] on p "VNR011037698" at bounding box center [244, 123] width 79 height 11
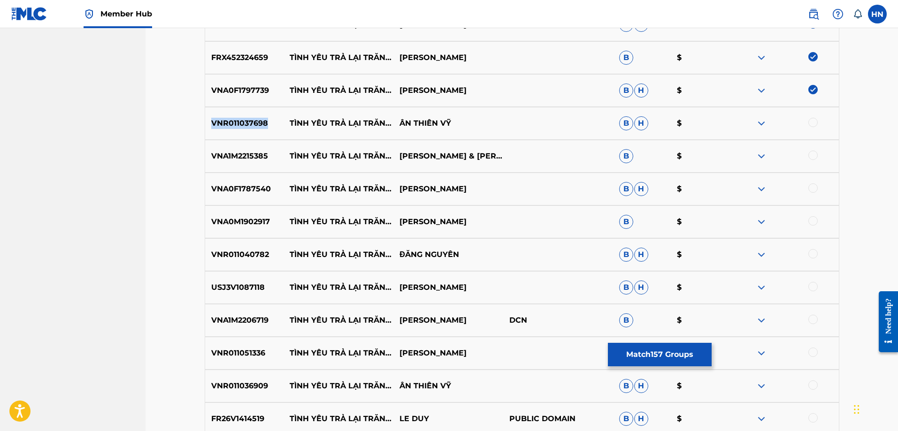
click at [260, 128] on p "VNR011037698" at bounding box center [244, 123] width 79 height 11
click at [815, 120] on div at bounding box center [812, 122] width 9 height 9
click at [257, 154] on p "VNA1M2215385" at bounding box center [244, 156] width 79 height 11
click at [813, 154] on div at bounding box center [812, 155] width 9 height 9
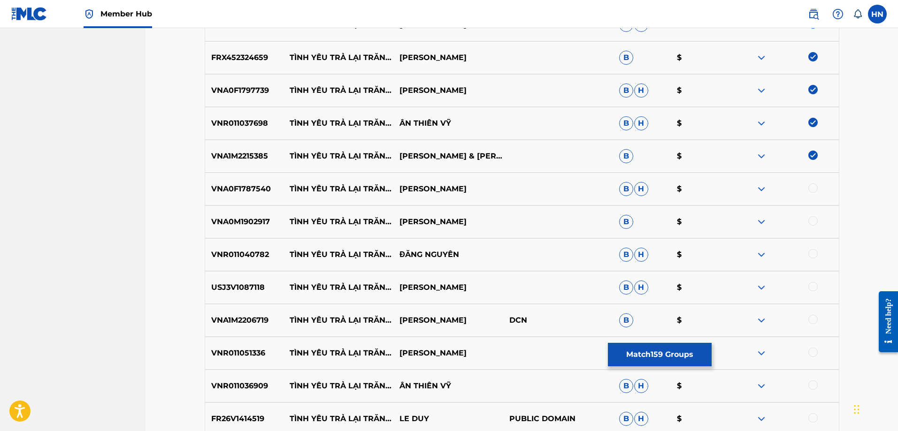
click at [255, 187] on p "VNA0F1787540" at bounding box center [244, 189] width 79 height 11
click at [810, 188] on div at bounding box center [812, 188] width 9 height 9
click at [257, 211] on div "VNA0M1902917 TÌNH YÊU TRẢ LẠI TRĂNG SAO HUY CƯỜNG B $" at bounding box center [522, 222] width 635 height 33
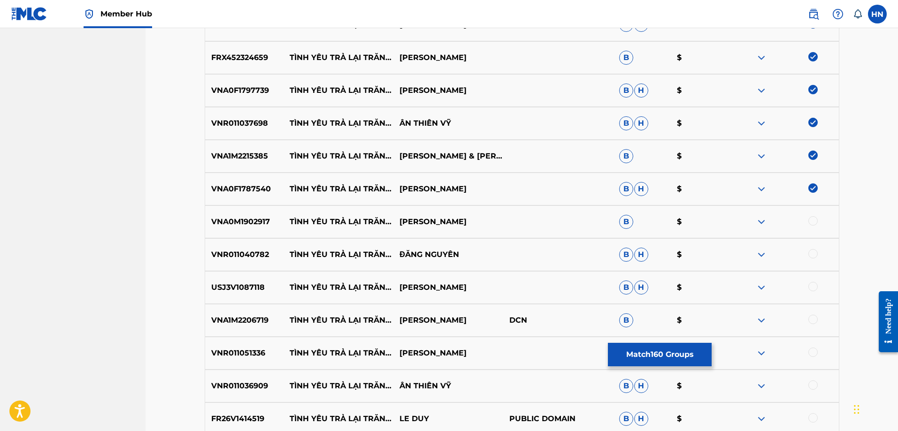
click at [820, 222] on div at bounding box center [784, 221] width 110 height 11
click at [812, 220] on div at bounding box center [812, 220] width 9 height 9
click at [239, 257] on p "VNR011040782" at bounding box center [244, 254] width 79 height 11
click at [811, 251] on div at bounding box center [812, 253] width 9 height 9
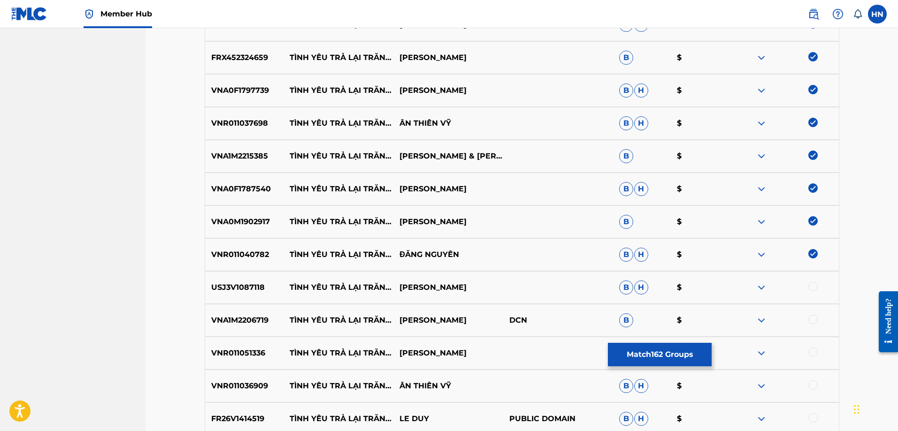
click at [253, 291] on p "USJ3V1087118" at bounding box center [244, 287] width 79 height 11
click at [811, 290] on div at bounding box center [812, 286] width 9 height 9
click at [219, 312] on div "VNA1M2206719 TÌNH YÊU TRẢ LẠI TRĂNG SAO KIM TUYỀN DCN B $" at bounding box center [522, 320] width 635 height 33
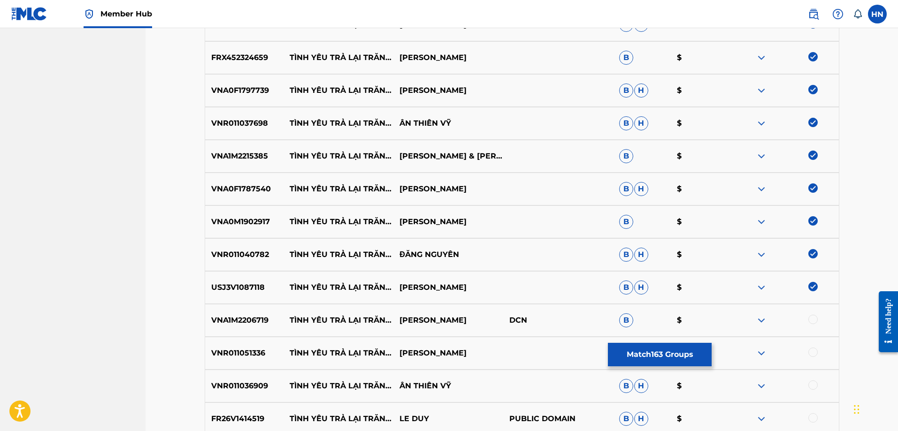
click at [814, 319] on div at bounding box center [812, 319] width 9 height 9
click at [232, 348] on p "VNR011051336" at bounding box center [244, 353] width 79 height 11
click at [813, 357] on div at bounding box center [812, 352] width 9 height 9
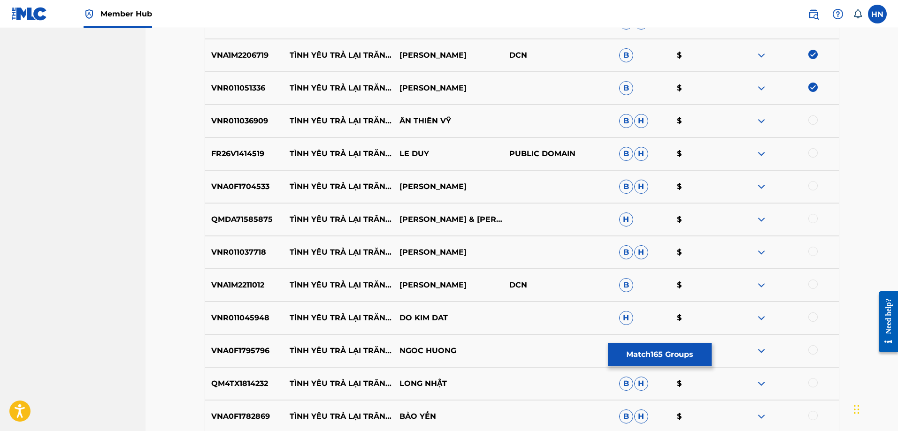
scroll to position [5727, 0]
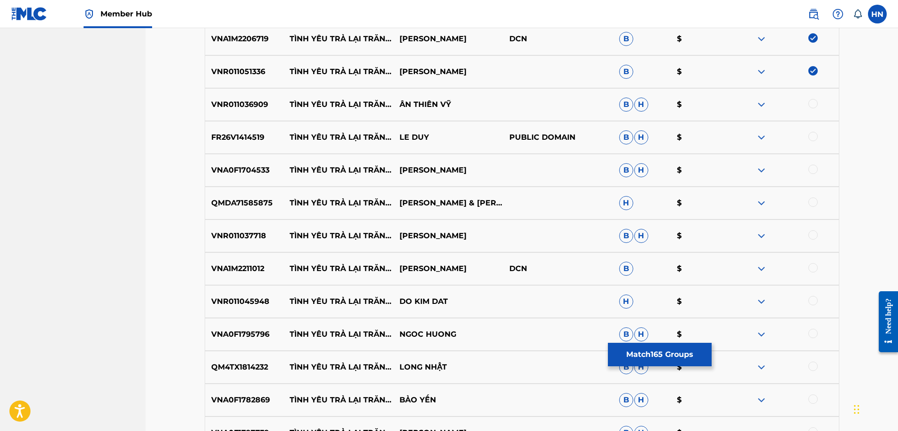
click at [233, 110] on p "VNR011036909" at bounding box center [244, 104] width 79 height 11
click at [810, 106] on div at bounding box center [812, 103] width 9 height 9
click at [247, 136] on p "FR26V1414519" at bounding box center [244, 137] width 79 height 11
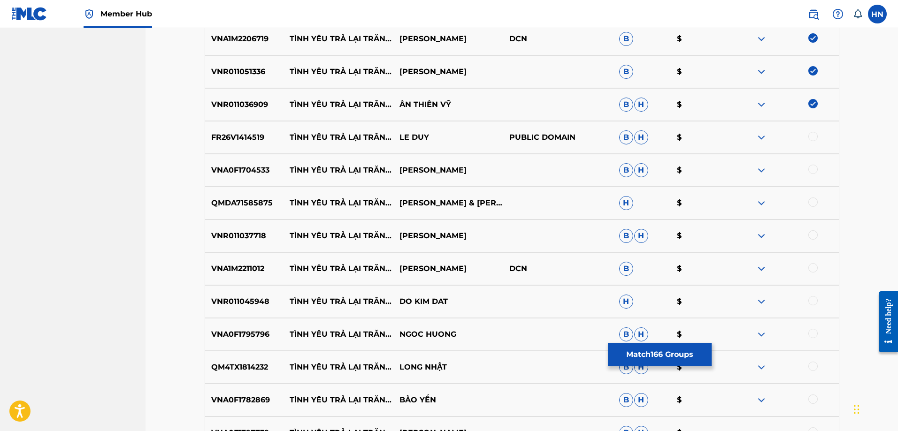
click at [814, 134] on div at bounding box center [812, 136] width 9 height 9
click at [815, 170] on div at bounding box center [812, 169] width 9 height 9
click at [261, 202] on p "QMDA71585875" at bounding box center [244, 203] width 79 height 11
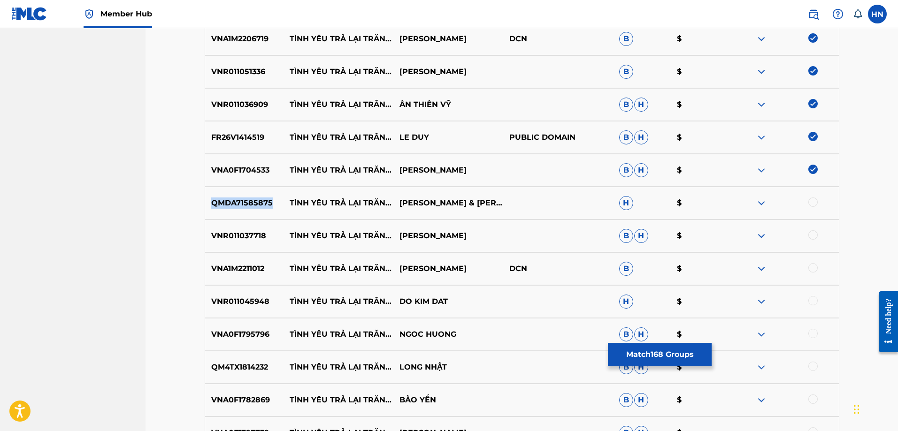
click at [261, 202] on p "QMDA71585875" at bounding box center [244, 203] width 79 height 11
click at [809, 205] on div at bounding box center [812, 202] width 9 height 9
click at [265, 233] on p "VNR011037718" at bounding box center [244, 235] width 79 height 11
click at [247, 236] on p "VNR011037718" at bounding box center [244, 235] width 79 height 11
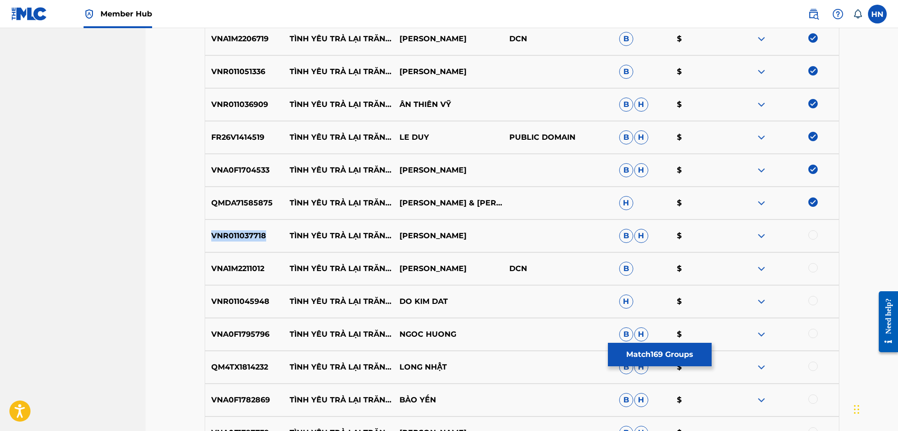
click at [247, 236] on p "VNR011037718" at bounding box center [244, 235] width 79 height 11
click at [807, 236] on div at bounding box center [784, 235] width 110 height 11
click at [809, 236] on div at bounding box center [812, 234] width 9 height 9
click at [220, 270] on p "VNA1M2211012" at bounding box center [244, 268] width 79 height 11
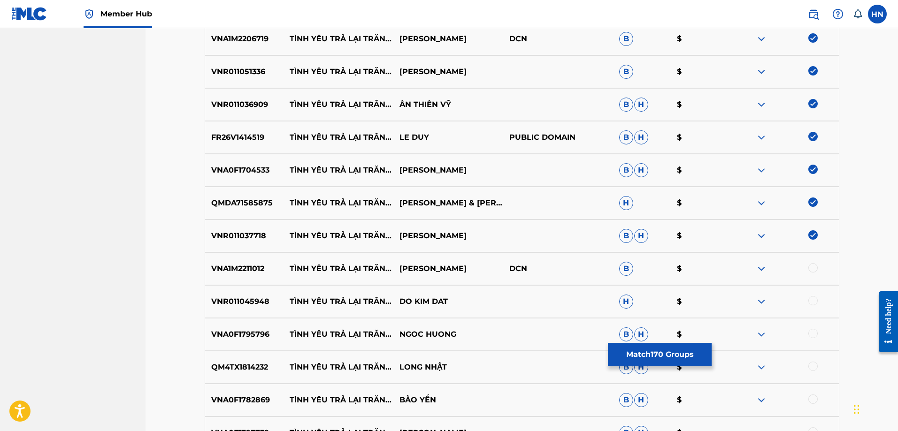
click at [809, 269] on div at bounding box center [812, 267] width 9 height 9
click at [249, 297] on p "VNR011045948" at bounding box center [244, 301] width 79 height 11
click at [813, 298] on div at bounding box center [812, 300] width 9 height 9
click at [233, 342] on div "VNA0F1795796 TÌNH YÊU TRẢ LẠI TRĂNG SAO NGOC HUONG B H $" at bounding box center [522, 334] width 635 height 33
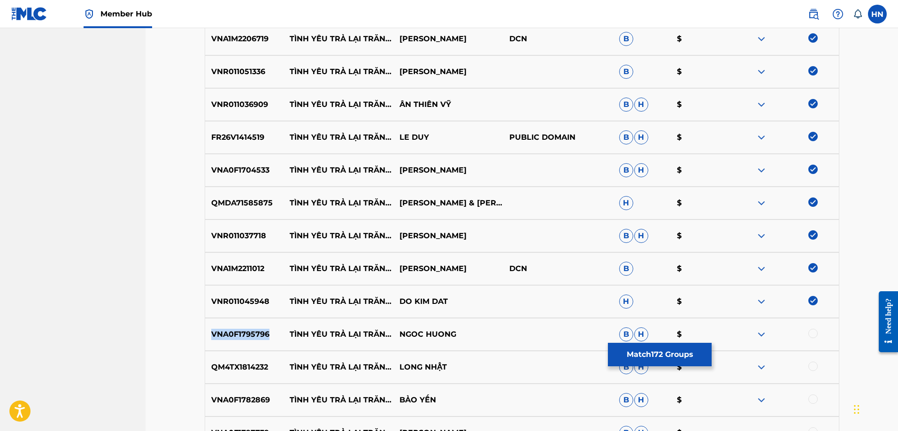
click at [233, 342] on div "VNA0F1795796 TÌNH YÊU TRẢ LẠI TRĂNG SAO NGOC HUONG B H $" at bounding box center [522, 334] width 635 height 33
click at [812, 337] on div at bounding box center [812, 333] width 9 height 9
click at [257, 362] on p "QM4TX1814232" at bounding box center [244, 367] width 79 height 11
click at [811, 364] on div at bounding box center [812, 366] width 9 height 9
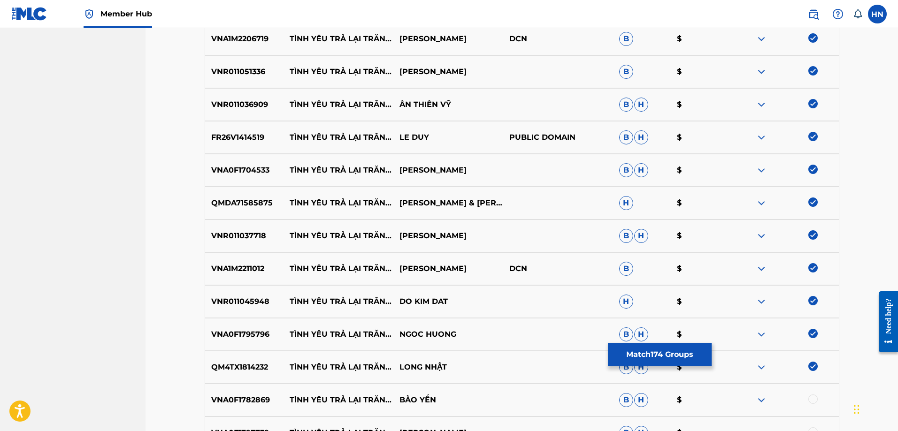
click at [224, 388] on div "VNA0F1782869 TÌNH YÊU TRẢ LẠI TRĂNG SAO BẢO YẾN B H $" at bounding box center [522, 400] width 635 height 33
click at [813, 395] on div at bounding box center [812, 399] width 9 height 9
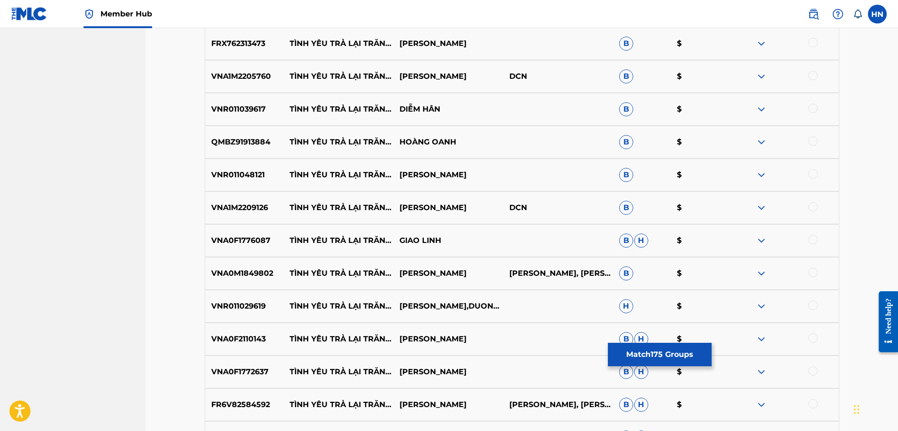
scroll to position [6102, 0]
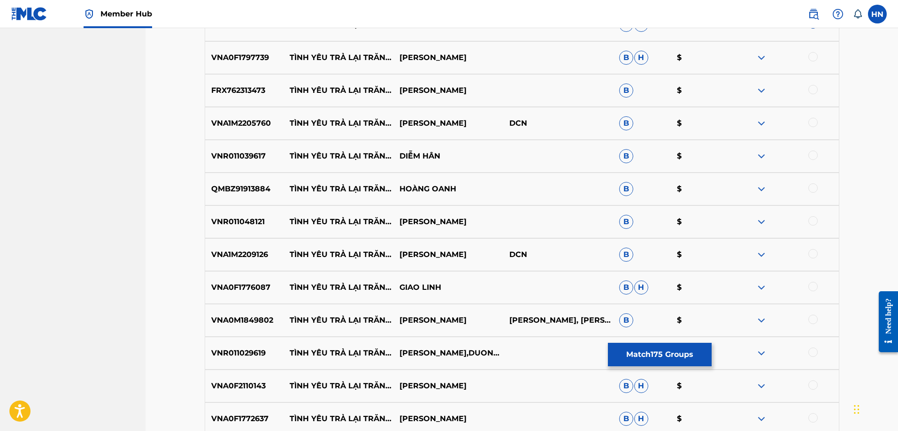
click at [260, 69] on div "VNA0F1797739 TÌNH YÊU TRẢ LẠI TRĂNG SAO LAM MINH THAO B H $" at bounding box center [522, 57] width 635 height 33
click at [813, 56] on div at bounding box center [812, 56] width 9 height 9
click at [227, 91] on p "FRX762313473" at bounding box center [244, 90] width 79 height 11
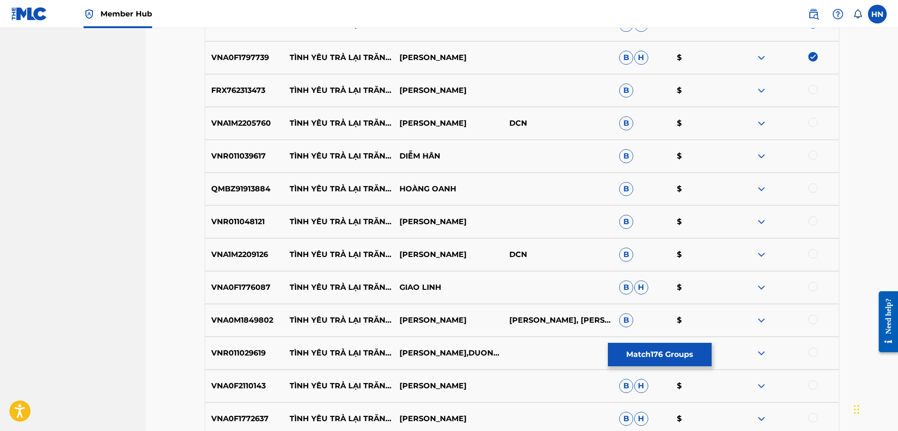
click at [812, 86] on div at bounding box center [812, 89] width 9 height 9
click at [239, 129] on p "VNA1M2205760" at bounding box center [244, 123] width 79 height 11
click at [815, 119] on div at bounding box center [812, 122] width 9 height 9
click at [242, 150] on div "VNR011039617 TÌNH YÊU TRẢ LẠI TRĂNG SAO DIỄM HÂN B $" at bounding box center [522, 156] width 635 height 33
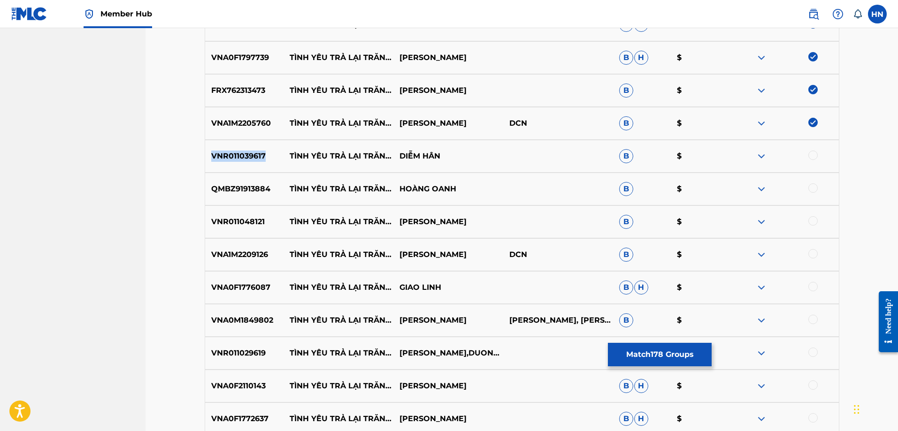
click at [242, 150] on div "VNR011039617 TÌNH YÊU TRẢ LẠI TRĂNG SAO DIỄM HÂN B $" at bounding box center [522, 156] width 635 height 33
click at [814, 153] on div at bounding box center [812, 155] width 9 height 9
click at [217, 183] on div "QMBZ91913884 TÌNH YÊU TRẢ LẠI TRĂNG SAO HOÀNG OANH B $" at bounding box center [522, 189] width 635 height 33
click at [811, 187] on div at bounding box center [812, 188] width 9 height 9
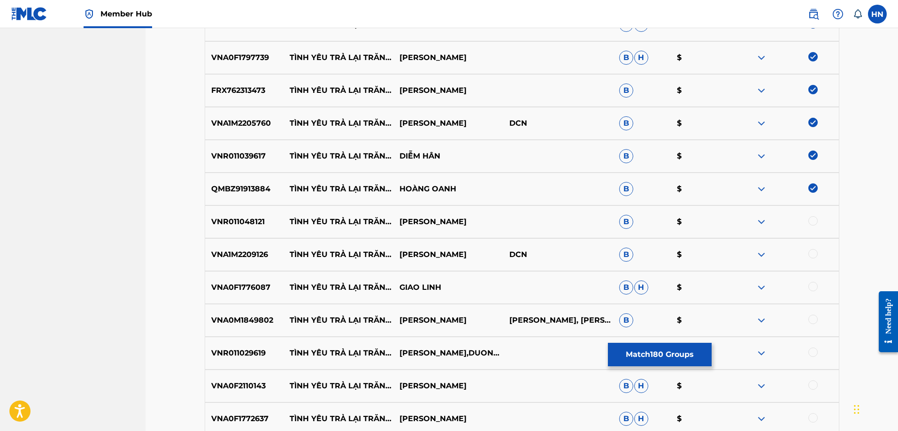
click at [262, 218] on p "VNR011048121" at bounding box center [244, 221] width 79 height 11
click at [810, 221] on div at bounding box center [812, 220] width 9 height 9
click at [230, 253] on p "VNA1M2209126" at bounding box center [244, 254] width 79 height 11
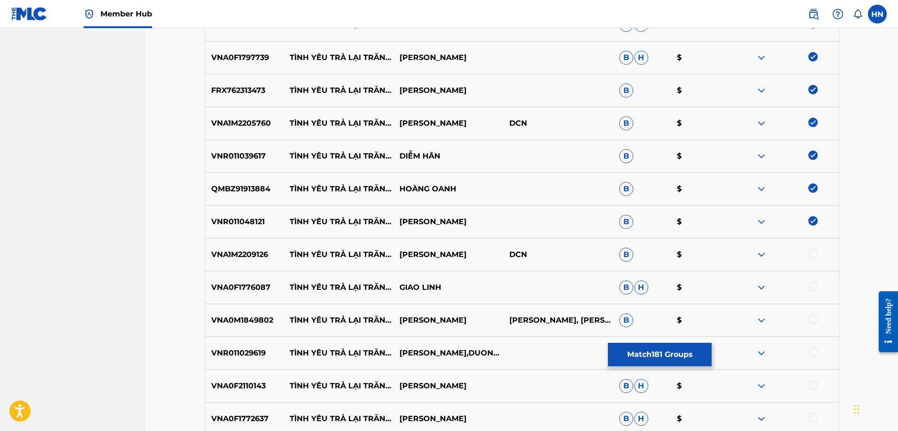
click at [811, 253] on div at bounding box center [812, 253] width 9 height 9
click at [214, 292] on p "VNA0F1776087" at bounding box center [244, 287] width 79 height 11
click at [810, 288] on div at bounding box center [812, 286] width 9 height 9
click at [253, 325] on p "VNA0M1849802" at bounding box center [244, 320] width 79 height 11
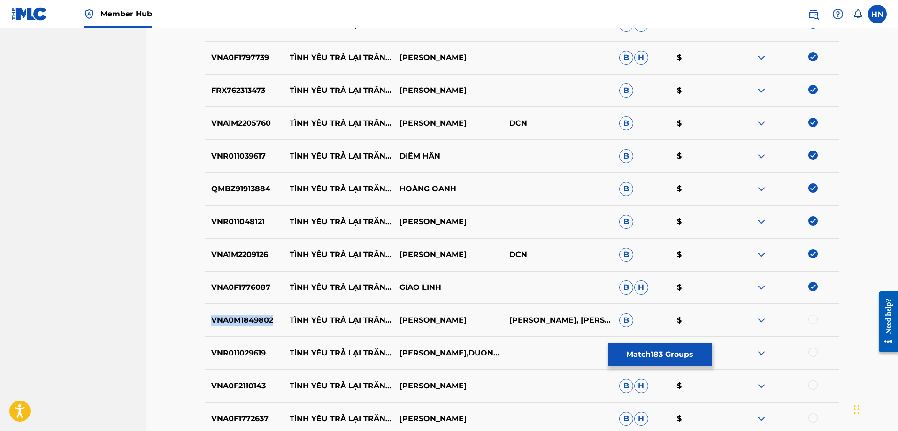
click at [253, 325] on p "VNA0M1849802" at bounding box center [244, 320] width 79 height 11
click at [813, 320] on div at bounding box center [812, 319] width 9 height 9
click at [252, 357] on p "VNR011029619" at bounding box center [244, 353] width 79 height 11
click at [810, 351] on div at bounding box center [812, 352] width 9 height 9
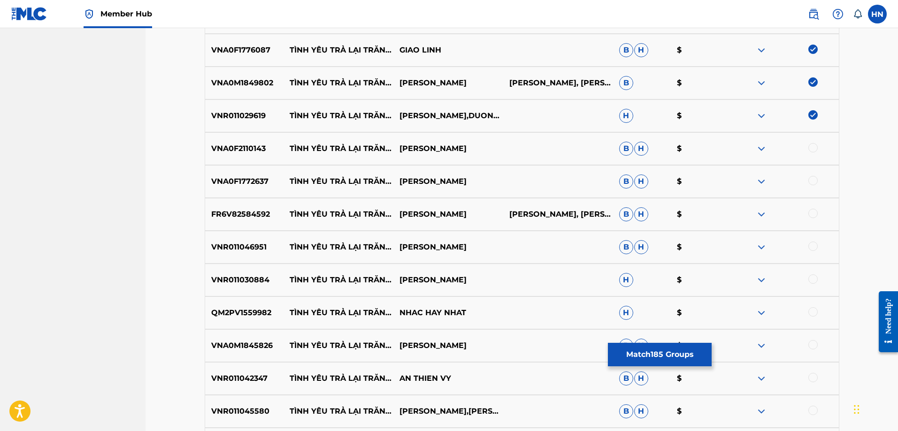
scroll to position [6384, 0]
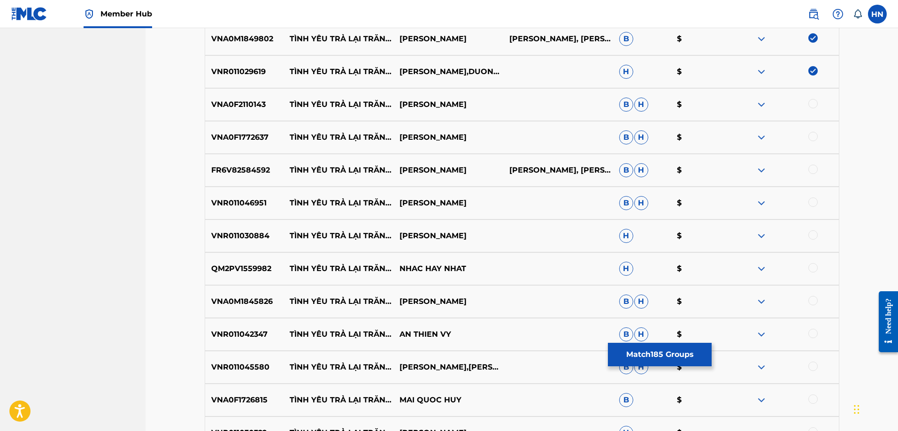
click at [235, 107] on p "VNA0F2110143" at bounding box center [244, 104] width 79 height 11
click at [812, 104] on div at bounding box center [812, 103] width 9 height 9
click at [239, 136] on p "VNA0F1772637" at bounding box center [244, 137] width 79 height 11
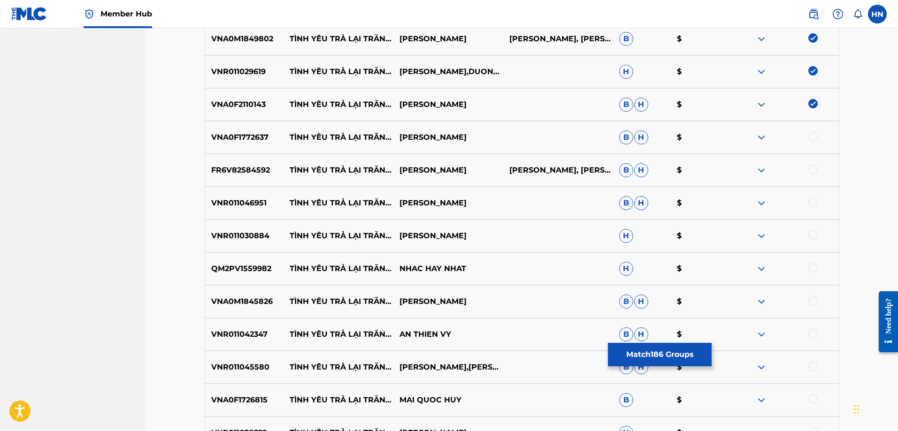
click at [812, 136] on div at bounding box center [812, 136] width 9 height 9
click at [242, 165] on p "FR6V82584592" at bounding box center [244, 170] width 79 height 11
click at [810, 168] on div at bounding box center [812, 169] width 9 height 9
click at [213, 193] on div "VNR011046951 TÌNH YÊU TRẢ LẠI TRĂNG SAO HỒNG PHƯỢNG B H $" at bounding box center [522, 203] width 635 height 33
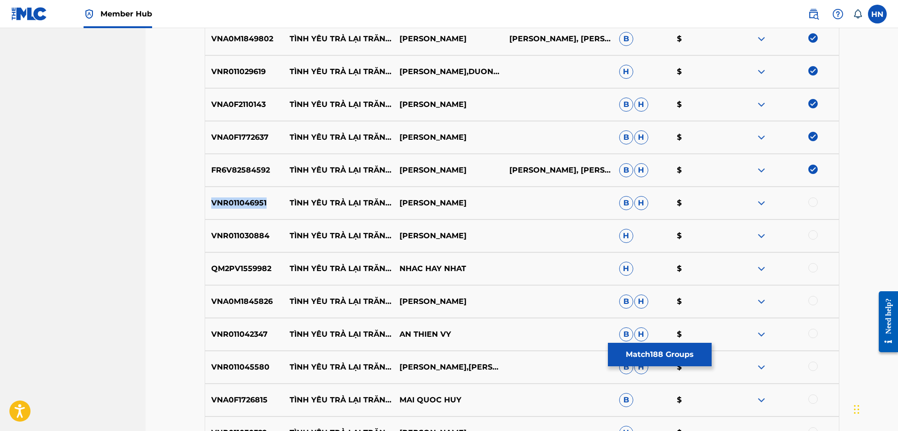
click at [213, 193] on div "VNR011046951 TÌNH YÊU TRẢ LẠI TRĂNG SAO HỒNG PHƯỢNG B H $" at bounding box center [522, 203] width 635 height 33
click at [815, 204] on div at bounding box center [812, 202] width 9 height 9
click at [234, 232] on p "VNR011030884" at bounding box center [244, 235] width 79 height 11
click at [815, 236] on div at bounding box center [812, 234] width 9 height 9
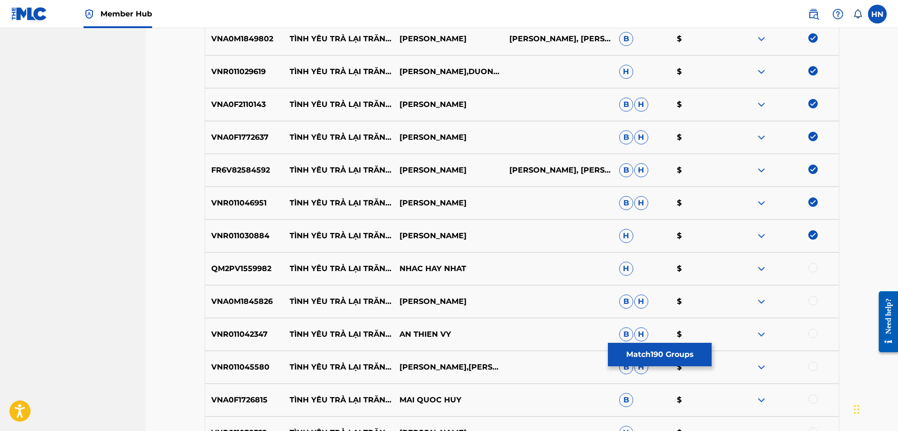
click at [254, 268] on p "QM2PV1559982" at bounding box center [244, 268] width 79 height 11
click at [817, 270] on div at bounding box center [784, 268] width 110 height 11
click at [814, 269] on div at bounding box center [812, 267] width 9 height 9
click at [239, 307] on div "VNA0M1845826 TÌNH YÊU TRẢ LẠI TRĂNG SAO NGÔ QUỐC LINH B H $" at bounding box center [522, 301] width 635 height 33
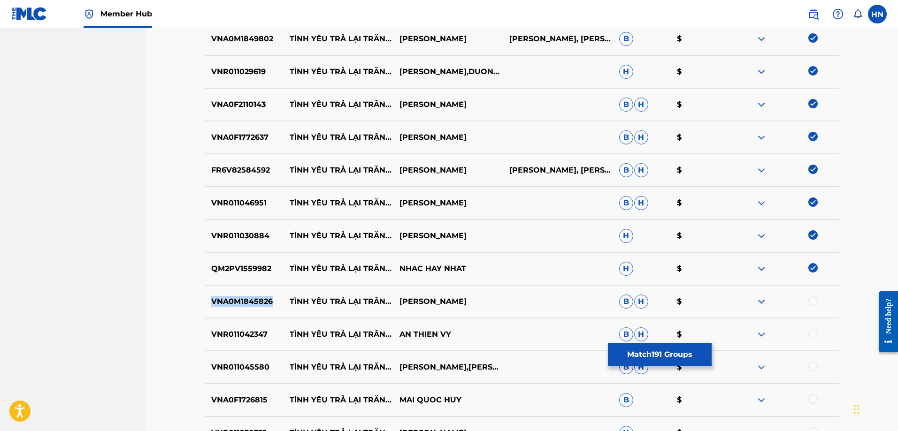
click at [239, 307] on div "VNA0M1845826 TÌNH YÊU TRẢ LẠI TRĂNG SAO NGÔ QUỐC LINH B H $" at bounding box center [522, 301] width 635 height 33
click at [810, 303] on div at bounding box center [812, 300] width 9 height 9
click at [249, 335] on p "VNR011042347" at bounding box center [244, 334] width 79 height 11
click at [813, 331] on div at bounding box center [812, 333] width 9 height 9
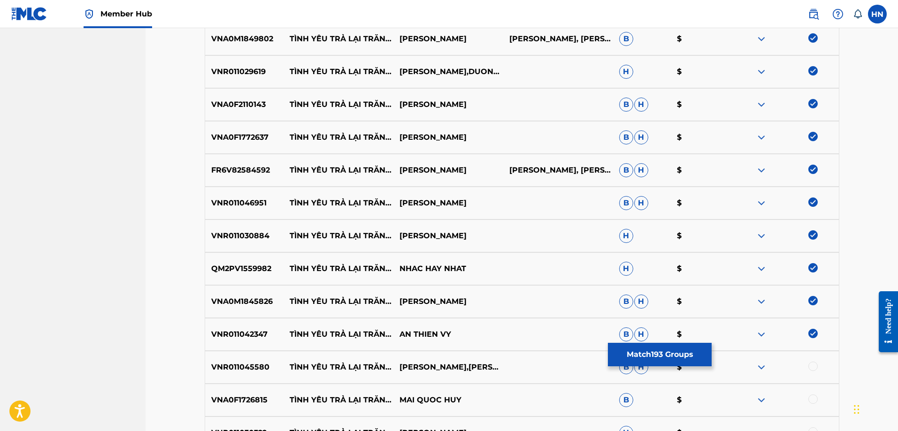
click at [259, 367] on p "VNR011045580" at bounding box center [244, 367] width 79 height 11
click at [811, 363] on div at bounding box center [784, 367] width 110 height 11
click at [811, 363] on div at bounding box center [812, 366] width 9 height 9
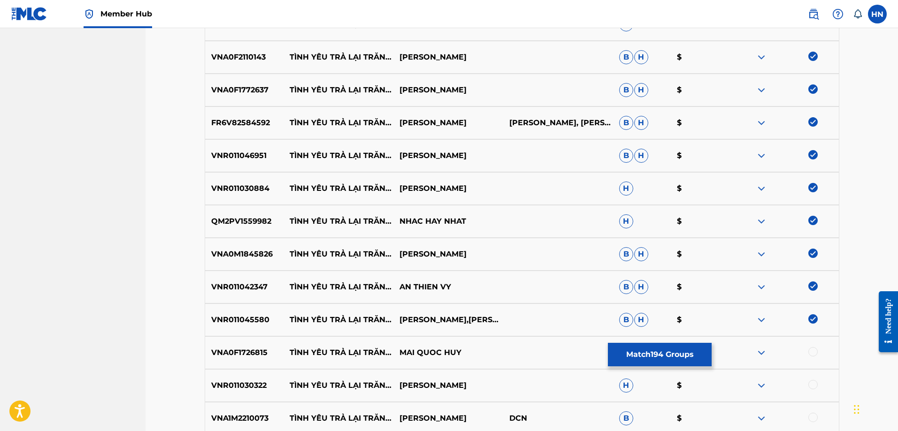
scroll to position [6593, 0]
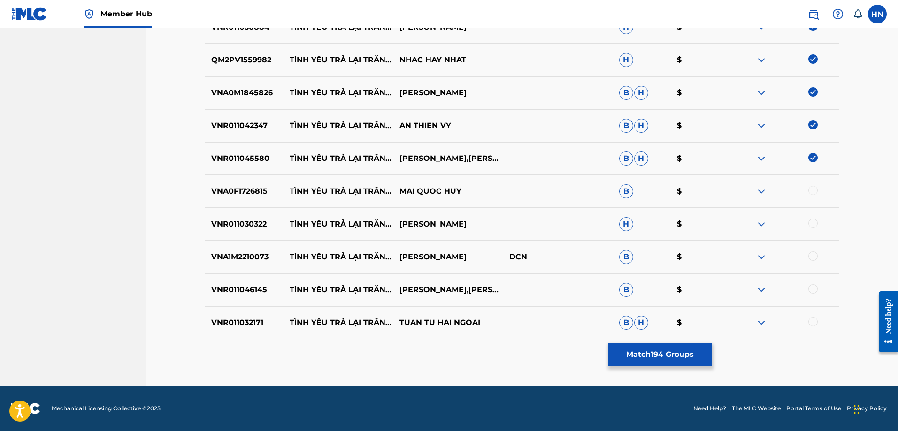
click at [258, 206] on div "VNA0F1726815 TÌNH YÊU TRẢ LẠI TRĂNG SAO MAI QUOC HUY B $" at bounding box center [522, 191] width 635 height 33
click at [815, 189] on div at bounding box center [812, 190] width 9 height 9
click at [277, 219] on p "VNR011030322" at bounding box center [244, 224] width 79 height 11
click at [262, 222] on p "VNR011030322" at bounding box center [244, 224] width 79 height 11
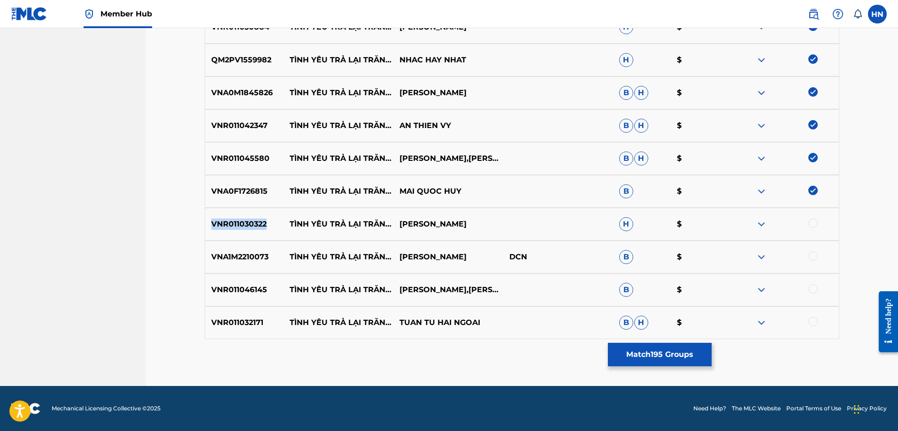
click at [262, 222] on p "VNR011030322" at bounding box center [244, 224] width 79 height 11
click at [815, 222] on div at bounding box center [812, 223] width 9 height 9
click at [232, 258] on p "VNA1M2210073" at bounding box center [244, 257] width 79 height 11
click at [814, 258] on div at bounding box center [812, 256] width 9 height 9
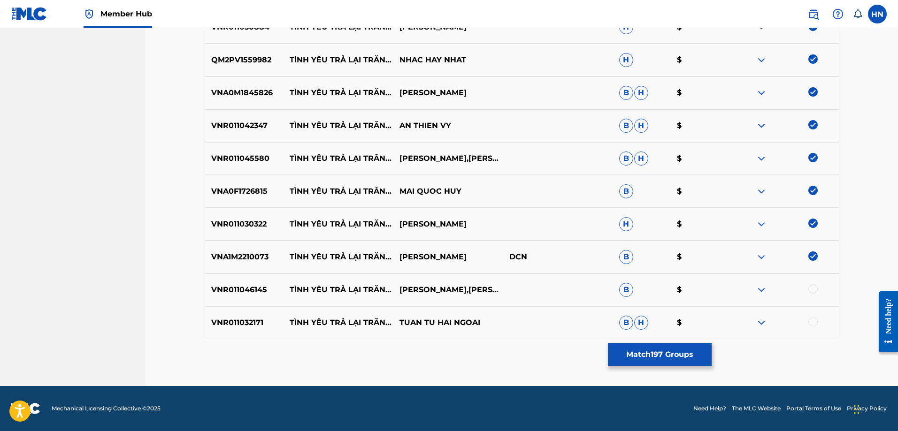
click at [247, 294] on p "VNR011046145" at bounding box center [244, 289] width 79 height 11
click at [811, 288] on div at bounding box center [812, 288] width 9 height 9
click at [222, 317] on p "VNR011032171" at bounding box center [244, 322] width 79 height 11
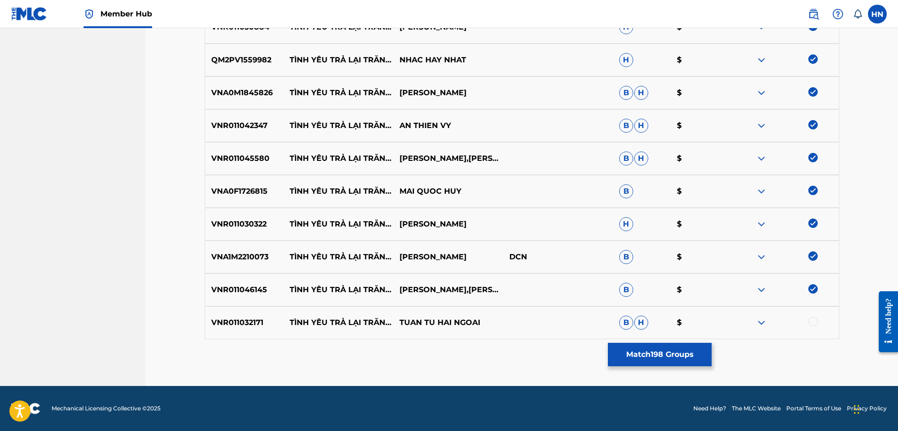
click at [808, 325] on div at bounding box center [784, 322] width 110 height 11
click at [812, 323] on div at bounding box center [812, 321] width 9 height 9
click at [694, 355] on button "Match 199 Groups" at bounding box center [660, 354] width 104 height 23
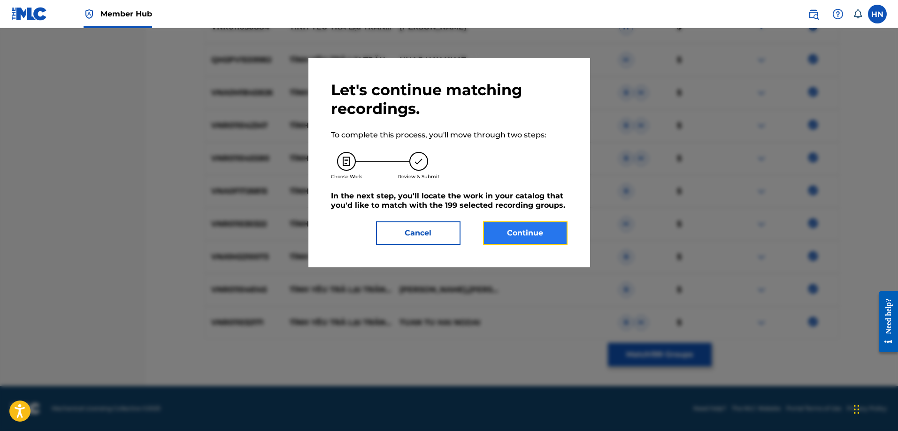
click at [546, 242] on button "Continue" at bounding box center [525, 233] width 84 height 23
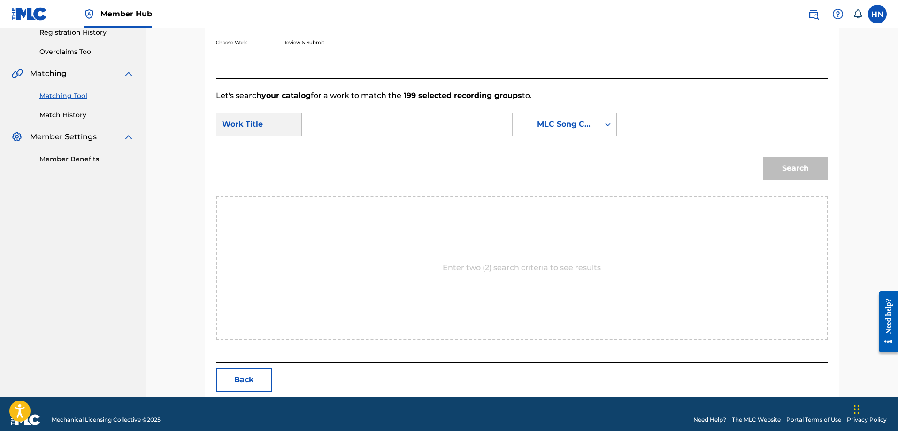
scroll to position [194, 0]
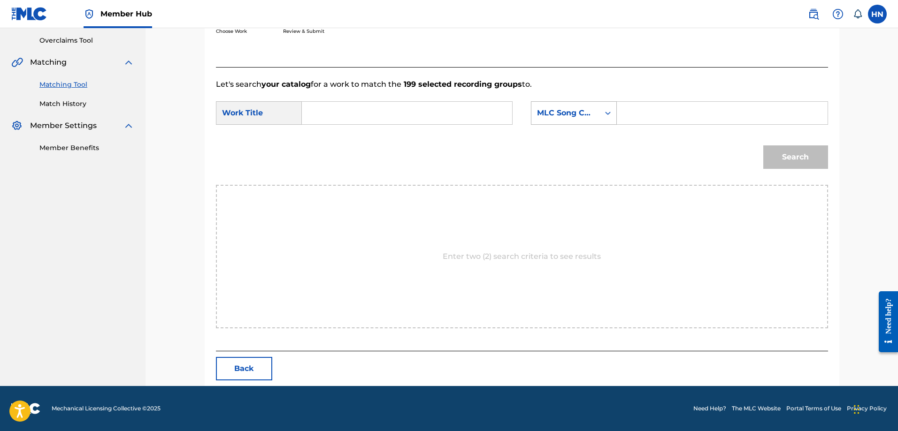
click at [607, 117] on icon "Search Form" at bounding box center [607, 112] width 9 height 9
click at [568, 134] on div "ISWC" at bounding box center [573, 125] width 85 height 23
click at [634, 115] on input "Search Form" at bounding box center [722, 113] width 194 height 23
paste input "T9201812228"
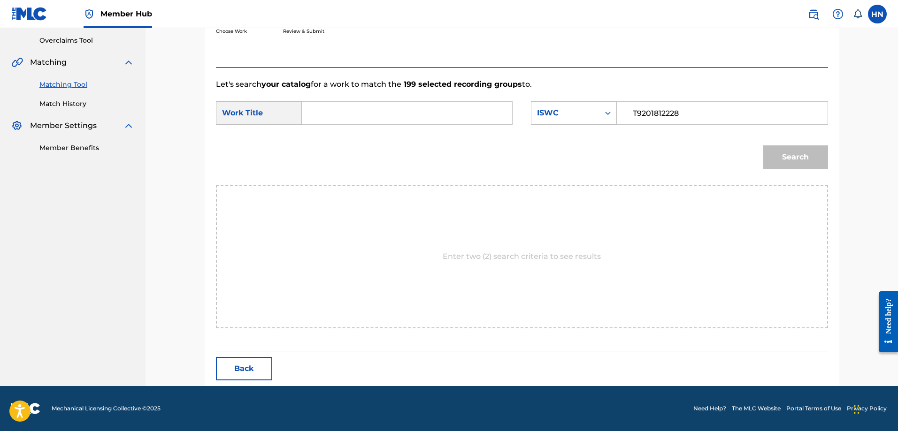
type input "T9201812228"
click at [498, 108] on input "Search Form" at bounding box center [407, 113] width 194 height 23
paste input "TÌNH YÊU TRẢ LẠI TRĂNG SAO"
type input "TÌNH YÊU TRẢ LẠI TRĂNG SAO"
click at [779, 151] on button "Search" at bounding box center [795, 156] width 65 height 23
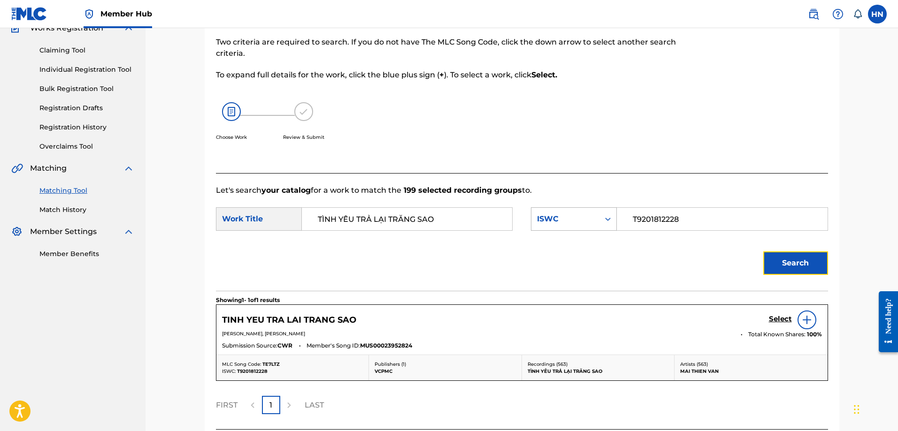
scroll to position [166, 0]
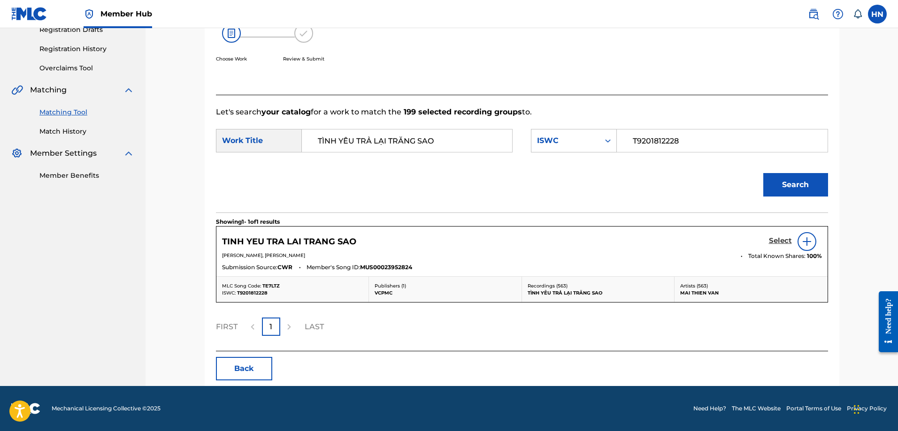
click at [774, 239] on h5 "Select" at bounding box center [780, 241] width 23 height 9
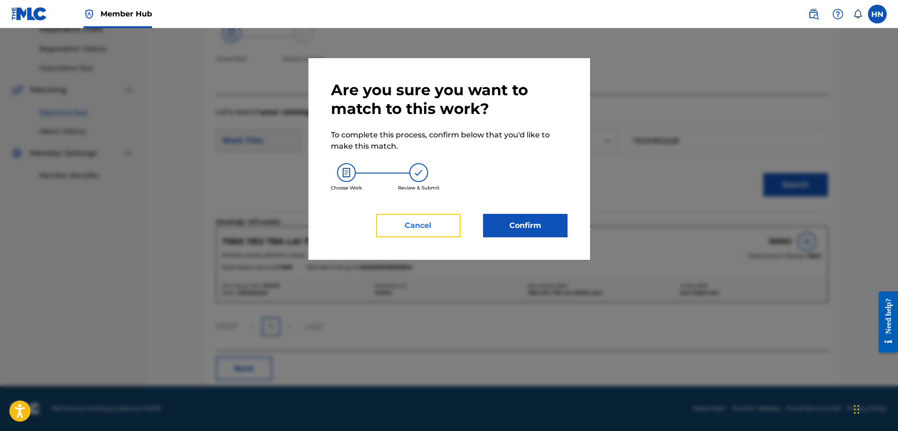
click at [434, 228] on button "Cancel" at bounding box center [418, 225] width 84 height 23
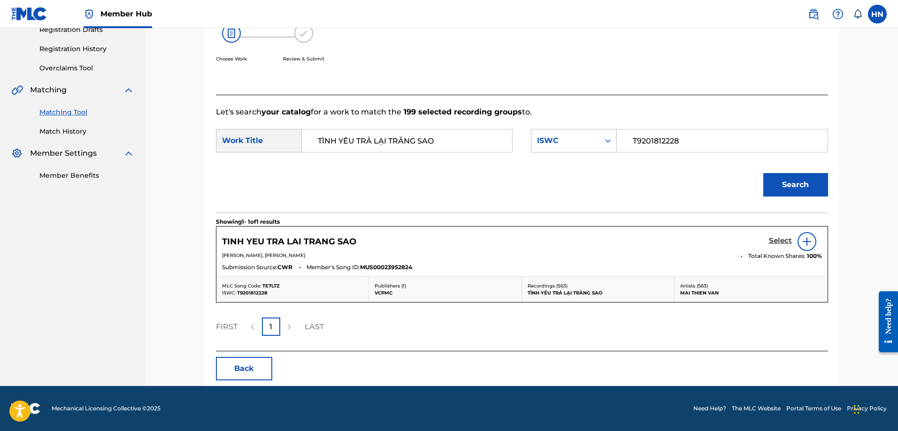
click at [775, 240] on h5 "Select" at bounding box center [780, 241] width 23 height 9
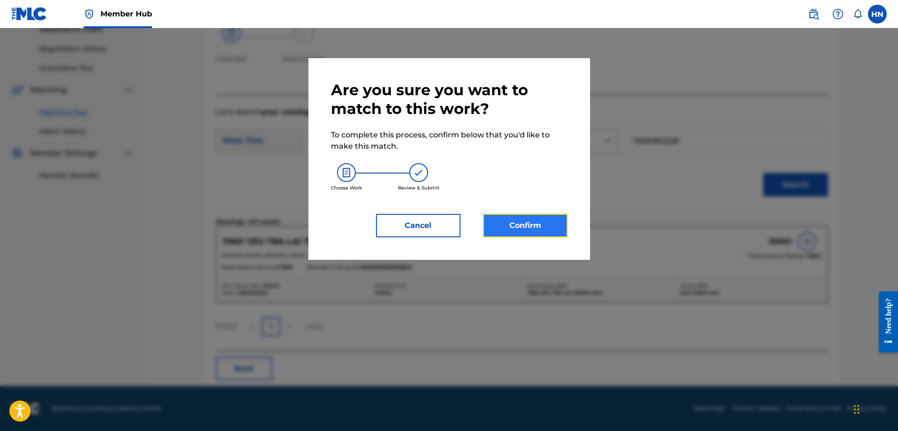
click at [529, 222] on button "Confirm" at bounding box center [525, 225] width 84 height 23
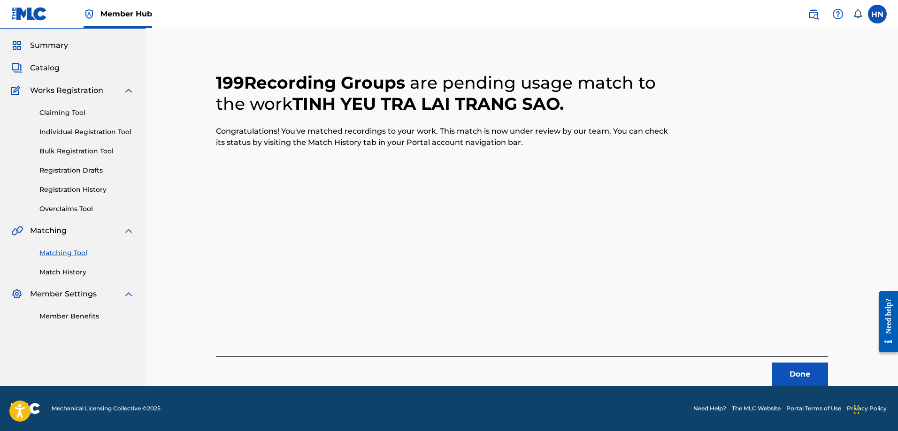
scroll to position [25, 0]
click at [878, 16] on label at bounding box center [877, 14] width 19 height 19
click at [877, 14] on input "HN Huong Nguyen huong.ntq@vcpmc.org Notification Preferences Profile Log out" at bounding box center [877, 14] width 0 height 0
click at [776, 133] on p "Log out" at bounding box center [786, 133] width 22 height 8
click at [877, 14] on input "HN Huong Nguyen huong.ntq@vcpmc.org Notification Preferences Profile Log out" at bounding box center [877, 14] width 0 height 0
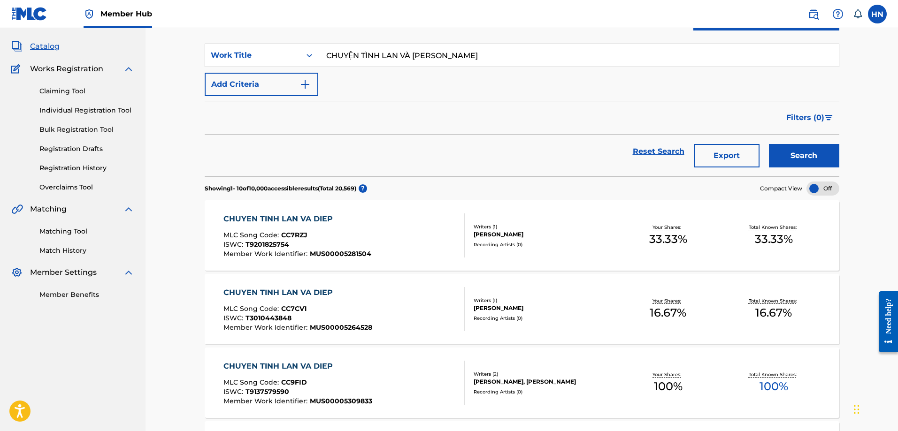
click at [425, 48] on input "CHUYỆN TÌNH LAN VÀ ĐIỆP" at bounding box center [578, 55] width 521 height 23
paste input "ÁNH VÕNG MẸ RU"
click at [769, 144] on button "Search" at bounding box center [804, 155] width 70 height 23
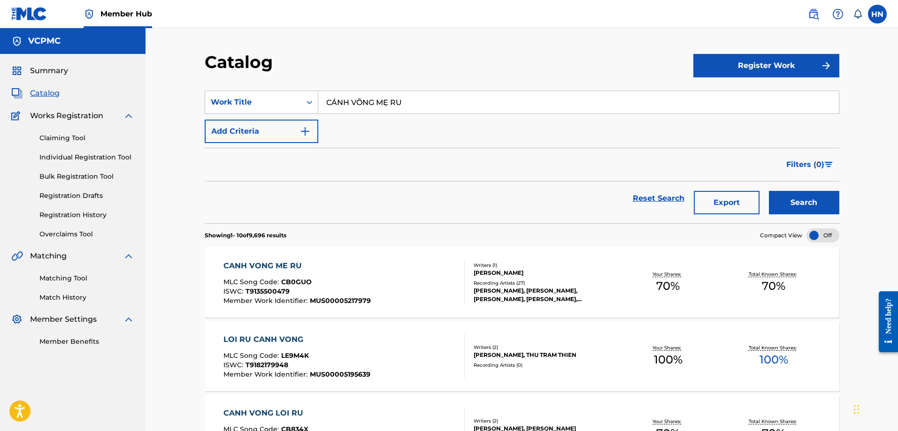
paste input "ĐỪNG VỘI VÀNG ĐỔI THAY"
click at [769, 191] on button "Search" at bounding box center [804, 202] width 70 height 23
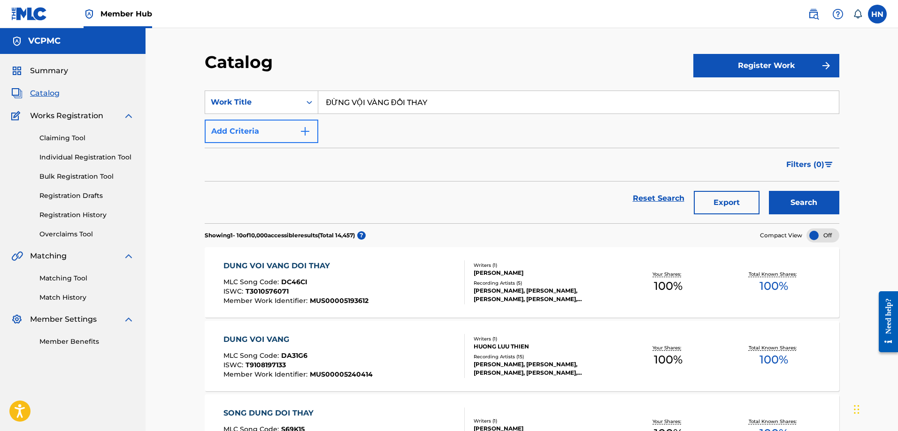
paste input "NẾU NHƯ ANH THÀNH CÔNG"
click at [769, 191] on button "Search" at bounding box center [804, 202] width 70 height 23
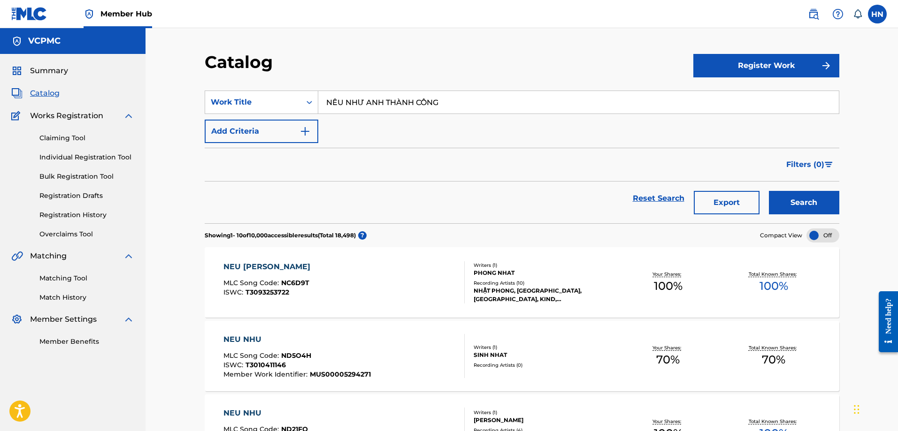
click at [403, 104] on input "NẾU NHƯ ANH THÀNH CÔNG" at bounding box center [578, 102] width 521 height 23
paste input "MỘT NGÀY HAY TRĂM NĂM"
click at [769, 191] on button "Search" at bounding box center [804, 202] width 70 height 23
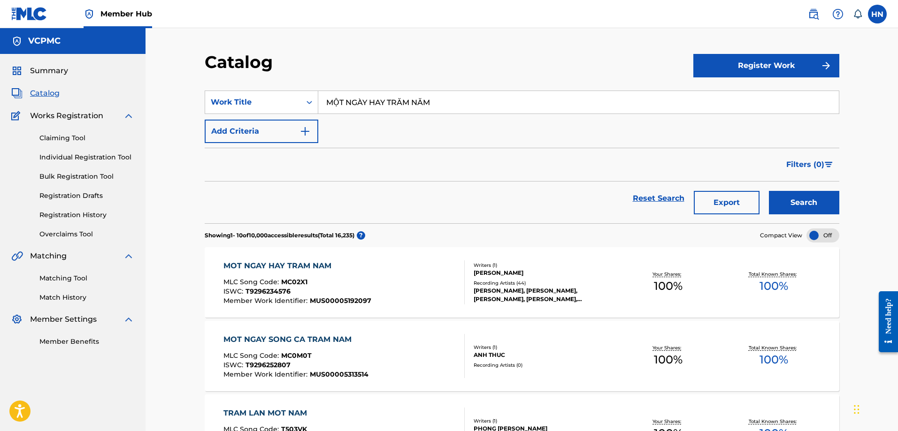
paste input "SÀI GÒN ĐẸP LẮ"
type input "SÀI GÒN ĐẸP LẮM"
click at [769, 191] on button "Search" at bounding box center [804, 202] width 70 height 23
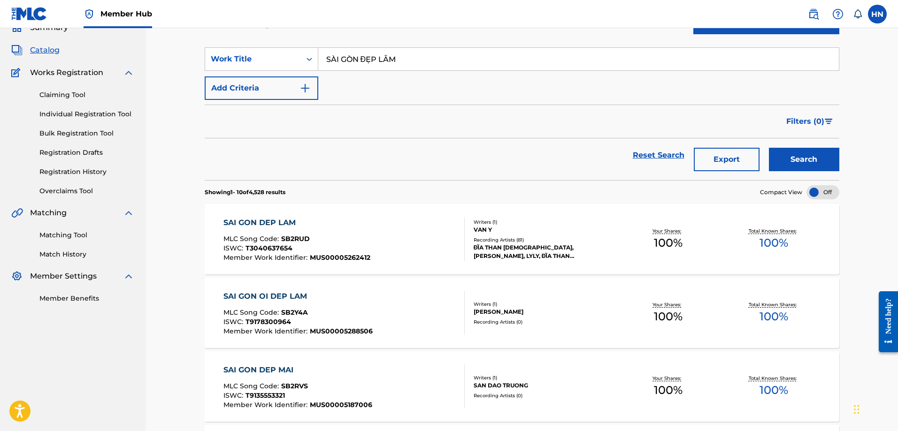
scroll to position [94, 0]
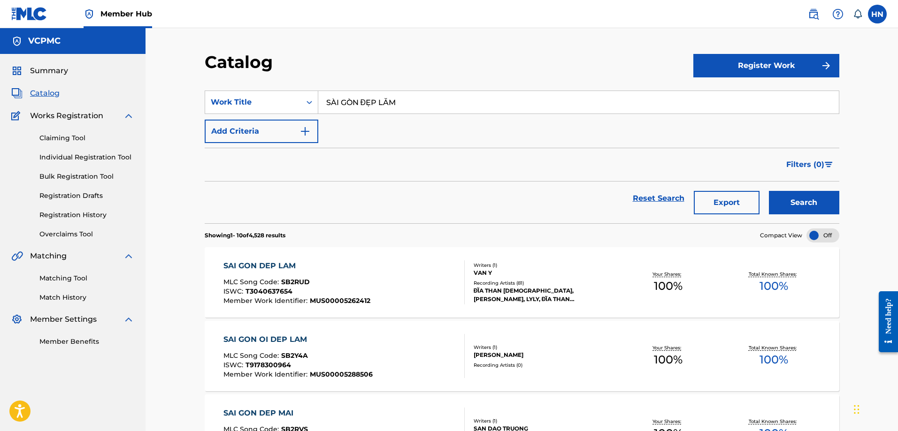
click at [435, 92] on input "SÀI GÒN ĐẸP LẮM" at bounding box center [578, 102] width 521 height 23
paste input "NHƯ NGÀY HÔM QUA"
click at [769, 191] on button "Search" at bounding box center [804, 202] width 70 height 23
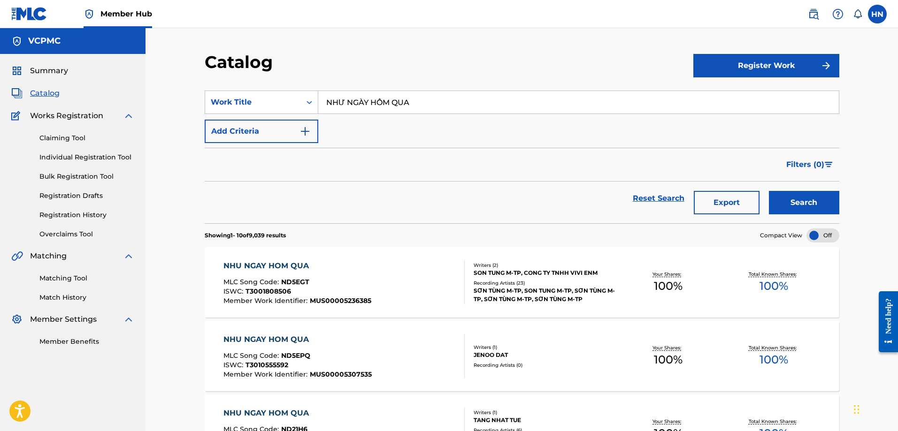
paste input "MIỀN HẠNH PHÚC"
click at [769, 191] on button "Search" at bounding box center [804, 202] width 70 height 23
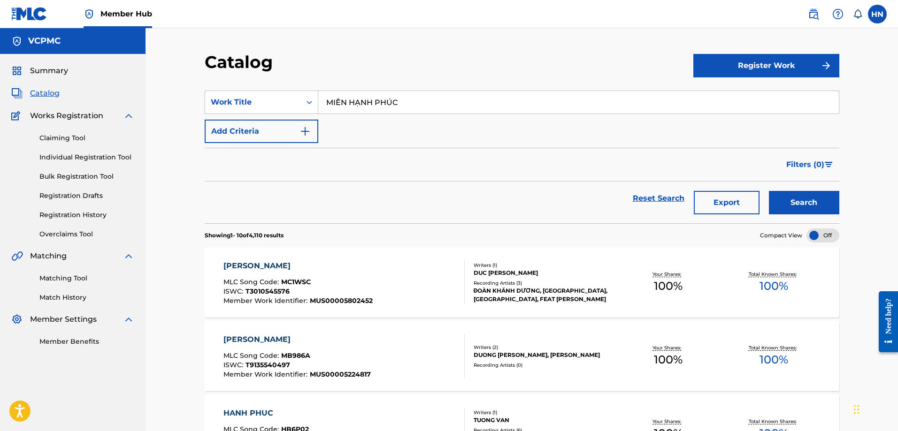
paste input "CƯỜI LÊN BẠN NHÉ"
click at [769, 191] on button "Search" at bounding box center [804, 202] width 70 height 23
paste input "TÌNH YÊU TRẢ LẠI TRĂNG SAO"
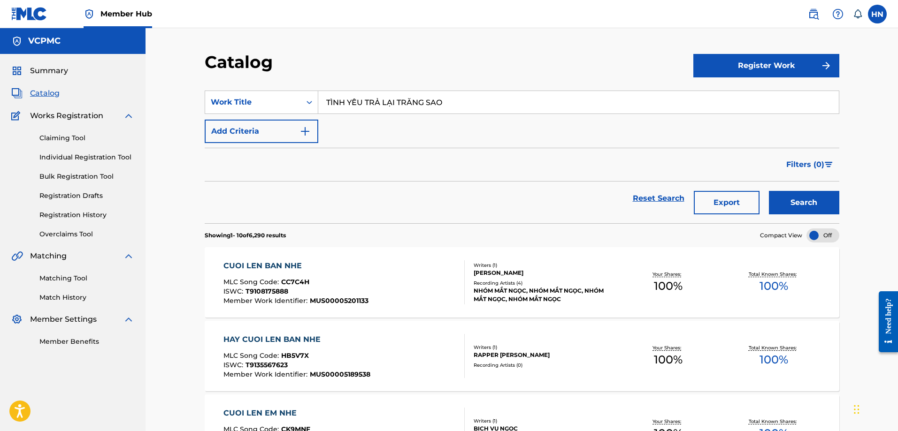
type input "TÌNH YÊU TRẢ LẠI TRĂNG SAO"
click at [769, 191] on button "Search" at bounding box center [804, 202] width 70 height 23
